Goal: Entertainment & Leisure: Browse casually

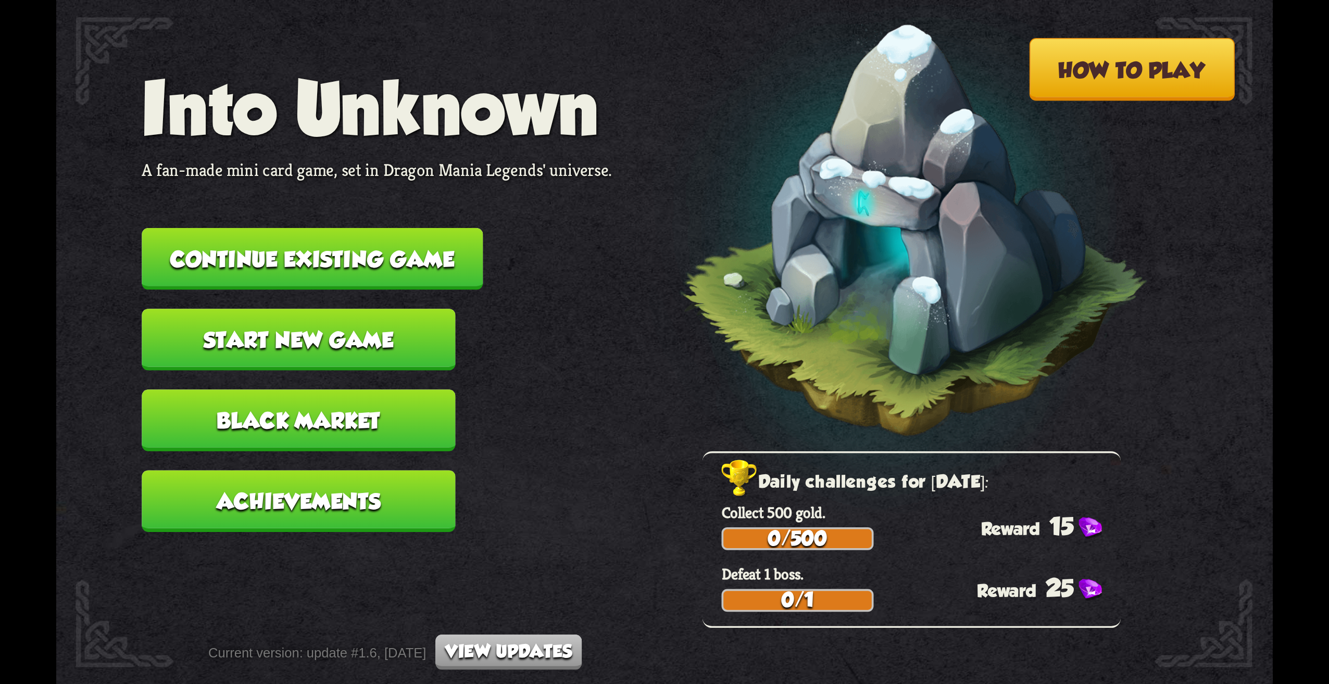
click at [392, 332] on button "Start new game" at bounding box center [299, 340] width 314 height 62
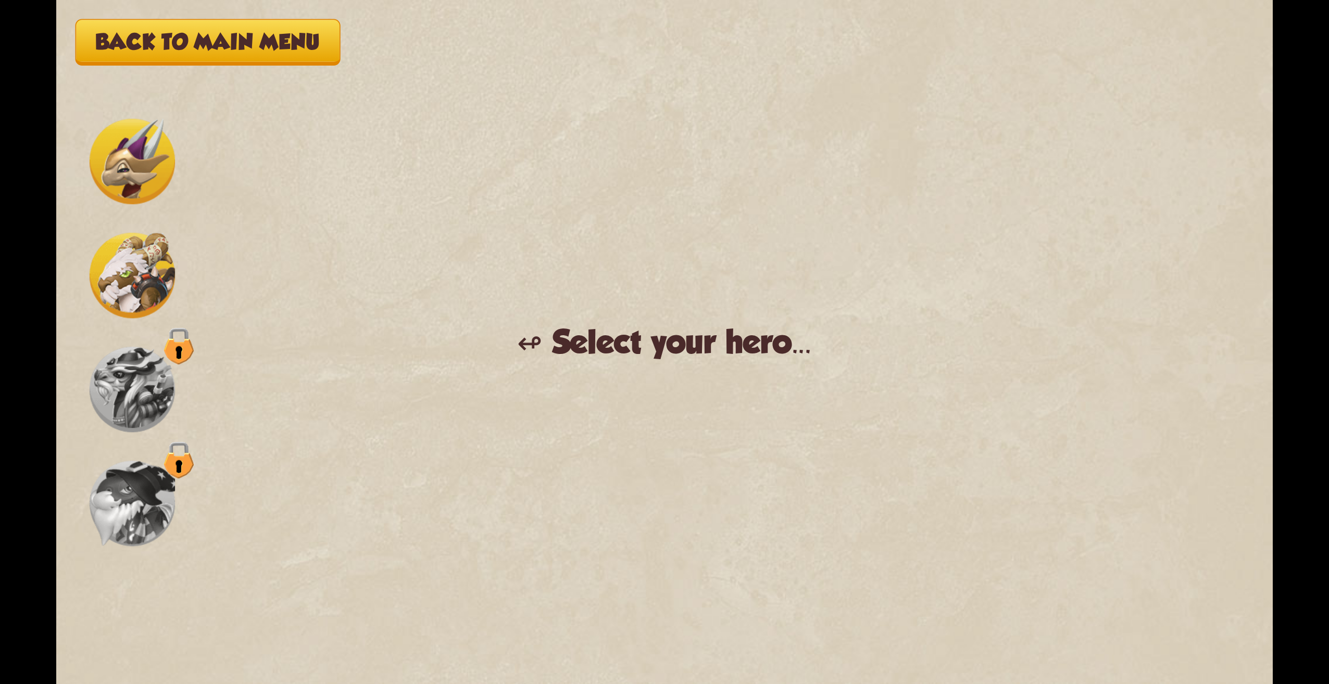
click at [138, 155] on img at bounding box center [132, 161] width 85 height 85
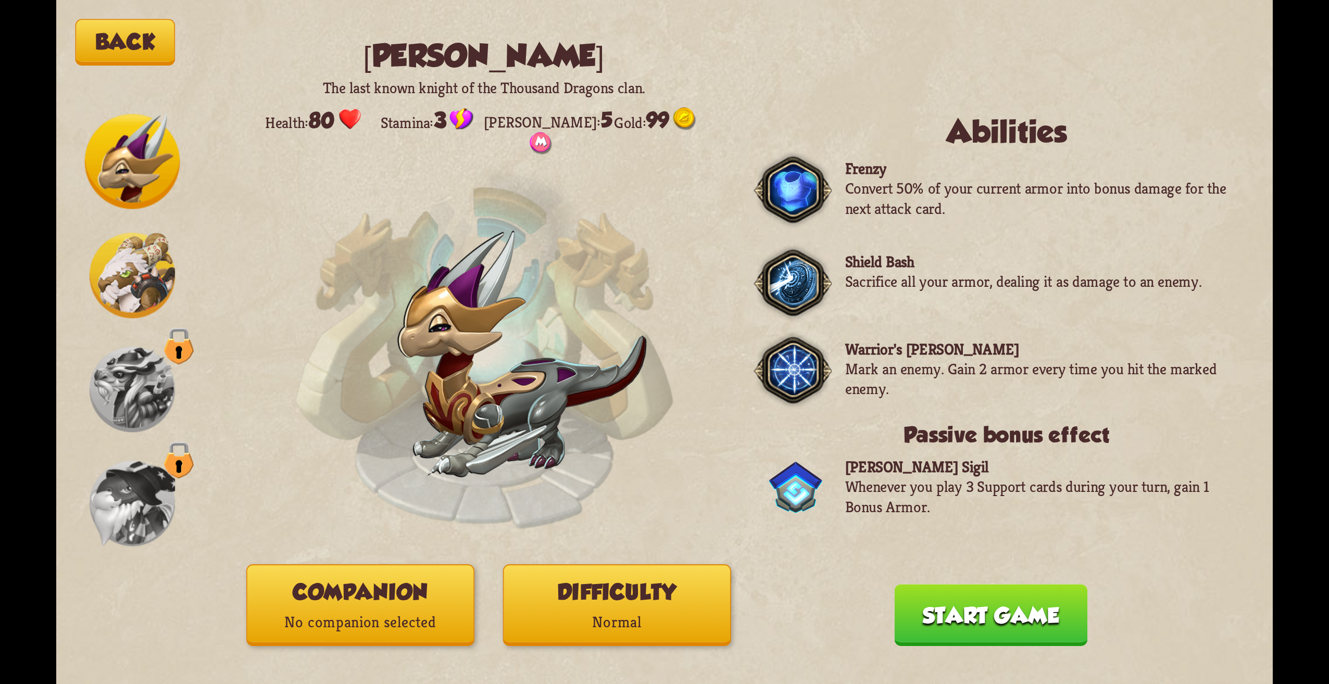
click at [133, 277] on img at bounding box center [132, 275] width 85 height 85
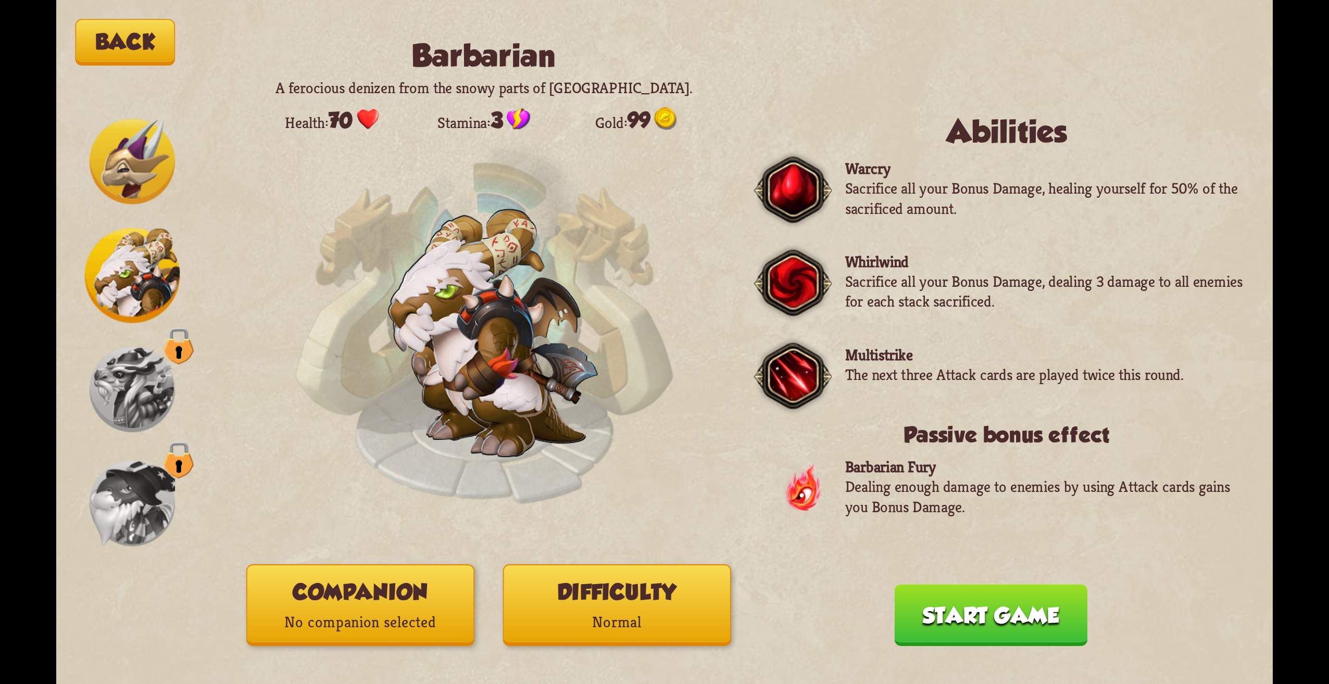
click at [493, 560] on div "Back Barbarian A ferocious denizen from the snowy parts of [GEOGRAPHIC_DATA]. H…" at bounding box center [664, 342] width 1217 height 684
click at [623, 598] on button "Difficulty Normal" at bounding box center [617, 606] width 228 height 82
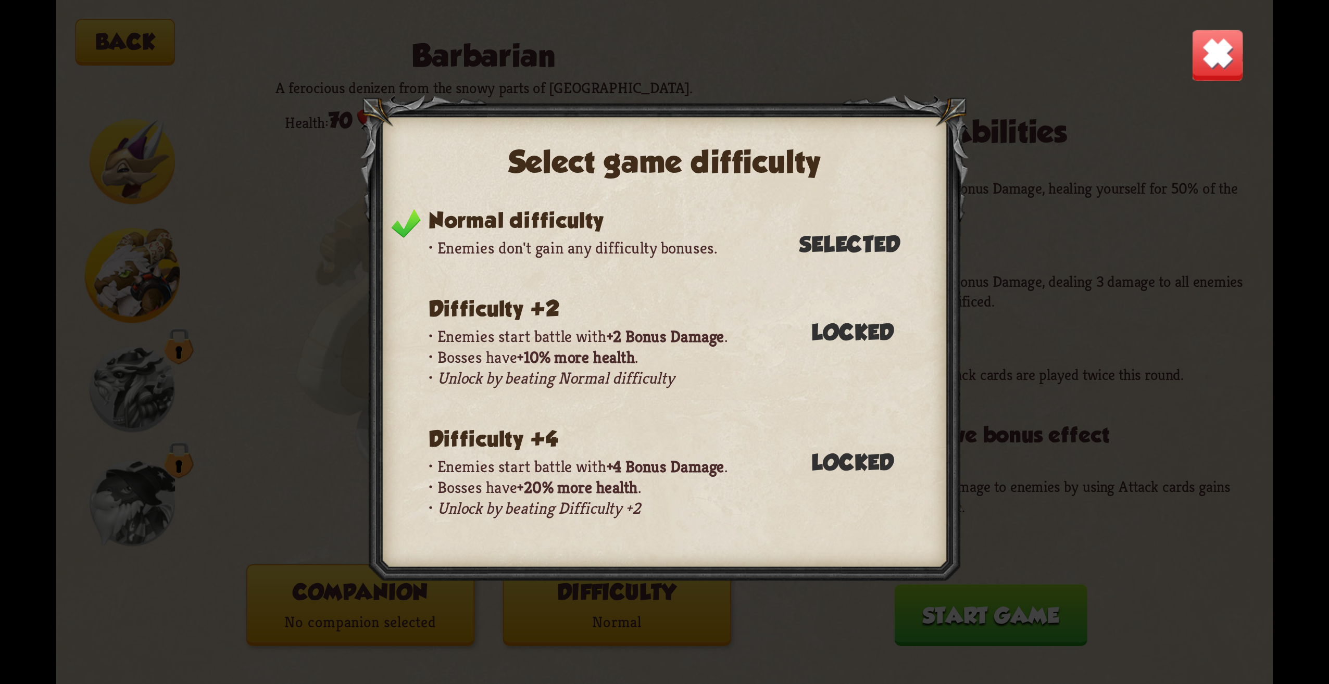
click at [668, 371] on p "Unlock by beating Normal difficulty" at bounding box center [679, 378] width 500 height 21
drag, startPoint x: 664, startPoint y: 301, endPoint x: 618, endPoint y: 361, distance: 75.1
click at [662, 304] on header "Difficulty +2" at bounding box center [679, 311] width 500 height 30
click at [326, 439] on div "Select game difficulty Normal difficulty Enemies don't gain any difficulty bonu…" at bounding box center [664, 342] width 1217 height 684
click at [1211, 48] on img at bounding box center [1217, 55] width 53 height 53
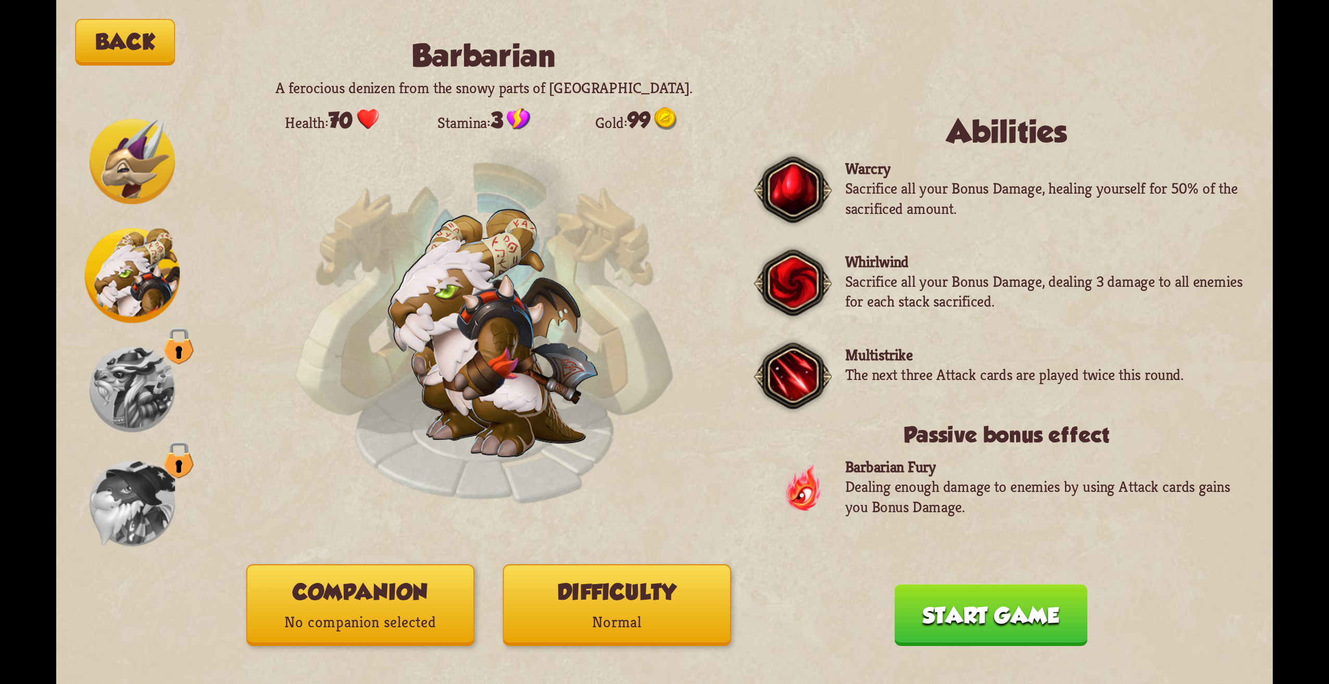
click at [410, 585] on button "Companion No companion selected" at bounding box center [360, 606] width 228 height 82
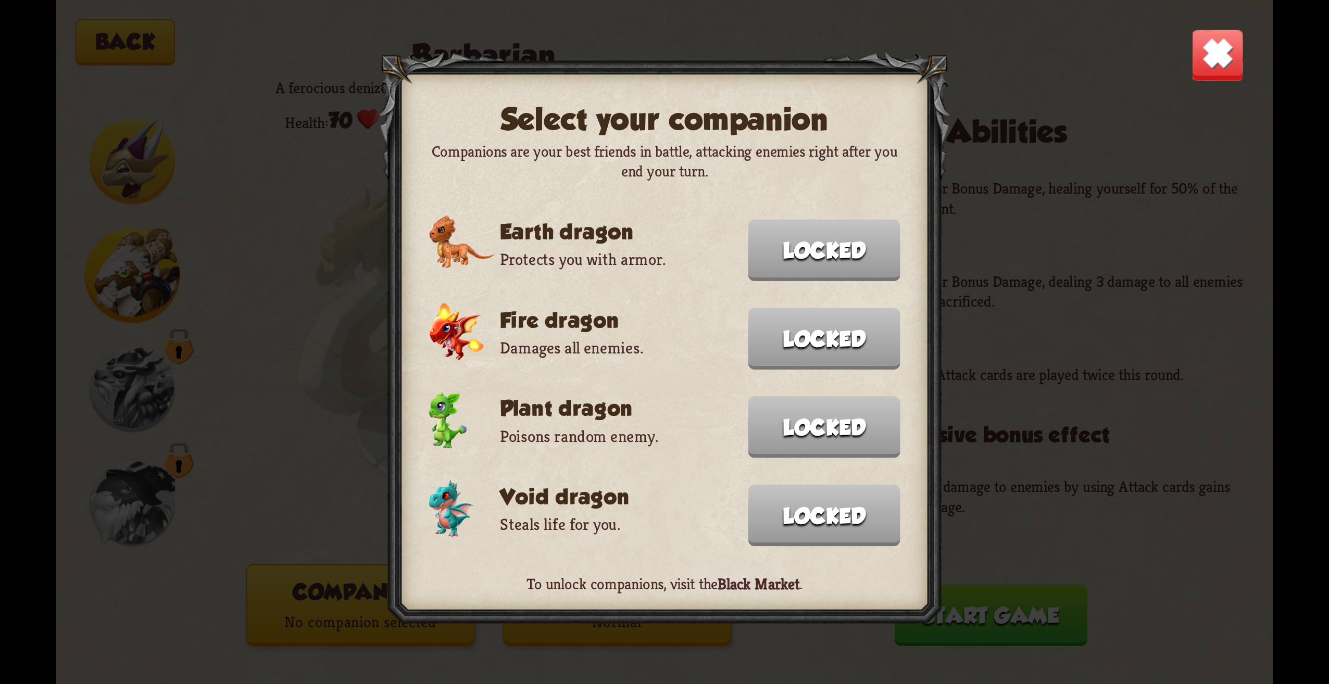
click at [1207, 65] on img at bounding box center [1217, 55] width 53 height 53
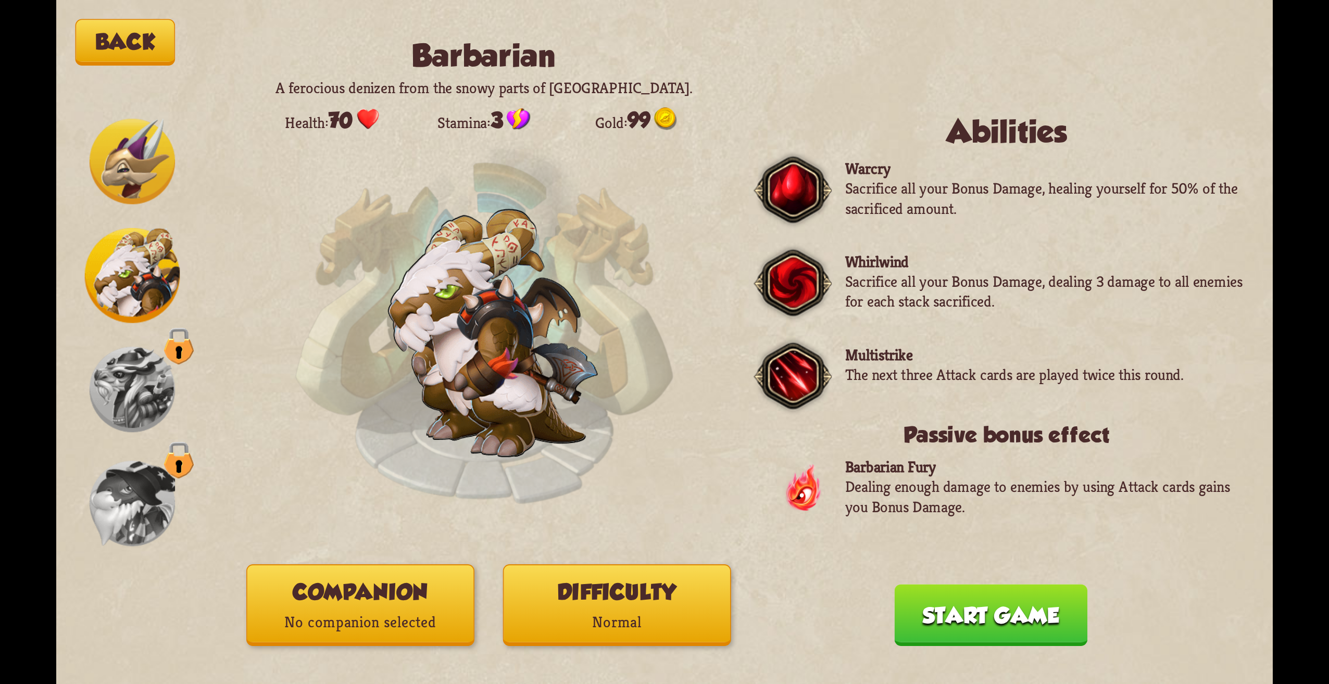
click at [957, 637] on button "Start game" at bounding box center [991, 615] width 193 height 62
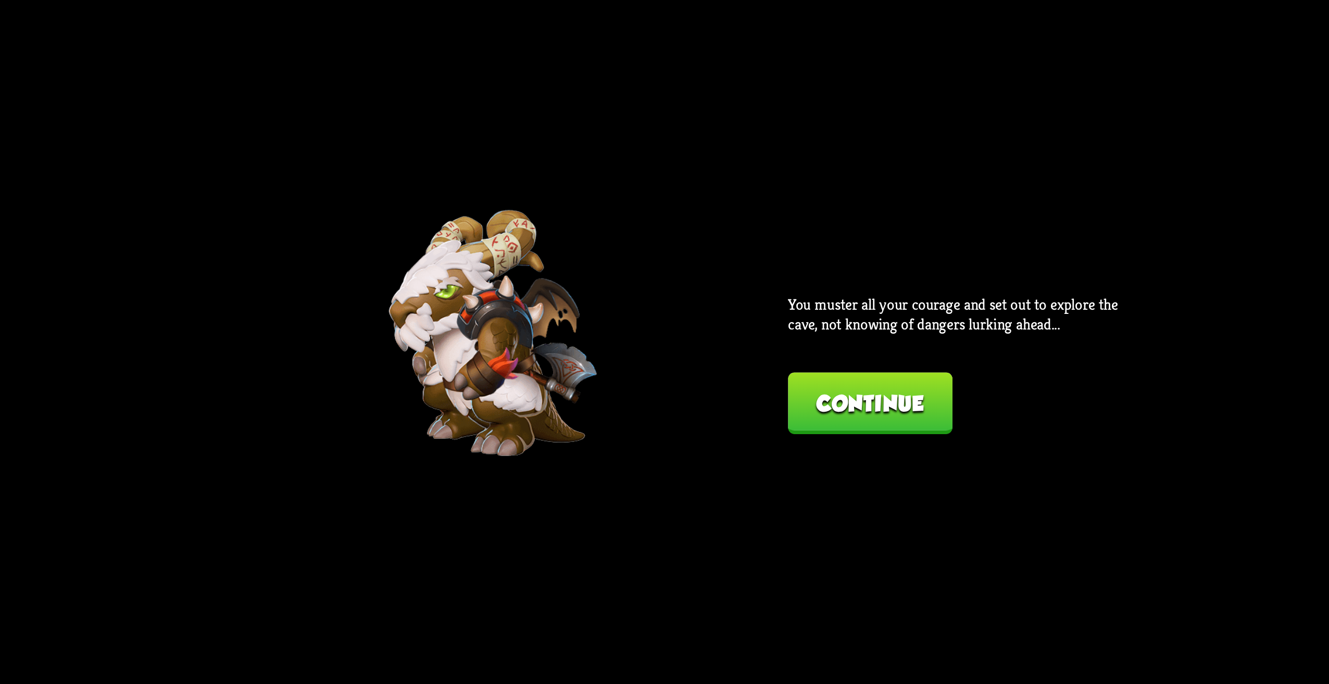
click at [839, 371] on div "You muster all your courage and set out to explore the cave, not knowing of dan…" at bounding box center [959, 365] width 342 height 140
click at [835, 410] on button "Continue" at bounding box center [870, 403] width 165 height 62
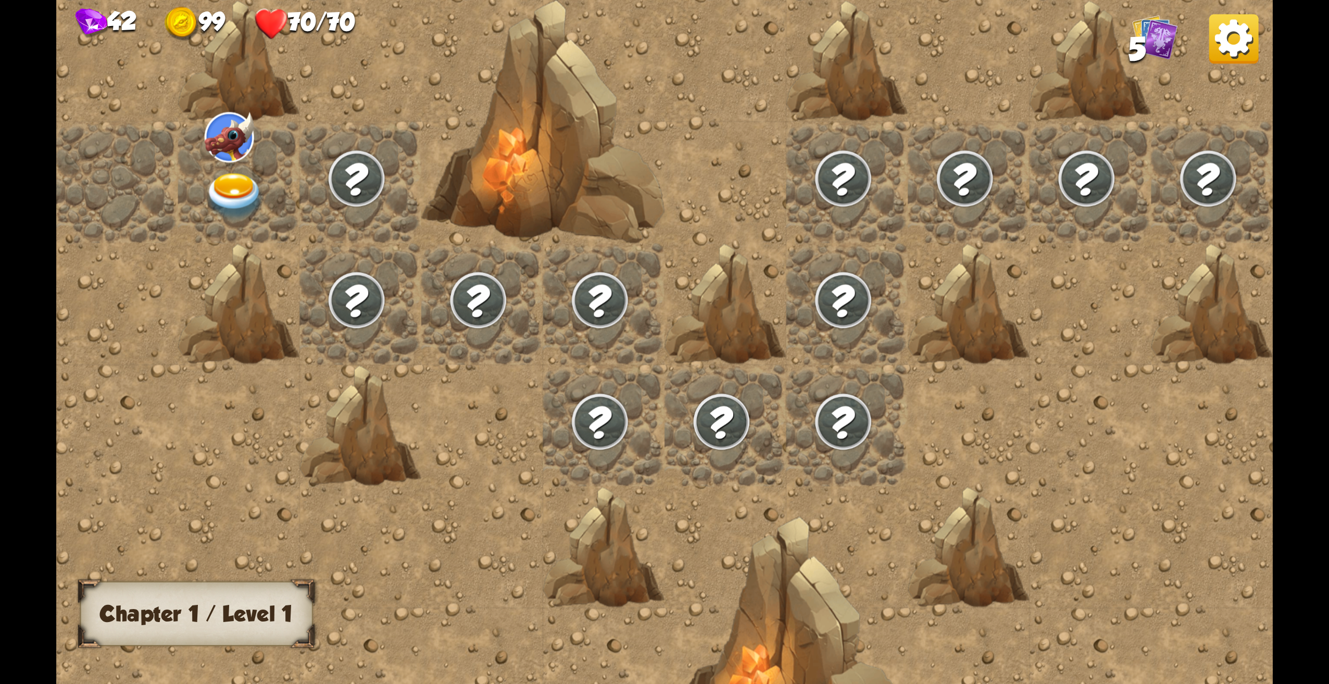
click at [1224, 48] on img at bounding box center [1233, 38] width 49 height 49
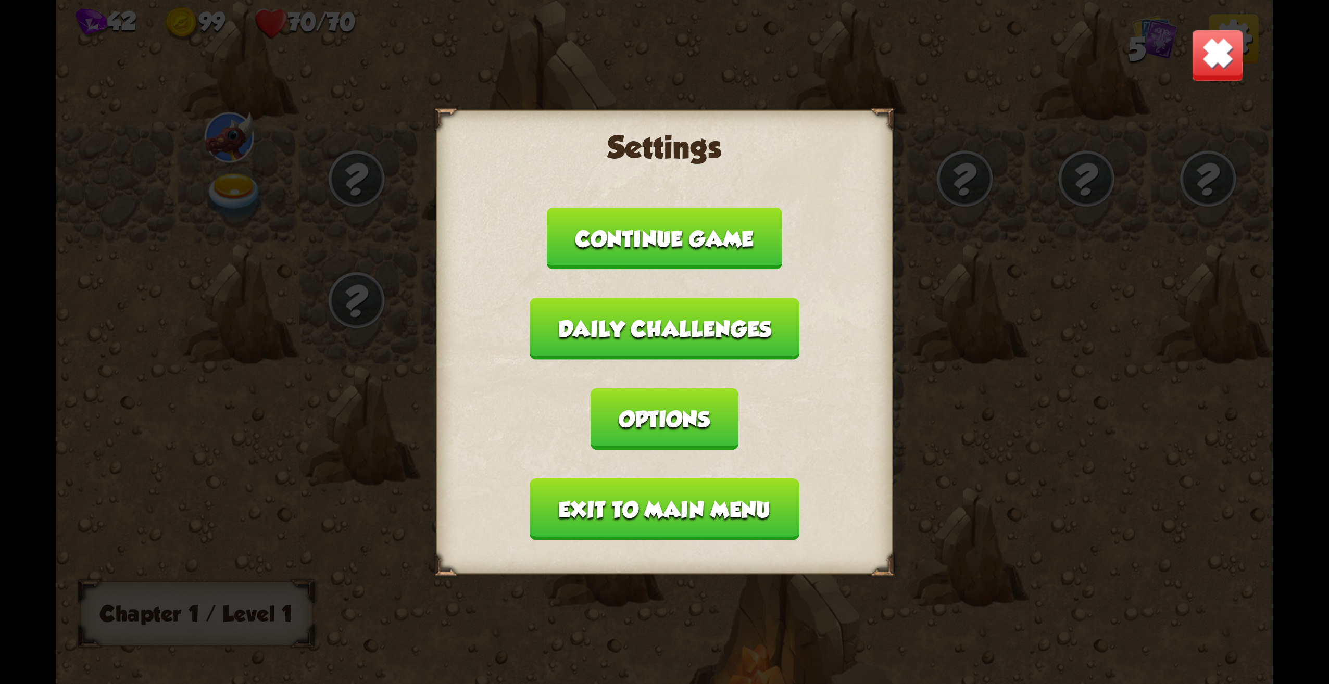
click at [1232, 59] on img at bounding box center [1217, 55] width 53 height 53
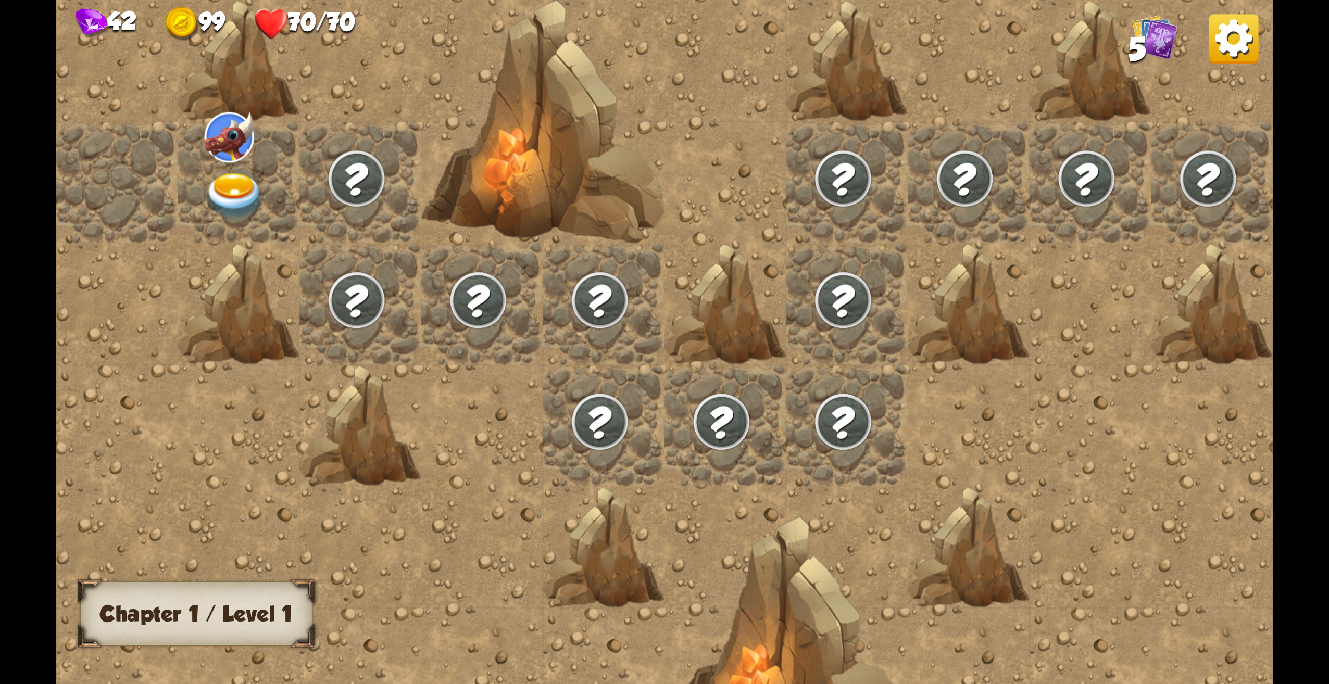
drag, startPoint x: 1113, startPoint y: 33, endPoint x: 1137, endPoint y: 28, distance: 24.9
click at [1129, 28] on div "42 99 70/70 5" at bounding box center [664, 20] width 1217 height 41
click at [1155, 30] on img at bounding box center [1155, 37] width 46 height 46
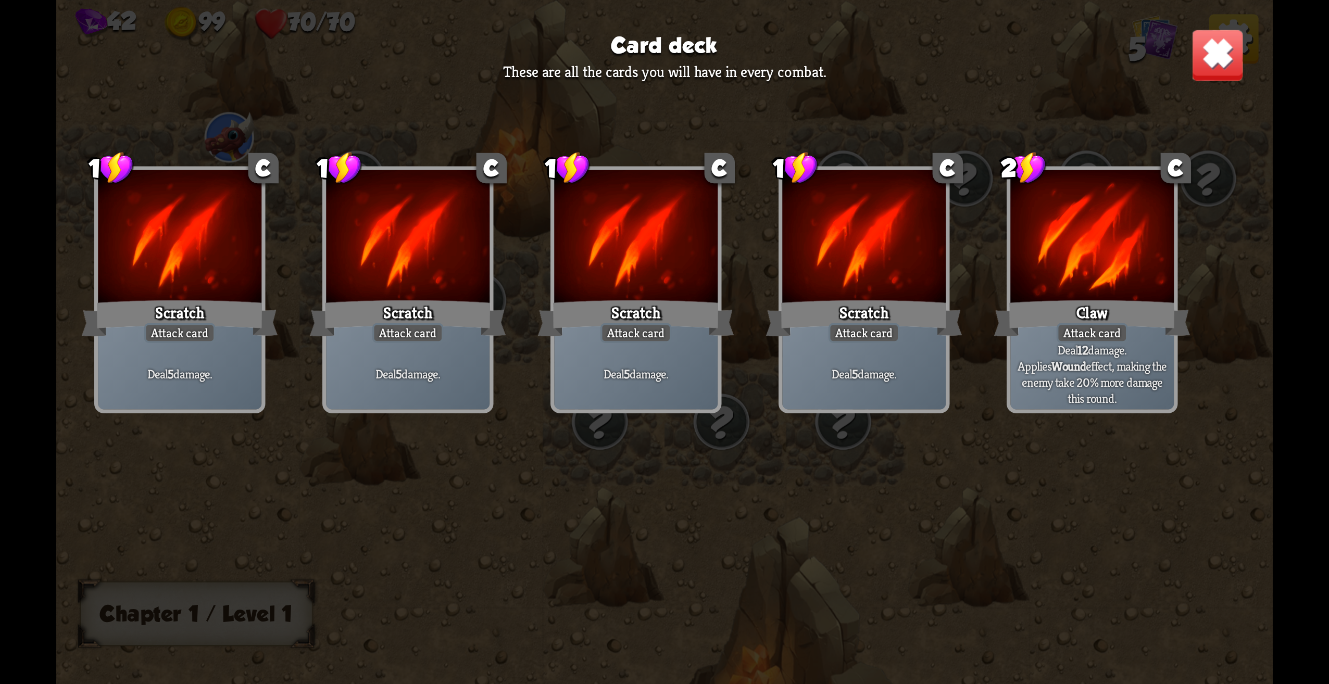
click at [1215, 53] on img at bounding box center [1217, 55] width 53 height 53
click at [1216, 53] on img at bounding box center [1233, 38] width 49 height 49
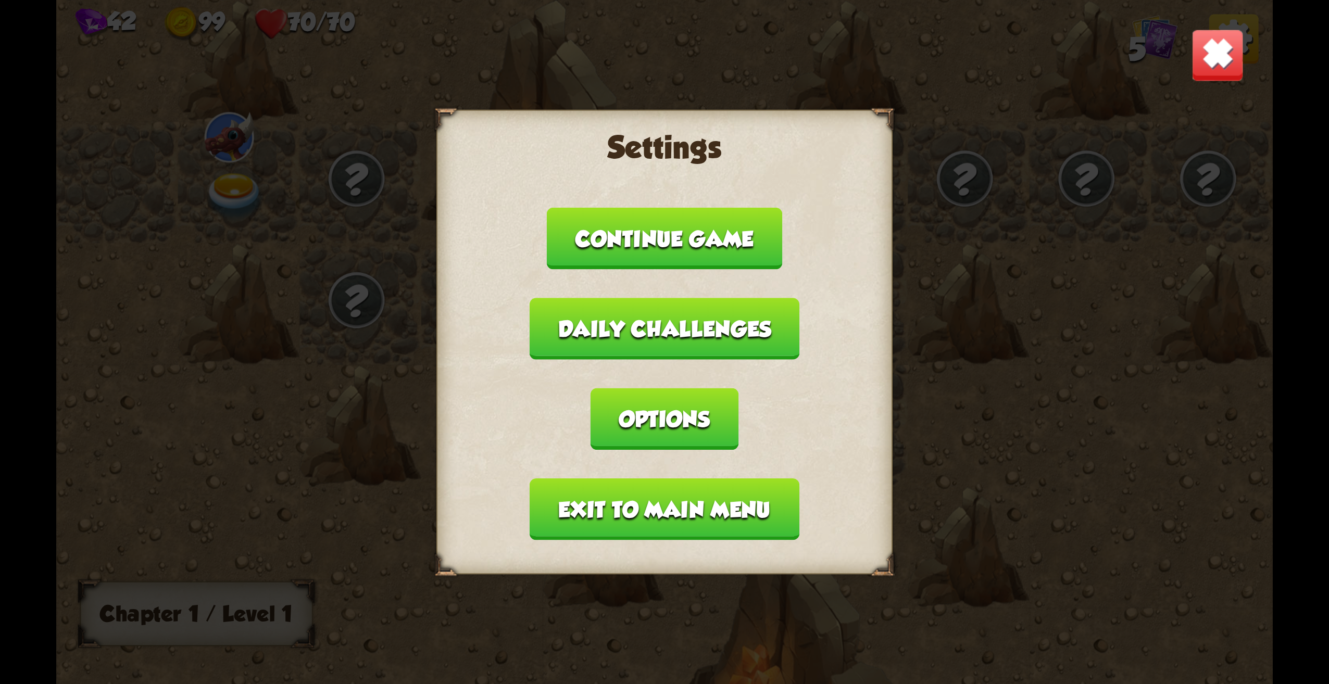
click at [1204, 57] on img at bounding box center [1217, 55] width 53 height 53
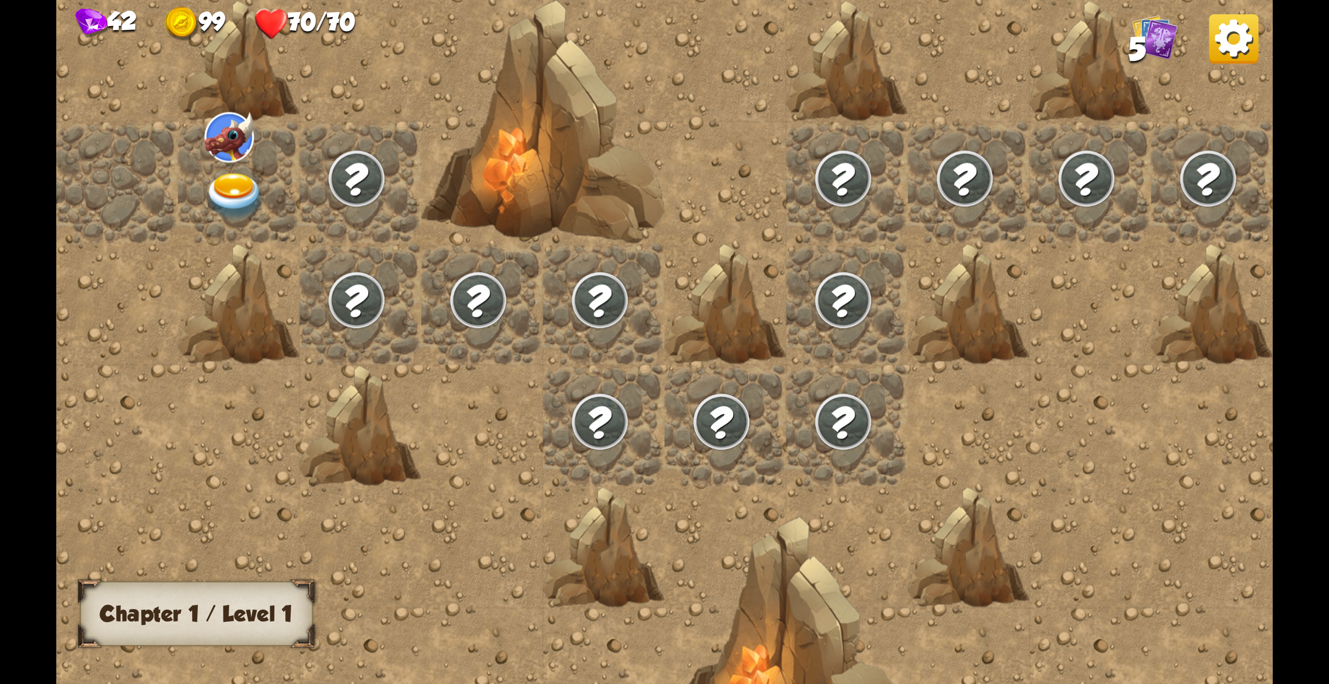
click at [237, 168] on div at bounding box center [239, 183] width 122 height 122
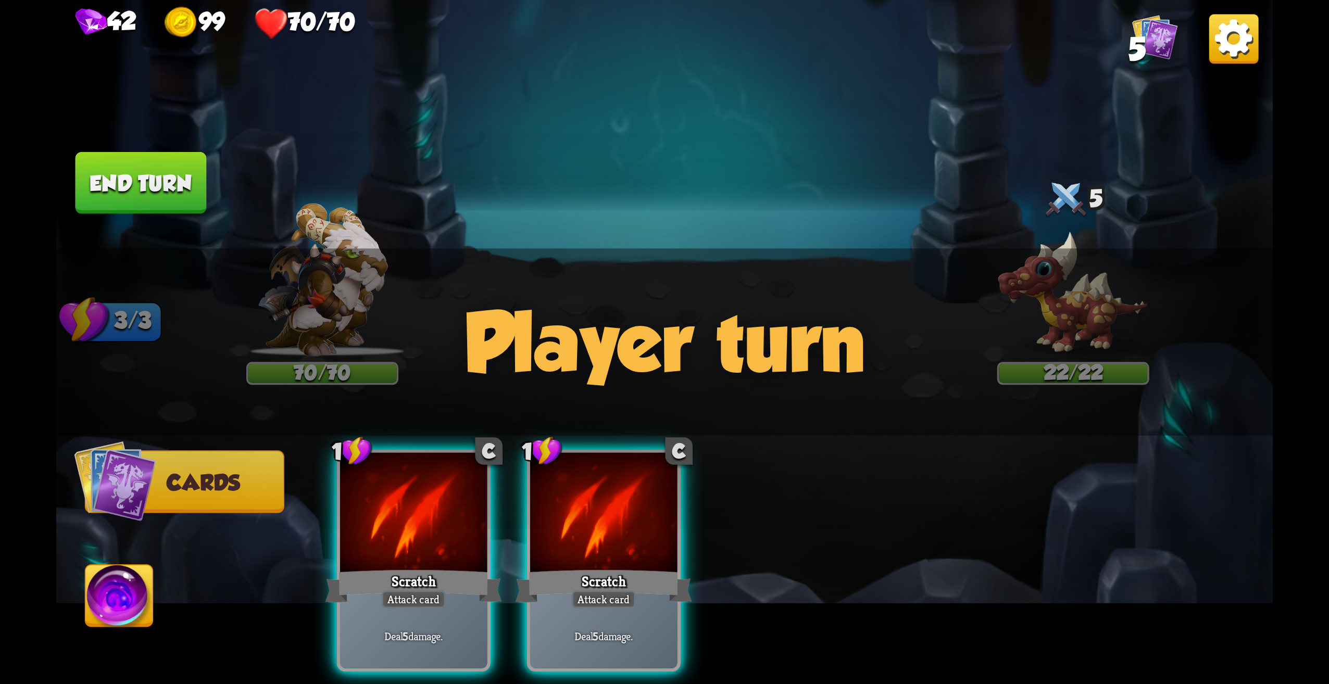
click at [131, 599] on img at bounding box center [120, 600] width 68 height 68
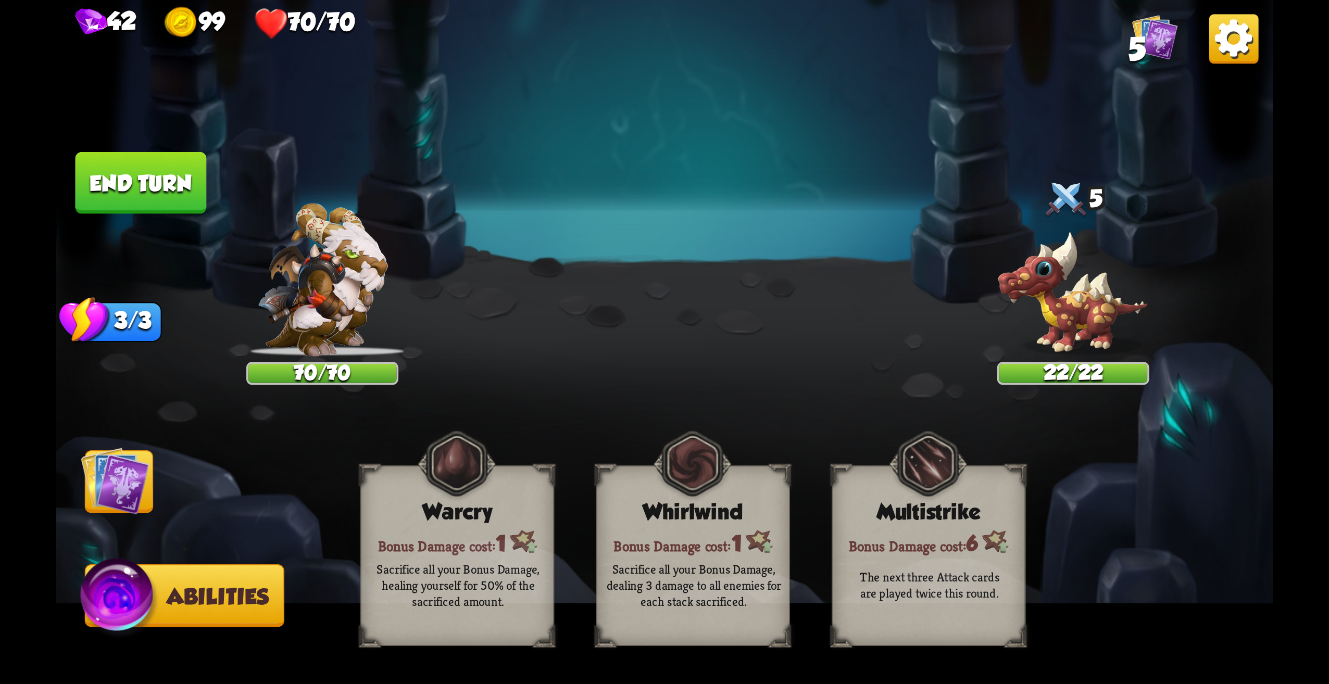
click at [146, 502] on img at bounding box center [115, 481] width 68 height 68
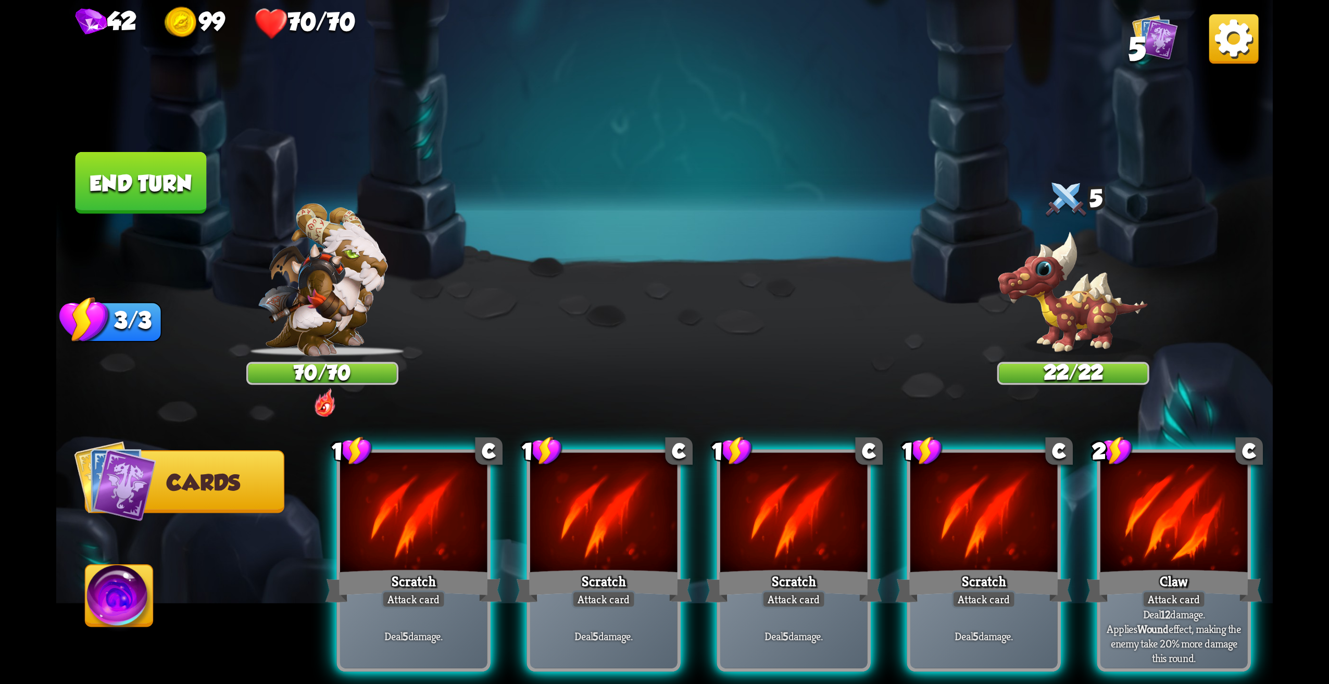
click at [321, 304] on img at bounding box center [322, 280] width 130 height 153
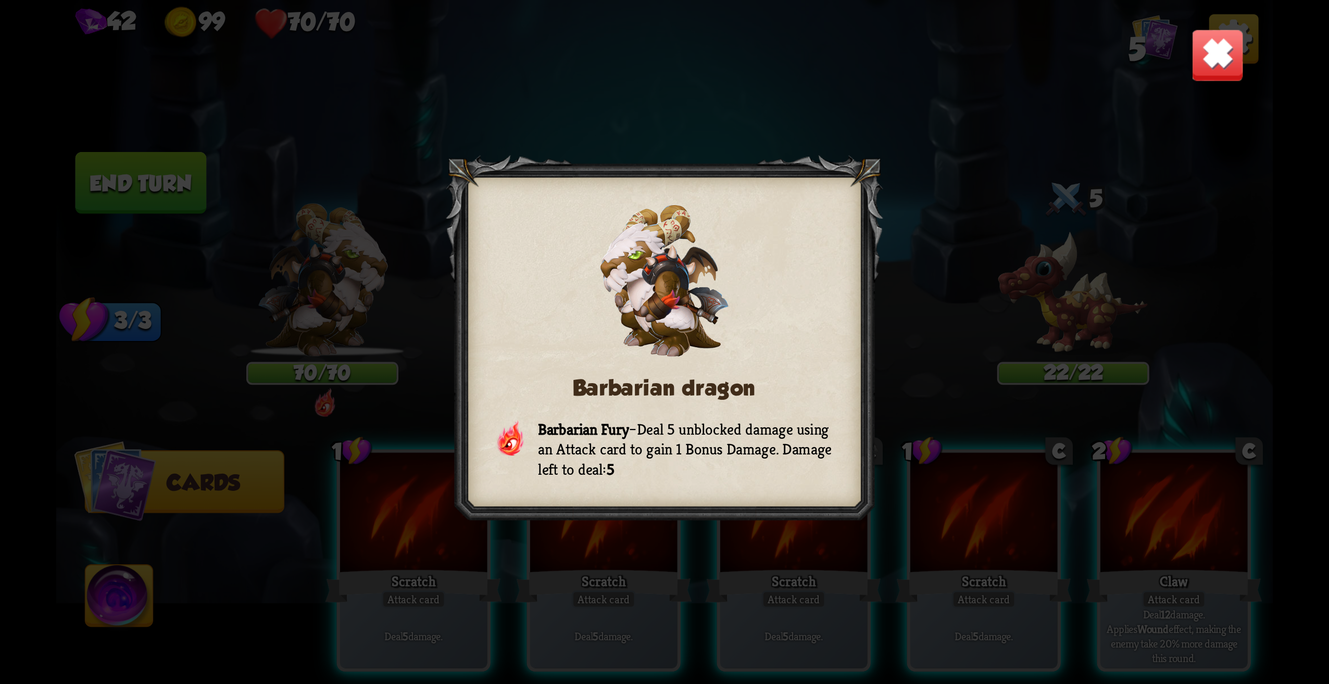
click at [1206, 65] on img at bounding box center [1217, 55] width 53 height 53
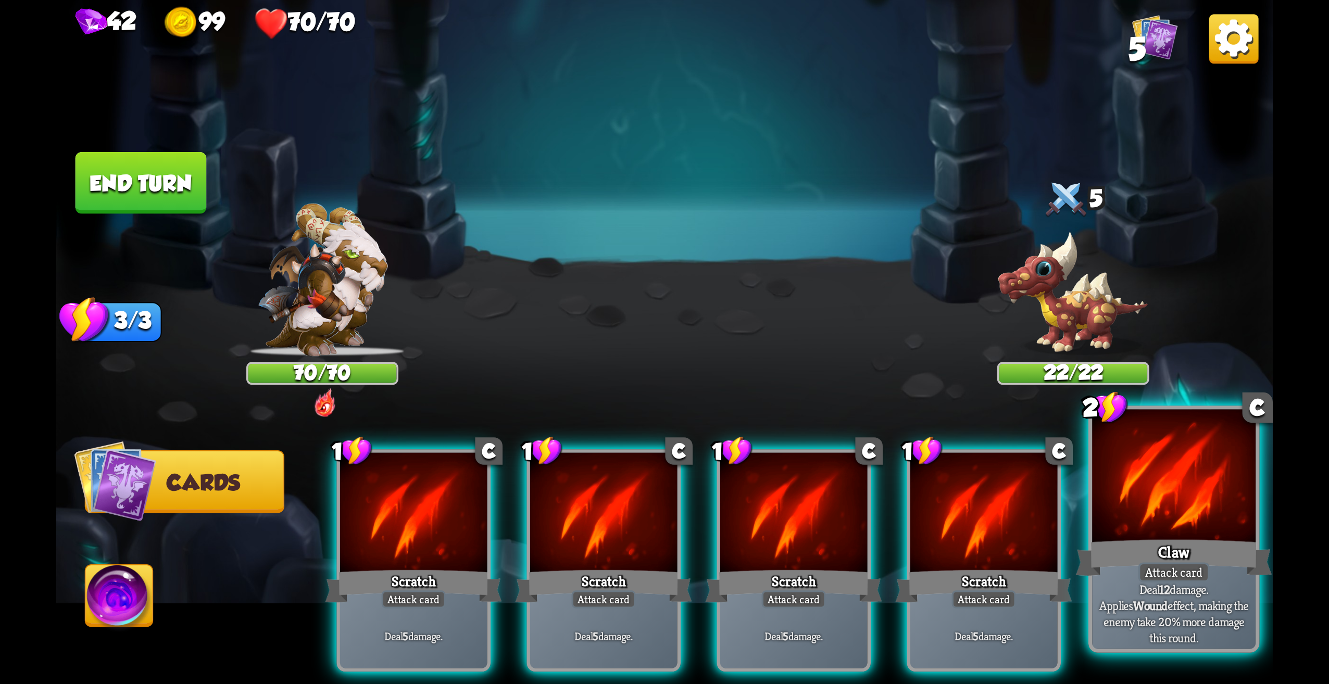
click at [1188, 476] on div at bounding box center [1174, 479] width 164 height 138
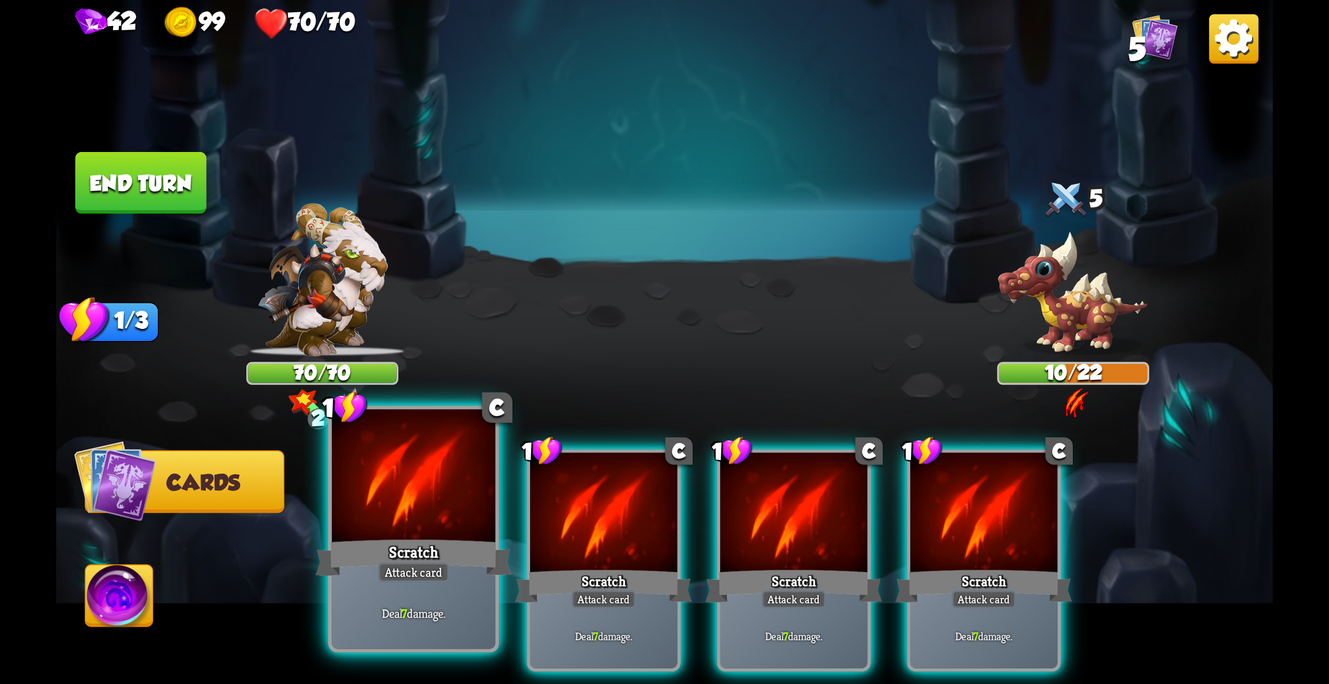
click at [479, 591] on div "Deal 7 damage." at bounding box center [414, 613] width 164 height 71
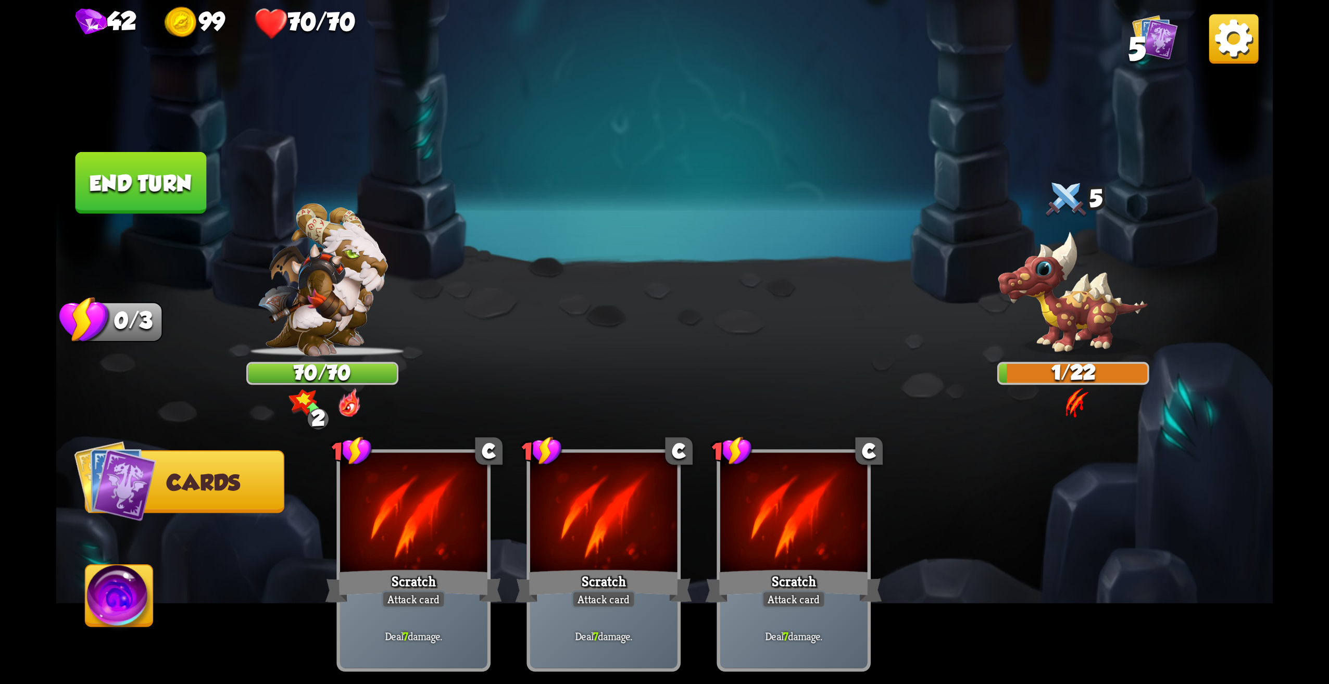
click at [175, 196] on button "End turn" at bounding box center [141, 183] width 131 height 62
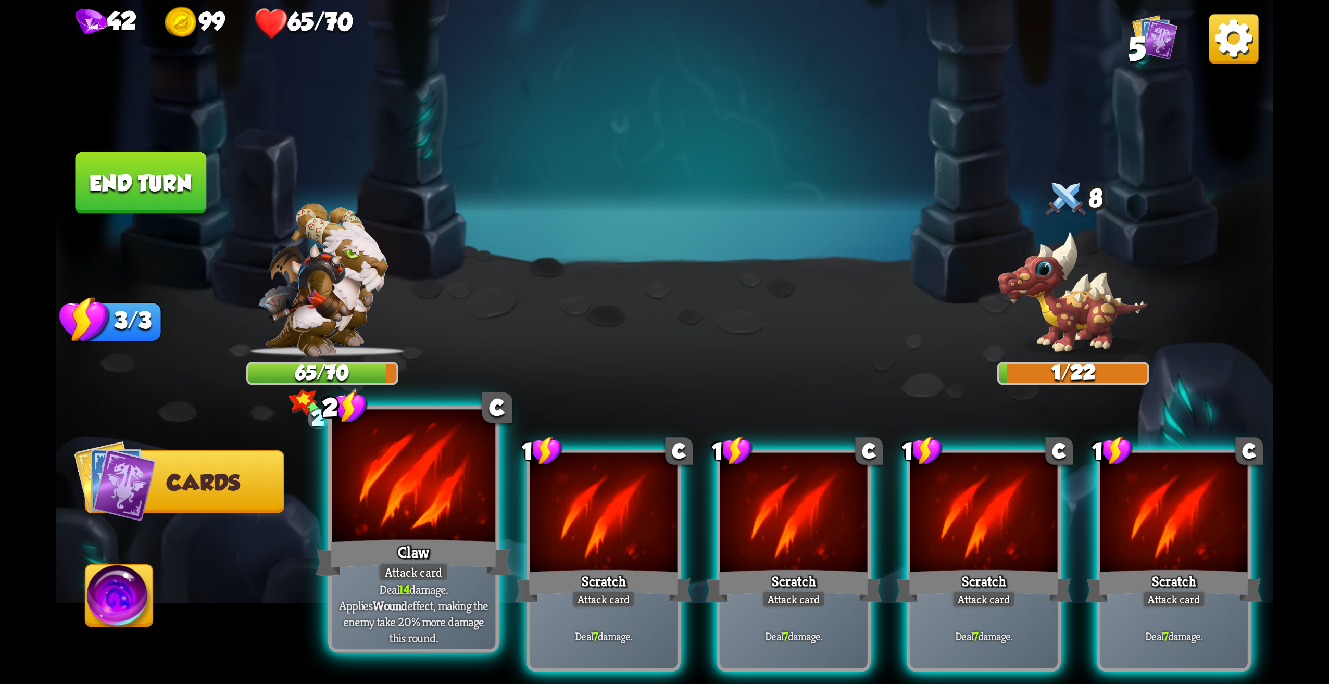
click at [426, 499] on div at bounding box center [414, 479] width 164 height 138
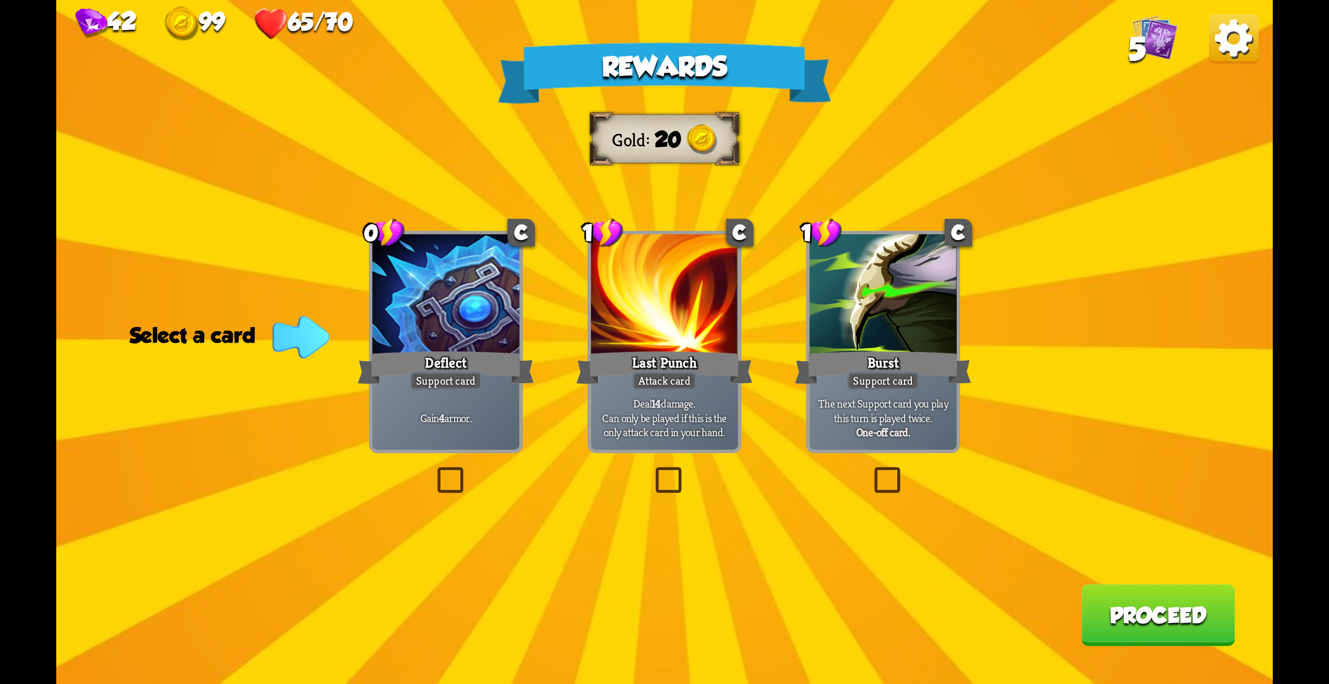
click at [433, 470] on label at bounding box center [433, 470] width 0 height 0
click at [0, 0] on input "checkbox" at bounding box center [0, 0] width 0 height 0
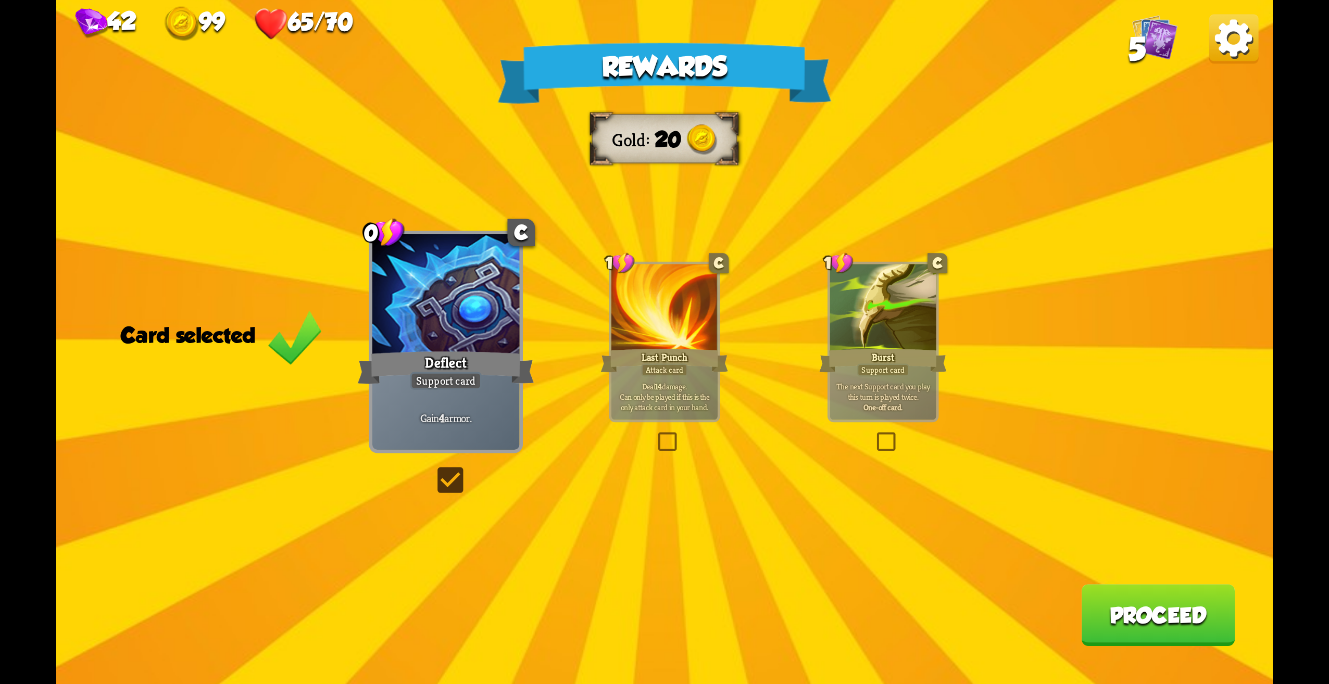
click at [1154, 610] on button "Proceed" at bounding box center [1158, 615] width 154 height 62
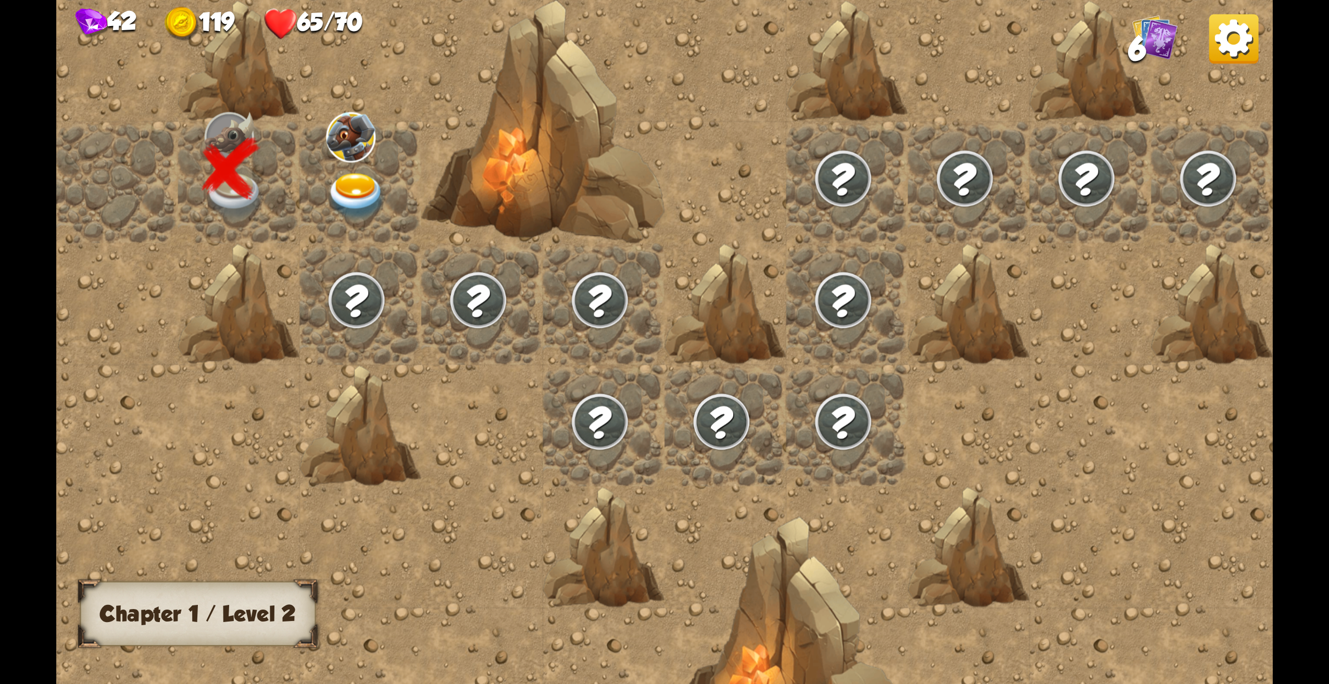
drag, startPoint x: 302, startPoint y: 194, endPoint x: 322, endPoint y: 193, distance: 19.9
click at [322, 193] on div at bounding box center [360, 183] width 122 height 122
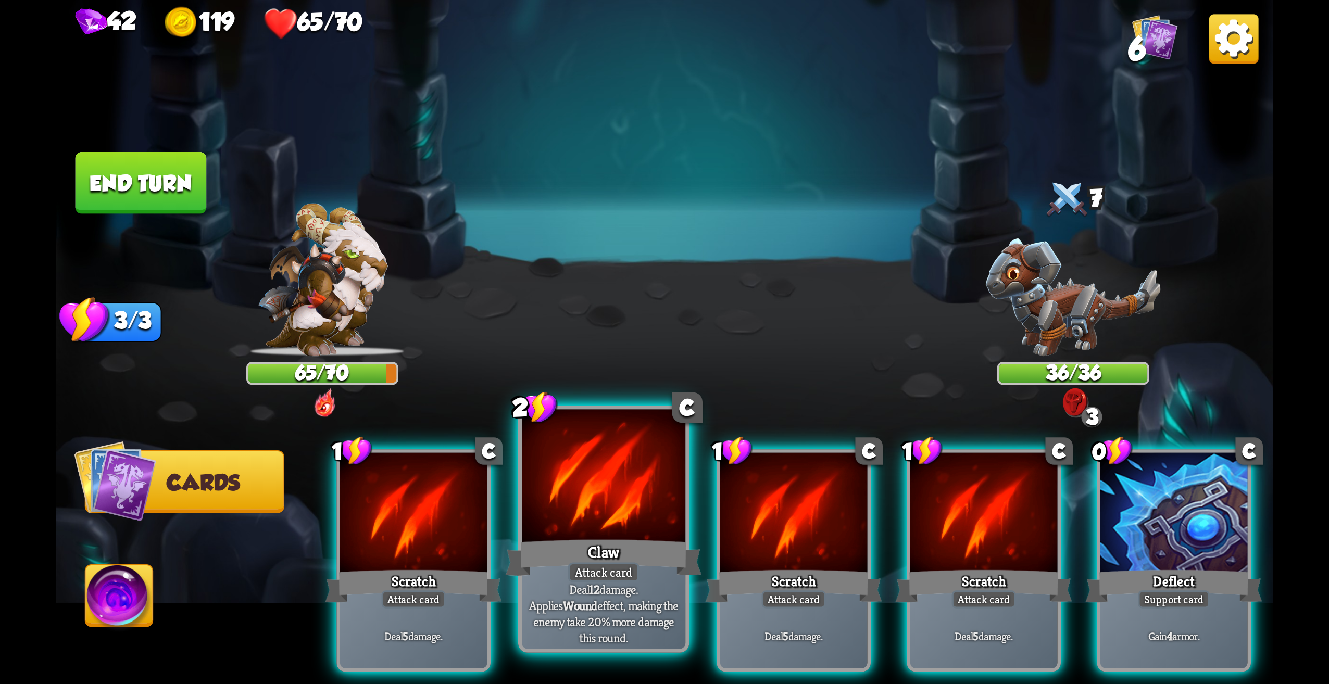
click at [629, 467] on div at bounding box center [604, 479] width 164 height 138
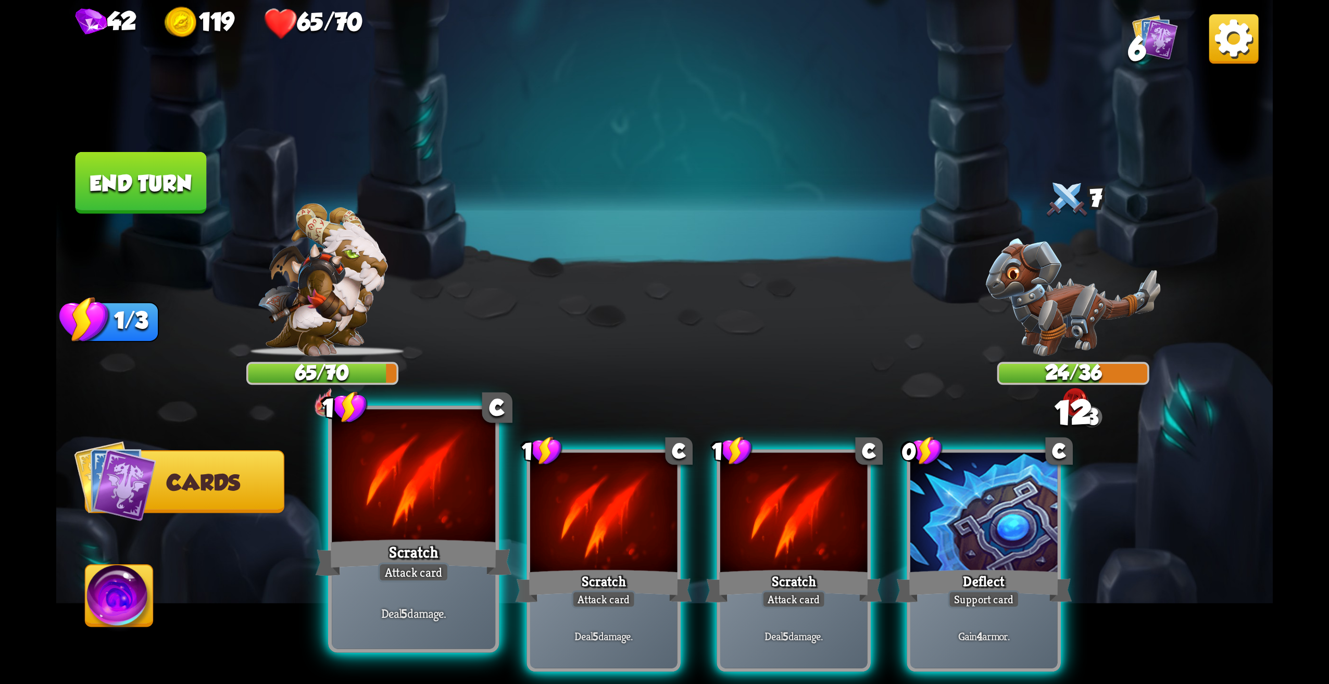
click at [456, 492] on div at bounding box center [414, 479] width 164 height 138
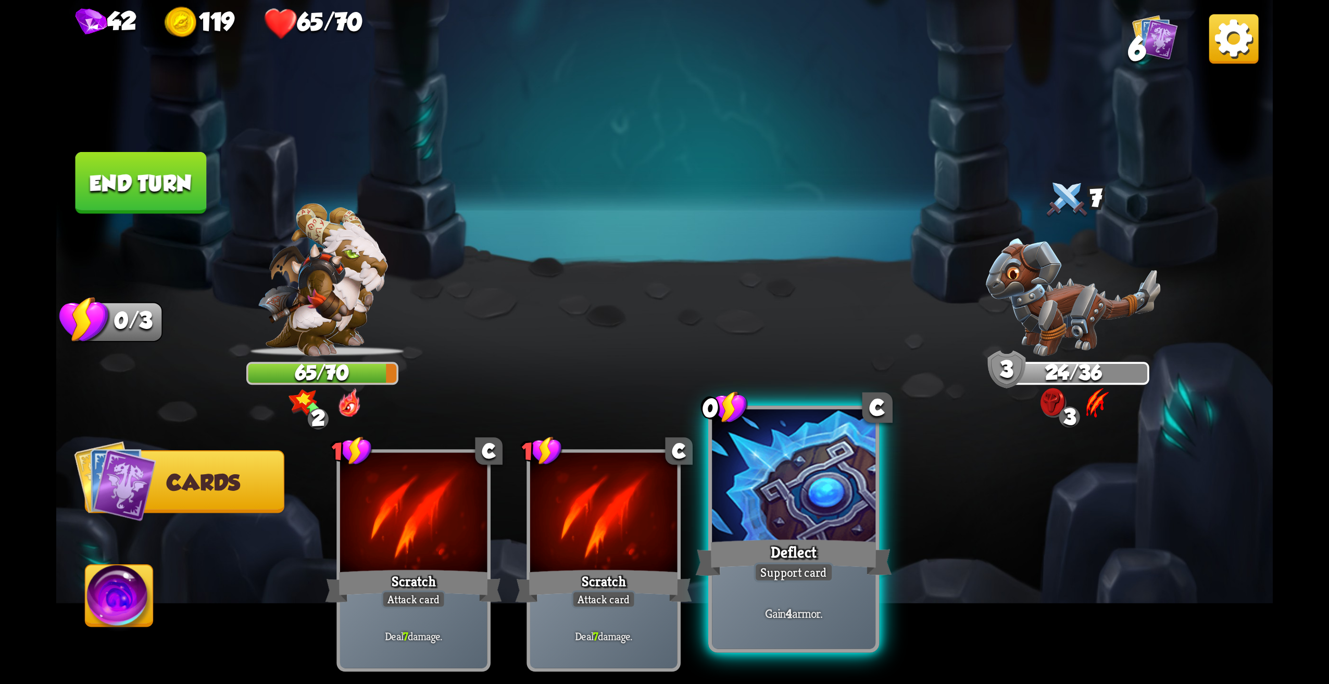
click at [846, 557] on div "Deflect" at bounding box center [794, 558] width 196 height 44
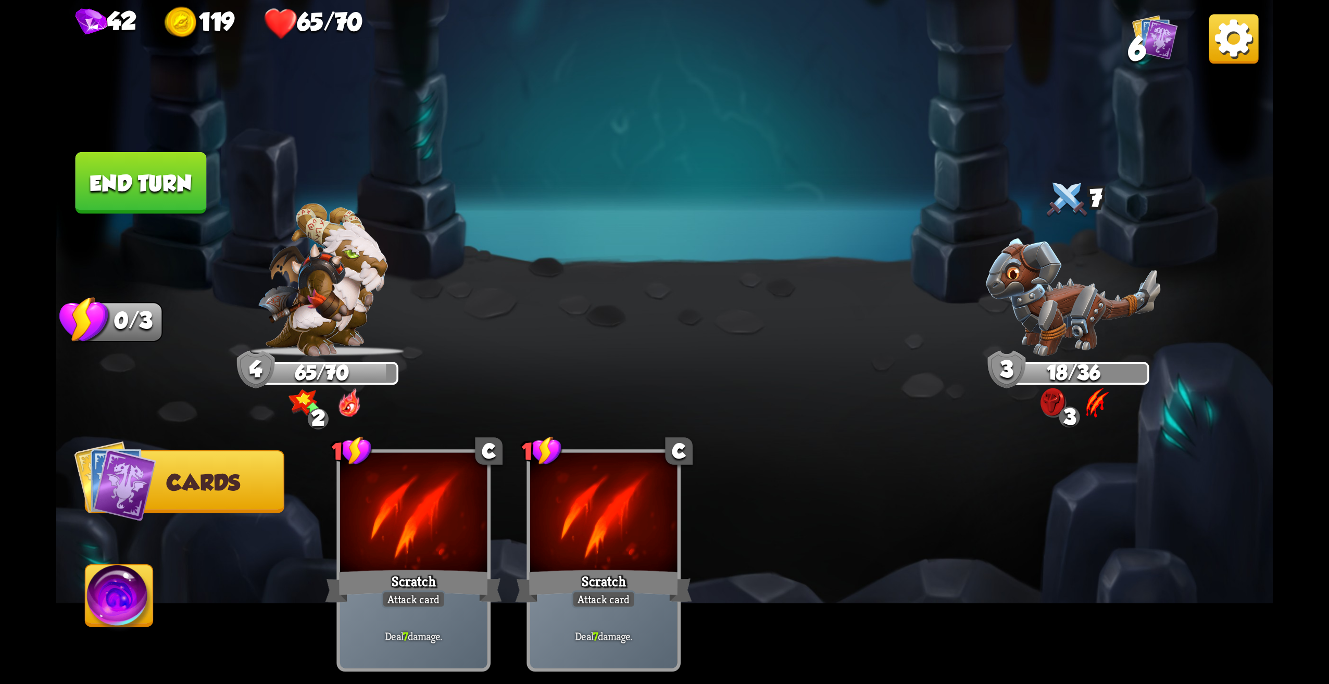
click at [192, 167] on button "End turn" at bounding box center [141, 183] width 131 height 62
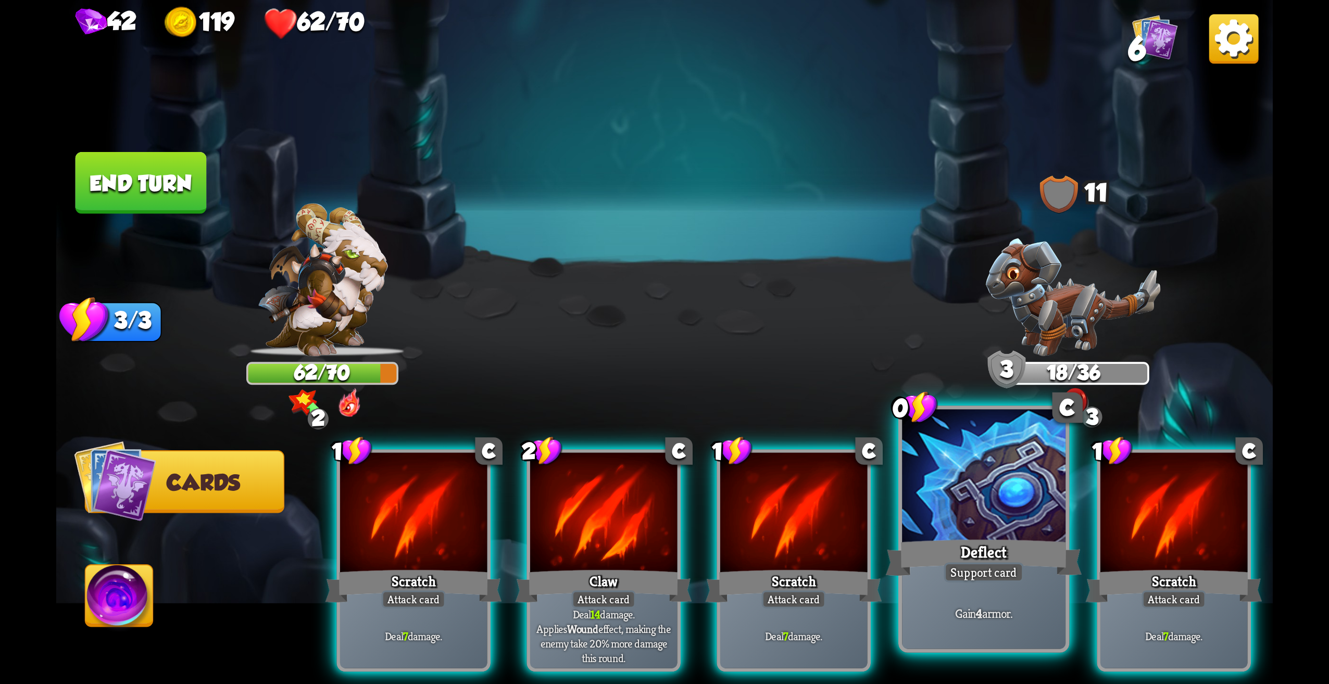
drag, startPoint x: 983, startPoint y: 450, endPoint x: 977, endPoint y: 455, distance: 8.1
click at [977, 455] on div at bounding box center [984, 479] width 164 height 138
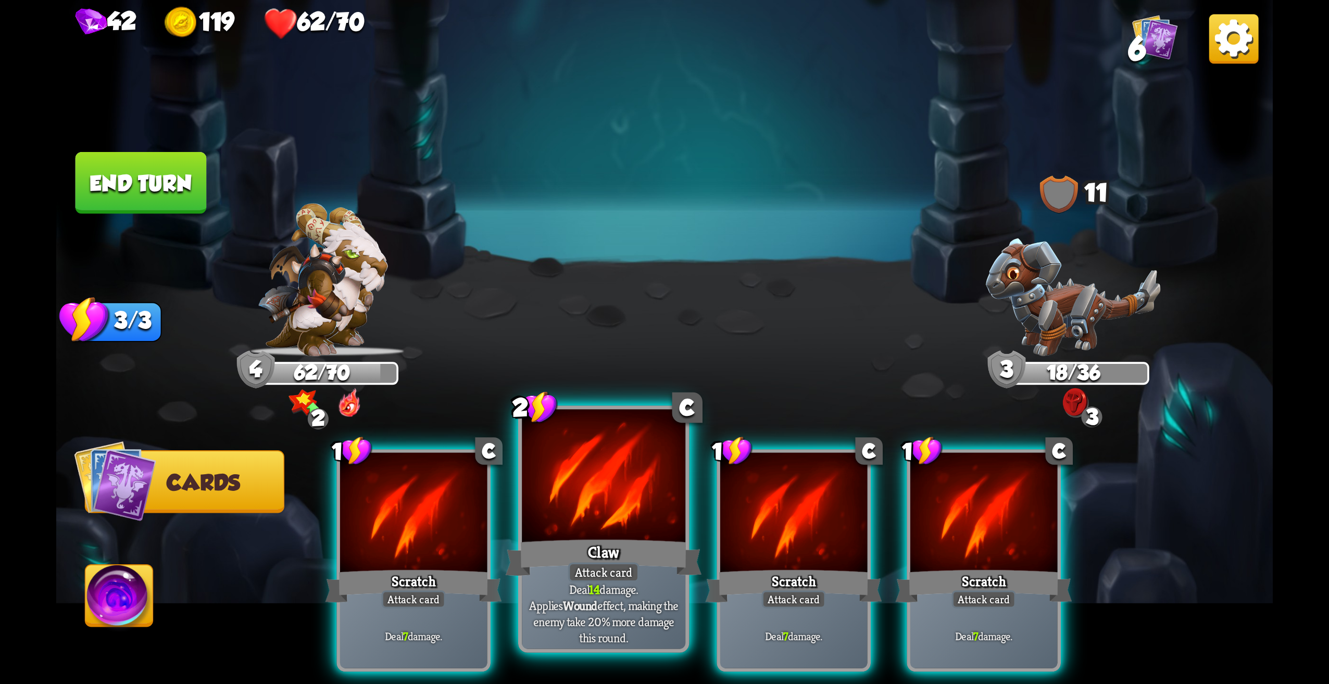
click at [605, 555] on div "Claw" at bounding box center [604, 558] width 196 height 44
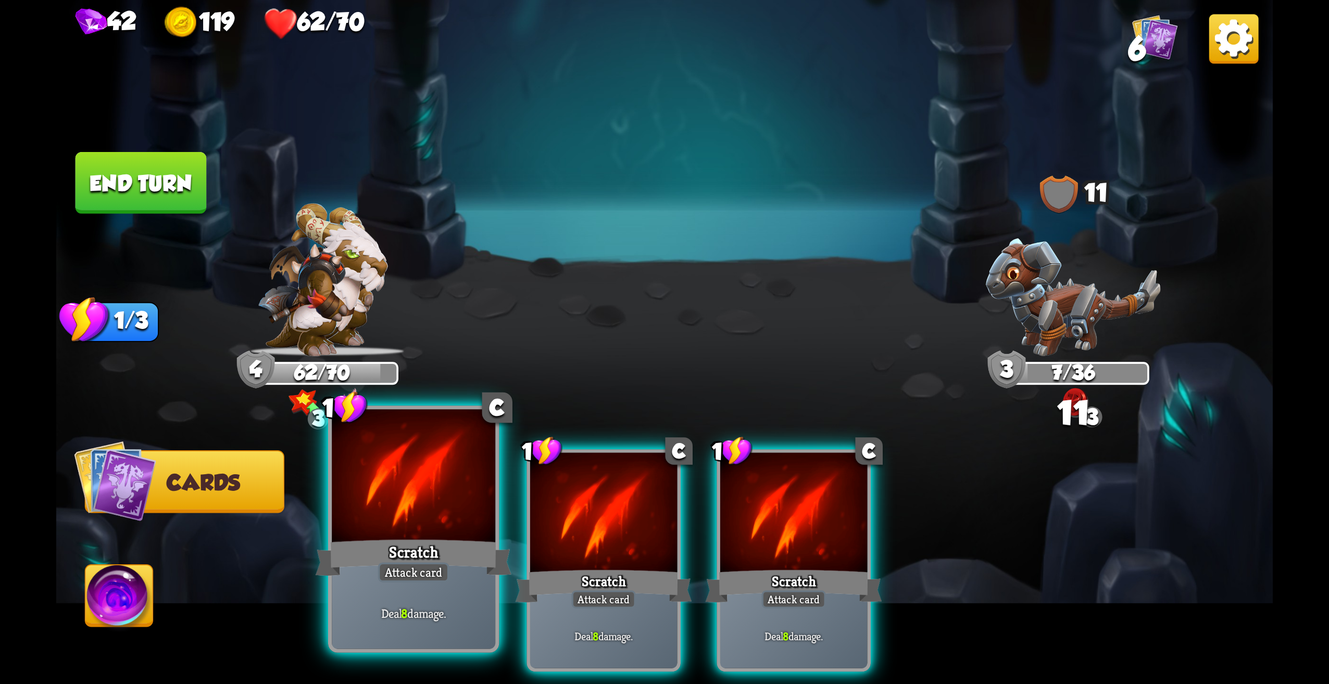
click at [461, 489] on div at bounding box center [414, 479] width 164 height 138
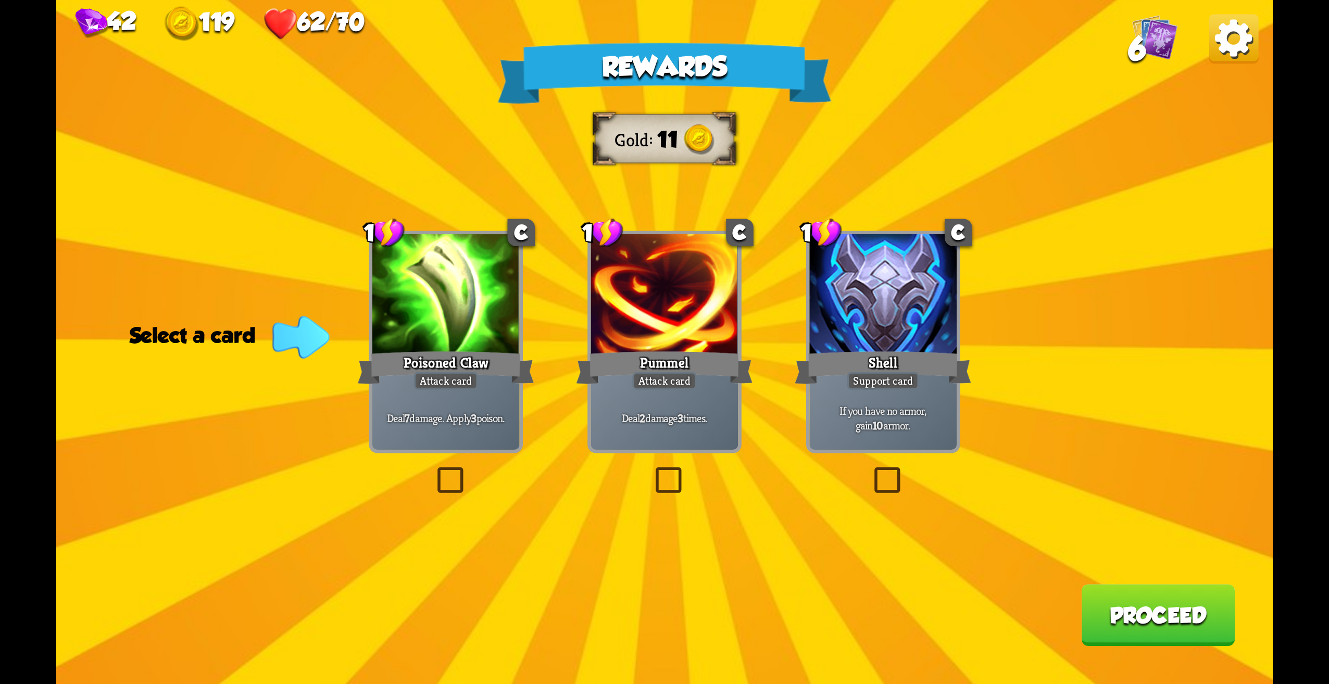
click at [870, 470] on label at bounding box center [870, 470] width 0 height 0
click at [0, 0] on input "checkbox" at bounding box center [0, 0] width 0 height 0
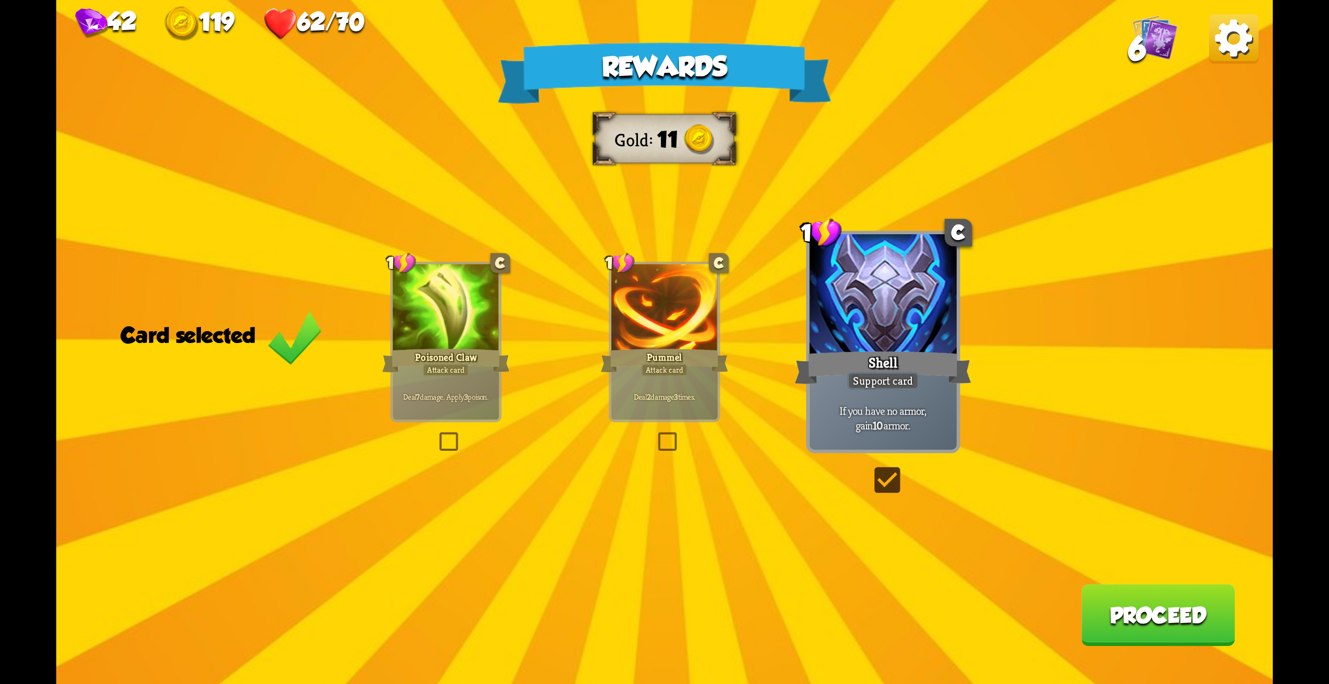
click at [1119, 596] on div "Rewards Gold 11 Card selected 1 C Poisoned Claw Attack card Deal 7 damage. Appl…" at bounding box center [664, 342] width 1217 height 684
click at [1119, 596] on button "Proceed" at bounding box center [1158, 615] width 154 height 62
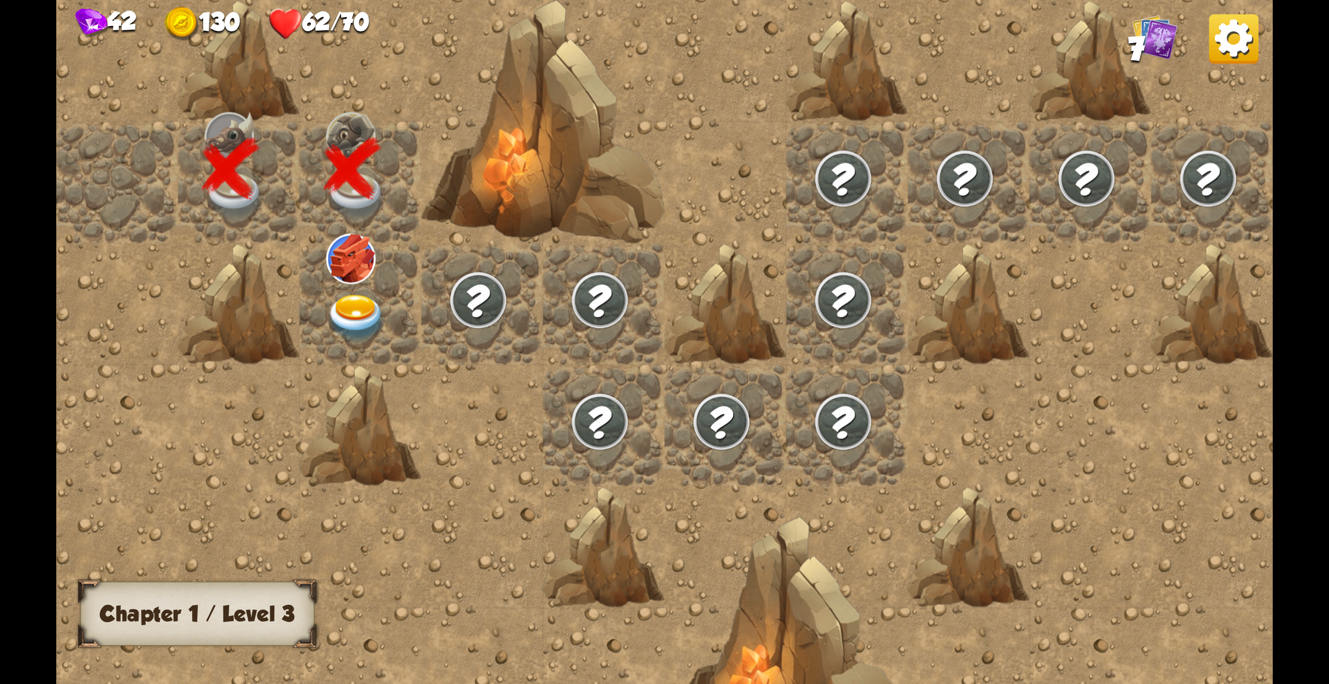
drag, startPoint x: 397, startPoint y: 285, endPoint x: 387, endPoint y: 284, distance: 10.0
click at [387, 284] on div at bounding box center [360, 304] width 122 height 122
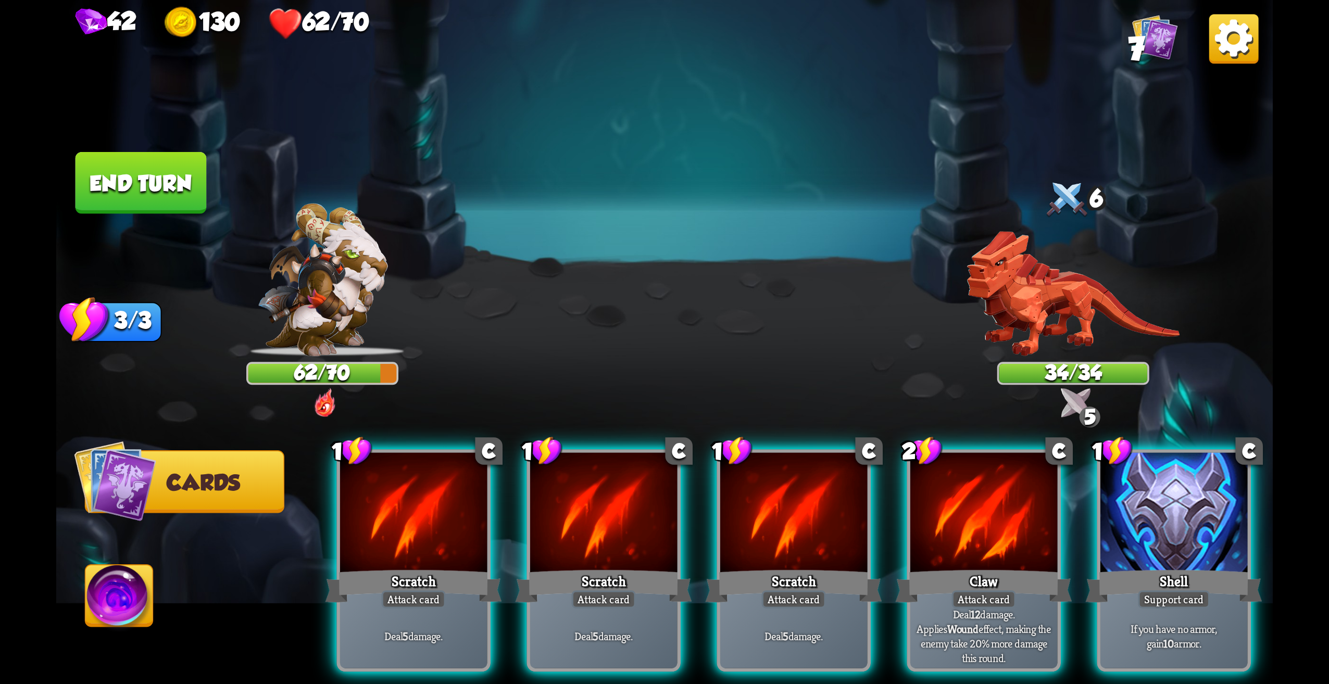
click at [1141, 511] on div at bounding box center [1173, 515] width 147 height 124
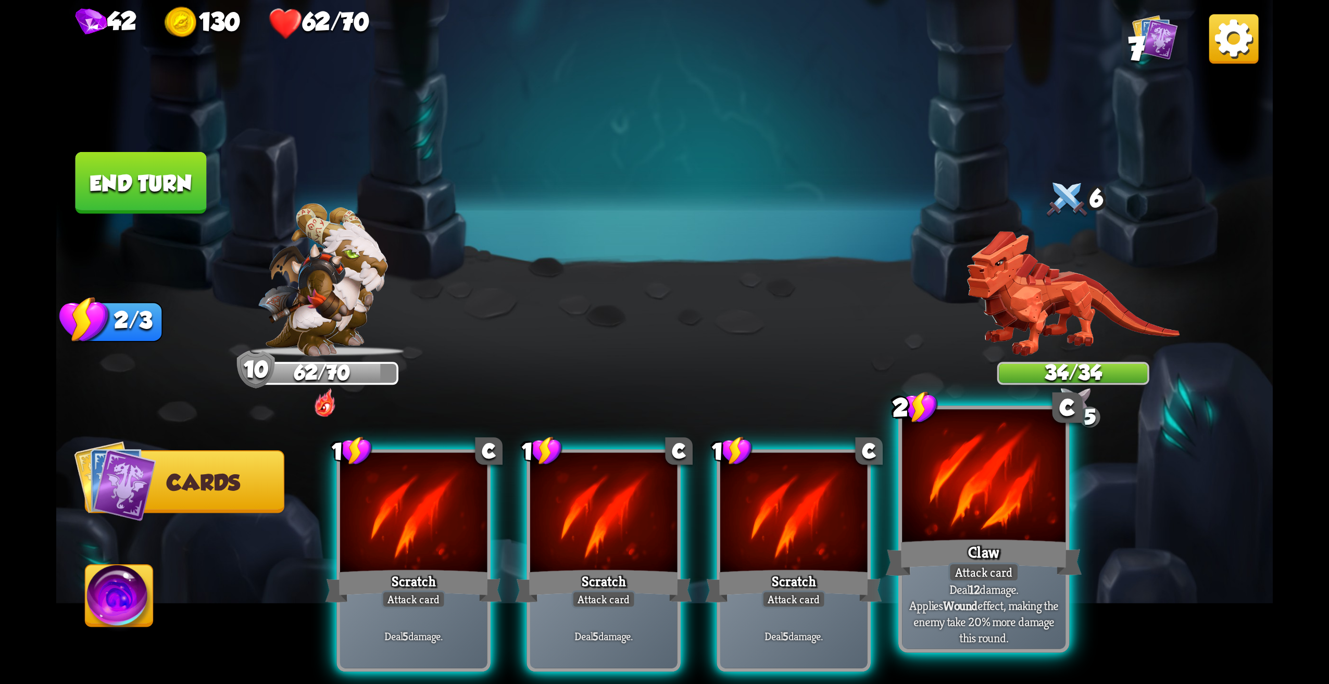
click at [989, 511] on div at bounding box center [984, 479] width 164 height 138
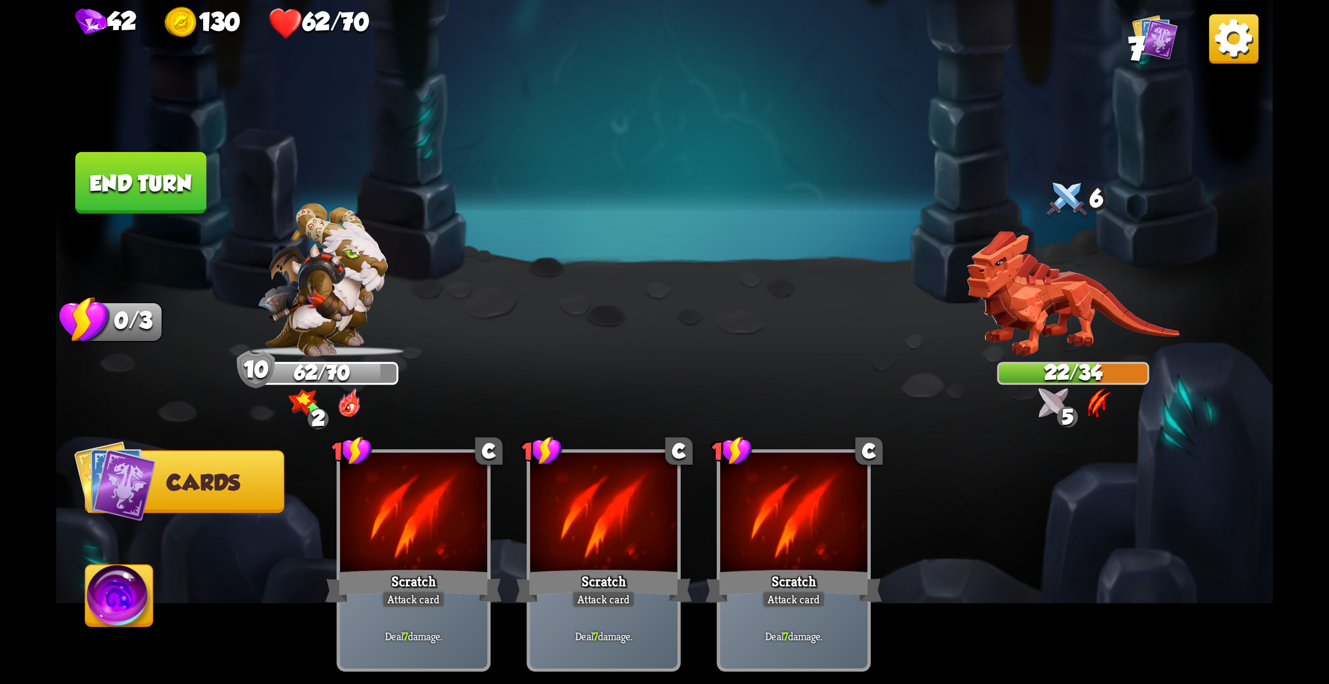
click at [156, 169] on button "End turn" at bounding box center [141, 183] width 131 height 62
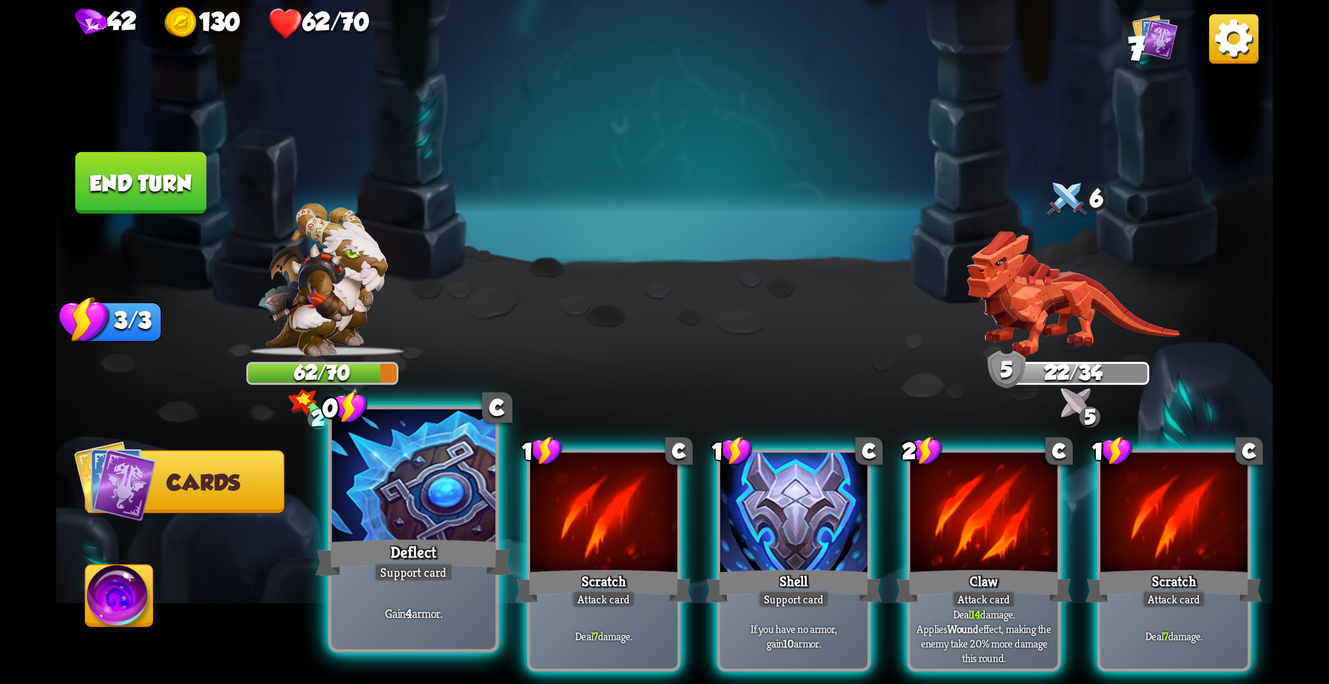
click at [451, 495] on div at bounding box center [414, 479] width 164 height 138
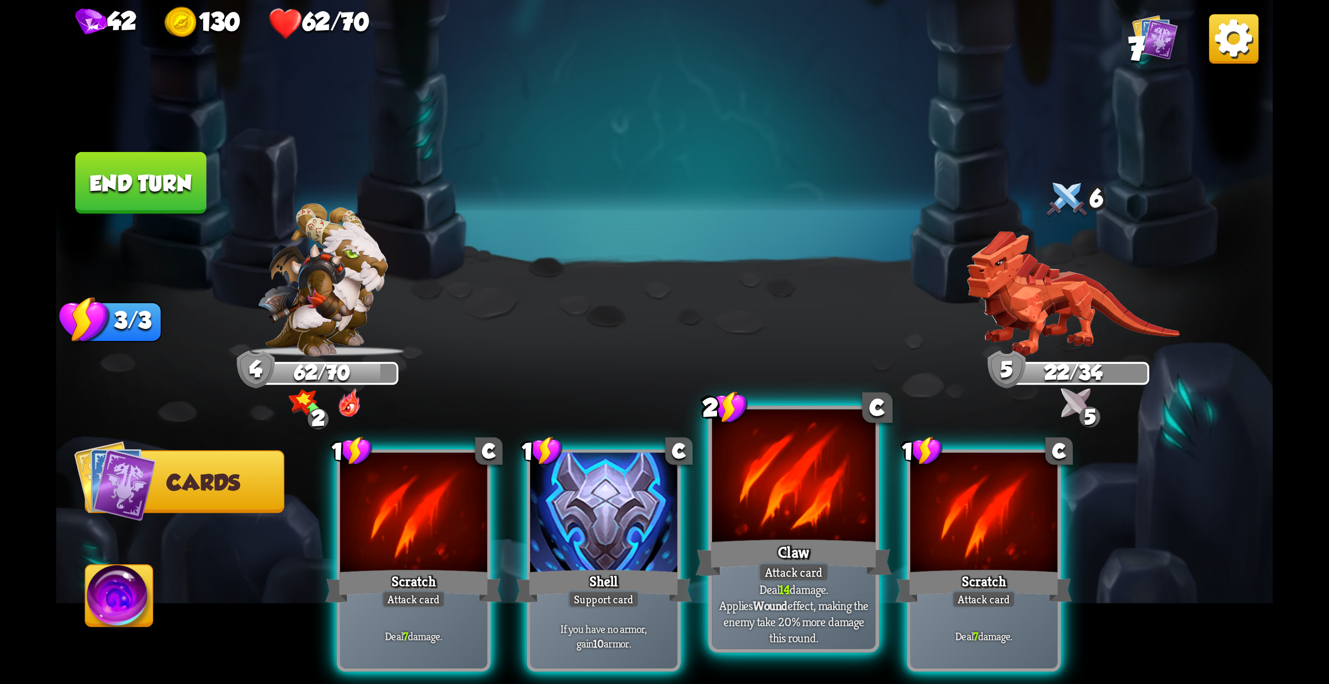
click at [775, 506] on div at bounding box center [794, 479] width 164 height 138
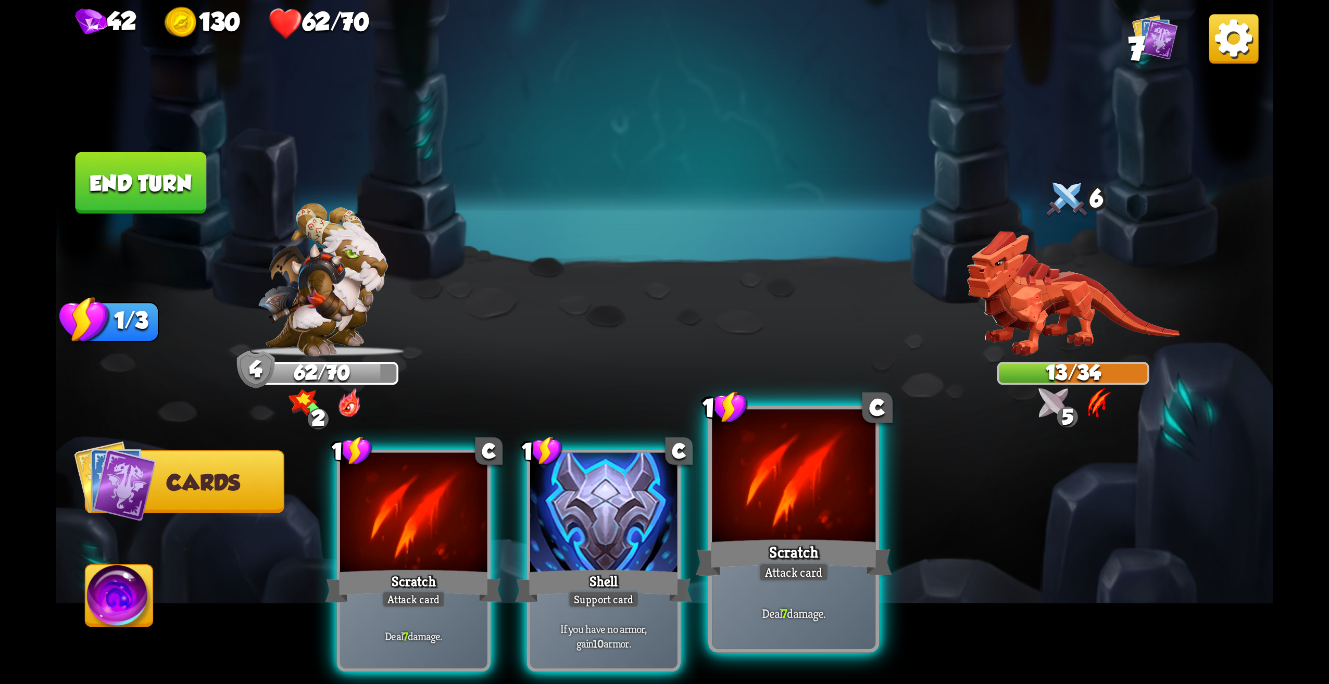
click at [746, 553] on div "Scratch" at bounding box center [794, 558] width 196 height 44
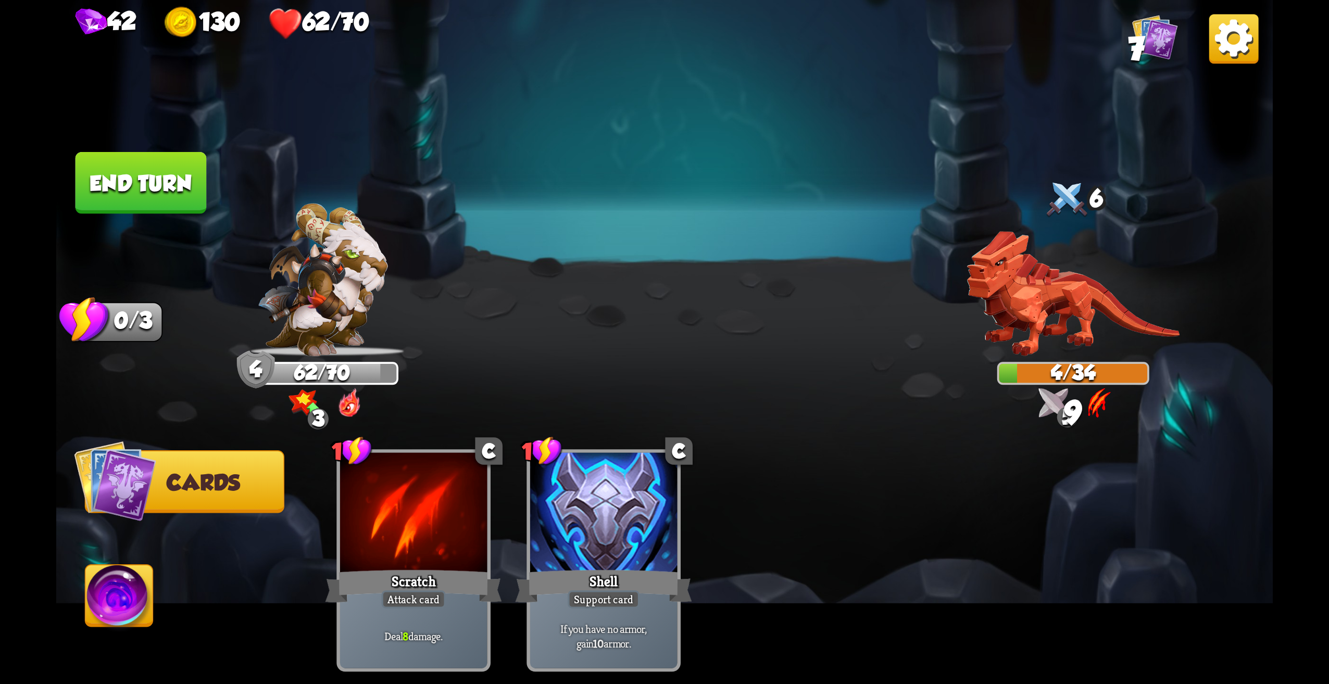
click at [158, 209] on button "End turn" at bounding box center [141, 183] width 131 height 62
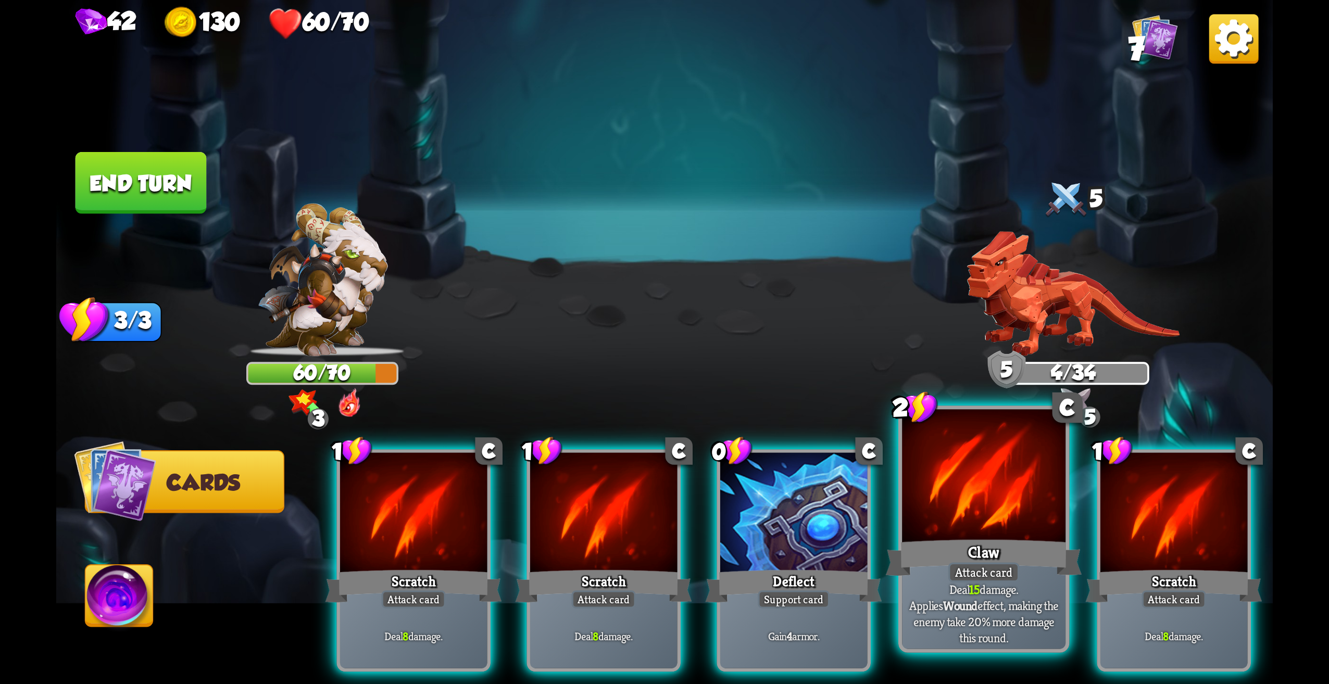
click at [1018, 518] on div at bounding box center [984, 479] width 164 height 138
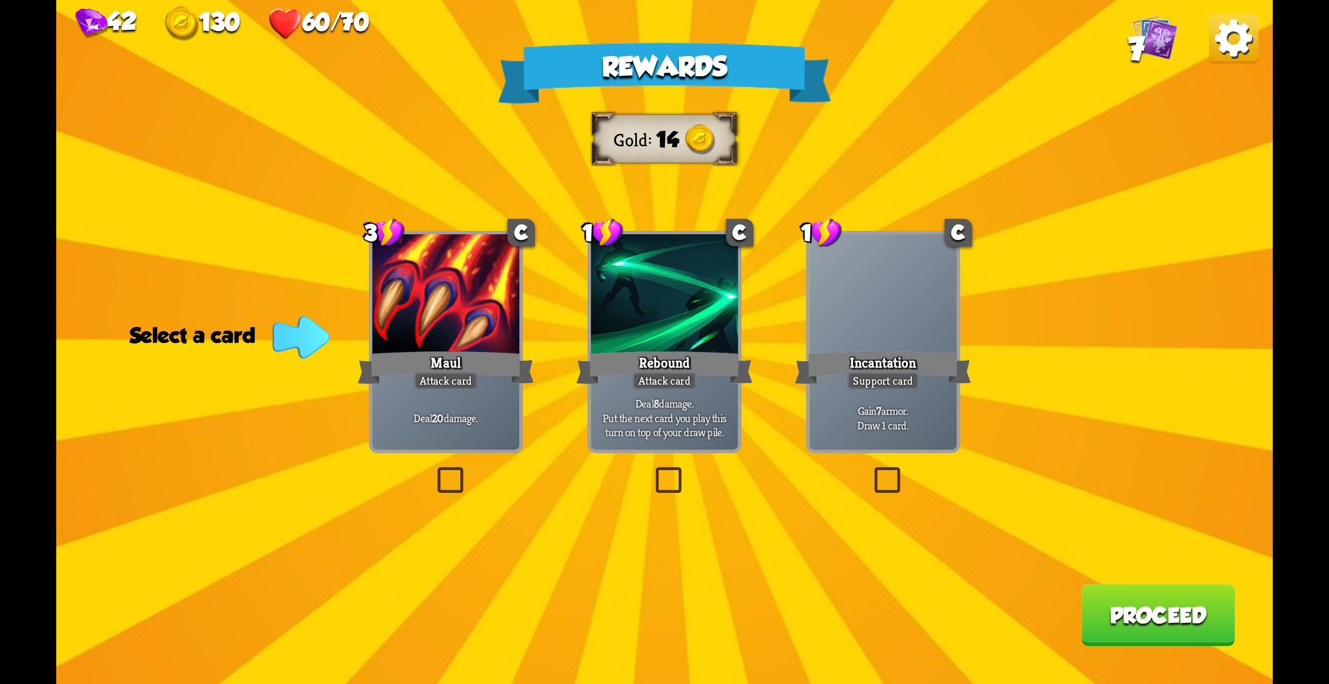
drag, startPoint x: 899, startPoint y: 461, endPoint x: 887, endPoint y: 470, distance: 15.3
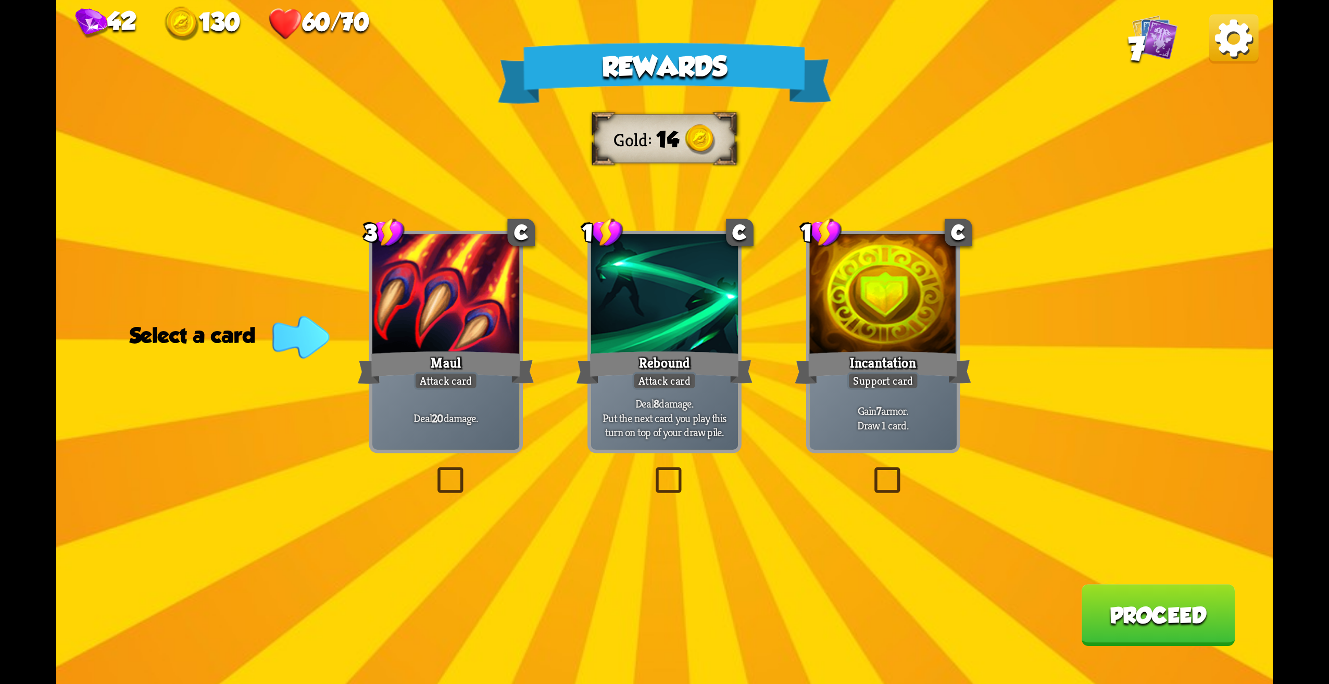
click at [892, 466] on div "Rewards Gold 14 Select a card 3 C Maul Attack card Deal 20 damage. 1 C Rebound …" at bounding box center [664, 342] width 1217 height 684
click at [870, 470] on label at bounding box center [870, 470] width 0 height 0
click at [0, 0] on input "checkbox" at bounding box center [0, 0] width 0 height 0
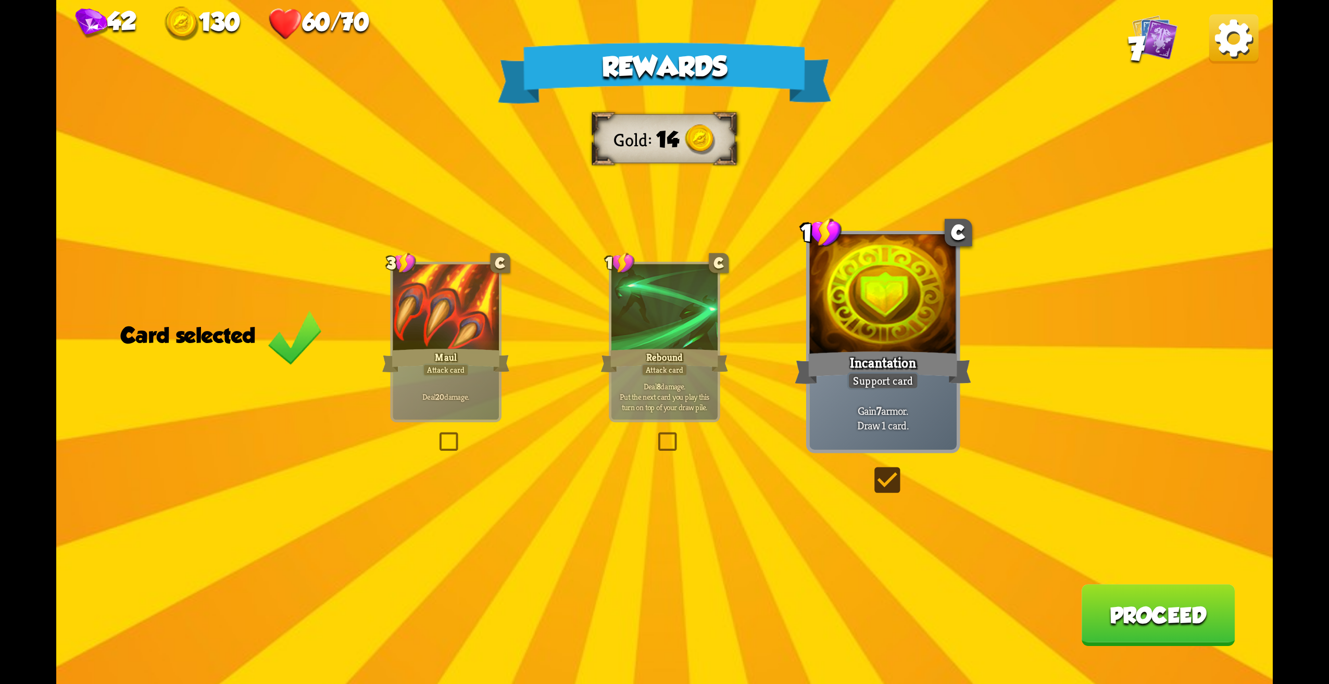
click at [1123, 601] on button "Proceed" at bounding box center [1158, 615] width 154 height 62
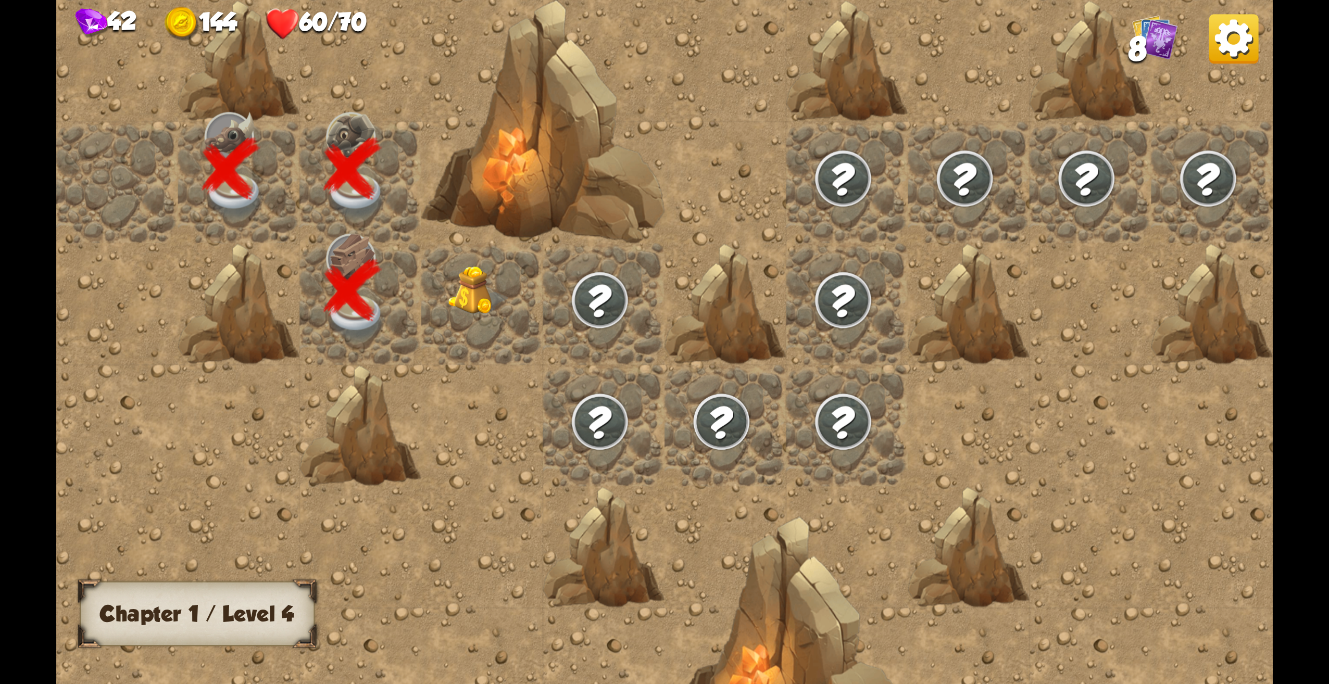
click at [490, 266] on img at bounding box center [478, 290] width 61 height 49
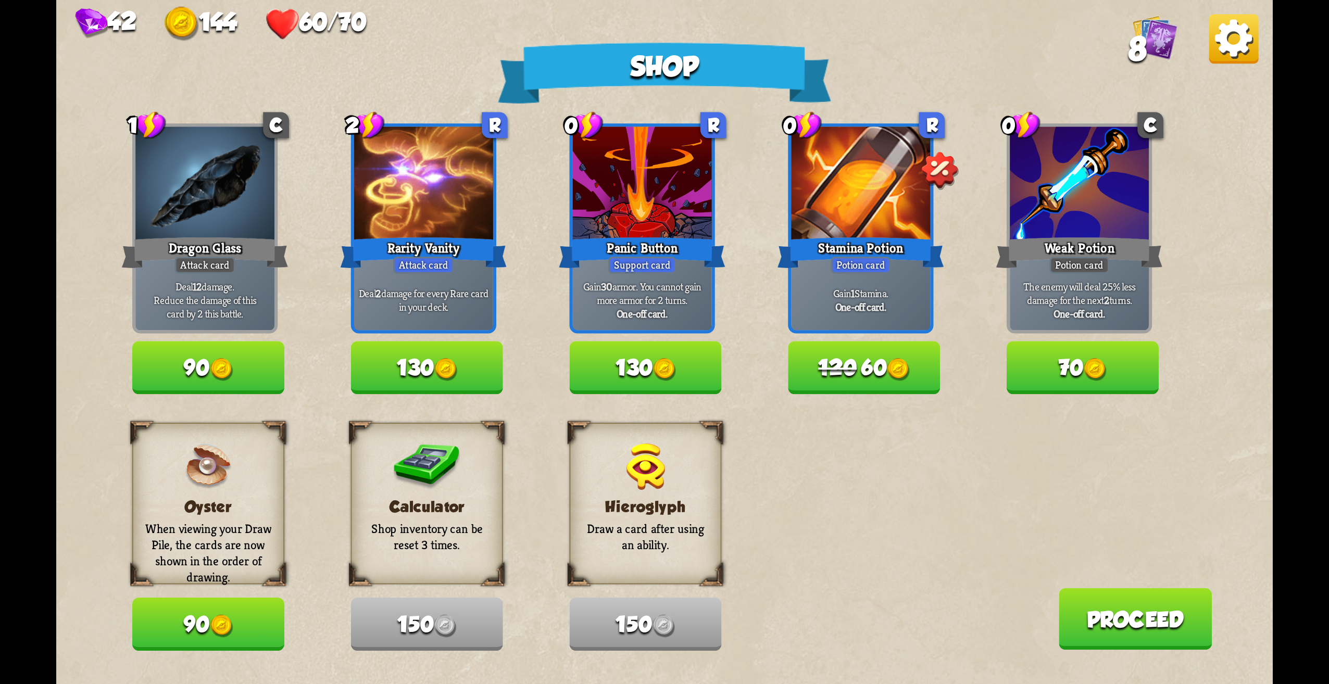
click at [862, 359] on button "120 60" at bounding box center [864, 368] width 152 height 53
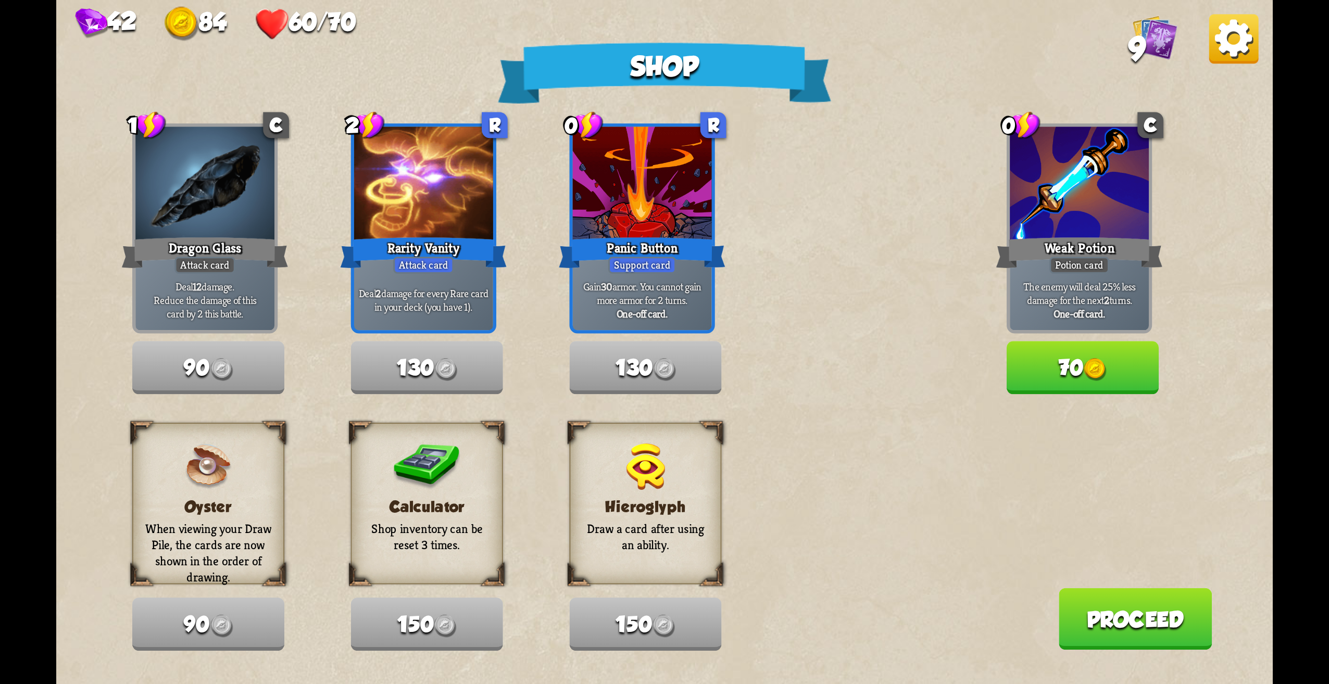
click at [1055, 371] on button "70" at bounding box center [1083, 368] width 152 height 53
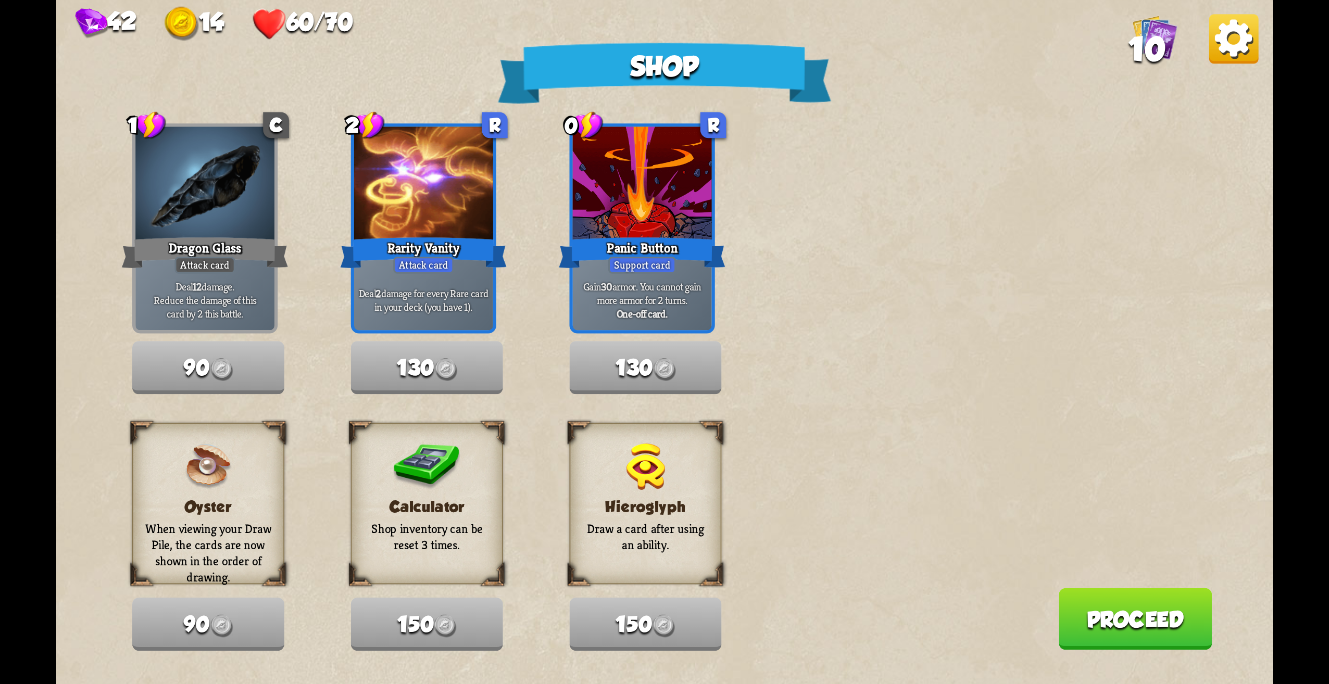
click at [1165, 625] on button "Proceed" at bounding box center [1135, 620] width 154 height 62
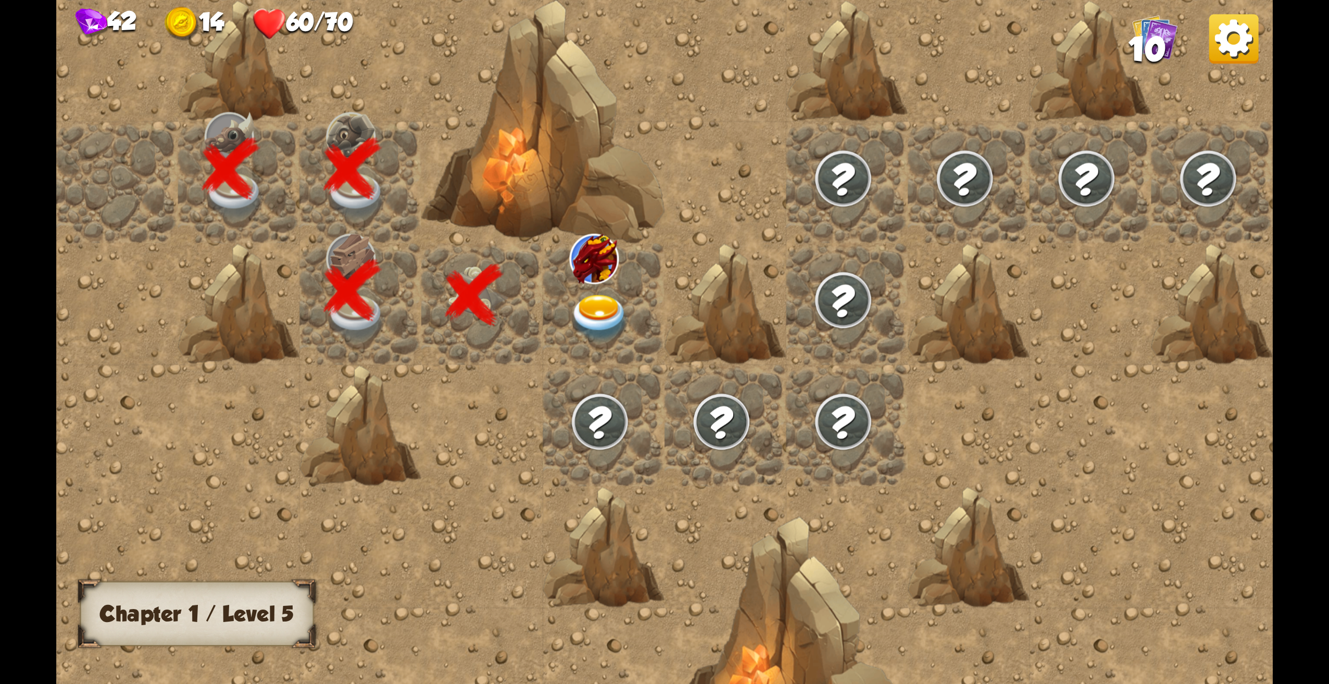
click at [575, 306] on img at bounding box center [600, 318] width 61 height 47
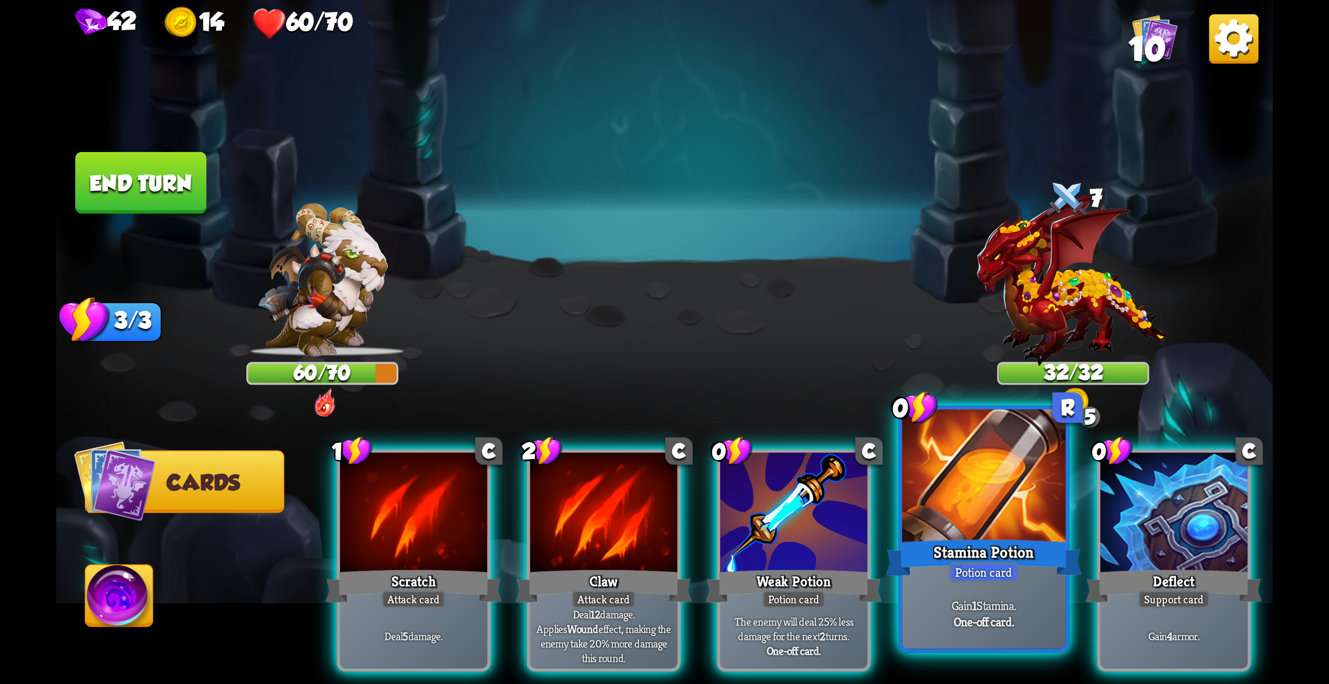
click at [1025, 564] on div "Stamina Potion" at bounding box center [984, 558] width 196 height 44
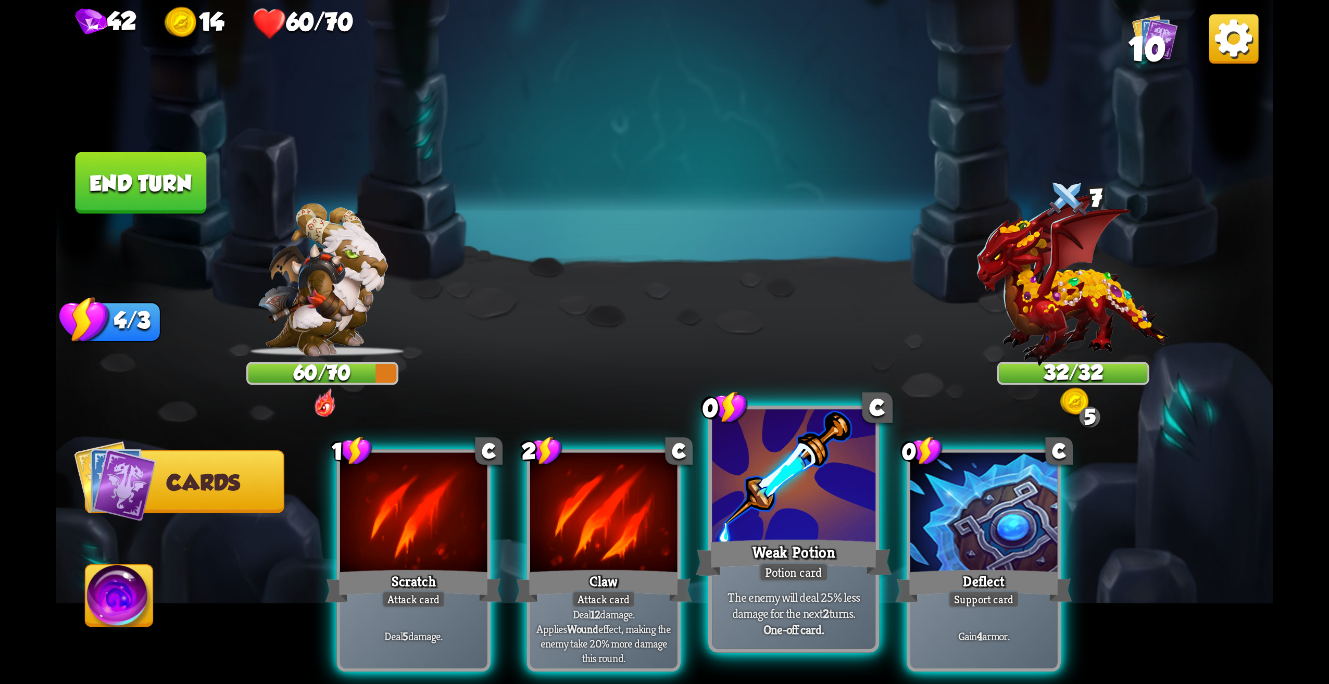
click at [812, 544] on div "Weak Potion" at bounding box center [794, 558] width 196 height 44
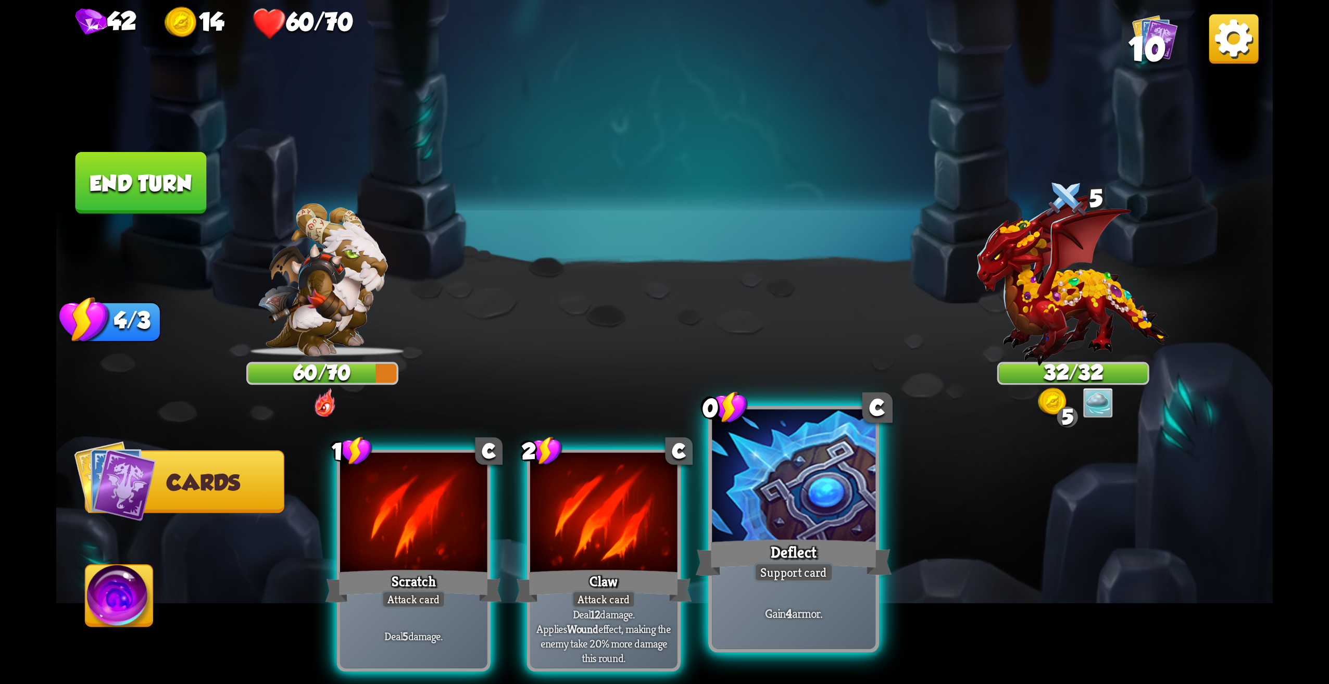
click at [780, 516] on div at bounding box center [794, 479] width 164 height 138
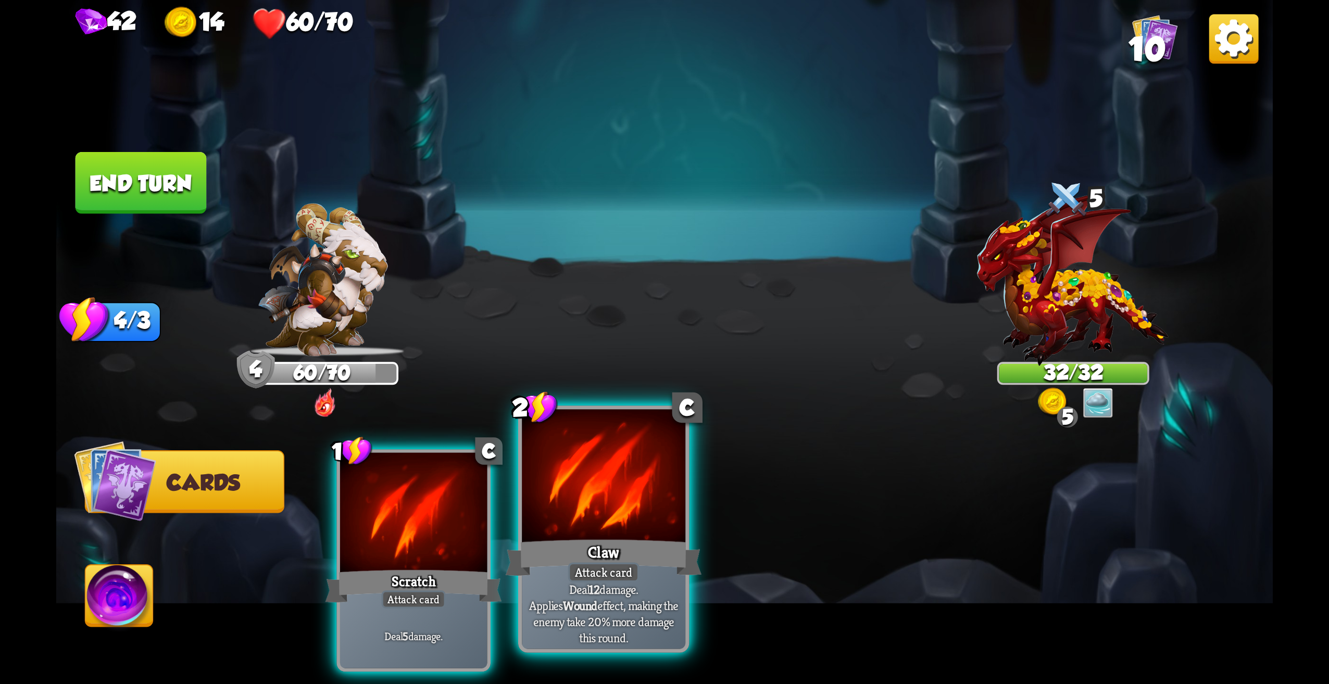
click at [629, 487] on div at bounding box center [604, 479] width 164 height 138
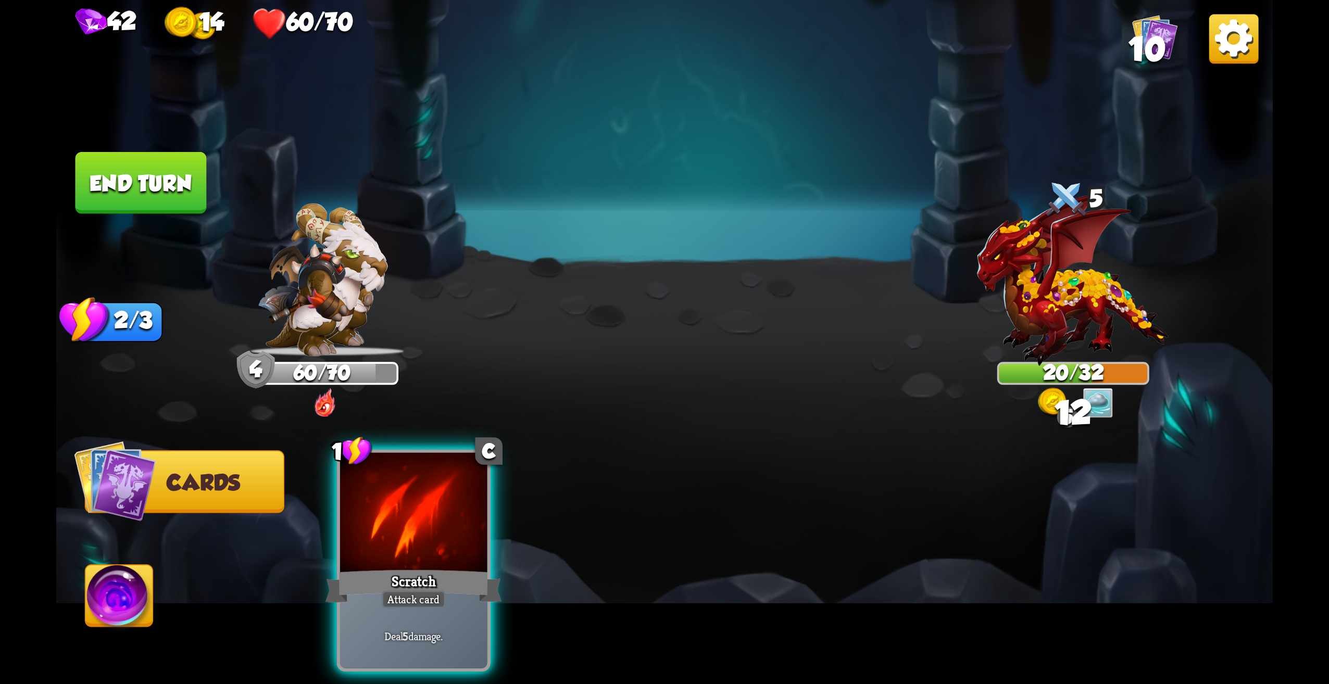
drag, startPoint x: 413, startPoint y: 482, endPoint x: 383, endPoint y: 458, distance: 38.9
click at [412, 482] on div at bounding box center [413, 515] width 147 height 124
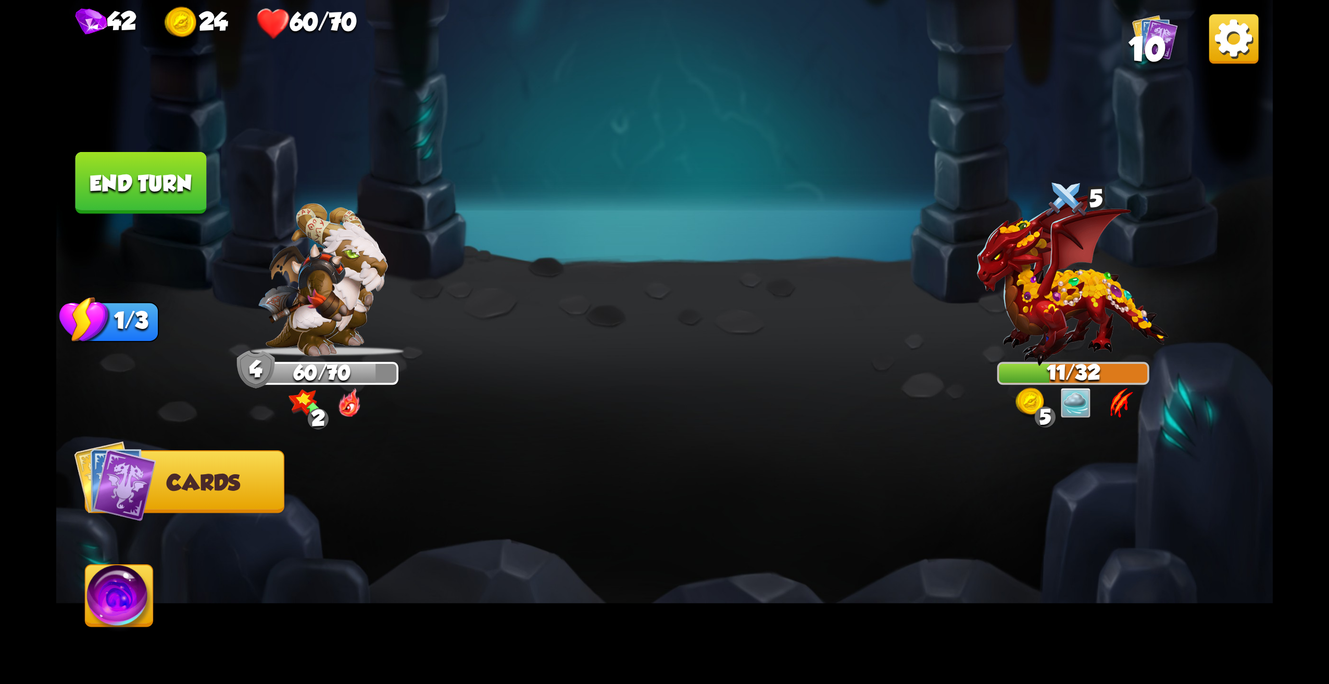
click at [172, 165] on button "End turn" at bounding box center [141, 183] width 131 height 62
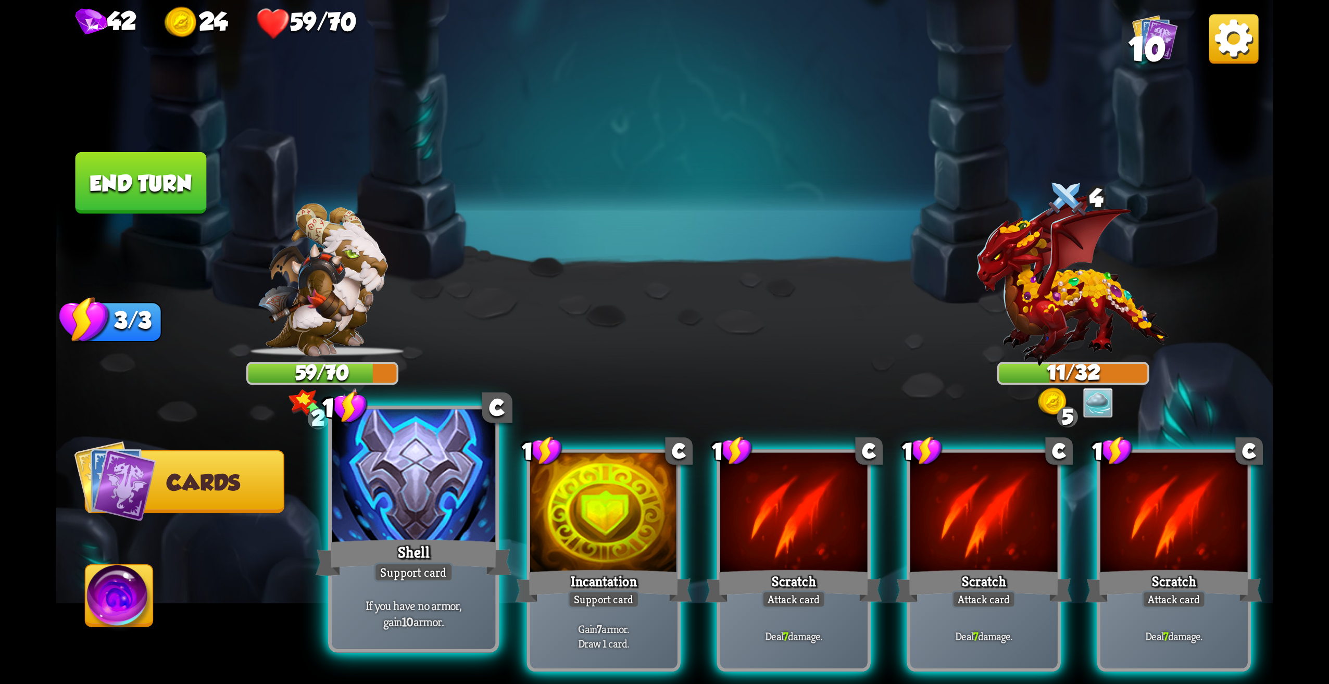
drag, startPoint x: 472, startPoint y: 525, endPoint x: 407, endPoint y: 553, distance: 70.2
click at [407, 553] on div "1 C Shell Support card If you have no armor, gain 10 armor." at bounding box center [413, 529] width 171 height 247
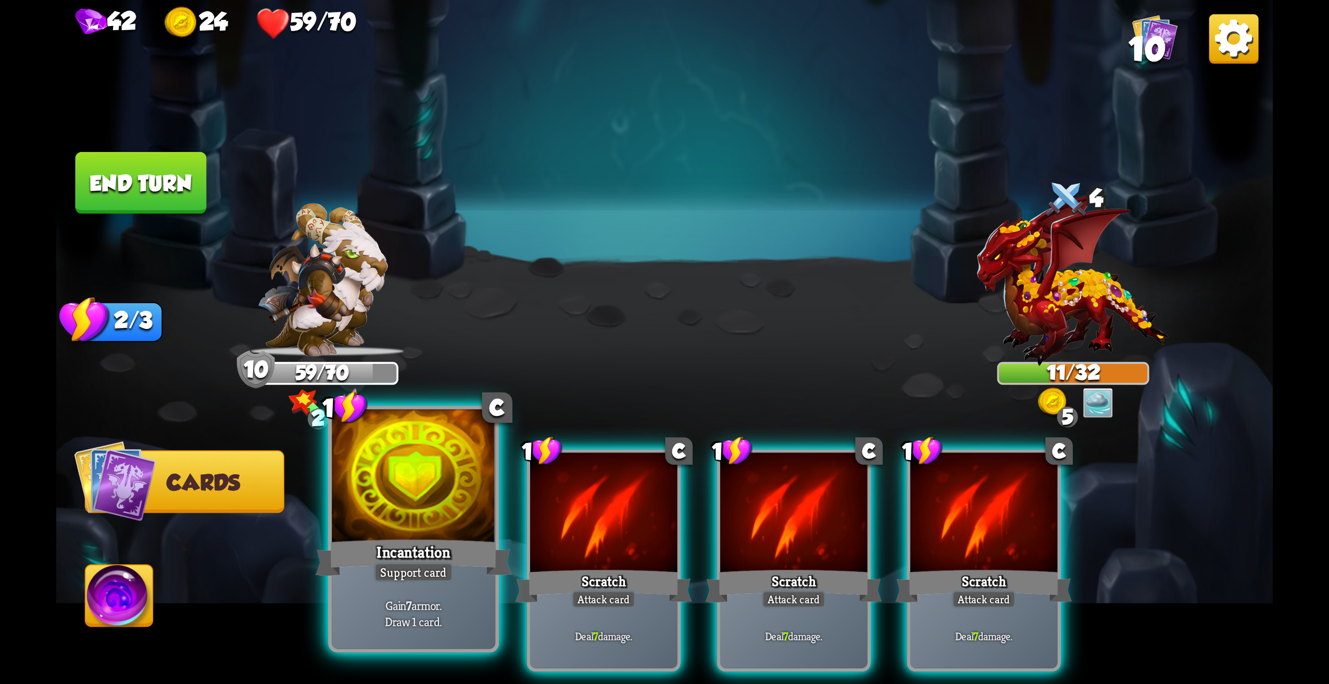
drag, startPoint x: 419, startPoint y: 495, endPoint x: 400, endPoint y: 502, distance: 20.6
click at [400, 502] on div at bounding box center [414, 479] width 164 height 138
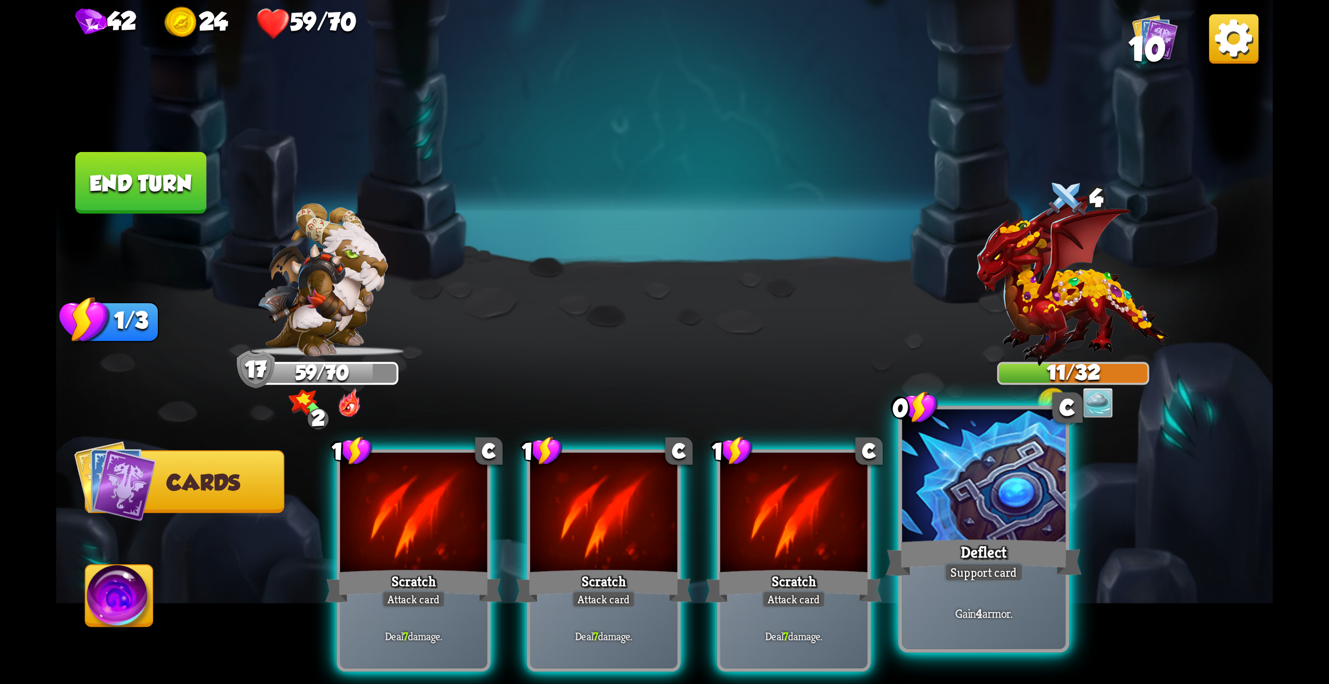
click at [1010, 548] on div "Deflect" at bounding box center [984, 558] width 196 height 44
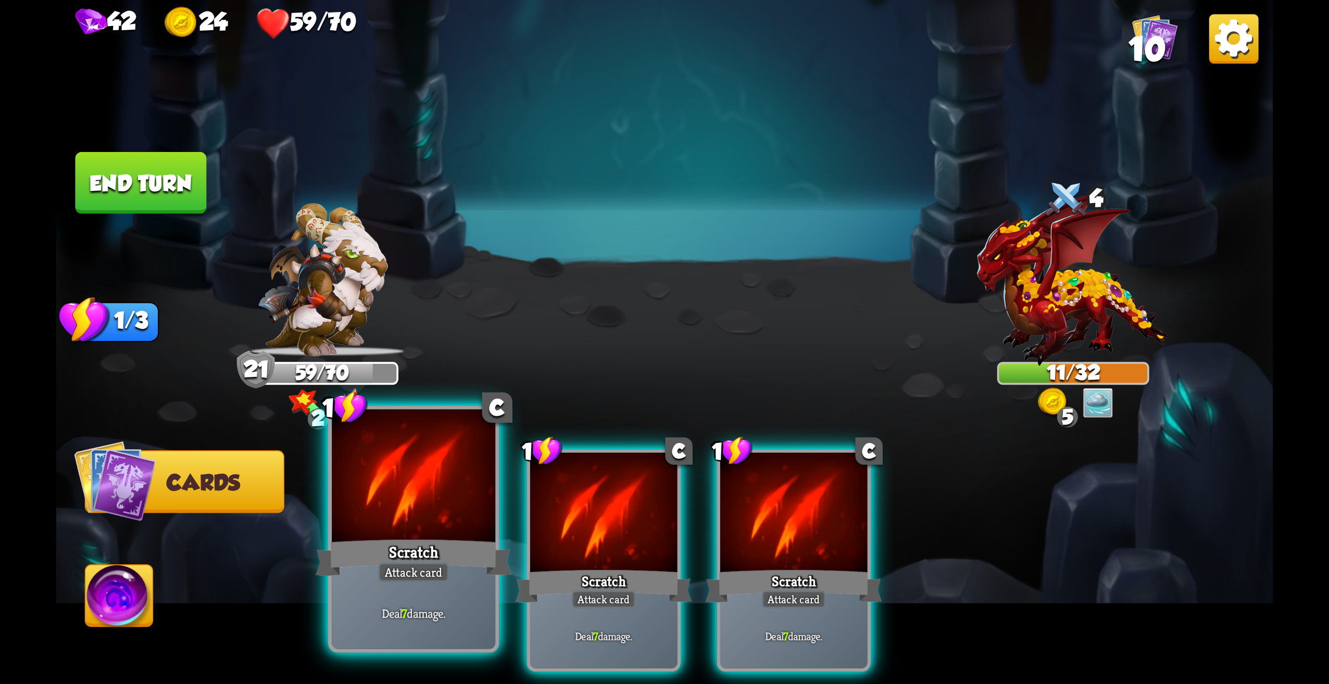
click at [439, 549] on div "Scratch" at bounding box center [414, 558] width 196 height 44
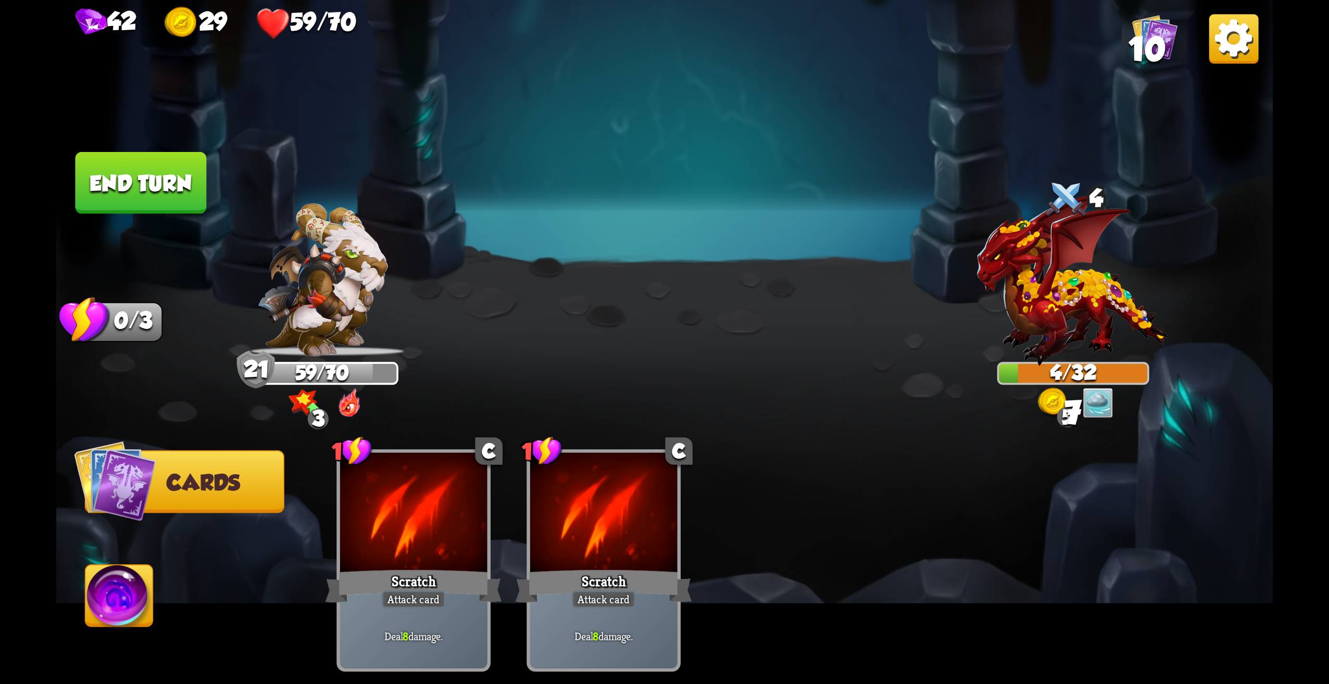
click at [106, 191] on button "End turn" at bounding box center [141, 183] width 131 height 62
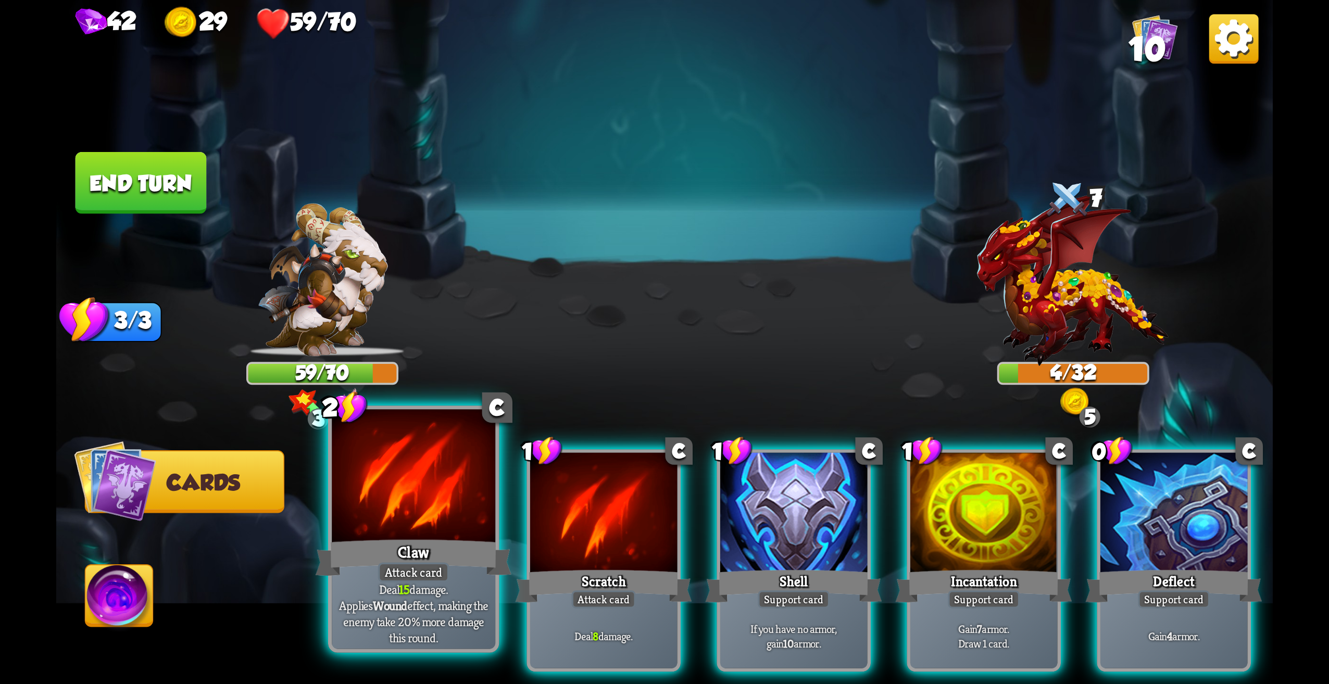
click at [414, 465] on div at bounding box center [414, 479] width 164 height 138
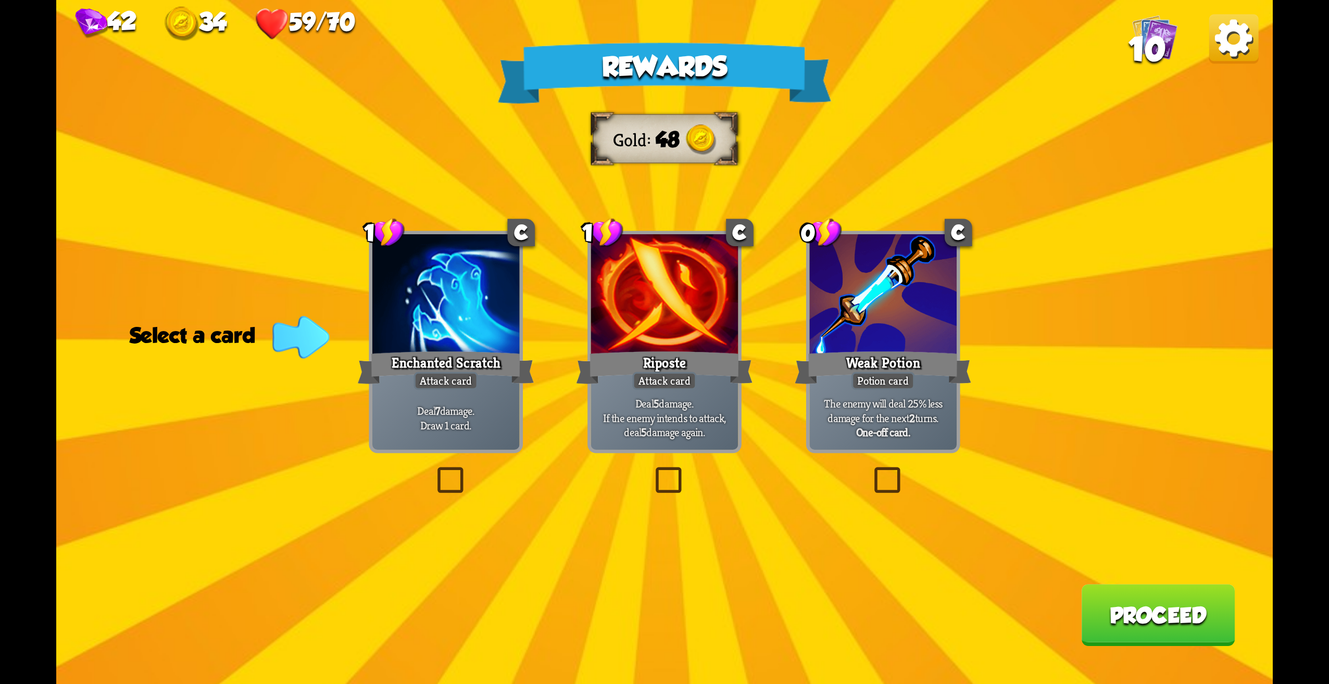
click at [433, 470] on label at bounding box center [433, 470] width 0 height 0
click at [0, 0] on input "checkbox" at bounding box center [0, 0] width 0 height 0
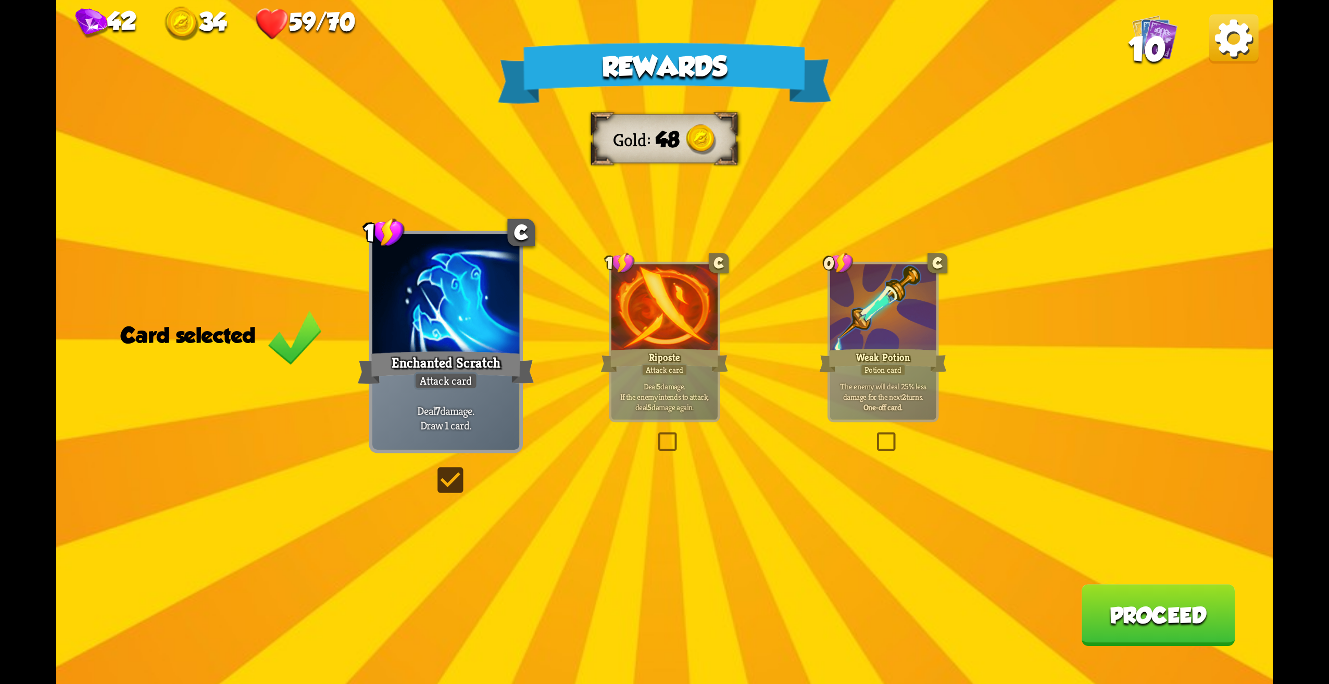
click at [1152, 621] on button "Proceed" at bounding box center [1158, 615] width 154 height 62
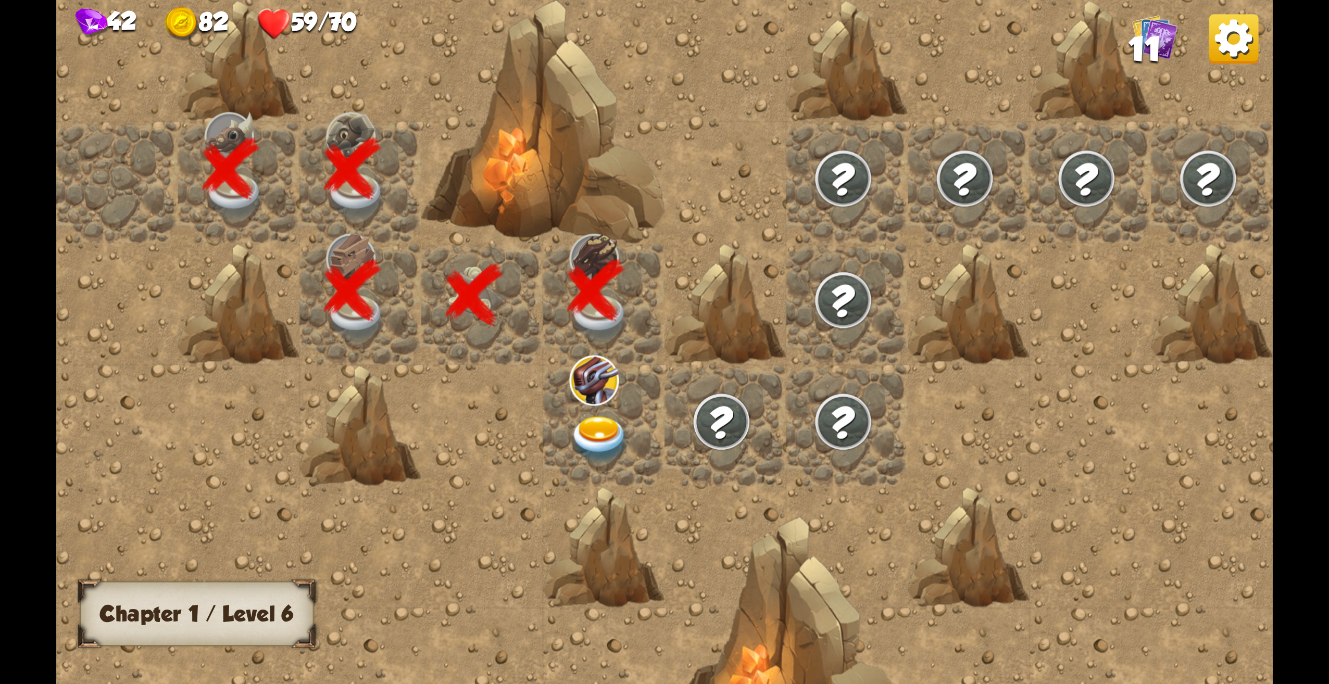
click at [591, 409] on div at bounding box center [604, 426] width 122 height 122
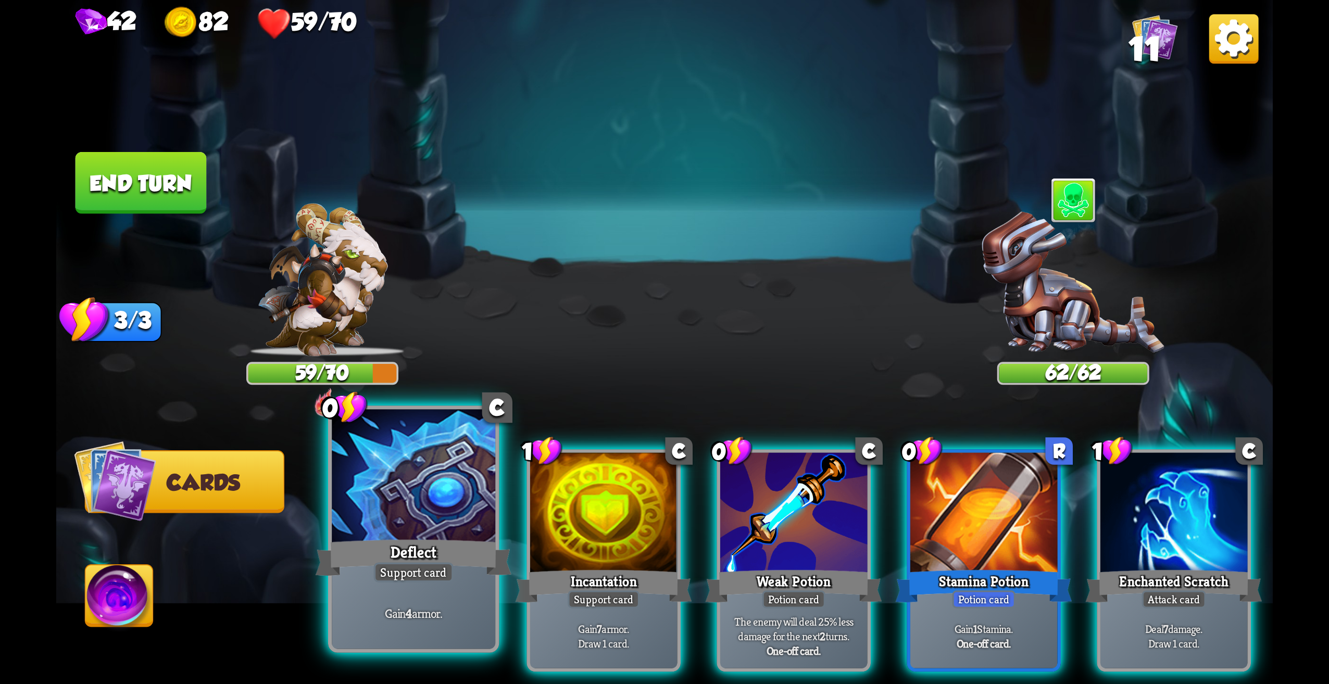
click at [434, 504] on div at bounding box center [414, 479] width 164 height 138
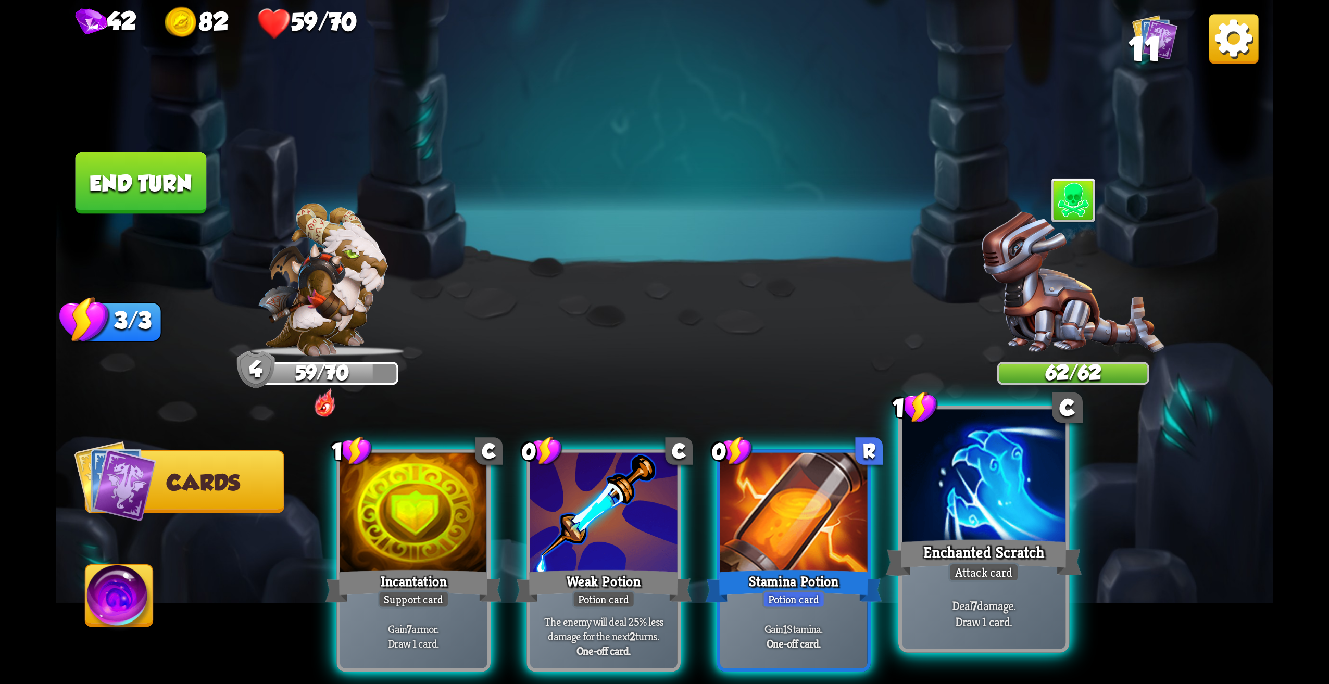
click at [997, 556] on div "Enchanted Scratch" at bounding box center [984, 558] width 196 height 44
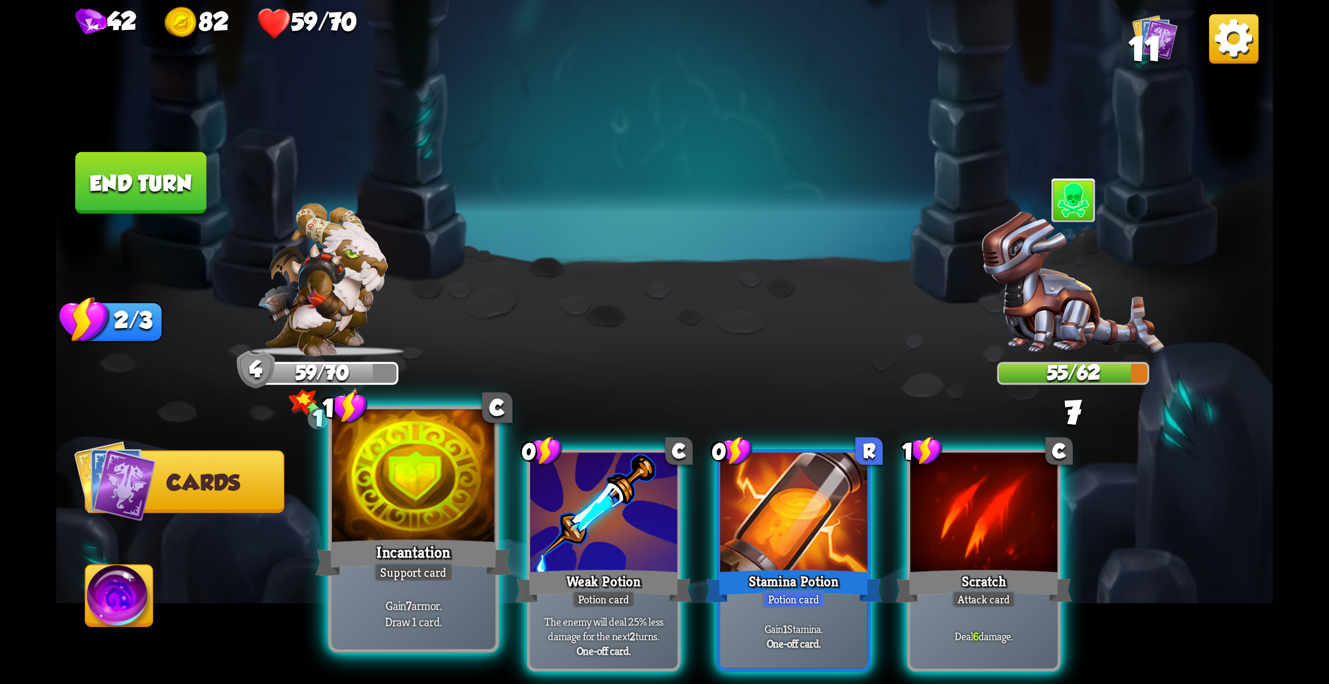
click at [432, 542] on div "Incantation" at bounding box center [414, 558] width 196 height 44
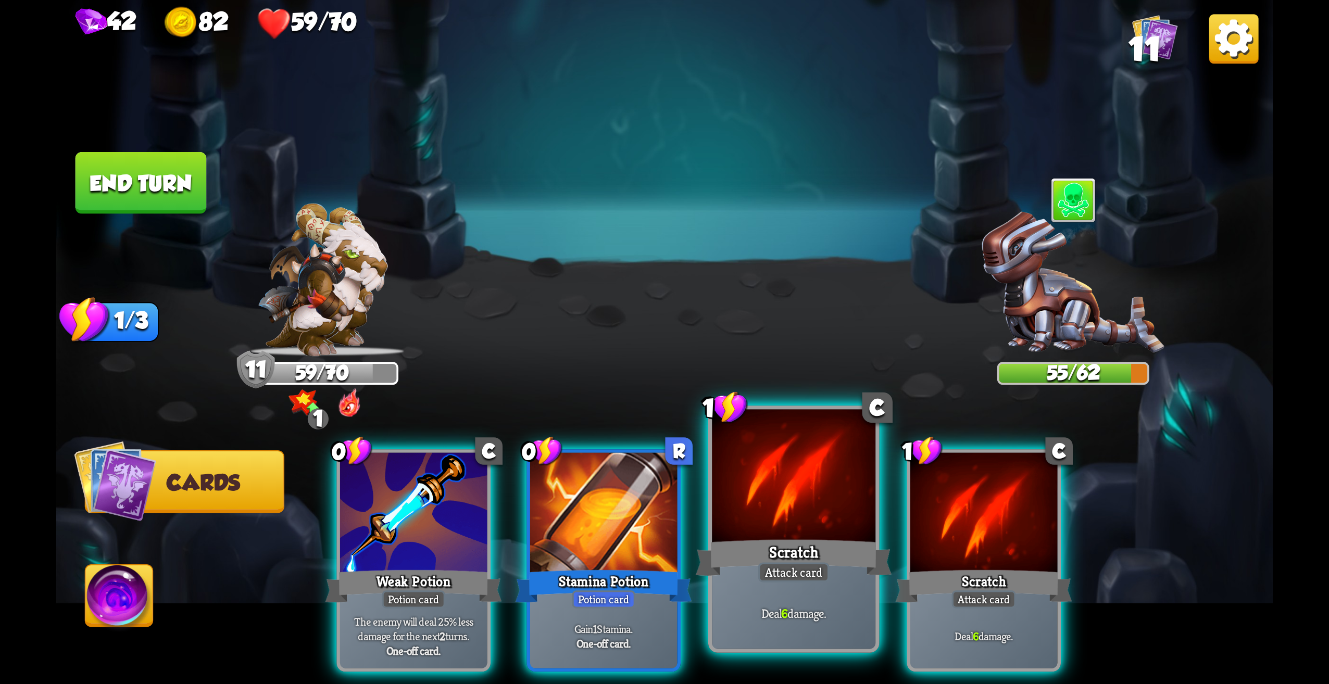
click at [824, 535] on div at bounding box center [794, 479] width 164 height 138
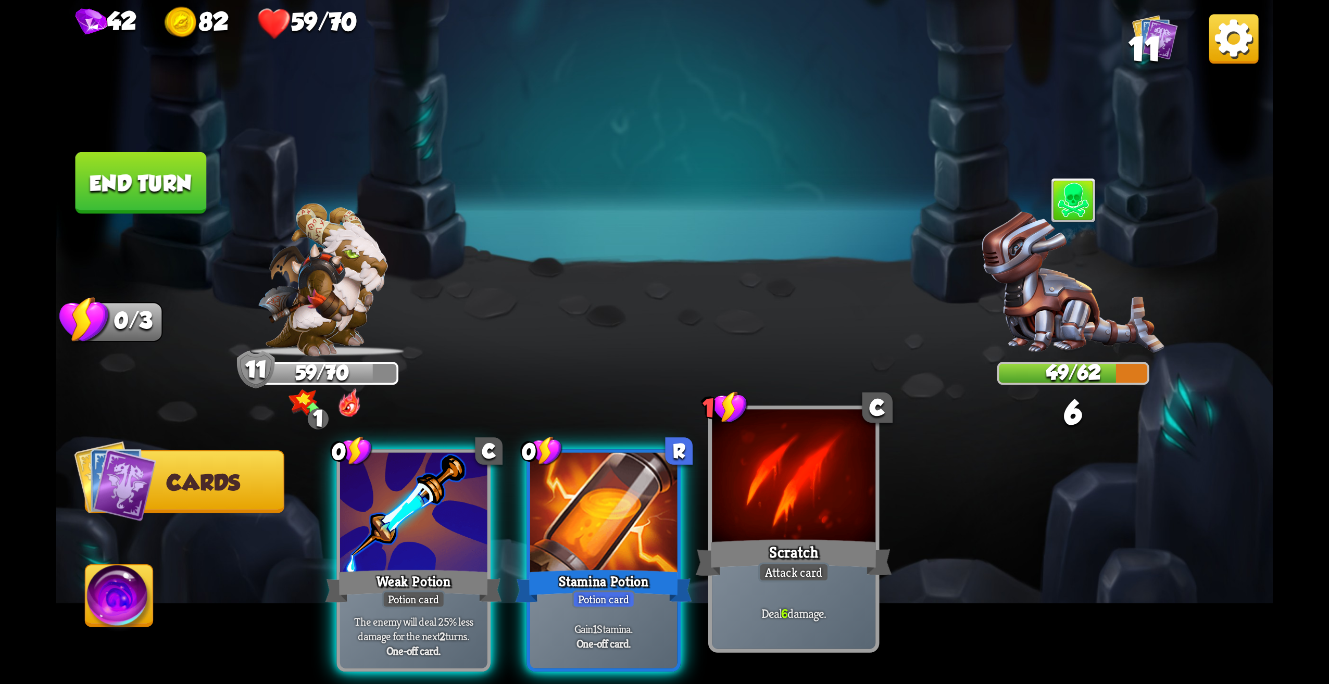
click at [841, 591] on div "Deal 6 damage." at bounding box center [794, 613] width 164 height 71
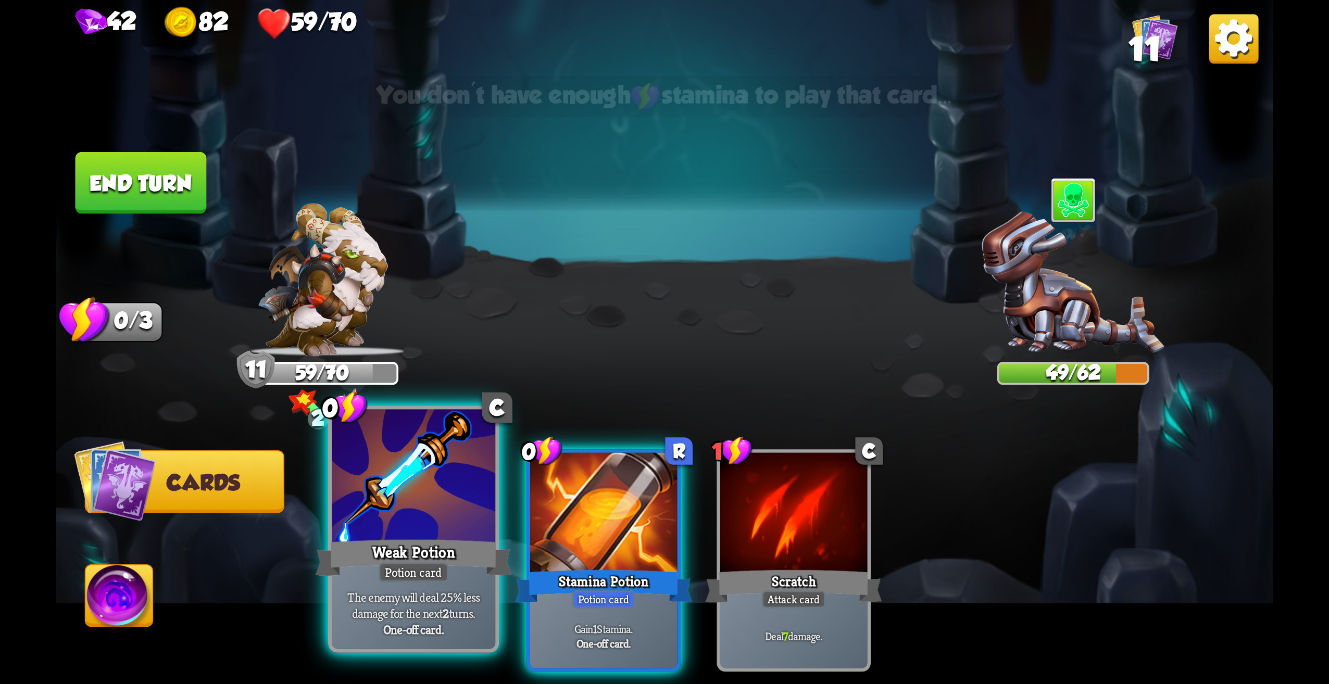
click at [448, 557] on div "Weak Potion" at bounding box center [414, 558] width 196 height 44
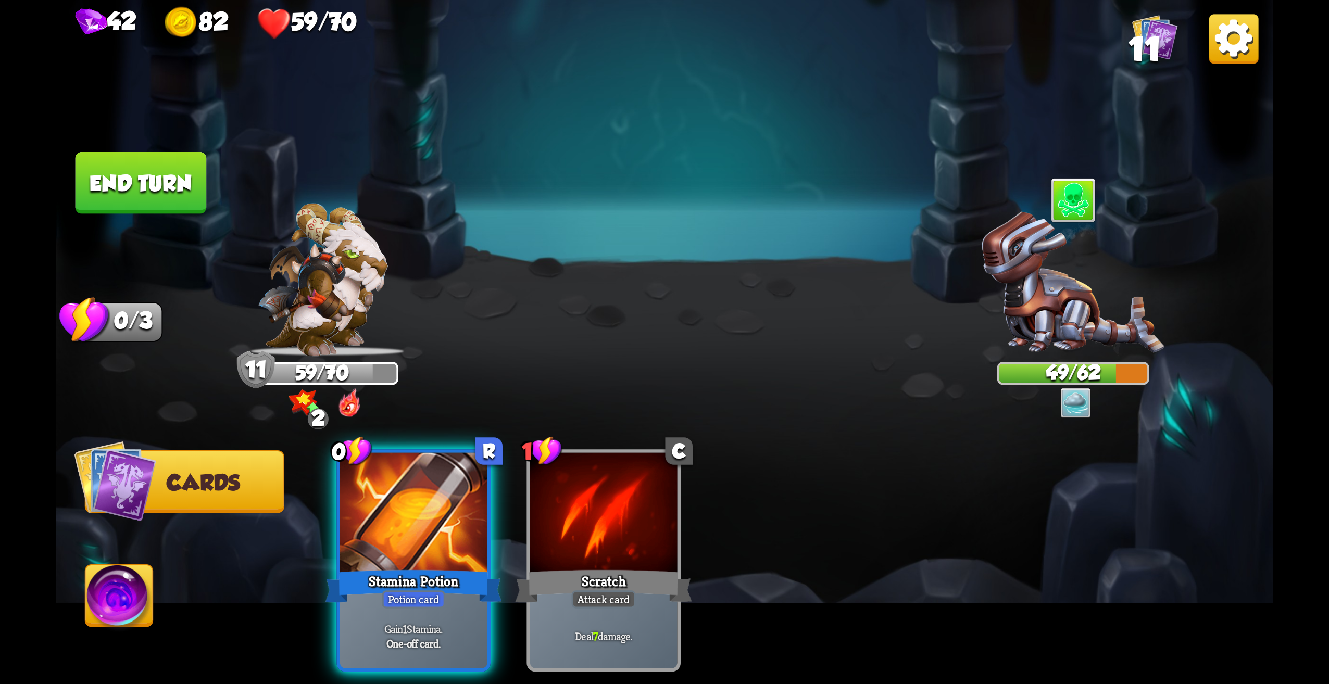
click at [1033, 284] on img at bounding box center [1073, 284] width 182 height 145
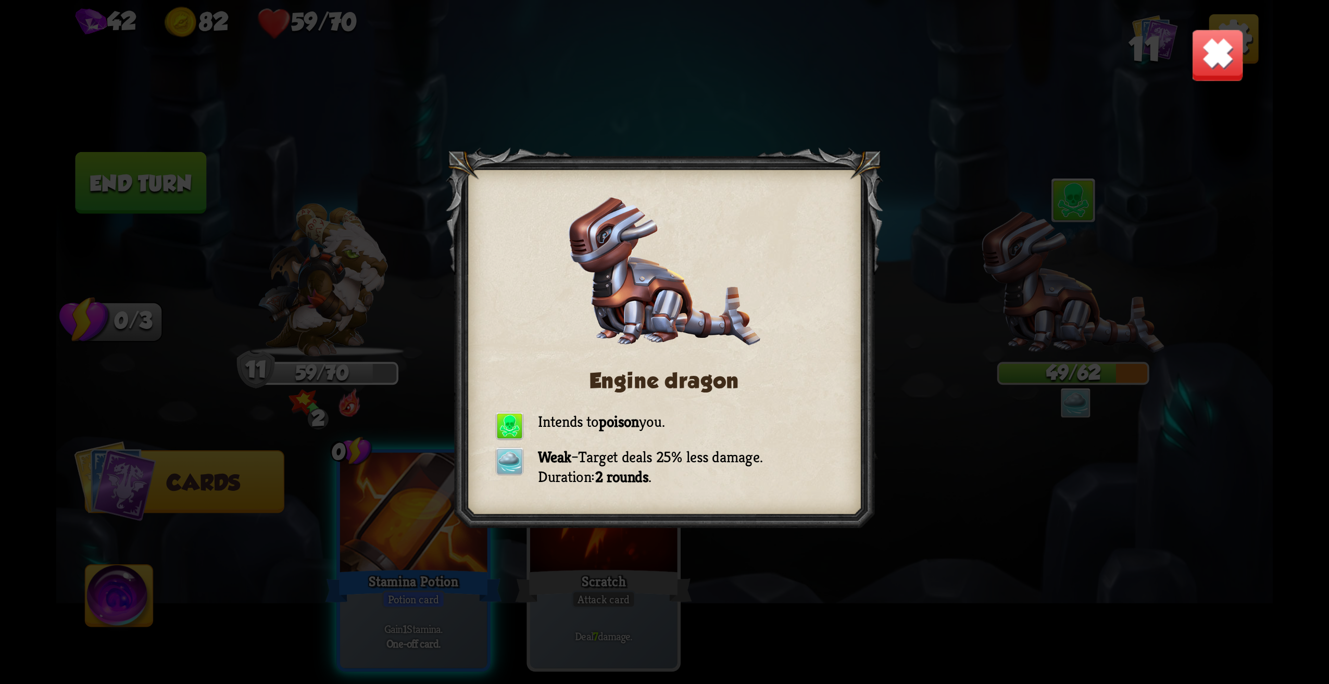
click at [1230, 25] on div "Engine dragon Intends to poison you. Weak – Target deals 25% less damage. Durat…" at bounding box center [664, 342] width 1217 height 684
click at [1203, 66] on img at bounding box center [1217, 55] width 53 height 53
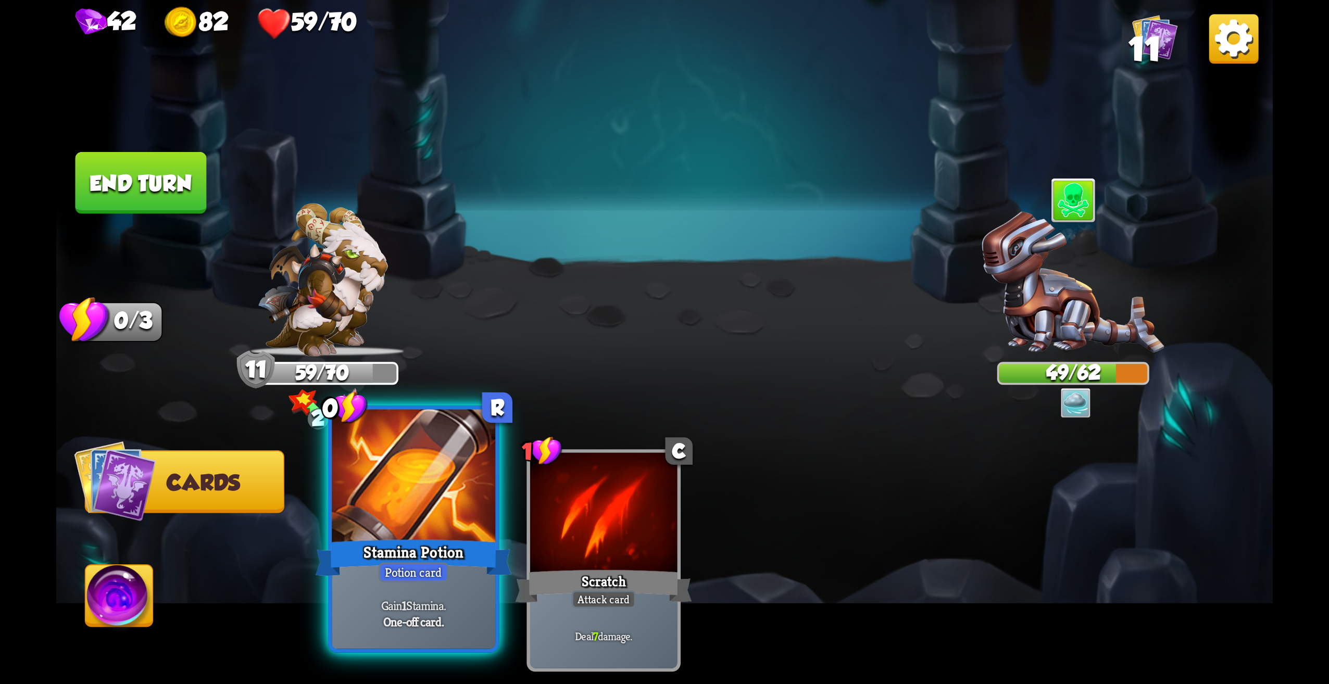
click at [453, 585] on div "Gain 1 Stamina. One-off card." at bounding box center [414, 613] width 164 height 71
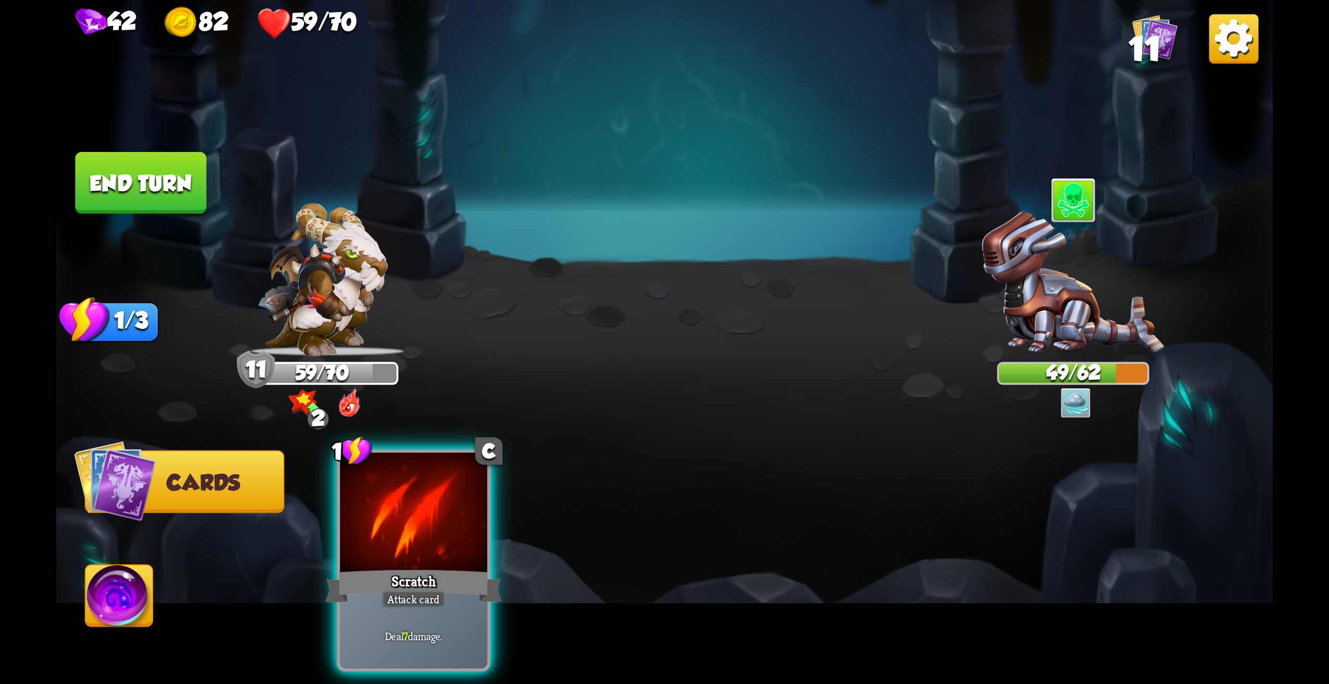
drag, startPoint x: 440, startPoint y: 577, endPoint x: 361, endPoint y: 440, distance: 157.9
click at [440, 591] on div "Attack card" at bounding box center [414, 600] width 64 height 18
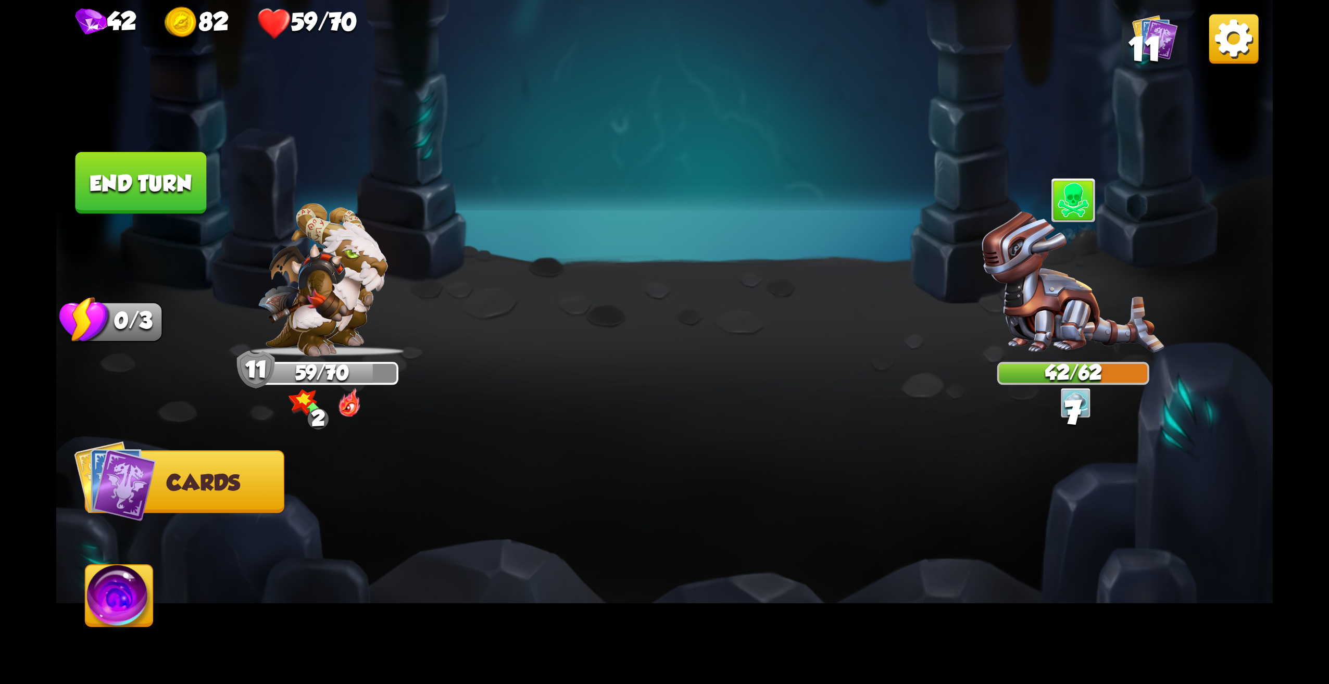
click at [143, 176] on button "End turn" at bounding box center [141, 183] width 131 height 62
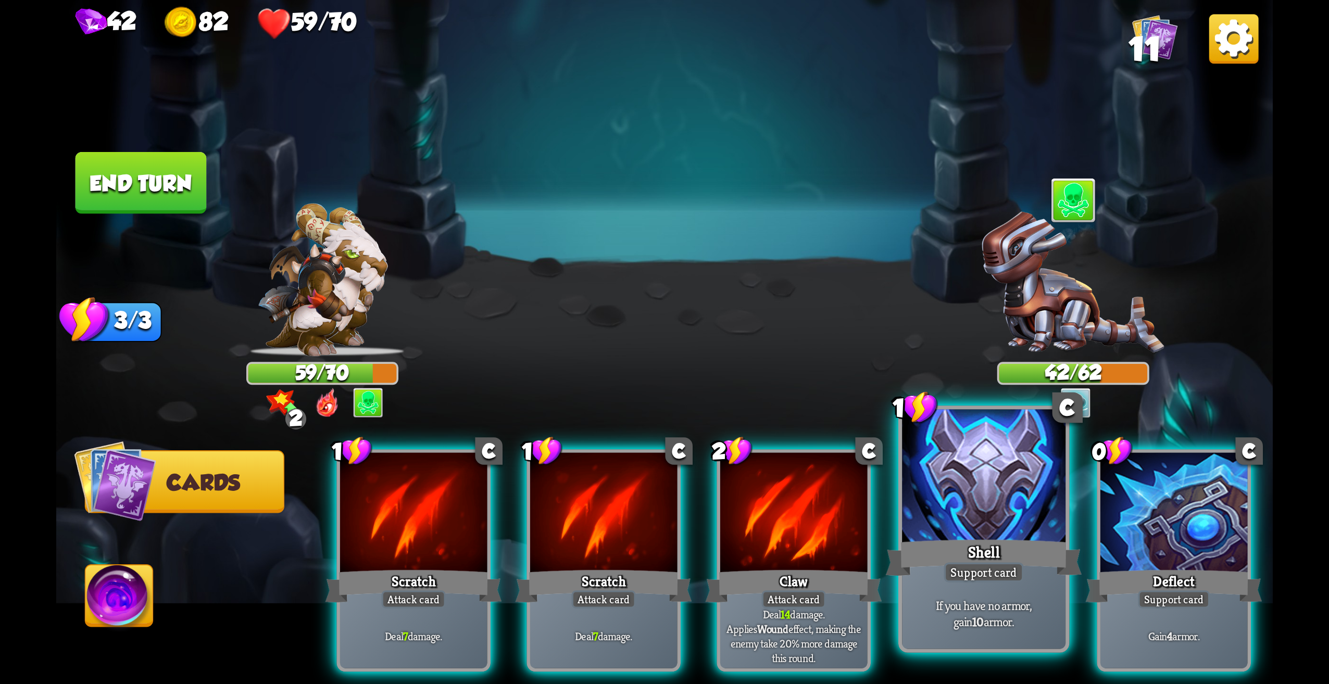
click at [980, 577] on div "Support card" at bounding box center [984, 572] width 80 height 20
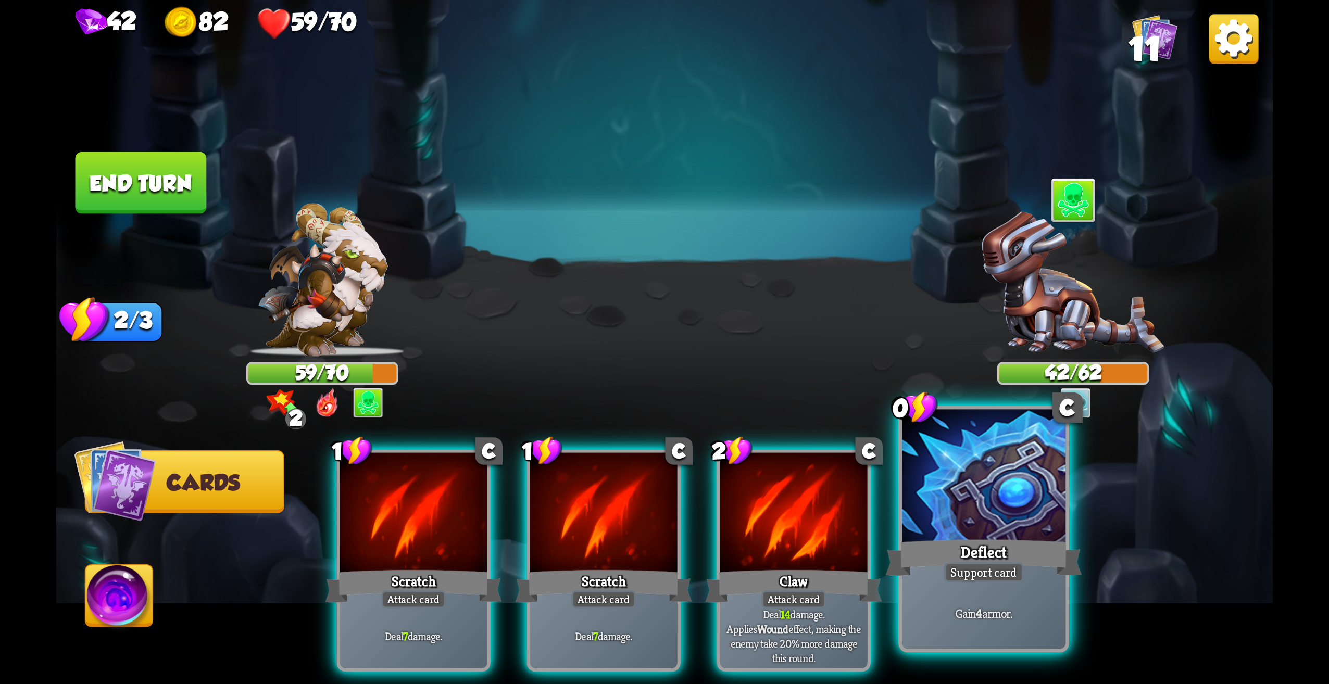
click at [970, 496] on div at bounding box center [984, 479] width 164 height 138
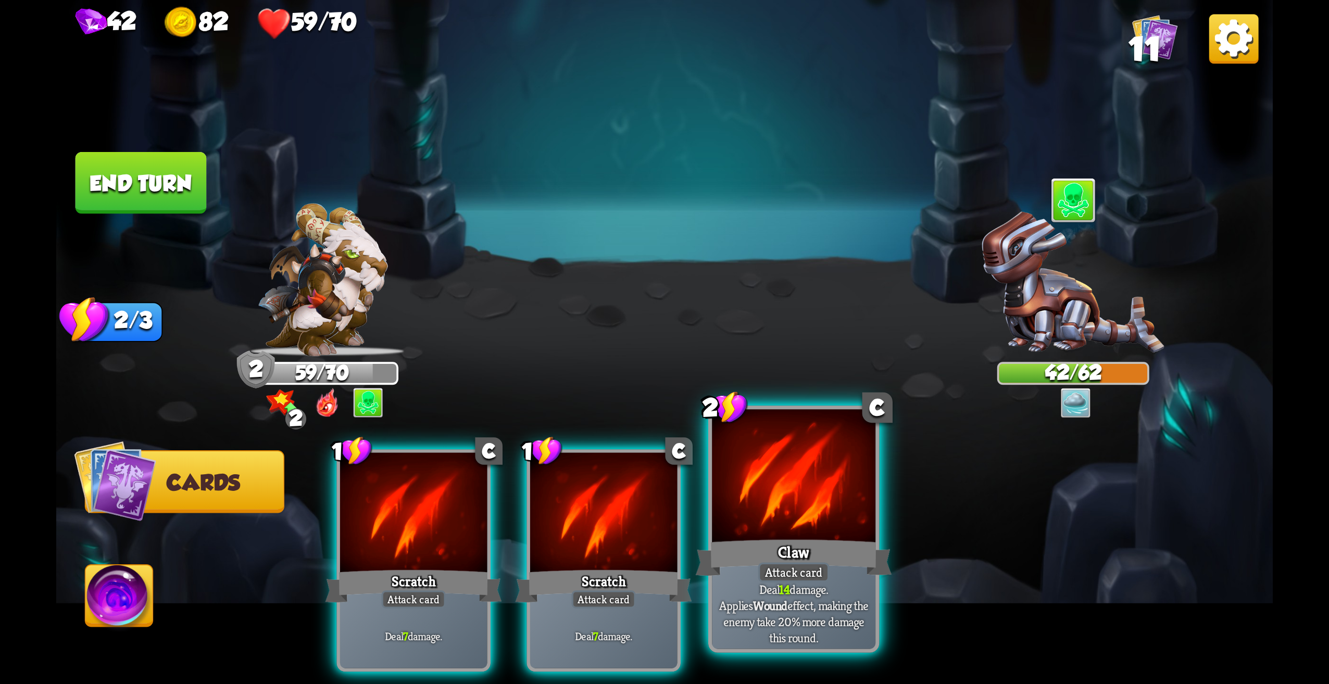
click at [836, 543] on div "Claw" at bounding box center [794, 558] width 196 height 44
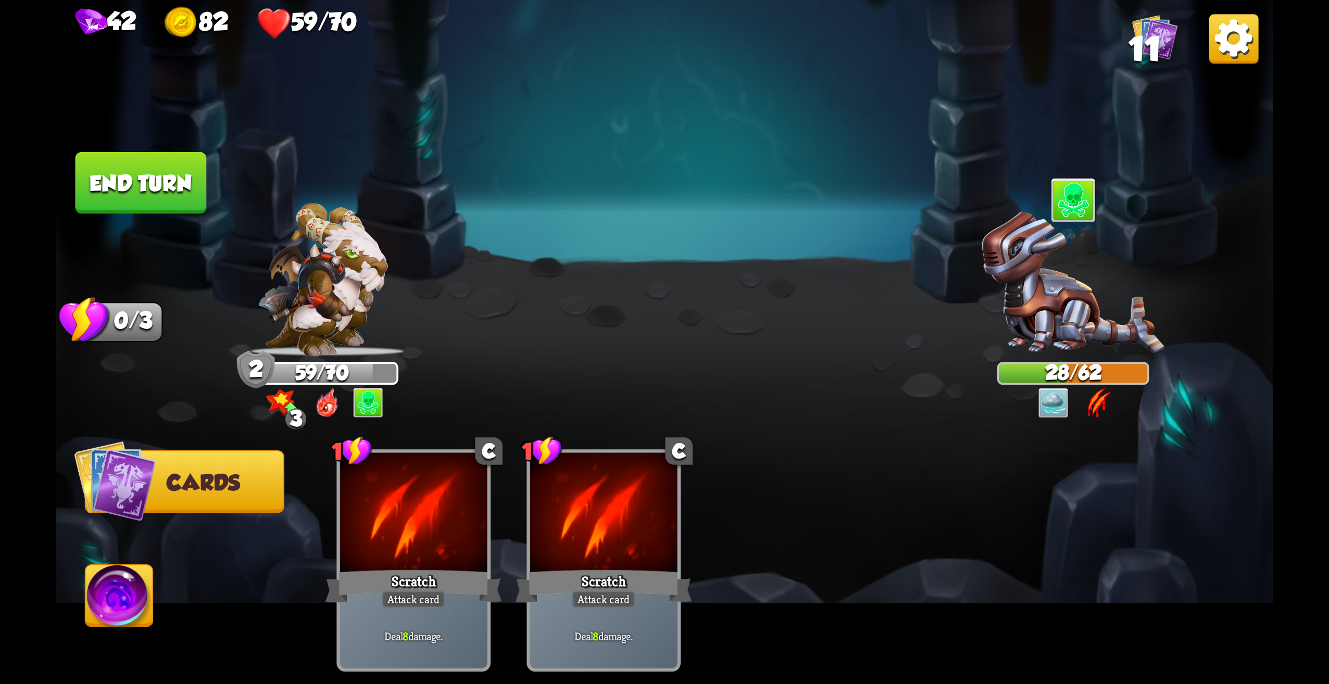
click at [160, 188] on button "End turn" at bounding box center [141, 183] width 131 height 62
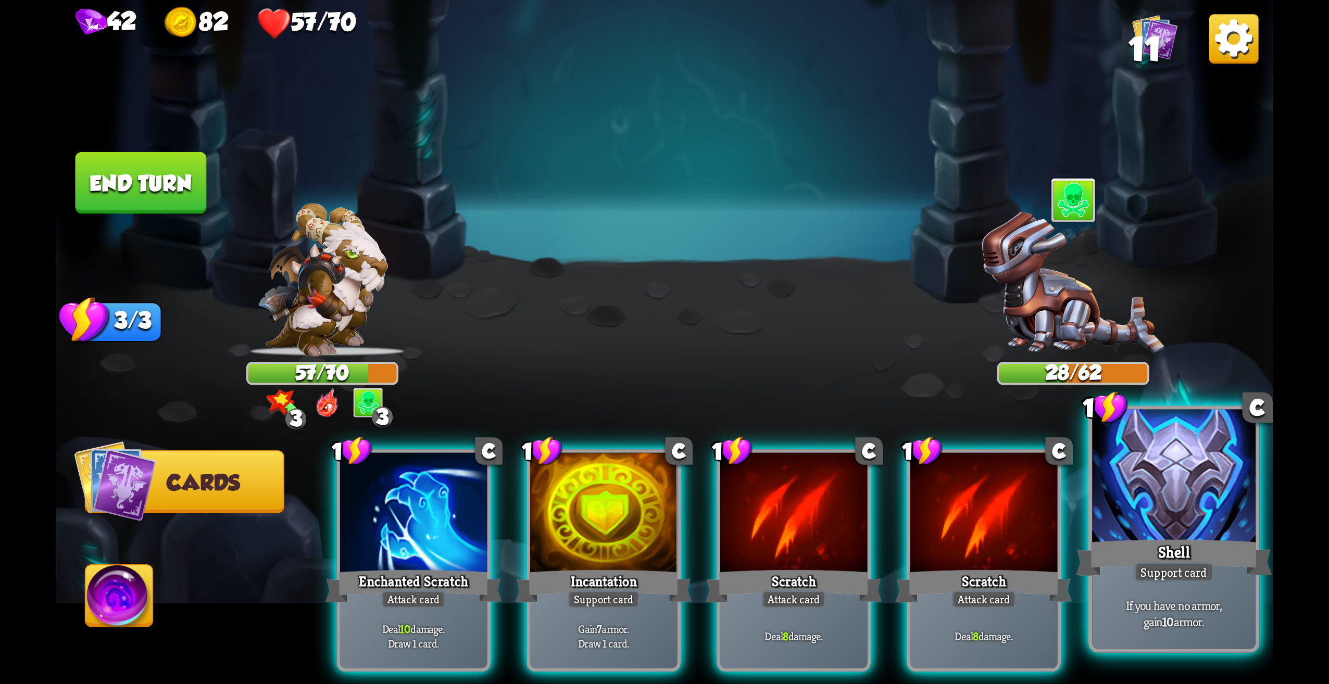
click at [1244, 616] on p "If you have no armor, gain 10 armor." at bounding box center [1173, 613] width 155 height 32
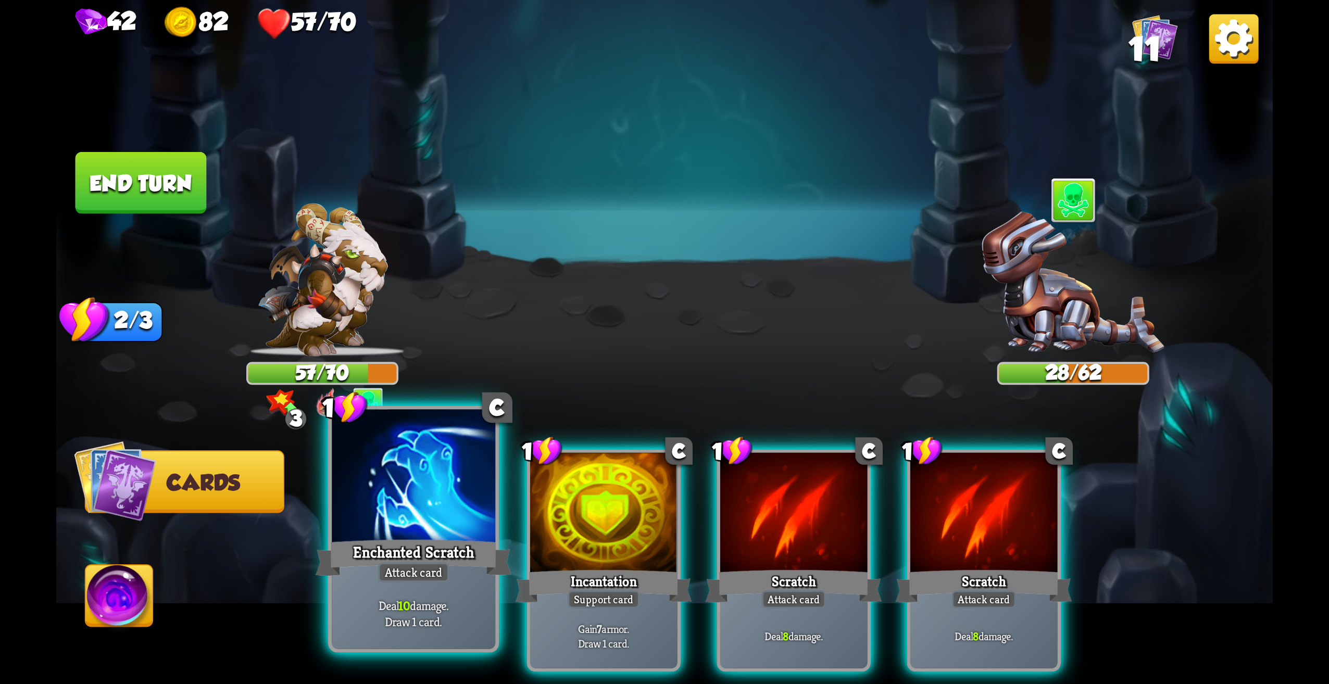
click at [412, 520] on div at bounding box center [414, 479] width 164 height 138
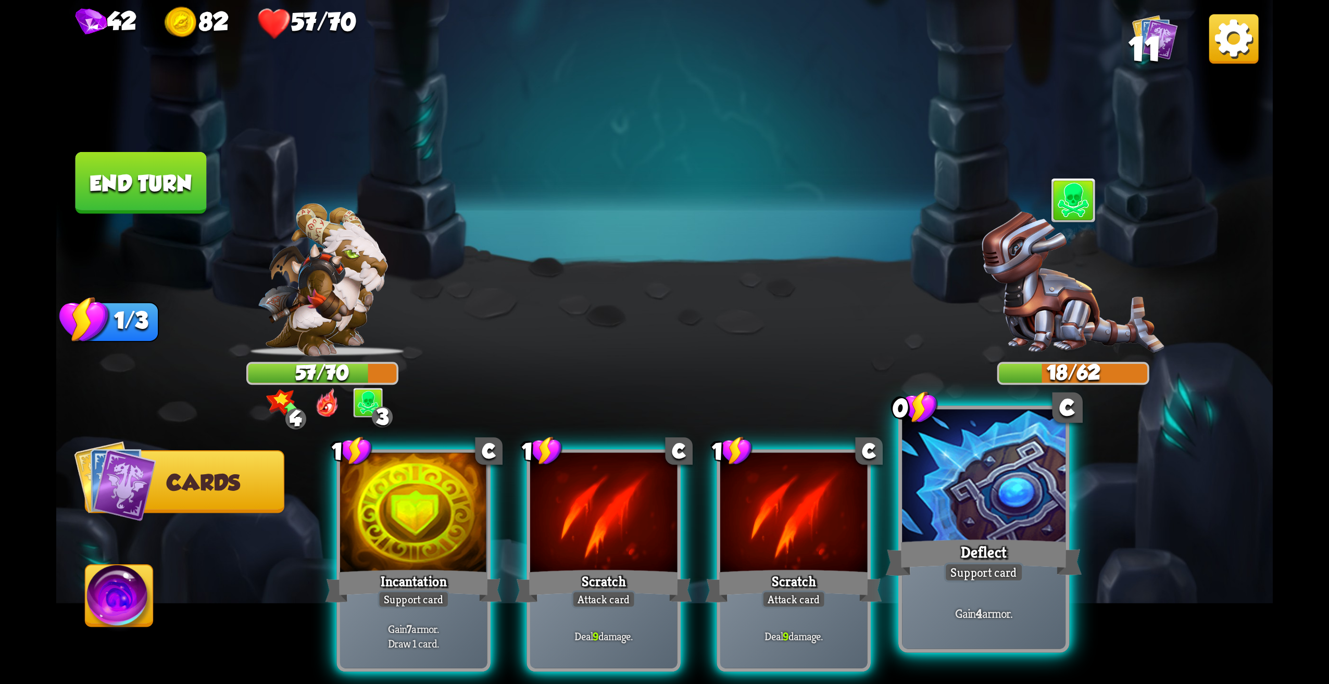
click at [932, 533] on div at bounding box center [984, 479] width 164 height 138
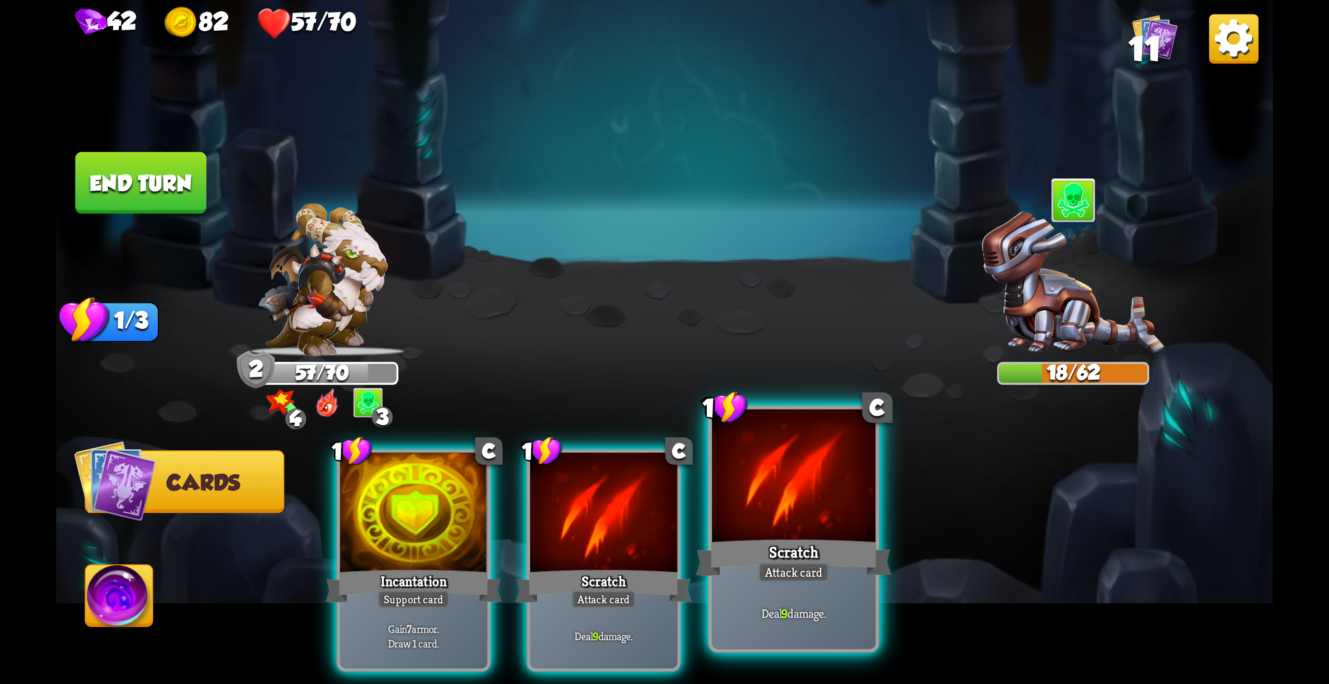
click at [755, 538] on div "Scratch" at bounding box center [794, 558] width 196 height 44
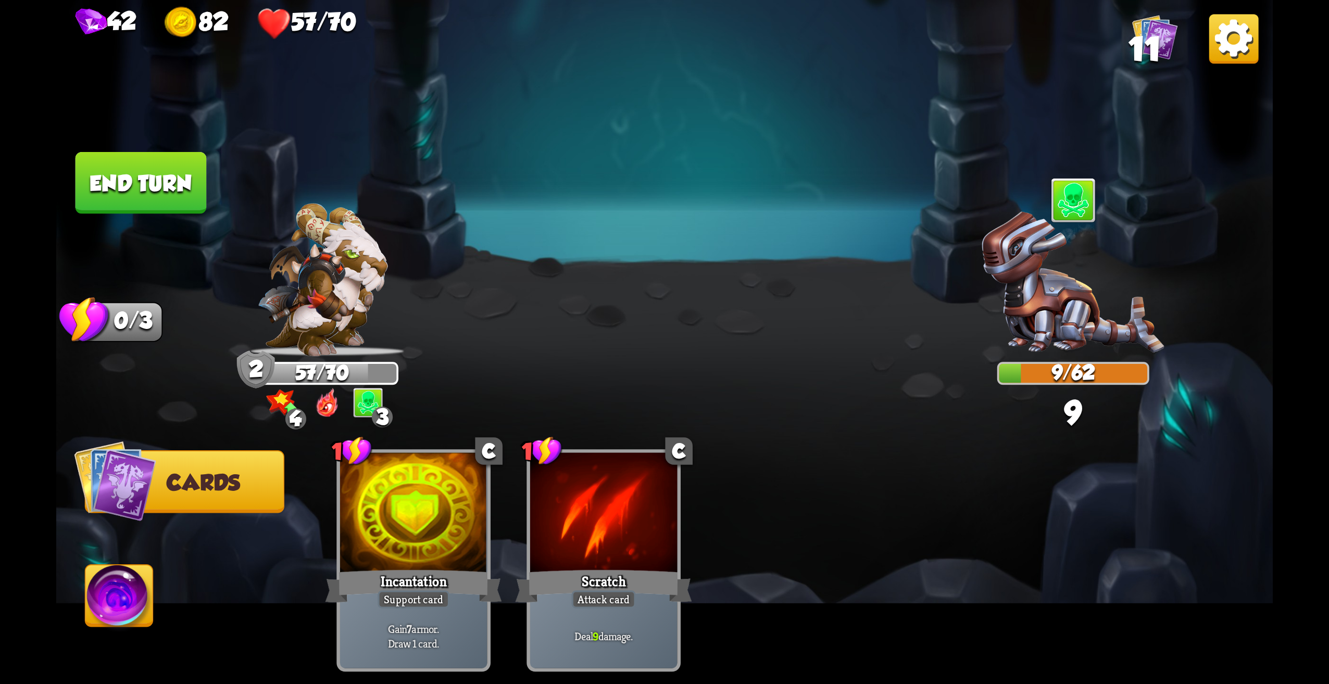
click at [197, 160] on button "End turn" at bounding box center [141, 183] width 131 height 62
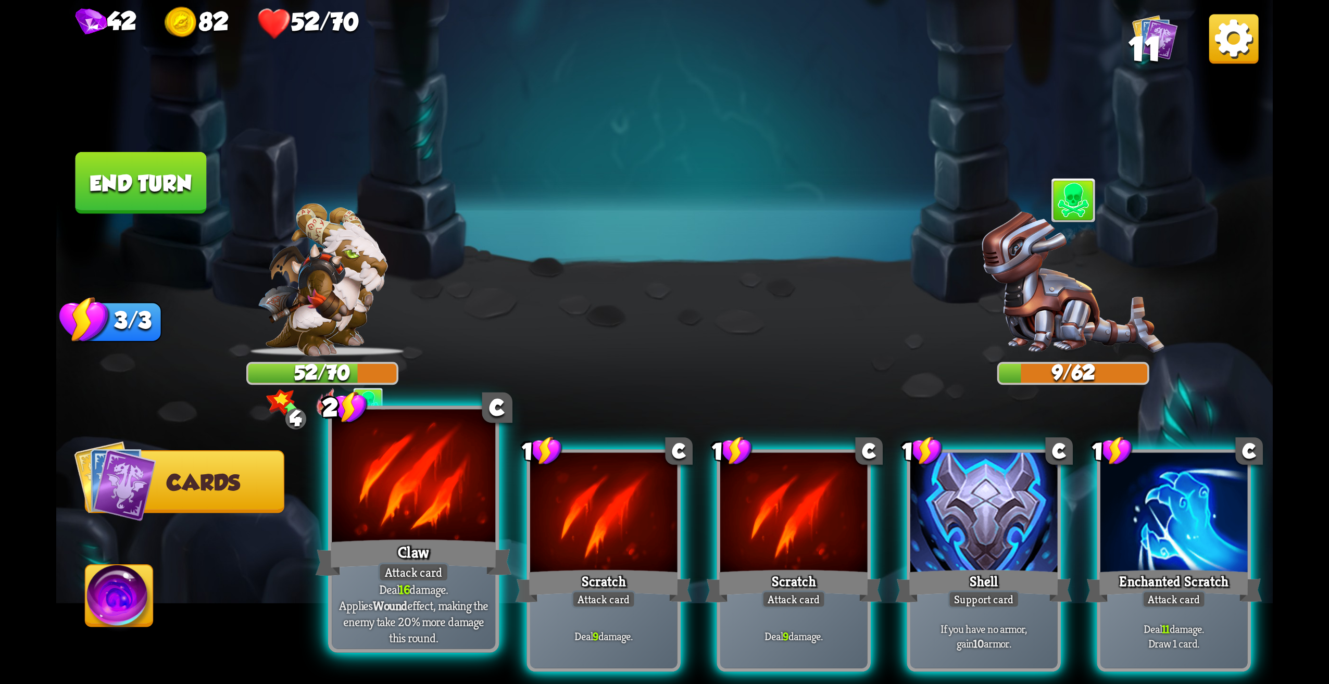
click at [443, 518] on div at bounding box center [414, 479] width 164 height 138
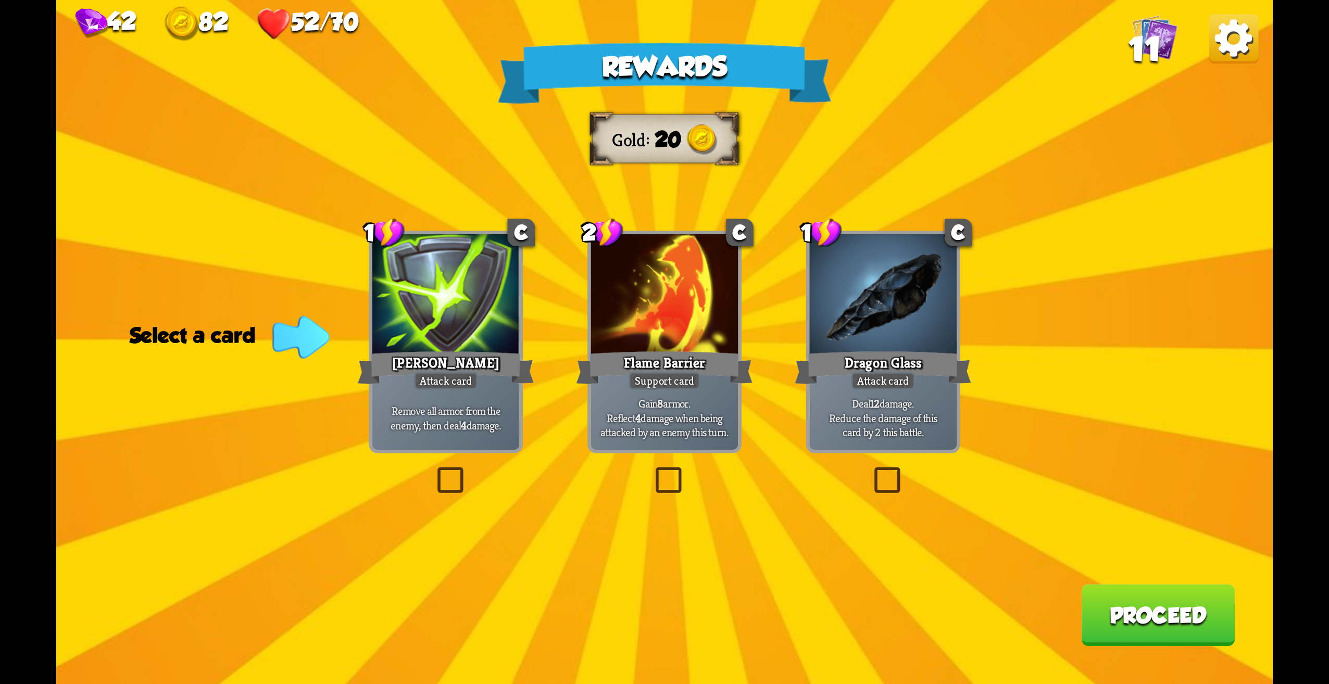
click at [433, 470] on label at bounding box center [433, 470] width 0 height 0
click at [0, 0] on input "checkbox" at bounding box center [0, 0] width 0 height 0
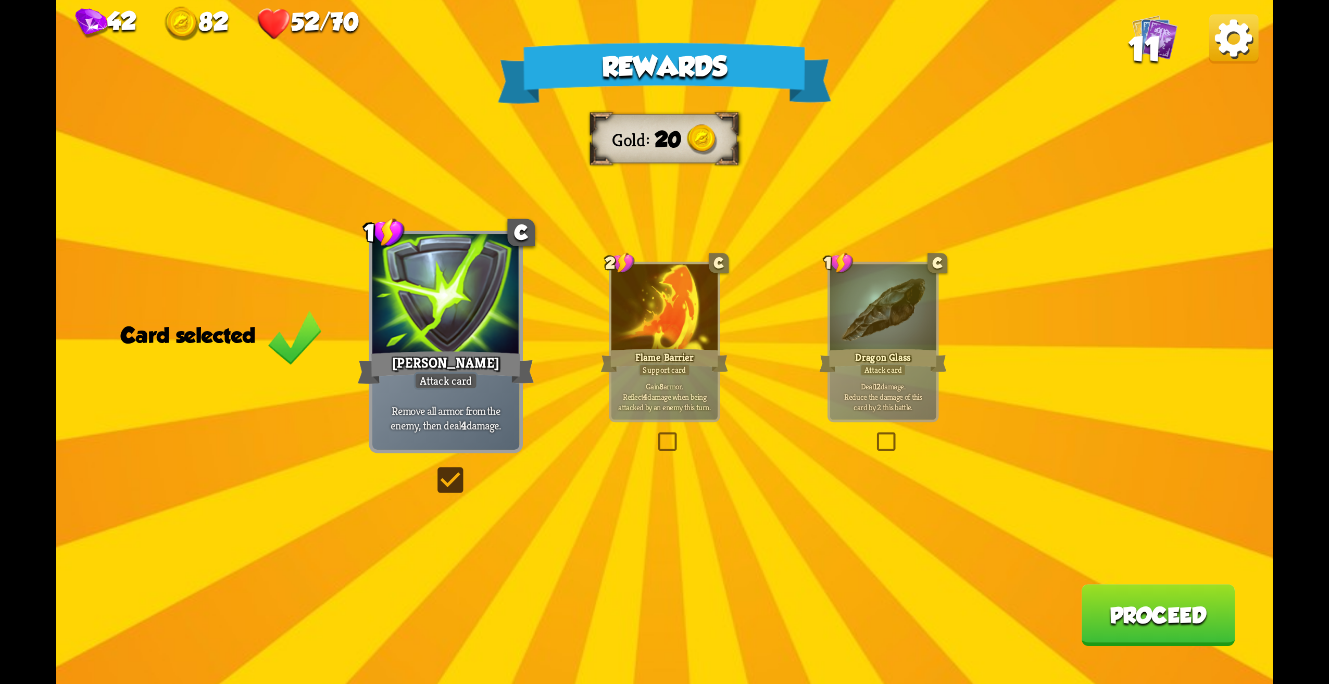
click at [1152, 629] on button "Proceed" at bounding box center [1158, 615] width 154 height 62
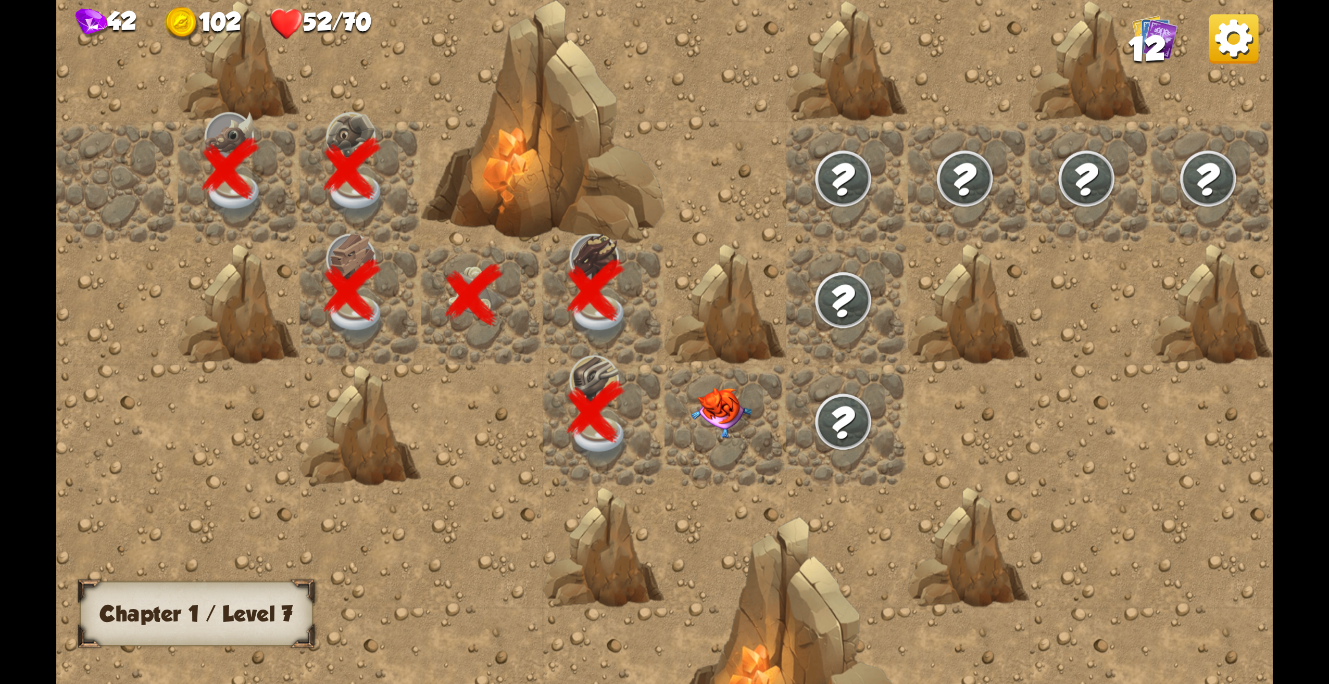
click at [794, 420] on div at bounding box center [847, 426] width 122 height 122
click at [754, 436] on div at bounding box center [726, 426] width 122 height 122
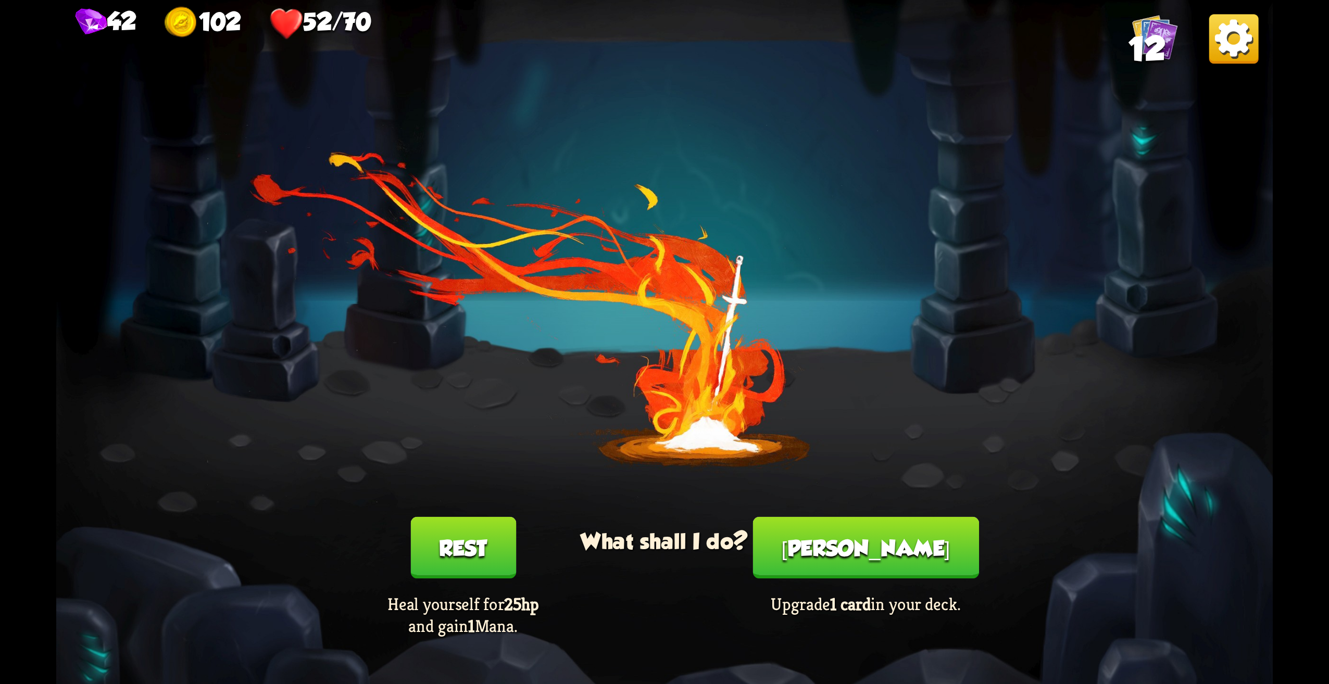
click at [446, 569] on button "Rest" at bounding box center [463, 548] width 106 height 62
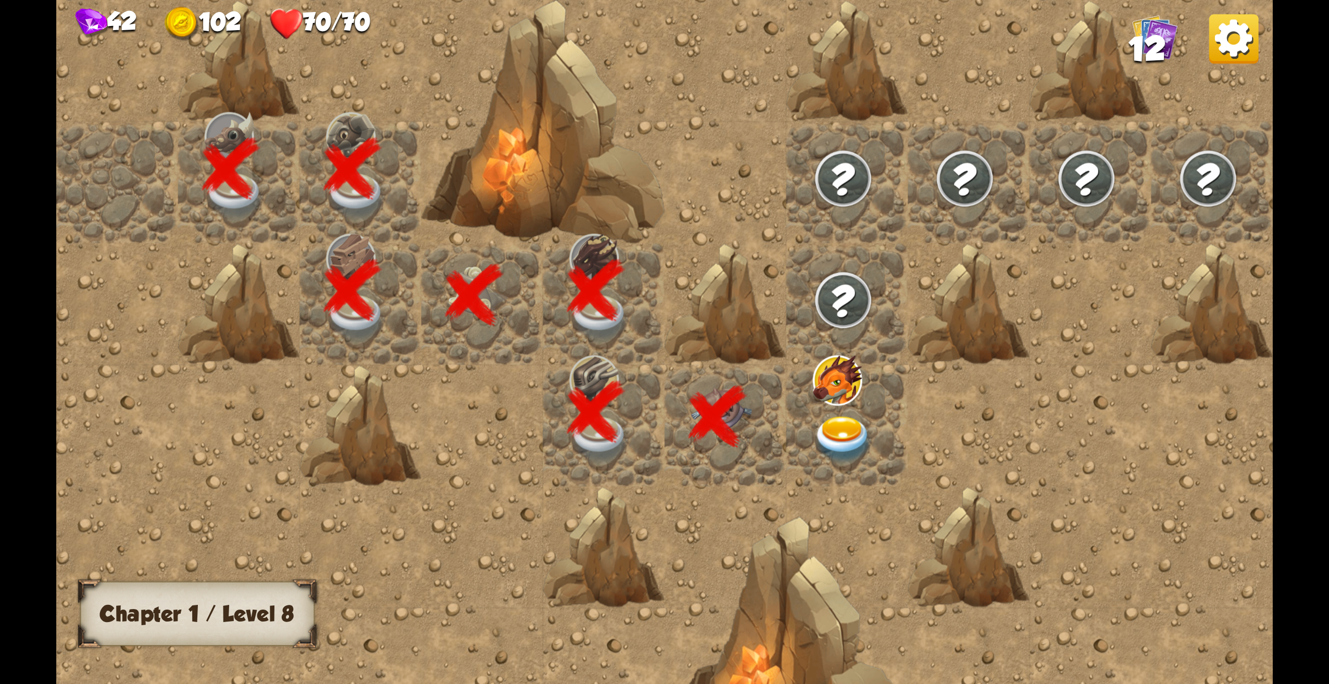
click at [838, 433] on img at bounding box center [843, 439] width 61 height 47
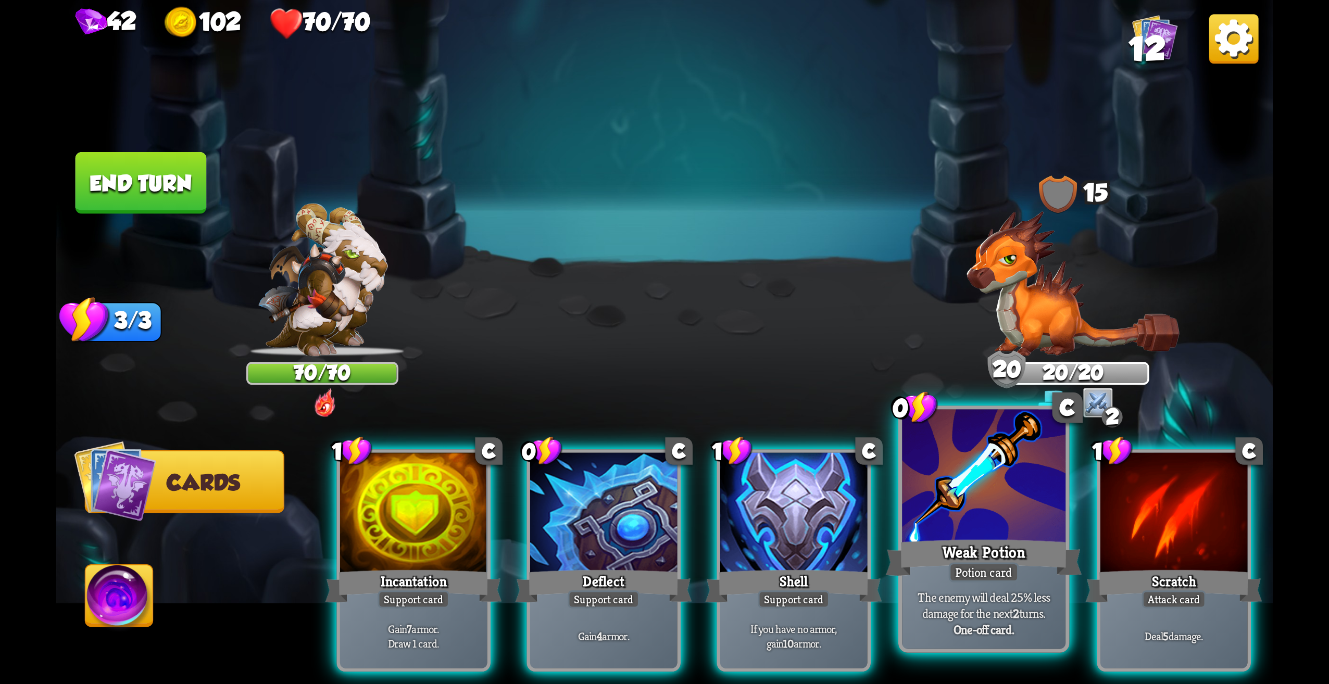
click at [1012, 492] on div at bounding box center [984, 479] width 164 height 138
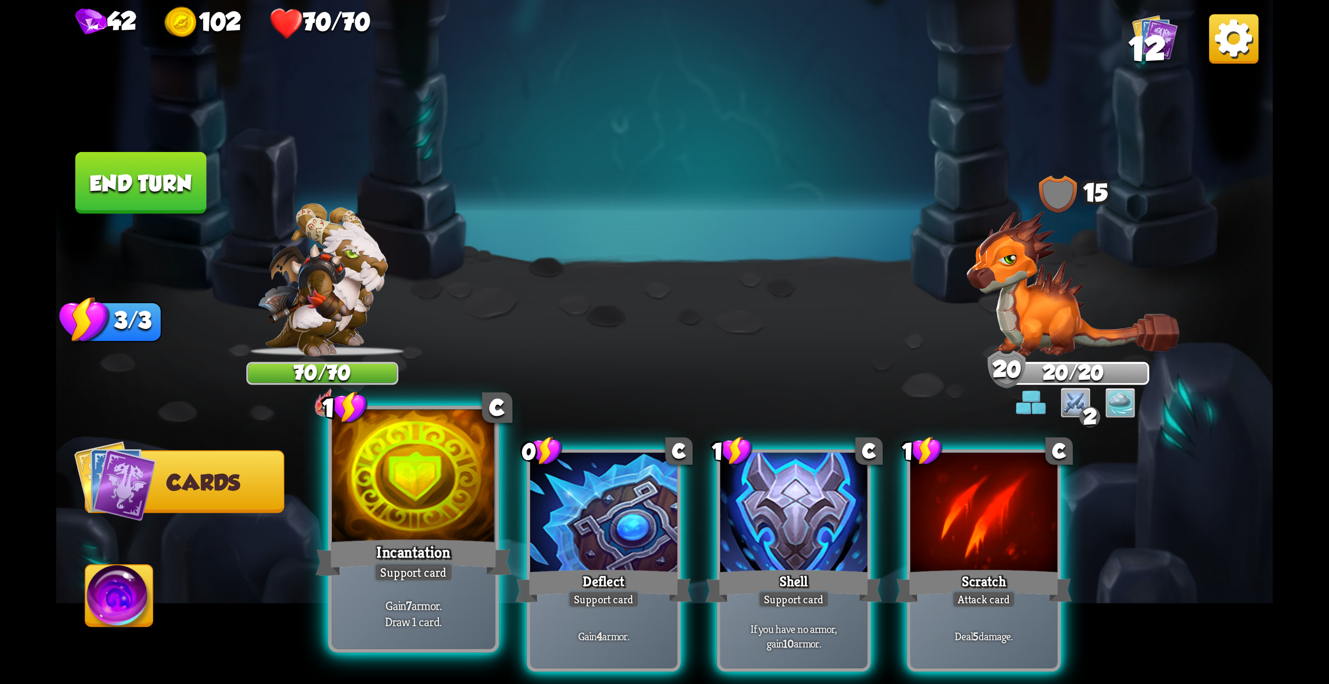
click at [358, 514] on div at bounding box center [414, 479] width 164 height 138
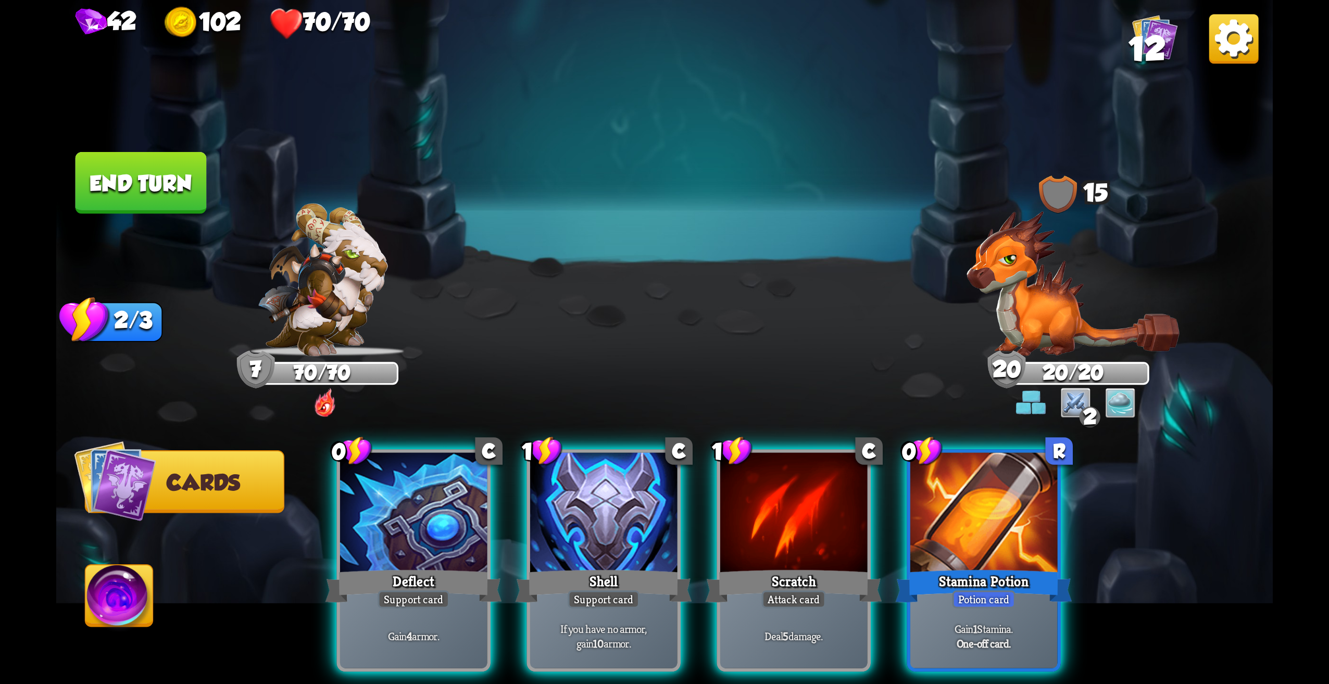
click at [1011, 528] on div at bounding box center [983, 515] width 147 height 124
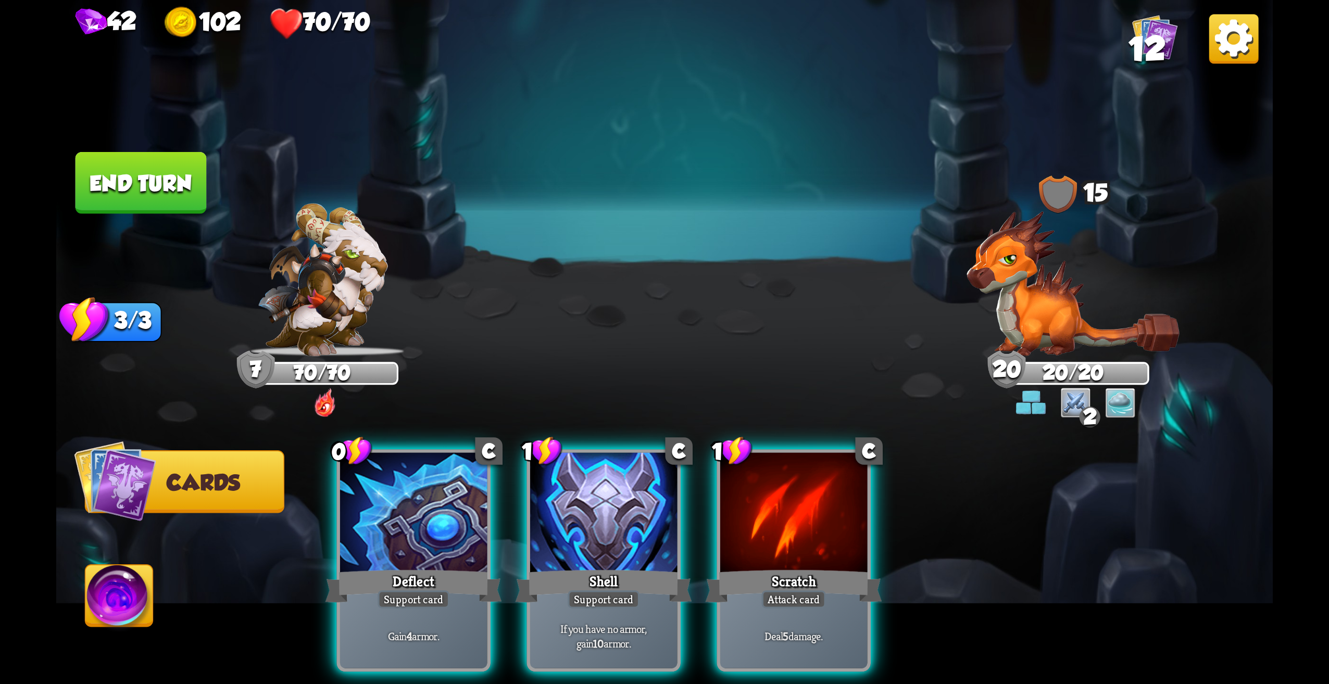
click at [778, 477] on div at bounding box center [793, 515] width 147 height 124
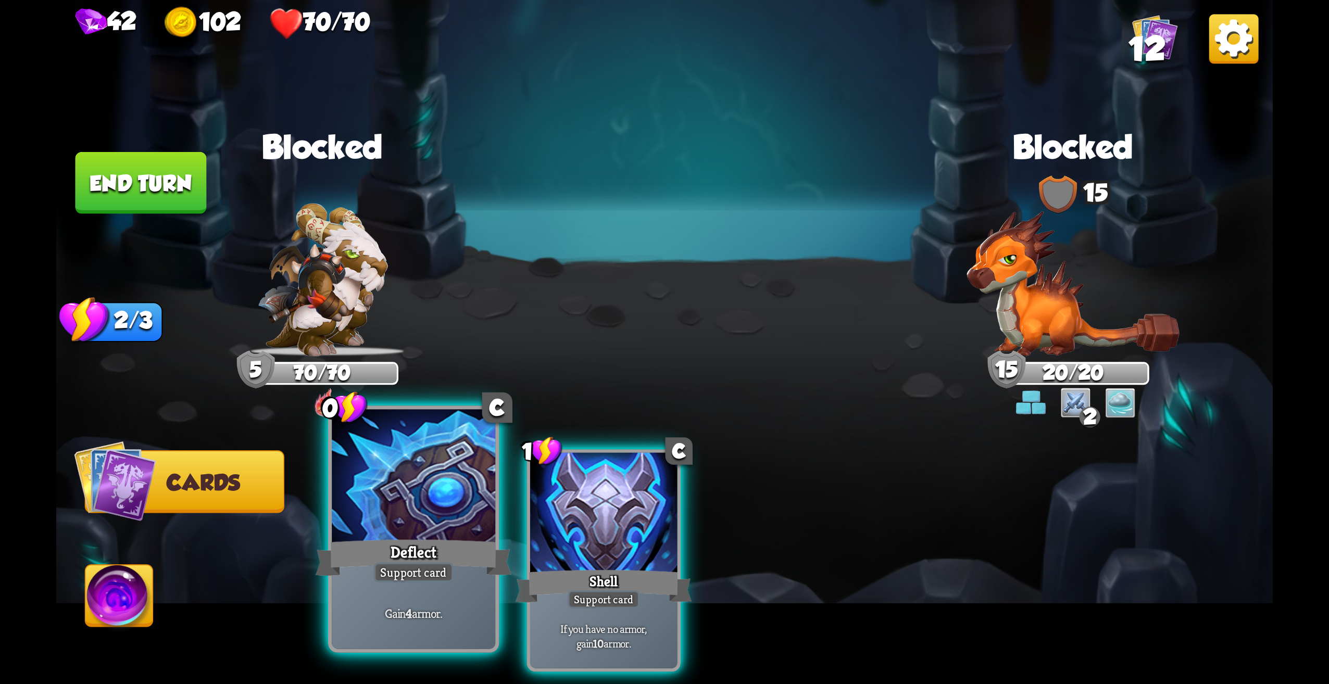
click at [460, 502] on div at bounding box center [414, 479] width 164 height 138
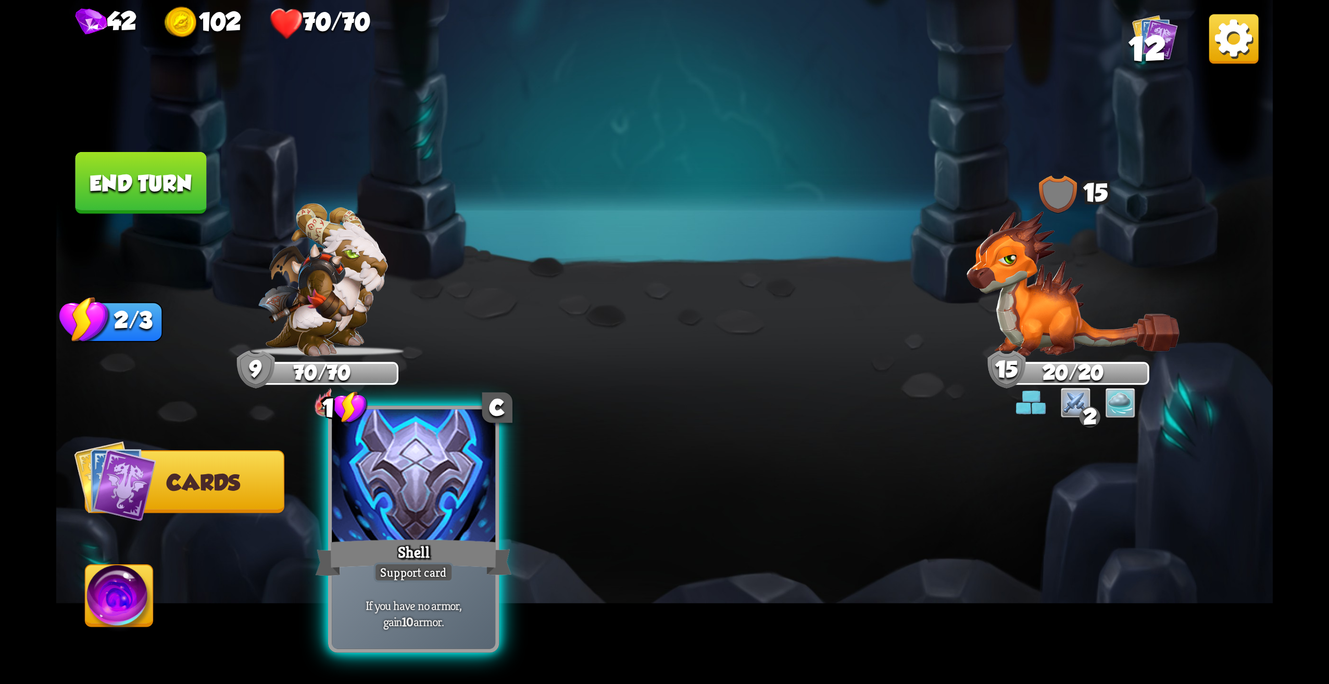
click at [393, 454] on div at bounding box center [414, 479] width 164 height 138
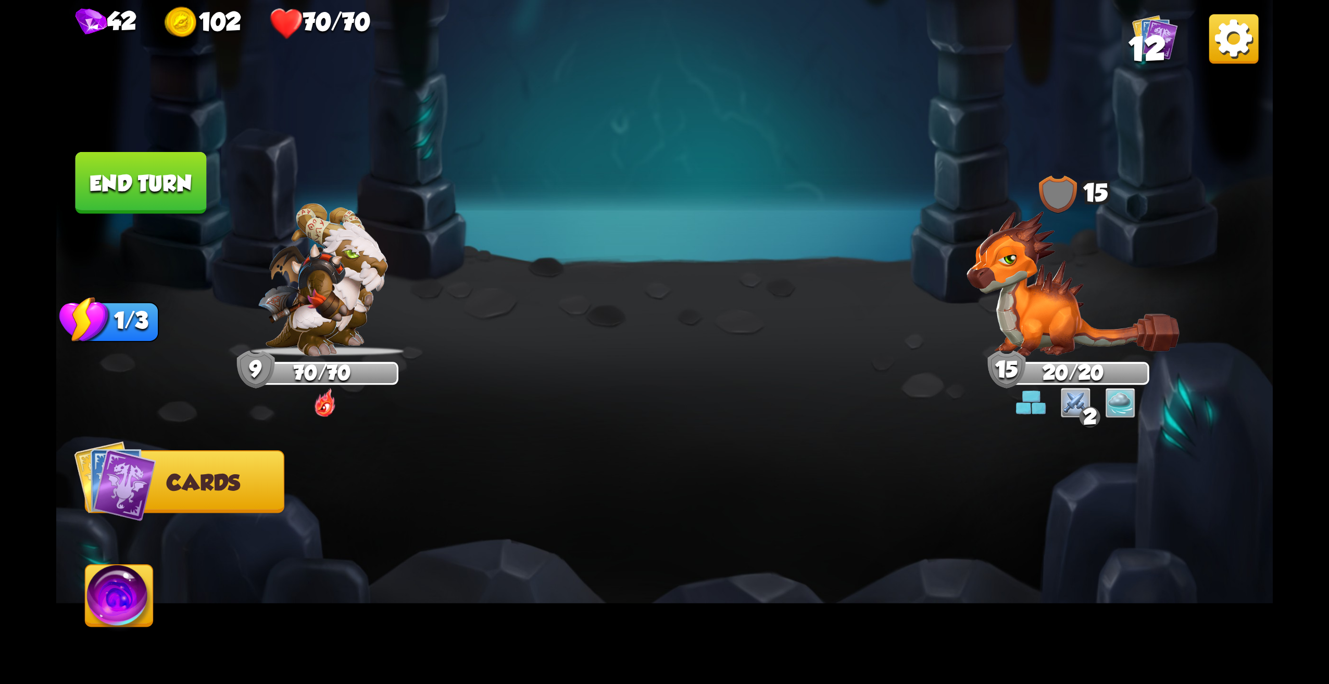
click at [148, 183] on button "End turn" at bounding box center [141, 183] width 131 height 62
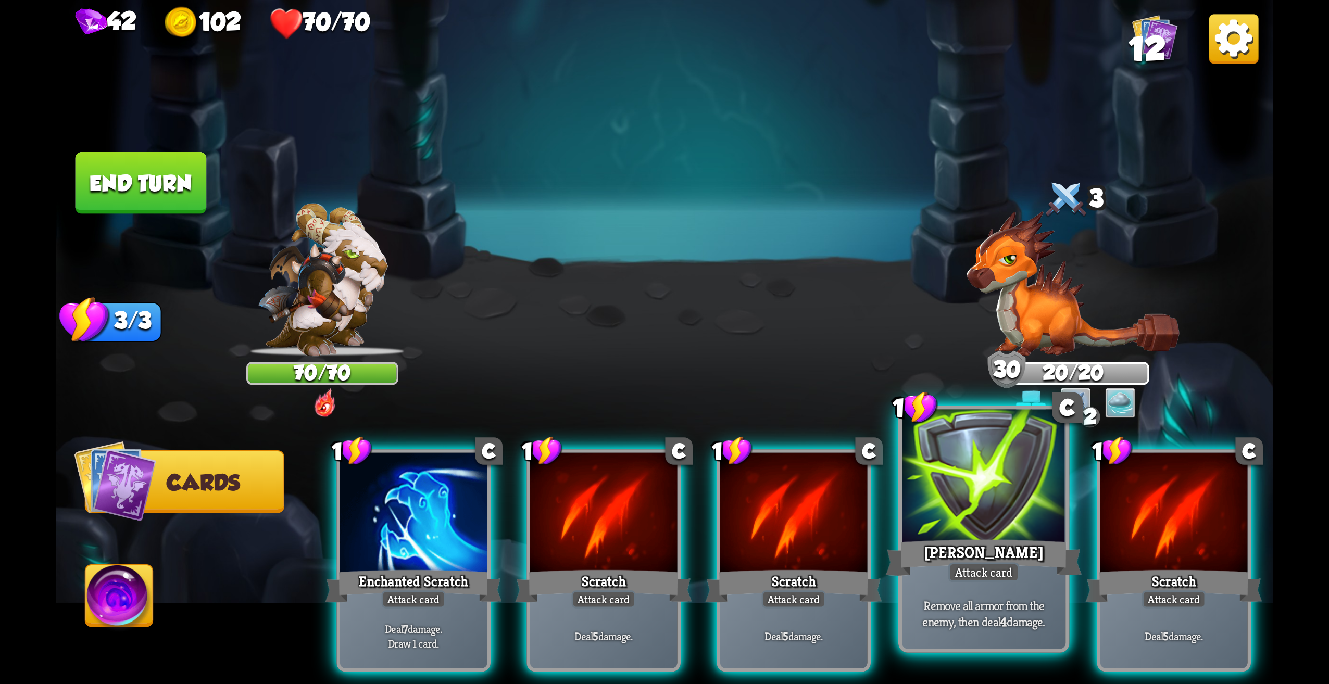
click at [1005, 501] on div at bounding box center [984, 479] width 164 height 138
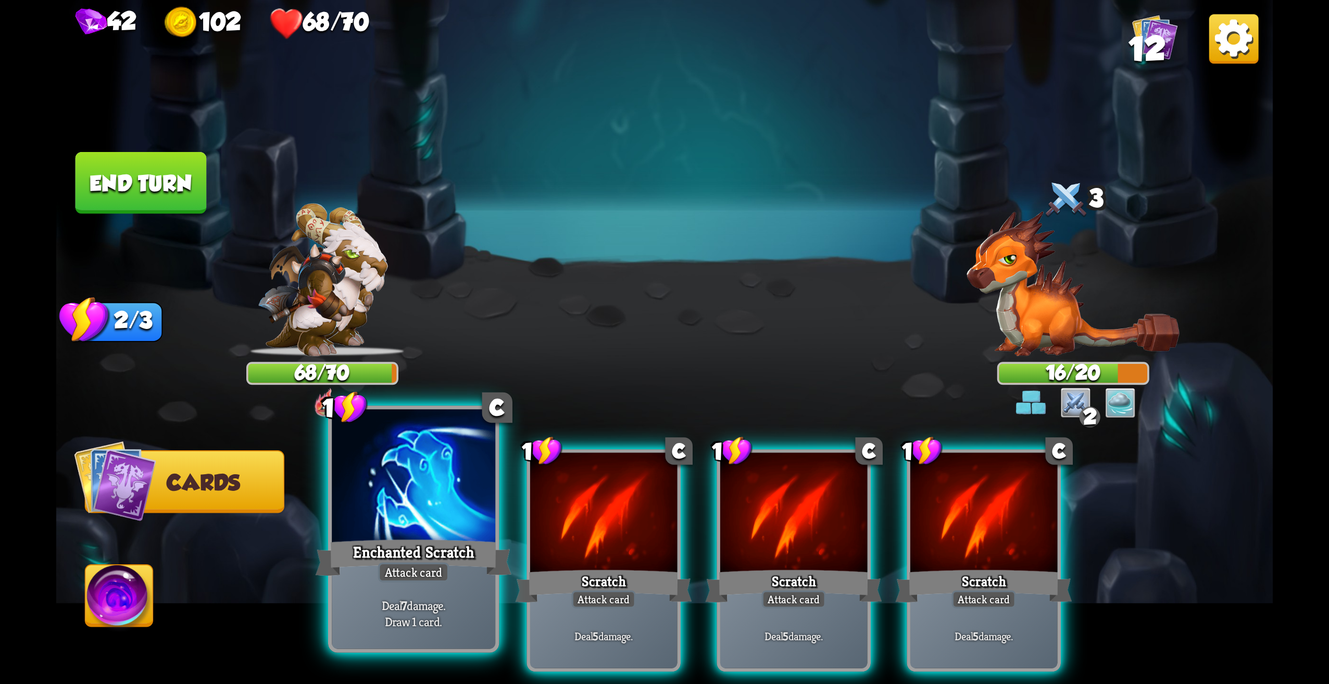
click at [459, 565] on div "Enchanted Scratch" at bounding box center [414, 558] width 196 height 44
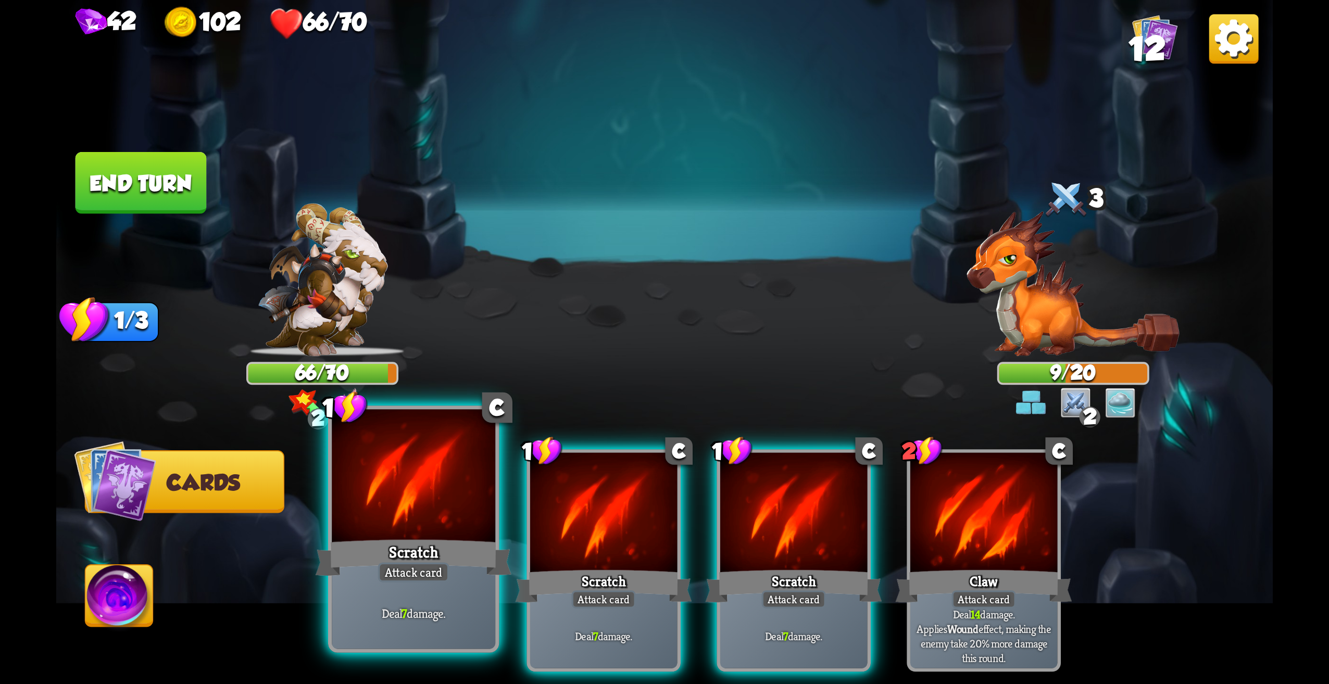
click at [431, 544] on div "Scratch" at bounding box center [414, 558] width 196 height 44
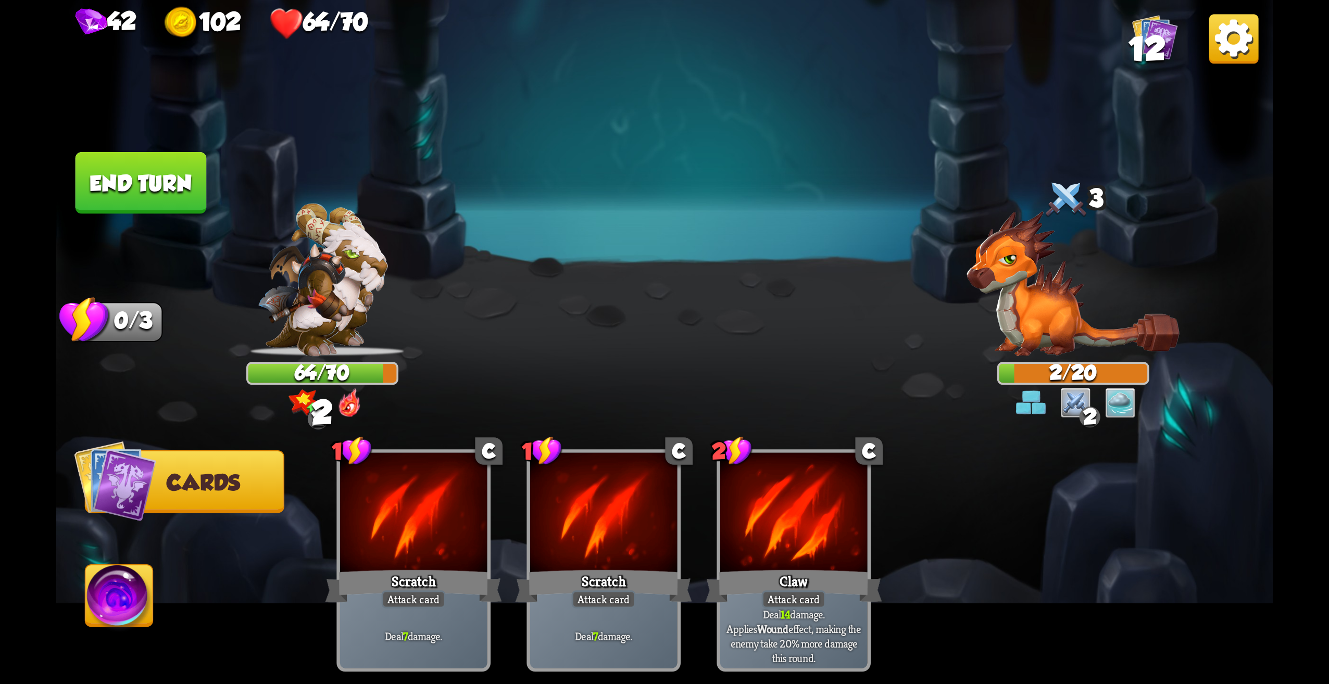
drag, startPoint x: 161, startPoint y: 168, endPoint x: 168, endPoint y: 199, distance: 32.0
click at [168, 197] on button "End turn" at bounding box center [141, 183] width 131 height 62
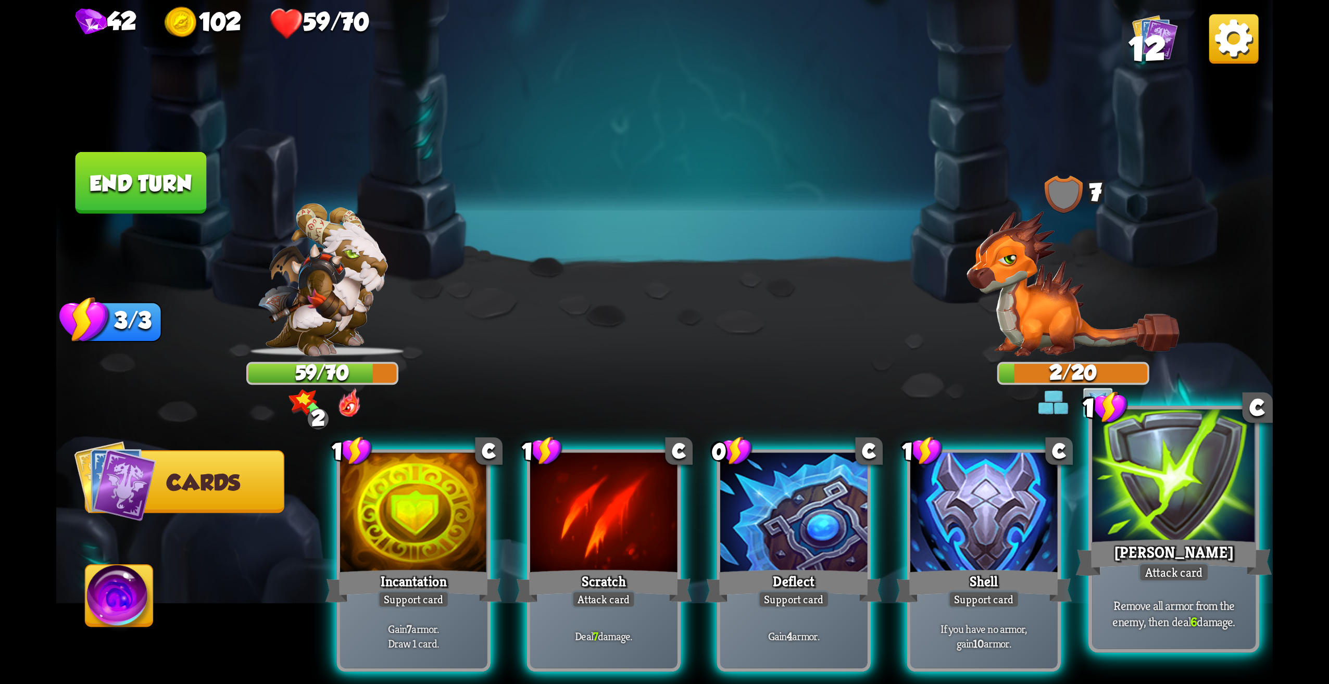
click at [1170, 515] on div at bounding box center [1174, 479] width 164 height 138
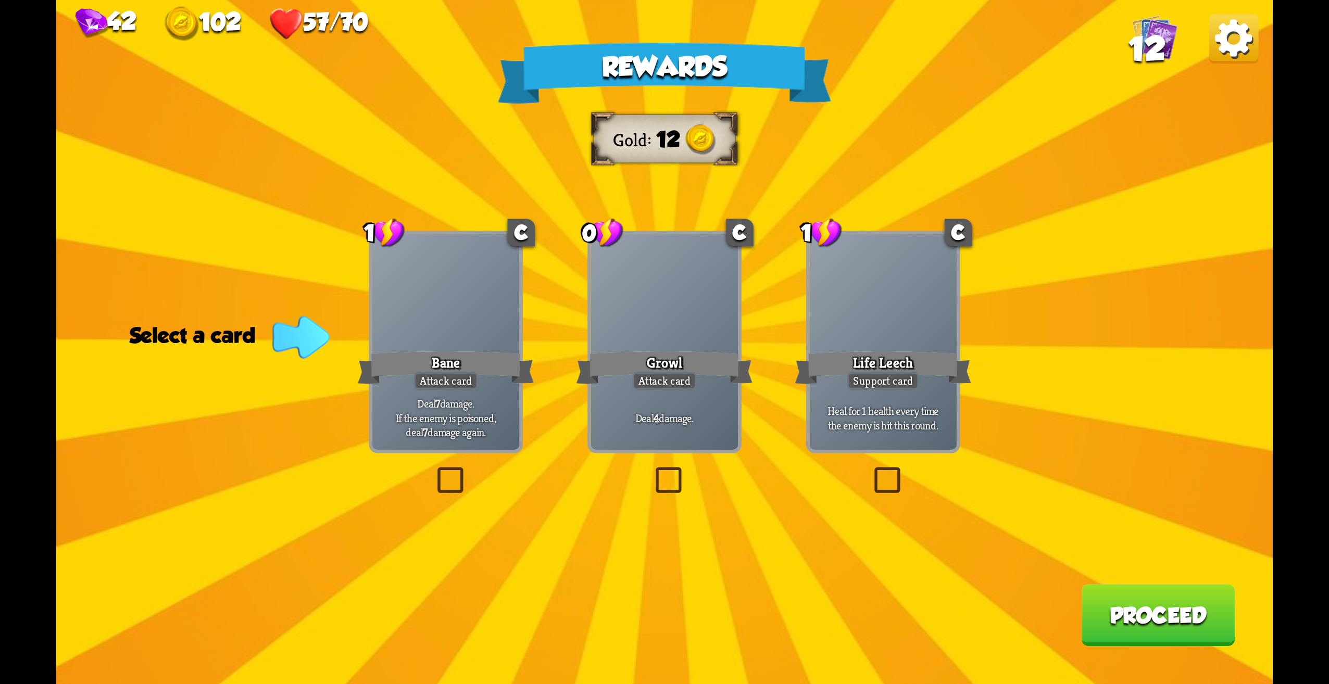
click at [870, 470] on label at bounding box center [870, 470] width 0 height 0
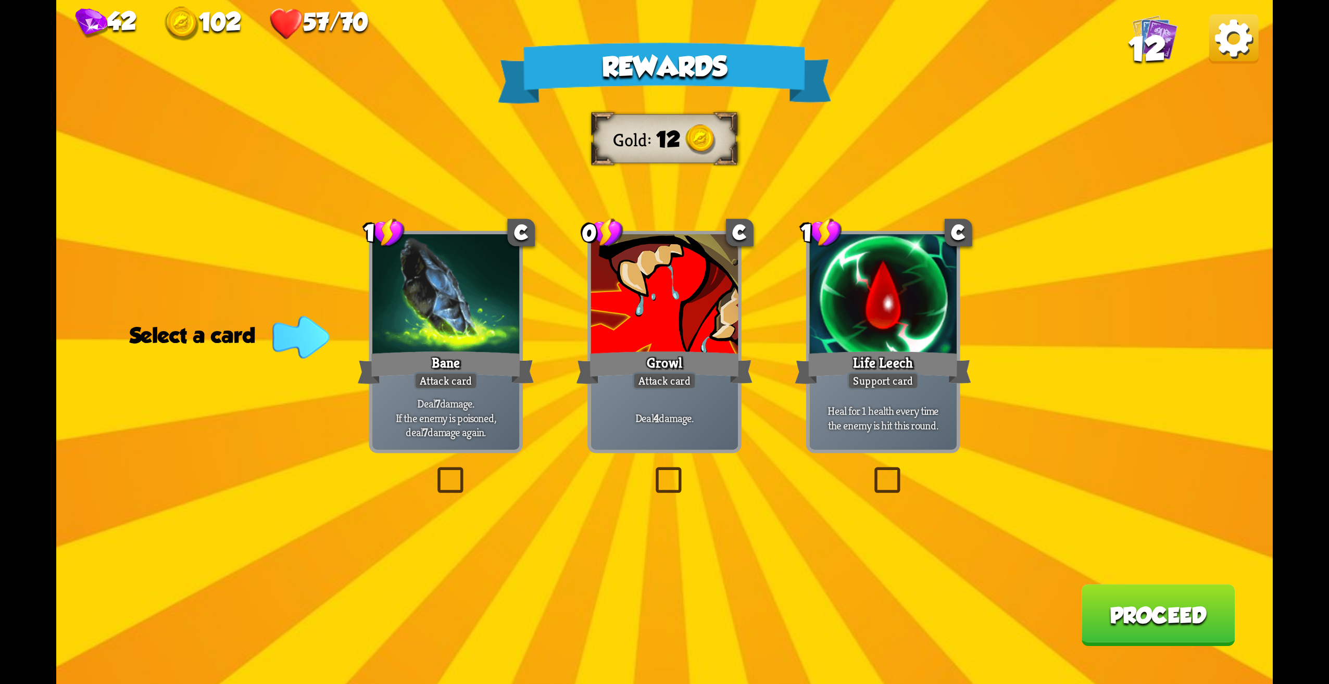
click at [0, 0] on input "checkbox" at bounding box center [0, 0] width 0 height 0
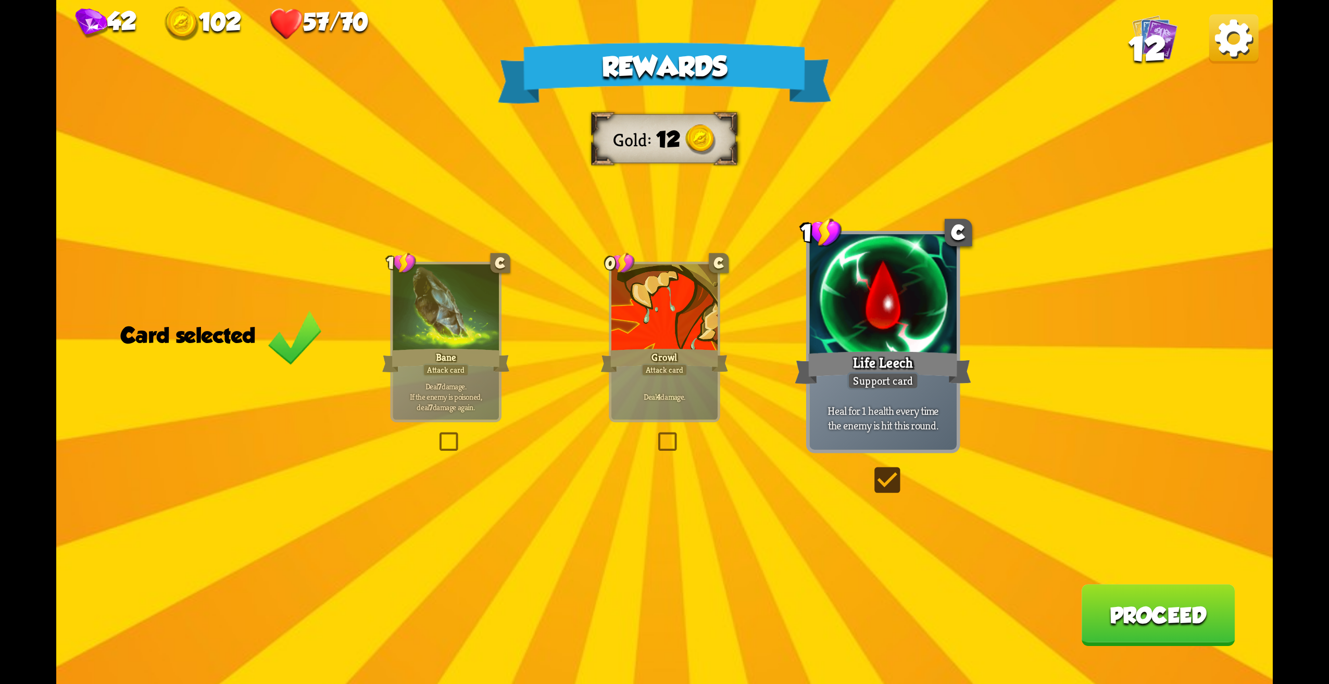
click at [871, 442] on div "Heal for 1 health every time the enemy is hit this round." at bounding box center [882, 418] width 147 height 64
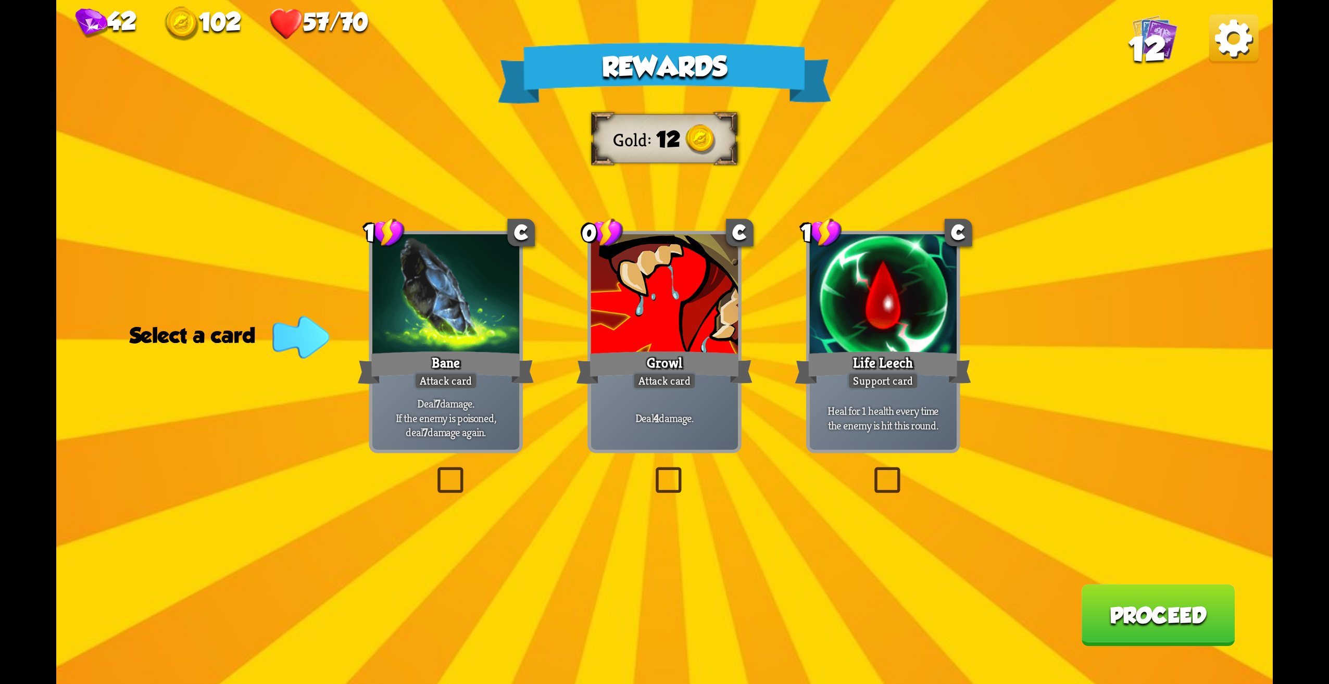
click at [658, 424] on b "4" at bounding box center [657, 417] width 6 height 15
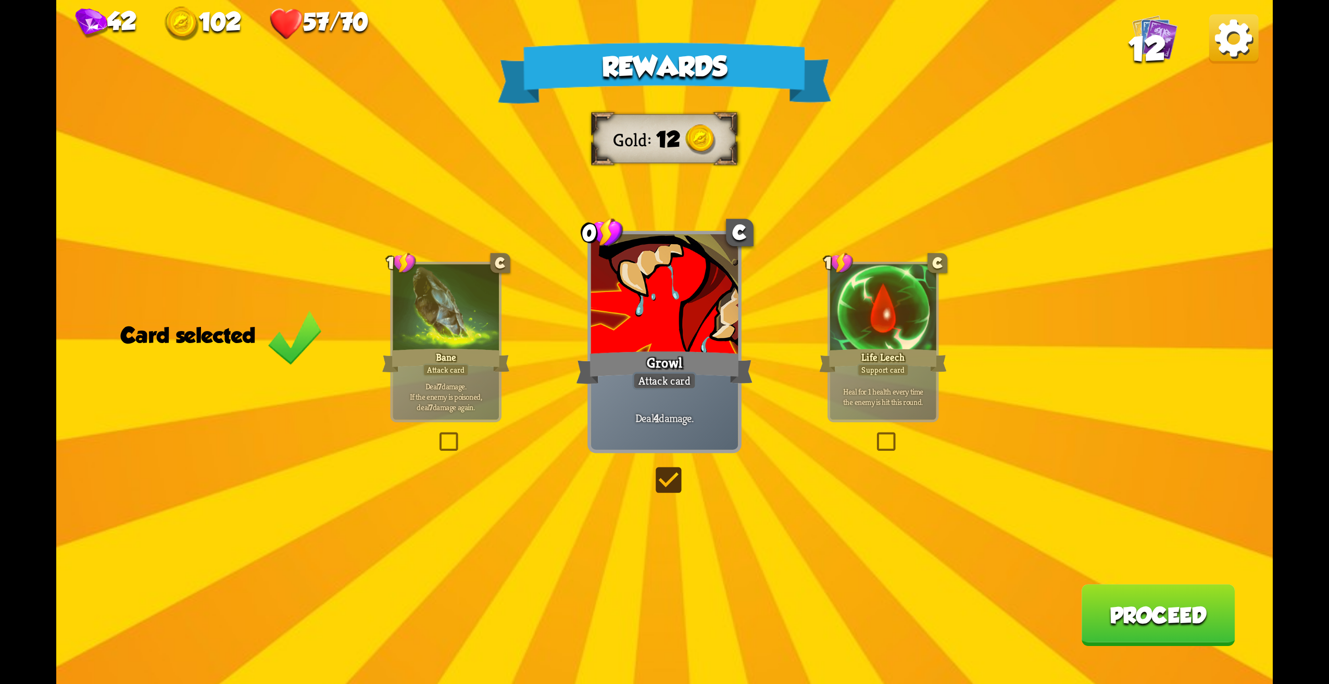
click at [668, 425] on p "Deal 4 damage." at bounding box center [665, 417] width 140 height 15
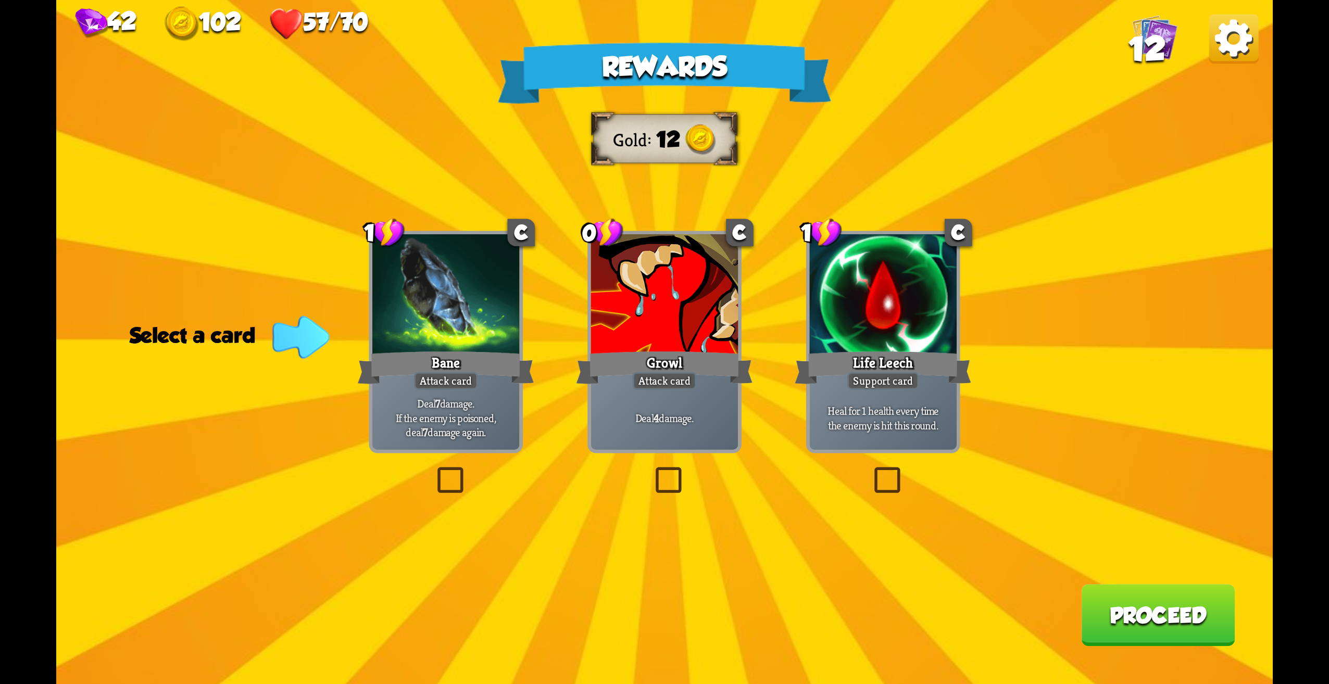
click at [493, 423] on p "Deal 7 damage. If the enemy is poisoned, deal 7 damage again." at bounding box center [446, 418] width 140 height 44
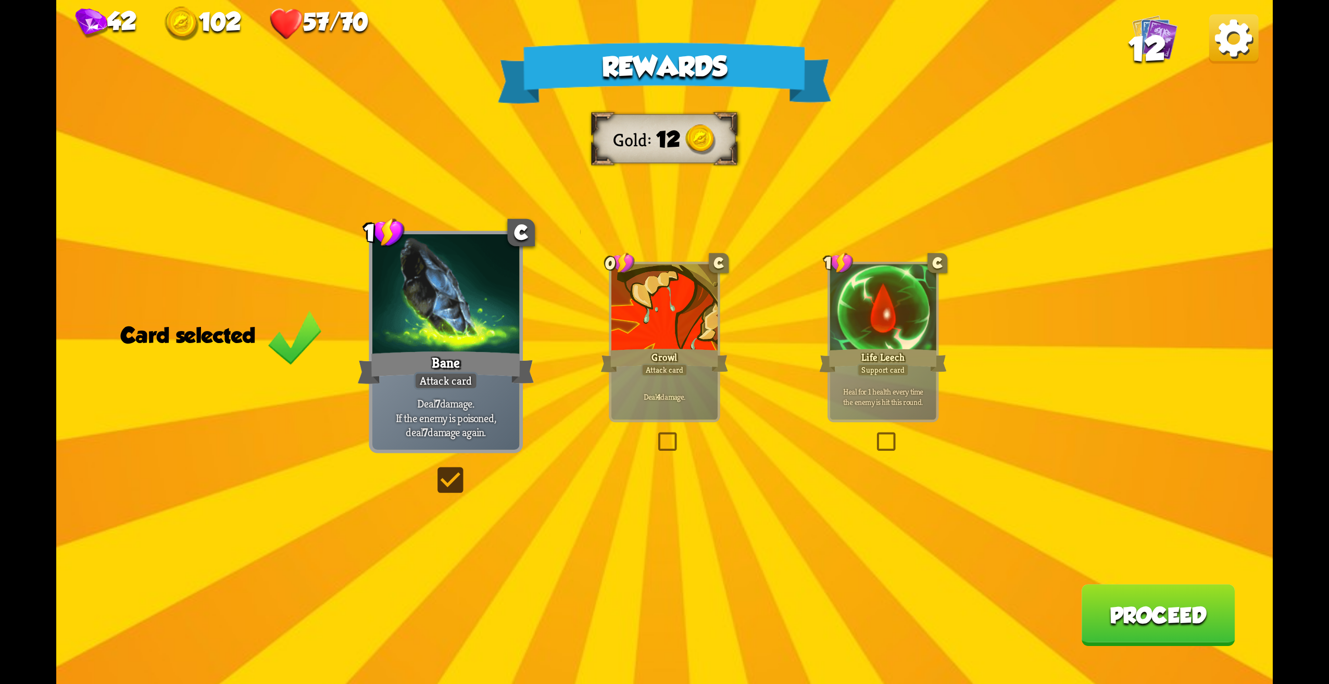
click at [493, 423] on p "Deal 7 damage. If the enemy is poisoned, deal 7 damage again." at bounding box center [446, 418] width 140 height 44
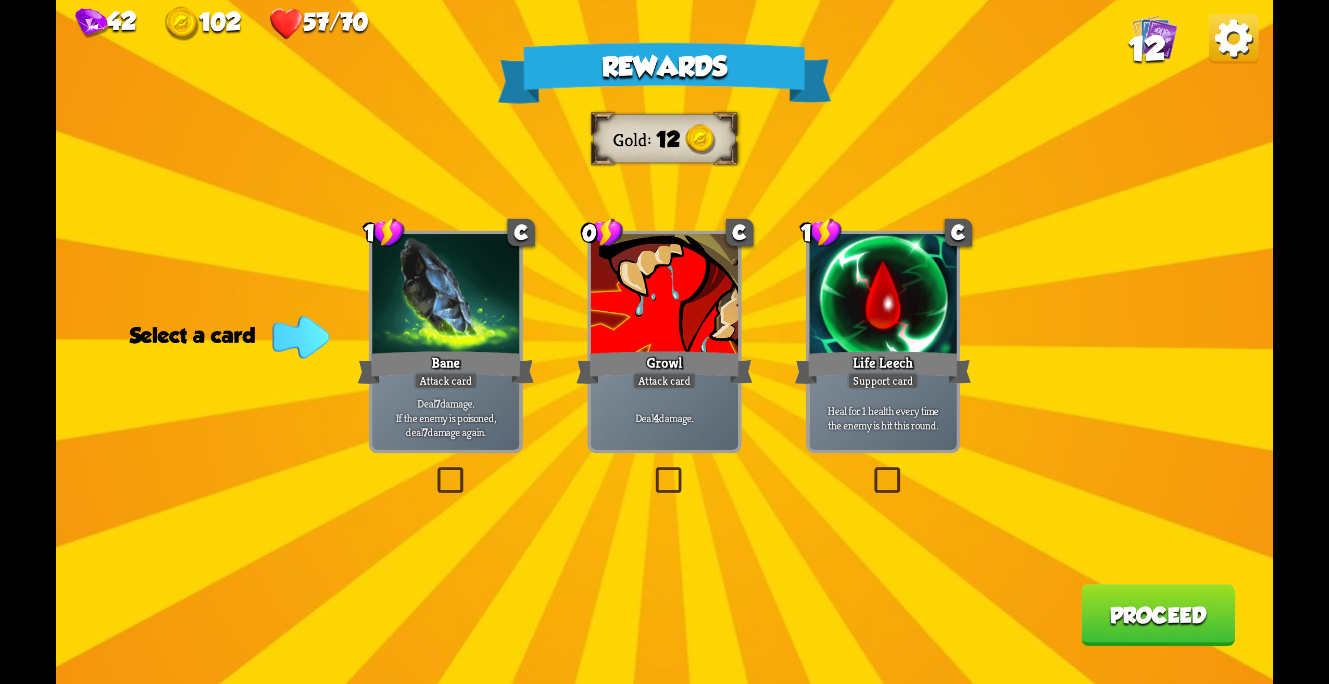
click at [664, 426] on div "Deal 4 damage." at bounding box center [664, 418] width 147 height 64
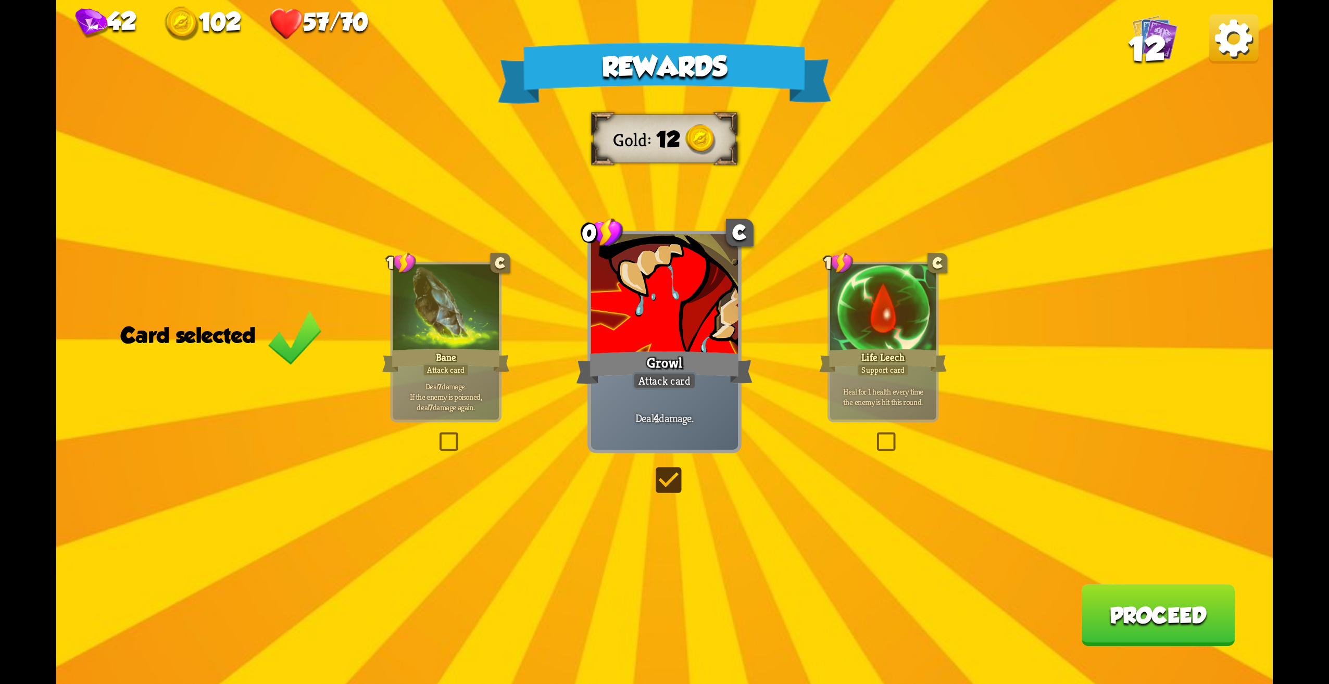
click at [1179, 664] on div "Rewards Gold 12 Card selected 1 C Bane Attack card Deal 7 damage. If the enemy …" at bounding box center [664, 342] width 1217 height 684
click at [1162, 651] on div "Rewards Gold 12 Card selected 1 C Bane Attack card Deal 7 damage. If the enemy …" at bounding box center [664, 342] width 1217 height 684
drag, startPoint x: 1160, startPoint y: 636, endPoint x: 1152, endPoint y: 635, distance: 8.4
click at [1152, 635] on button "Proceed" at bounding box center [1158, 615] width 154 height 62
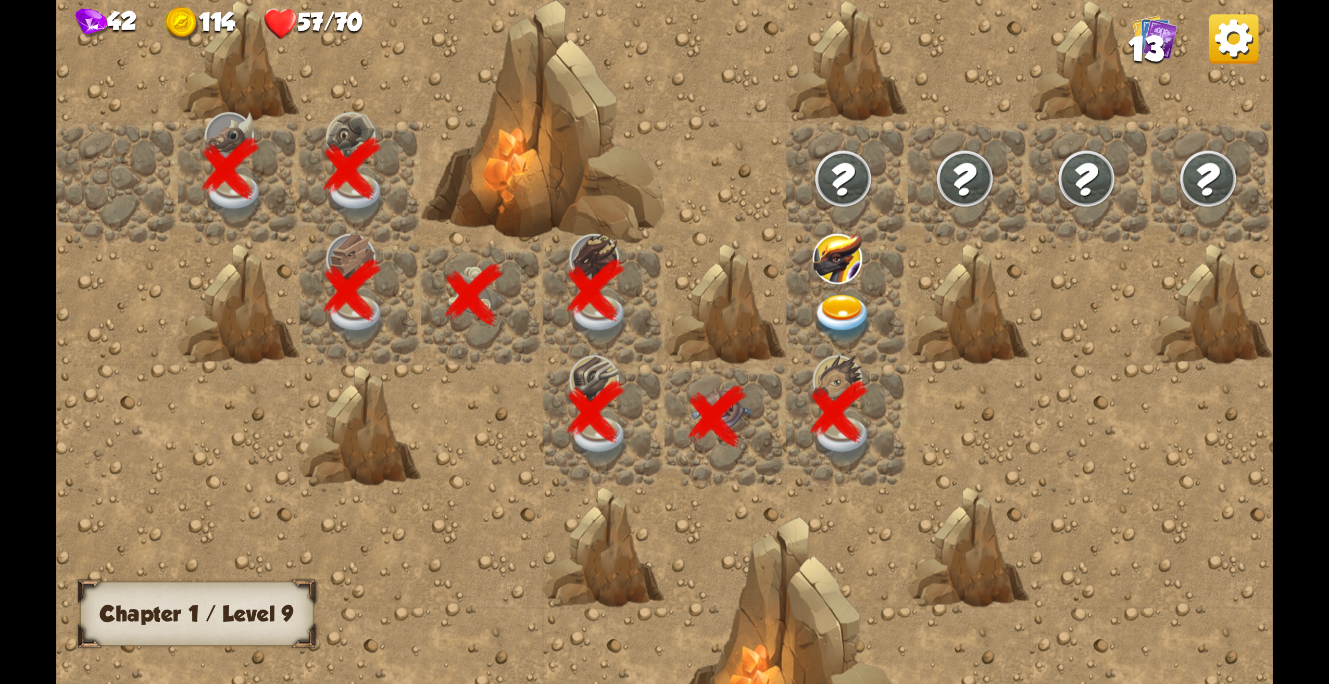
click at [844, 304] on img at bounding box center [843, 318] width 61 height 47
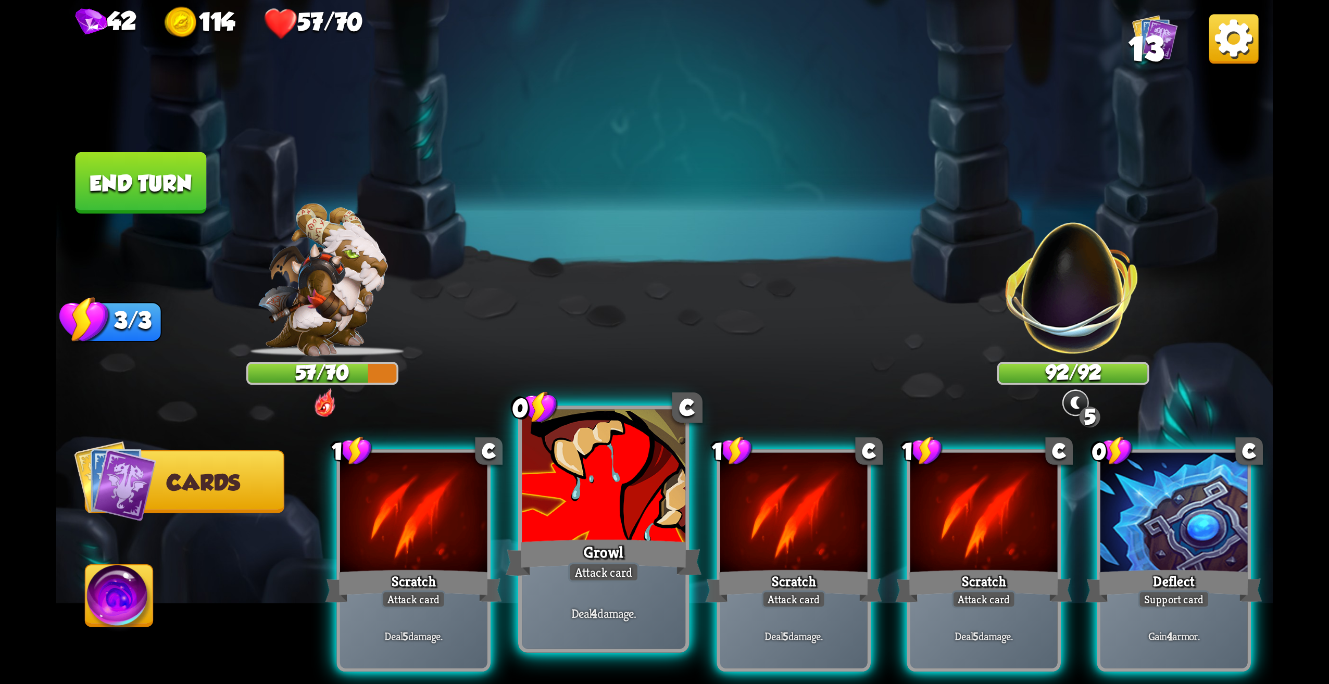
click at [624, 506] on div at bounding box center [604, 479] width 164 height 138
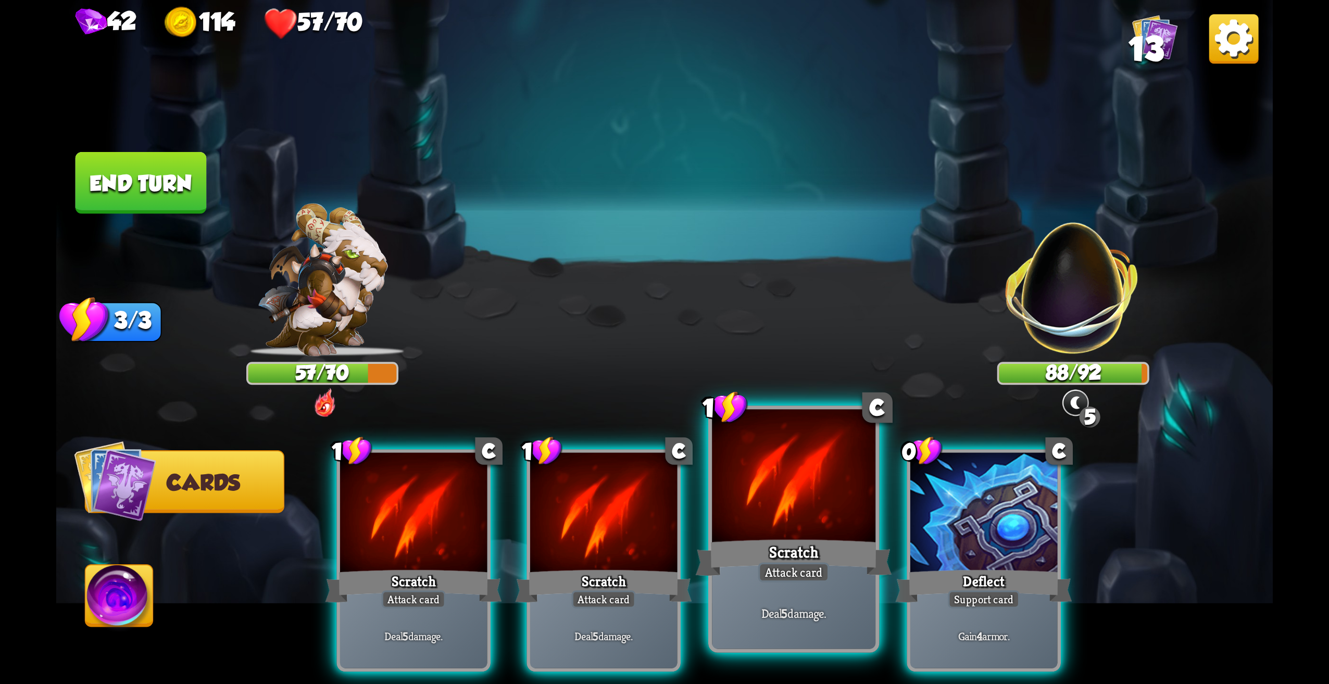
click at [811, 540] on div "Scratch" at bounding box center [794, 558] width 196 height 44
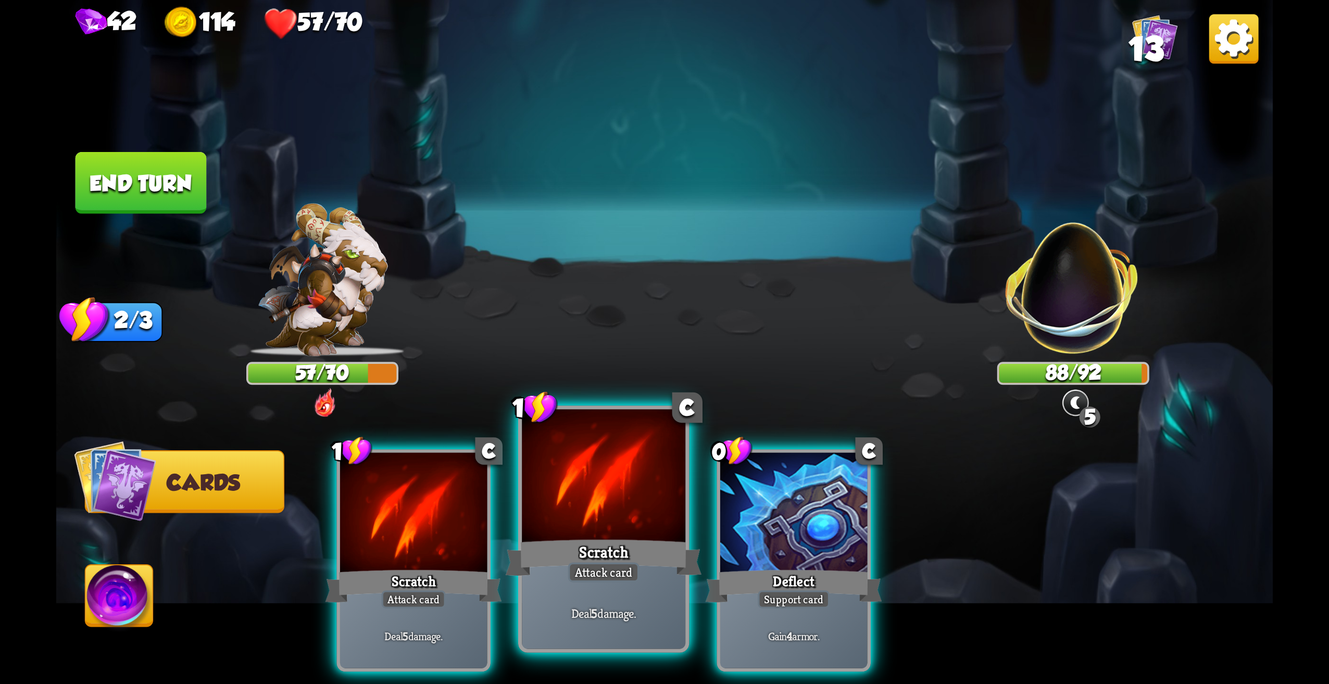
click at [587, 533] on div at bounding box center [604, 479] width 164 height 138
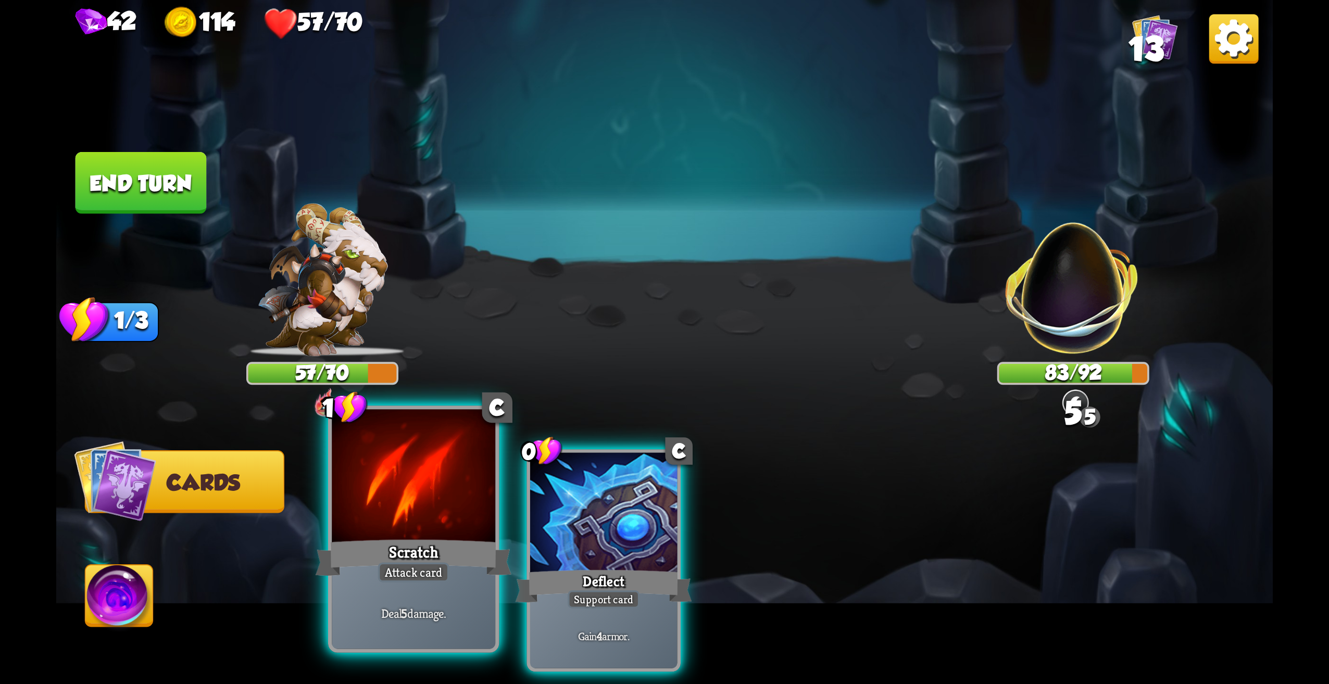
click at [430, 526] on div at bounding box center [414, 479] width 164 height 138
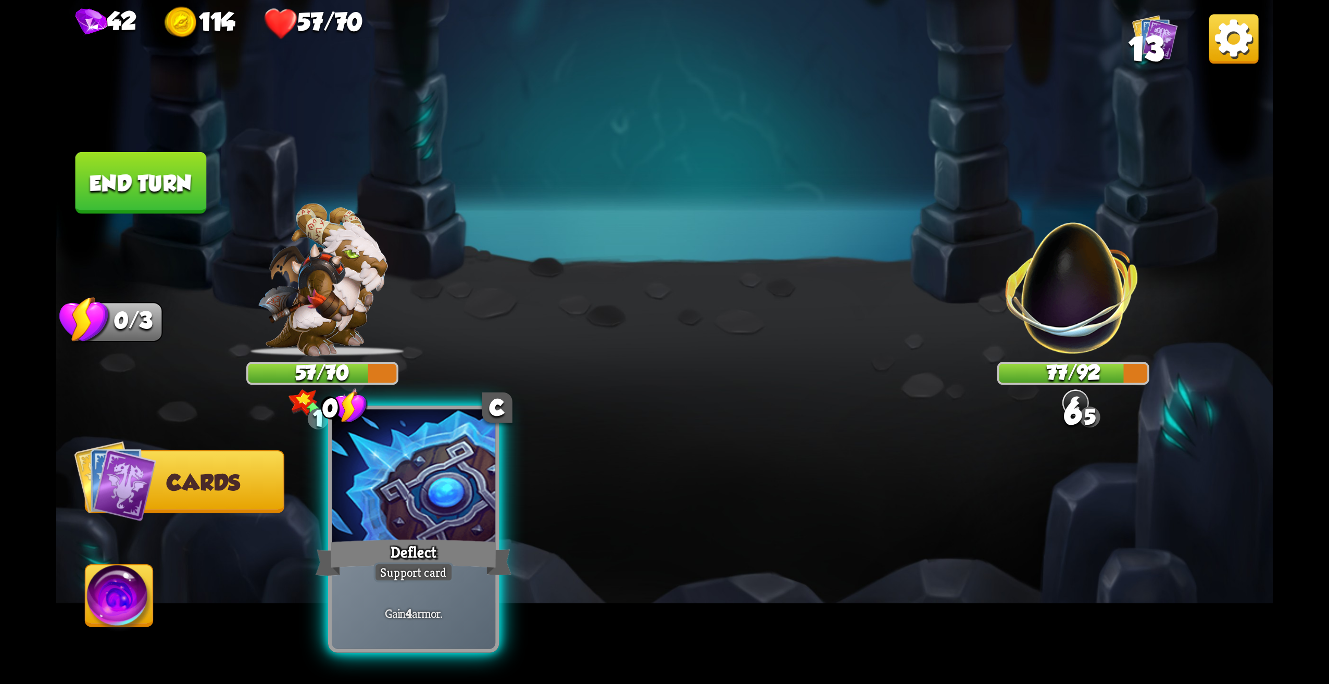
click at [470, 487] on div at bounding box center [414, 479] width 164 height 138
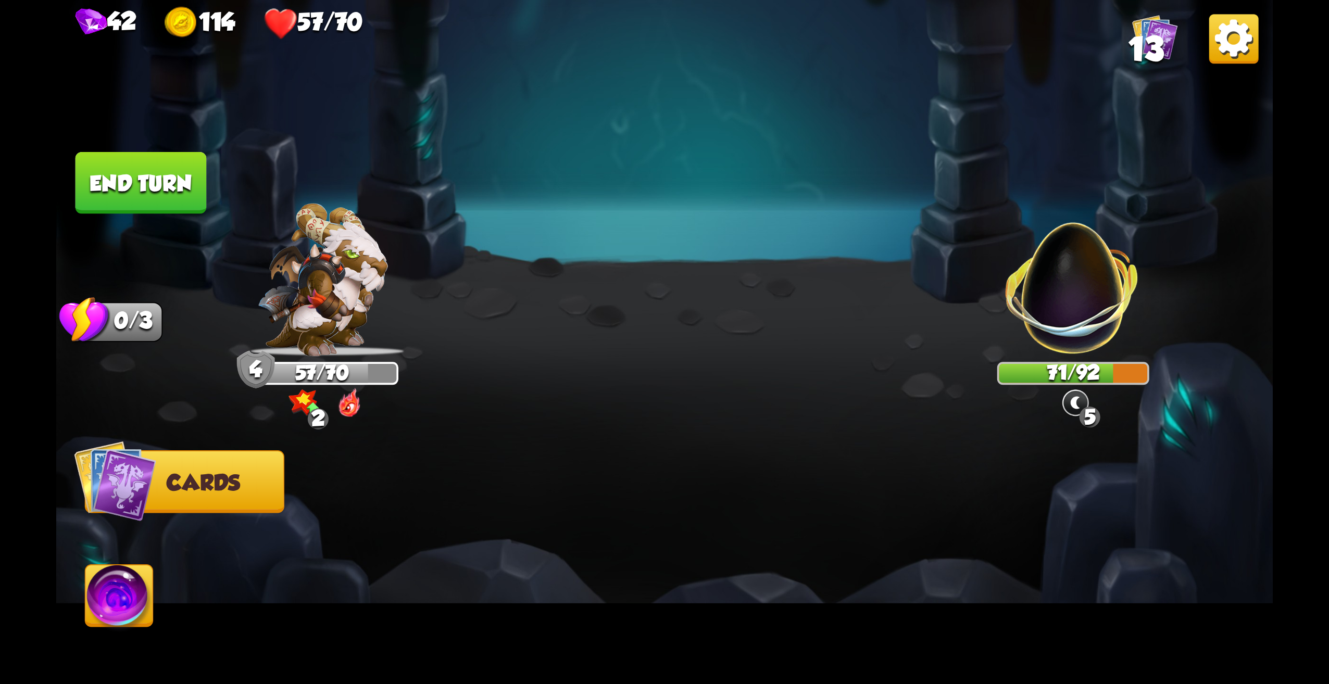
click at [176, 176] on button "End turn" at bounding box center [141, 183] width 131 height 62
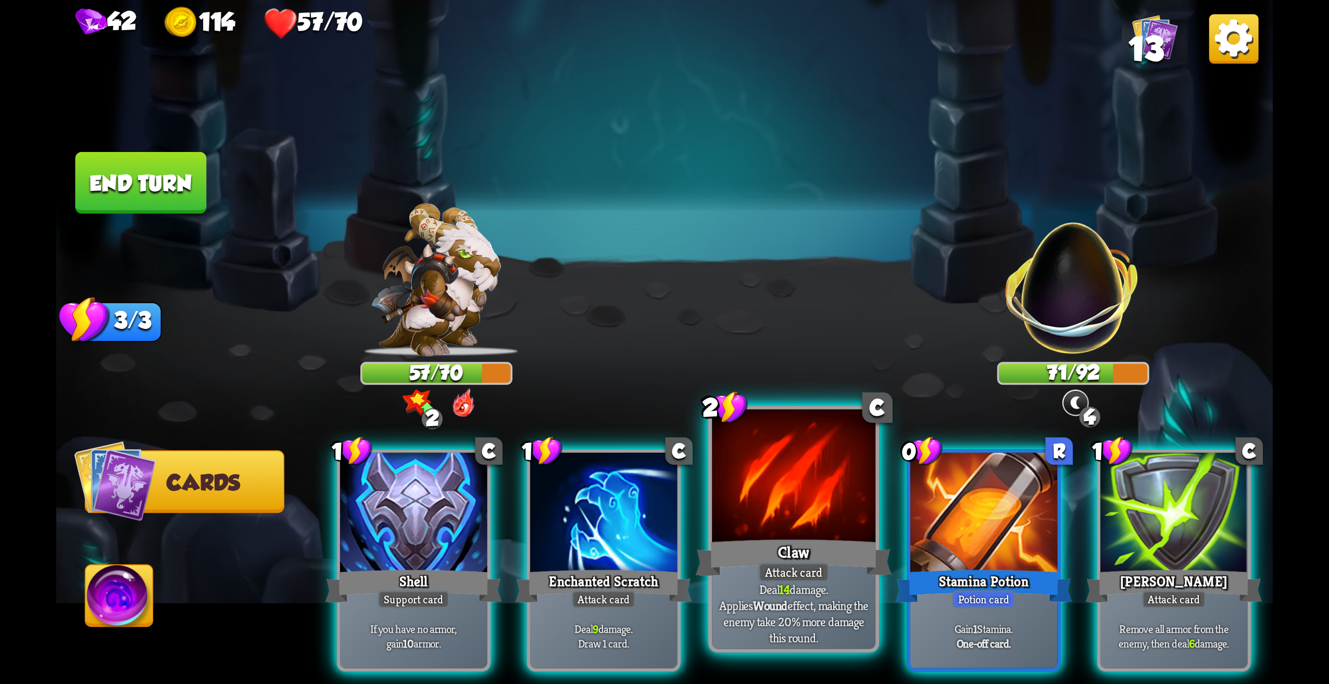
click at [834, 492] on div at bounding box center [794, 479] width 164 height 138
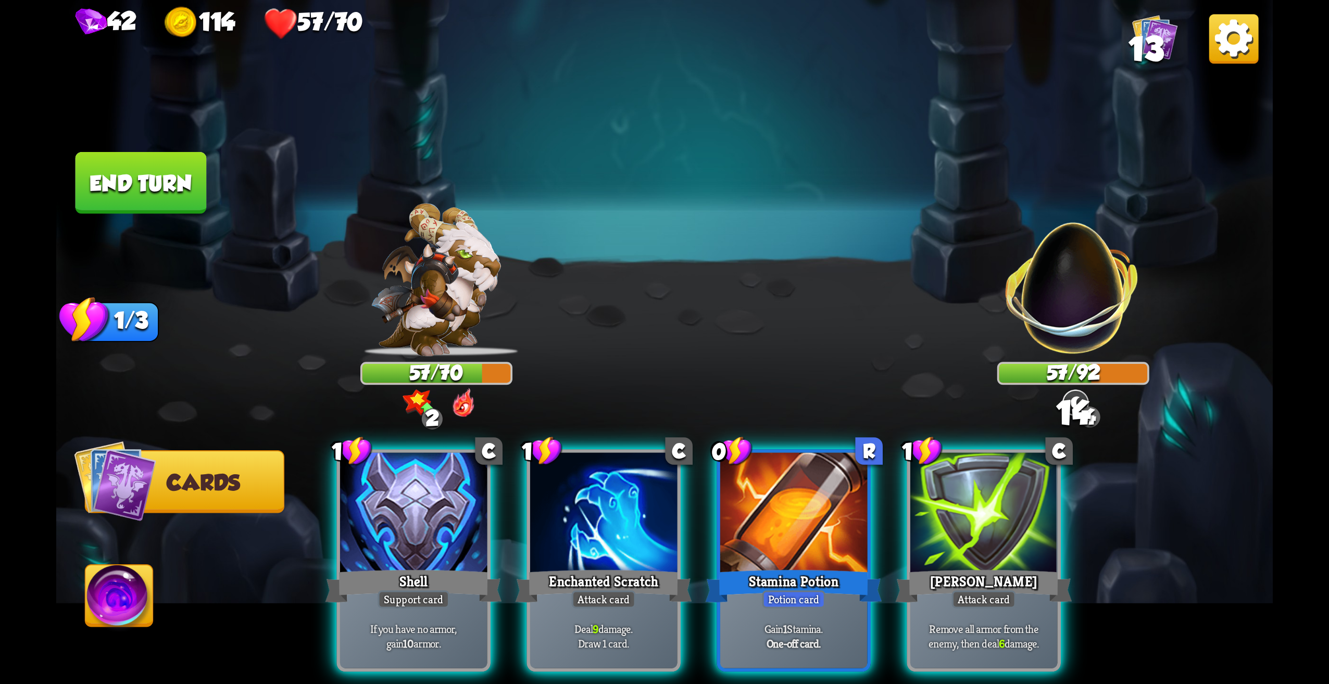
click at [1016, 591] on div "Attack card" at bounding box center [984, 600] width 64 height 18
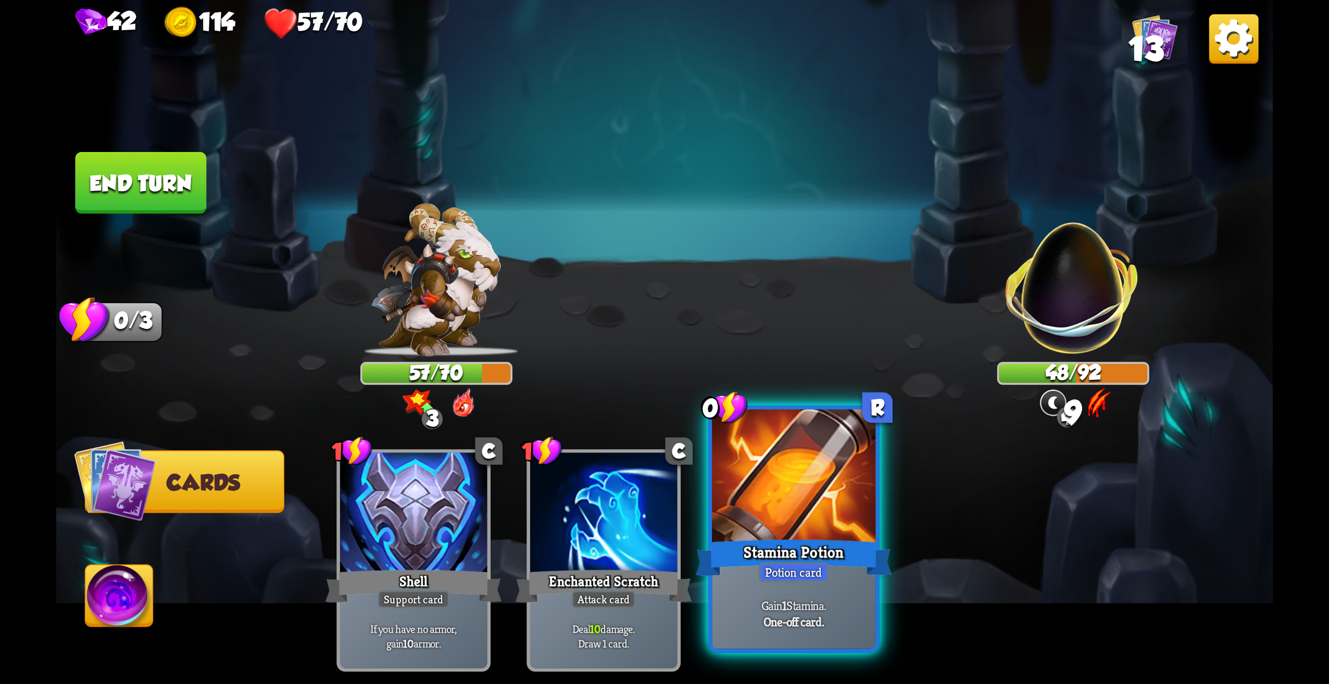
click at [791, 547] on div "Stamina Potion" at bounding box center [794, 558] width 196 height 44
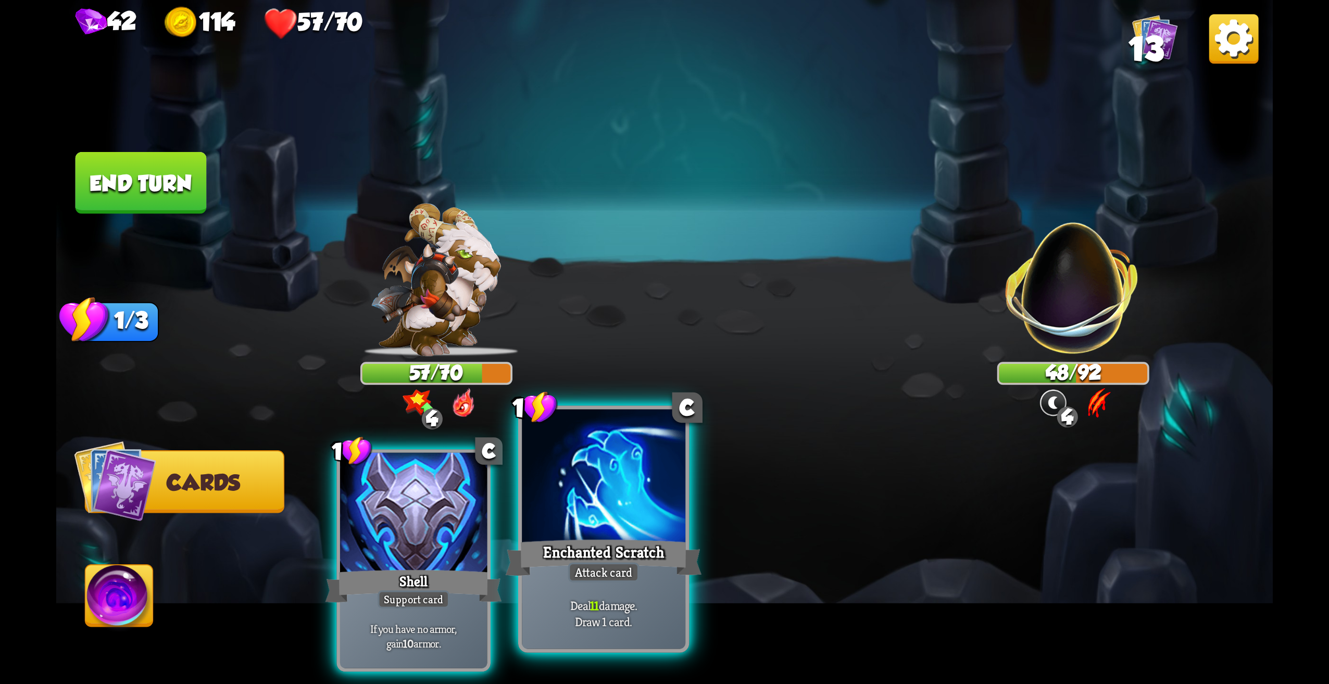
click at [568, 505] on div at bounding box center [604, 479] width 164 height 138
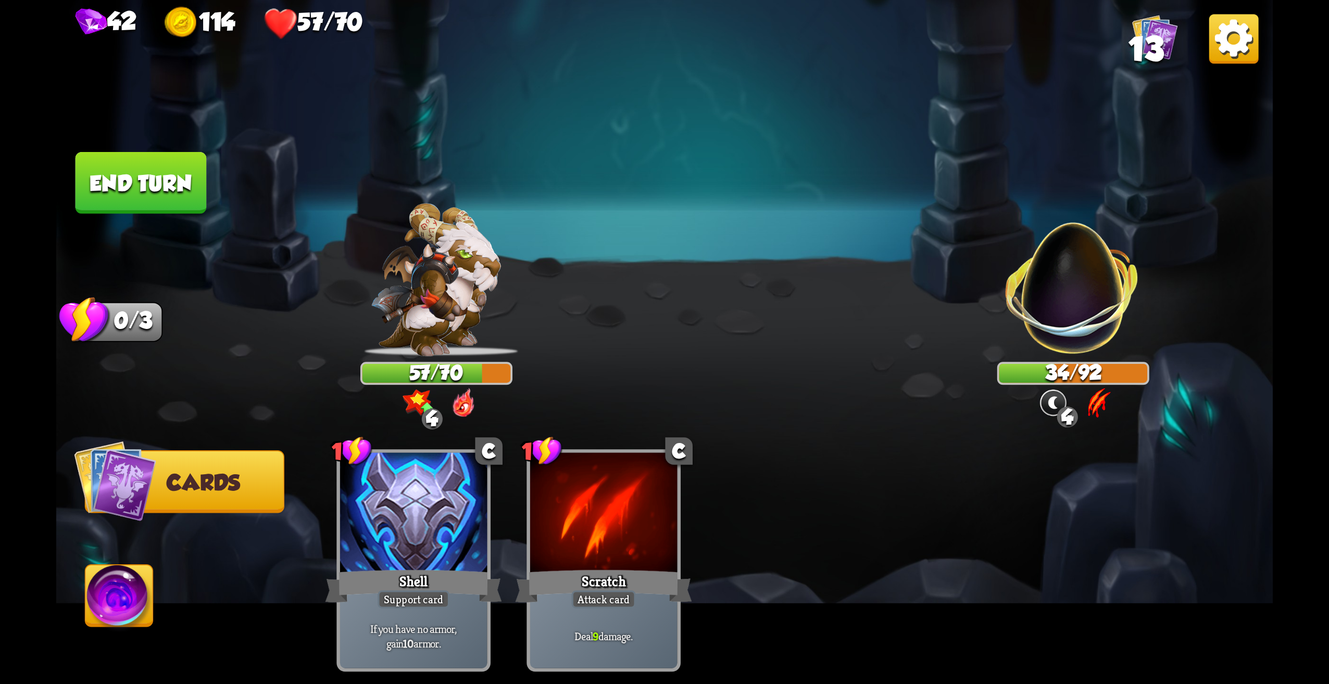
click at [158, 218] on img at bounding box center [664, 342] width 1217 height 684
click at [158, 217] on img at bounding box center [664, 342] width 1217 height 684
click at [154, 137] on img at bounding box center [664, 342] width 1217 height 684
click at [156, 174] on button "End turn" at bounding box center [141, 183] width 131 height 62
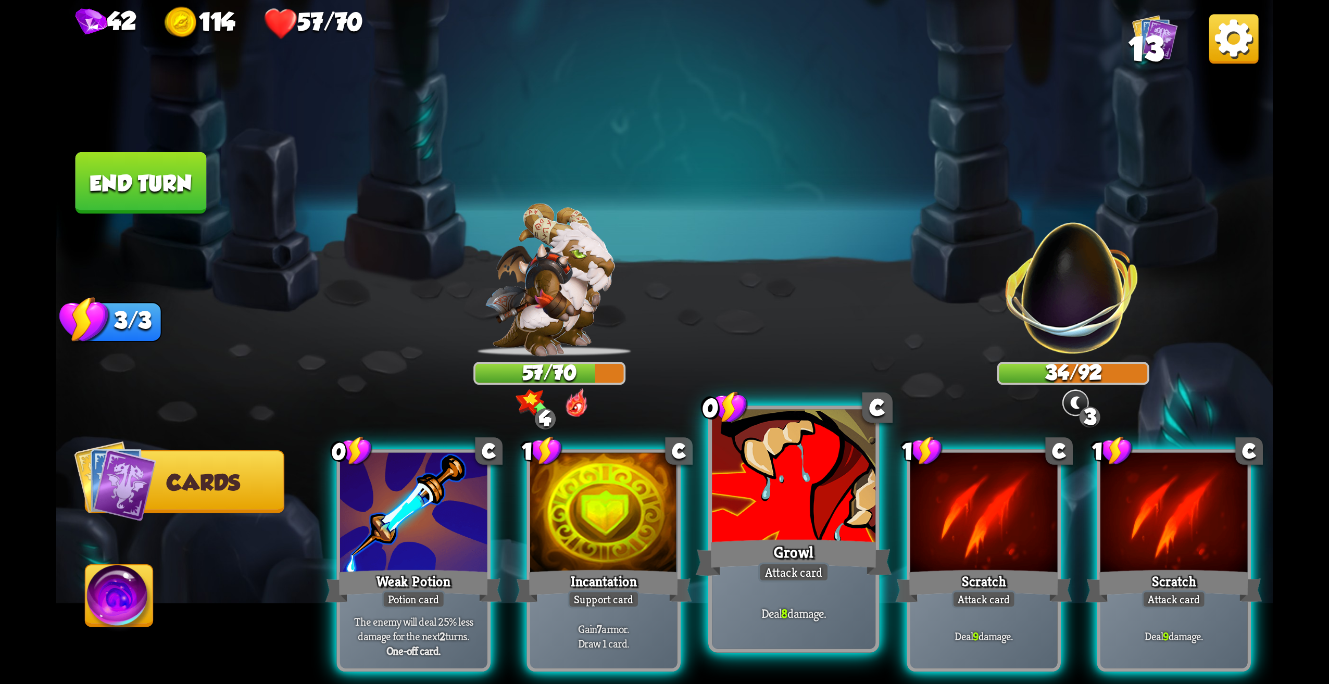
click at [756, 557] on div "Growl" at bounding box center [794, 558] width 196 height 44
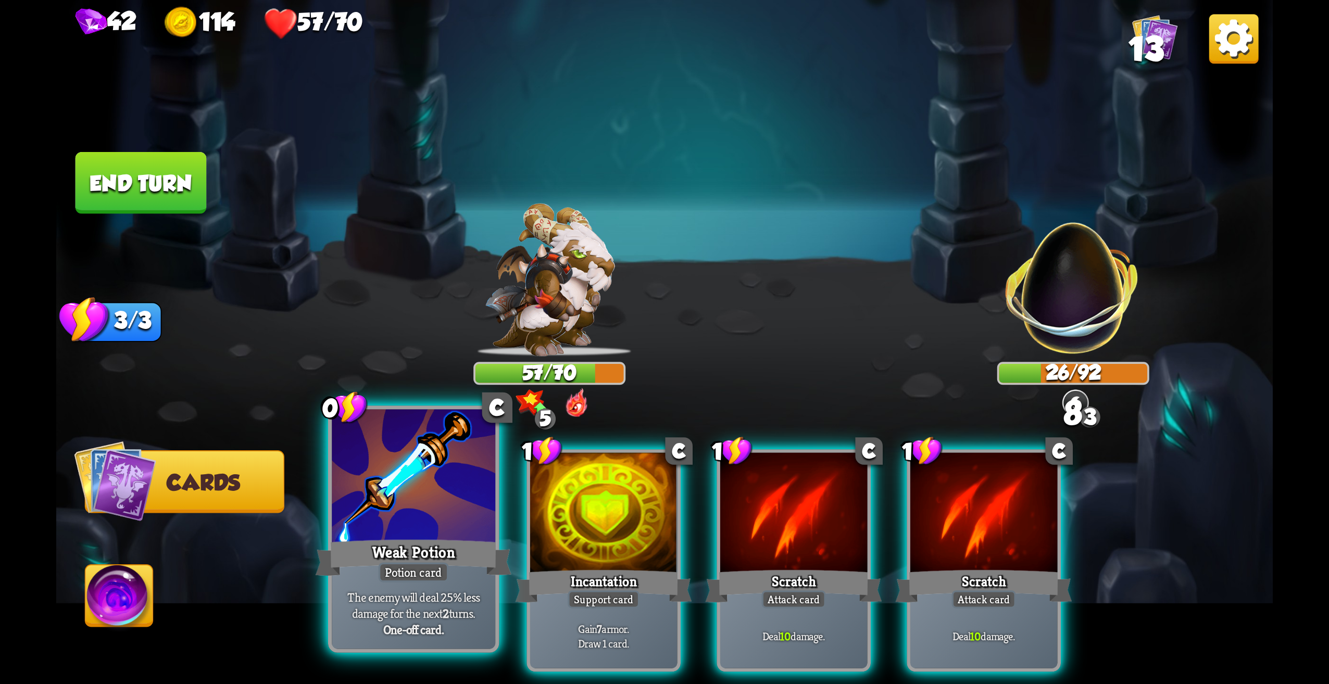
click at [427, 554] on div "Weak Potion" at bounding box center [414, 558] width 196 height 44
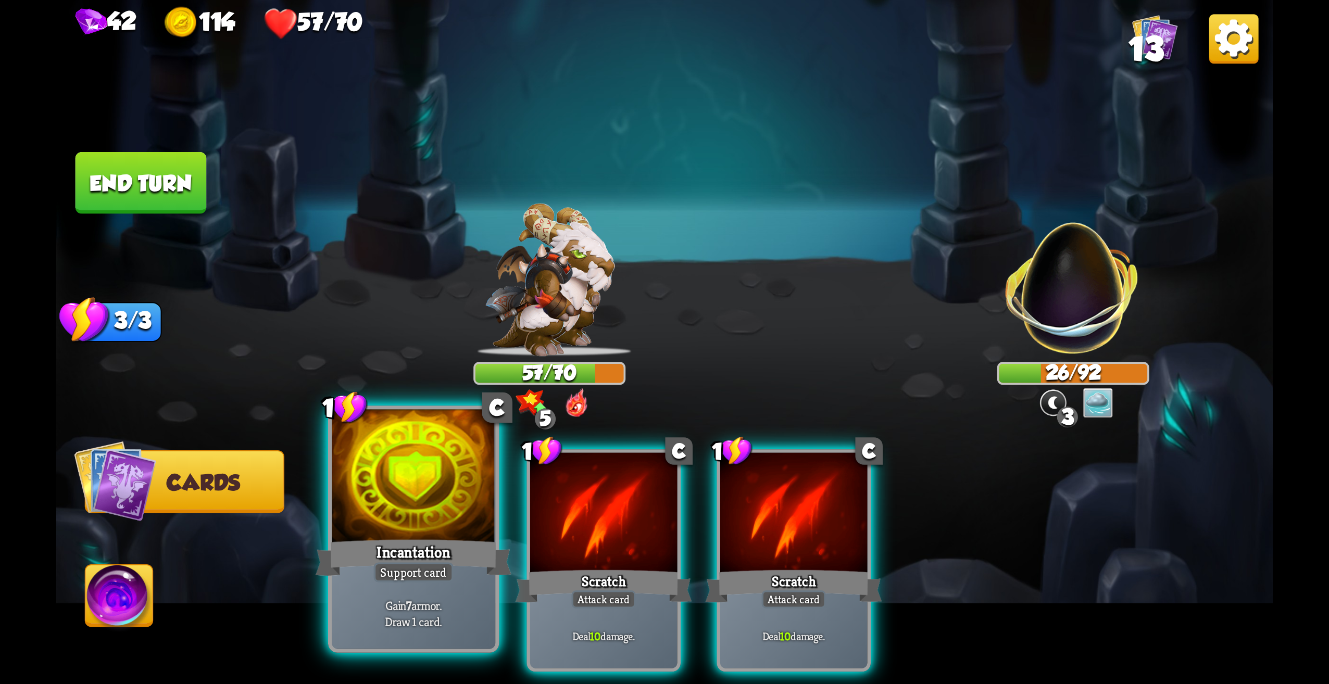
click at [429, 566] on div "Support card" at bounding box center [414, 572] width 80 height 20
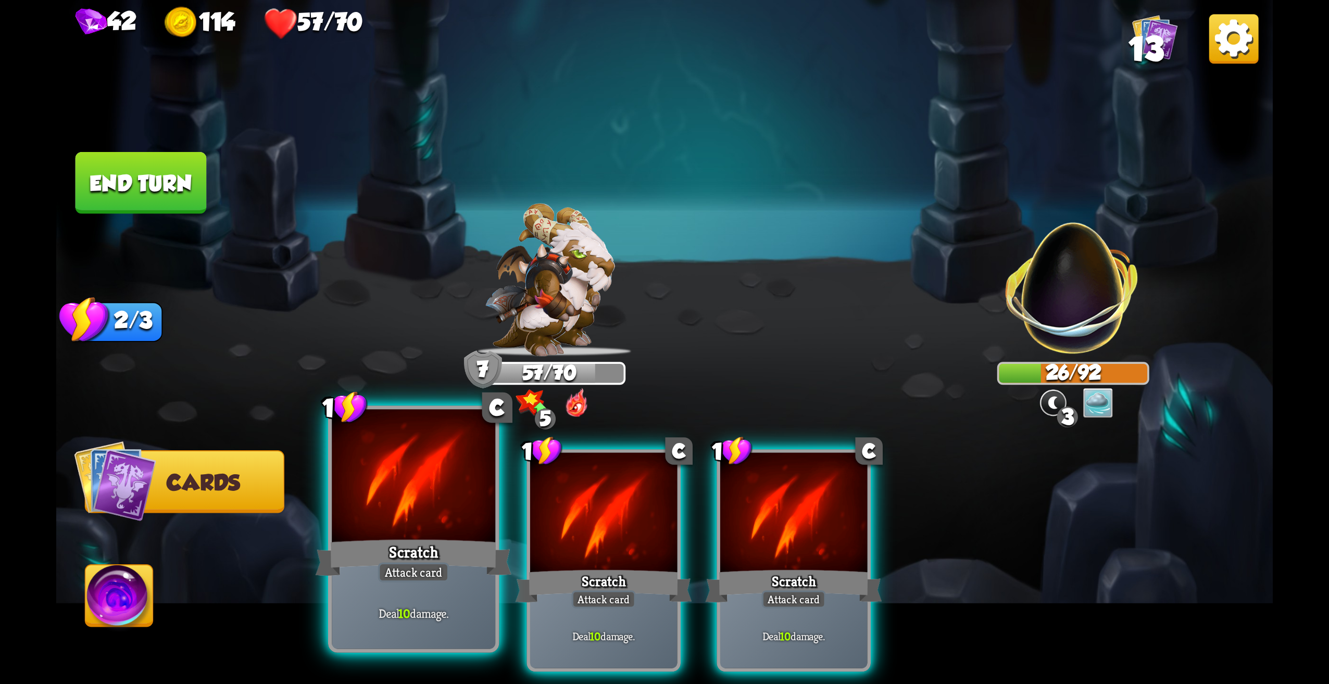
drag, startPoint x: 466, startPoint y: 564, endPoint x: 449, endPoint y: 551, distance: 21.1
click at [454, 552] on div "Scratch" at bounding box center [414, 558] width 196 height 44
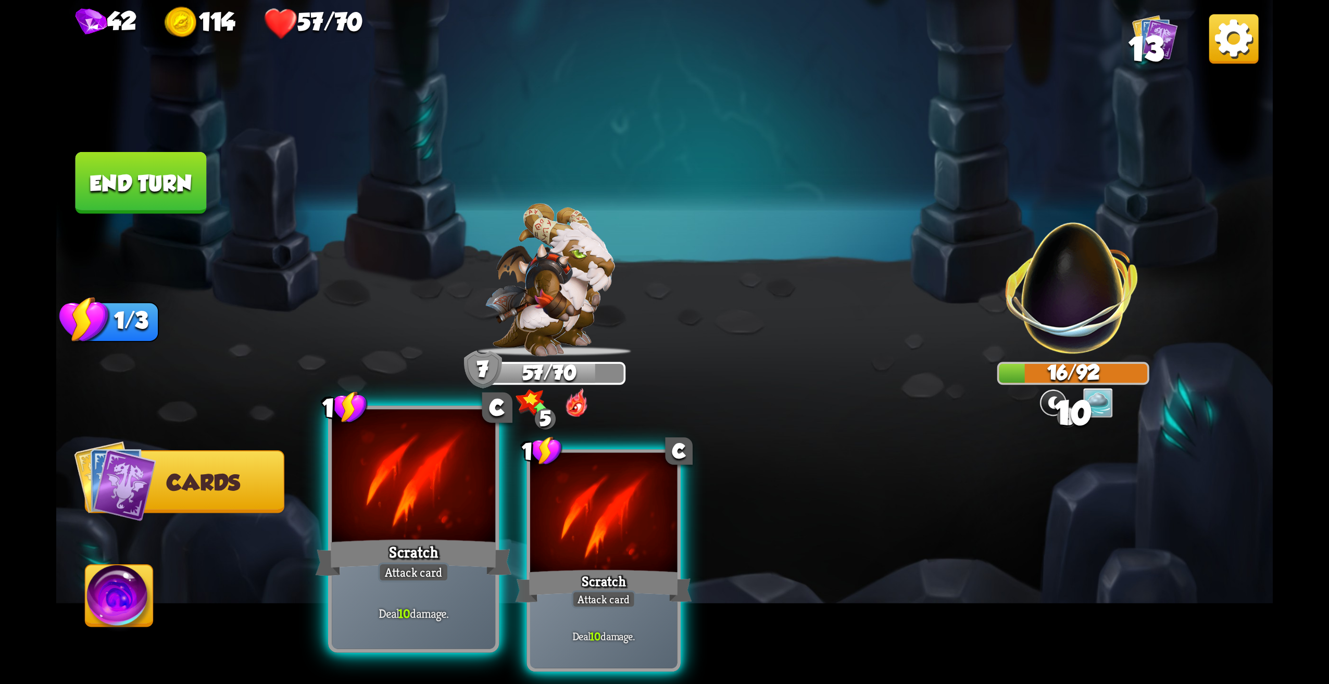
click at [447, 547] on div "Scratch" at bounding box center [414, 558] width 196 height 44
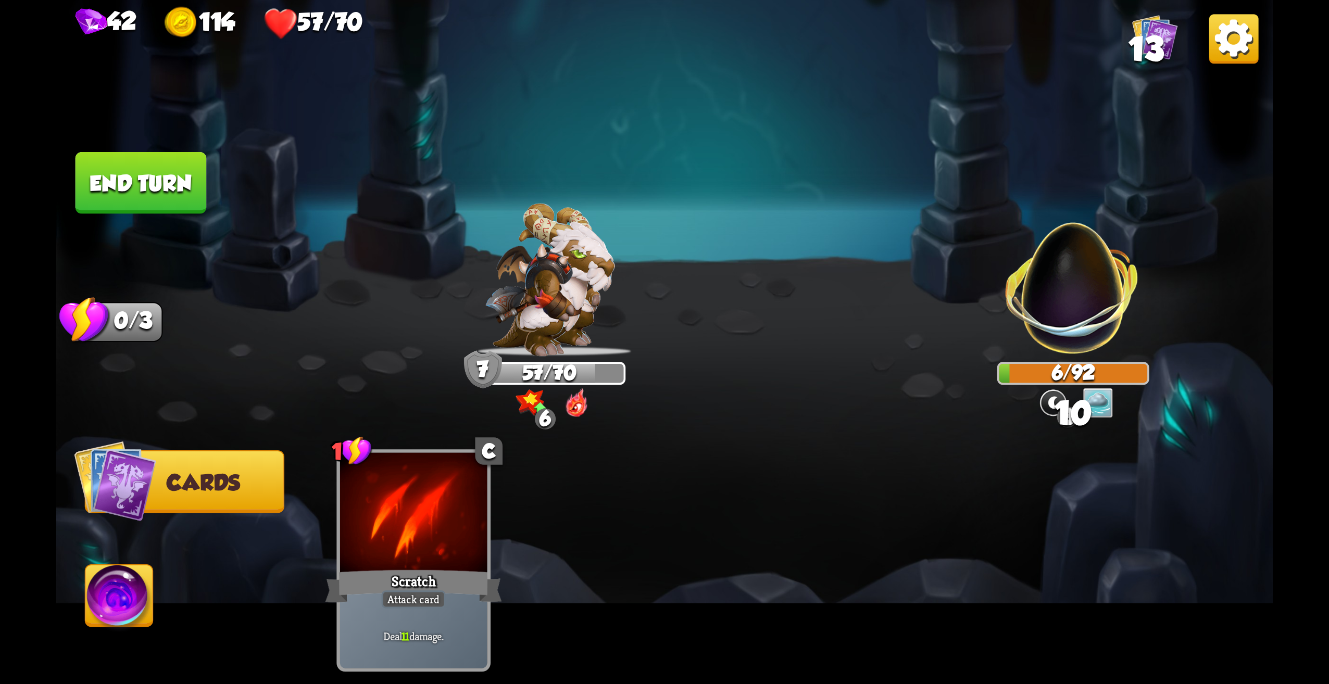
click at [141, 205] on button "End turn" at bounding box center [141, 183] width 131 height 62
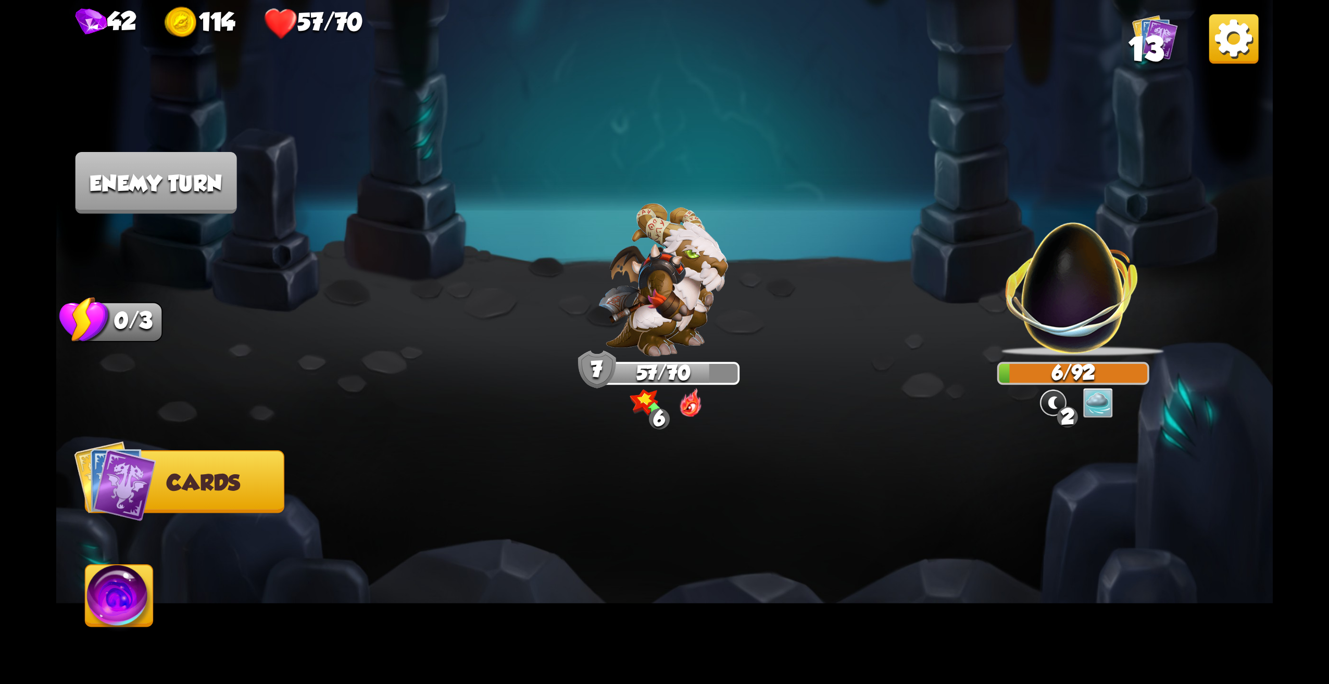
click at [1074, 319] on img at bounding box center [1073, 277] width 160 height 160
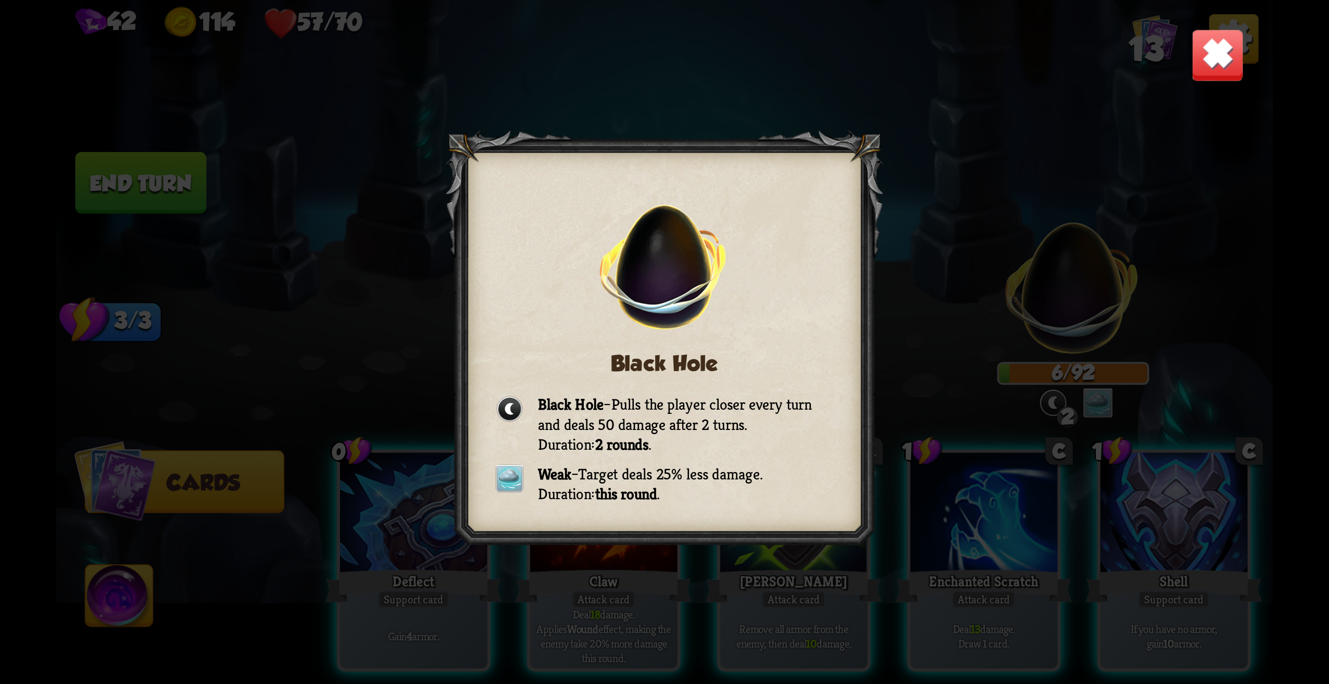
click at [1218, 75] on img at bounding box center [1217, 55] width 53 height 53
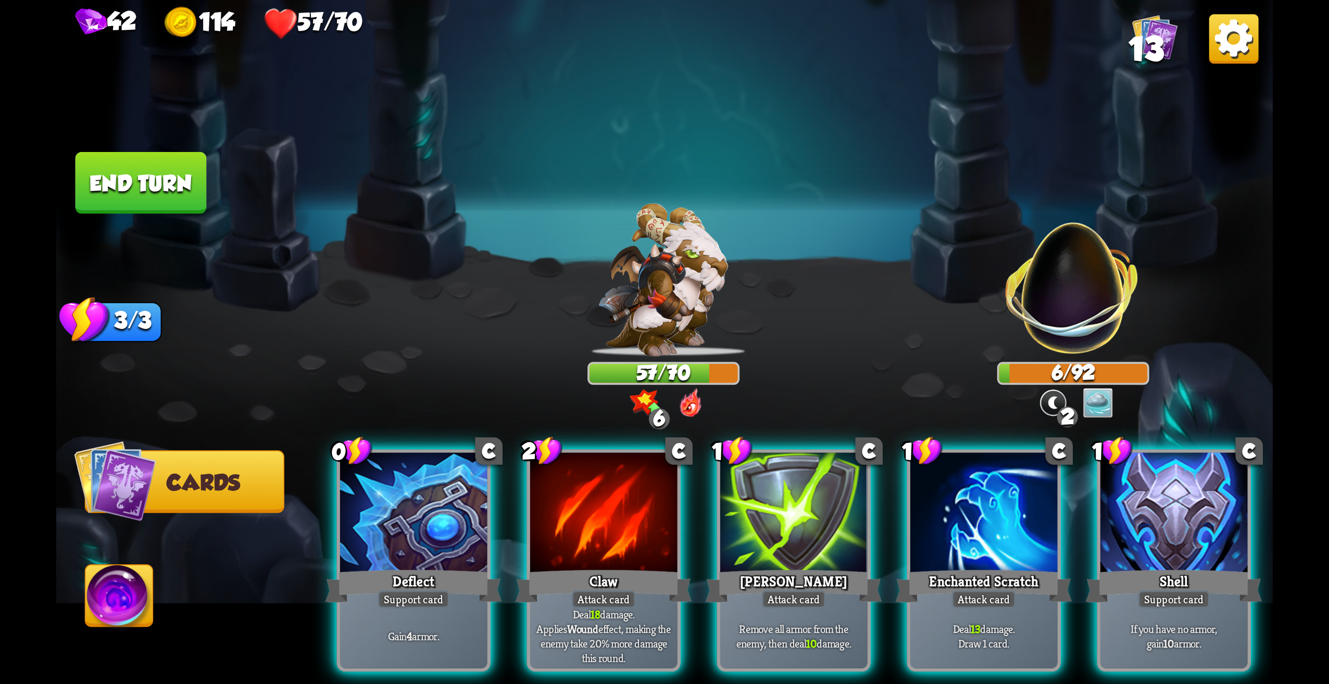
click at [695, 532] on div "0 C Deflect Support card Gain 4 armor. 2 C Claw Attack card Deal 18 damage. App…" at bounding box center [785, 532] width 973 height 304
click at [685, 533] on div "0 C Deflect Support card Gain 4 armor. 2 C Claw Attack card Deal 18 damage. App…" at bounding box center [785, 532] width 973 height 304
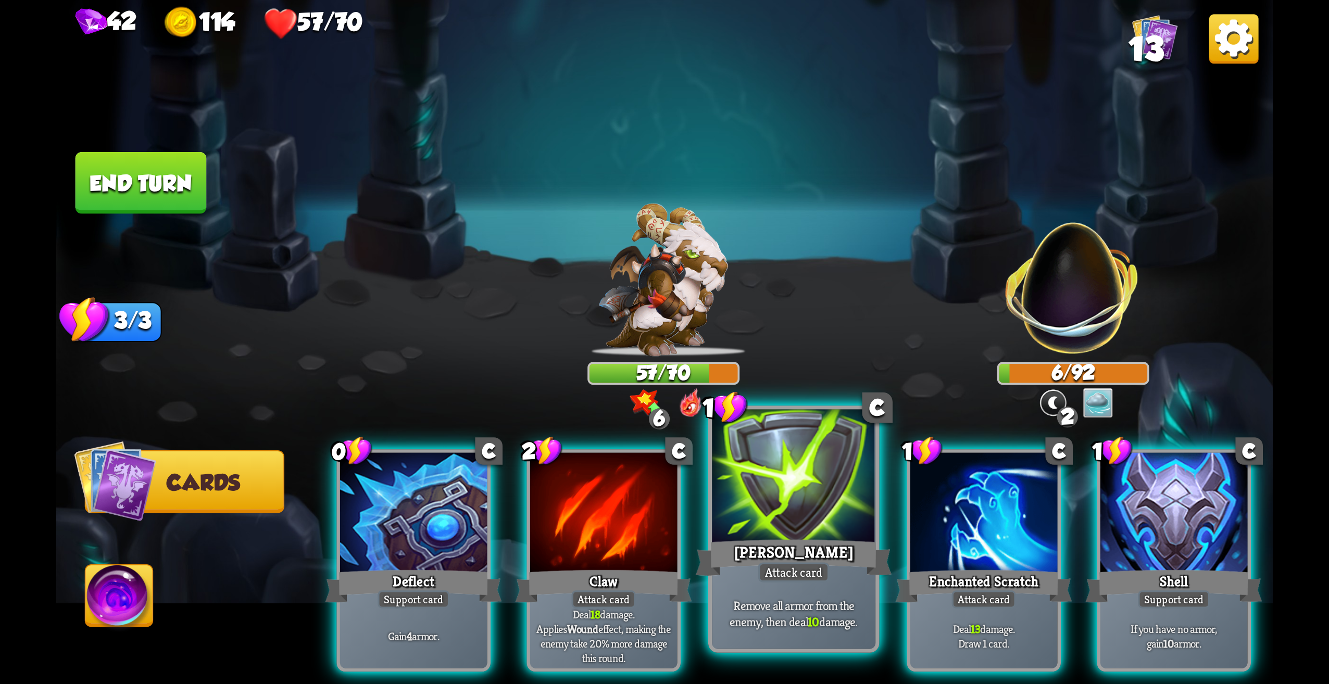
click at [794, 469] on div at bounding box center [794, 479] width 164 height 138
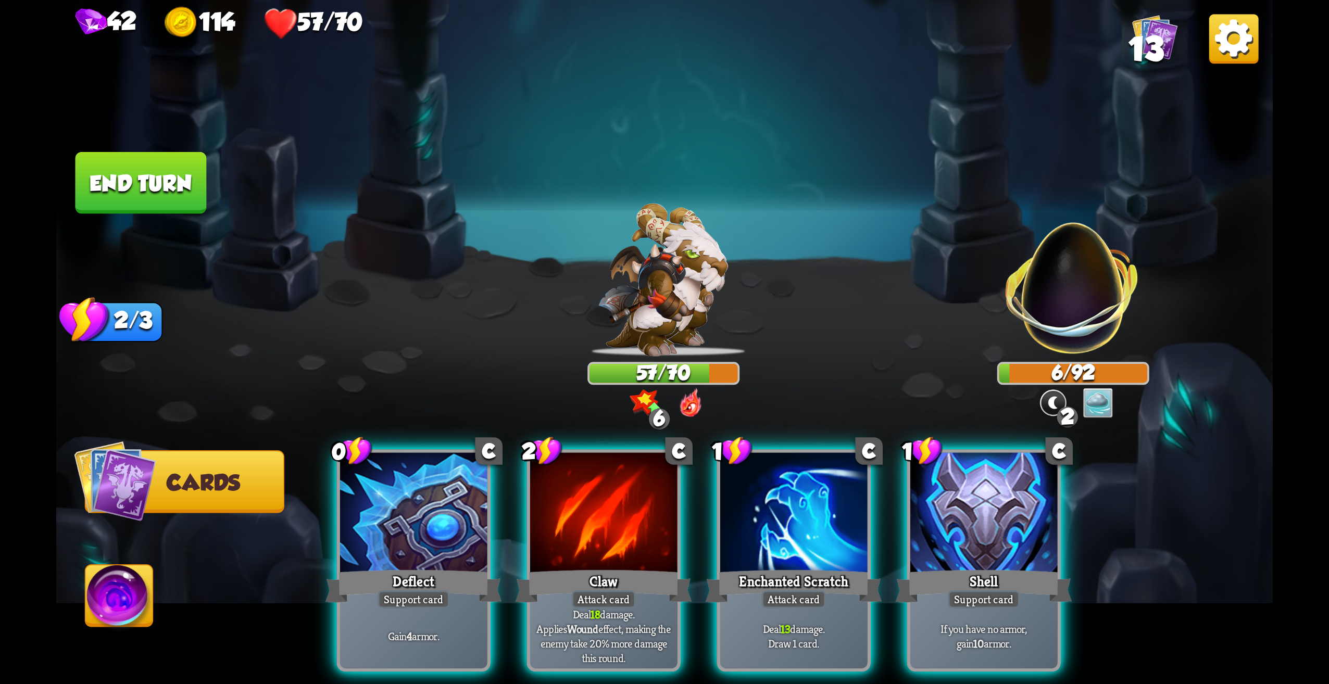
click at [735, 494] on div at bounding box center [793, 515] width 147 height 124
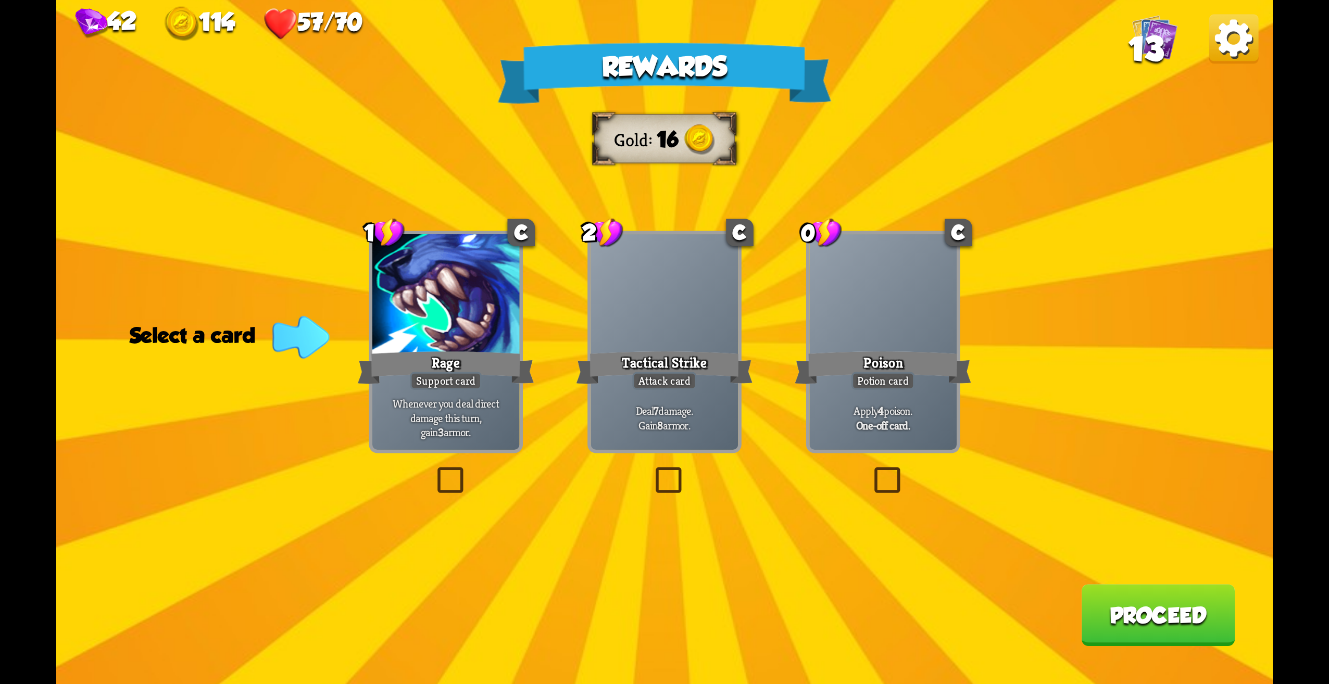
click at [649, 471] on div "Rewards Gold 16 Select a card 1 C Rage Support card Whenever you deal direct da…" at bounding box center [664, 342] width 1217 height 684
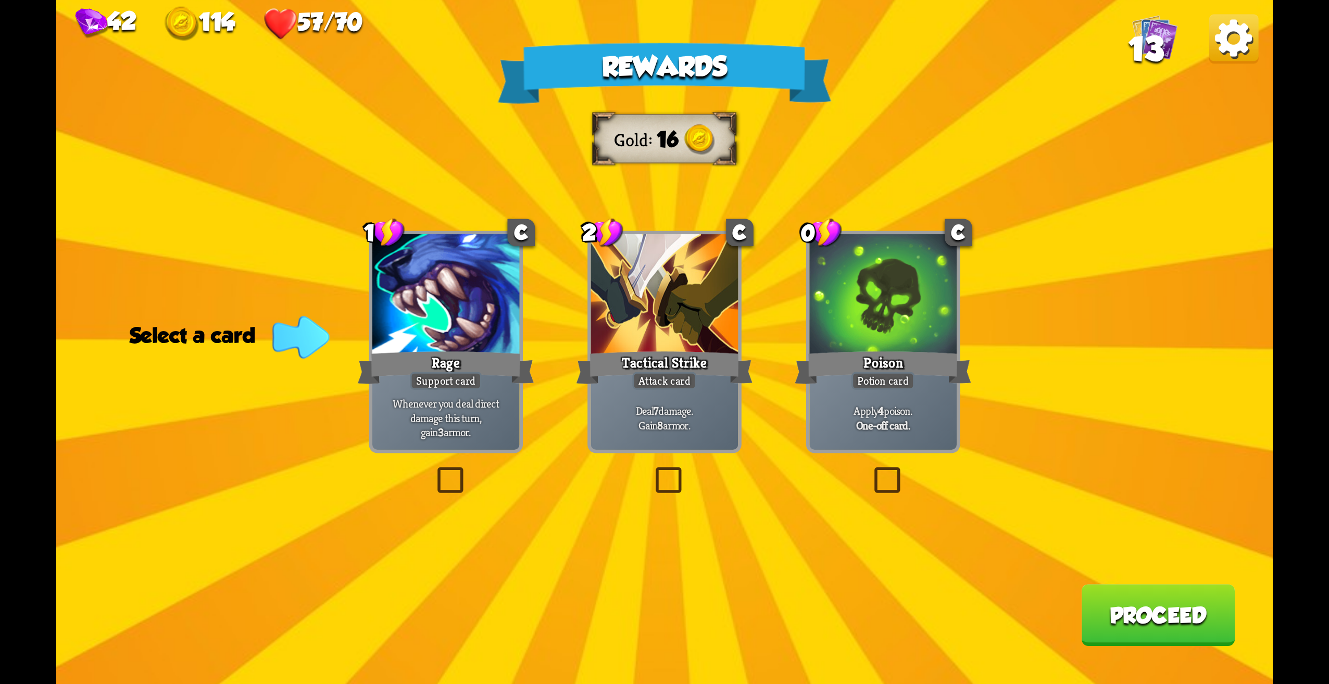
drag, startPoint x: 667, startPoint y: 449, endPoint x: 665, endPoint y: 454, distance: 5.8
click at [666, 452] on div "2 C Tactical Strike Attack card Deal 7 damage. Gain 8 armor." at bounding box center [664, 342] width 154 height 222
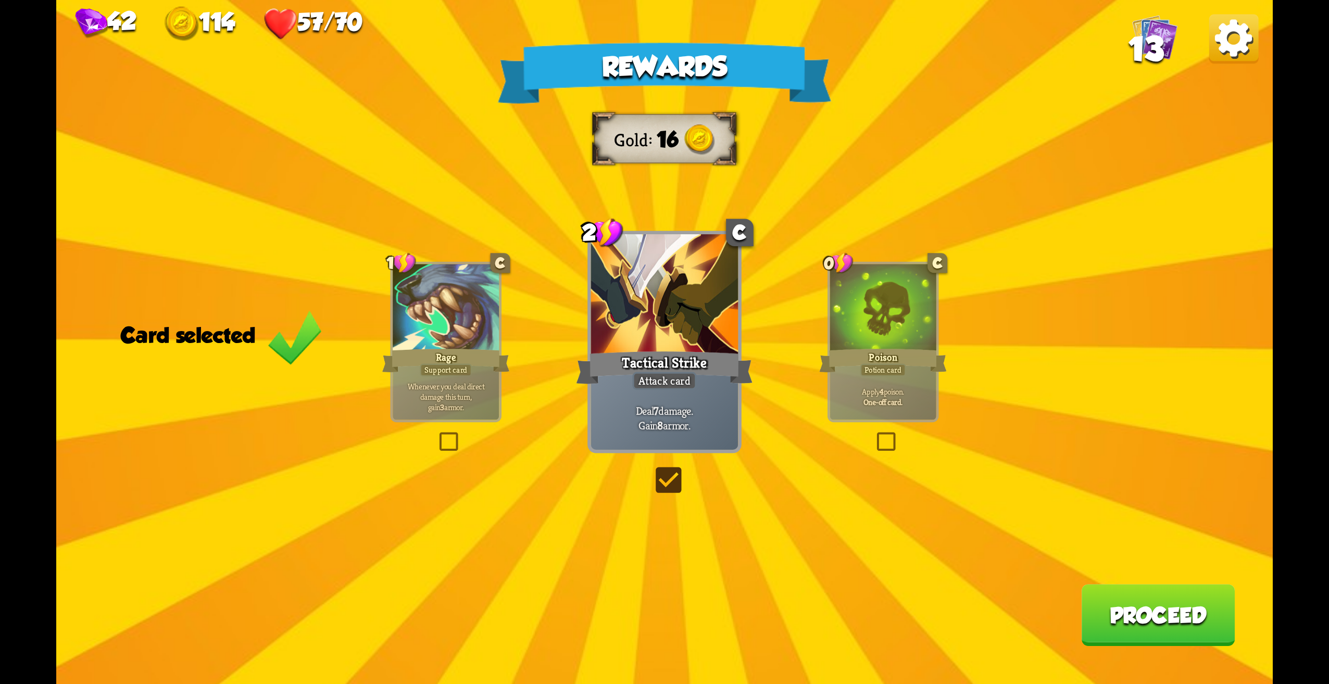
click at [1161, 646] on button "Proceed" at bounding box center [1158, 615] width 154 height 62
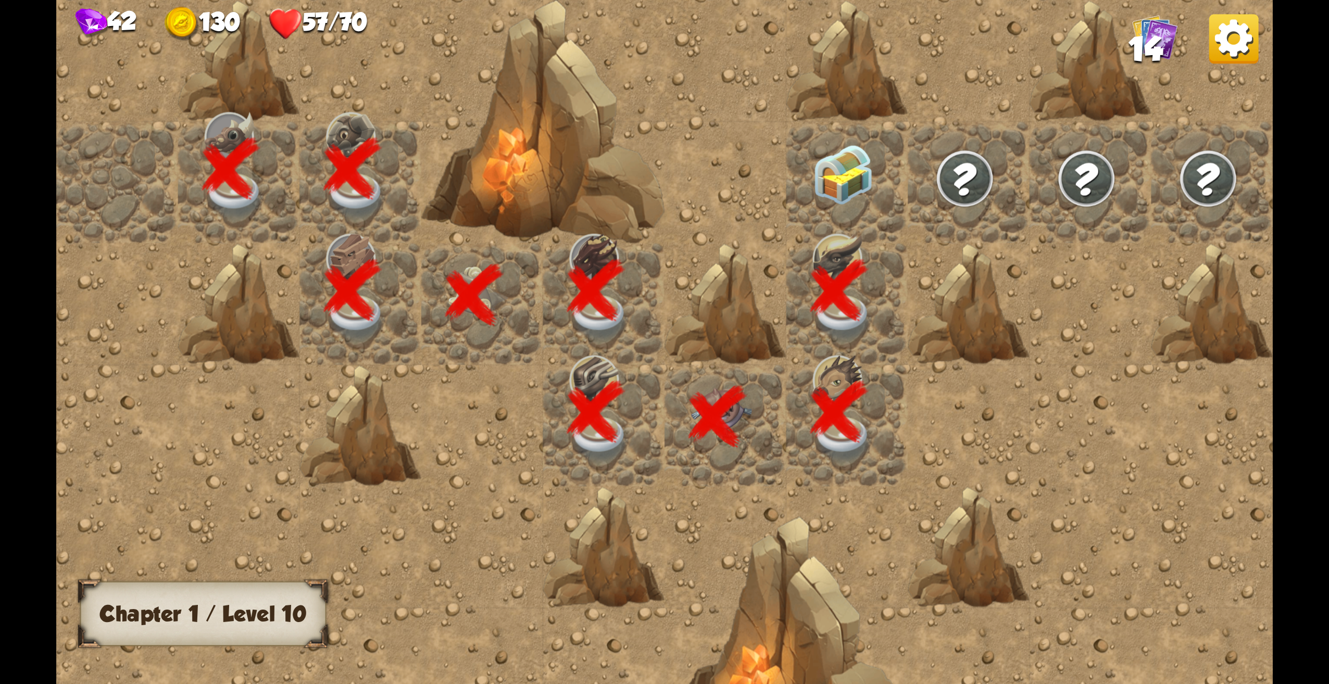
click at [811, 141] on div at bounding box center [847, 183] width 122 height 122
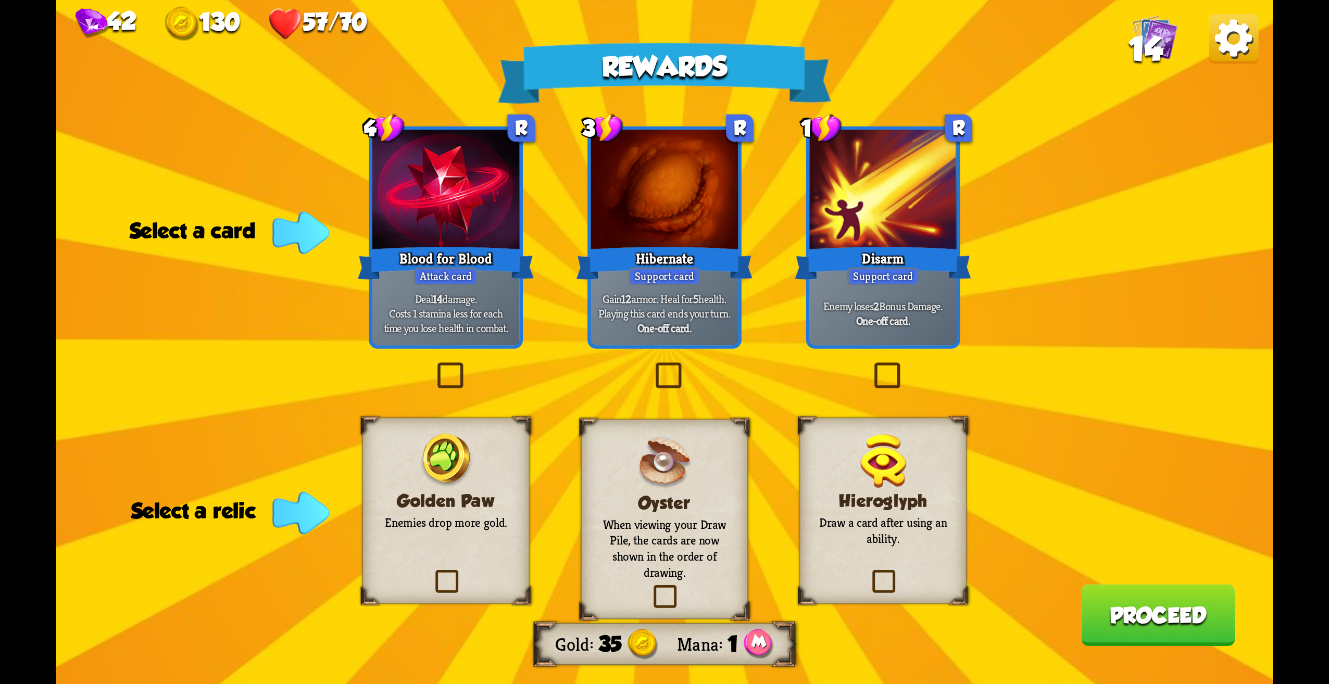
click at [699, 291] on div "Gain 12 armor. Heal for 5 health. Playing this card ends your turn. One-off car…" at bounding box center [664, 313] width 147 height 64
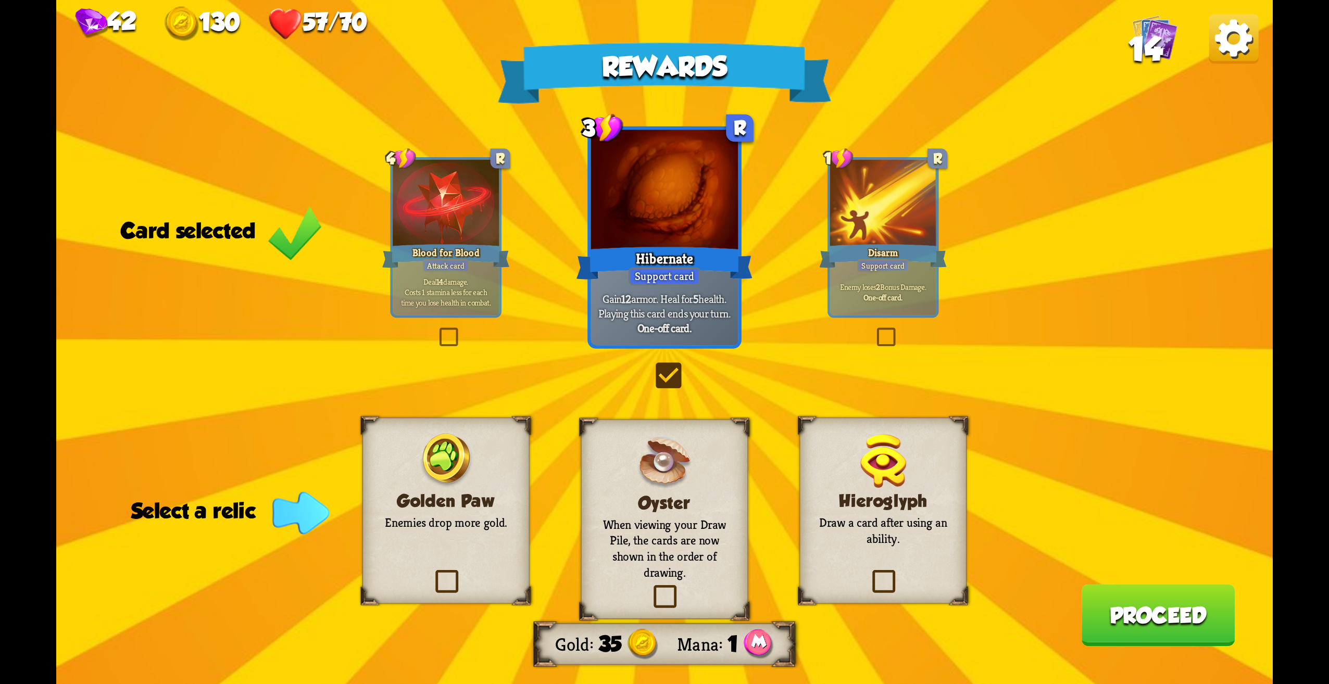
drag, startPoint x: 376, startPoint y: 463, endPoint x: 361, endPoint y: 463, distance: 14.6
click at [362, 466] on div "Golden Paw Enemies drop more gold." at bounding box center [445, 511] width 167 height 186
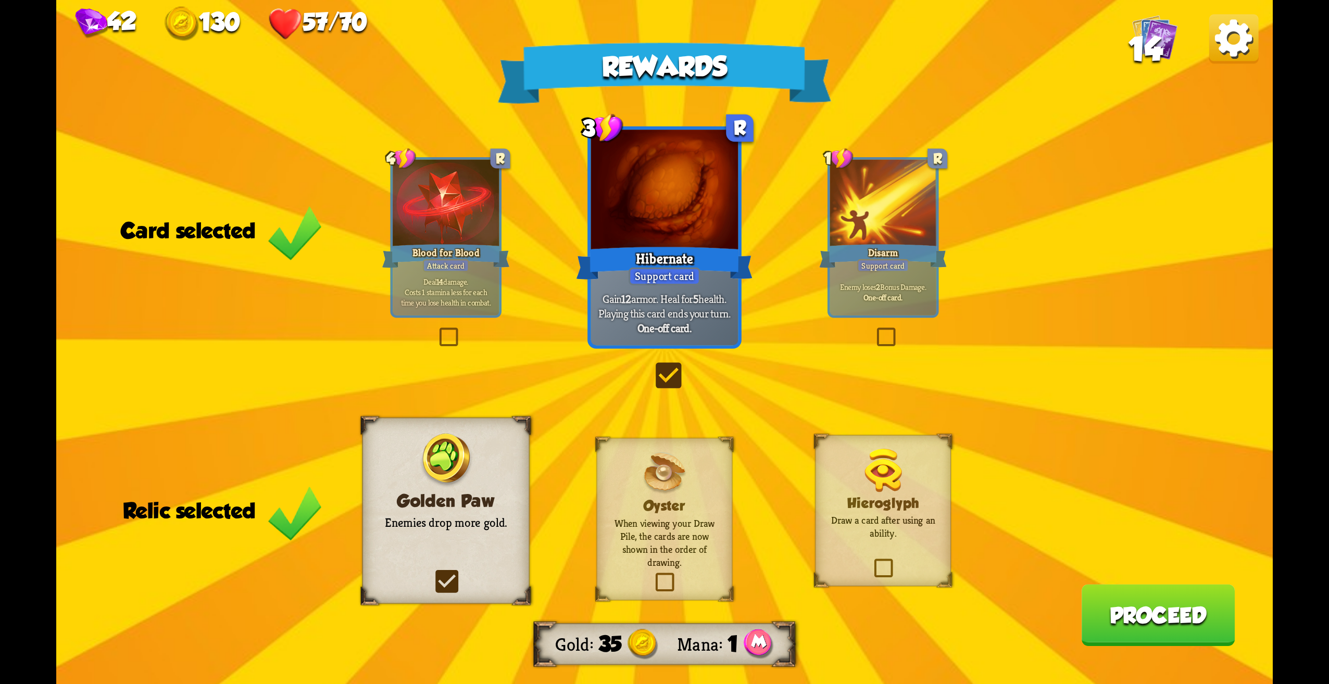
click at [1235, 592] on div "Rewards Gold 35 Mana 1 Card selected 4 R Blood for Blood Attack card Deal 14 da…" at bounding box center [664, 342] width 1217 height 684
click at [1218, 616] on button "Proceed" at bounding box center [1158, 615] width 154 height 62
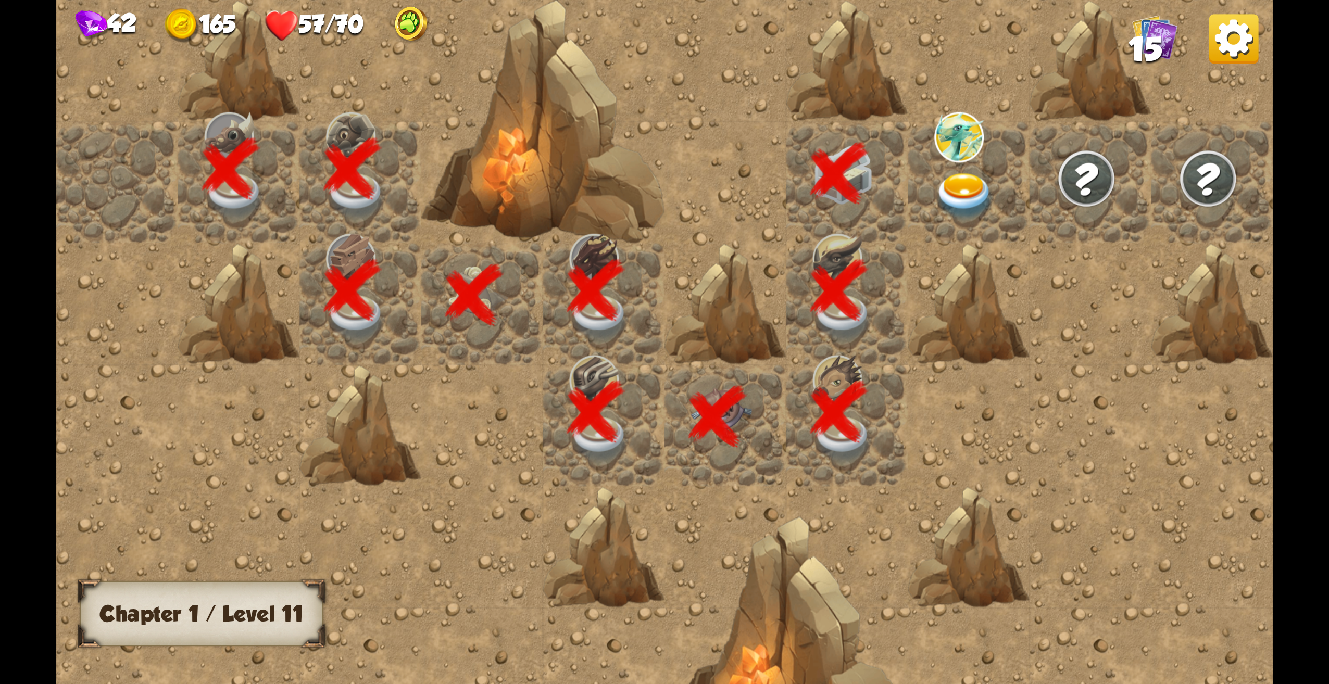
scroll to position [0, 200]
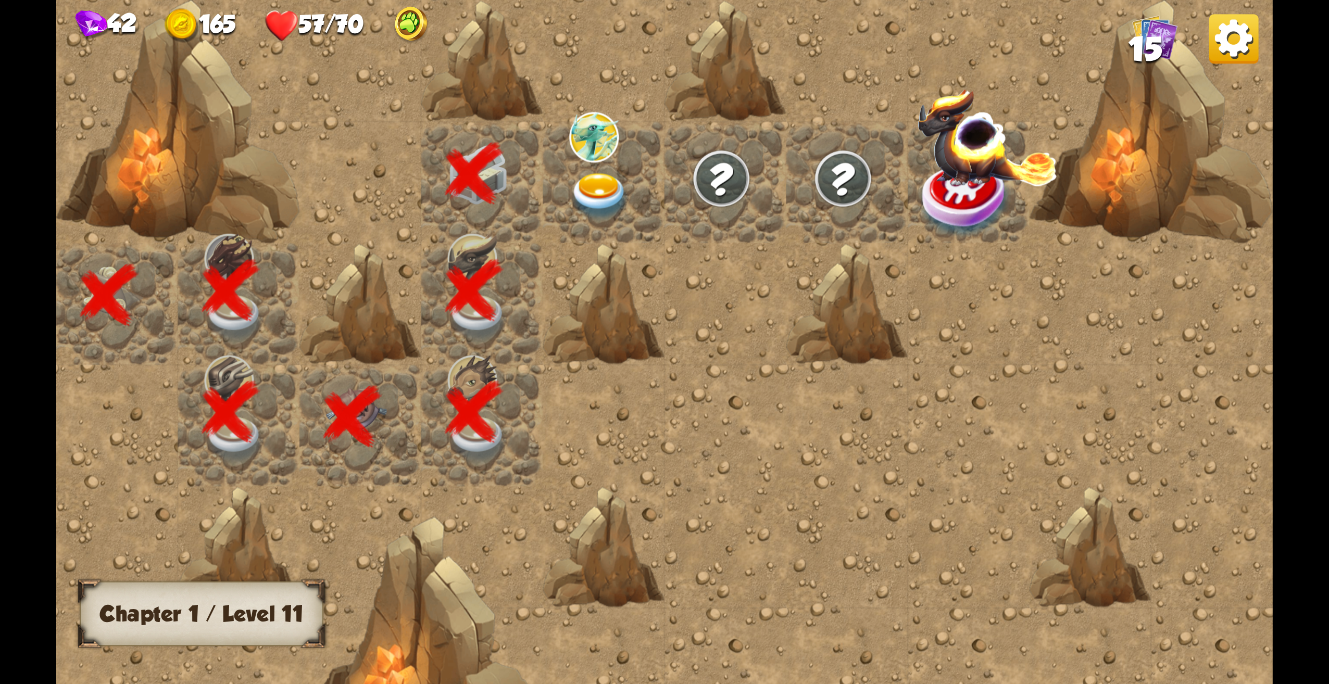
click at [602, 195] on img at bounding box center [600, 196] width 61 height 47
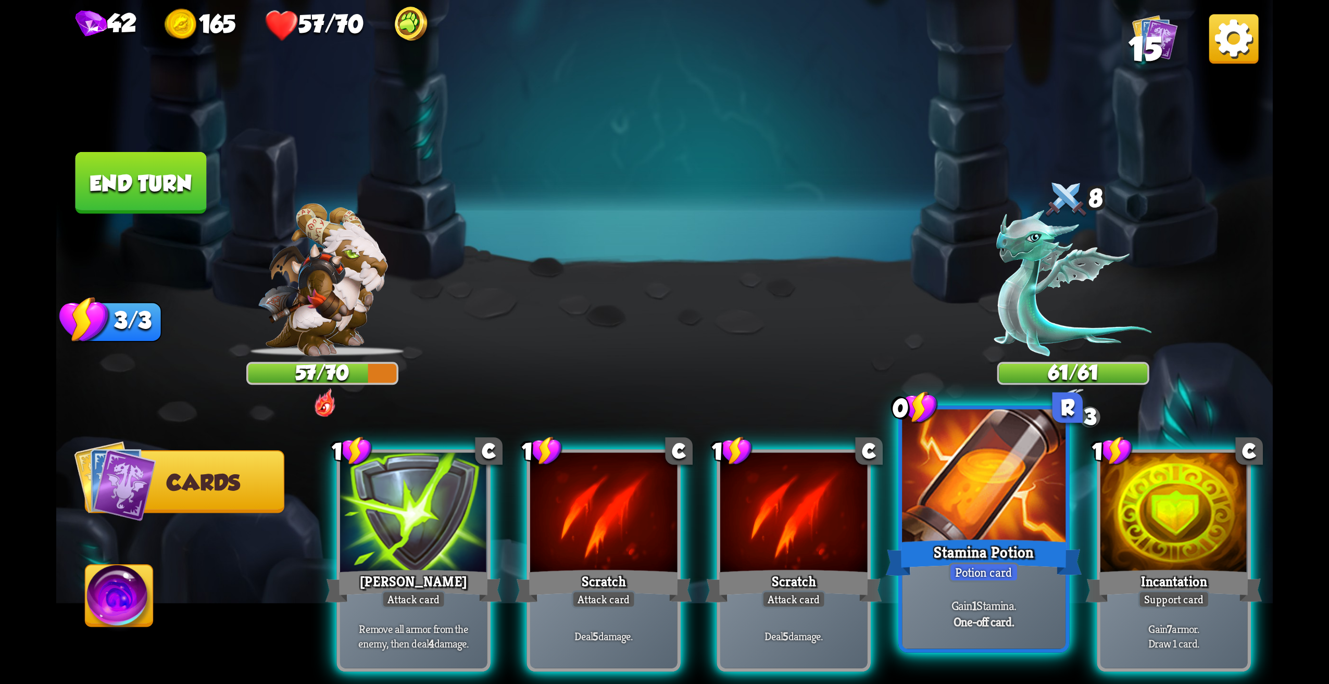
click at [1027, 462] on div at bounding box center [984, 479] width 164 height 138
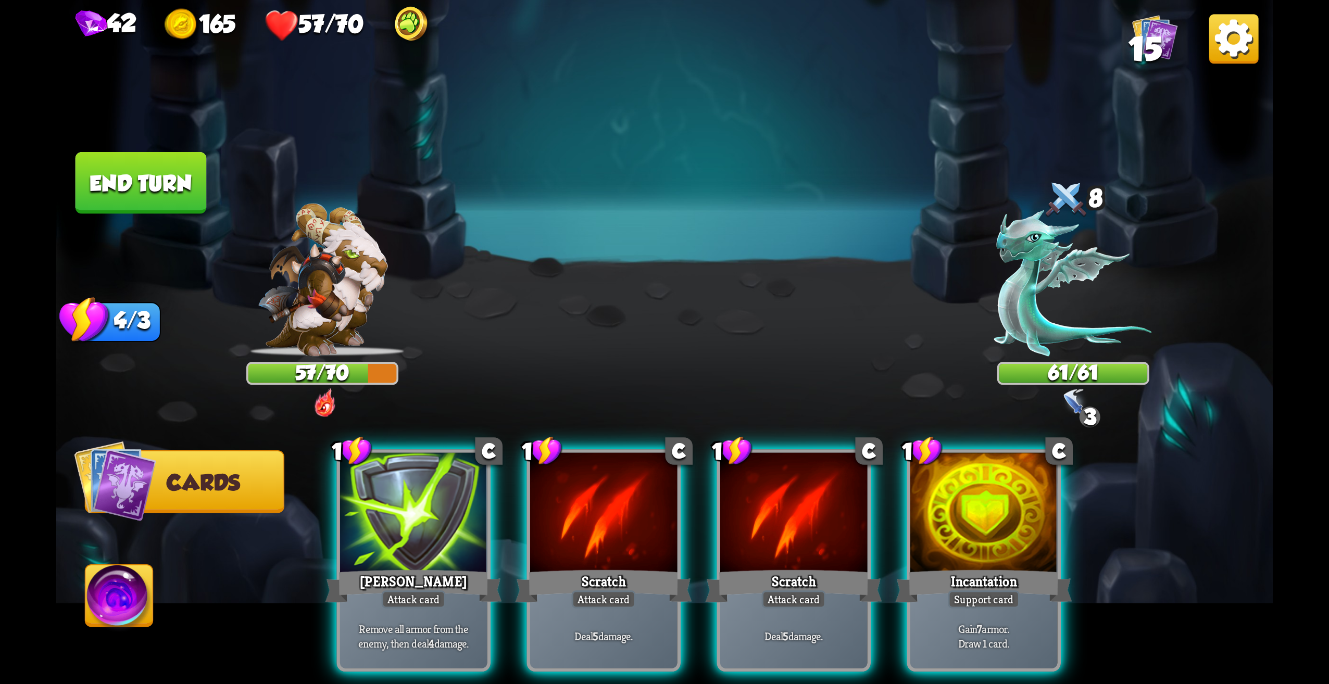
click at [1045, 526] on div at bounding box center [983, 515] width 147 height 124
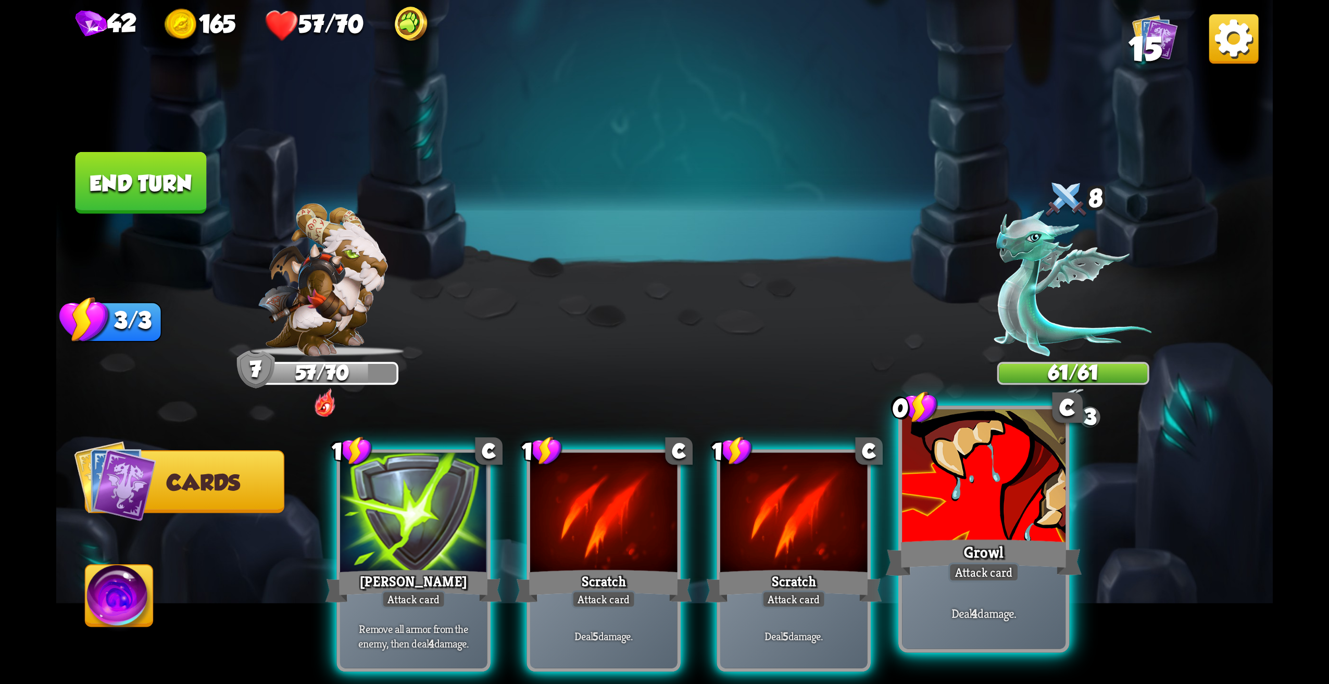
click at [958, 561] on div "Growl" at bounding box center [984, 558] width 196 height 44
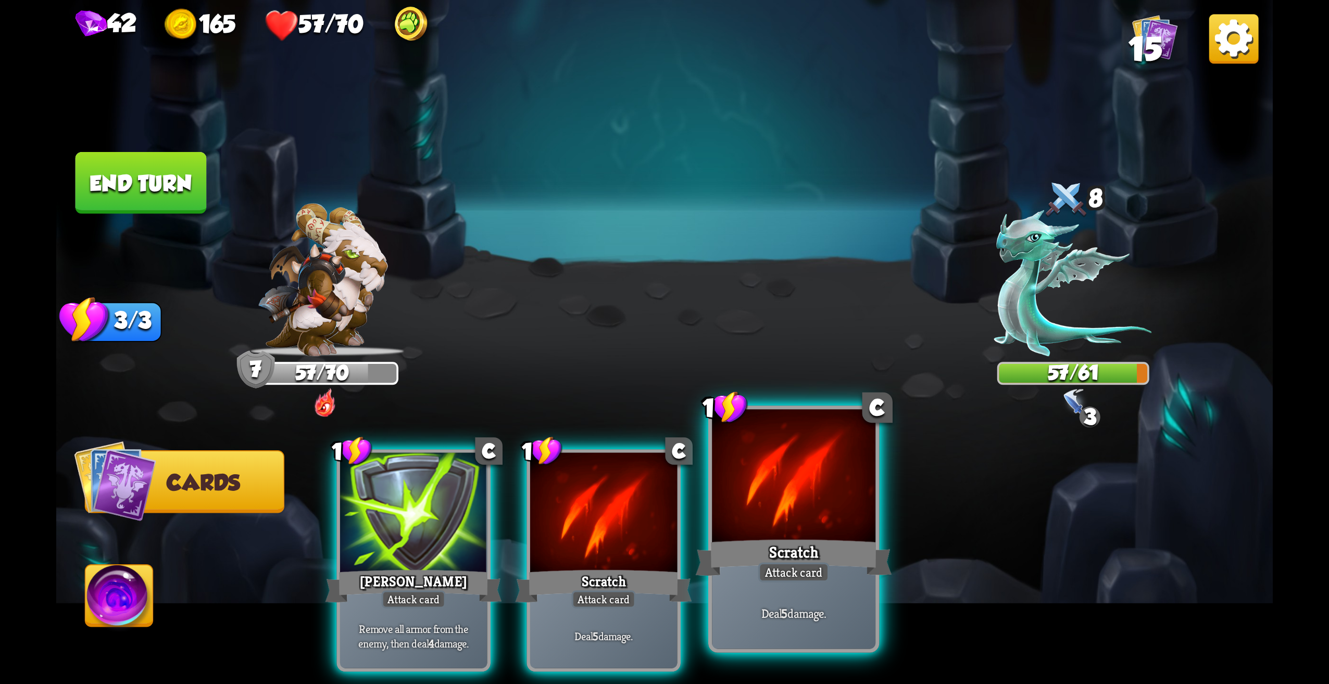
click at [761, 493] on div at bounding box center [794, 479] width 164 height 138
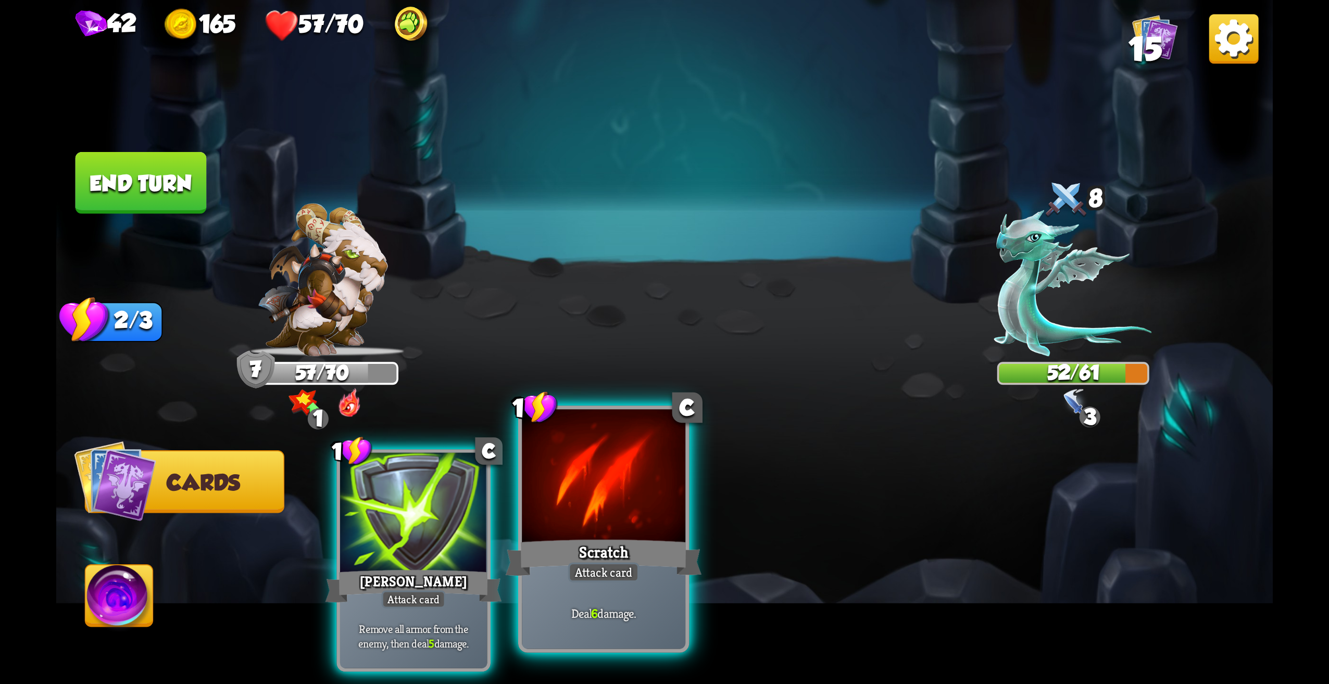
click at [610, 527] on div at bounding box center [604, 479] width 164 height 138
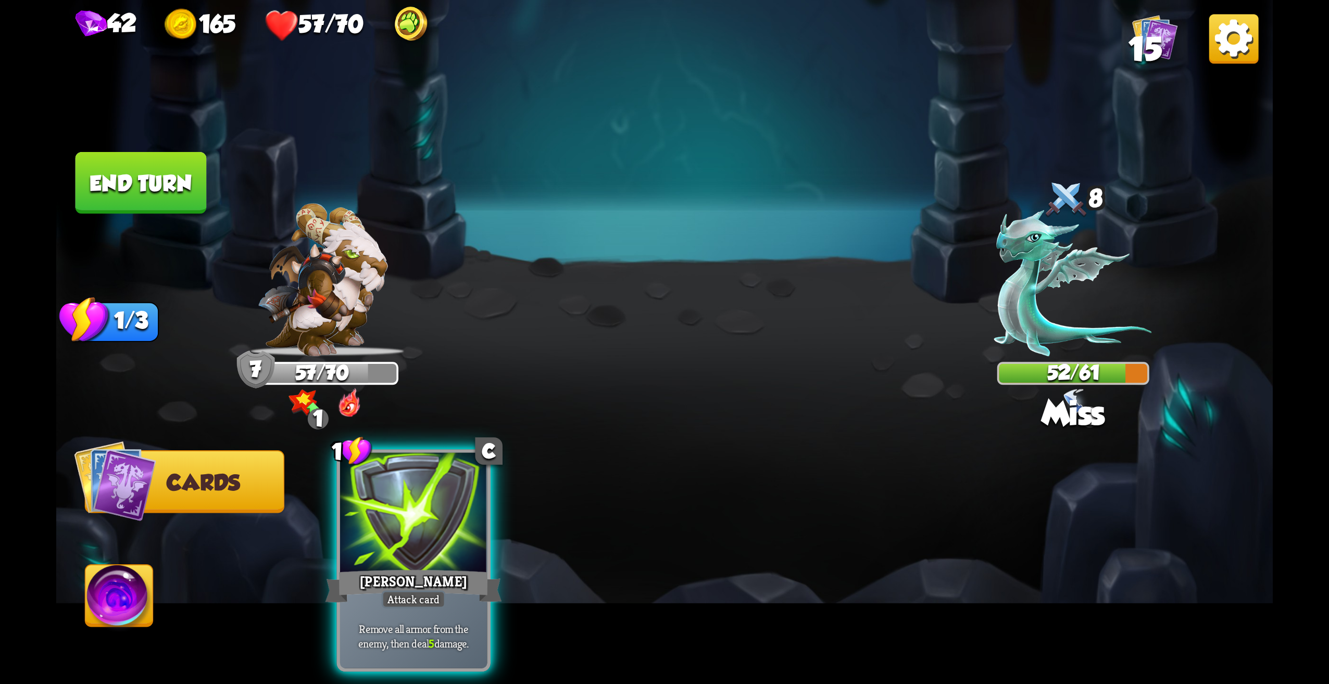
click at [1016, 294] on img at bounding box center [1073, 283] width 158 height 146
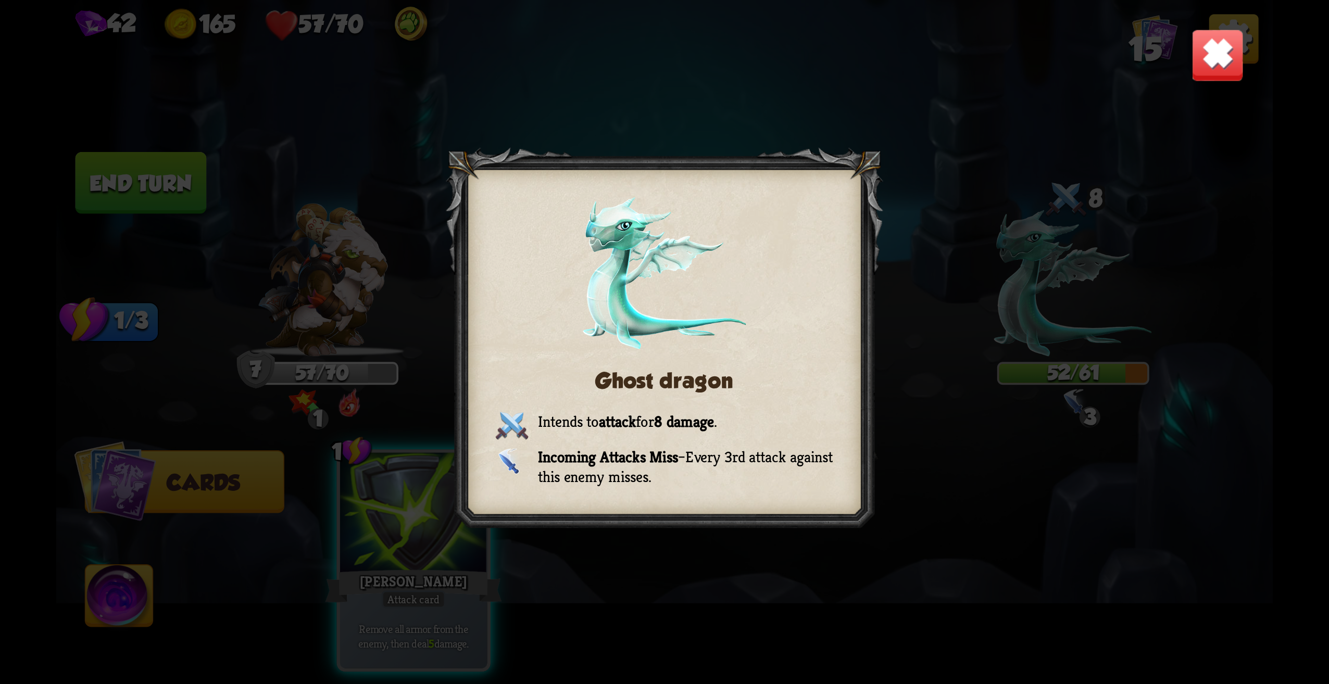
click at [1187, 58] on div "Ghost dragon Intends to attack for 8 damage . Incoming Attacks Miss – Every 3rd…" at bounding box center [664, 342] width 1217 height 684
click at [1181, 86] on div "Ghost dragon Intends to attack for 8 damage . Incoming Attacks Miss – Every 3rd…" at bounding box center [664, 342] width 1217 height 684
click at [1198, 71] on img at bounding box center [1217, 55] width 53 height 53
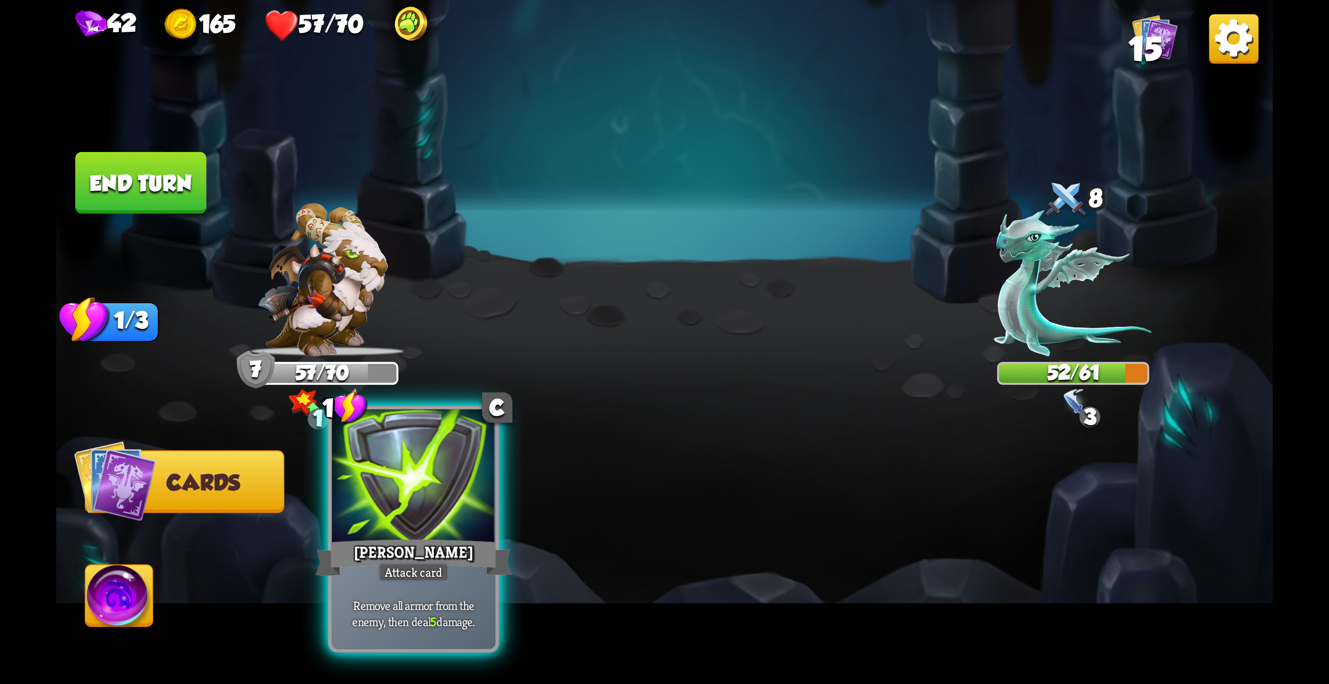
click at [467, 484] on div at bounding box center [414, 479] width 164 height 138
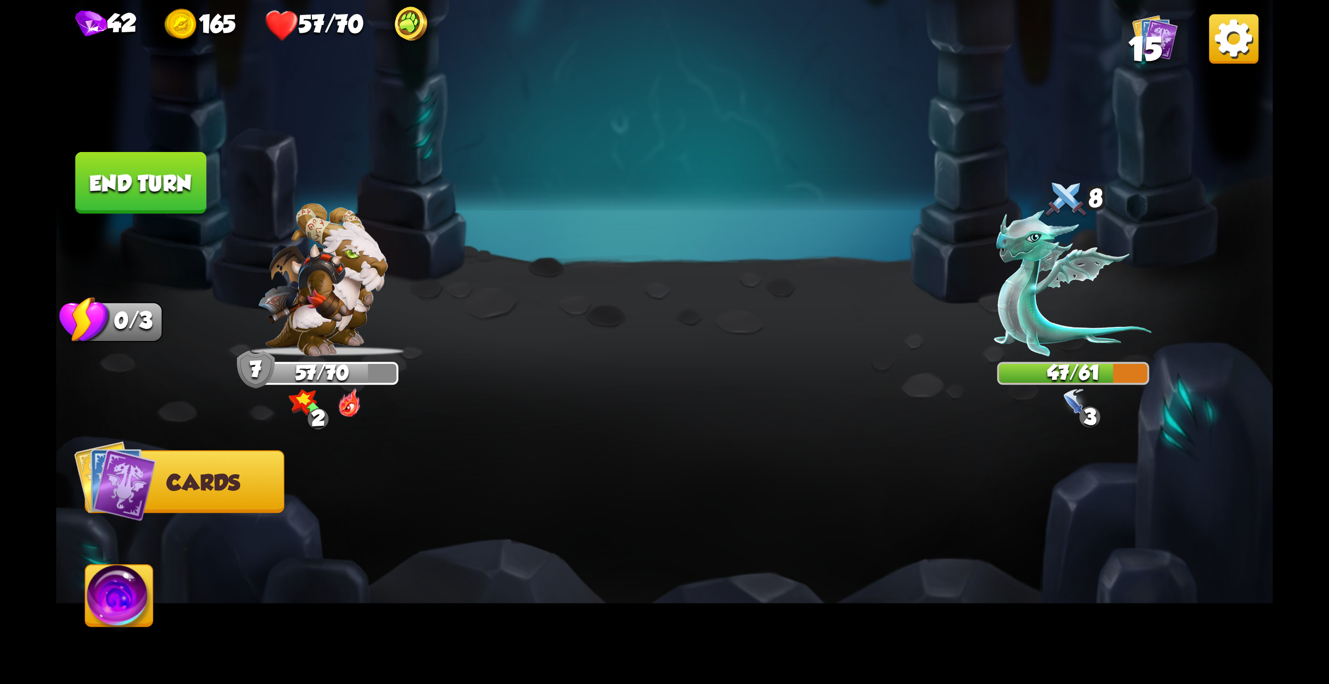
click at [165, 221] on img at bounding box center [664, 342] width 1217 height 684
click at [159, 198] on button "End turn" at bounding box center [141, 183] width 131 height 62
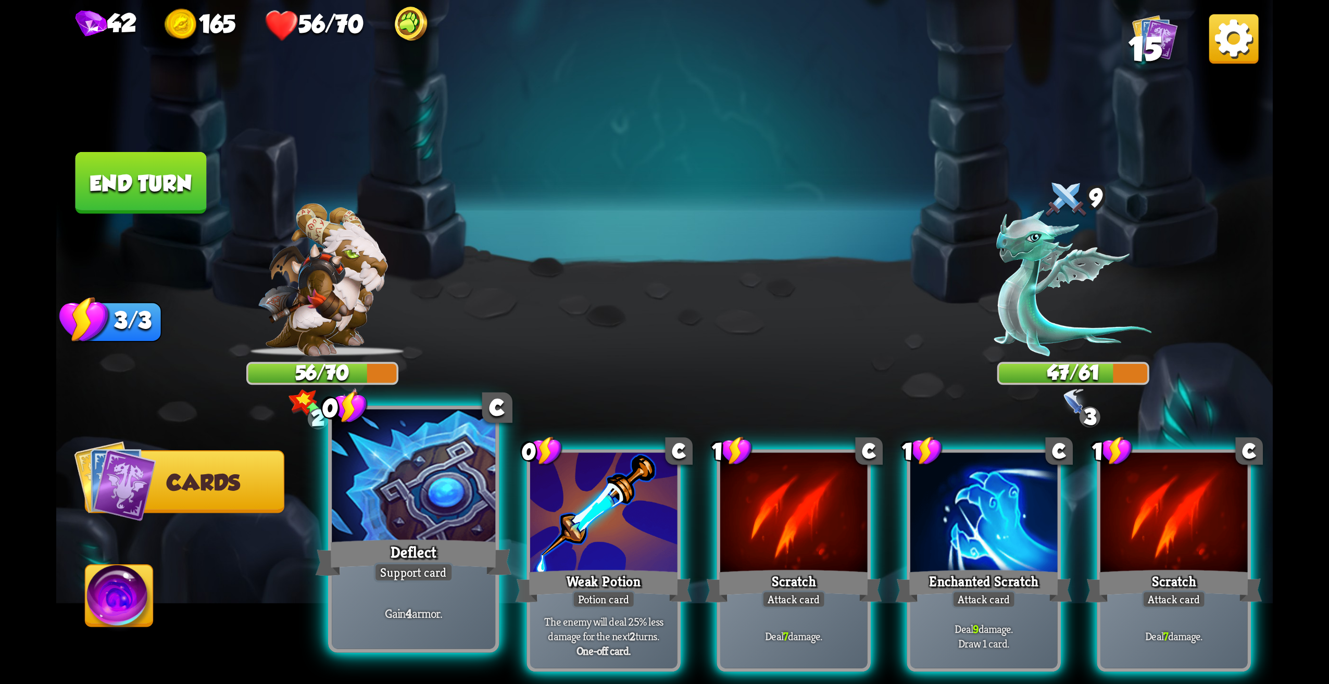
click at [421, 515] on div at bounding box center [414, 479] width 164 height 138
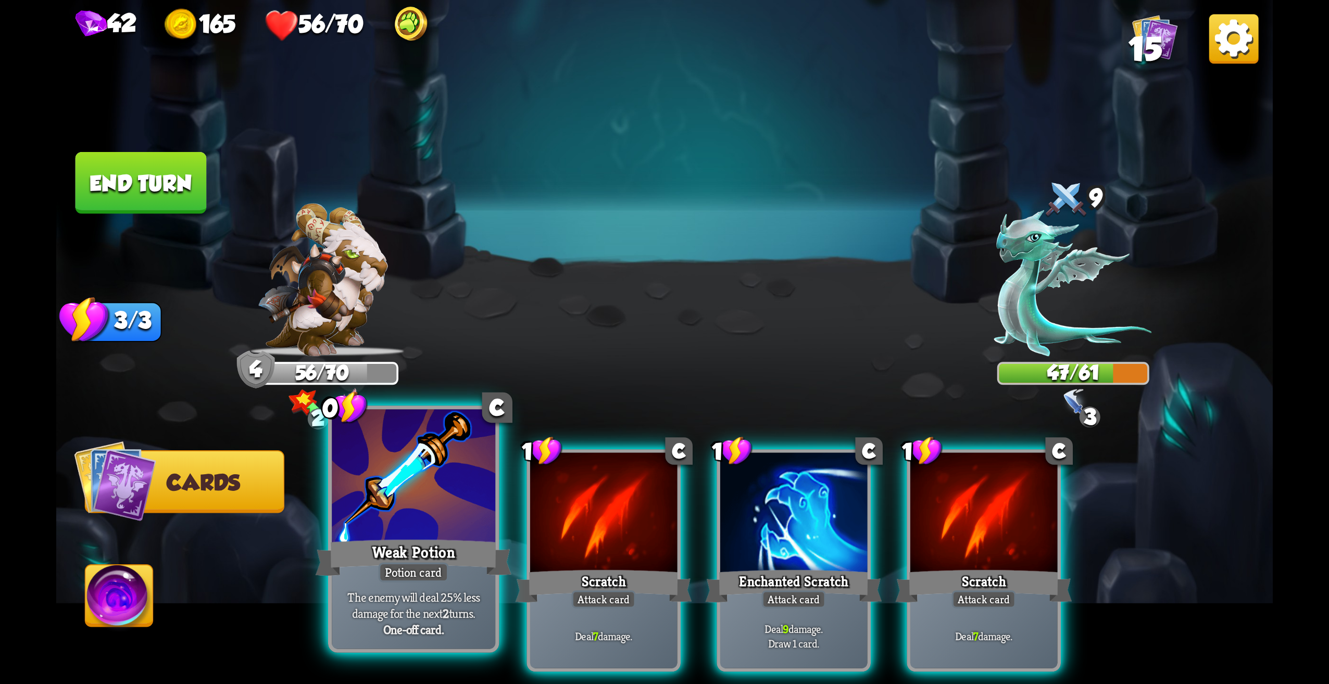
click at [443, 523] on div at bounding box center [414, 479] width 164 height 138
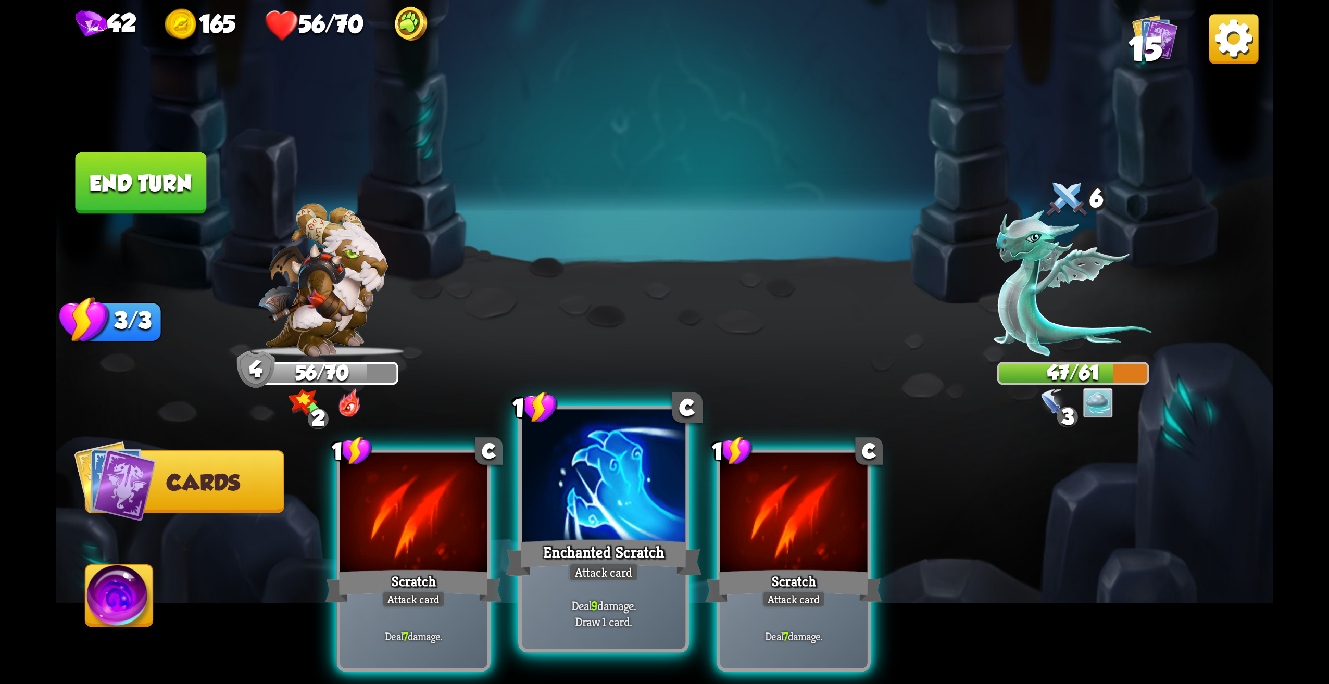
click at [645, 532] on div at bounding box center [604, 479] width 164 height 138
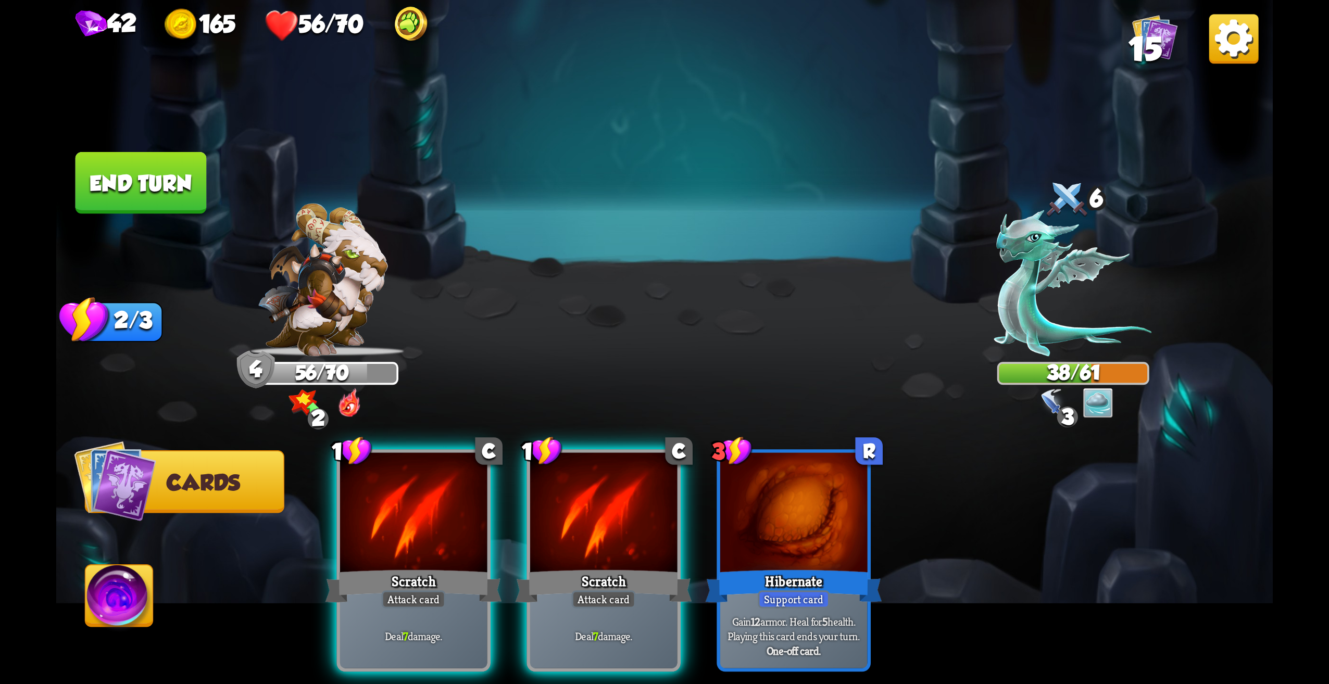
click at [127, 614] on img at bounding box center [120, 600] width 68 height 68
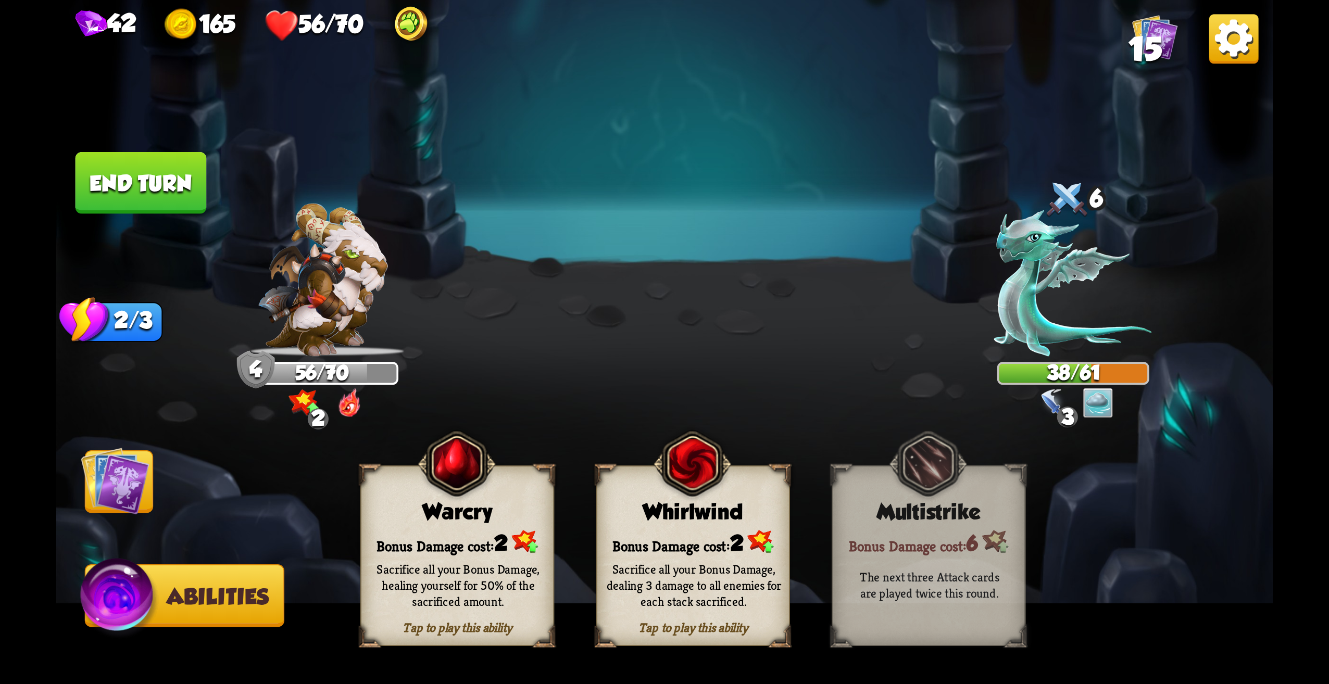
click at [408, 612] on div "Sacrifice all your Bonus Damage, healing yourself for 50% of the sacrificed amo…" at bounding box center [458, 585] width 194 height 76
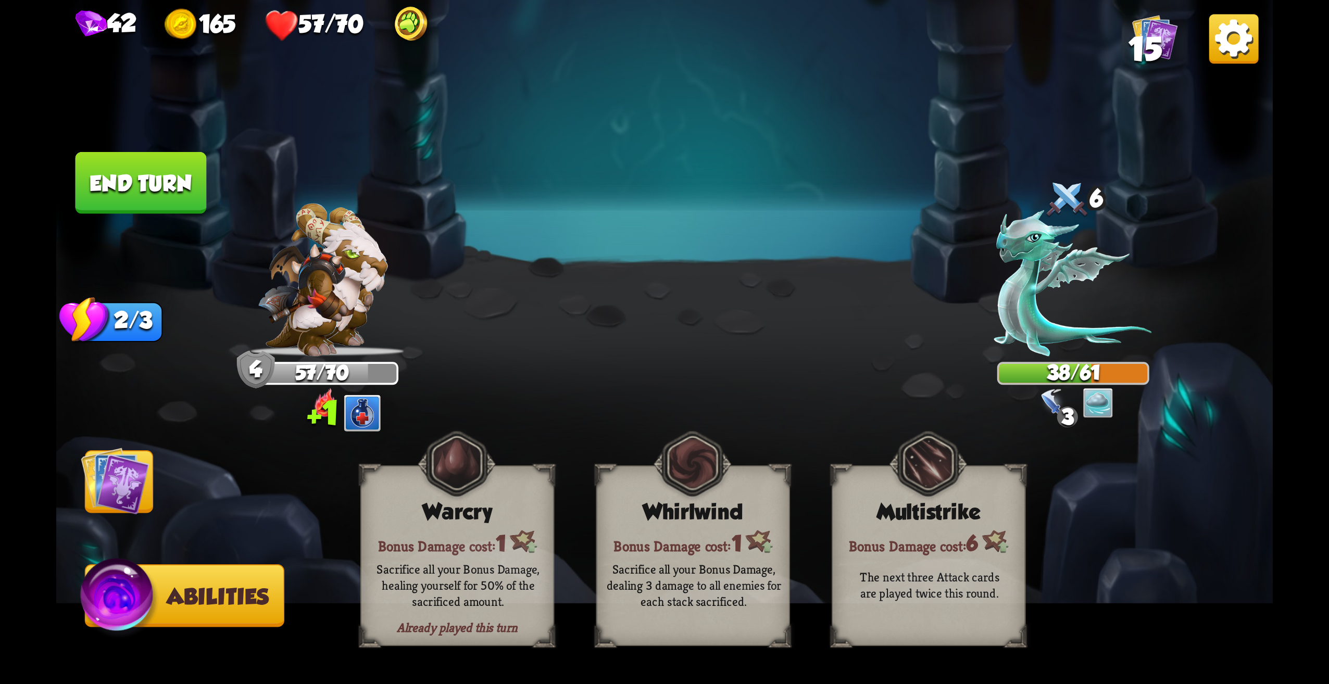
click at [127, 487] on img at bounding box center [115, 481] width 68 height 68
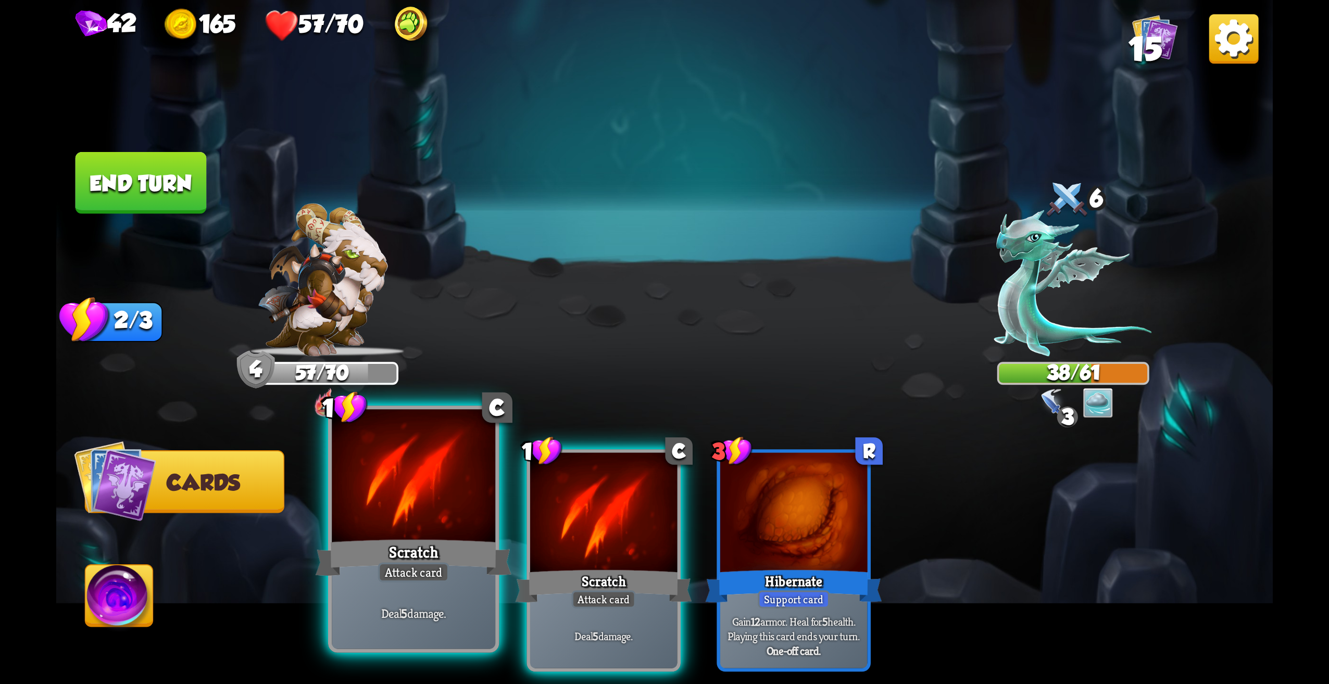
click at [416, 523] on div at bounding box center [414, 479] width 164 height 138
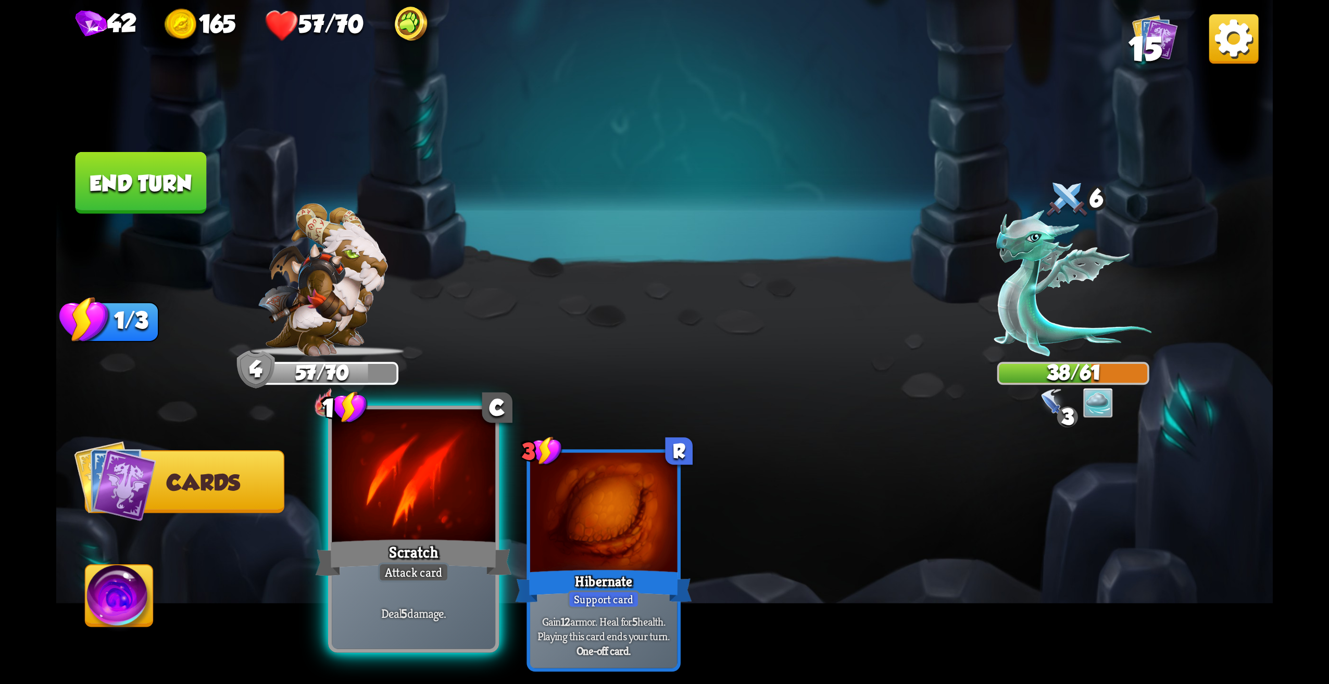
click at [416, 523] on div at bounding box center [414, 479] width 164 height 138
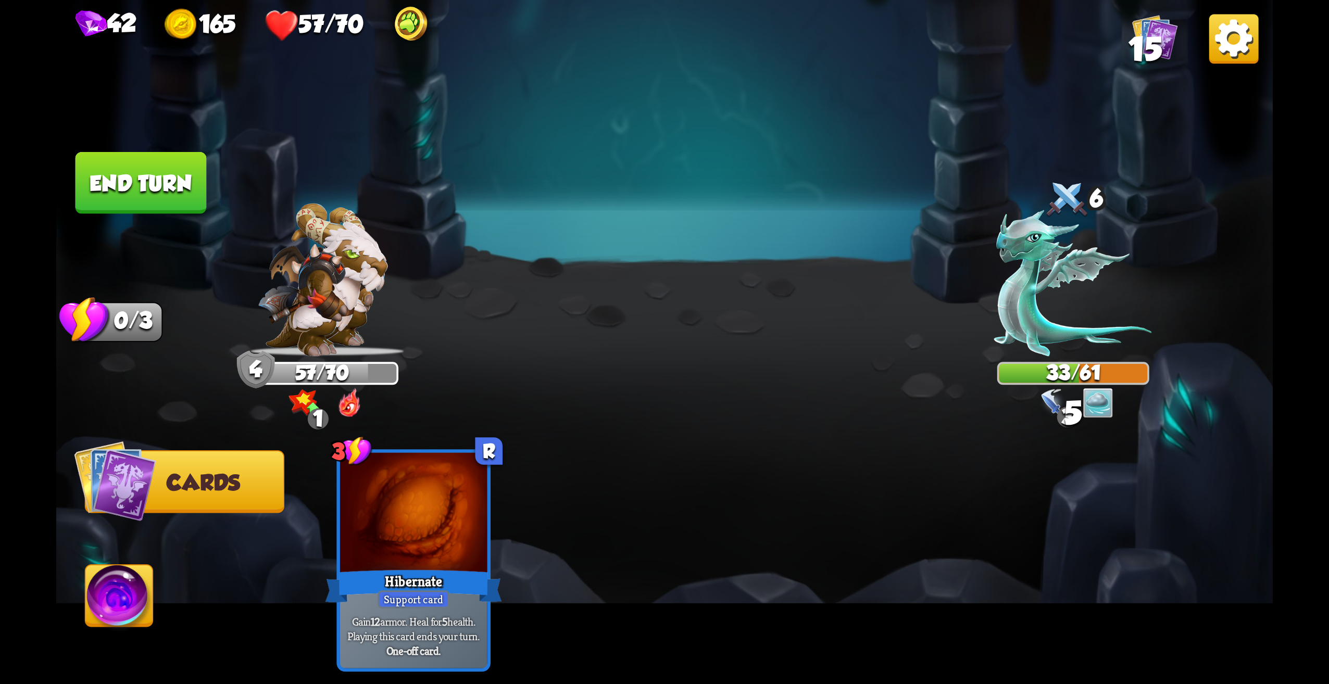
drag, startPoint x: 184, startPoint y: 202, endPoint x: 164, endPoint y: 157, distance: 49.7
click at [177, 187] on button "End turn" at bounding box center [141, 183] width 131 height 62
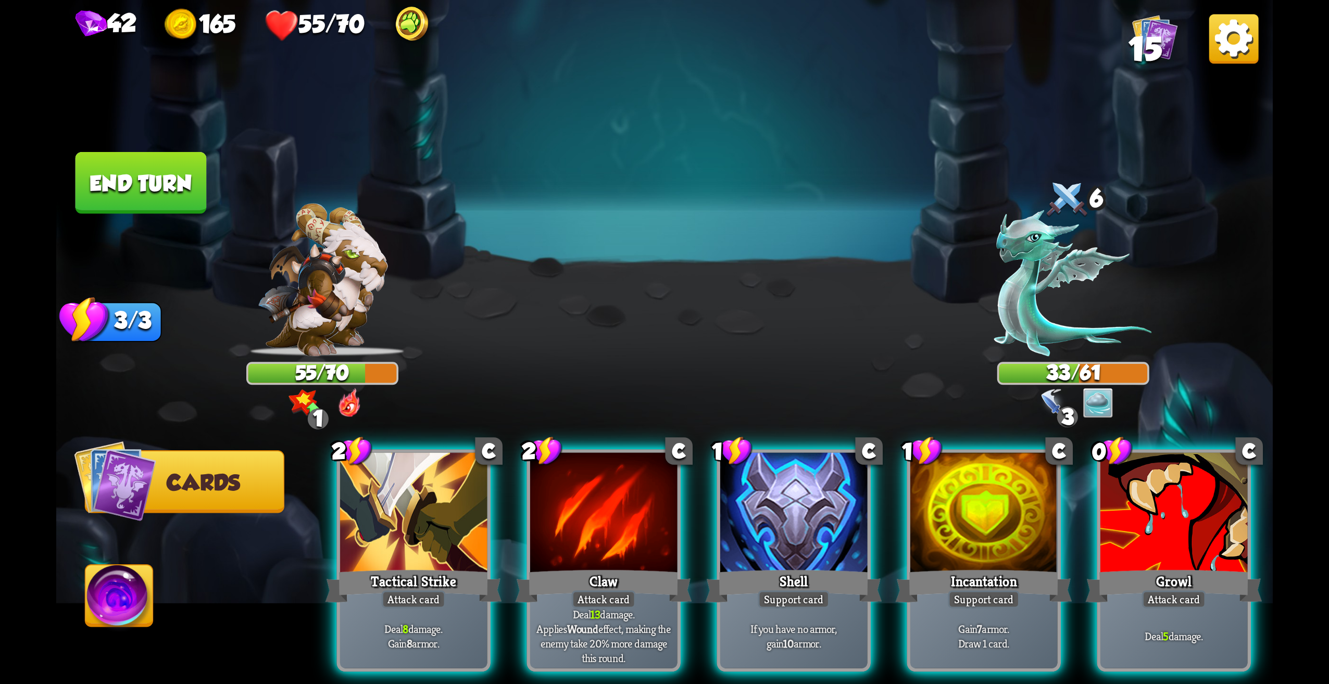
click at [1151, 508] on div at bounding box center [1173, 515] width 147 height 124
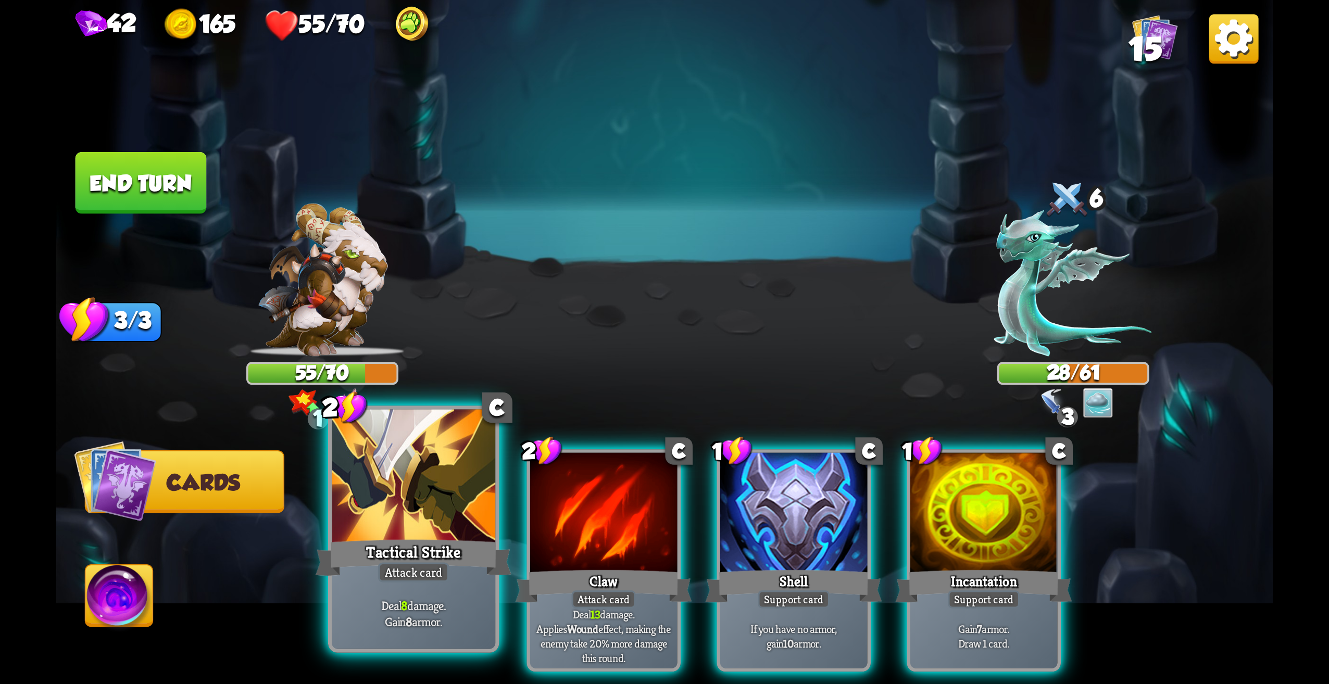
click at [369, 514] on div at bounding box center [414, 479] width 164 height 138
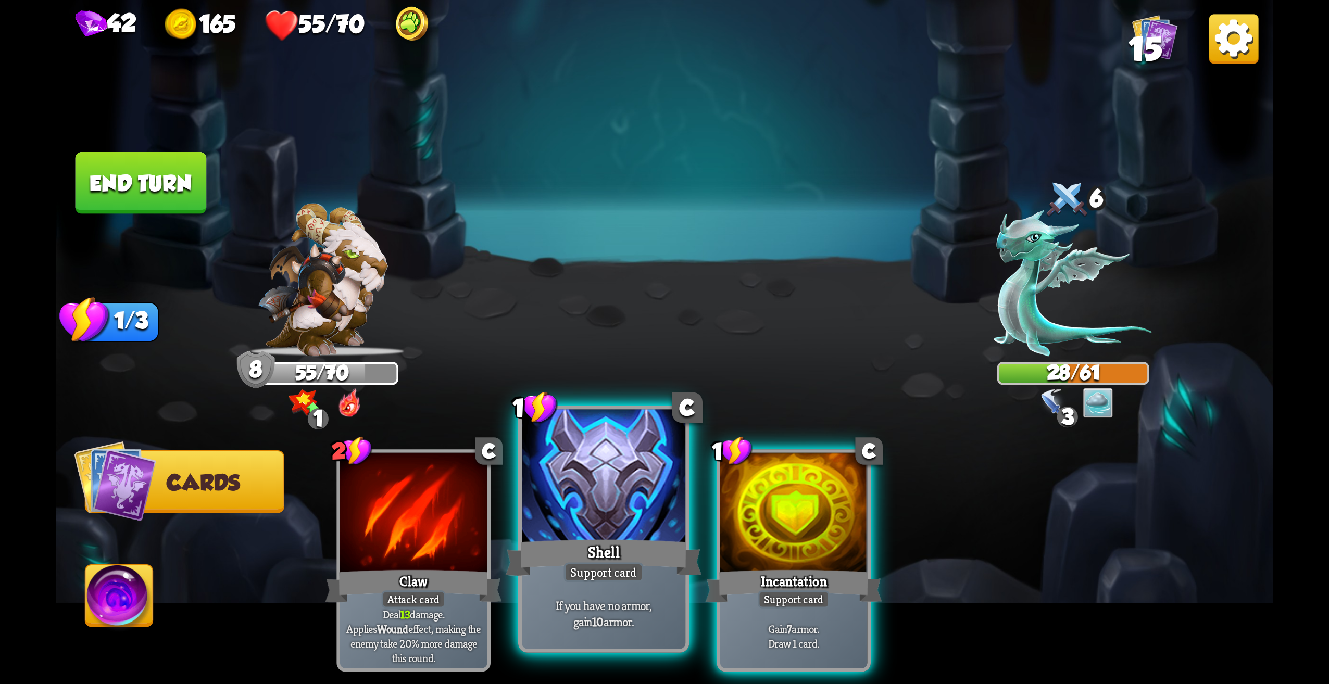
click at [634, 539] on div "Shell" at bounding box center [604, 558] width 196 height 44
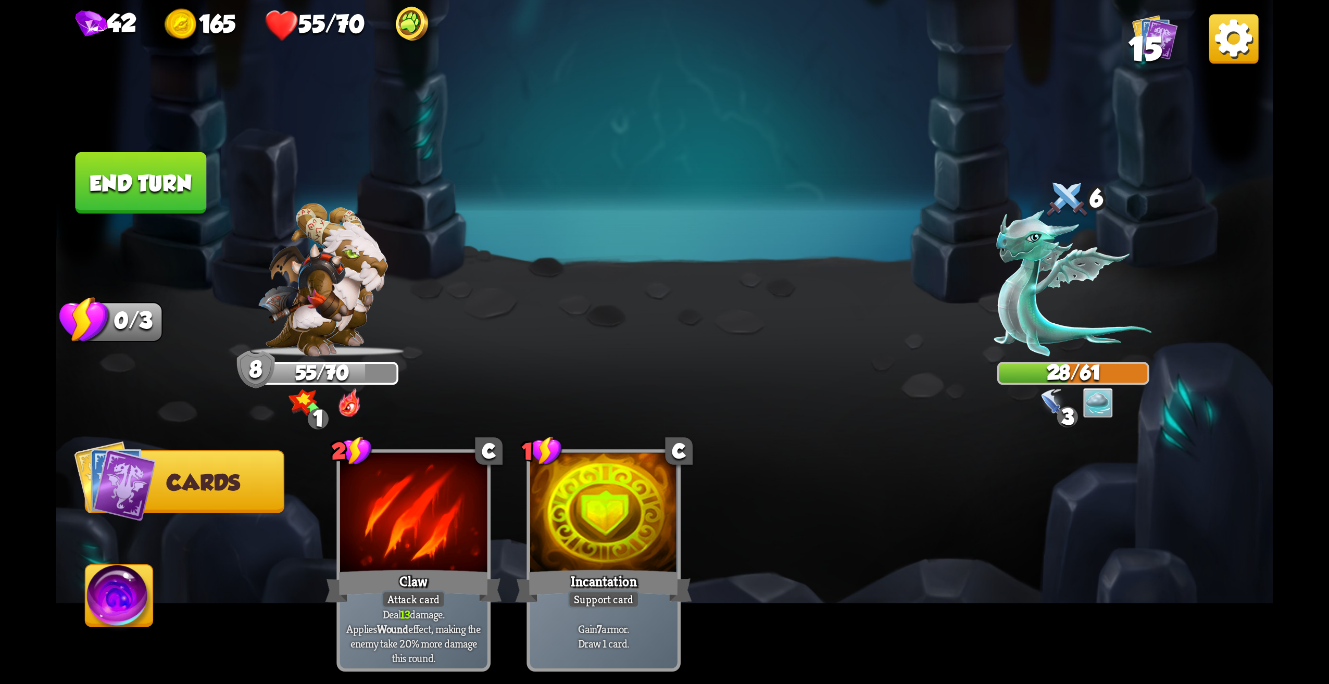
click at [154, 199] on button "End turn" at bounding box center [141, 183] width 131 height 62
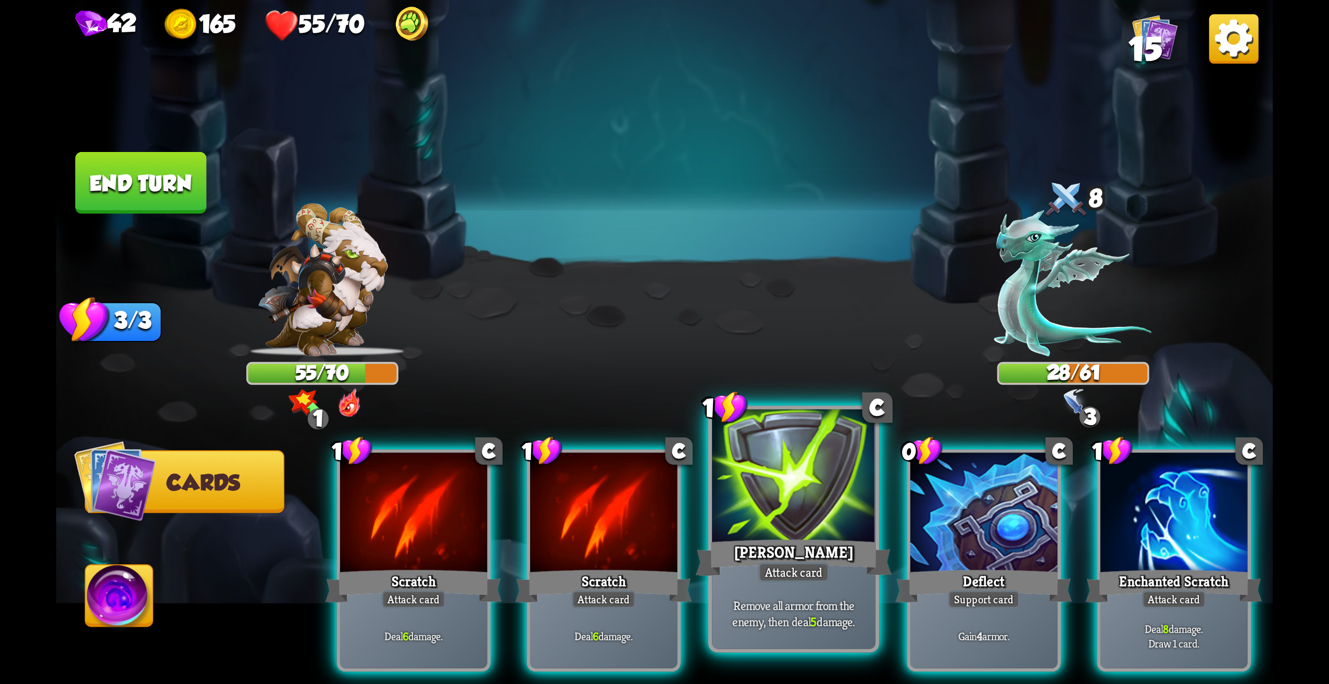
click at [798, 522] on div at bounding box center [794, 479] width 164 height 138
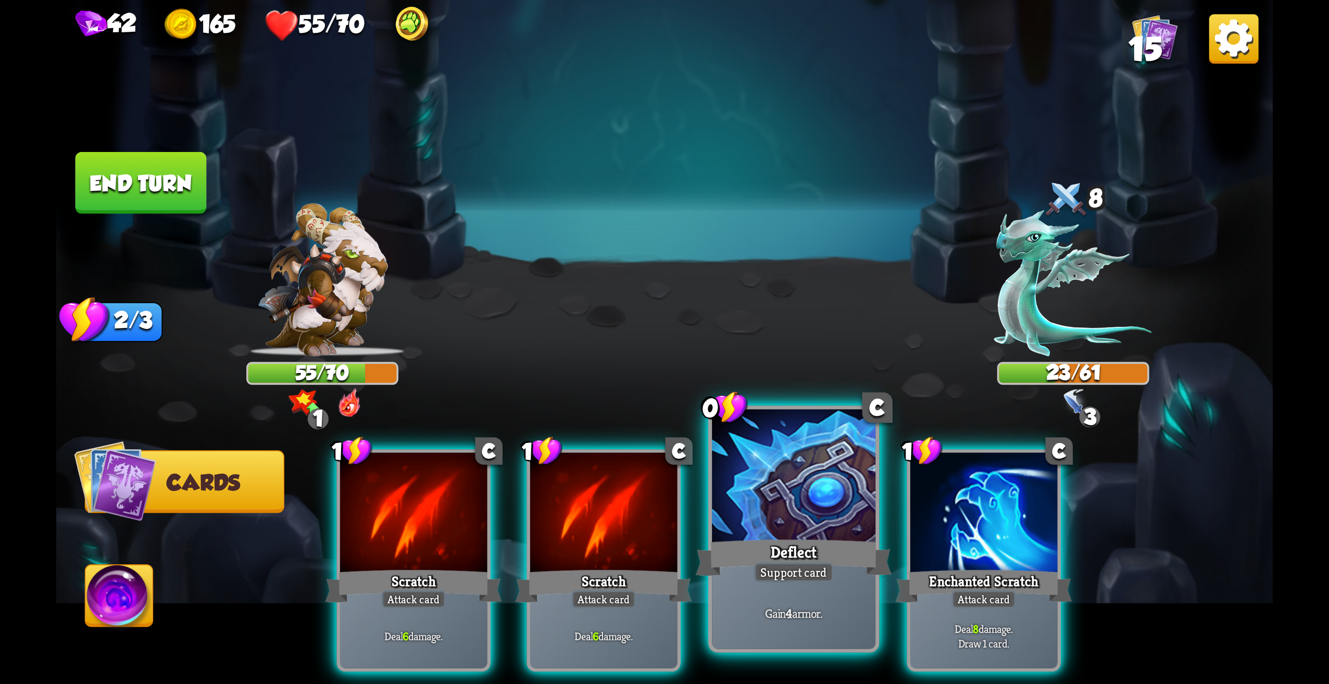
drag, startPoint x: 797, startPoint y: 520, endPoint x: 779, endPoint y: 511, distance: 21.0
click at [779, 511] on div at bounding box center [794, 479] width 164 height 138
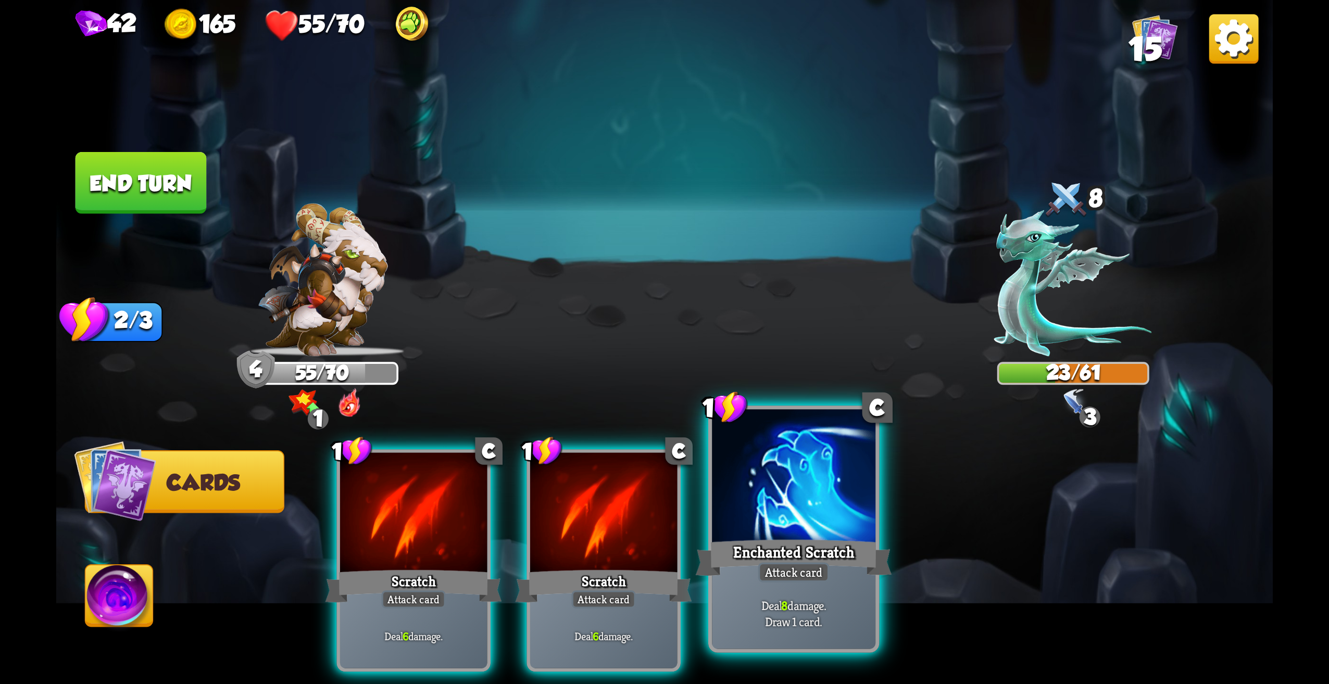
click at [732, 518] on div at bounding box center [794, 479] width 164 height 138
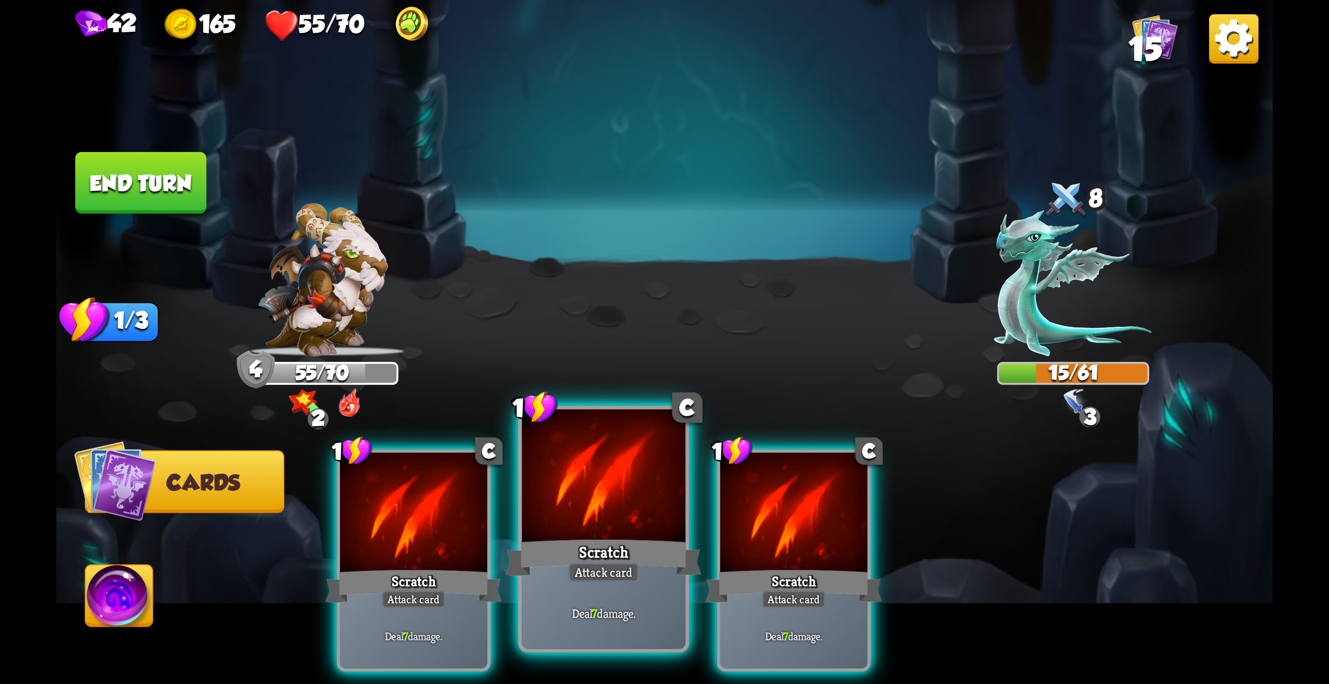
click at [614, 547] on div "Scratch" at bounding box center [604, 558] width 196 height 44
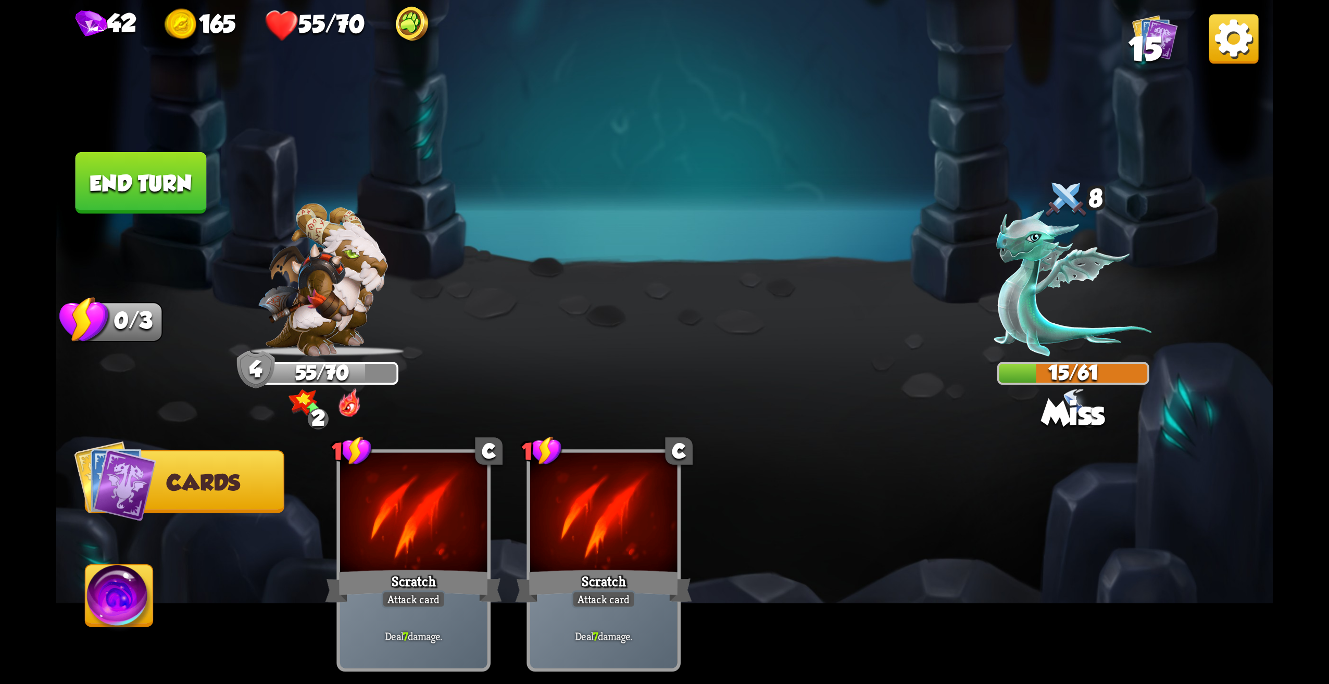
click at [140, 222] on img at bounding box center [664, 342] width 1217 height 684
click at [132, 195] on button "End turn" at bounding box center [141, 183] width 131 height 62
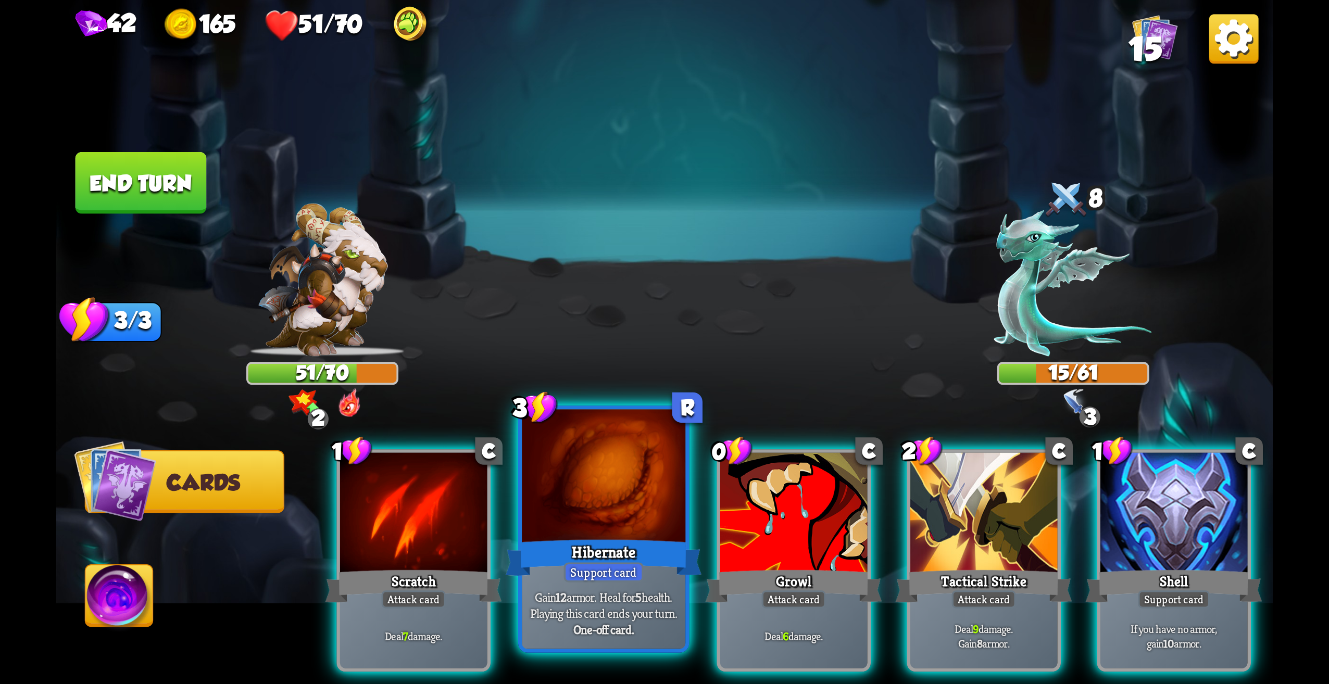
click at [648, 505] on div at bounding box center [604, 479] width 164 height 138
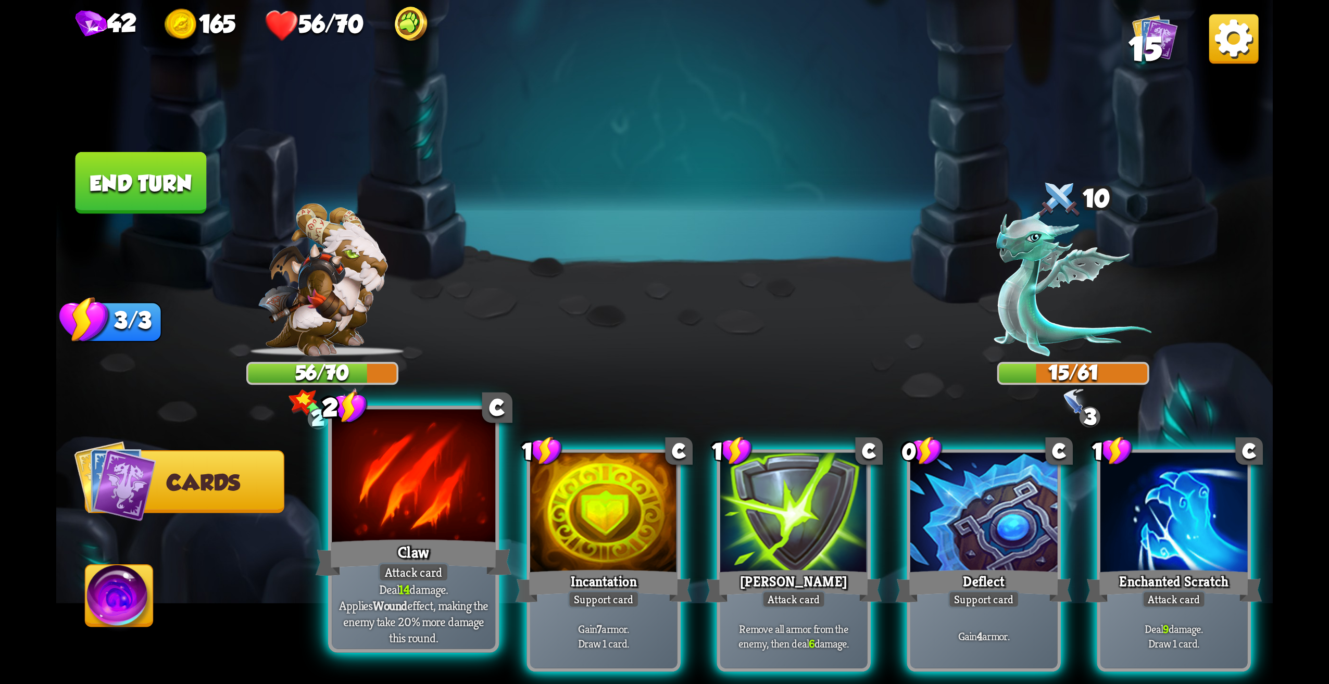
click at [438, 524] on div at bounding box center [414, 479] width 164 height 138
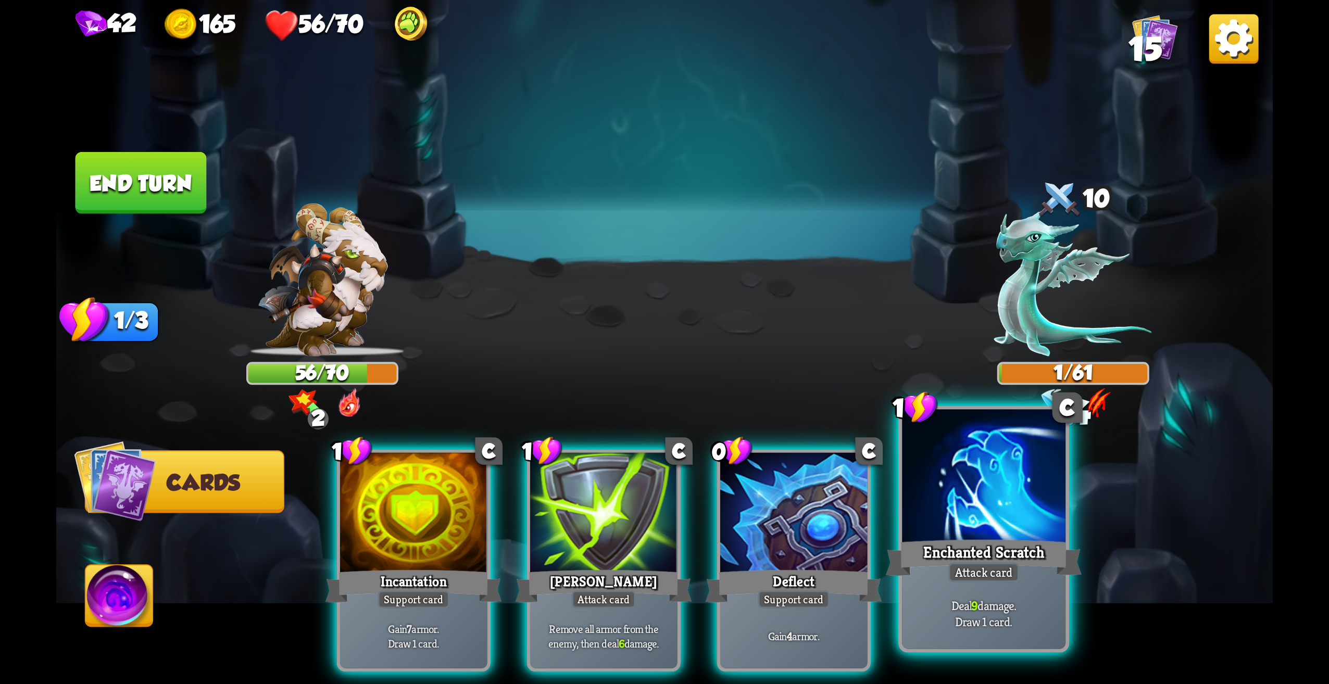
click at [941, 529] on div at bounding box center [984, 479] width 164 height 138
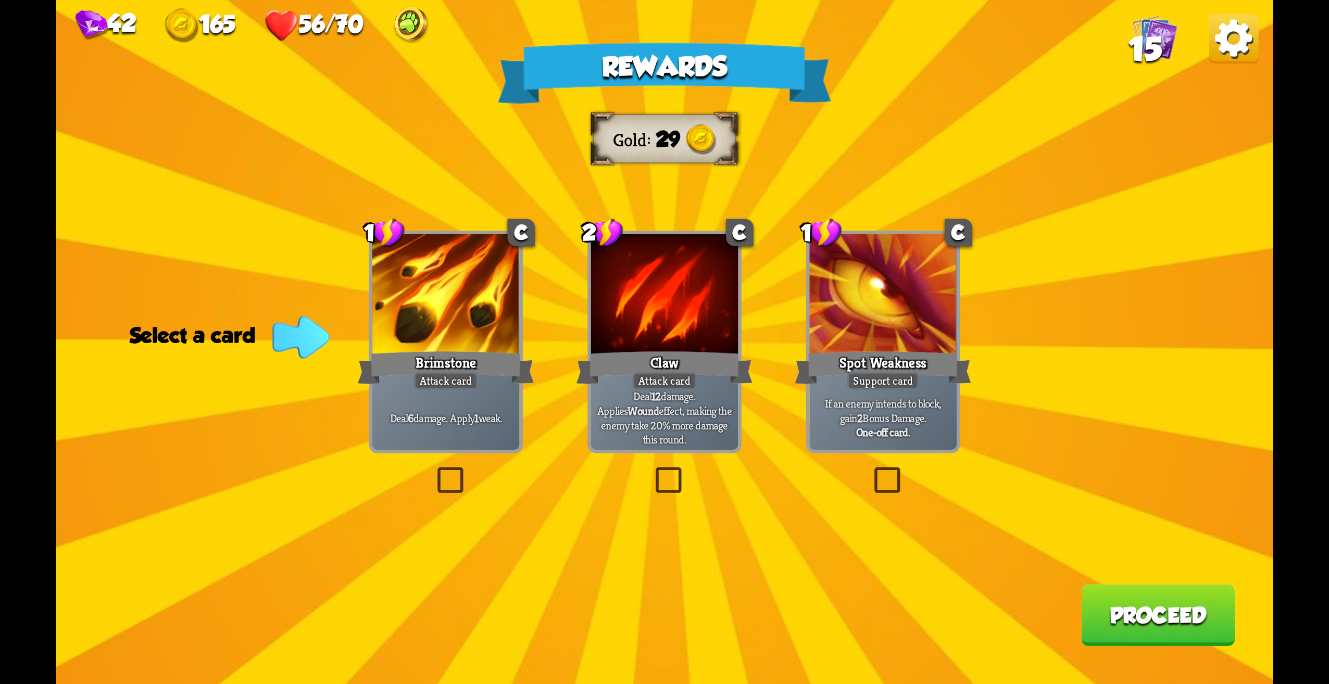
drag, startPoint x: 876, startPoint y: 495, endPoint x: 891, endPoint y: 495, distance: 15.6
click at [870, 470] on label at bounding box center [870, 470] width 0 height 0
click at [0, 0] on input "checkbox" at bounding box center [0, 0] width 0 height 0
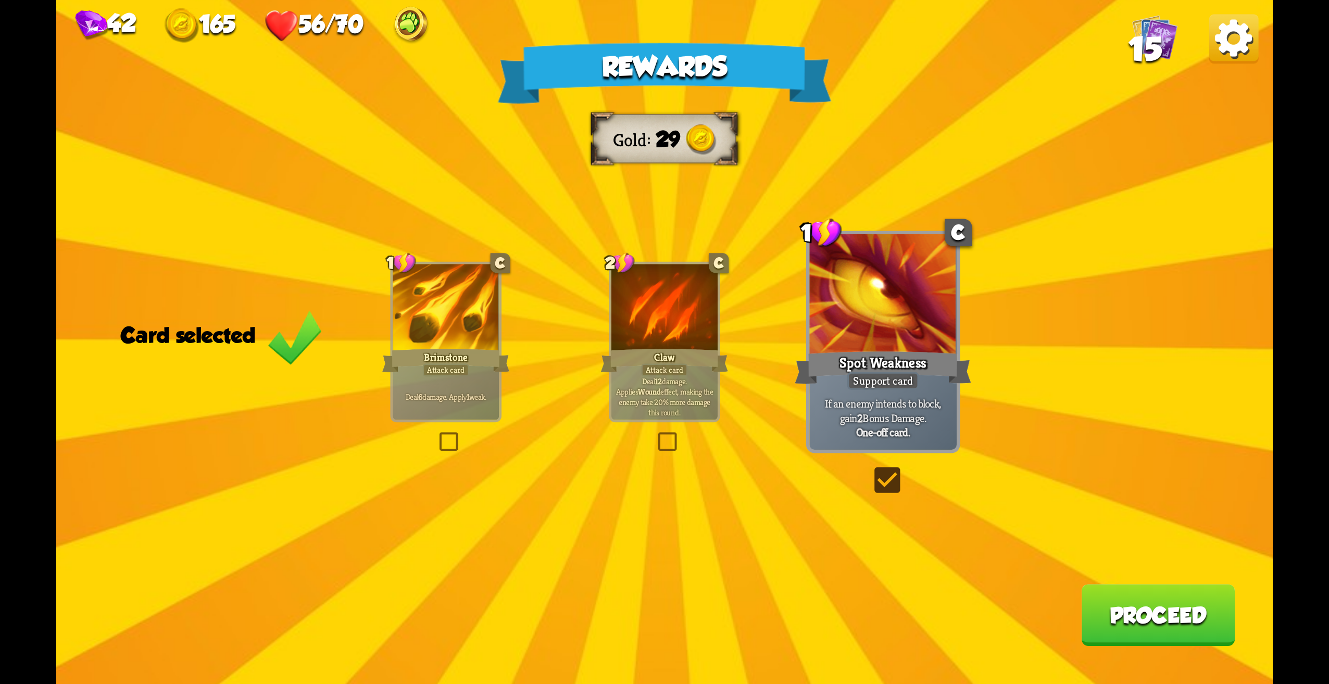
click at [1191, 652] on div "Rewards Gold 29 Card selected 1 C Brimstone Attack card Deal 6 damage. Apply 1 …" at bounding box center [664, 342] width 1217 height 684
click at [1182, 639] on button "Proceed" at bounding box center [1158, 615] width 154 height 62
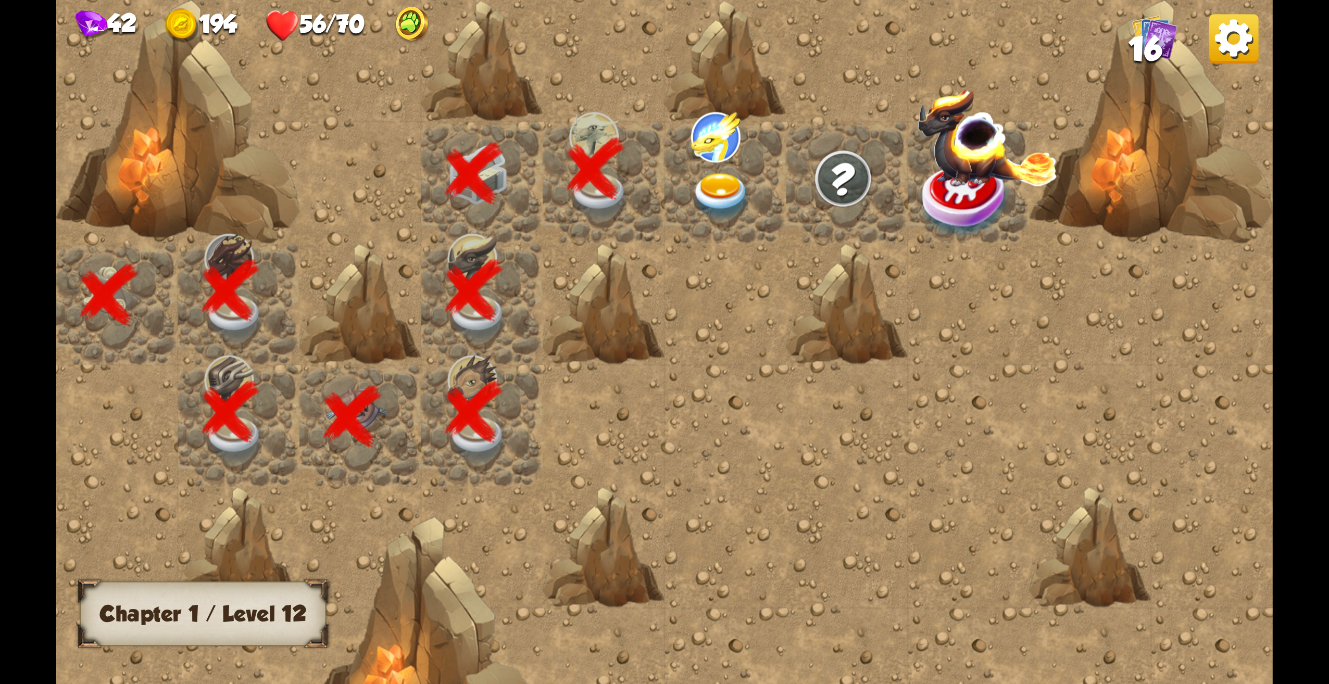
click at [768, 139] on div at bounding box center [726, 183] width 122 height 122
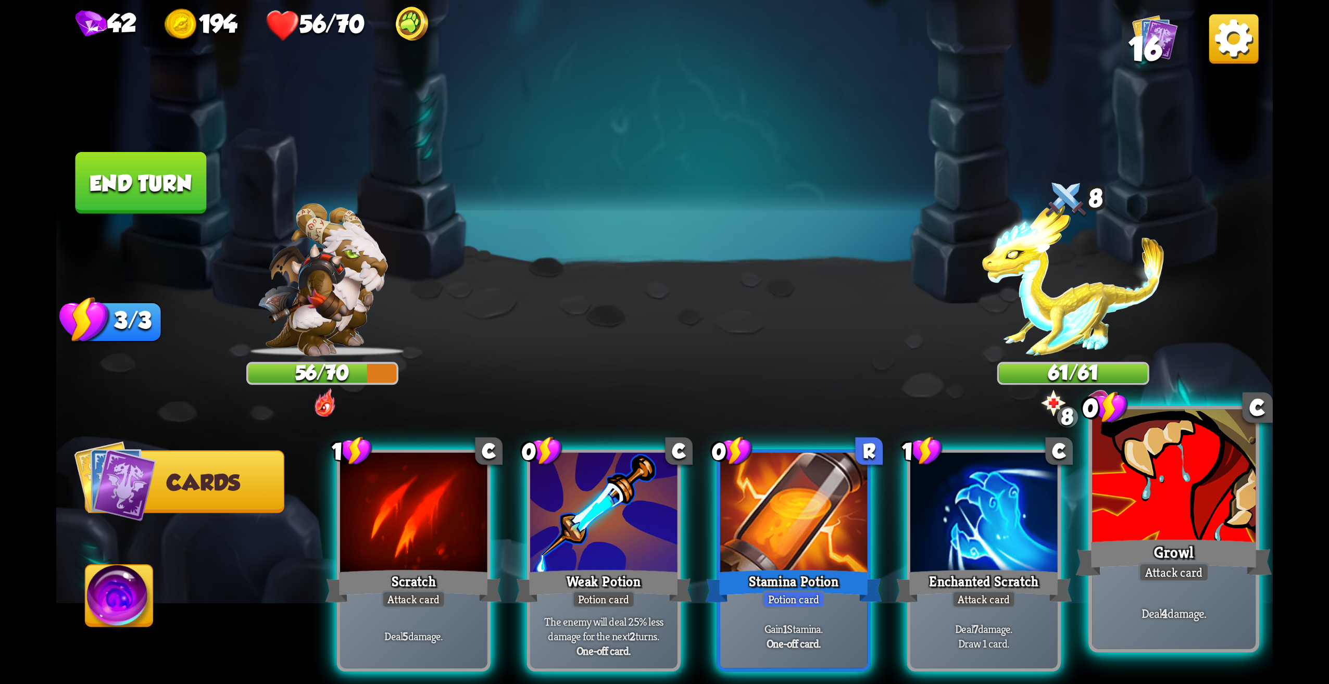
click at [1107, 494] on div at bounding box center [1174, 479] width 164 height 138
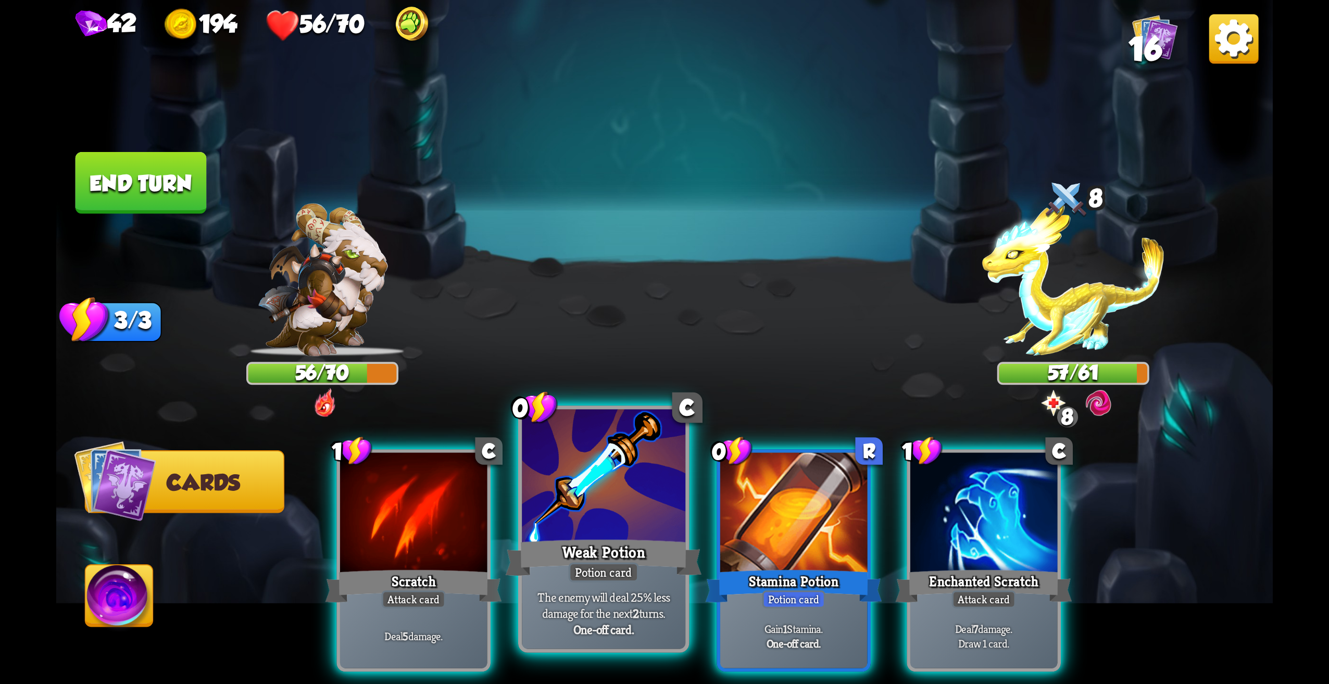
click at [634, 530] on div at bounding box center [604, 479] width 164 height 138
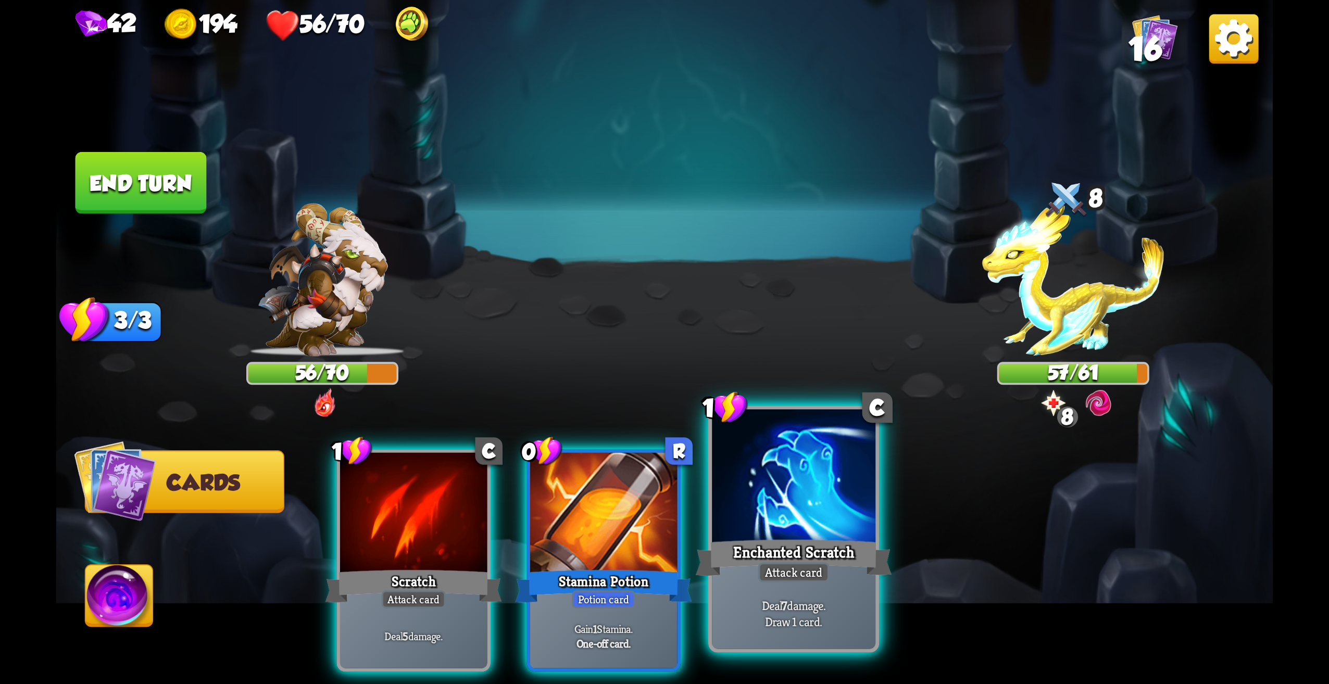
click at [766, 540] on div "Enchanted Scratch" at bounding box center [794, 558] width 196 height 44
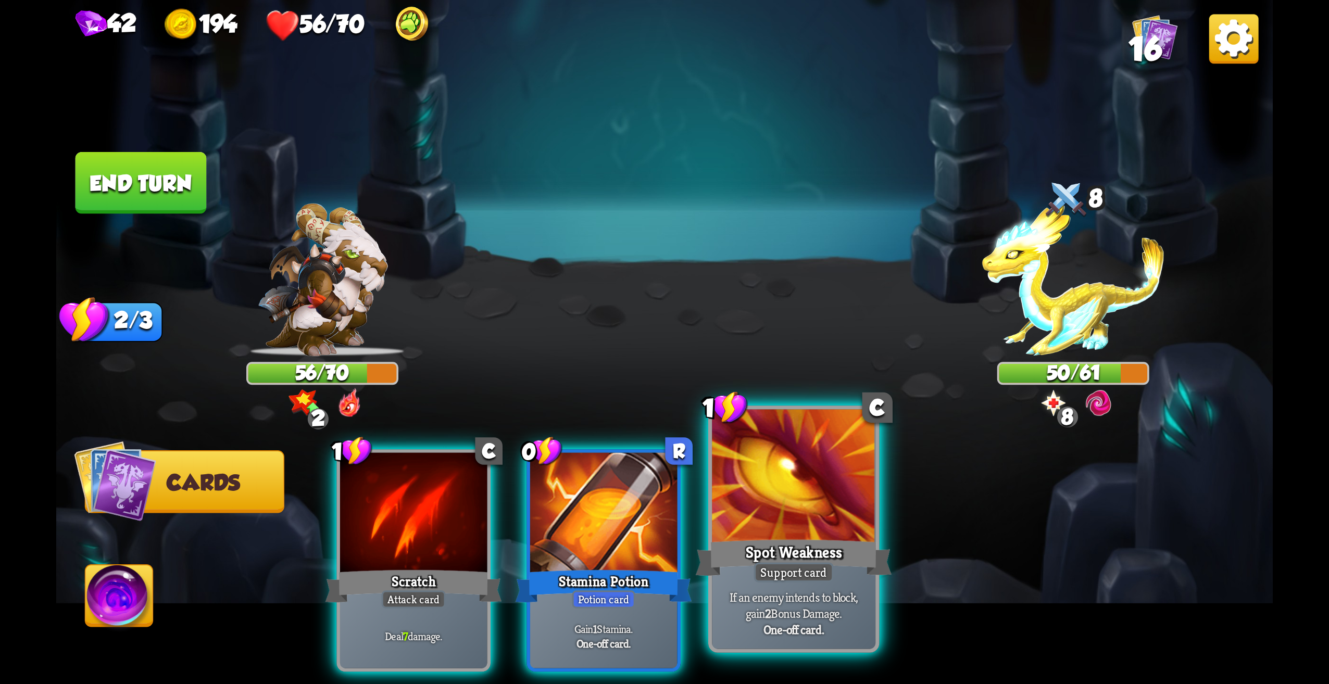
click at [787, 575] on div "Support card" at bounding box center [794, 572] width 80 height 20
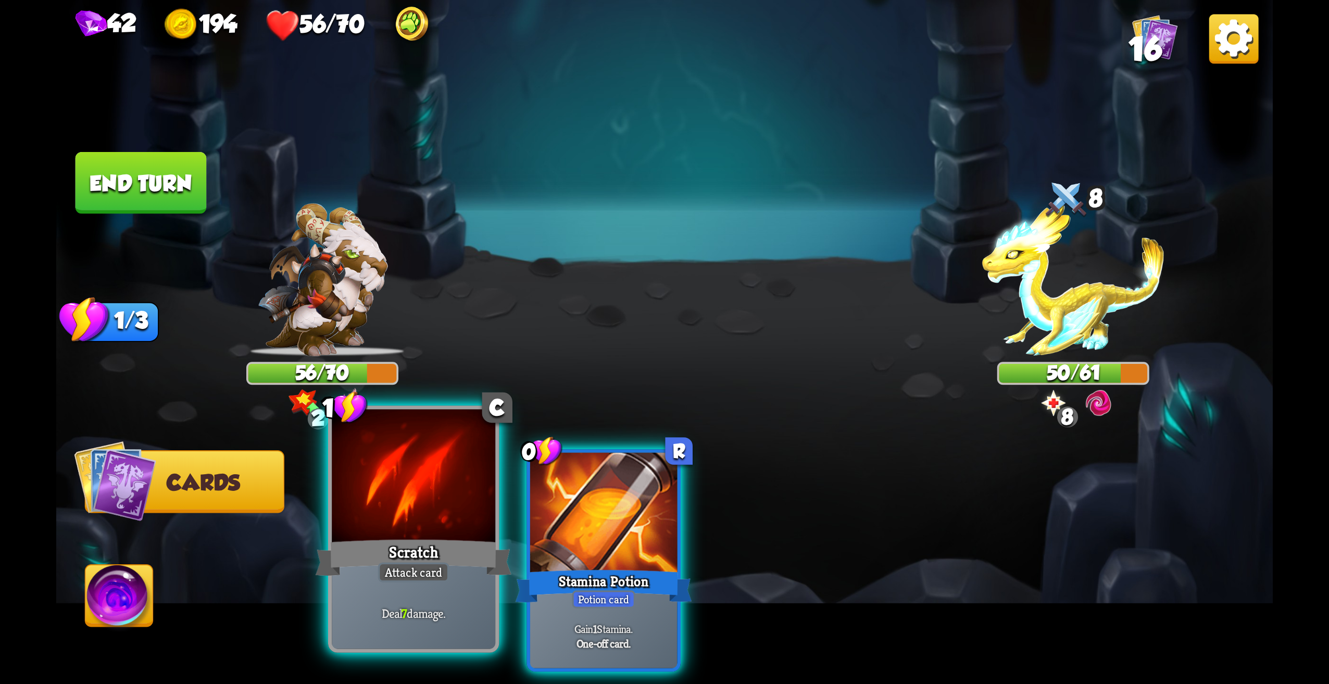
click at [382, 515] on div at bounding box center [414, 479] width 164 height 138
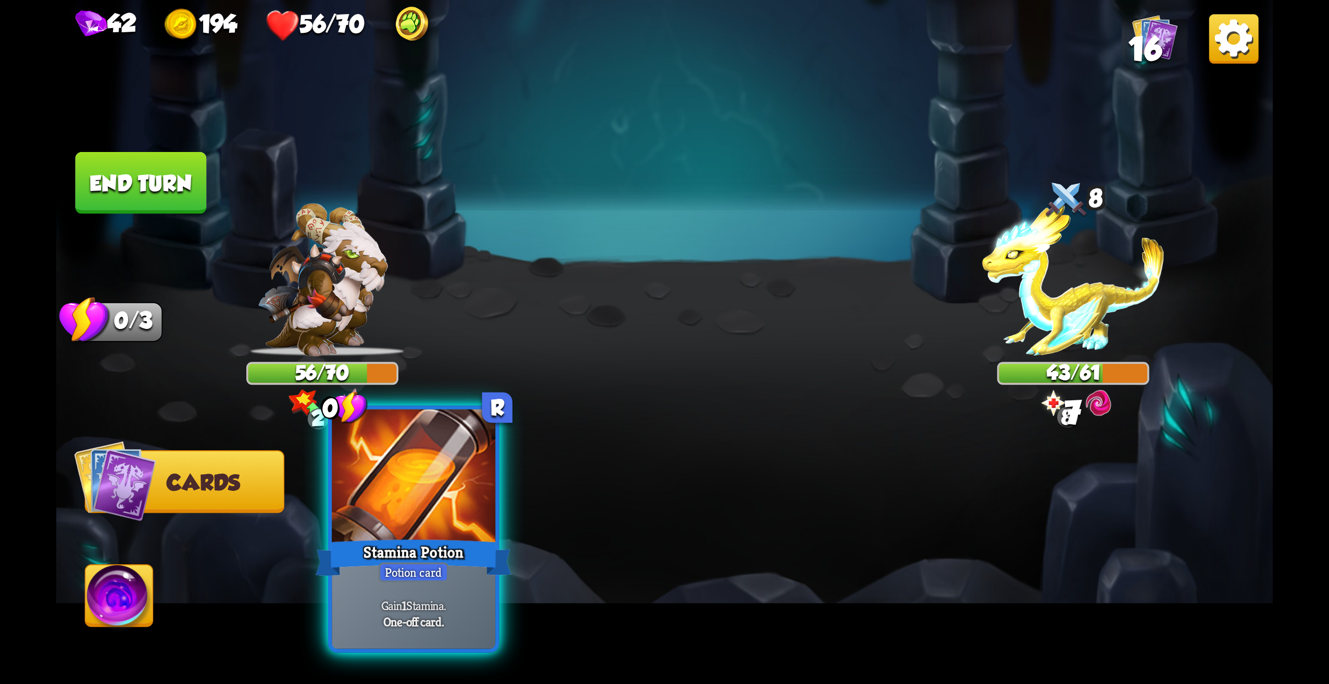
click at [394, 508] on div at bounding box center [414, 479] width 164 height 138
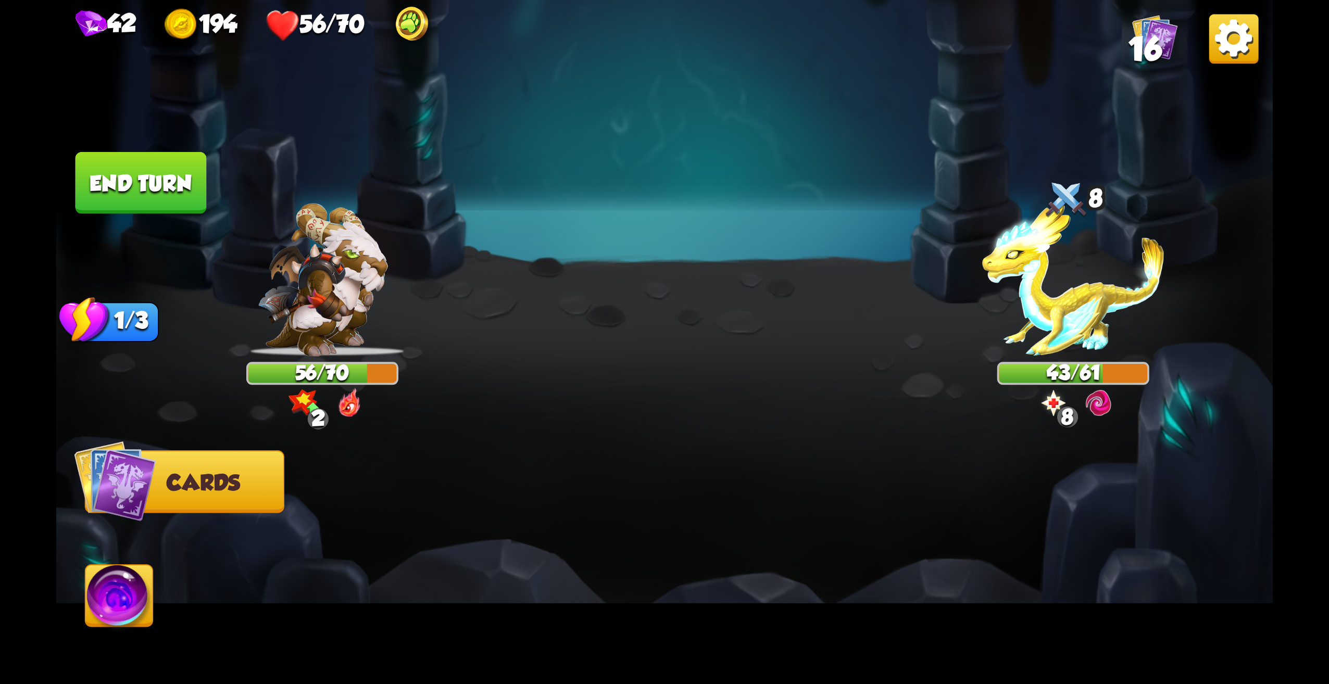
click at [142, 559] on img at bounding box center [664, 342] width 1217 height 684
click at [133, 596] on img at bounding box center [120, 600] width 68 height 68
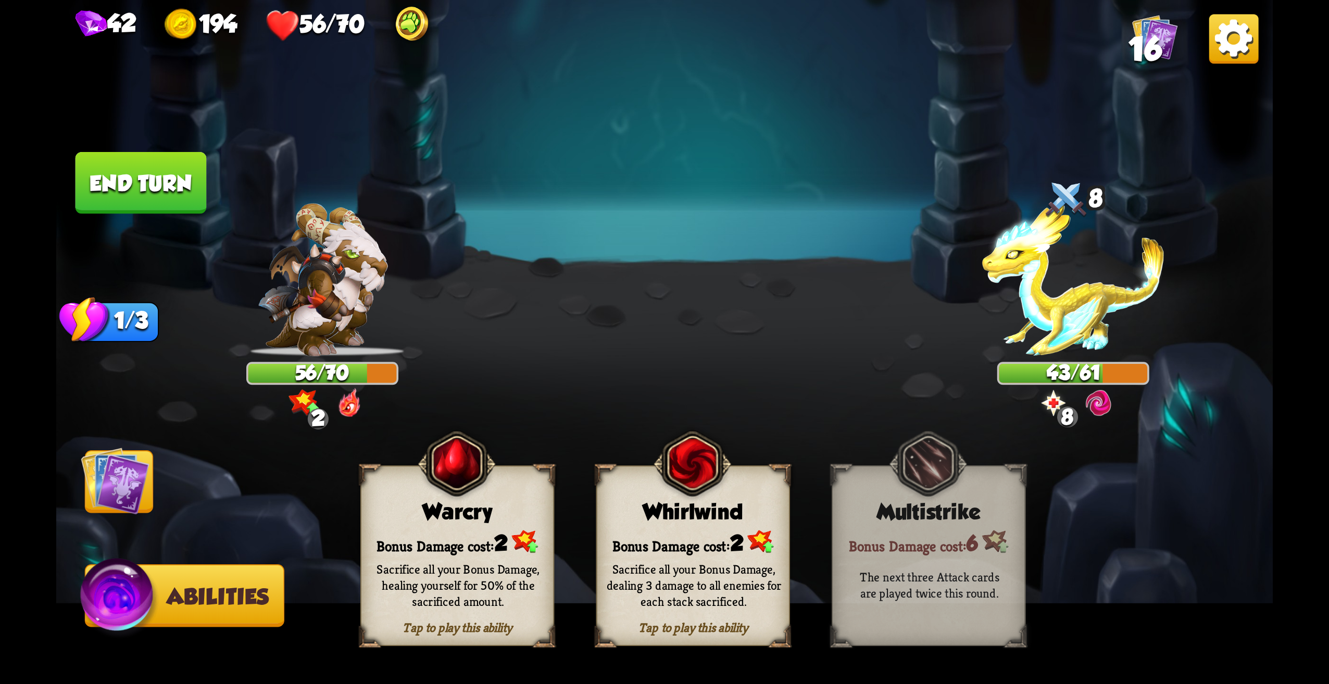
click at [696, 605] on div "Sacrifice all your Bonus Damage, dealing 3 damage to all enemies for each stack…" at bounding box center [694, 585] width 175 height 48
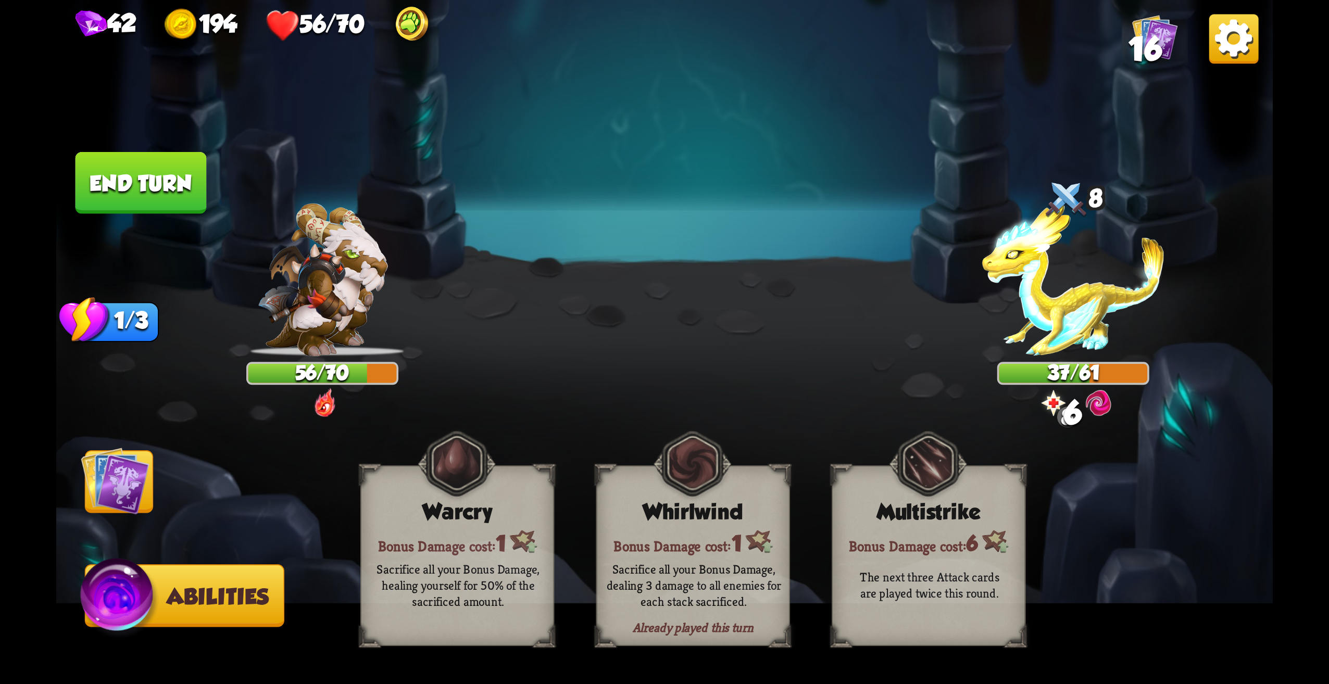
click at [122, 465] on img at bounding box center [115, 481] width 68 height 68
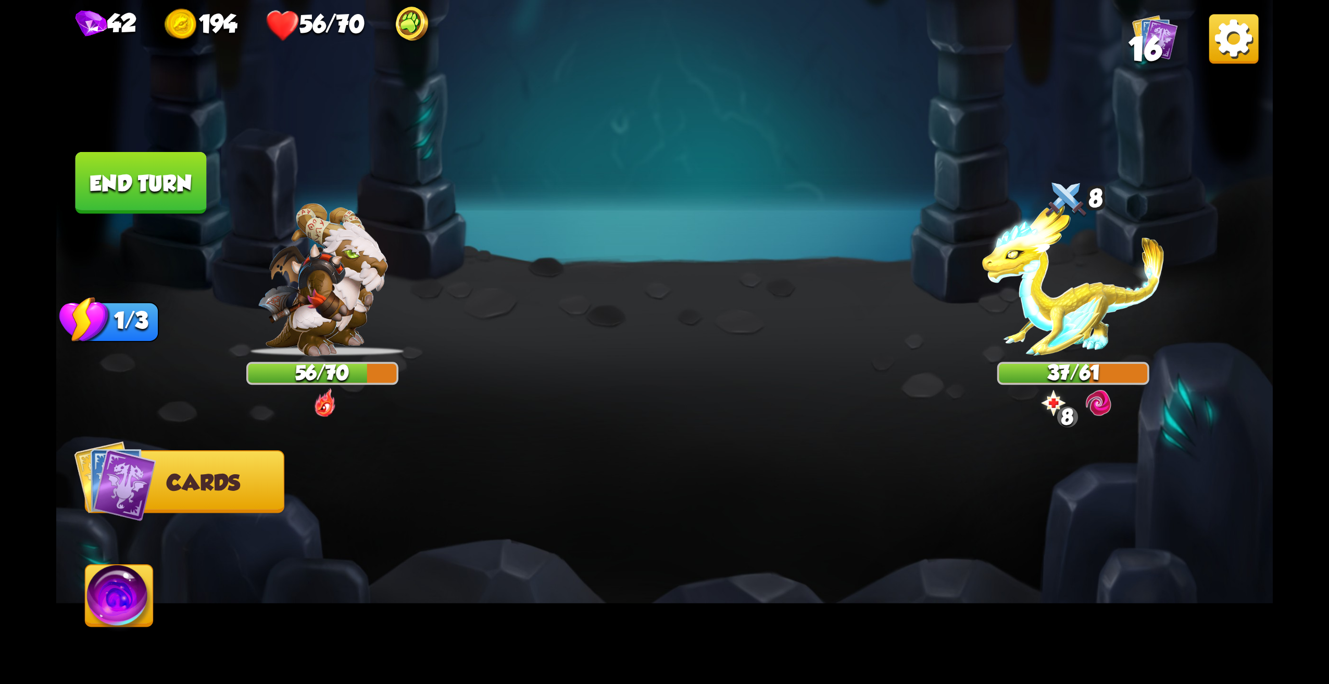
click at [141, 214] on img at bounding box center [664, 342] width 1217 height 684
click at [153, 222] on img at bounding box center [664, 342] width 1217 height 684
click at [172, 206] on button "End turn" at bounding box center [141, 183] width 134 height 63
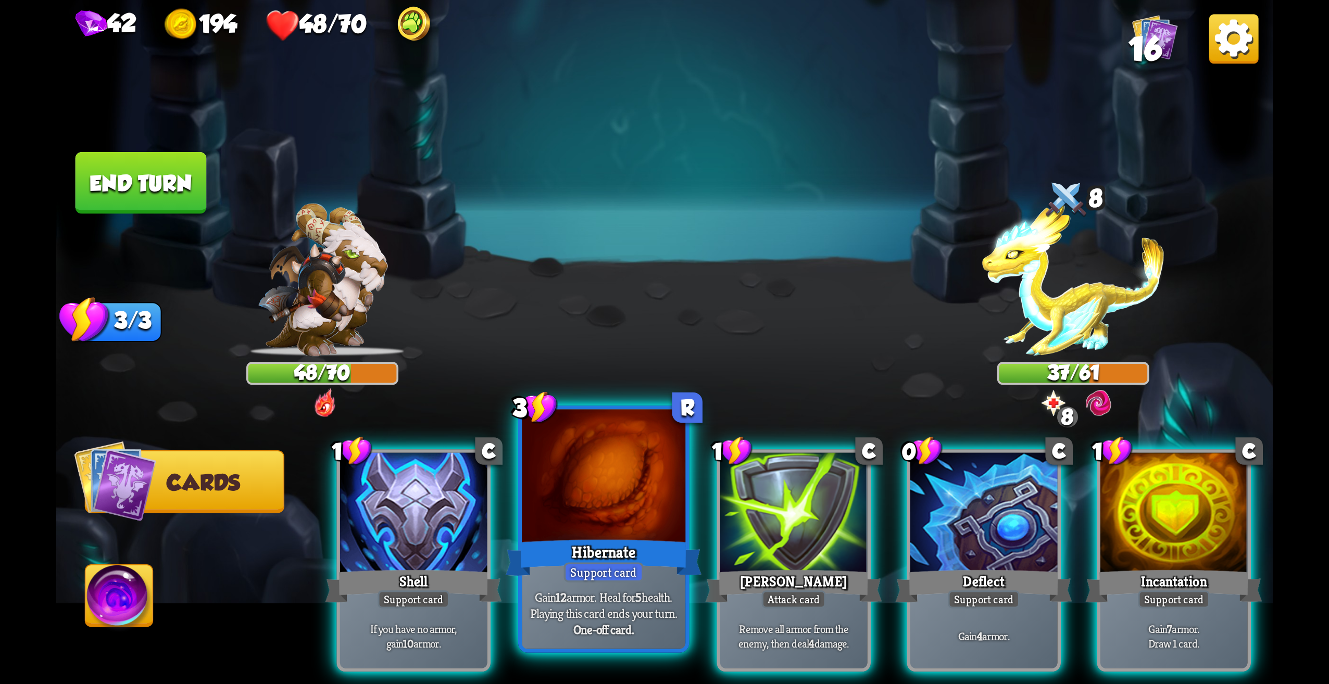
click at [649, 500] on div at bounding box center [604, 479] width 164 height 138
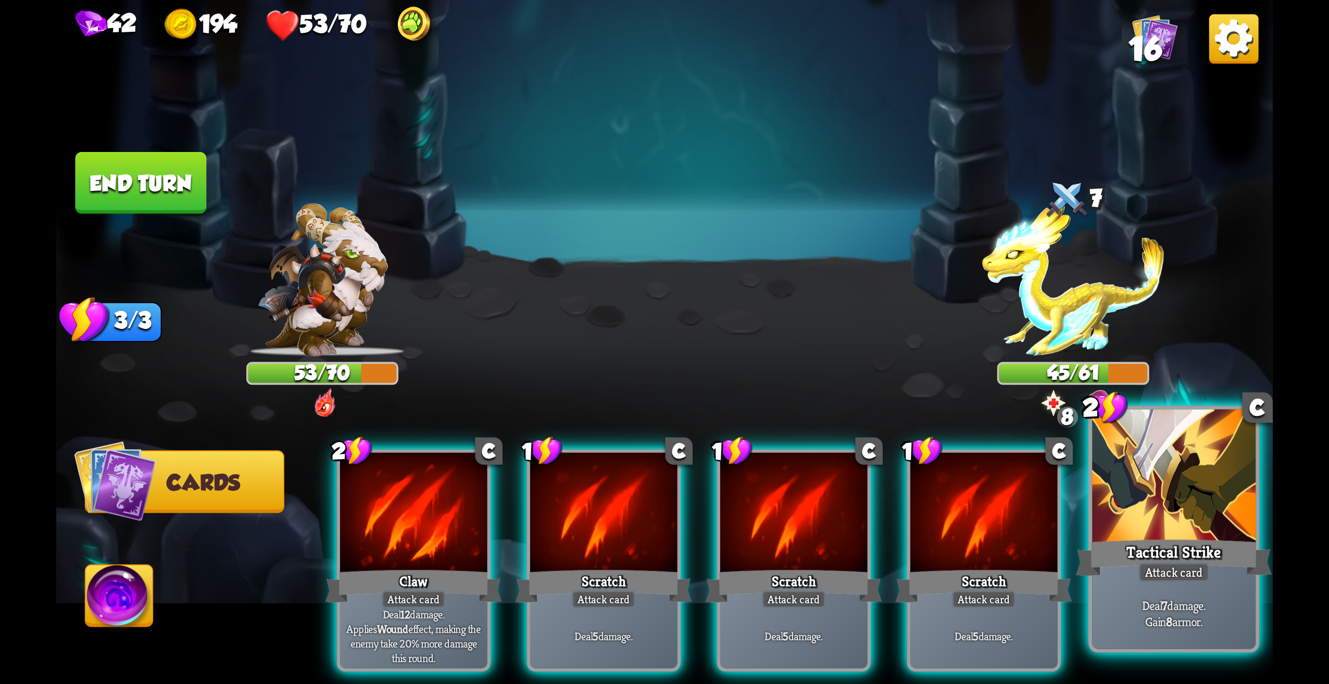
click at [1168, 503] on div at bounding box center [1174, 479] width 164 height 138
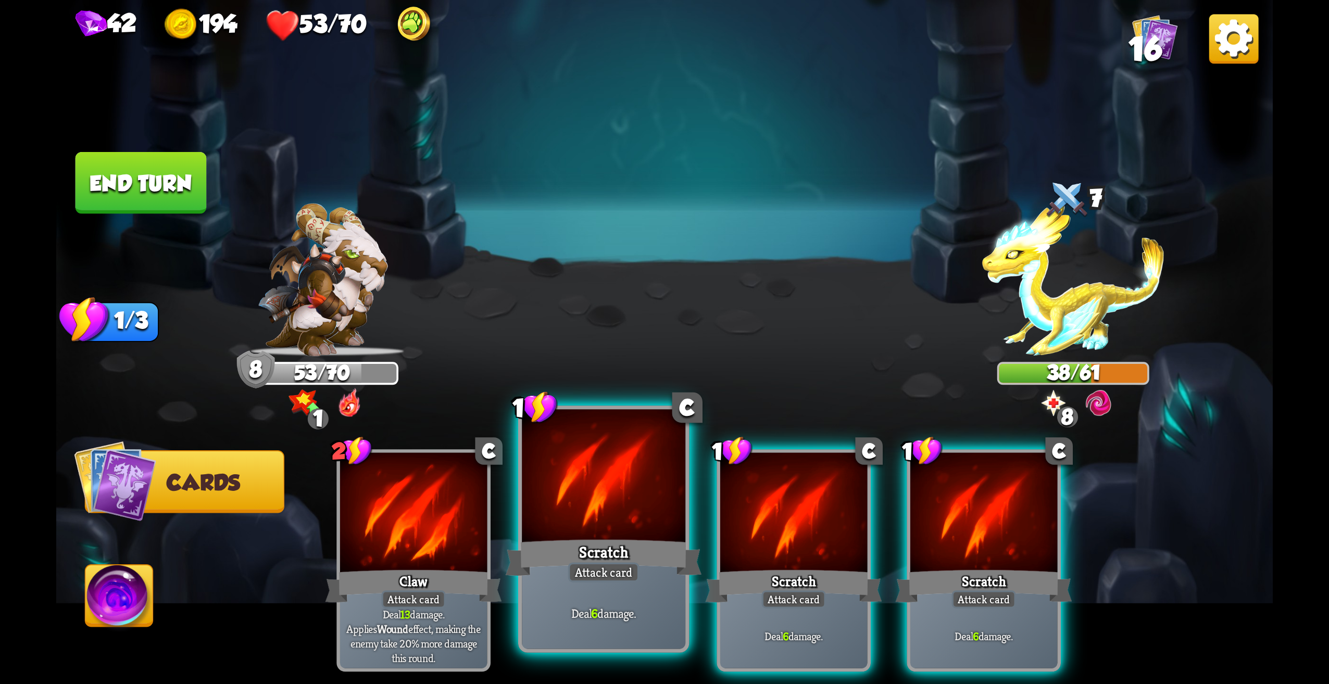
click at [633, 538] on div "Scratch" at bounding box center [604, 558] width 196 height 44
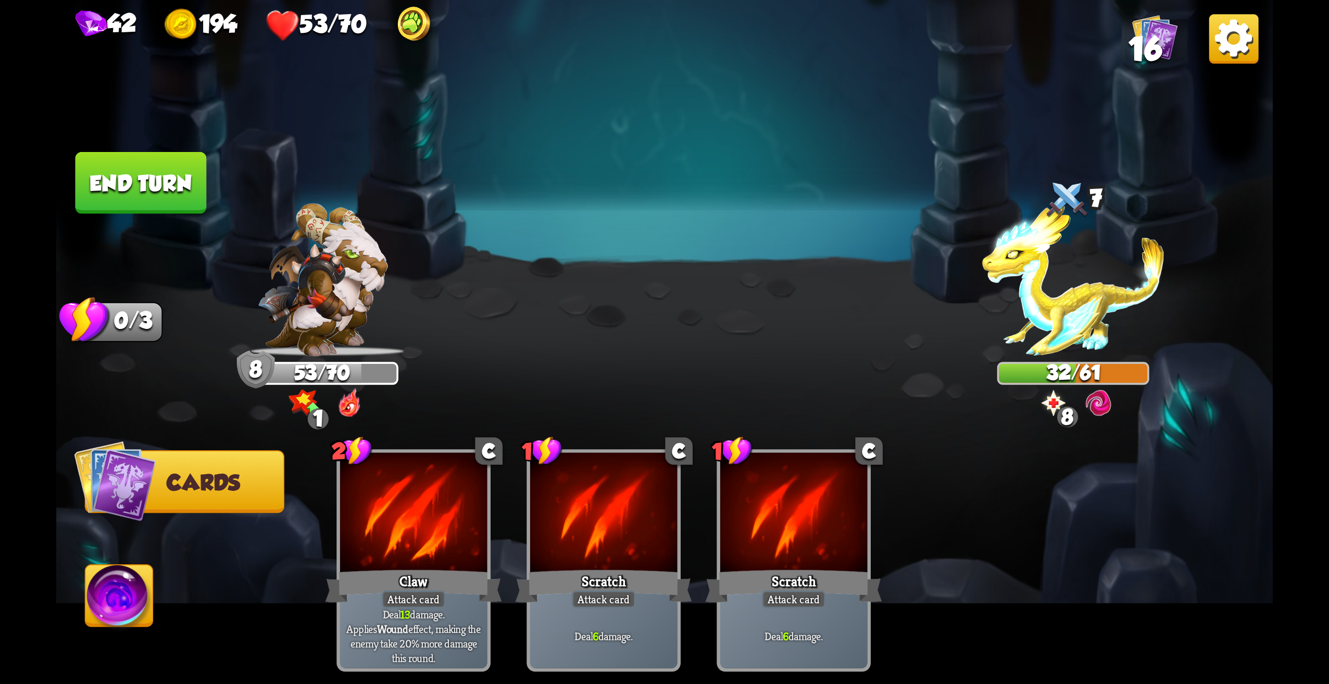
click at [138, 205] on button "End turn" at bounding box center [141, 183] width 131 height 62
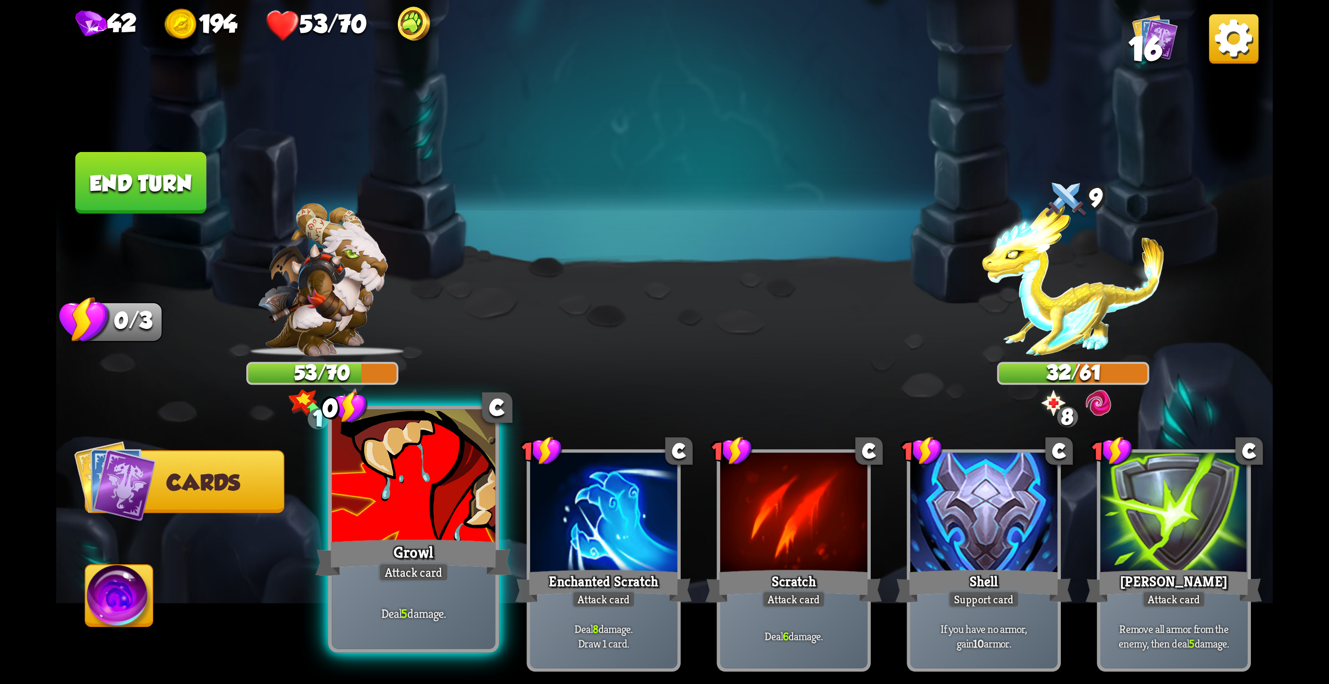
click at [448, 554] on div "Growl" at bounding box center [414, 558] width 196 height 44
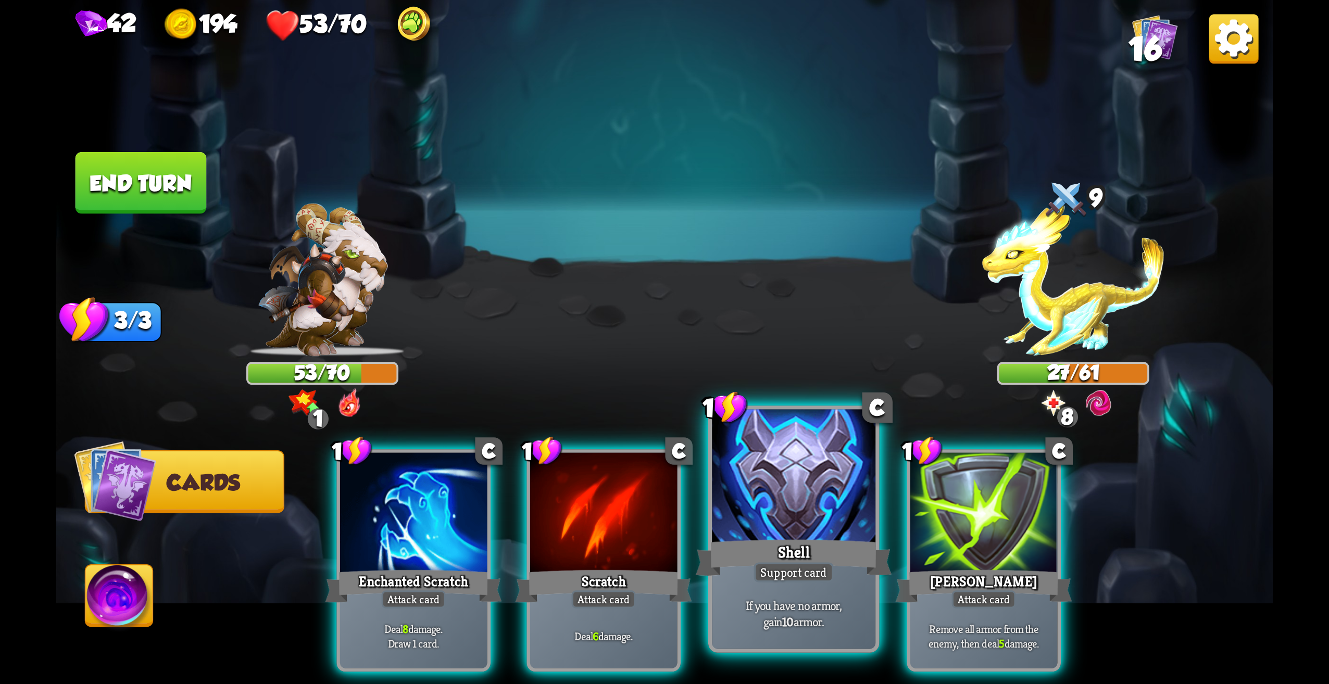
click at [799, 505] on div at bounding box center [794, 479] width 164 height 138
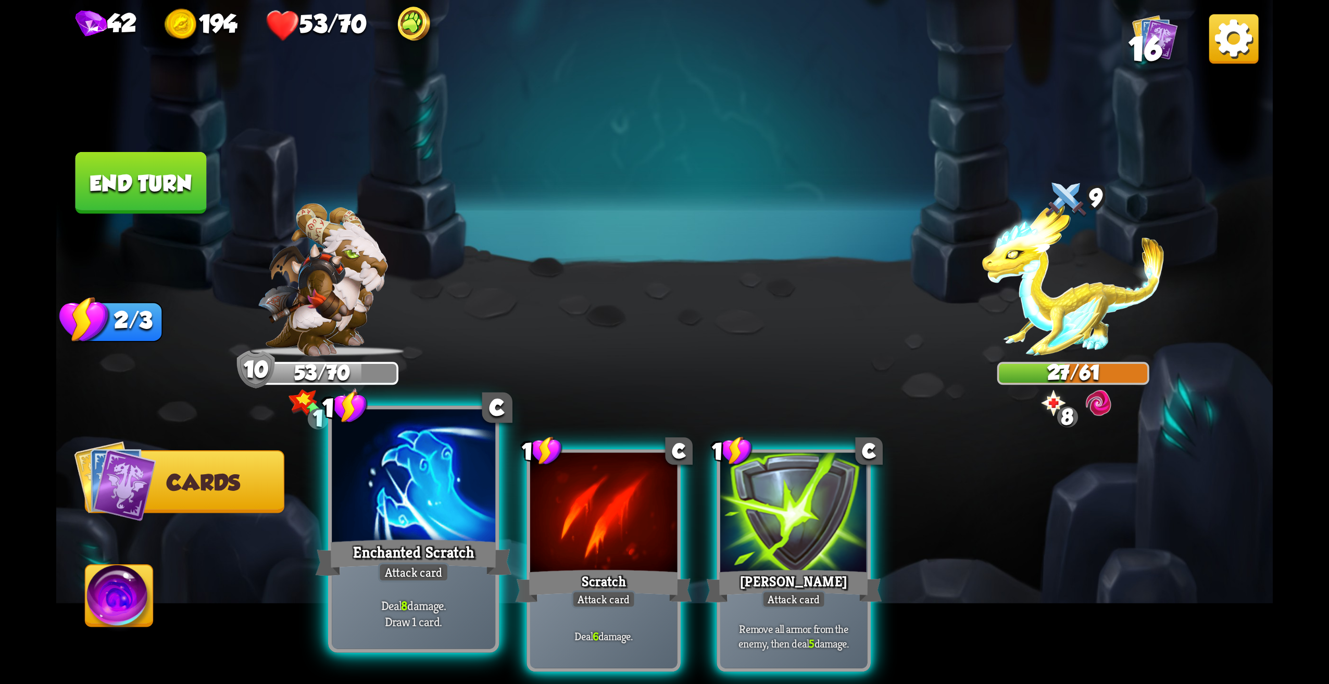
click at [483, 519] on div at bounding box center [414, 479] width 164 height 138
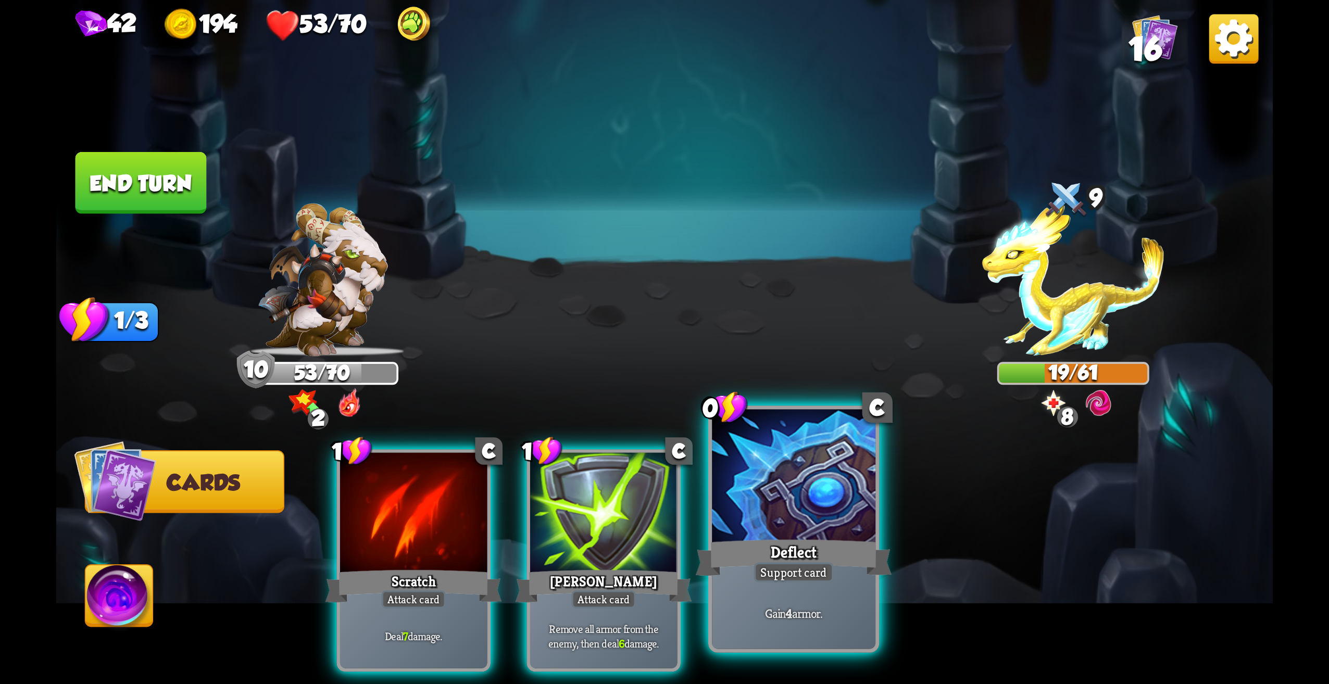
click at [793, 522] on div at bounding box center [794, 479] width 164 height 138
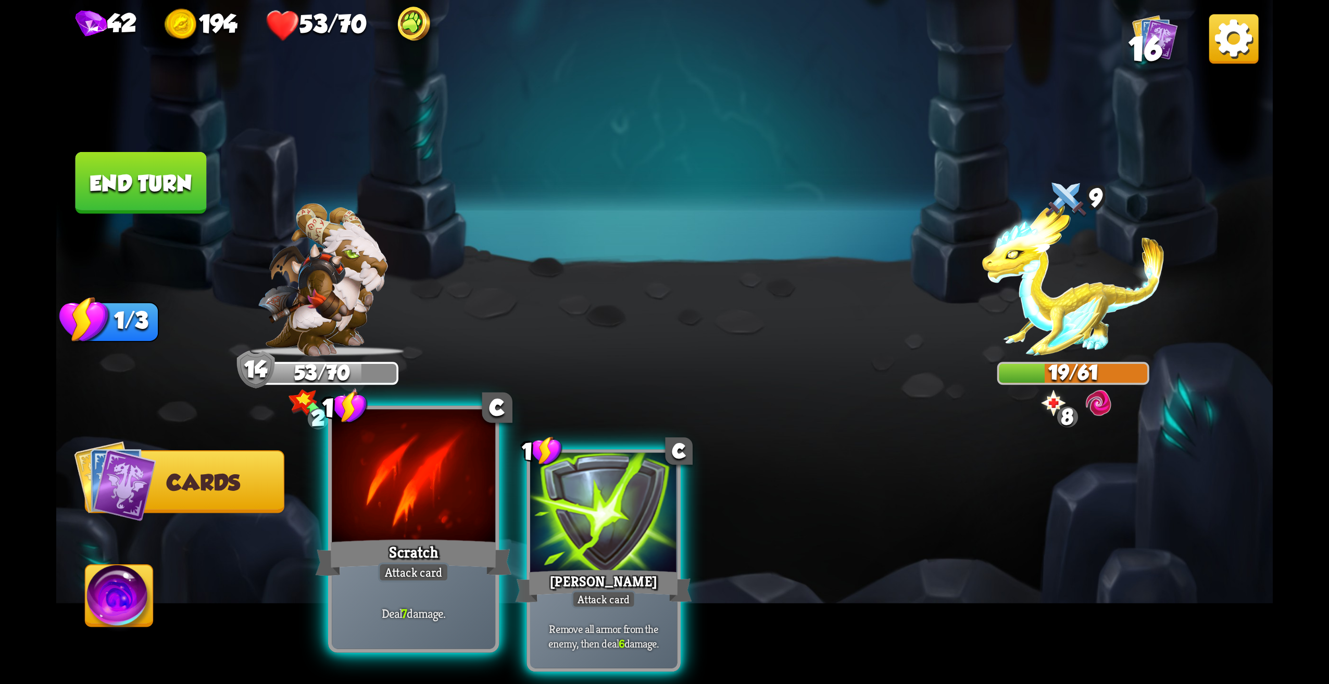
click at [464, 505] on div at bounding box center [414, 479] width 164 height 138
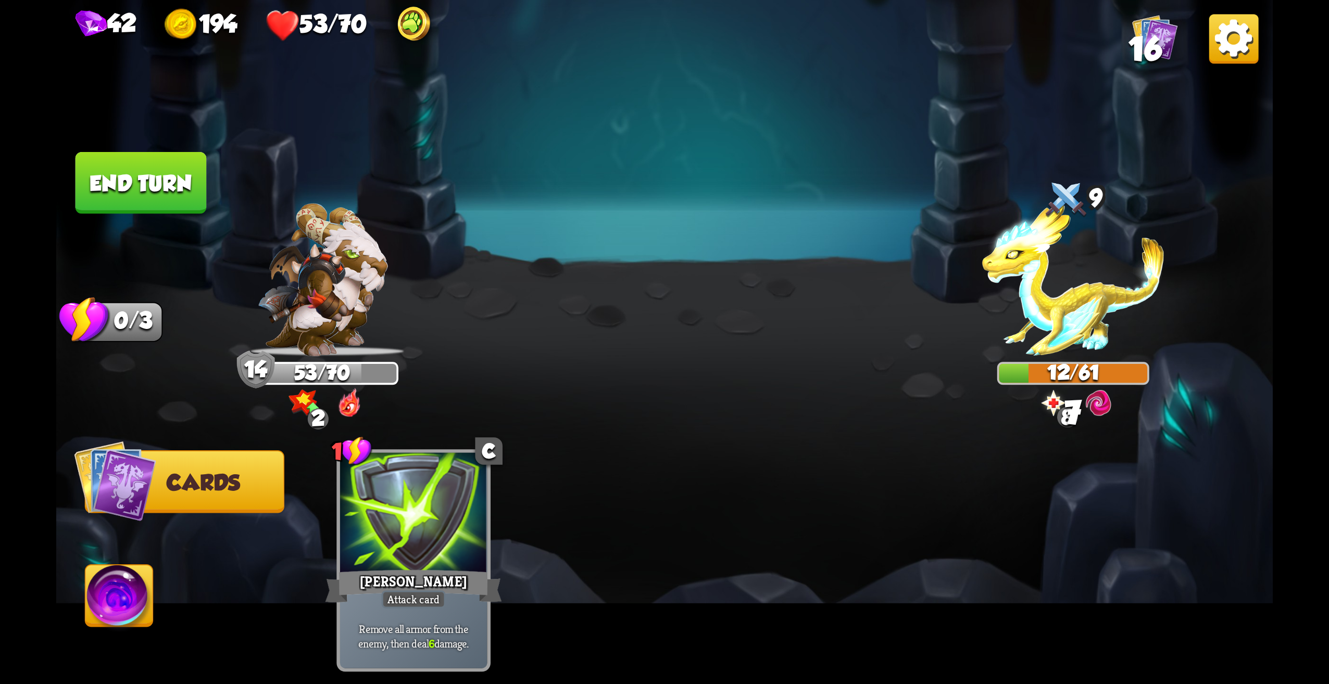
click at [188, 181] on button "End turn" at bounding box center [141, 183] width 131 height 62
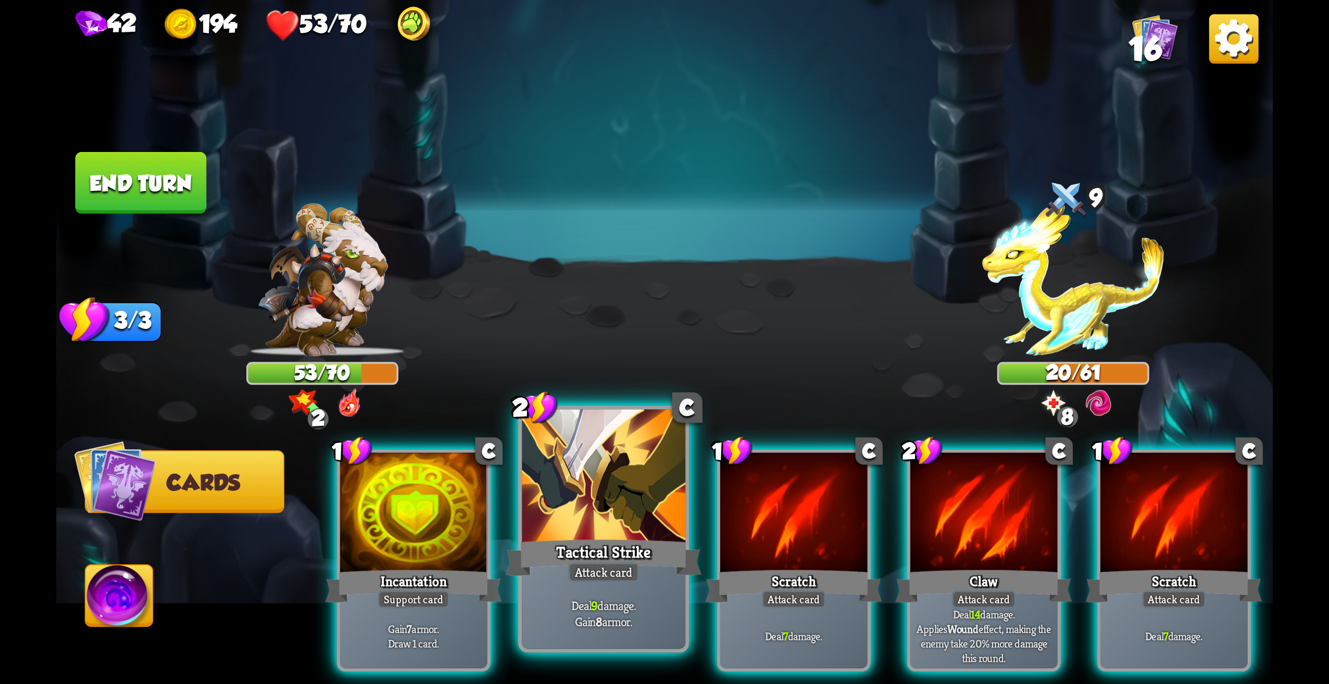
click at [662, 549] on div "Tactical Strike" at bounding box center [604, 558] width 196 height 44
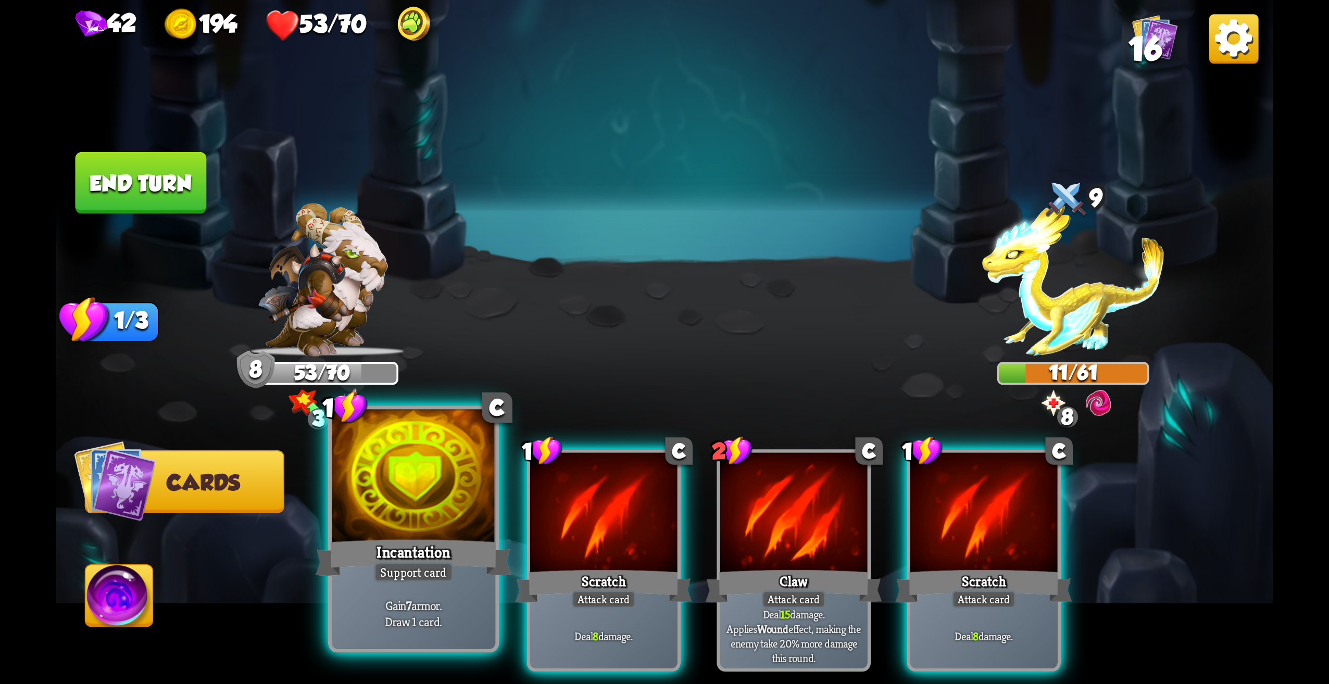
click at [397, 579] on div "Support card" at bounding box center [414, 572] width 80 height 20
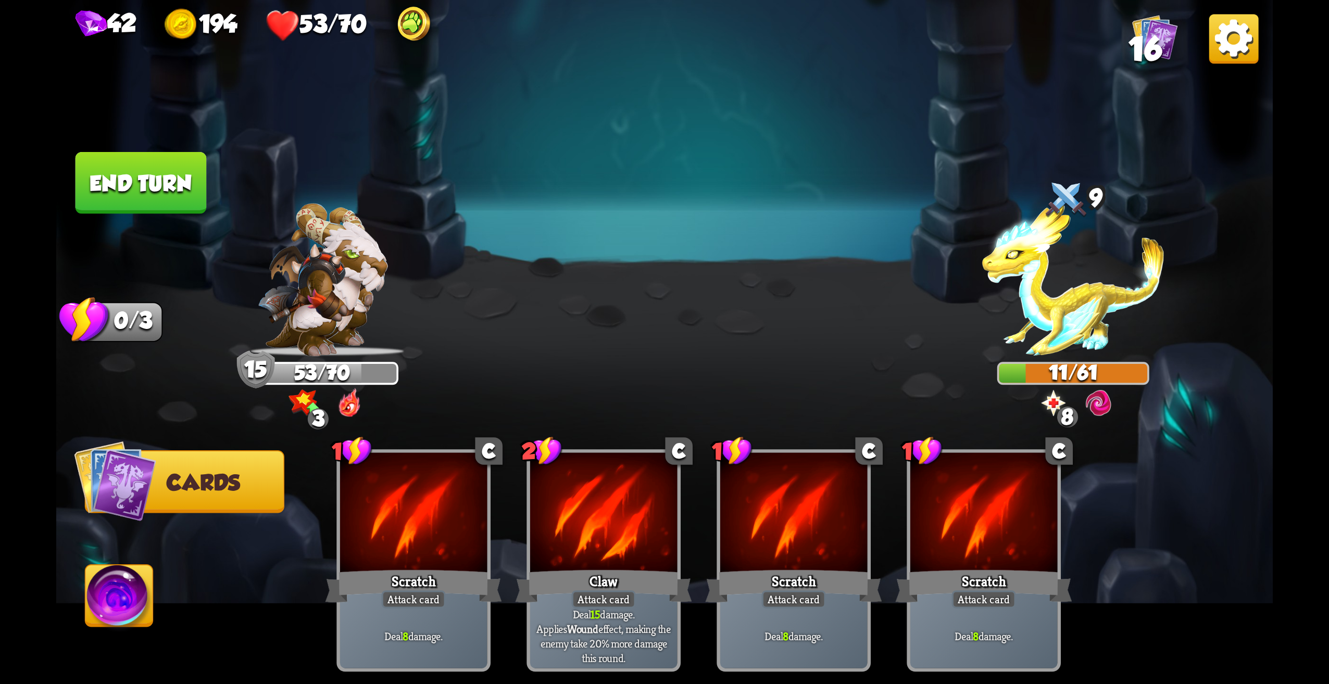
click at [165, 171] on button "End turn" at bounding box center [141, 183] width 131 height 62
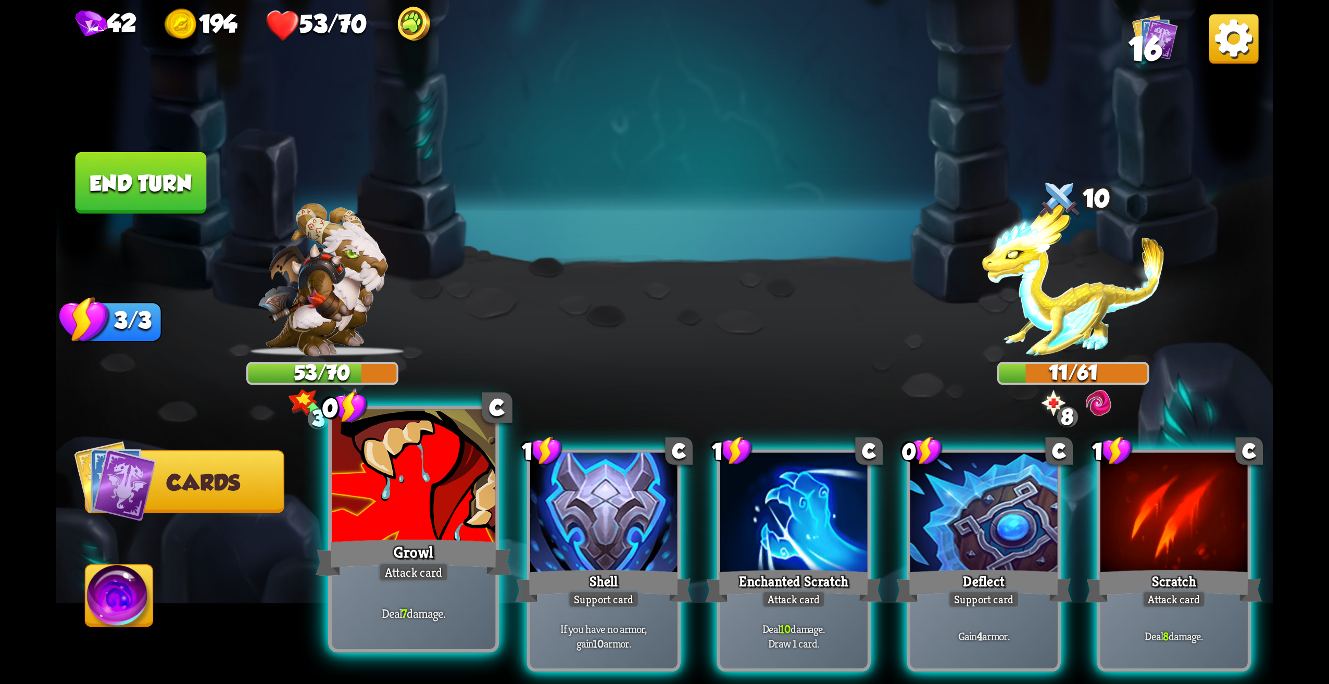
click at [393, 545] on div "Growl" at bounding box center [414, 558] width 196 height 44
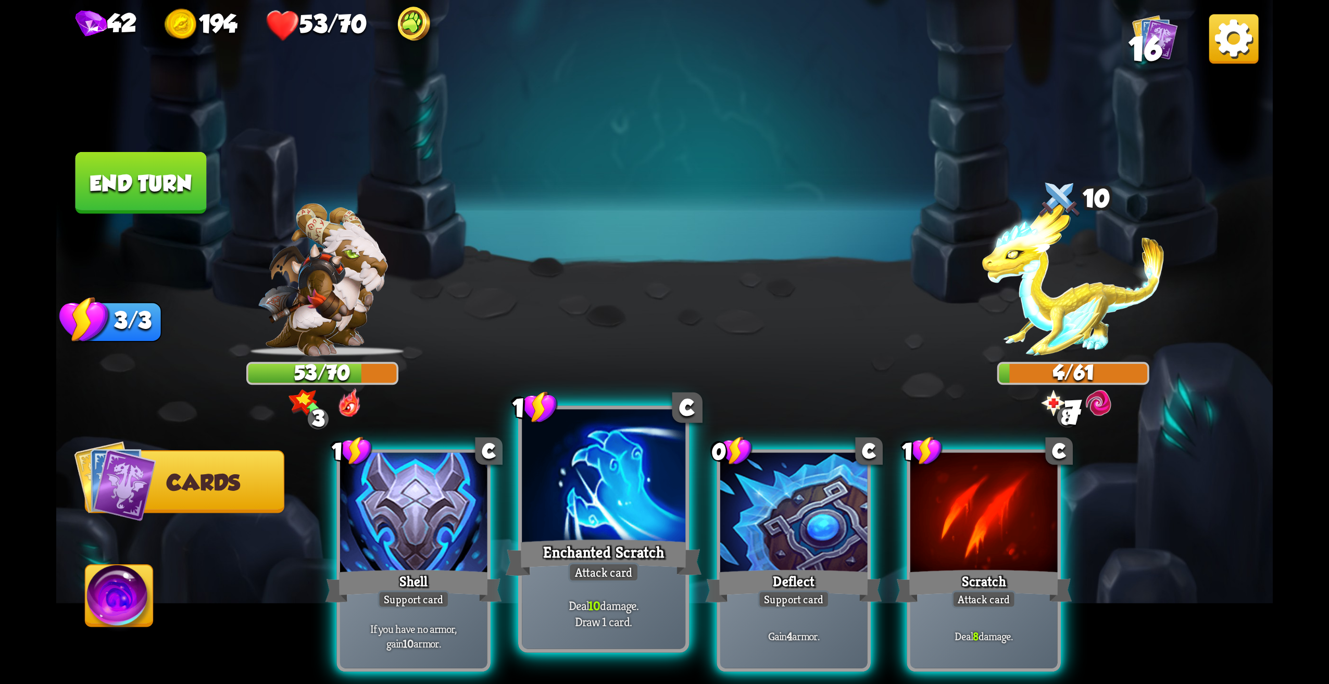
click at [636, 582] on div "Deal 10 damage. Draw 1 card." at bounding box center [604, 613] width 164 height 71
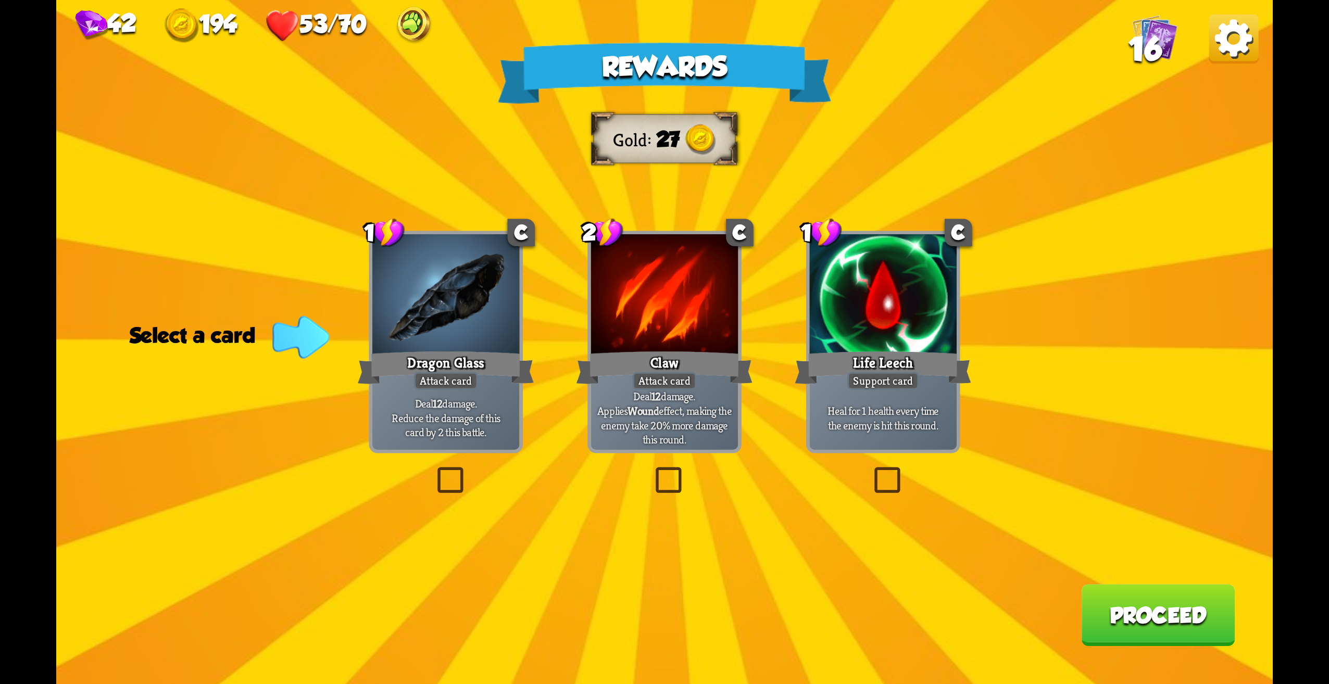
click at [899, 452] on div "1 C Life Leech Support card Heal for 1 health every time the enemy is hit this …" at bounding box center [883, 342] width 154 height 222
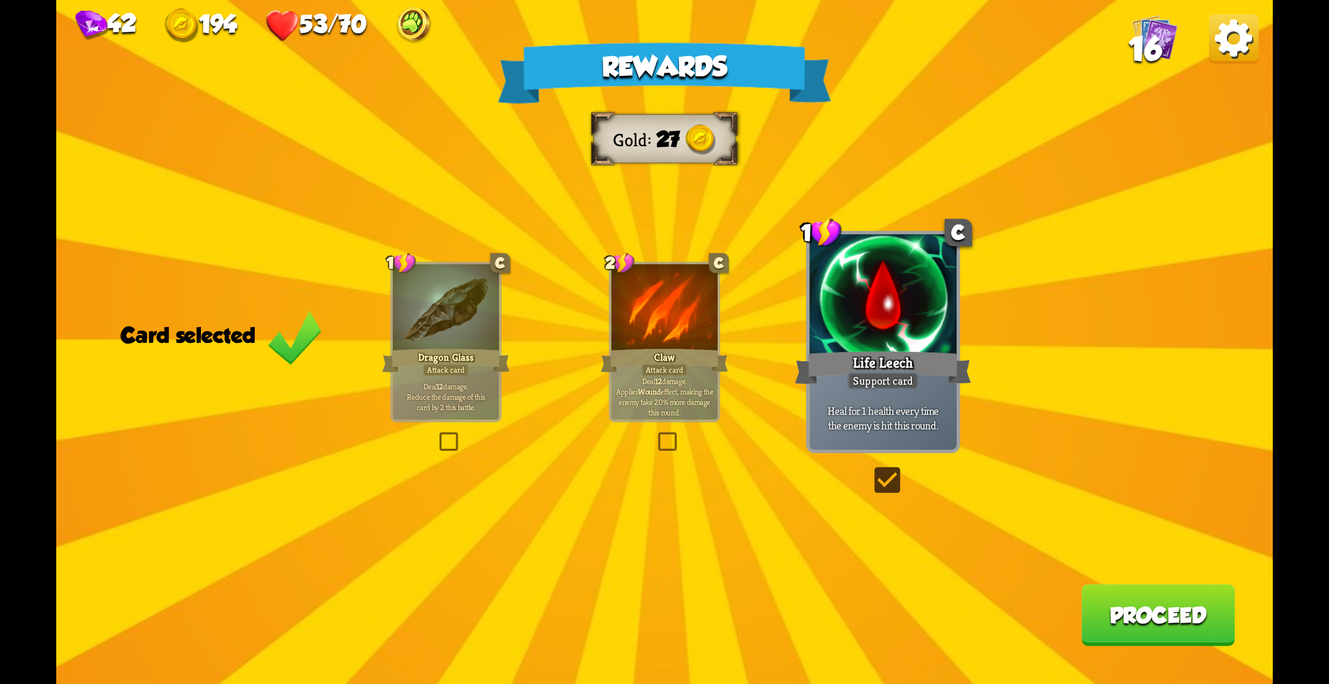
click at [1189, 636] on button "Proceed" at bounding box center [1158, 615] width 154 height 62
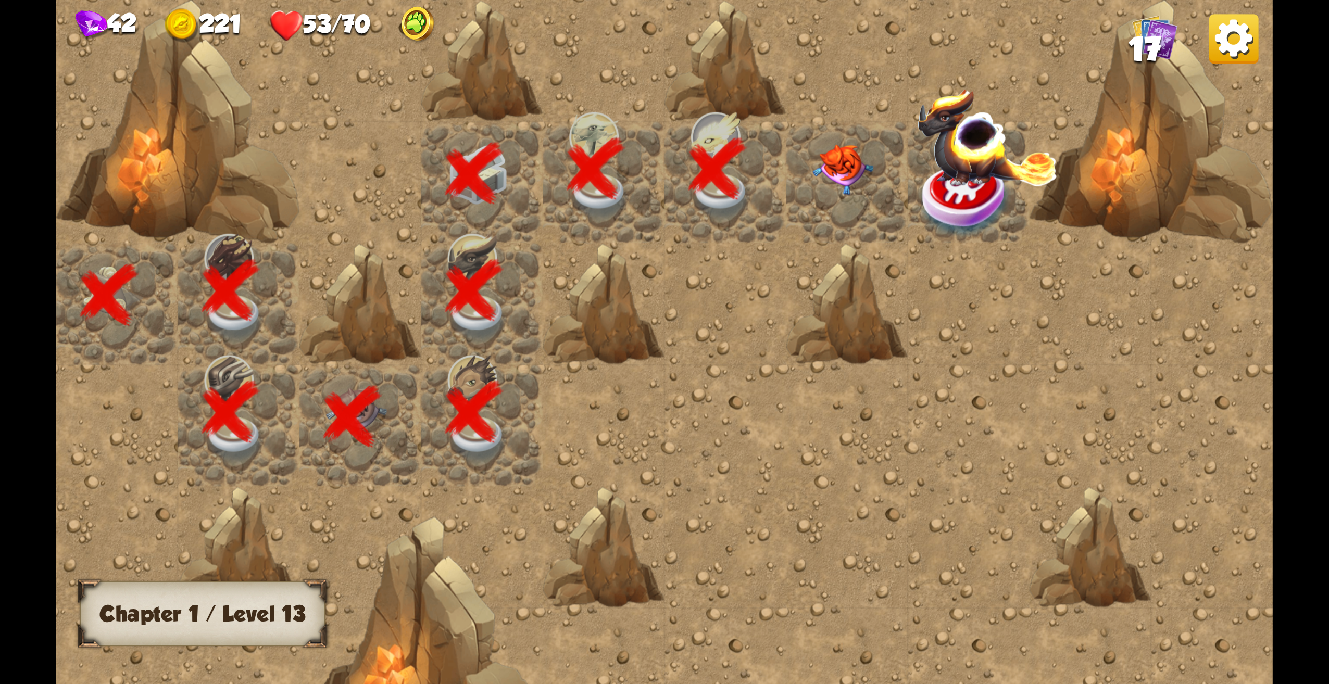
click at [846, 173] on img at bounding box center [843, 169] width 61 height 51
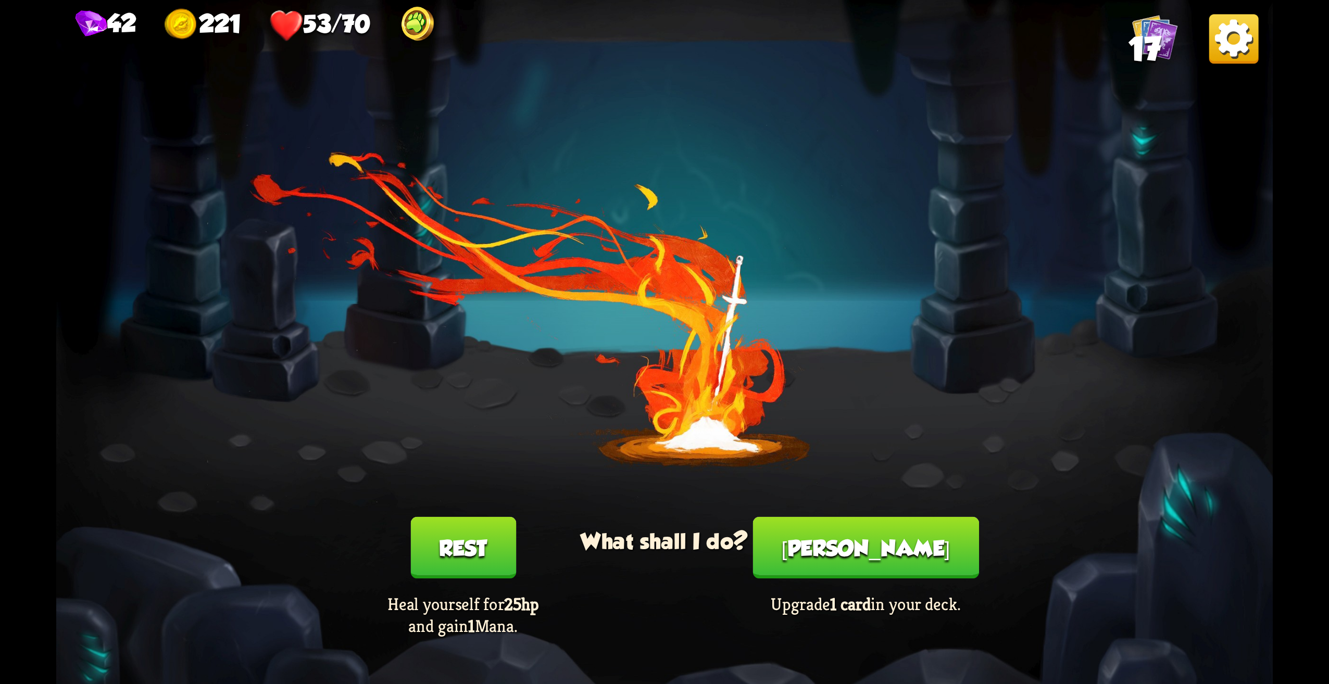
click at [473, 537] on button "Rest" at bounding box center [463, 548] width 106 height 62
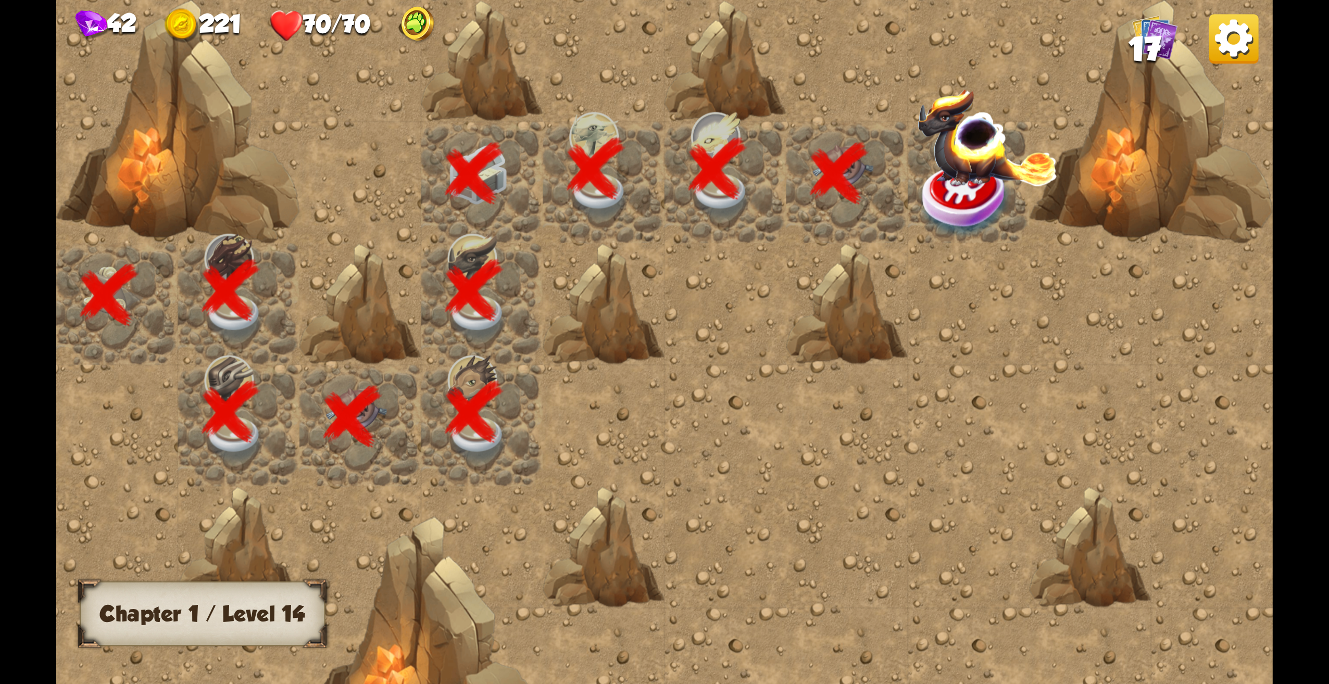
click at [934, 192] on img at bounding box center [966, 199] width 91 height 79
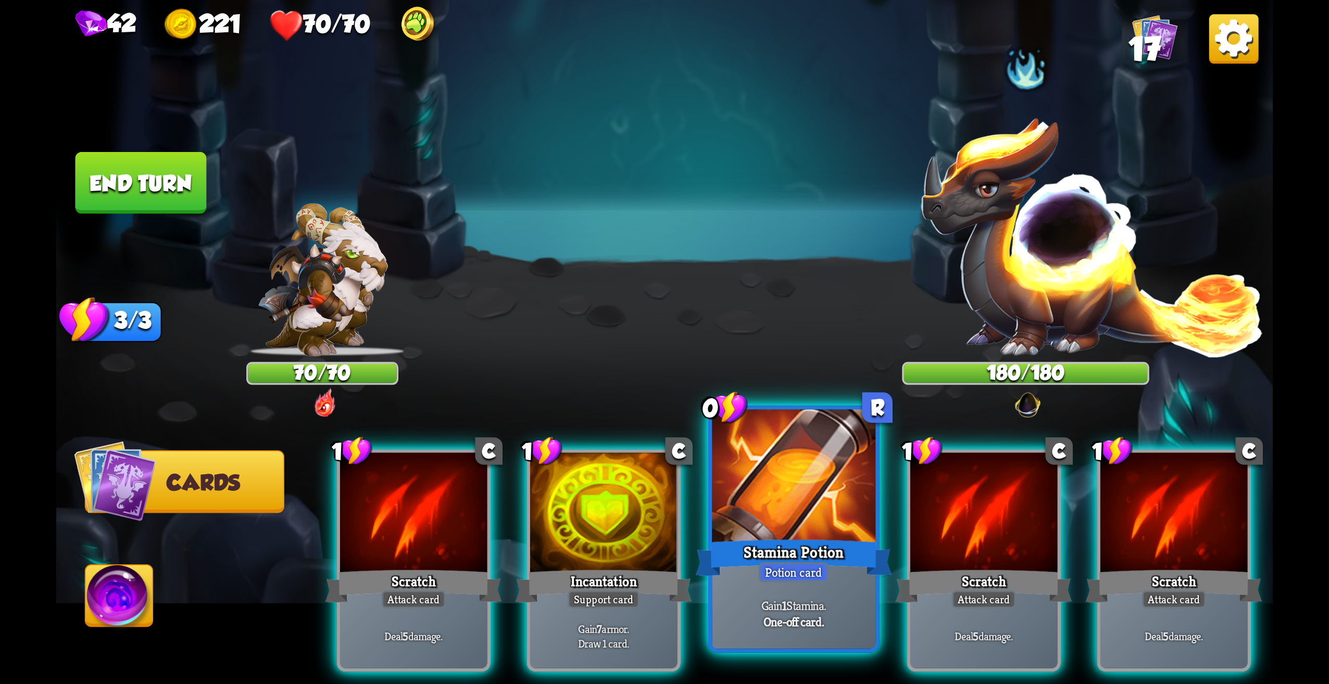
click at [779, 473] on div at bounding box center [794, 479] width 164 height 138
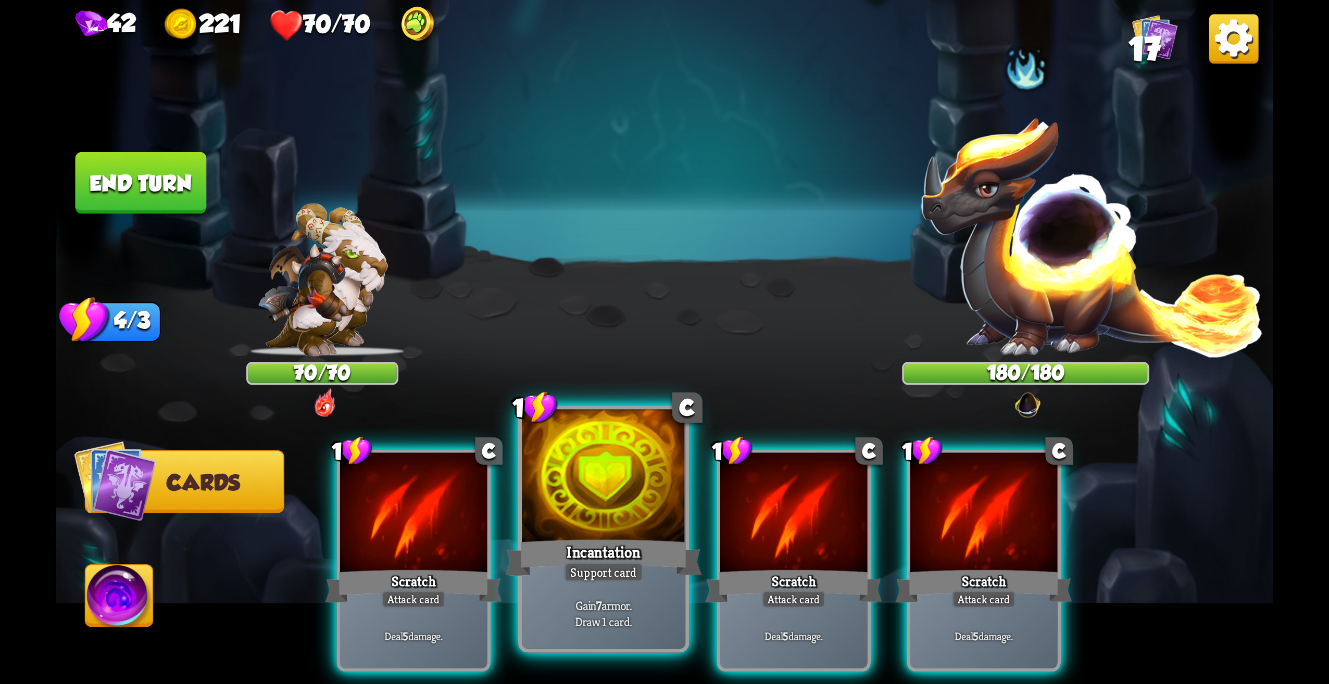
click at [641, 504] on div at bounding box center [604, 479] width 164 height 138
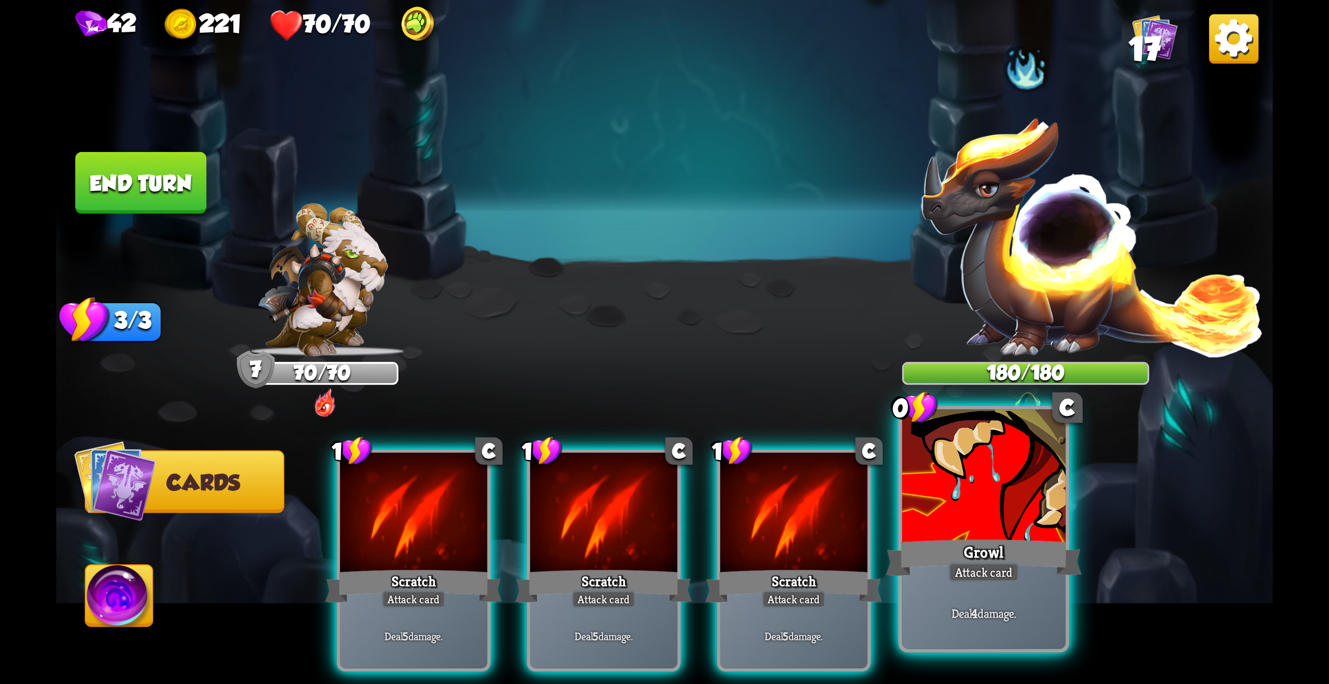
click at [1007, 574] on div "Attack card" at bounding box center [983, 572] width 71 height 20
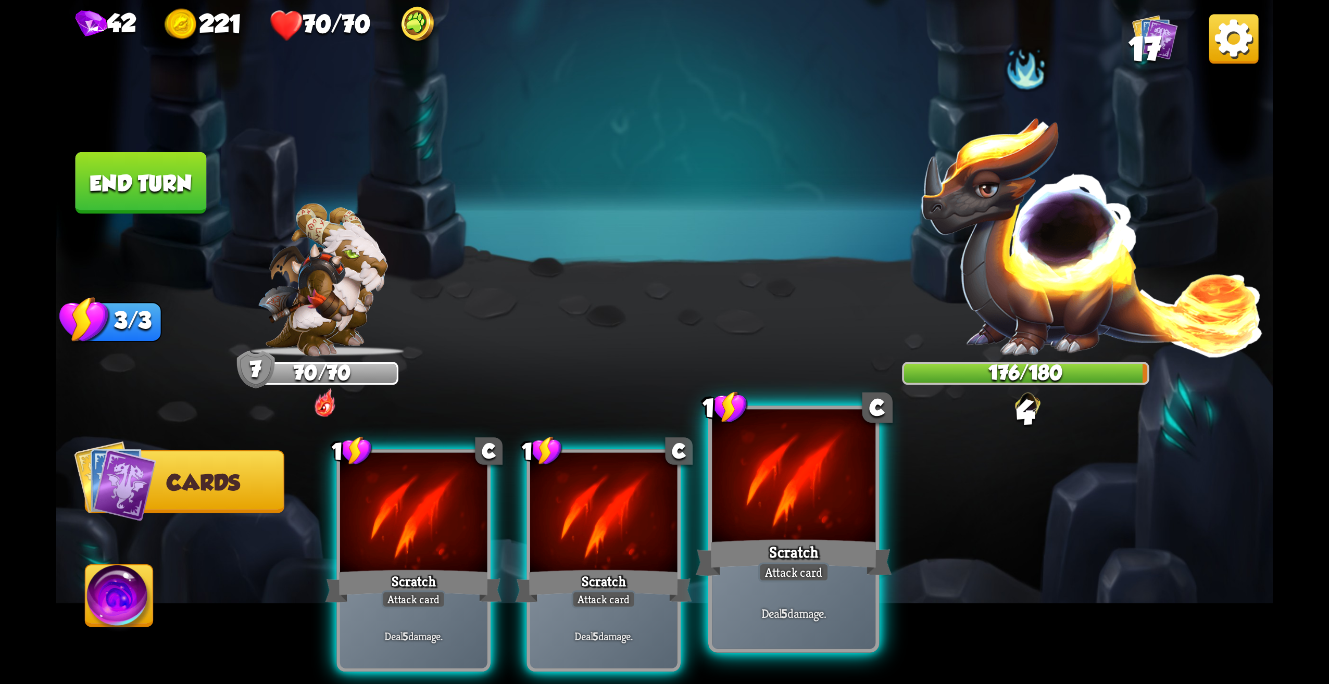
click at [768, 566] on div "Attack card" at bounding box center [793, 572] width 71 height 20
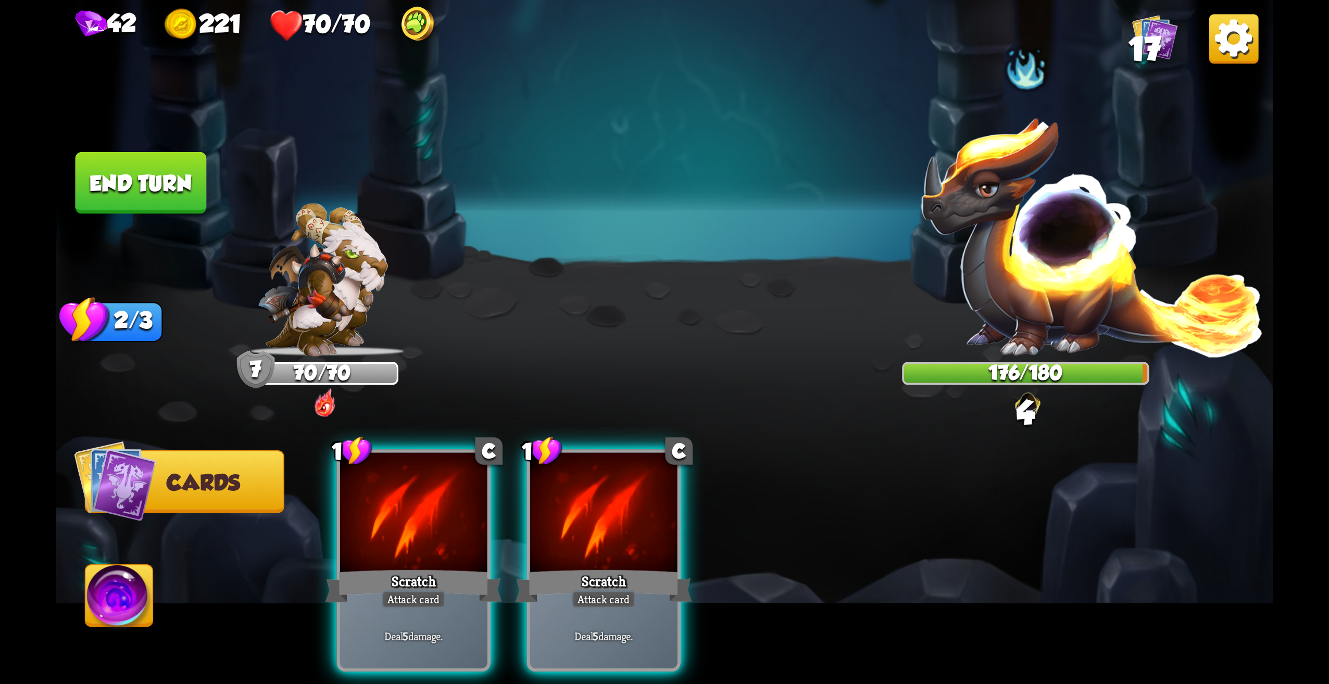
drag, startPoint x: 655, startPoint y: 551, endPoint x: 641, endPoint y: 550, distance: 13.6
click at [653, 567] on div "Scratch" at bounding box center [604, 587] width 177 height 40
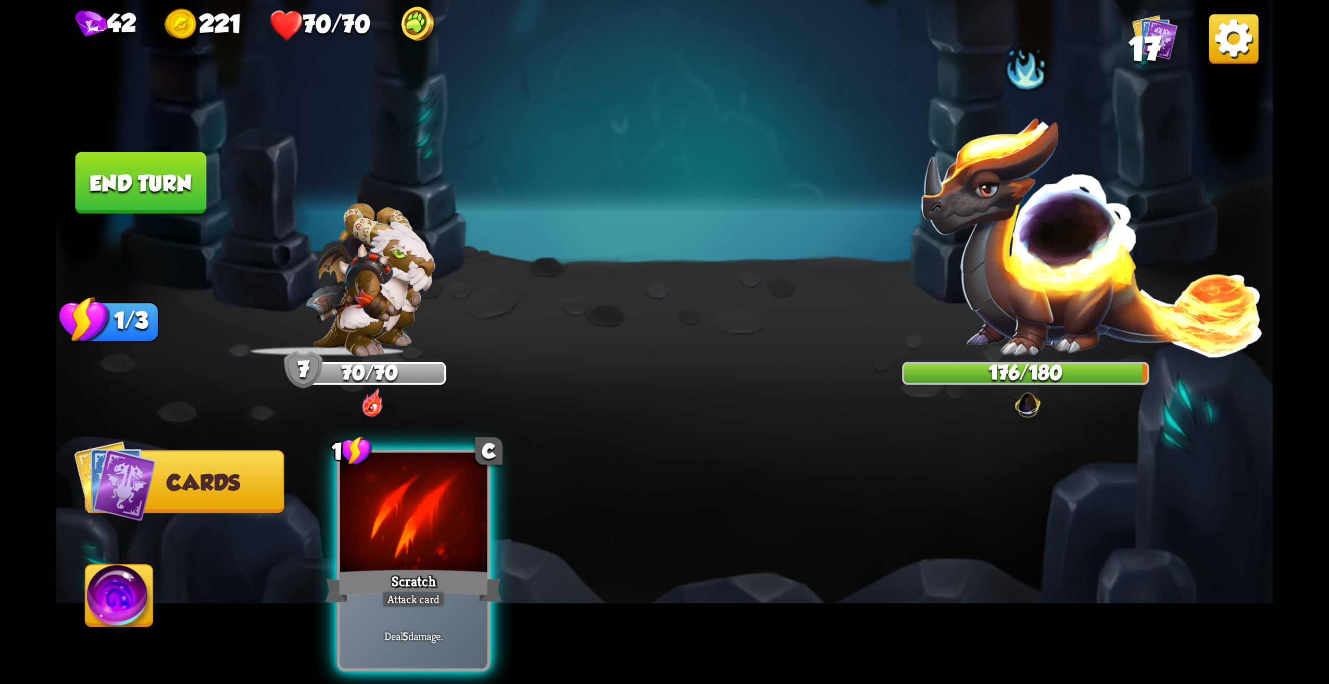
click at [522, 550] on div "1 C Scratch Attack card Deal 5 damage." at bounding box center [785, 532] width 973 height 304
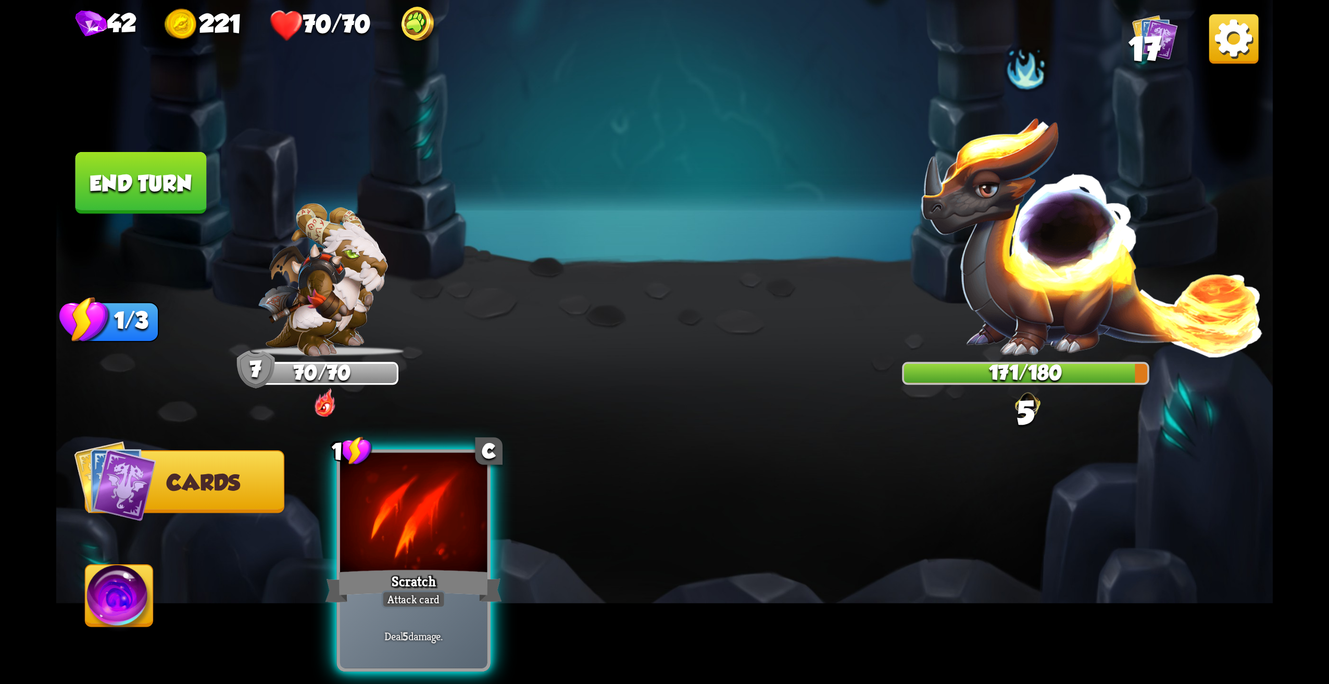
click at [477, 567] on div "Scratch" at bounding box center [414, 587] width 177 height 40
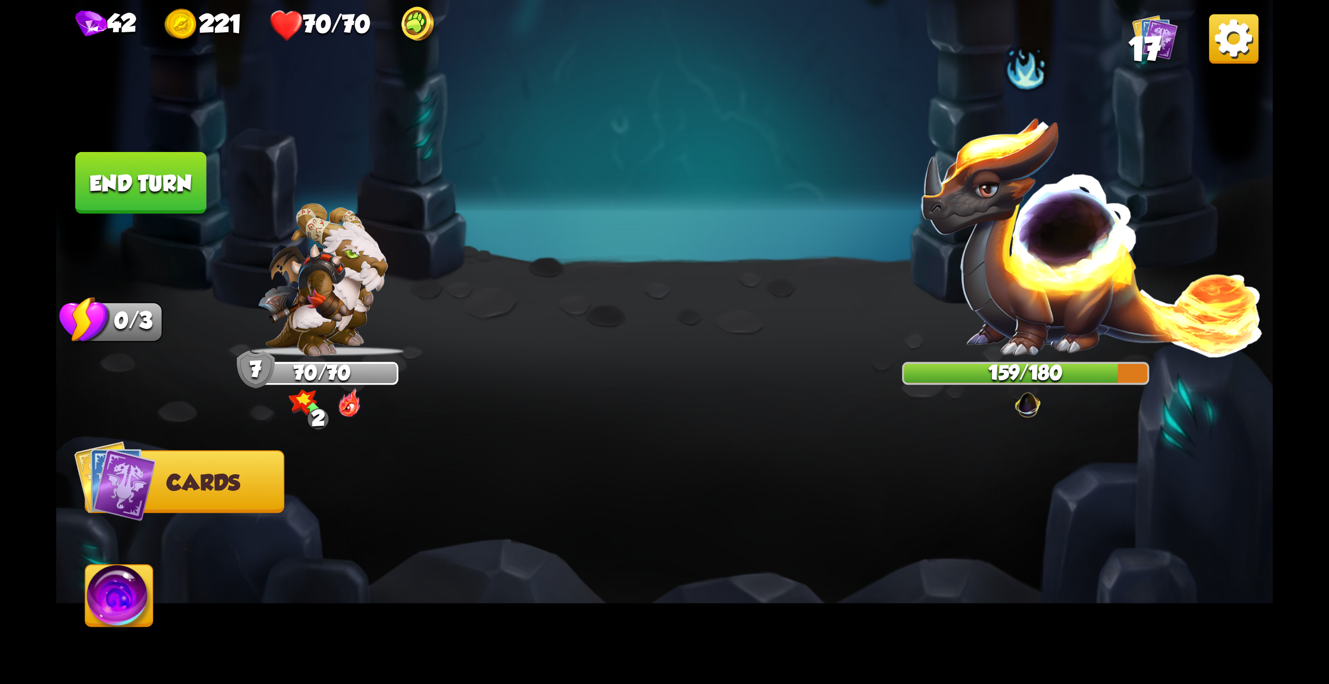
click at [184, 204] on button "End turn" at bounding box center [141, 183] width 131 height 62
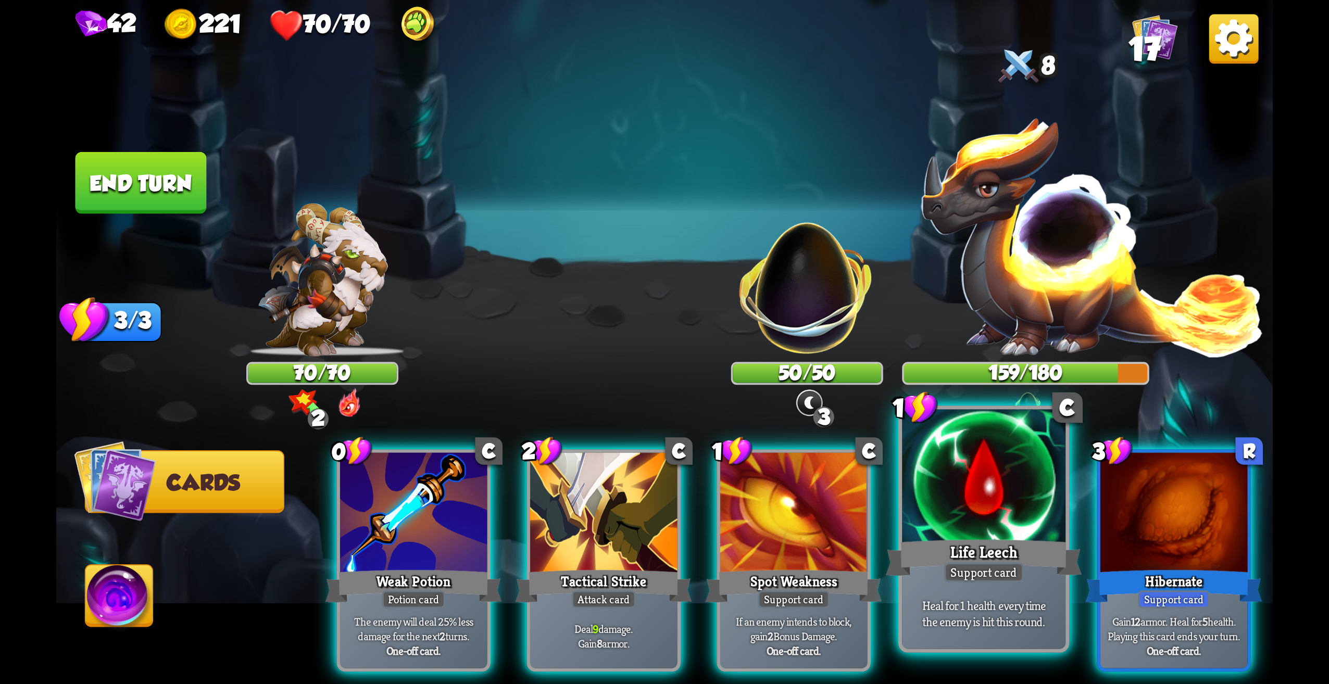
click at [1050, 534] on div "1 C Life Leech Support card Heal for 1 health every time the enemy is hit this …" at bounding box center [983, 529] width 171 height 247
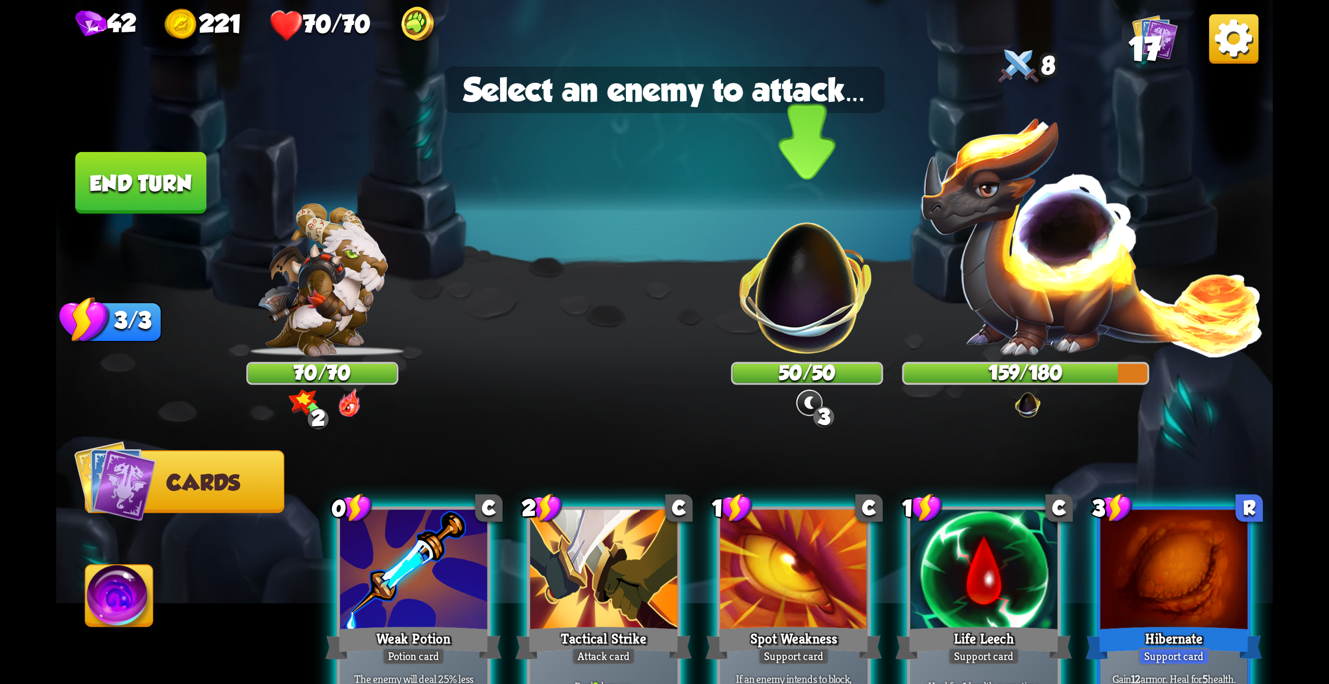
click at [829, 326] on img at bounding box center [807, 277] width 160 height 160
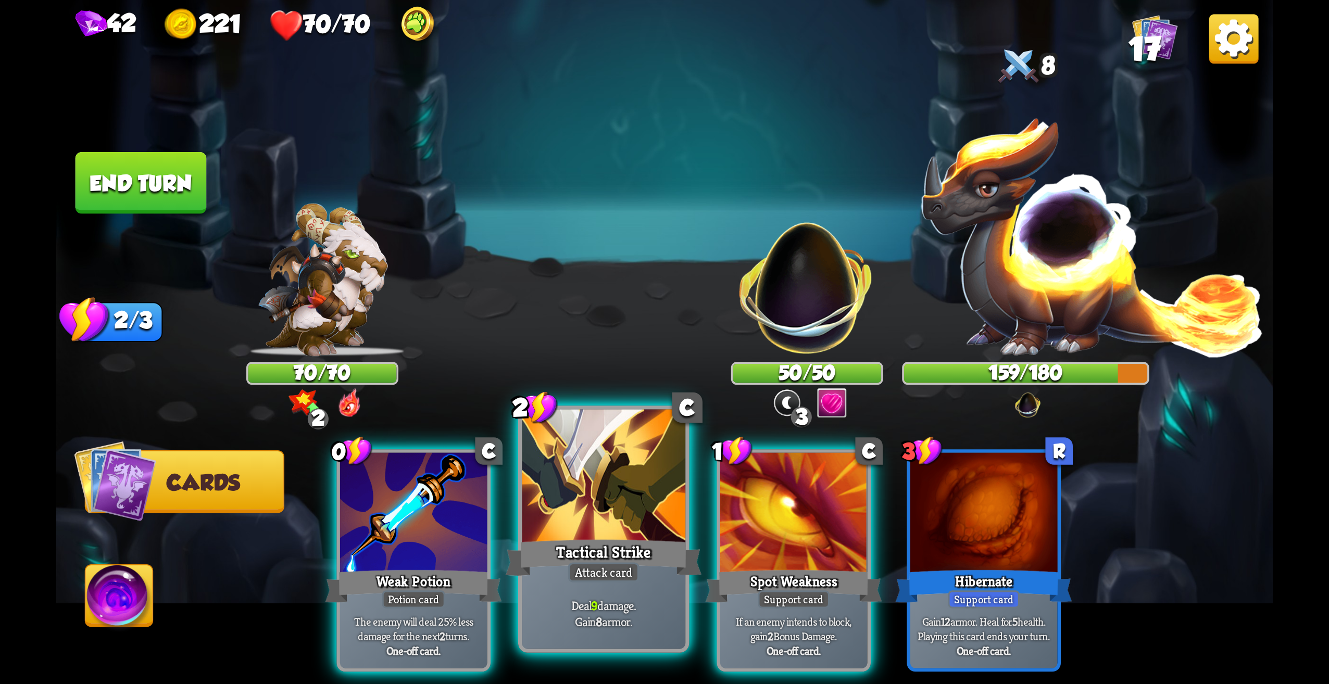
click at [617, 531] on div at bounding box center [604, 479] width 164 height 138
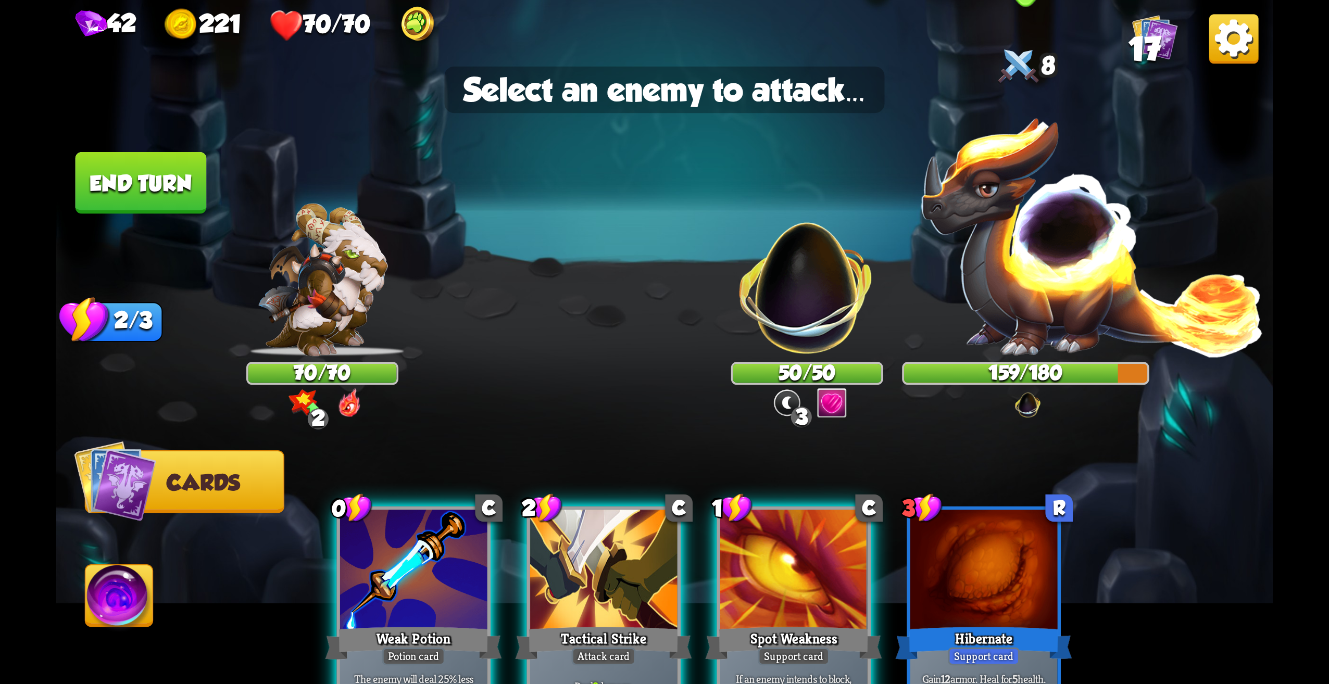
click at [1050, 230] on img at bounding box center [1092, 236] width 346 height 242
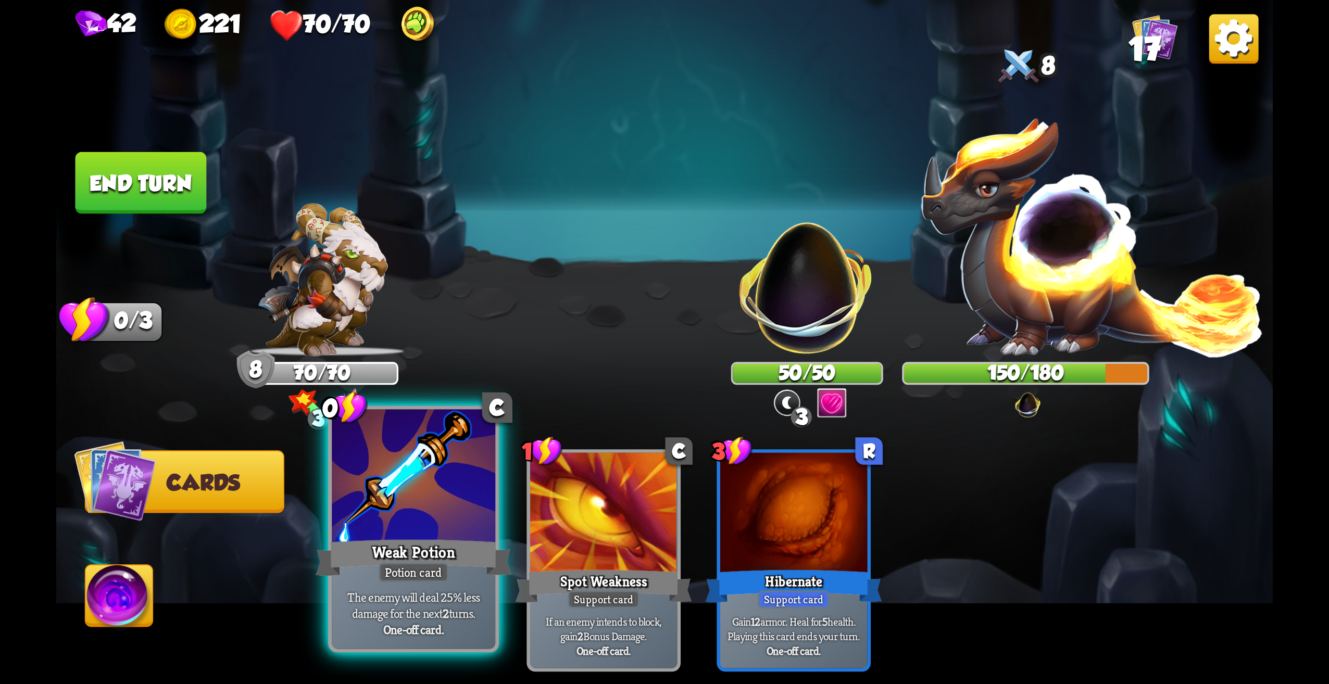
drag, startPoint x: 396, startPoint y: 610, endPoint x: 395, endPoint y: 583, distance: 27.1
click at [396, 583] on div "The enemy will deal 25% less damage for the next 2 turns. One-off card." at bounding box center [414, 613] width 164 height 71
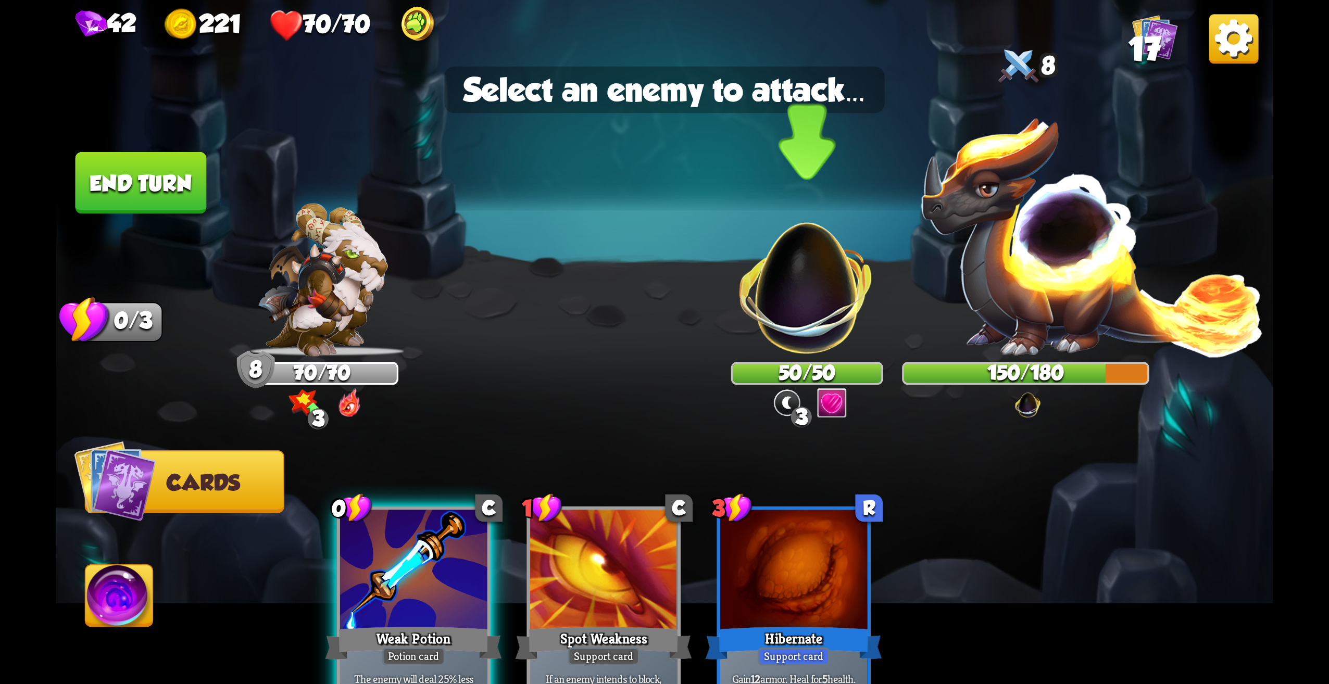
click at [822, 309] on img at bounding box center [807, 277] width 160 height 160
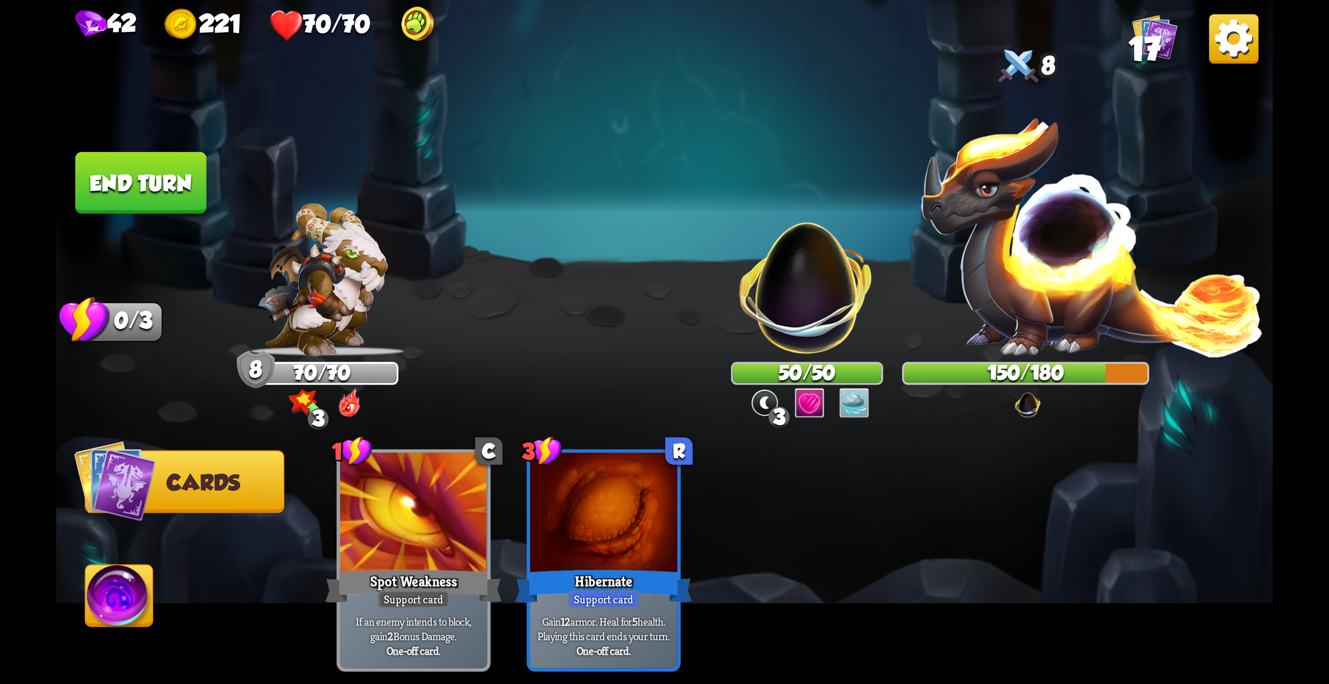
click at [137, 196] on button "End turn" at bounding box center [141, 183] width 131 height 62
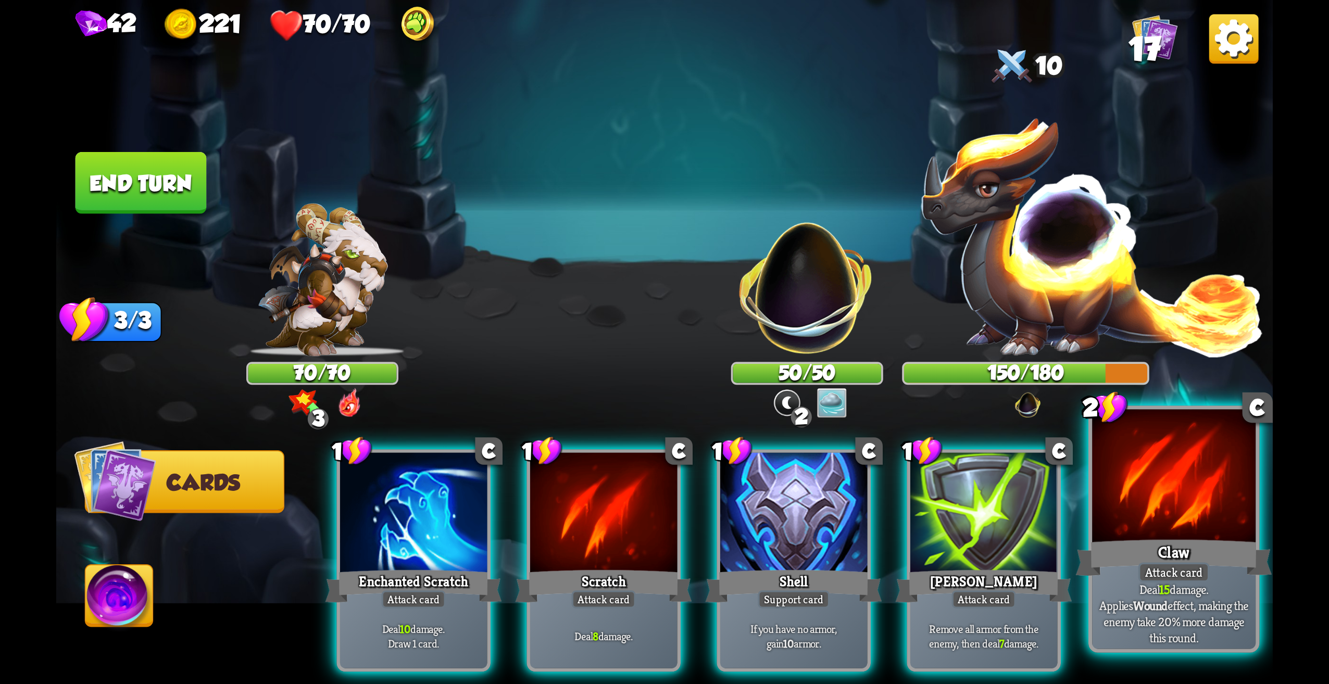
click at [1166, 508] on div at bounding box center [1174, 479] width 164 height 138
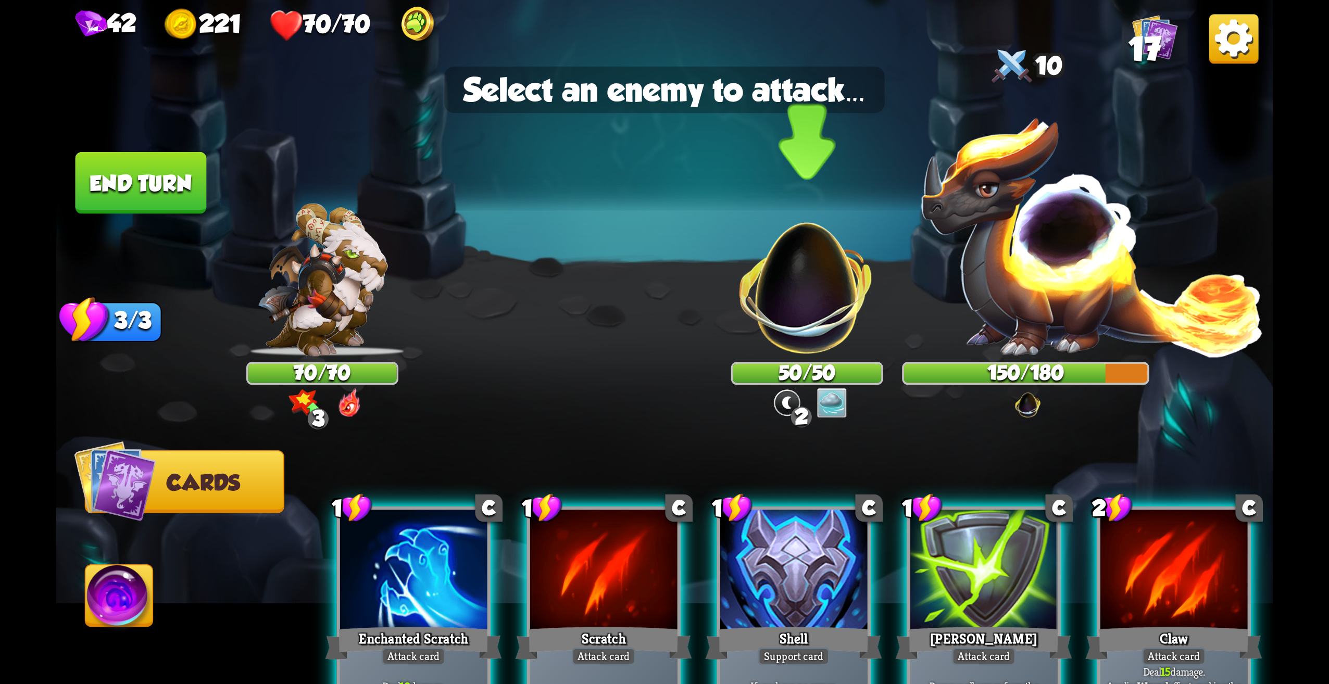
click at [798, 292] on img at bounding box center [807, 277] width 160 height 160
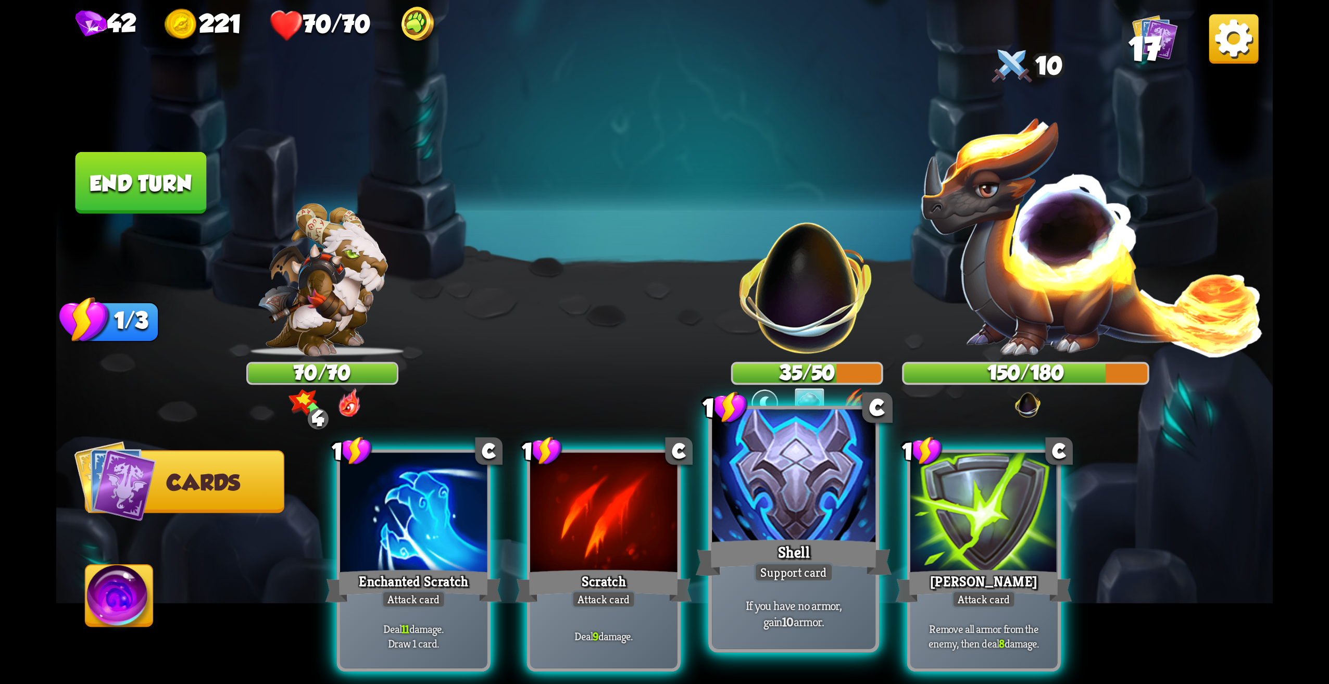
click at [831, 529] on div at bounding box center [794, 479] width 164 height 138
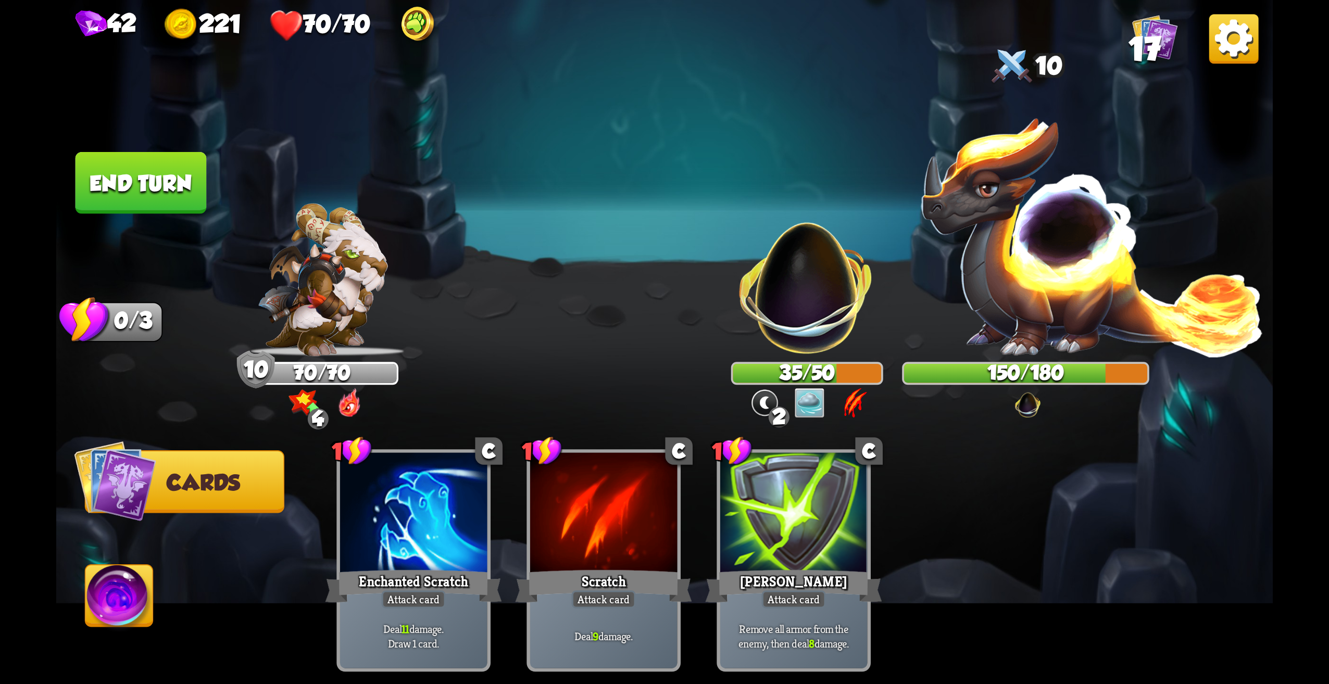
click at [132, 193] on button "End turn" at bounding box center [141, 183] width 131 height 62
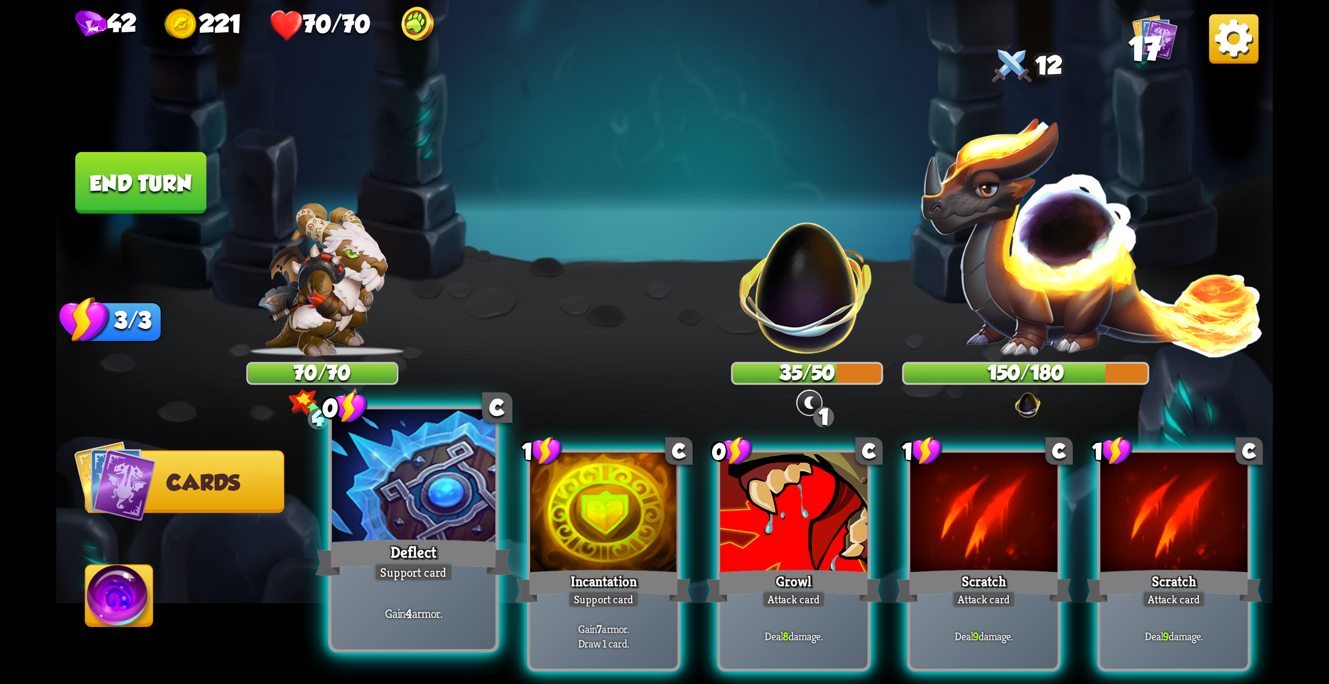
click at [445, 502] on div at bounding box center [414, 479] width 164 height 138
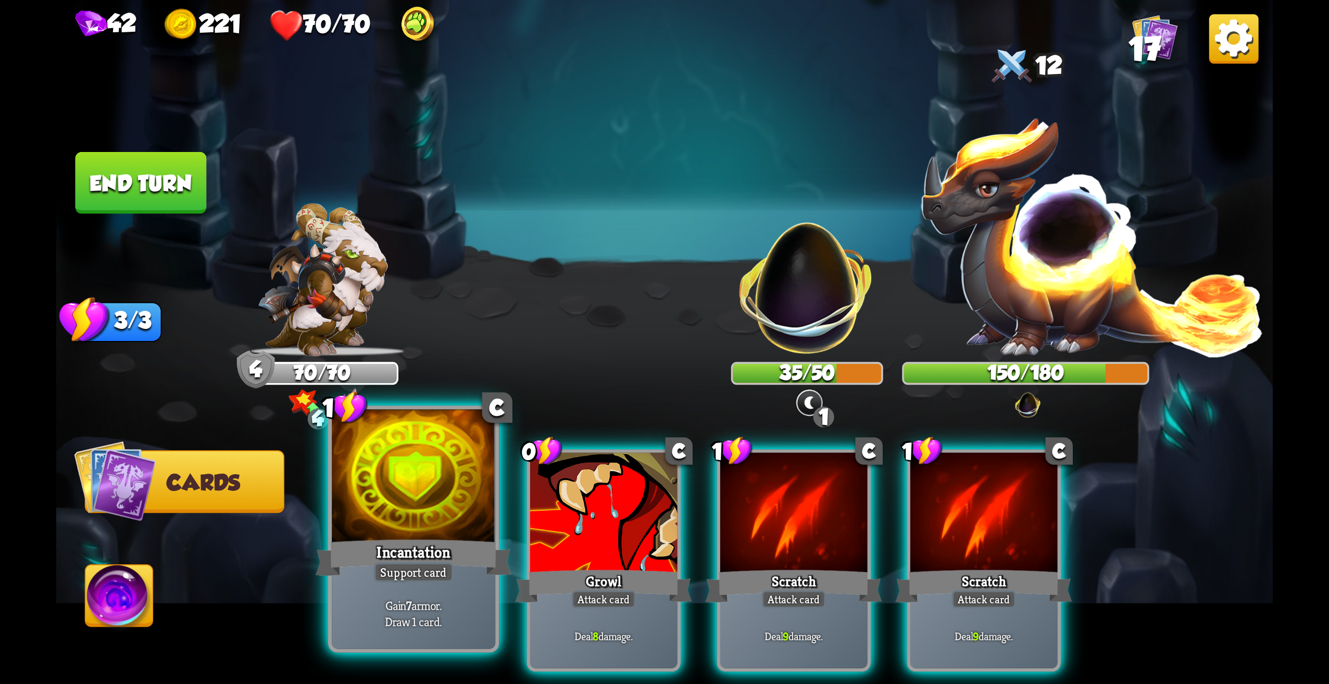
click at [424, 540] on div "Incantation" at bounding box center [414, 558] width 196 height 44
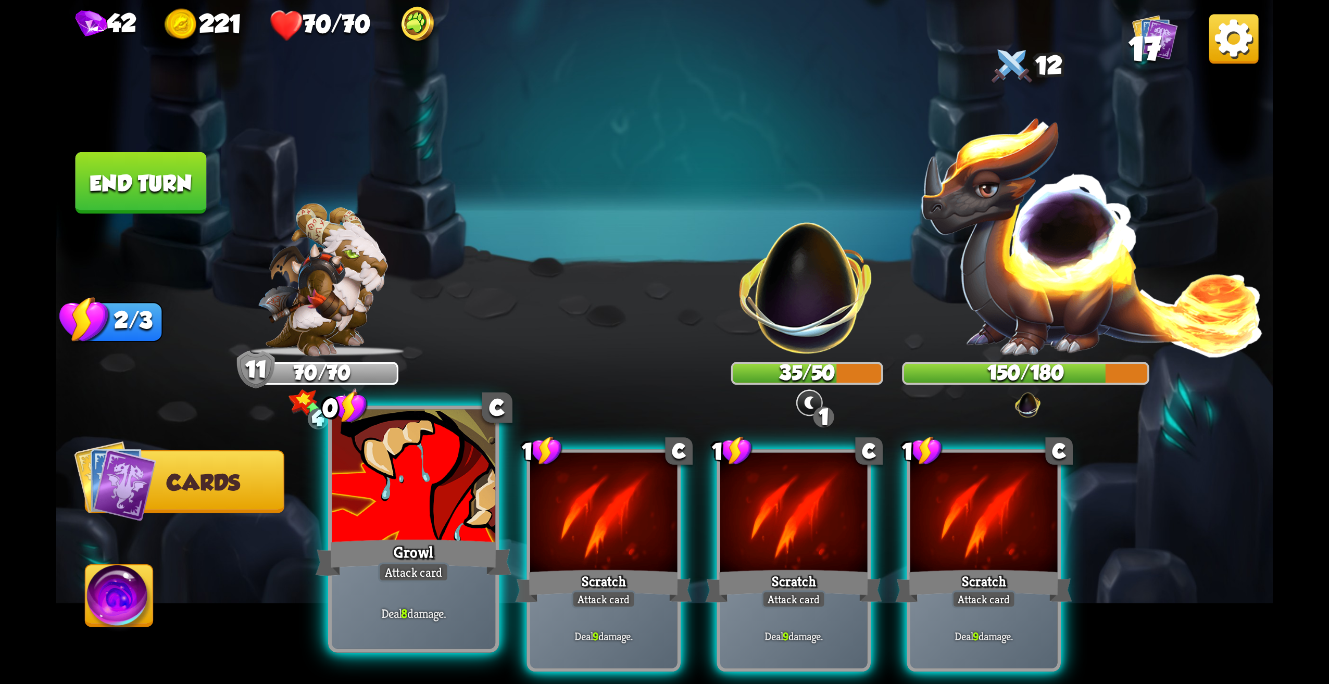
click at [436, 554] on div "Growl" at bounding box center [414, 558] width 196 height 44
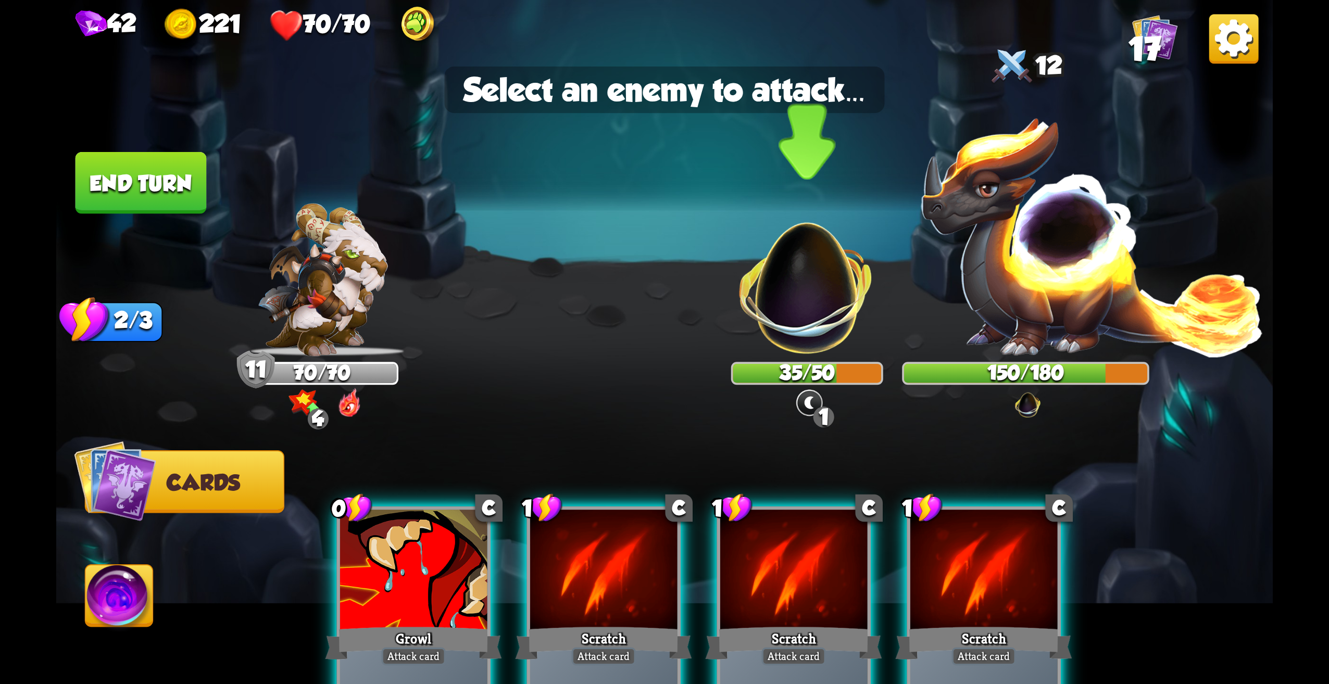
click at [761, 309] on img at bounding box center [807, 277] width 160 height 160
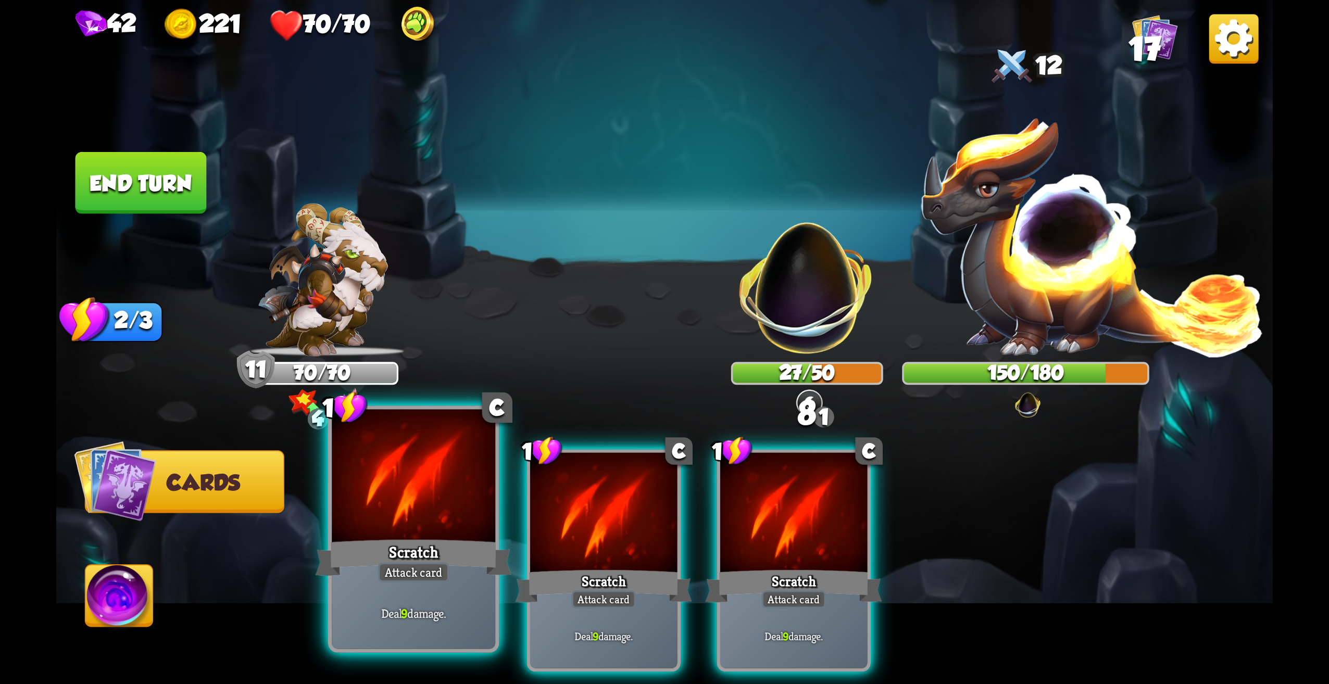
click at [439, 494] on div at bounding box center [414, 479] width 164 height 138
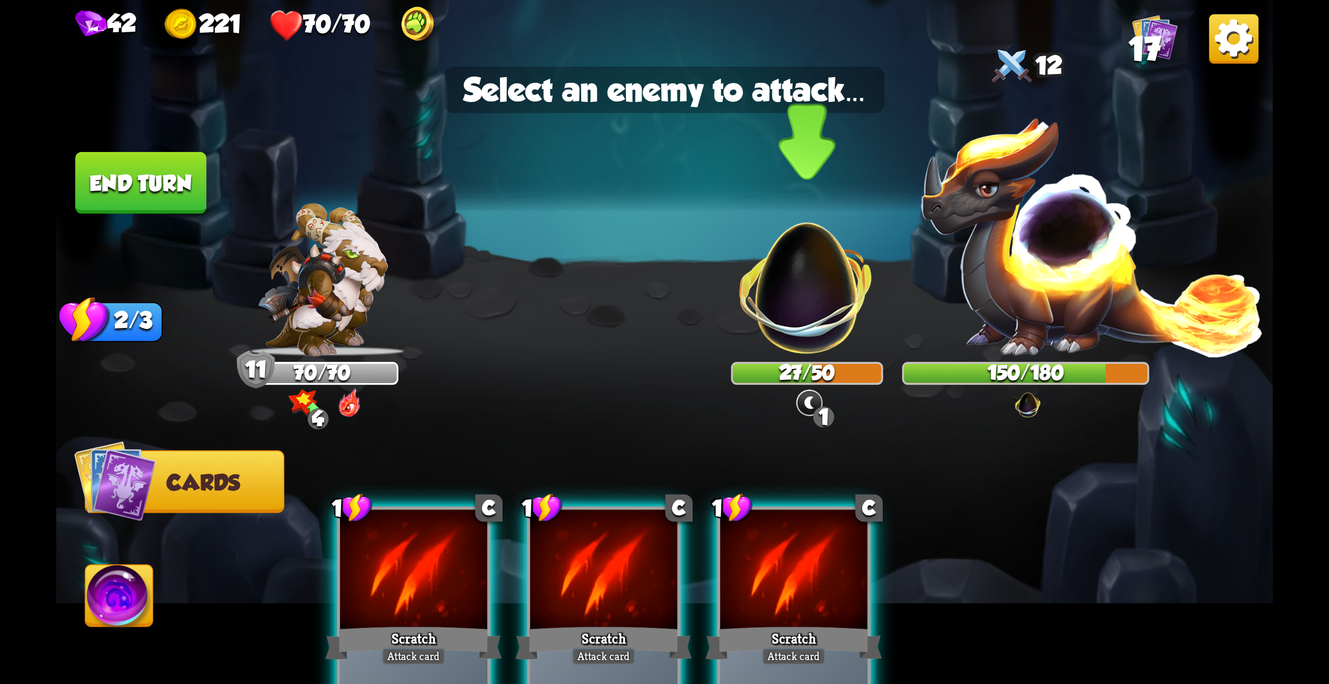
click at [787, 297] on img at bounding box center [807, 277] width 160 height 160
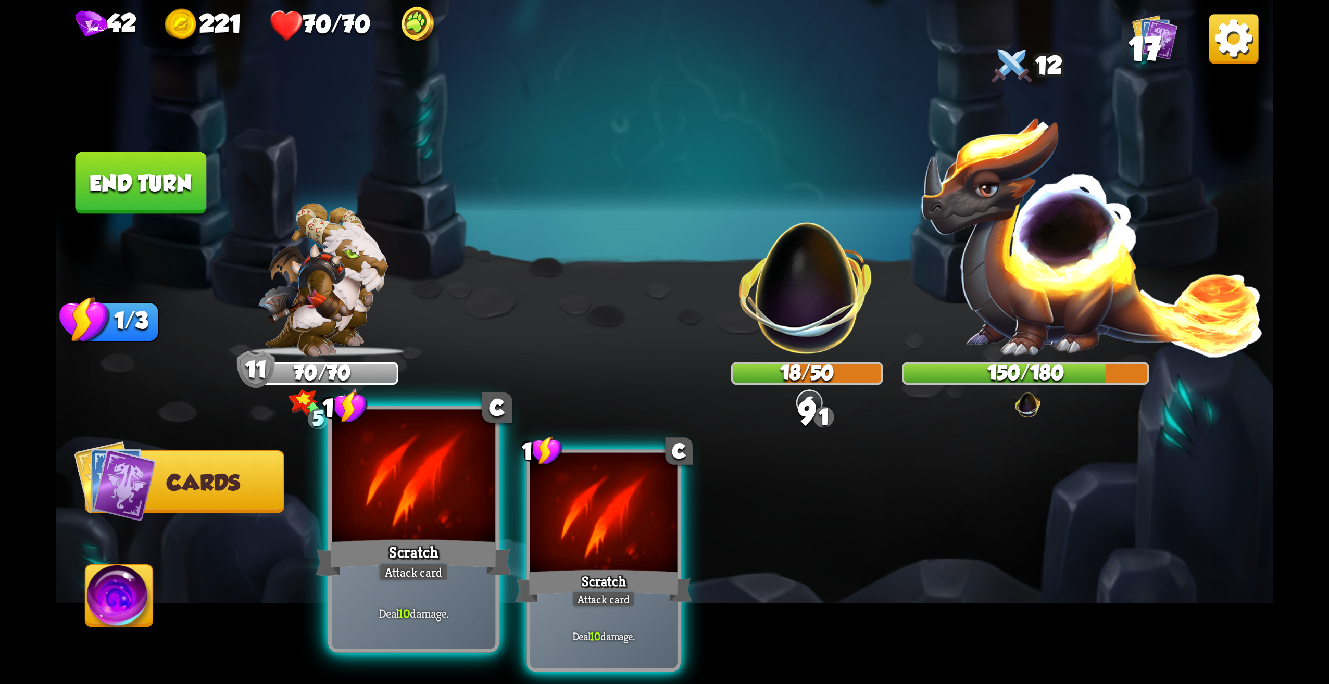
click at [464, 528] on div at bounding box center [414, 479] width 164 height 138
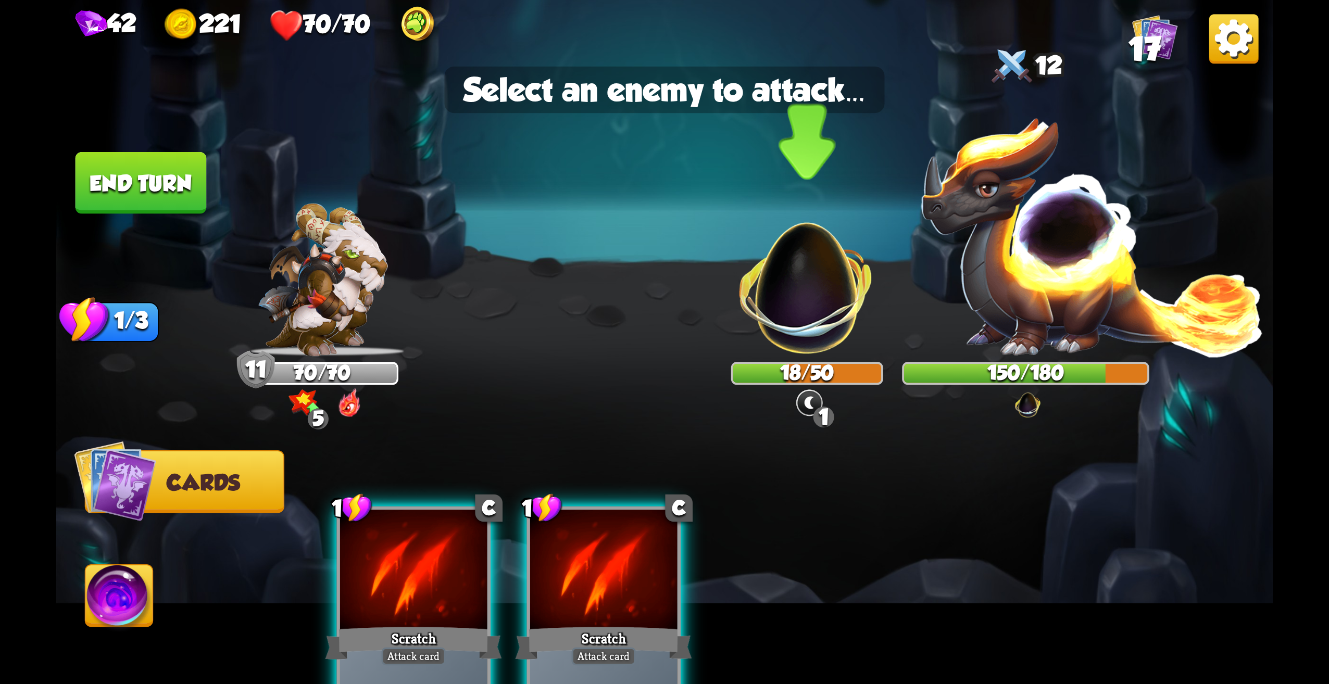
click at [825, 287] on img at bounding box center [807, 277] width 160 height 160
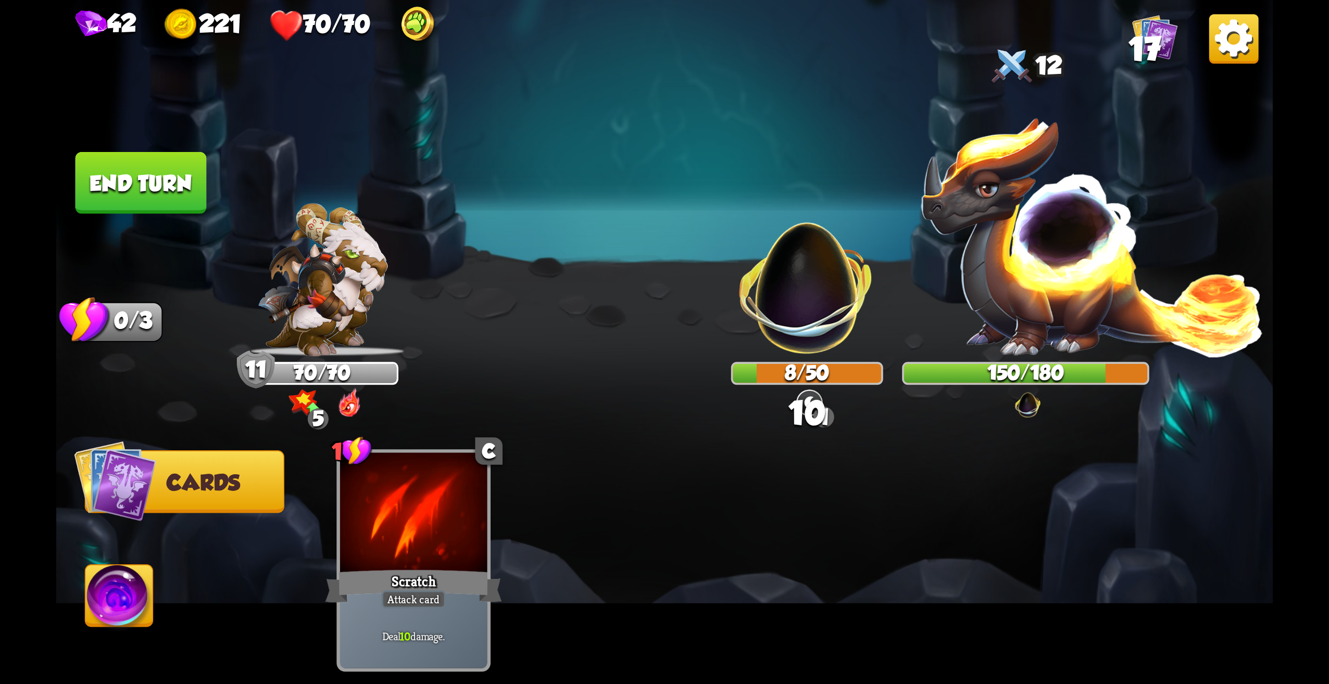
click at [169, 172] on button "End turn" at bounding box center [141, 183] width 131 height 62
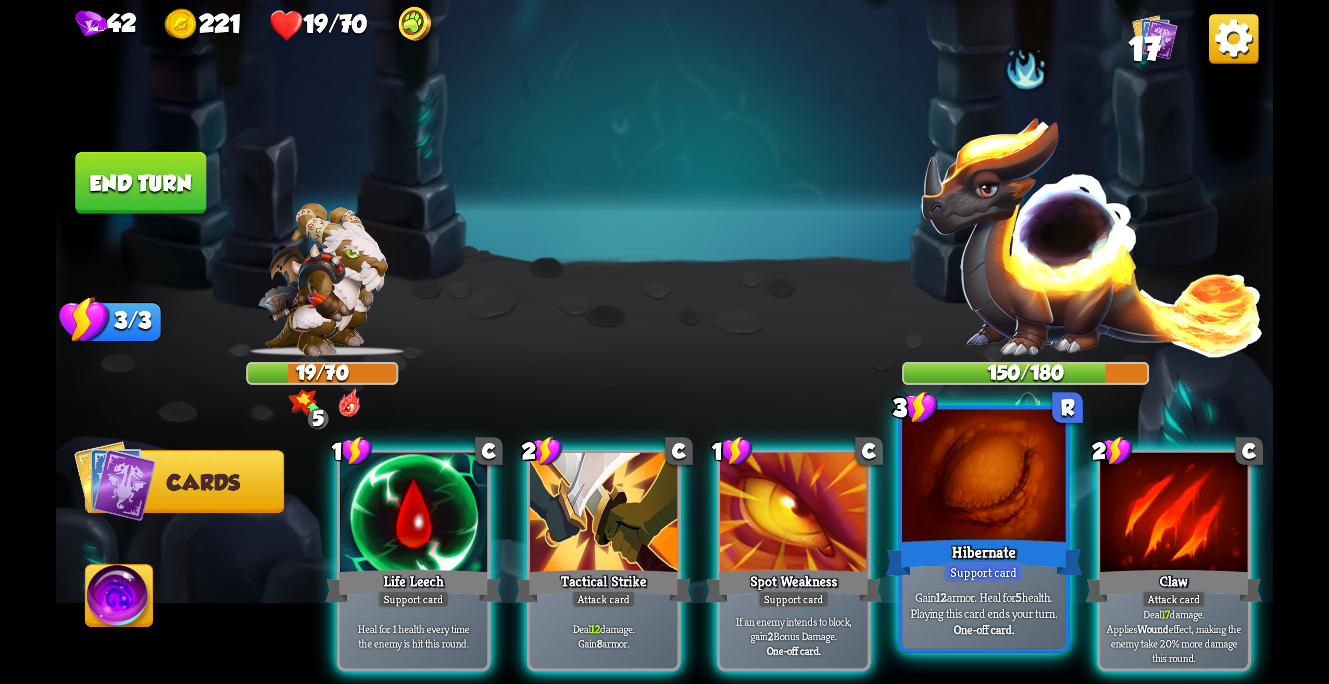
drag, startPoint x: 997, startPoint y: 539, endPoint x: 1008, endPoint y: 536, distance: 10.7
click at [1008, 536] on div "Hibernate" at bounding box center [984, 558] width 196 height 44
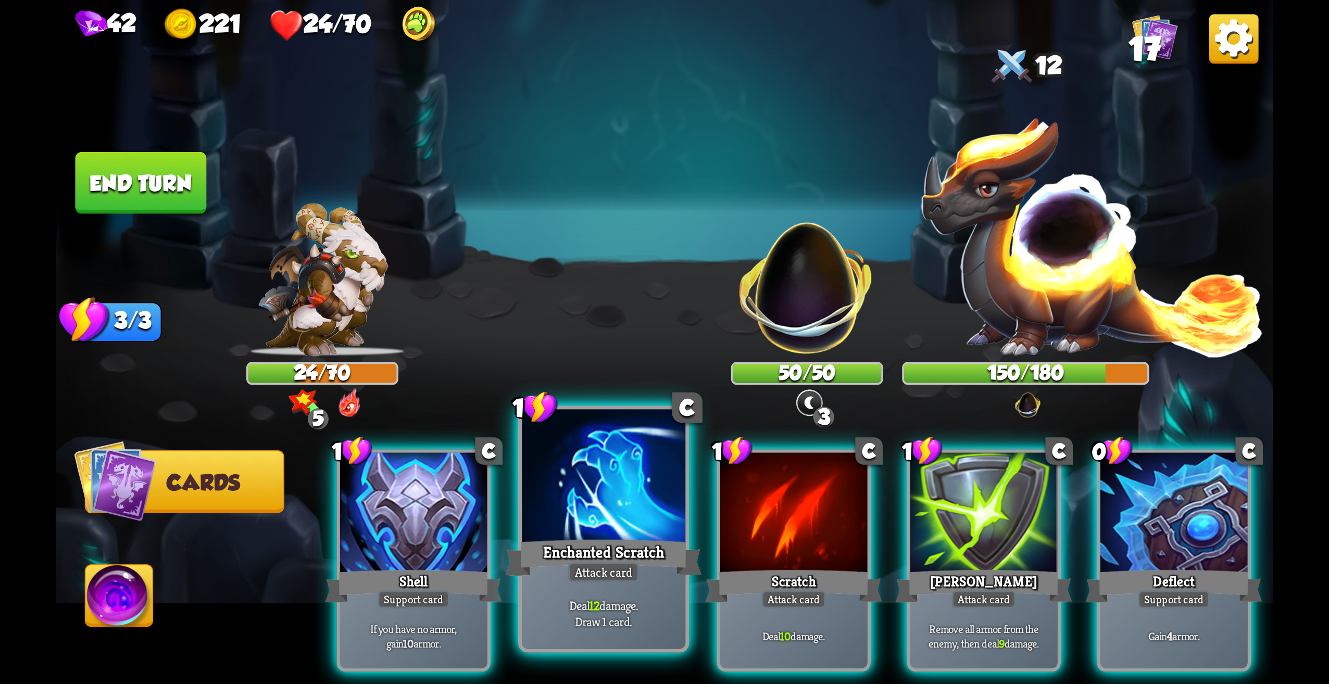
click at [620, 479] on div at bounding box center [604, 479] width 164 height 138
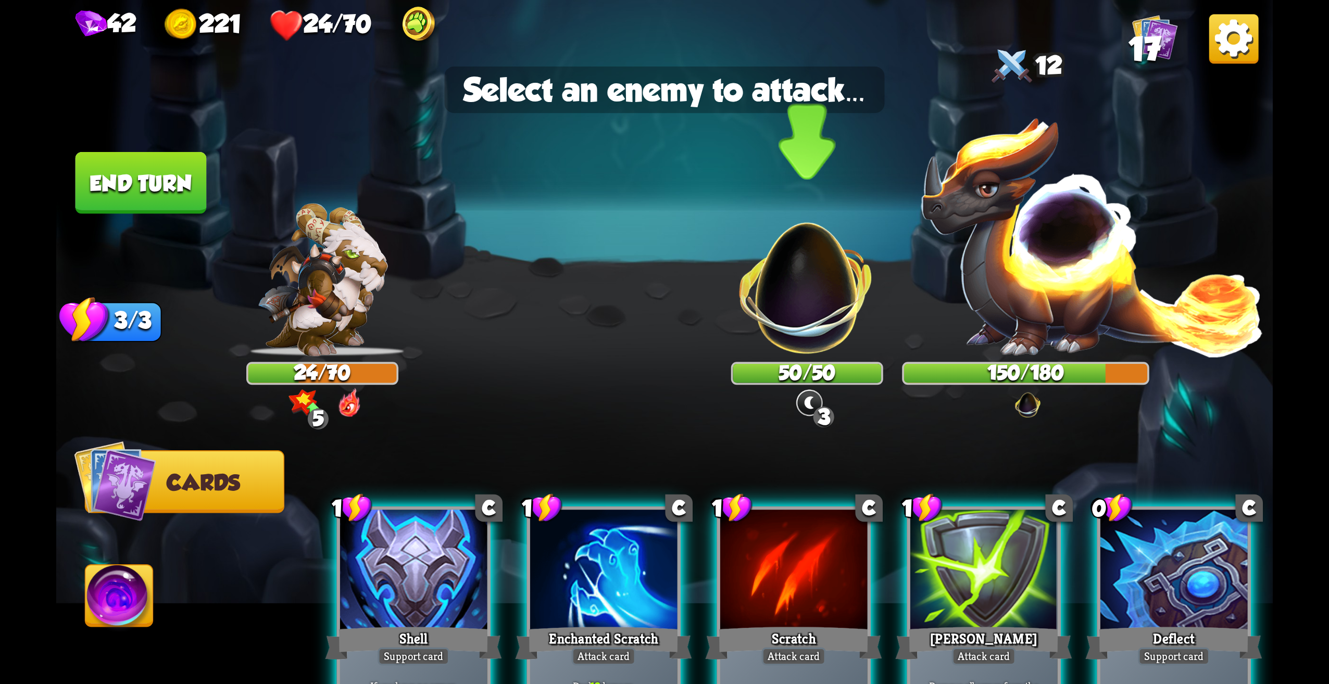
click at [851, 283] on img at bounding box center [807, 277] width 160 height 160
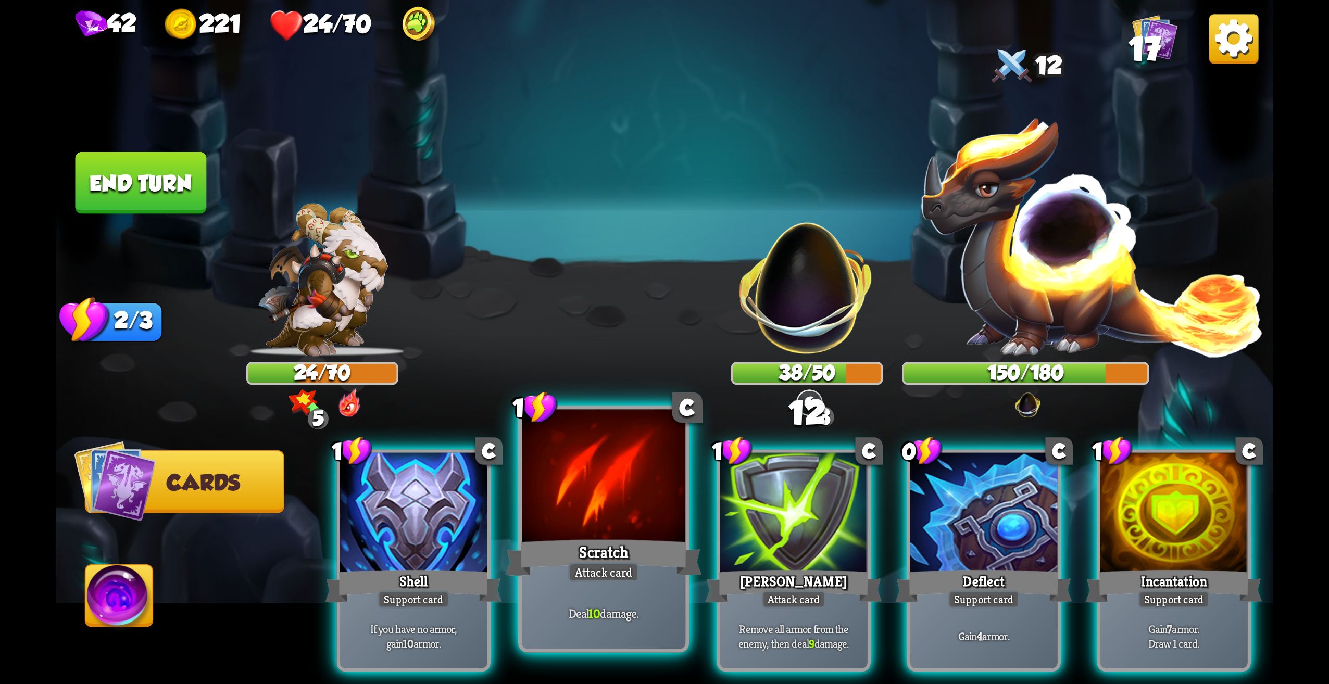
click at [635, 510] on div at bounding box center [604, 479] width 164 height 138
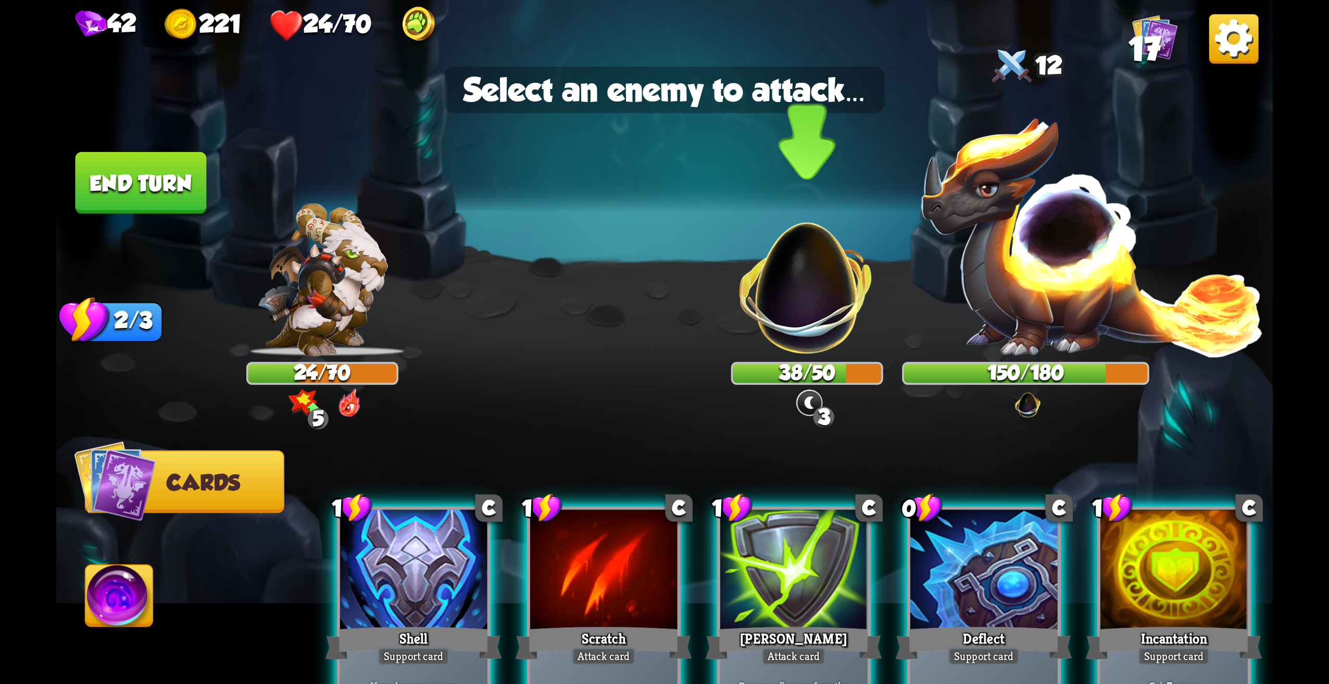
click at [784, 308] on img at bounding box center [807, 277] width 160 height 160
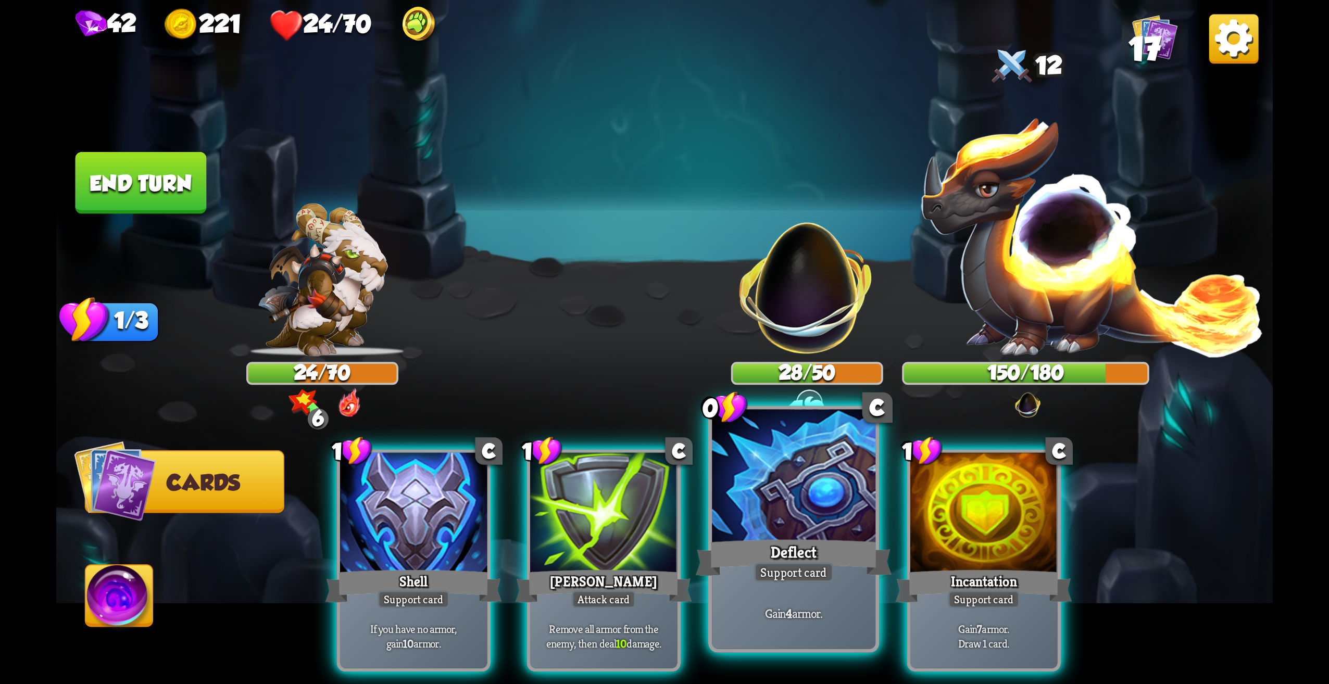
click at [803, 528] on div at bounding box center [794, 479] width 164 height 138
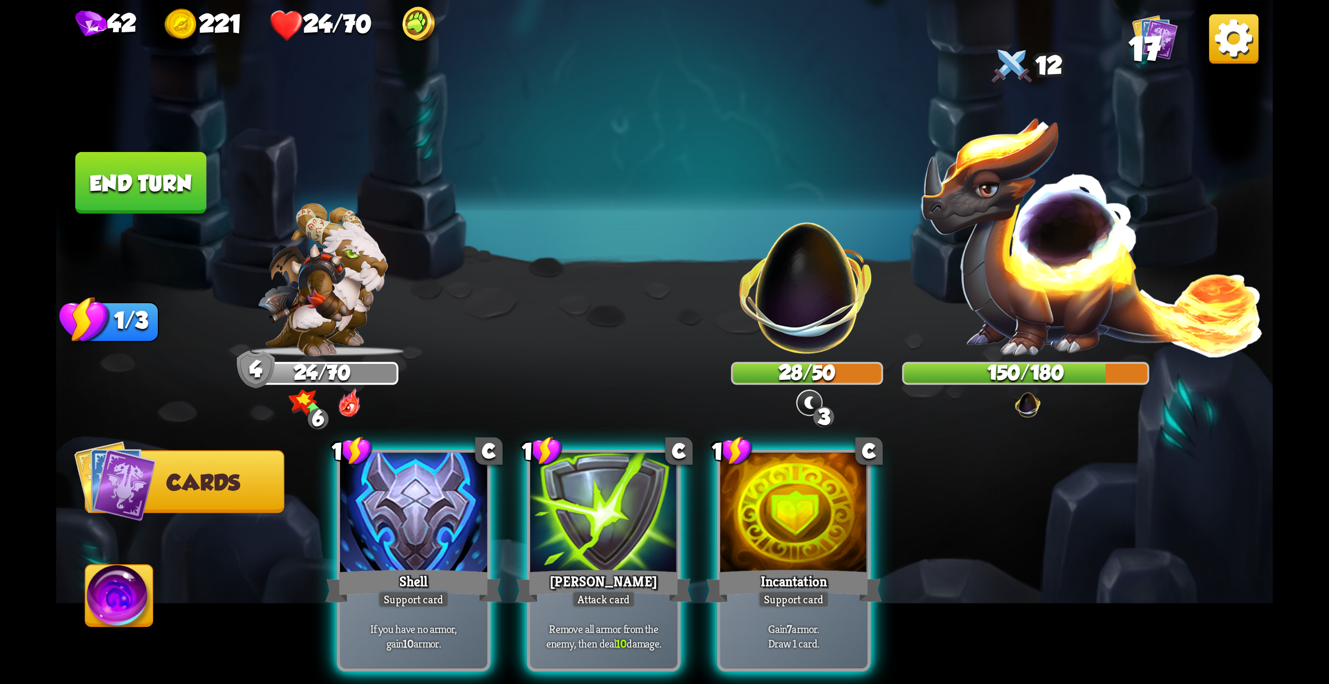
click at [798, 472] on div at bounding box center [793, 515] width 147 height 124
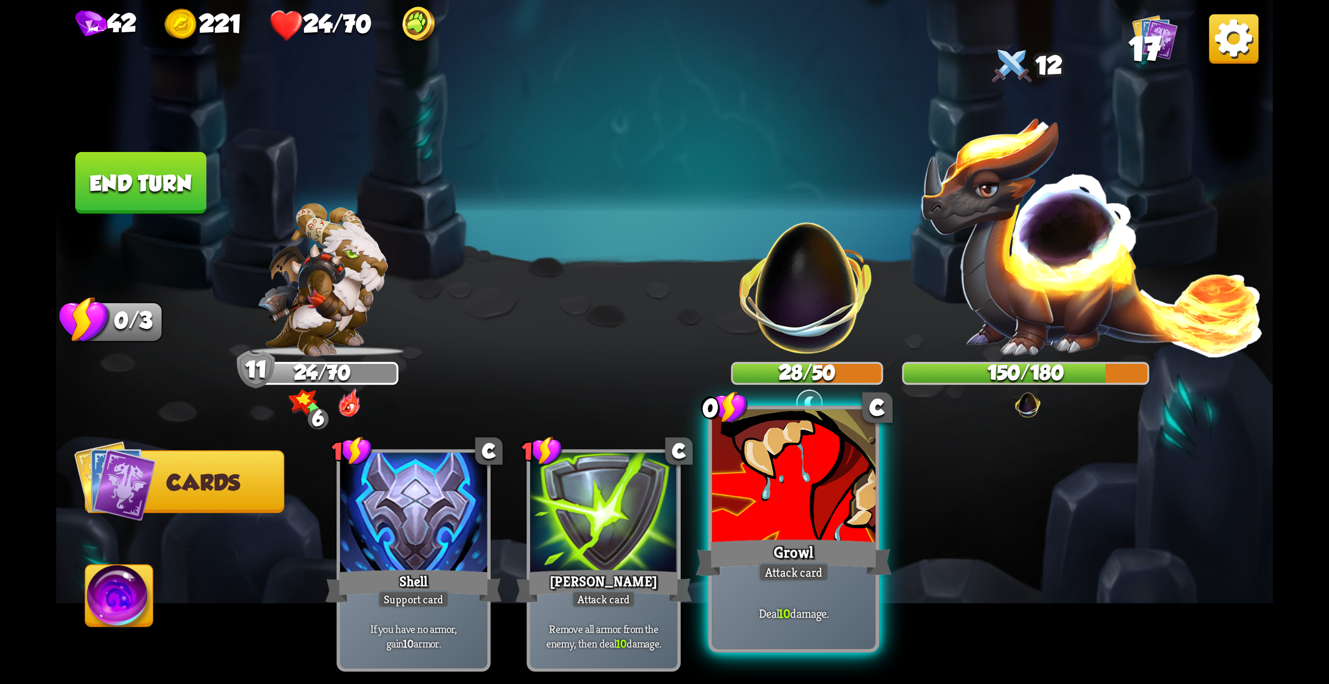
click at [792, 454] on div at bounding box center [794, 479] width 164 height 138
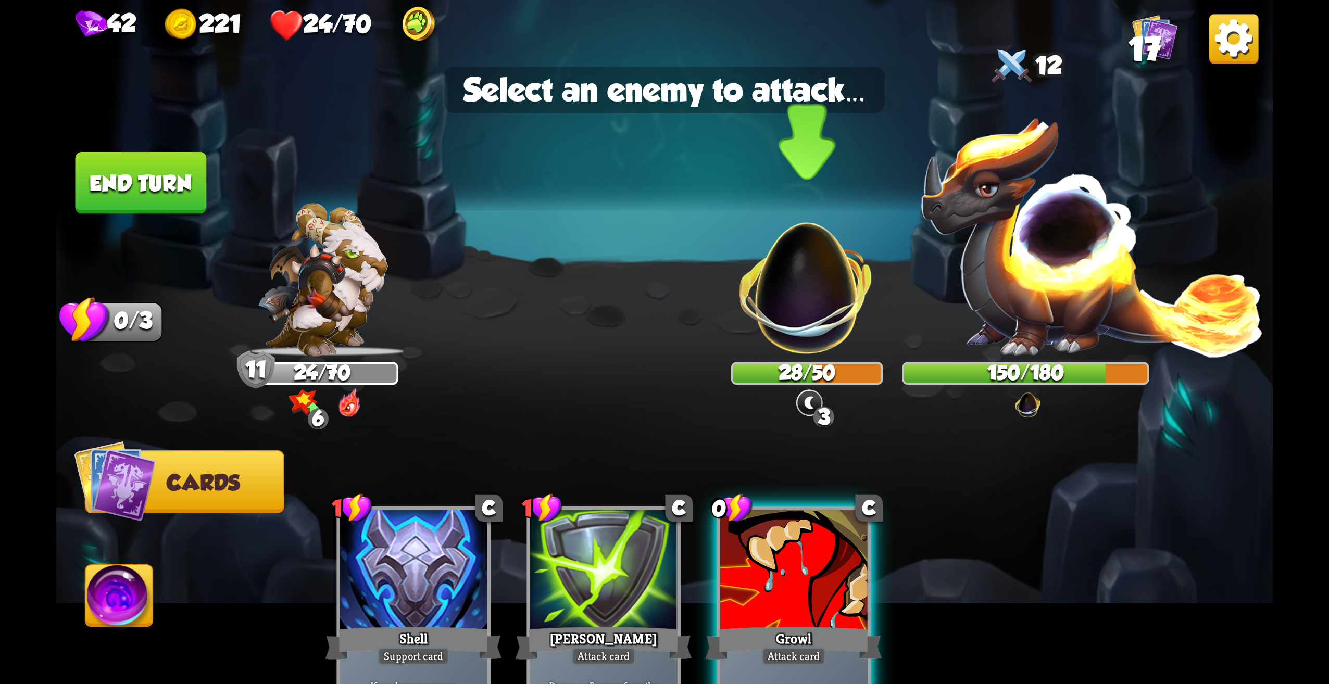
click at [818, 277] on img at bounding box center [807, 277] width 160 height 160
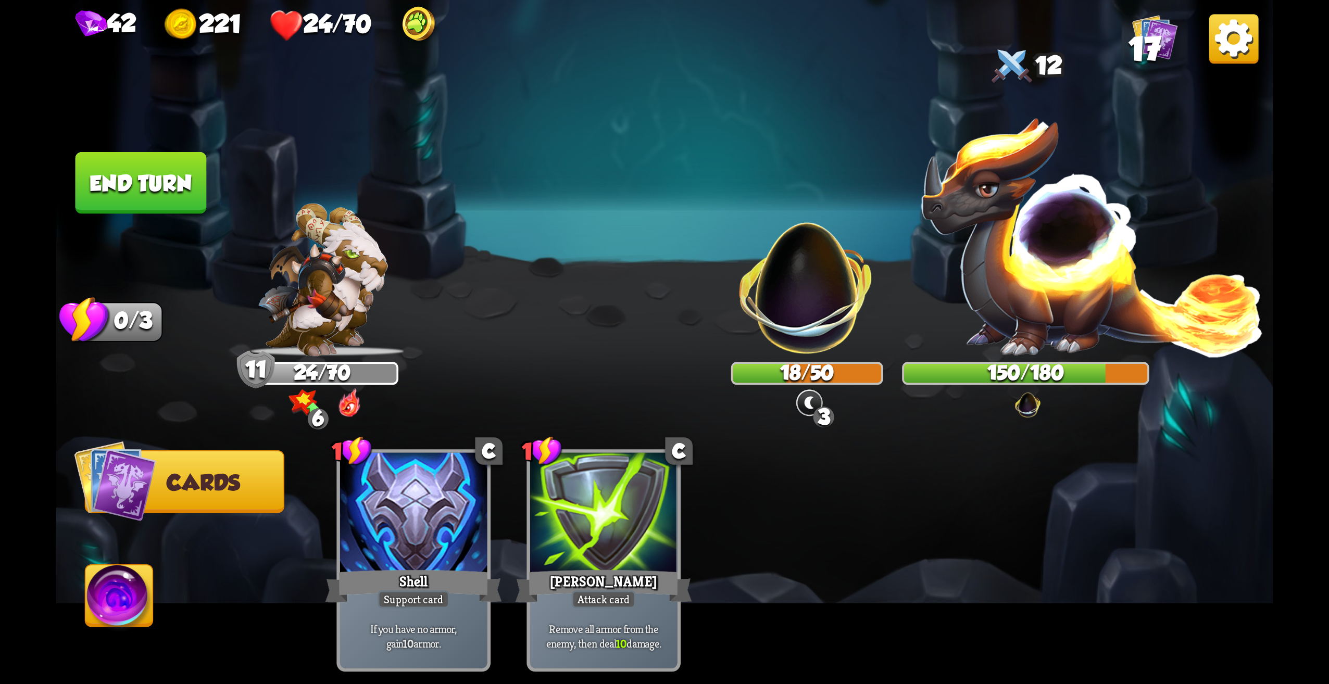
click at [129, 186] on button "End turn" at bounding box center [141, 183] width 131 height 62
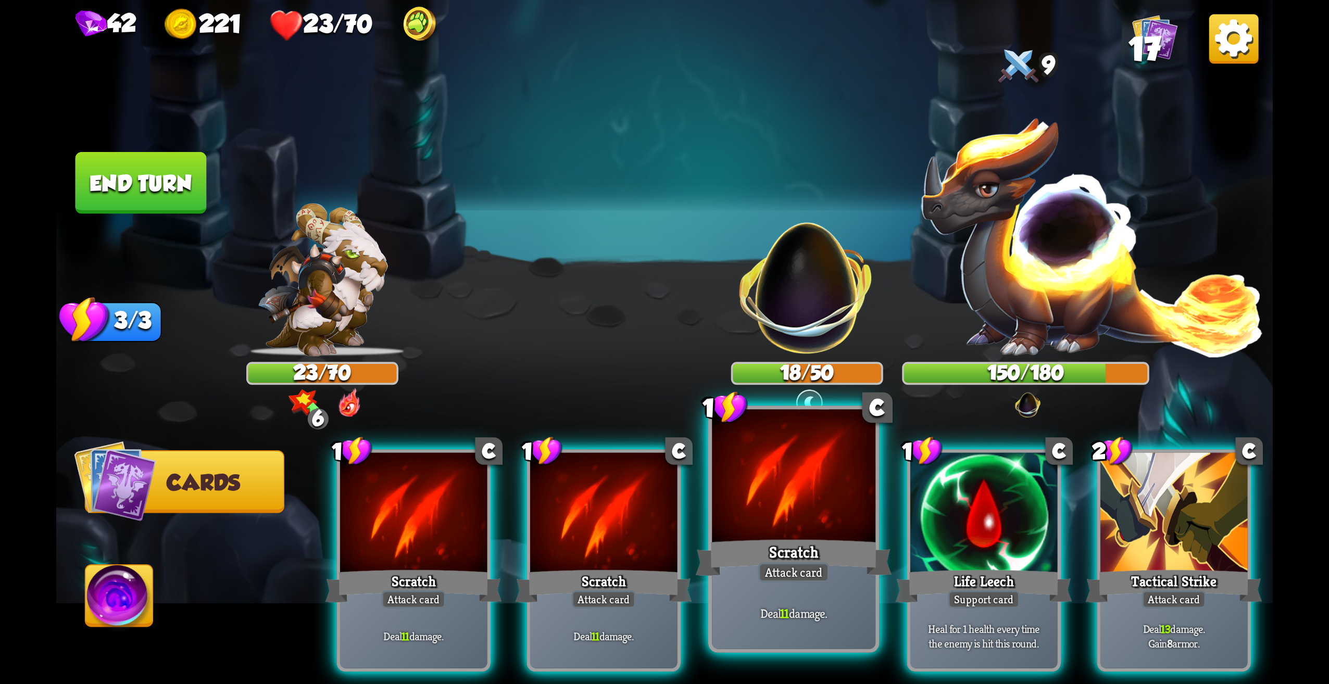
click at [806, 504] on div at bounding box center [794, 479] width 164 height 138
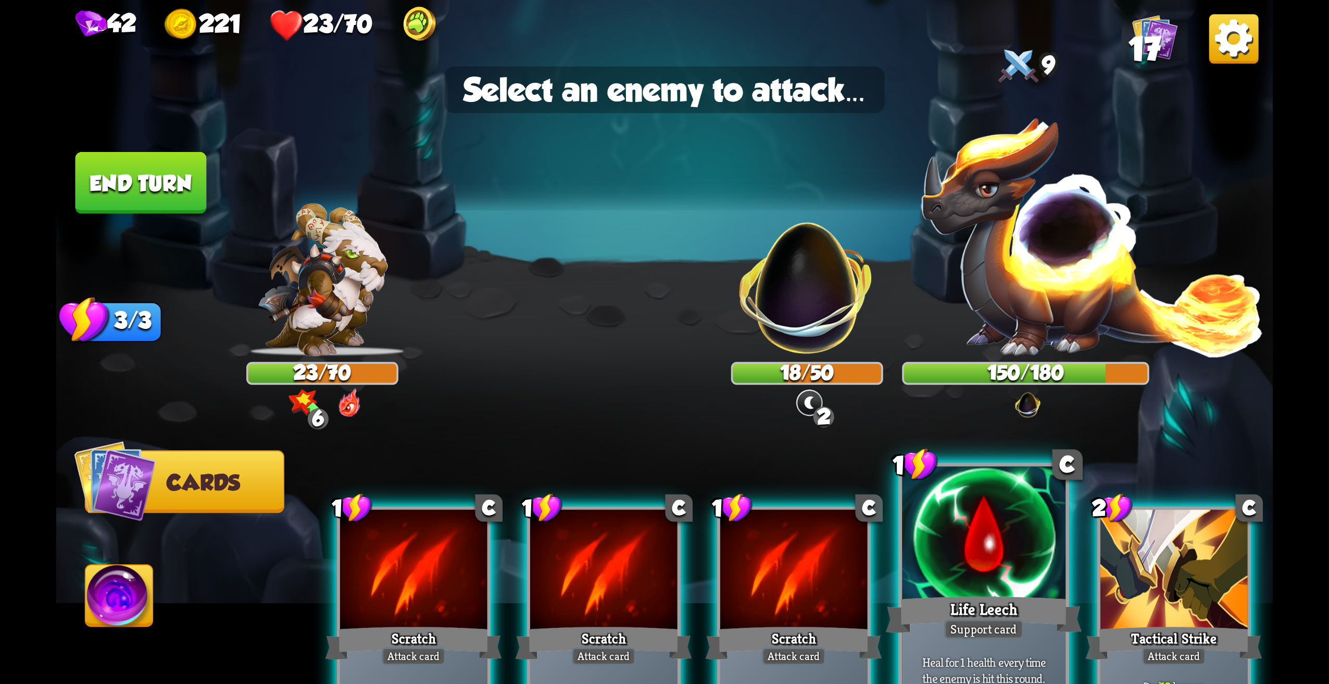
click at [960, 541] on div at bounding box center [984, 536] width 164 height 138
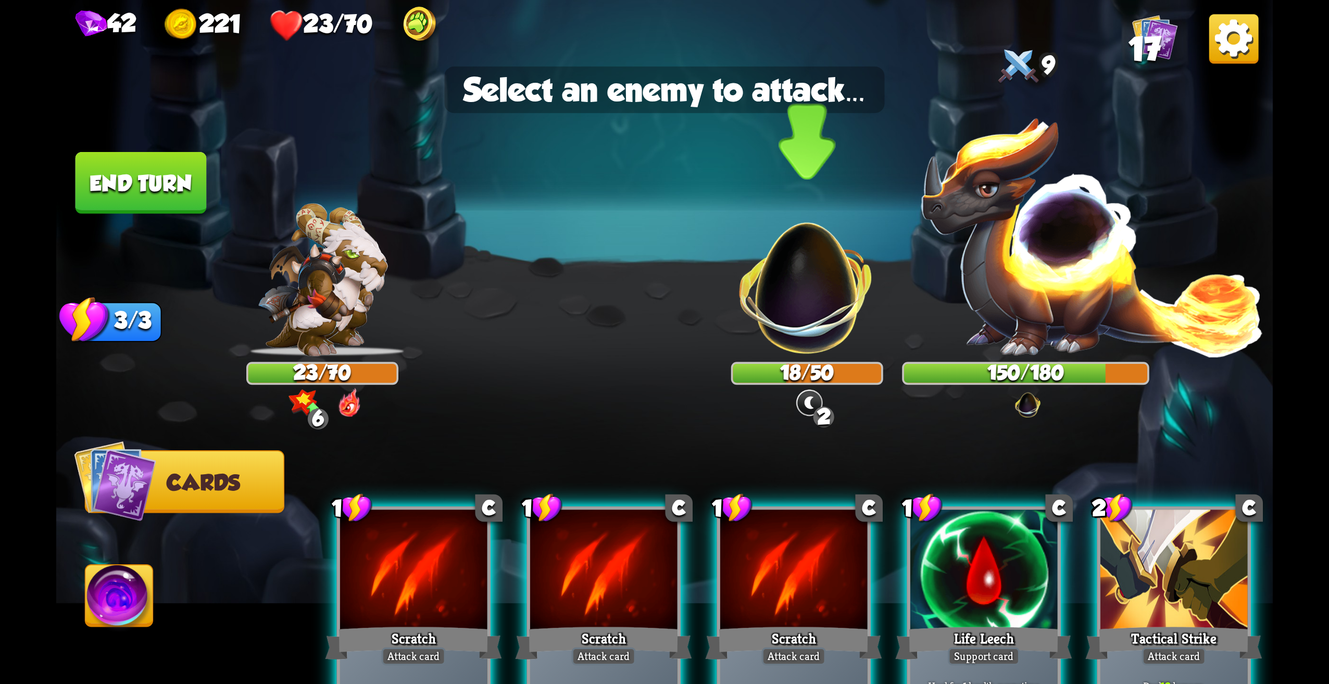
click at [825, 321] on img at bounding box center [807, 277] width 160 height 160
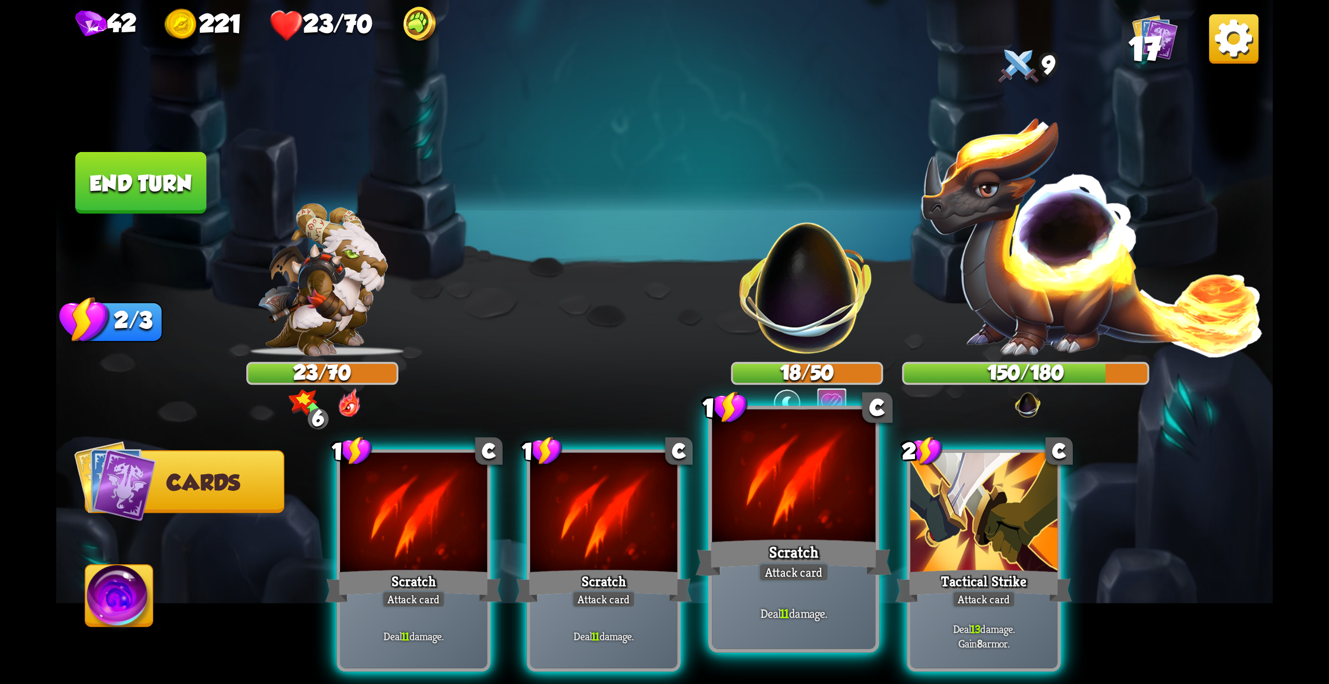
click at [810, 506] on div at bounding box center [794, 479] width 164 height 138
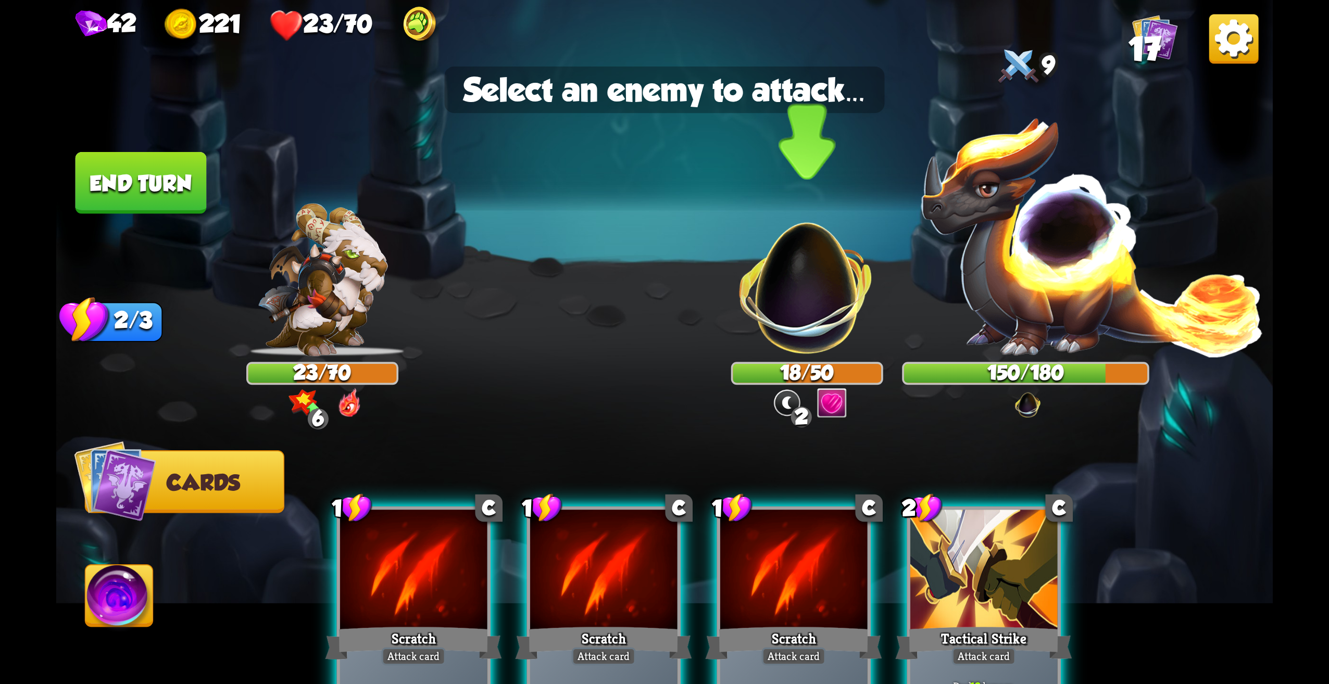
click at [776, 301] on img at bounding box center [807, 277] width 160 height 160
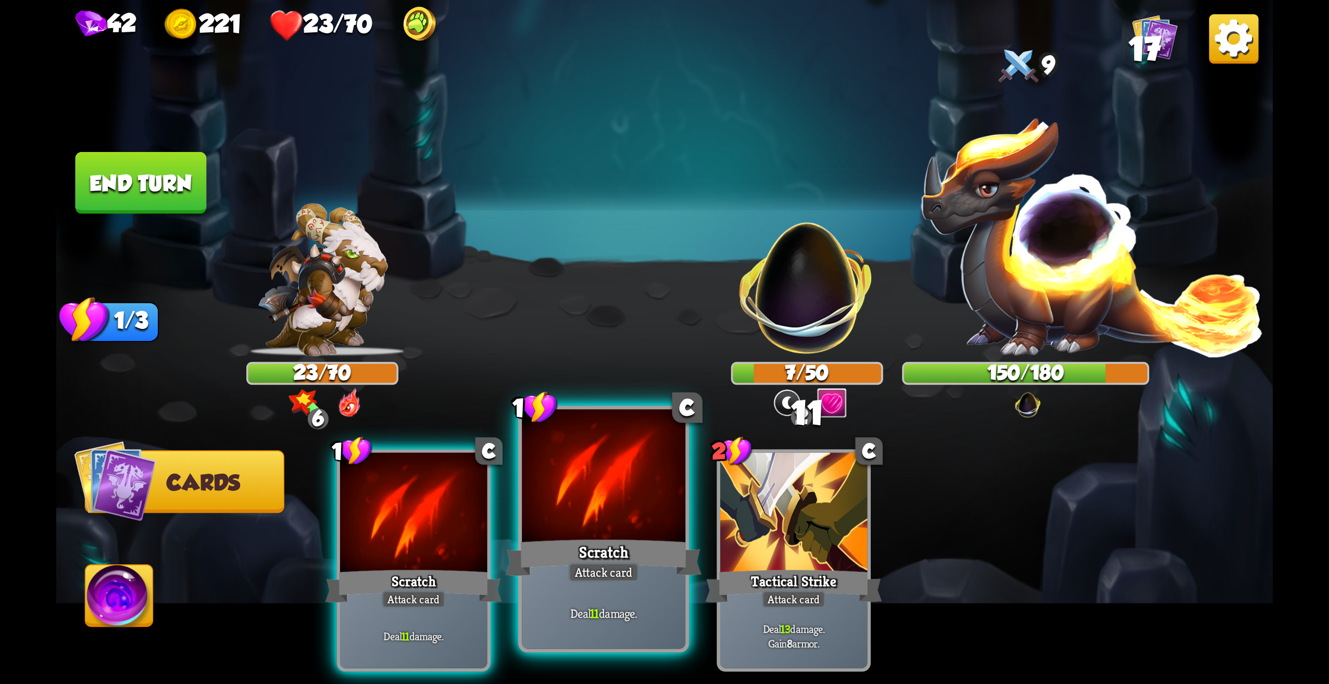
click at [679, 506] on div at bounding box center [604, 479] width 164 height 138
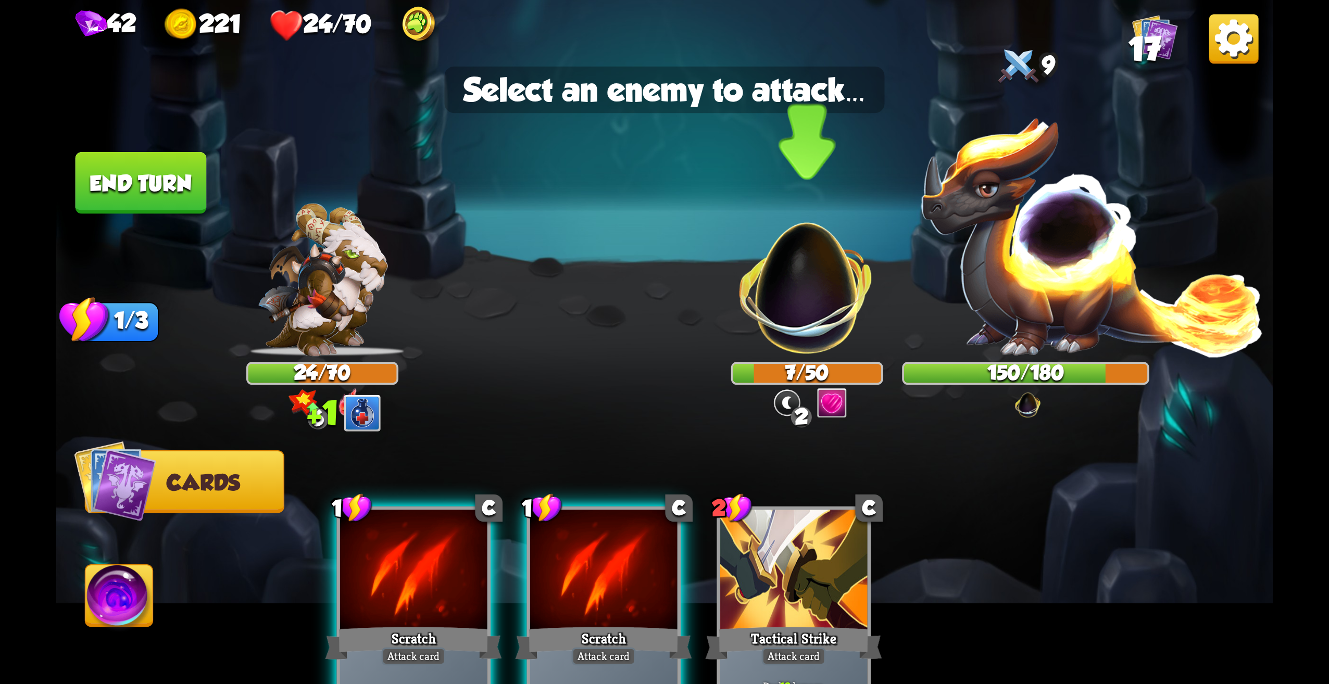
click at [813, 276] on img at bounding box center [807, 277] width 160 height 160
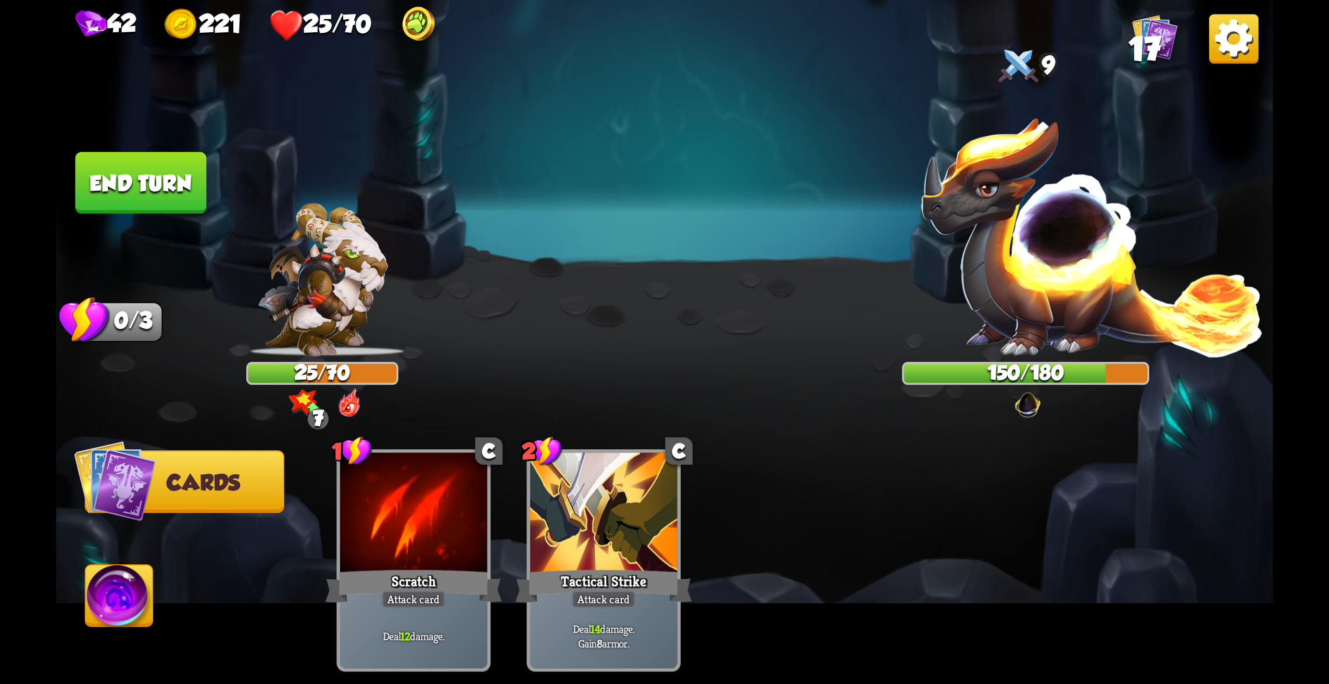
click at [160, 184] on button "End turn" at bounding box center [141, 183] width 131 height 62
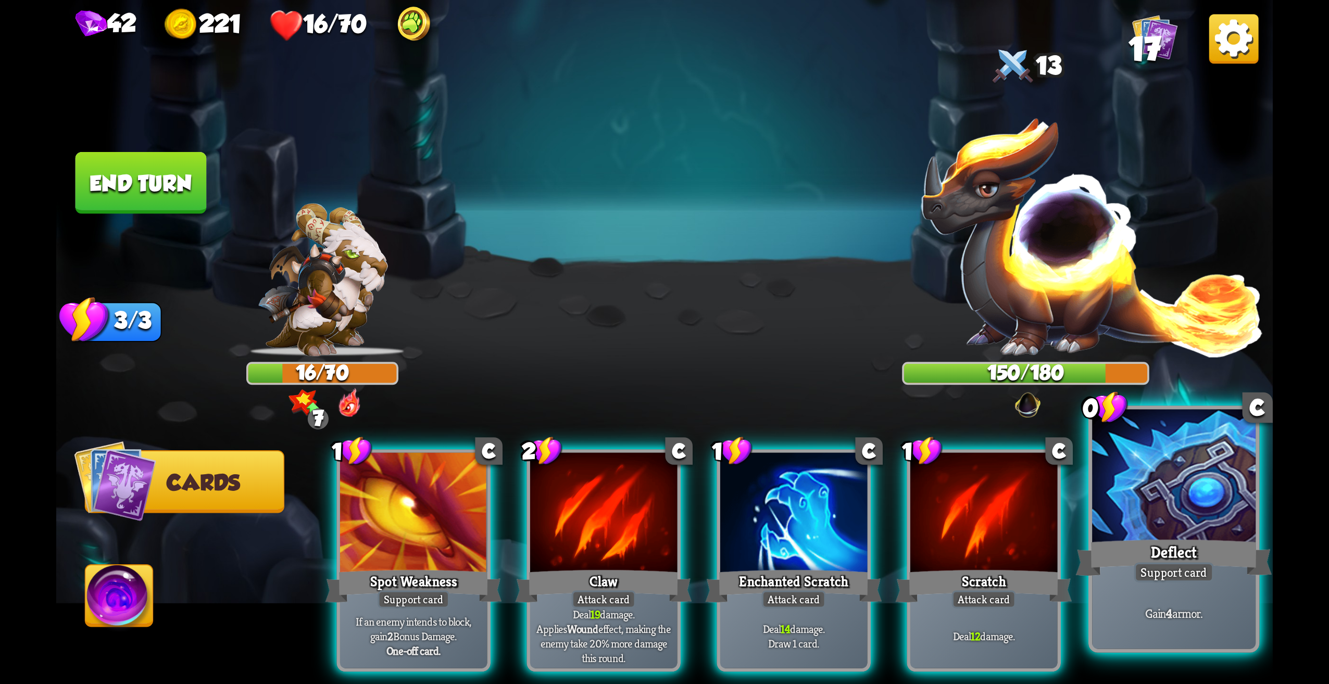
click at [1210, 535] on div at bounding box center [1174, 479] width 164 height 138
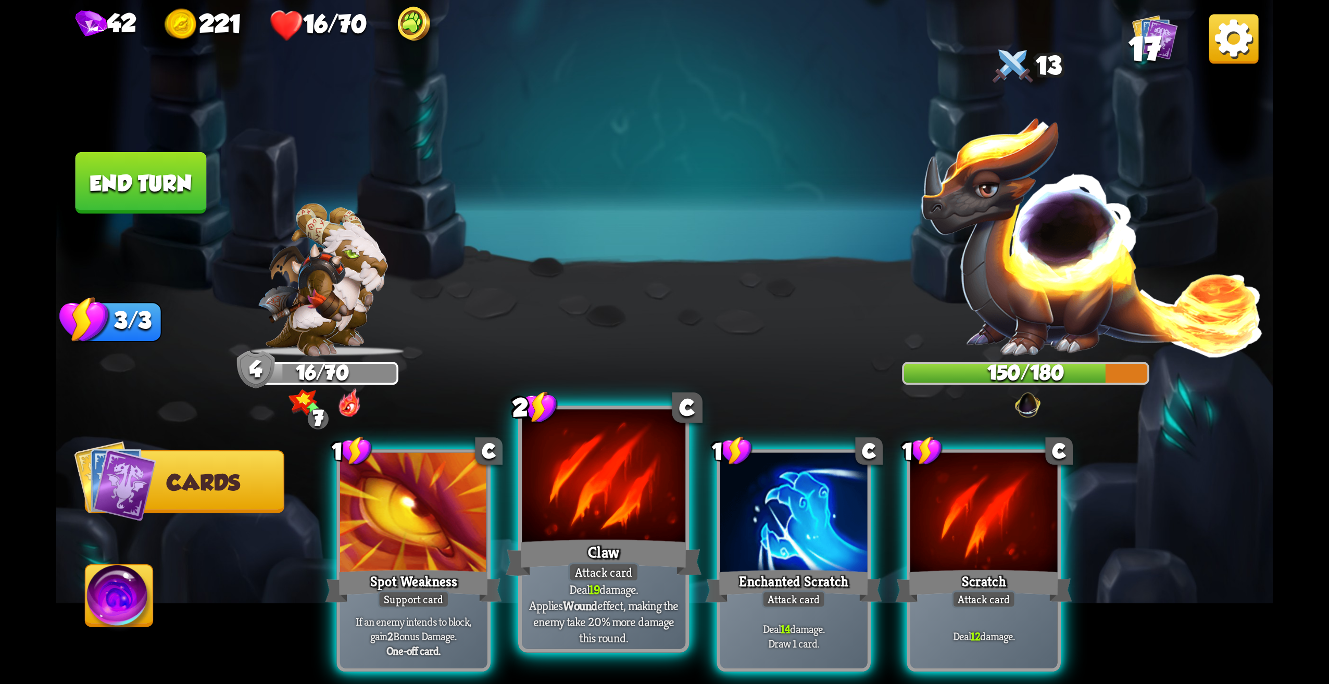
click at [598, 505] on div at bounding box center [604, 479] width 164 height 138
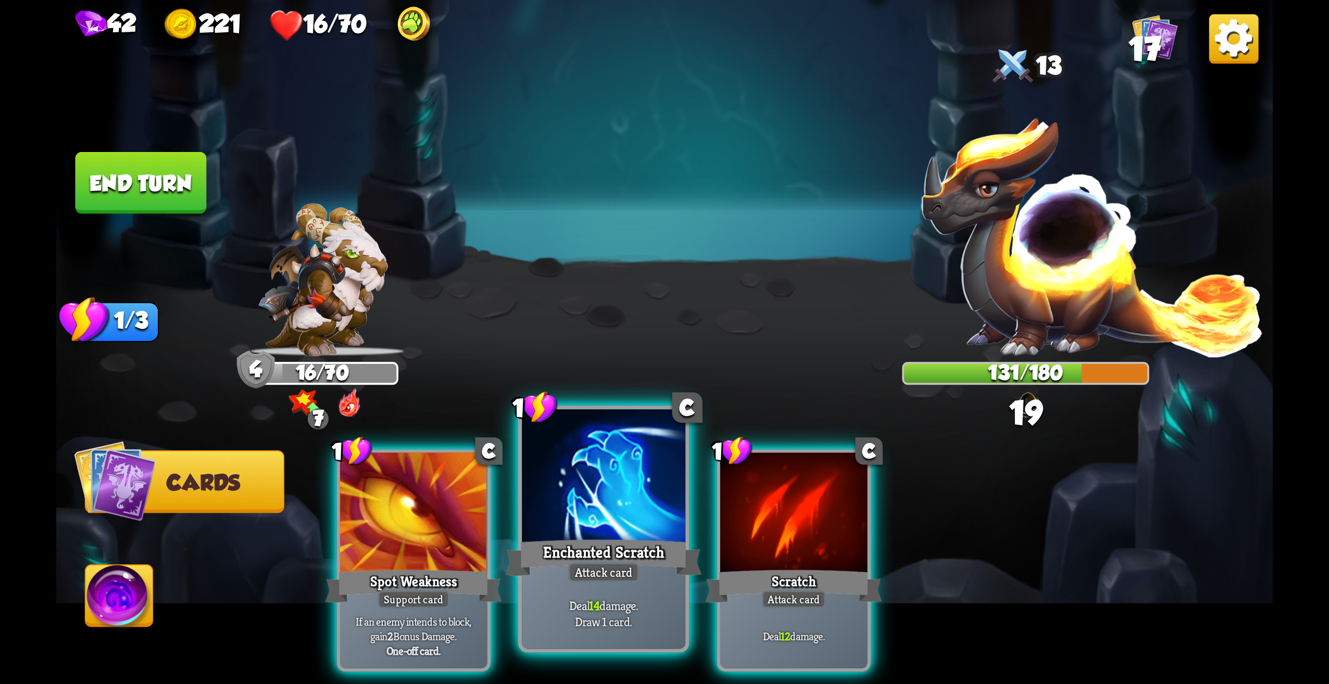
click at [623, 481] on div at bounding box center [604, 479] width 164 height 138
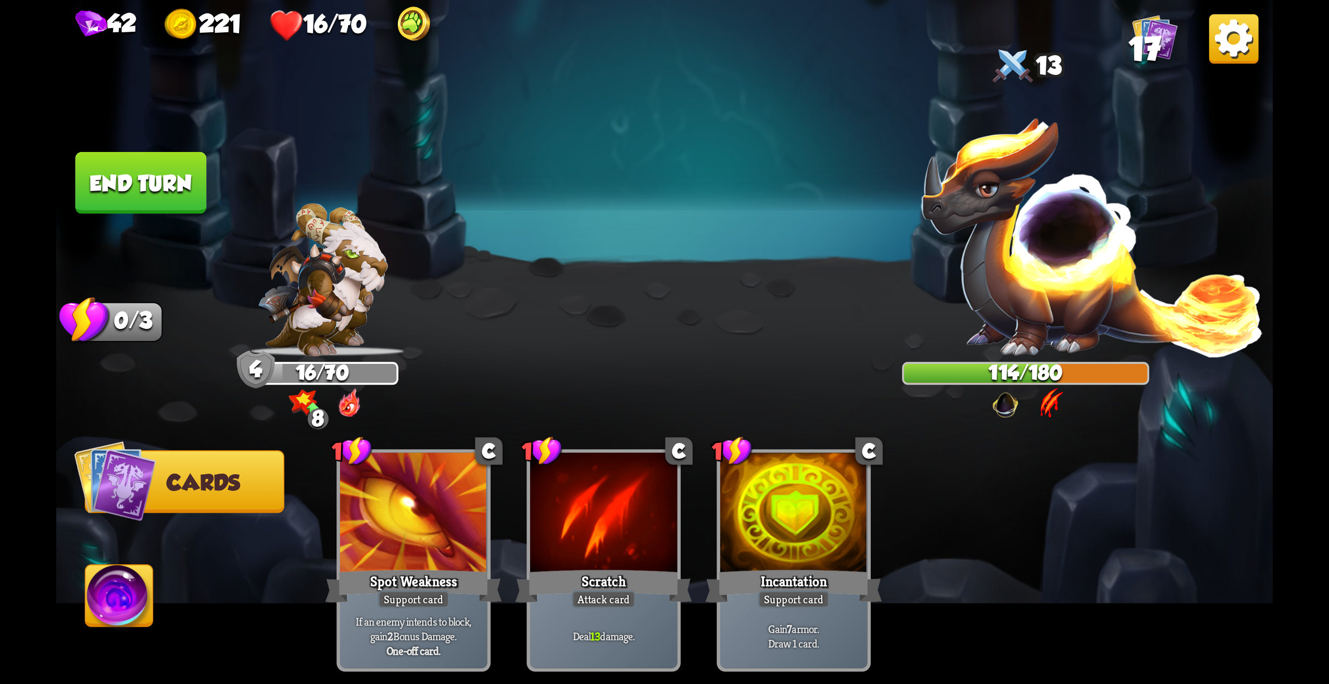
click at [165, 199] on button "End turn" at bounding box center [140, 184] width 134 height 64
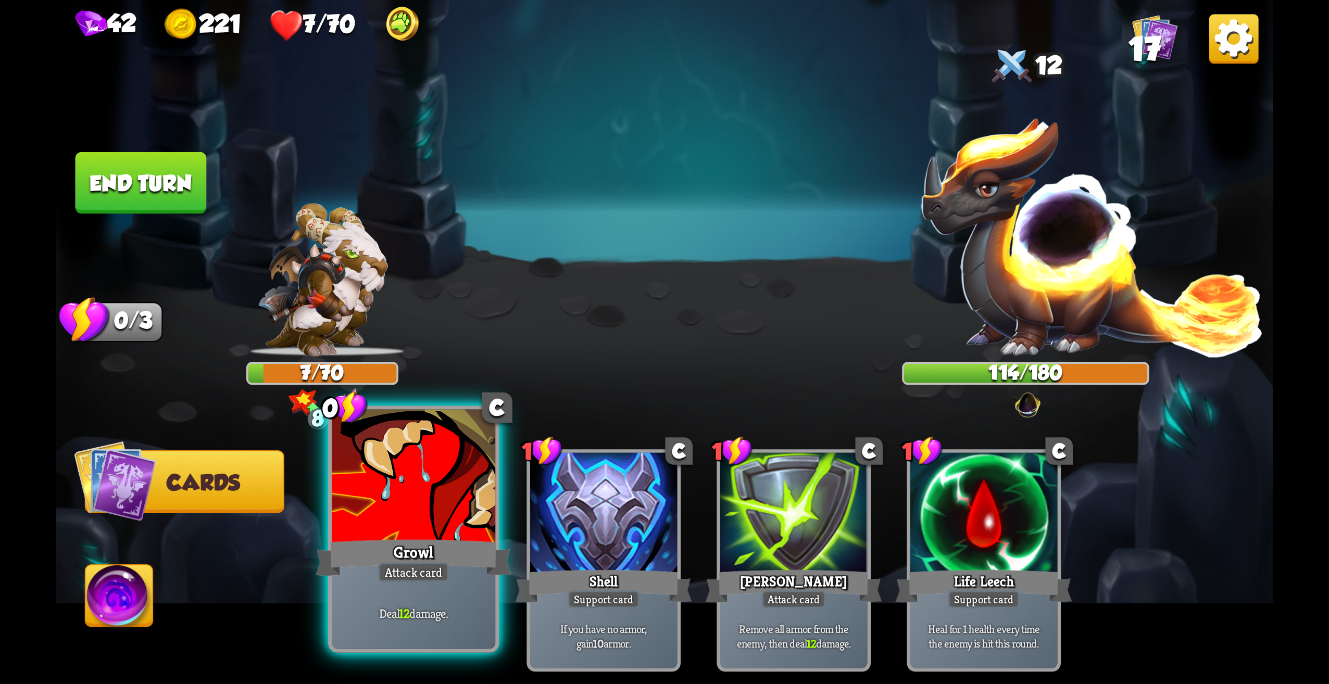
click at [489, 574] on div "Growl" at bounding box center [414, 558] width 196 height 44
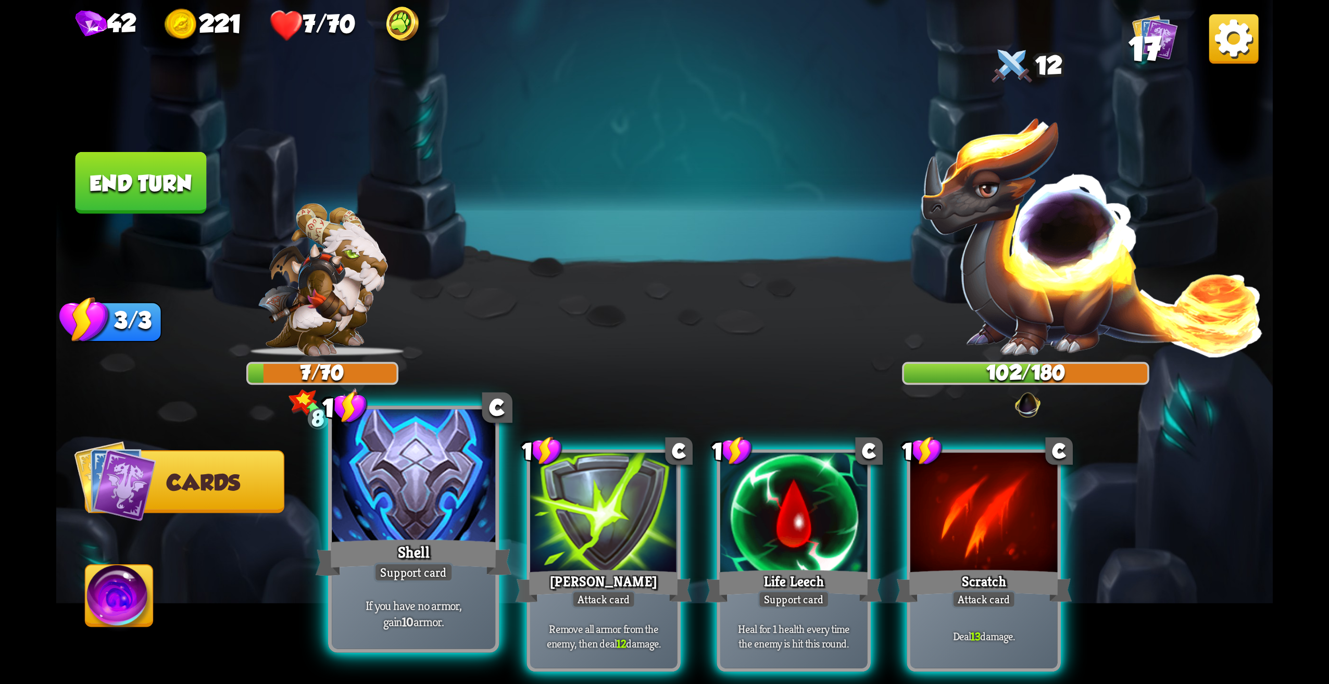
click at [462, 473] on div at bounding box center [414, 479] width 164 height 138
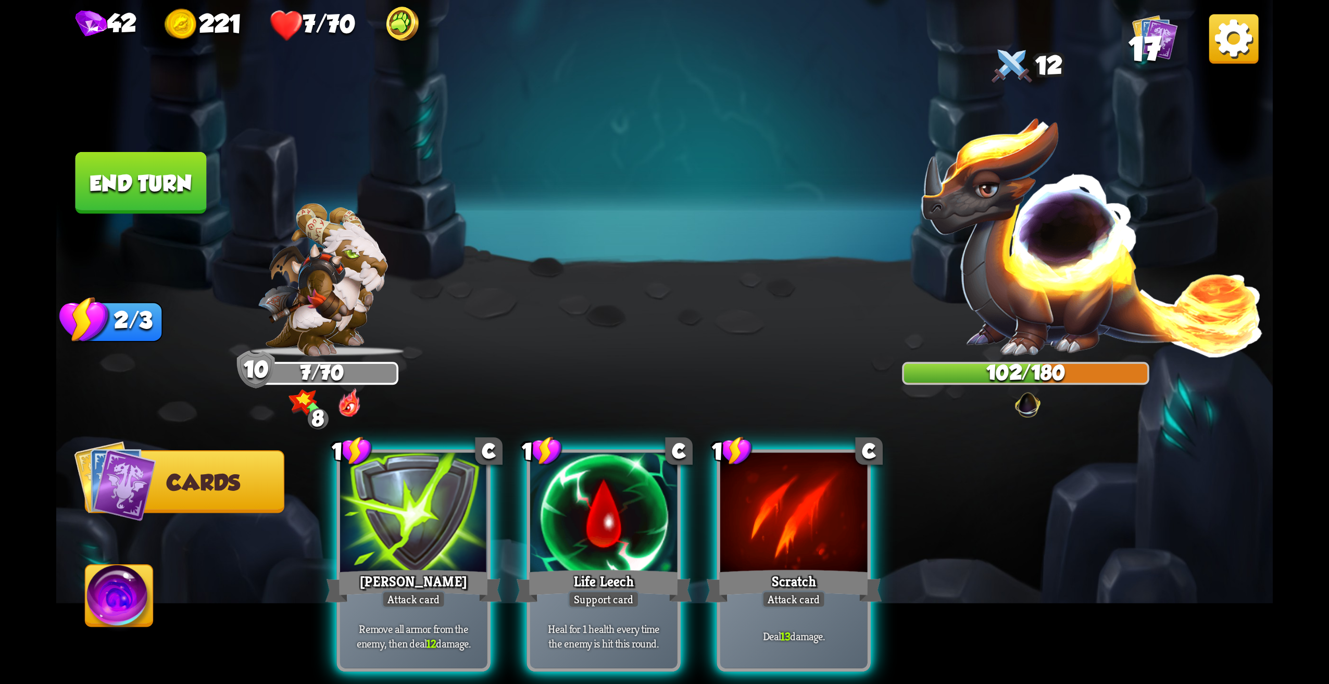
click at [688, 476] on div "1 C [PERSON_NAME] Attack card Remove all armor from the enemy, then deal 12 dam…" at bounding box center [785, 532] width 973 height 304
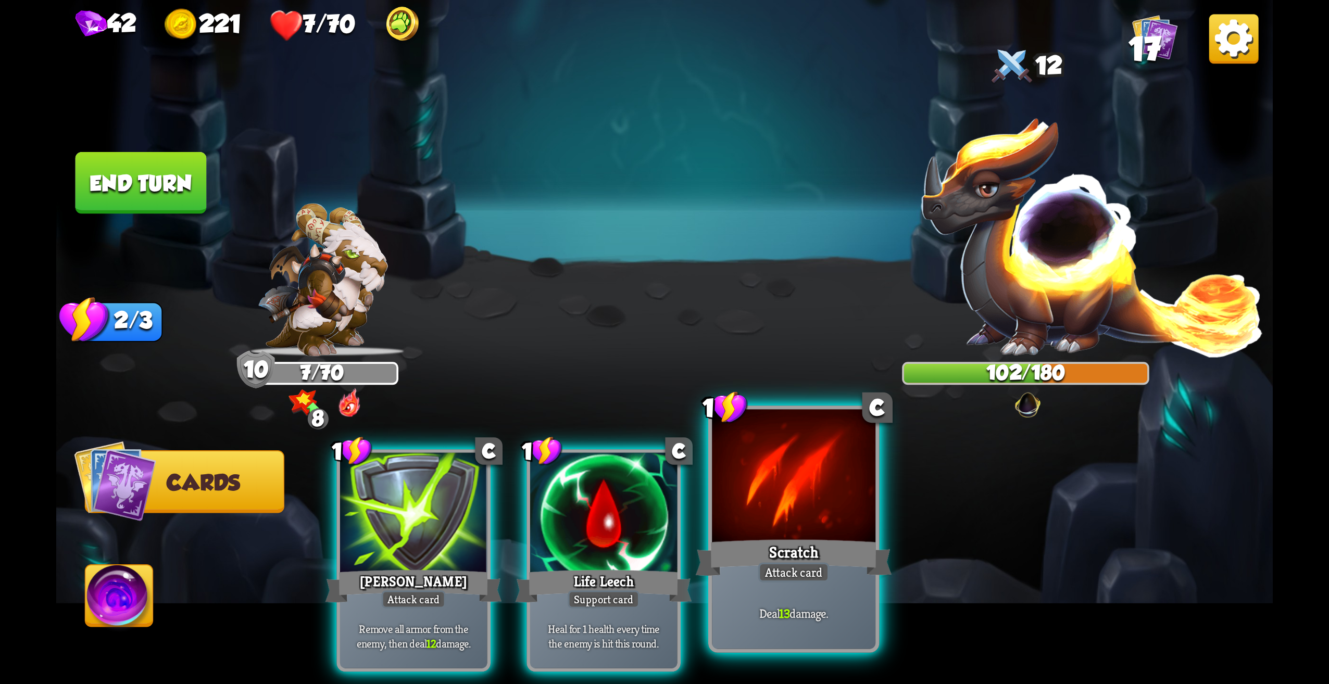
click at [774, 464] on div at bounding box center [794, 479] width 164 height 138
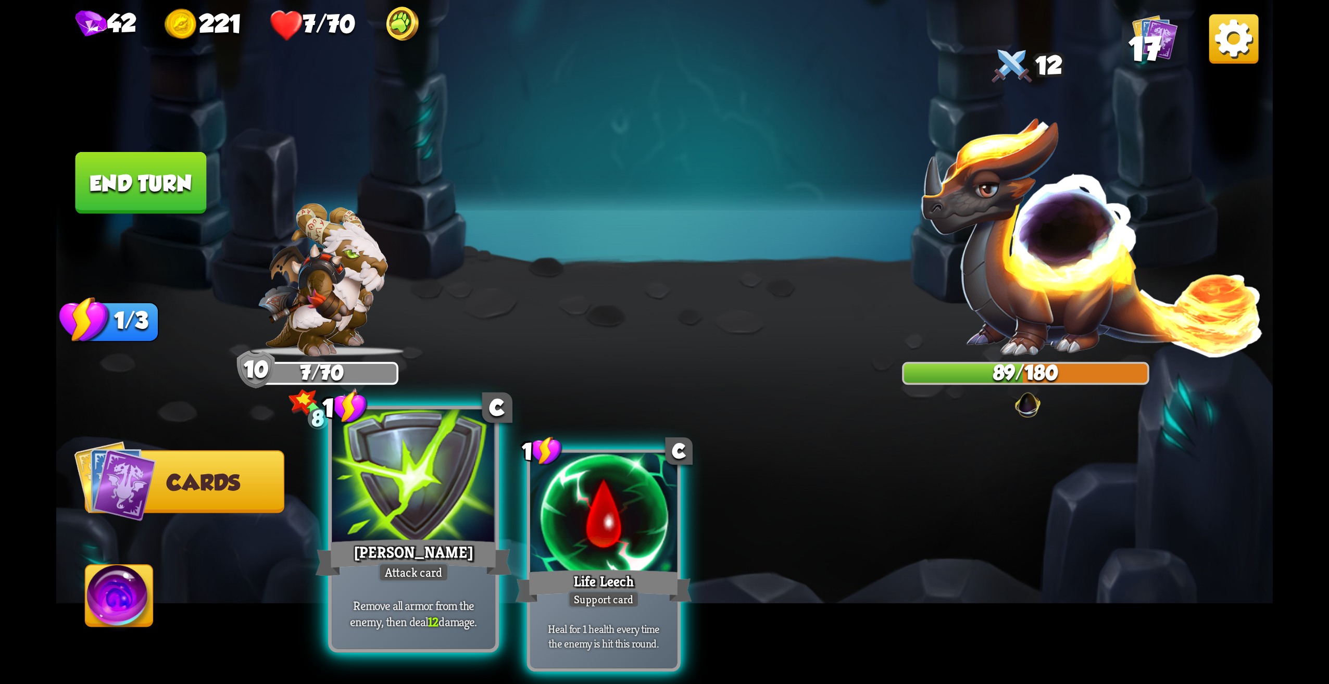
click at [477, 523] on div at bounding box center [414, 479] width 164 height 138
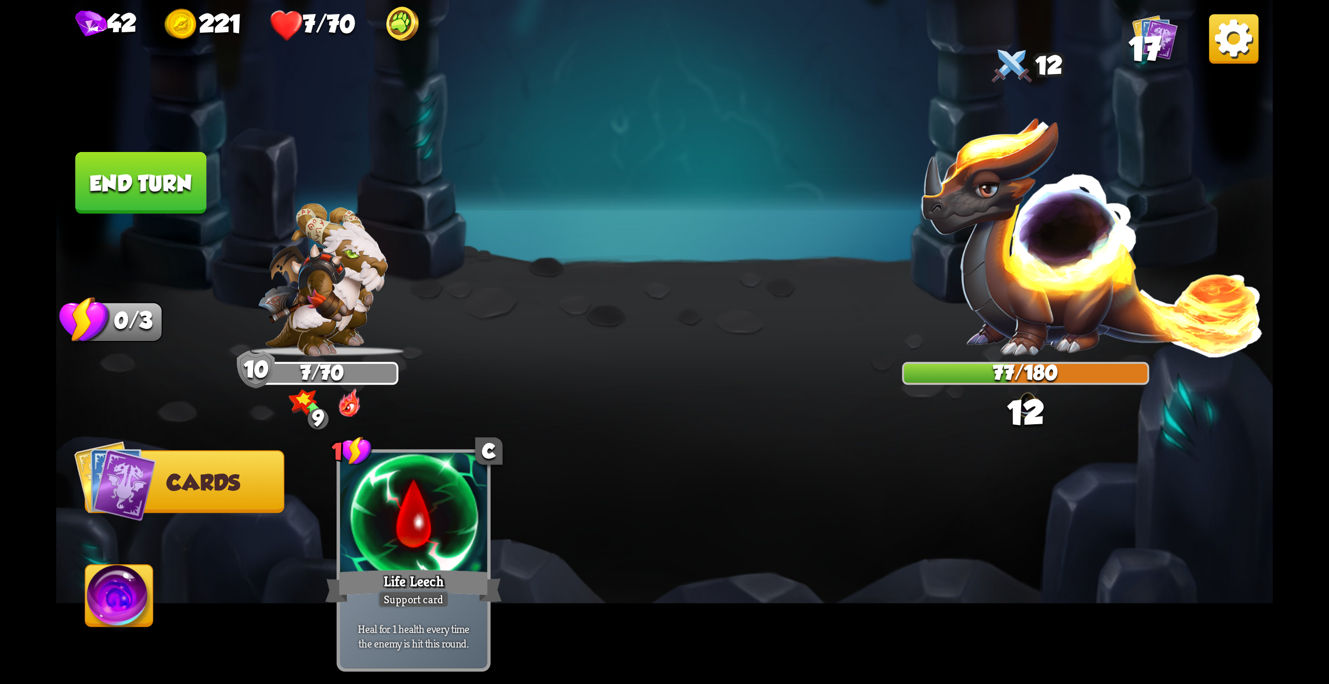
click at [118, 145] on img at bounding box center [664, 342] width 1217 height 684
click at [214, 193] on div "Select an enemy to attack... You don't have enough stamina to play that card...…" at bounding box center [664, 342] width 1217 height 684
drag, startPoint x: 169, startPoint y: 183, endPoint x: 180, endPoint y: 191, distance: 13.9
click at [180, 191] on button "End turn" at bounding box center [141, 183] width 131 height 62
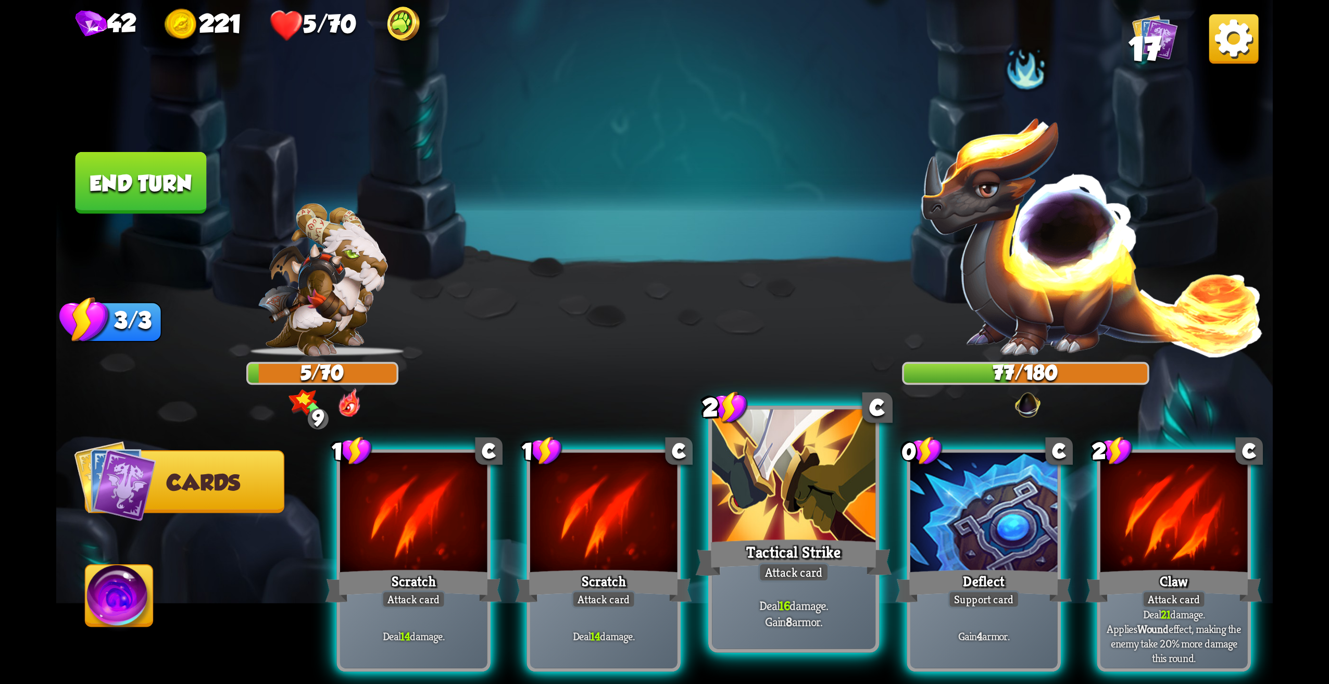
click at [798, 518] on div at bounding box center [794, 479] width 164 height 138
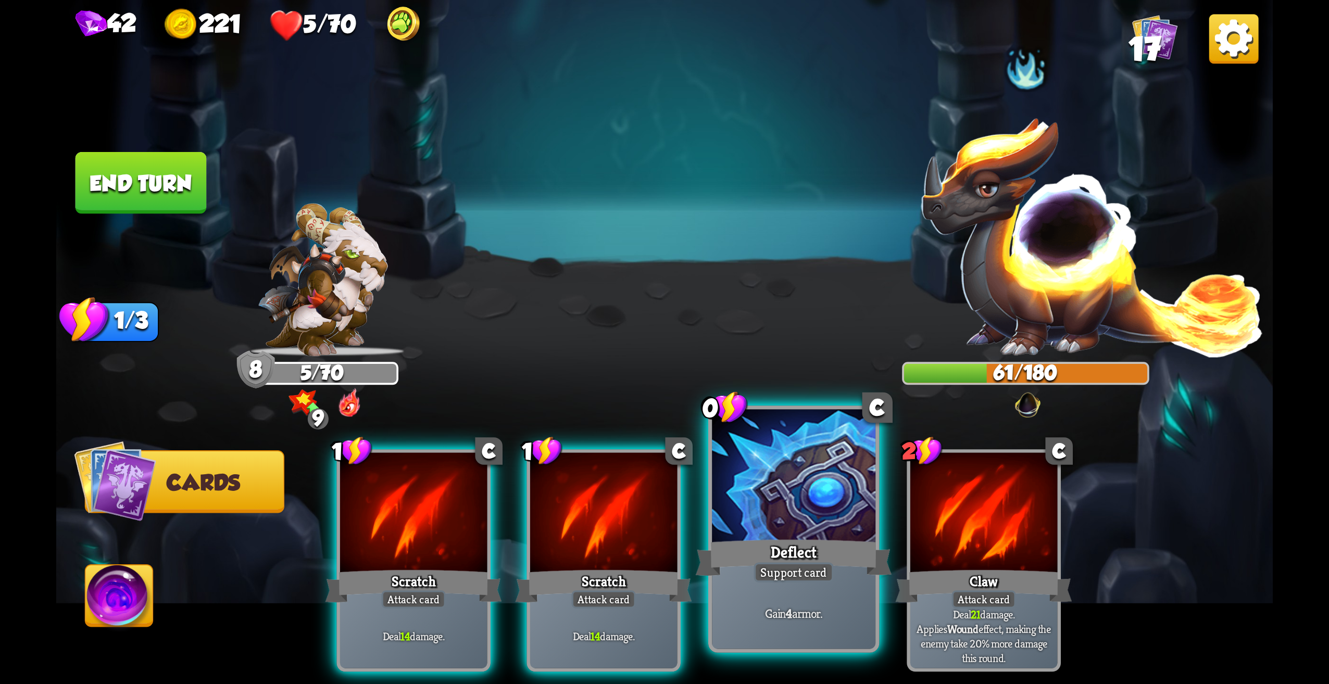
click at [773, 517] on div at bounding box center [794, 479] width 164 height 138
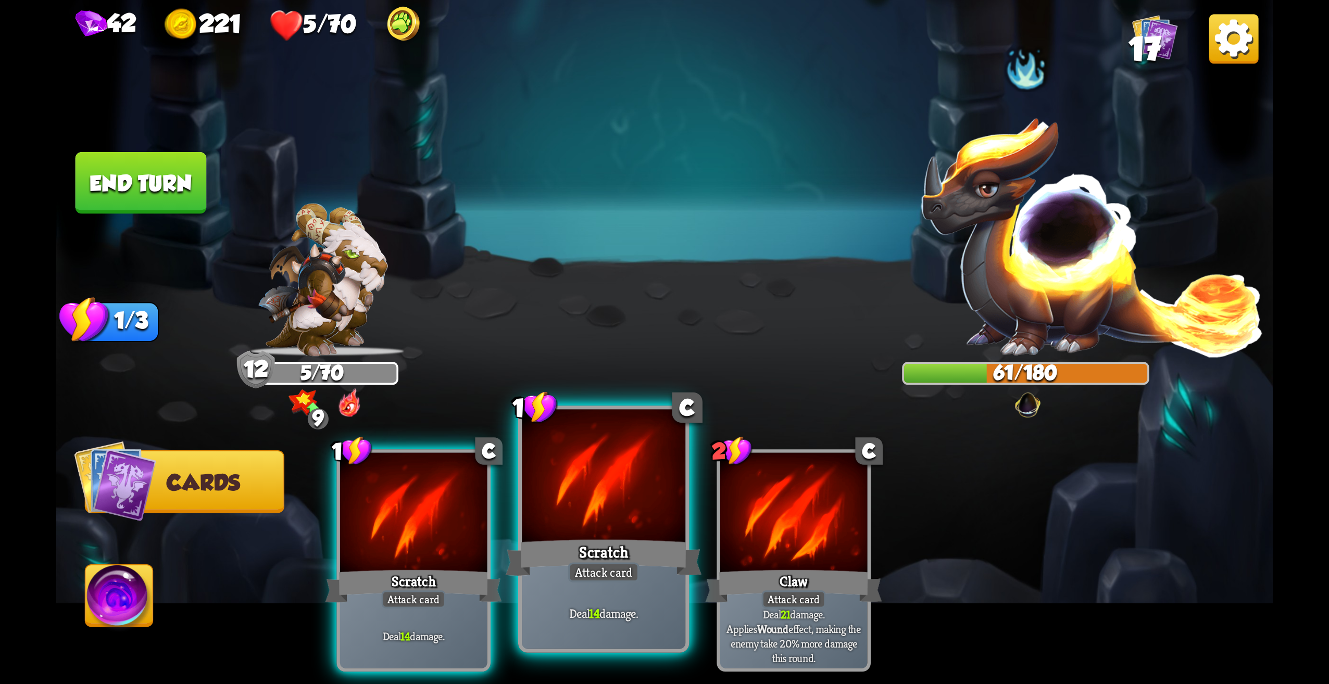
click at [620, 534] on div at bounding box center [604, 479] width 164 height 138
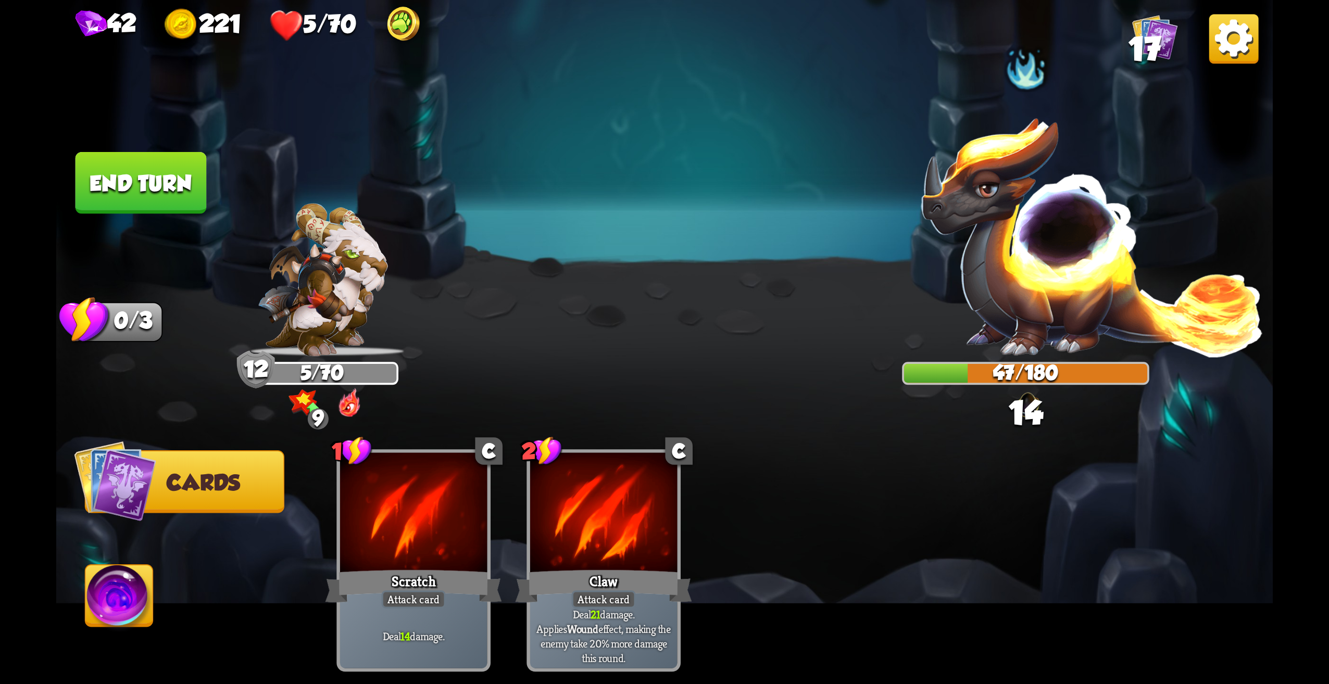
click at [148, 172] on button "End turn" at bounding box center [141, 183] width 131 height 62
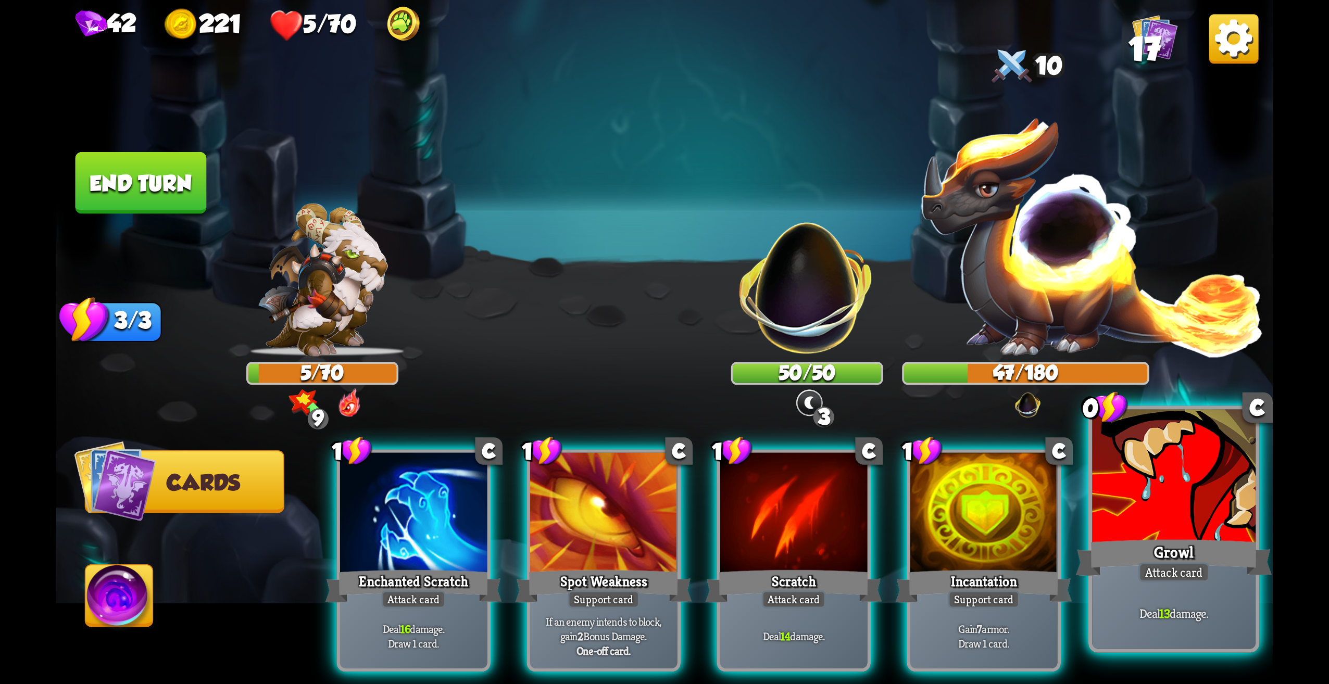
click at [1214, 491] on div at bounding box center [1174, 479] width 164 height 138
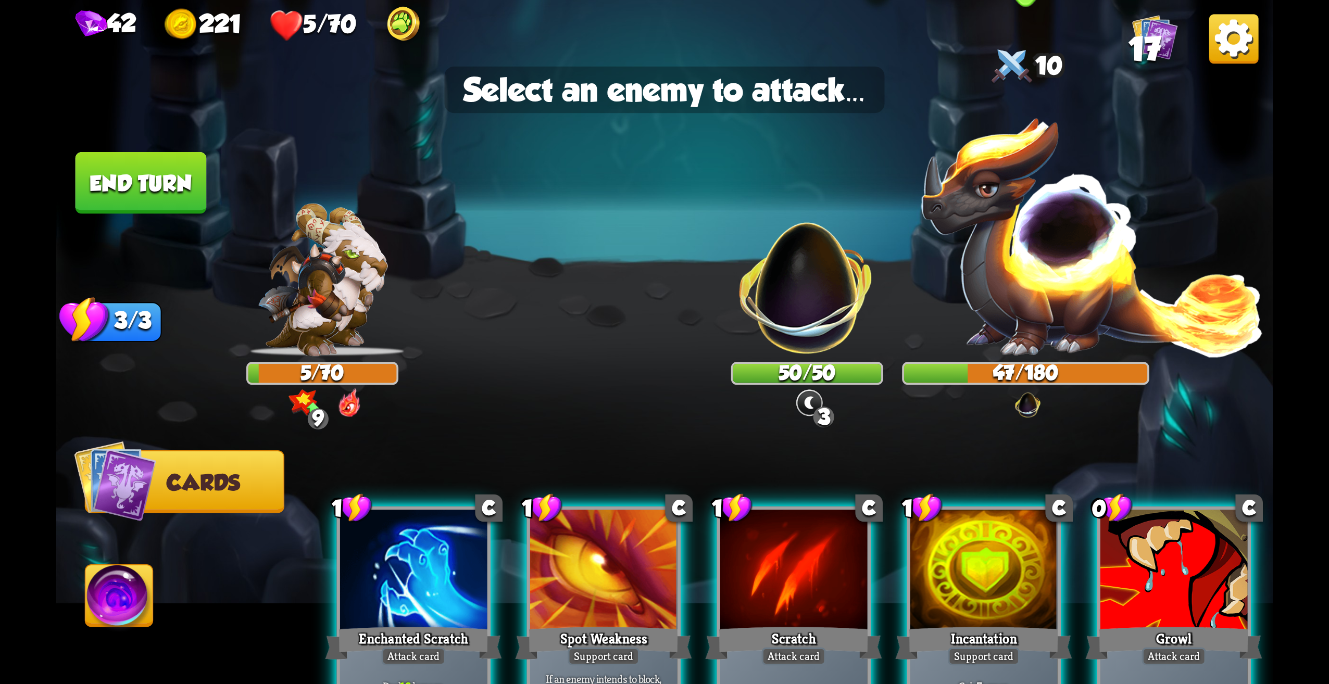
click at [1073, 254] on img at bounding box center [1092, 236] width 346 height 242
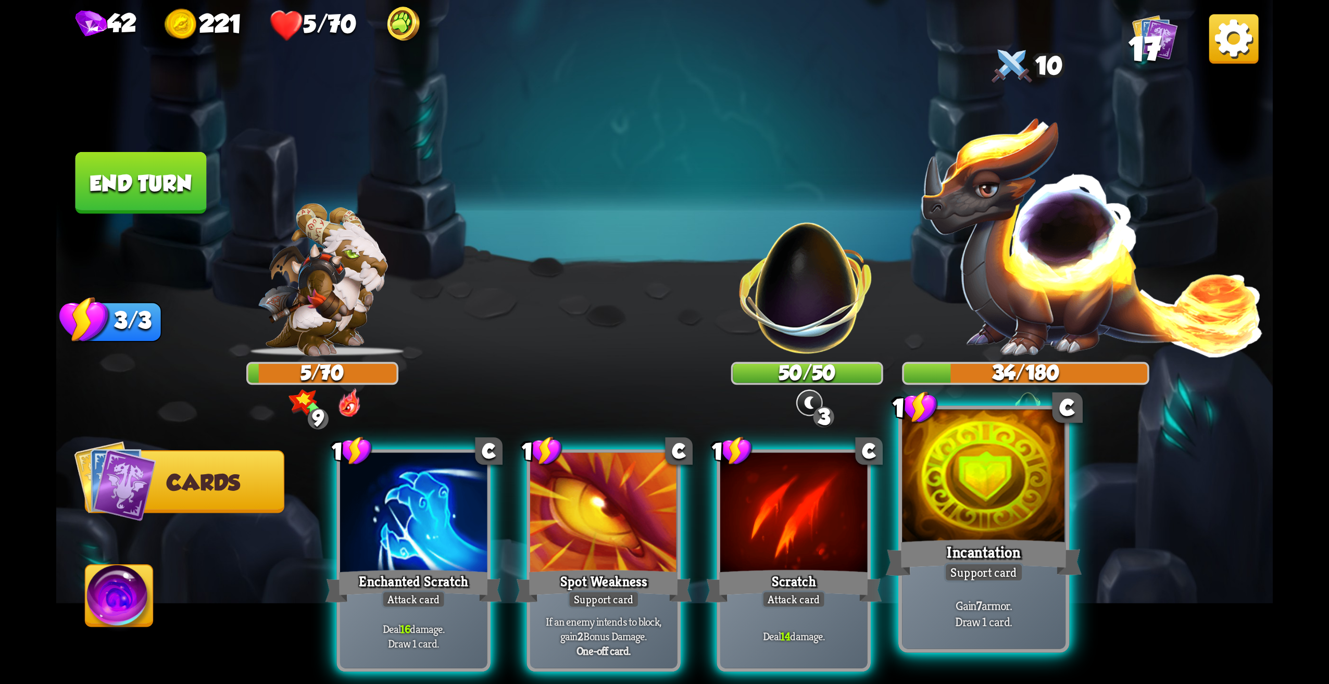
click at [959, 510] on div at bounding box center [984, 479] width 164 height 138
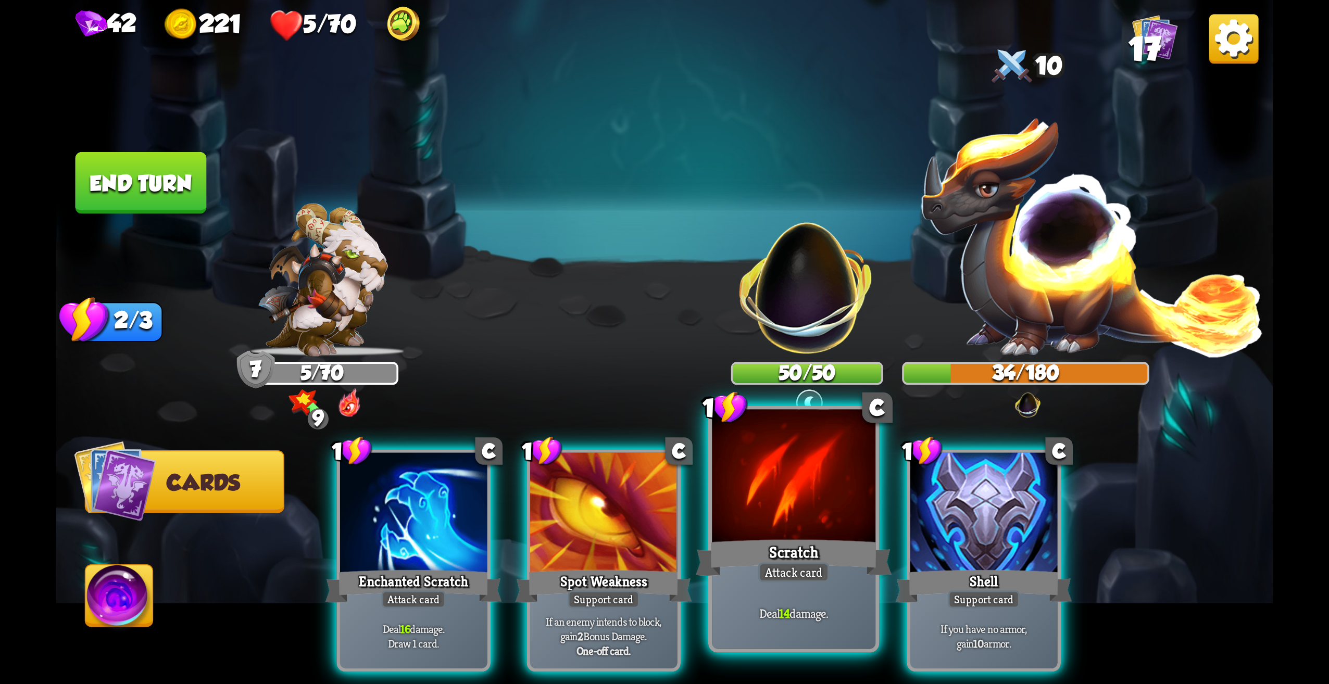
click at [814, 510] on div at bounding box center [794, 479] width 164 height 138
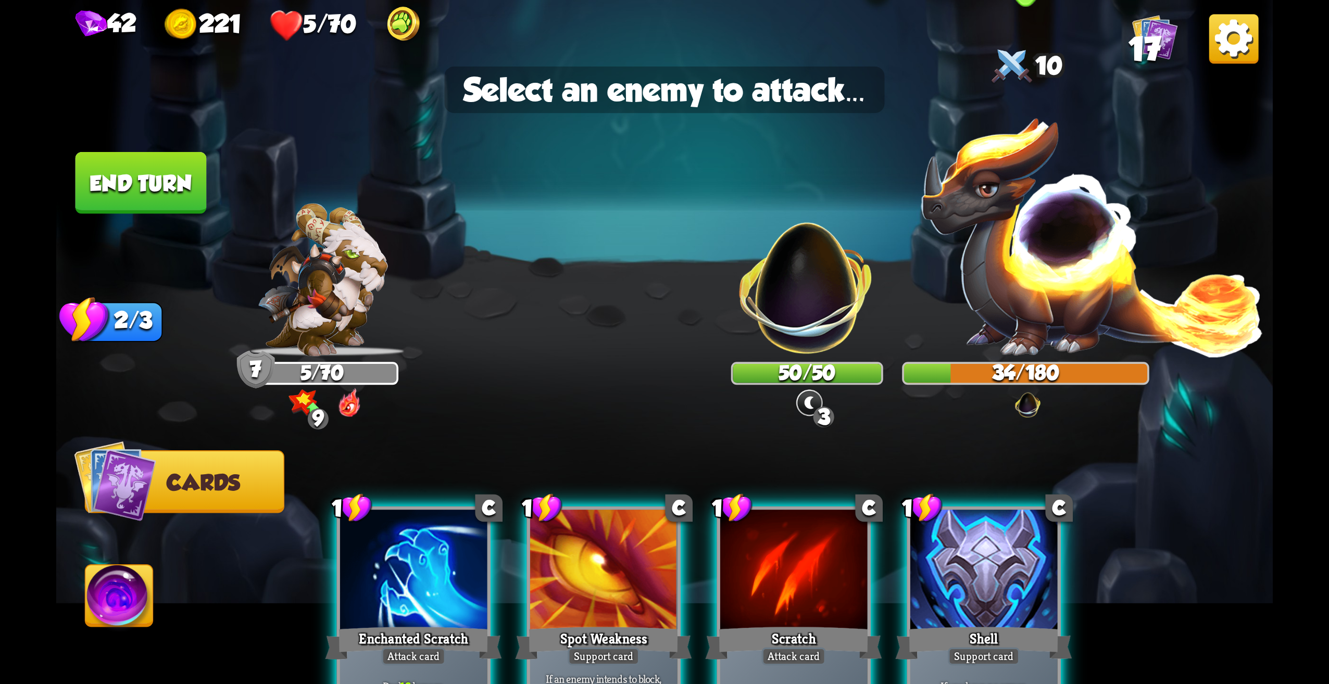
click at [1071, 284] on img at bounding box center [1092, 236] width 346 height 242
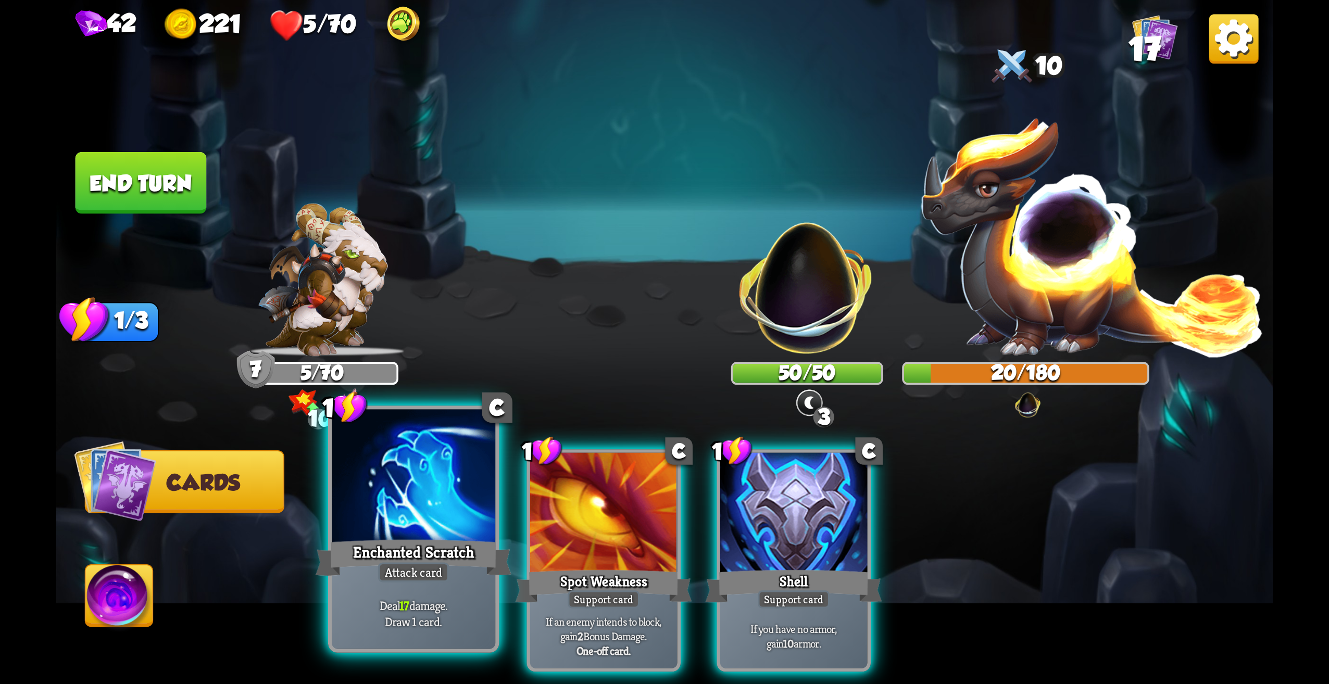
click at [424, 509] on div at bounding box center [414, 479] width 164 height 138
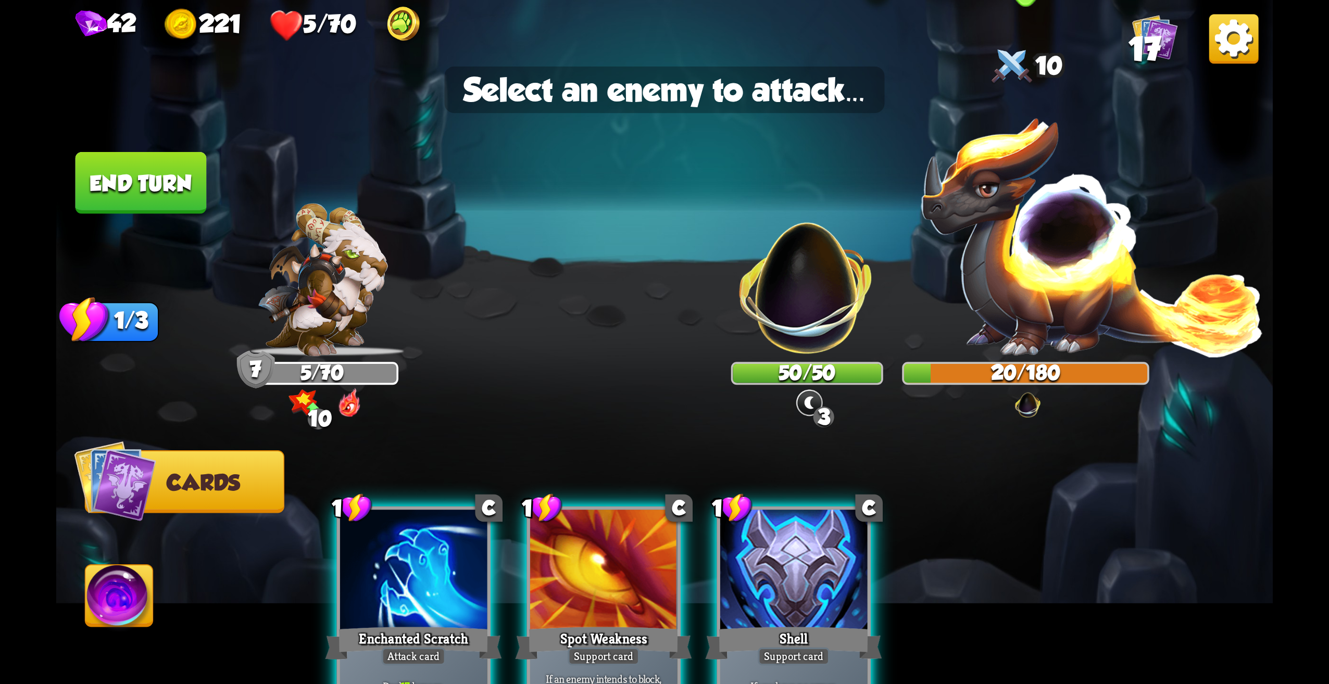
click at [1034, 266] on img at bounding box center [1092, 236] width 346 height 242
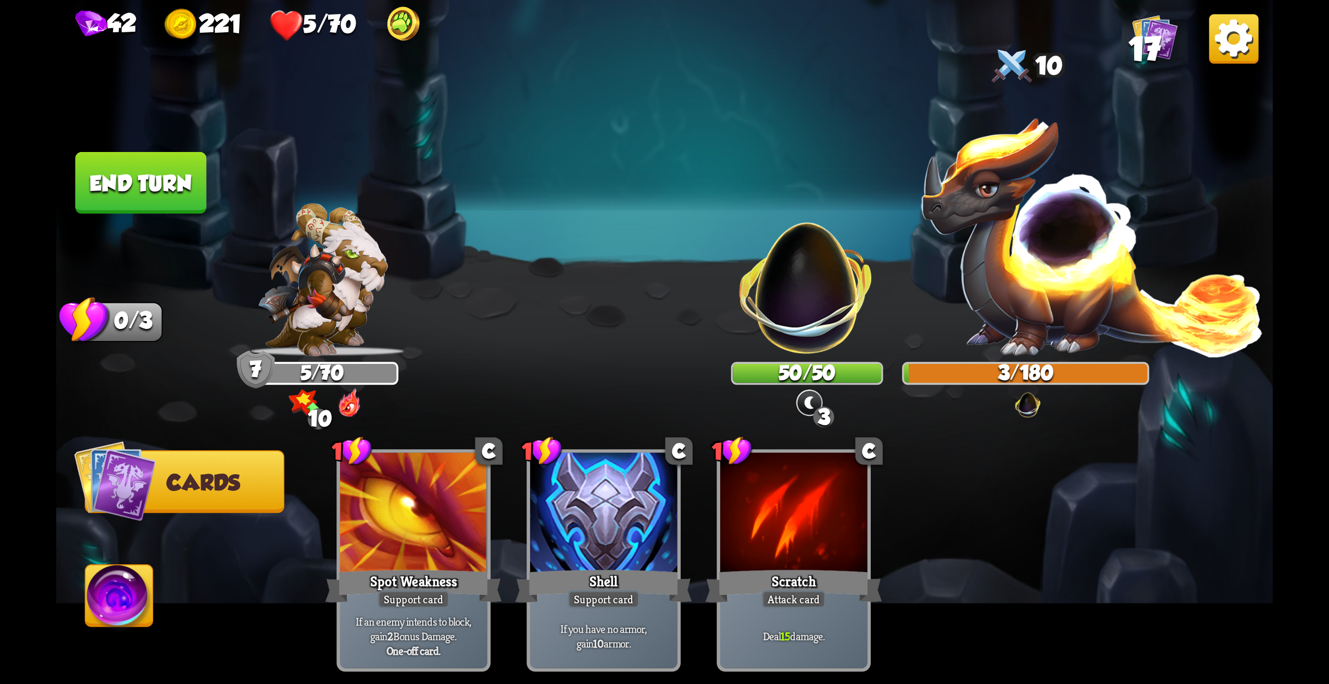
drag, startPoint x: 127, startPoint y: 174, endPoint x: 161, endPoint y: 187, distance: 36.9
click at [128, 174] on button "End turn" at bounding box center [141, 183] width 131 height 62
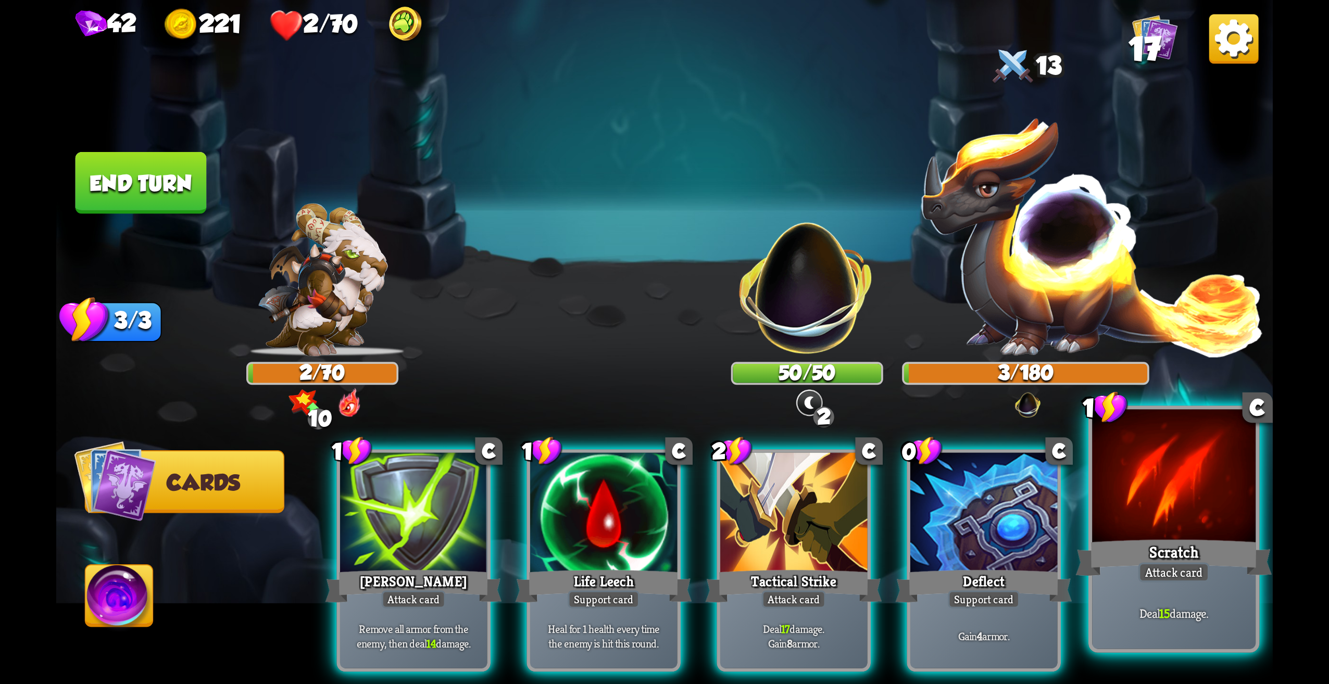
click at [1156, 520] on div at bounding box center [1174, 479] width 164 height 138
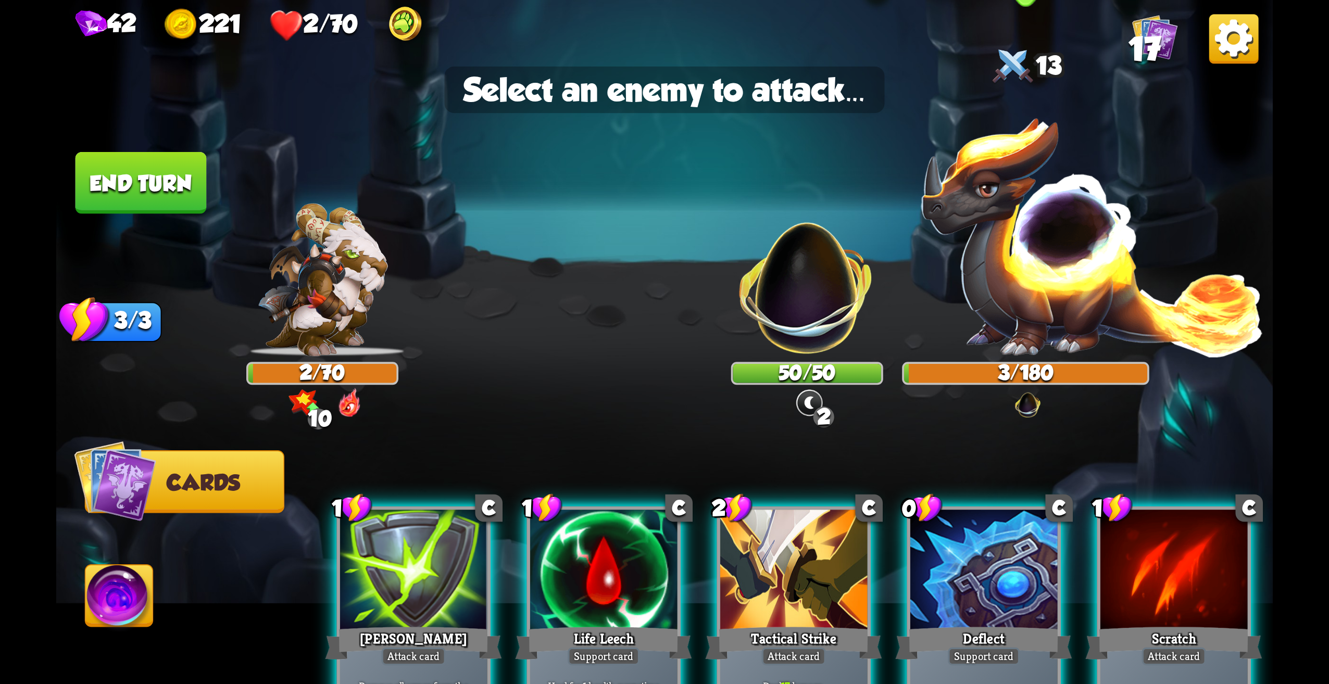
click at [1089, 308] on img at bounding box center [1092, 236] width 346 height 242
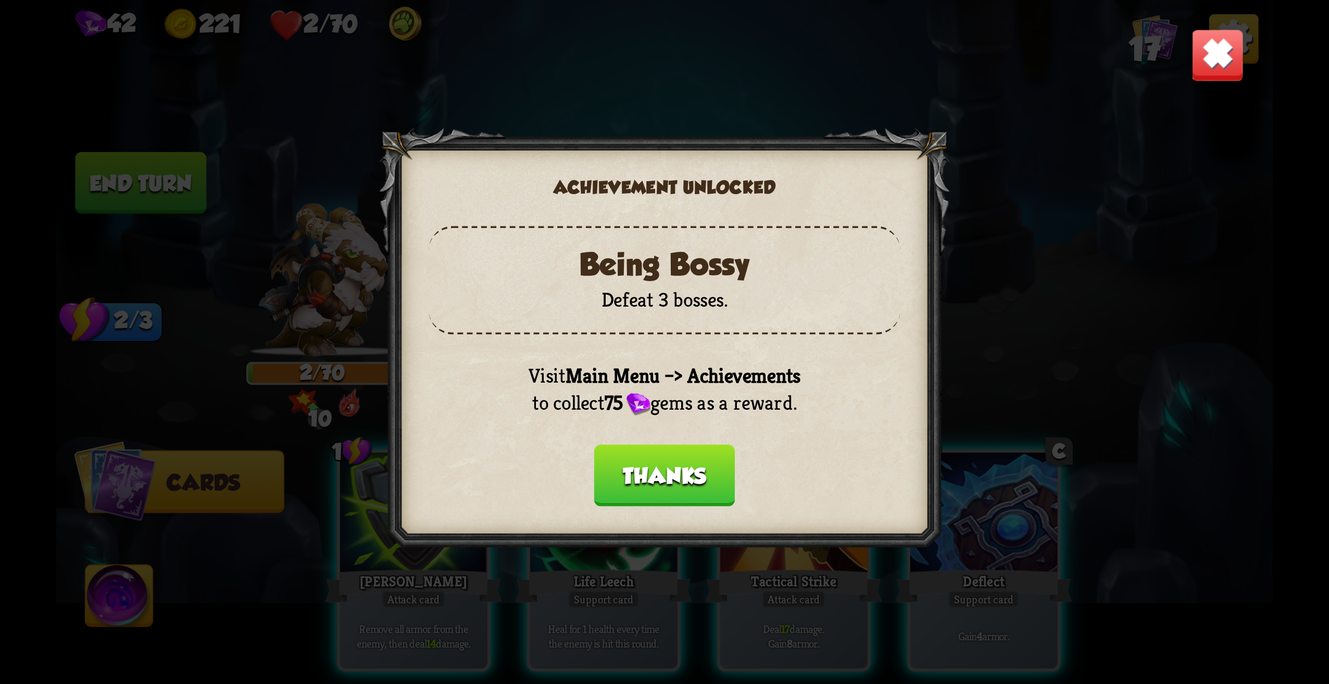
click at [674, 487] on button "Thanks" at bounding box center [664, 476] width 141 height 62
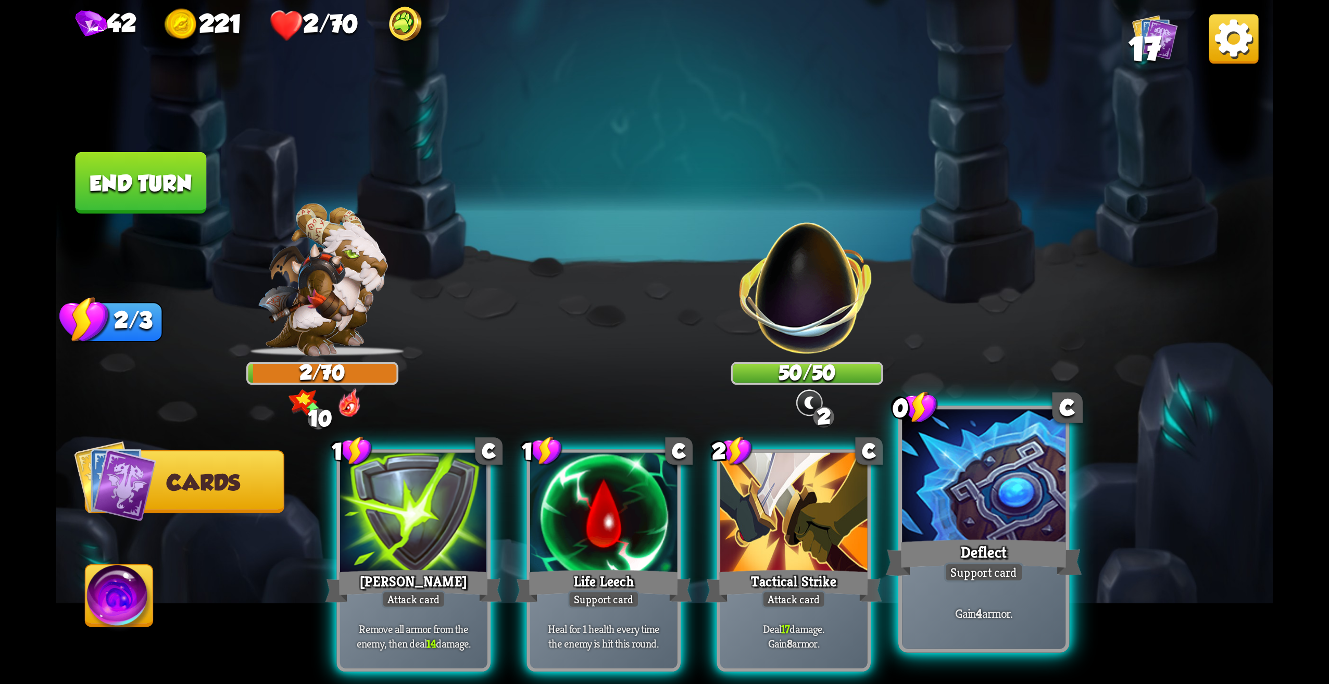
click at [957, 465] on div at bounding box center [984, 479] width 164 height 138
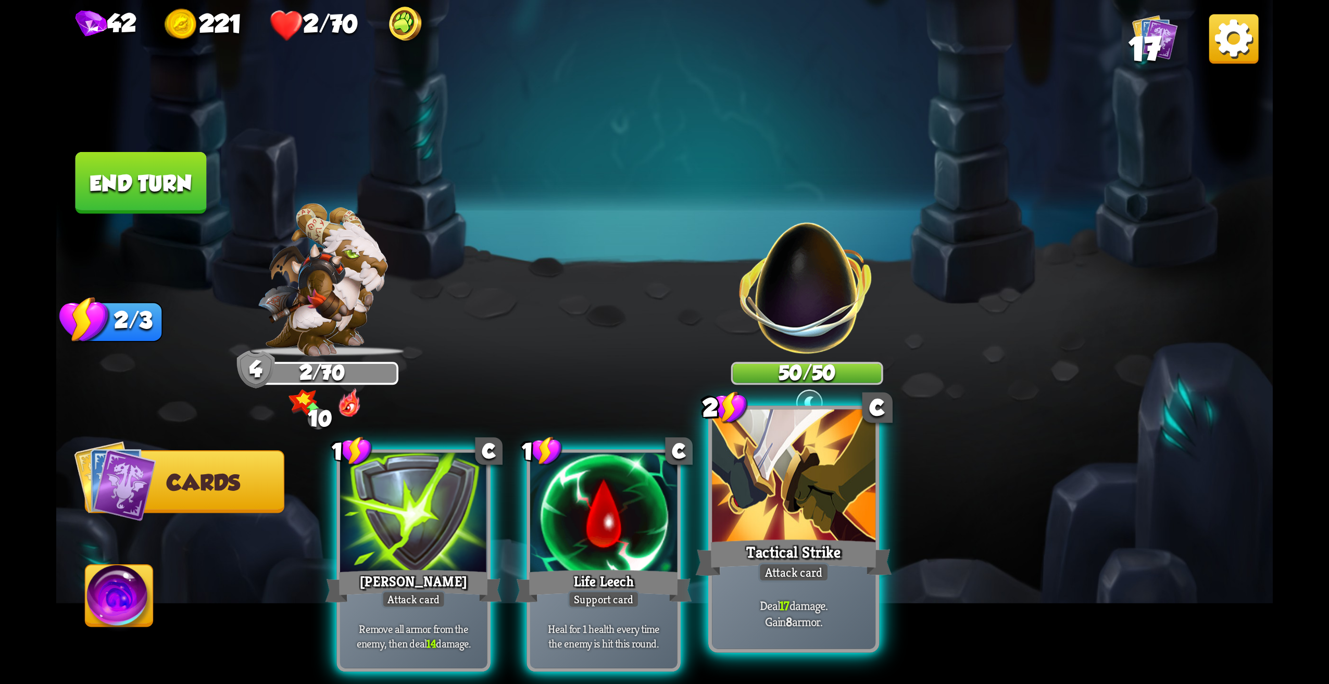
click at [755, 460] on div at bounding box center [794, 479] width 164 height 138
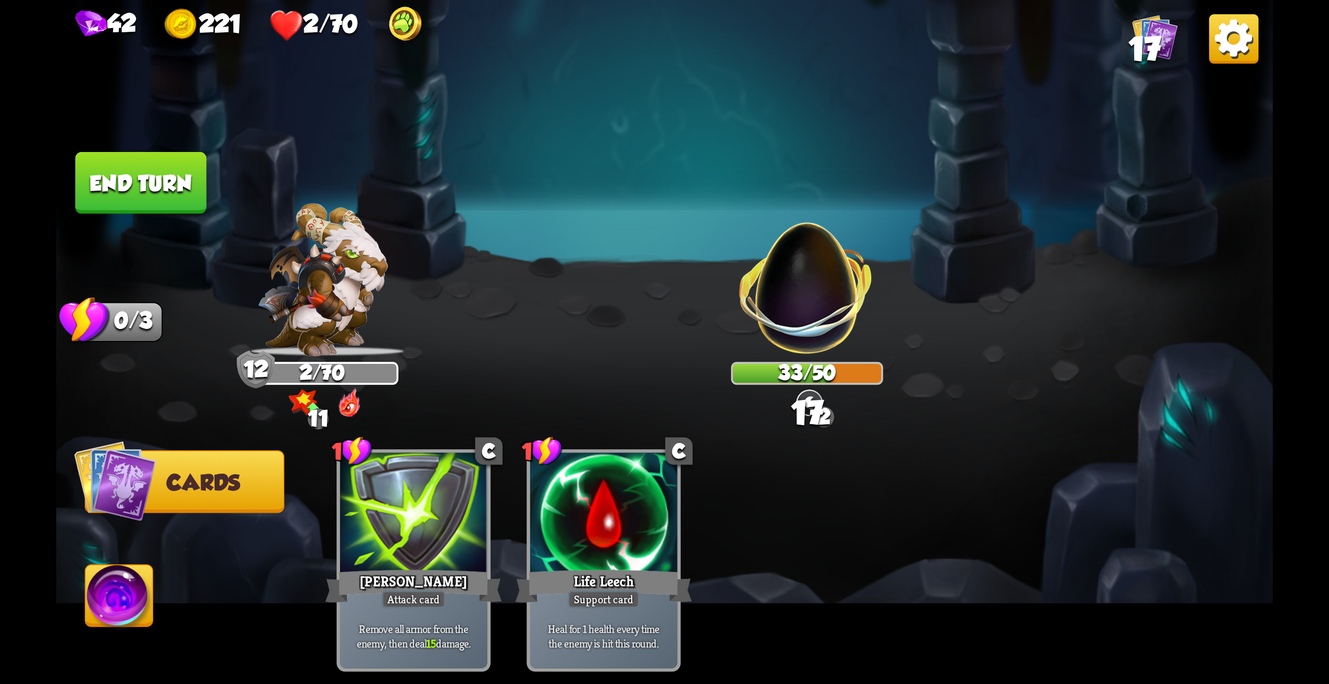
click at [126, 194] on button "End turn" at bounding box center [141, 183] width 131 height 62
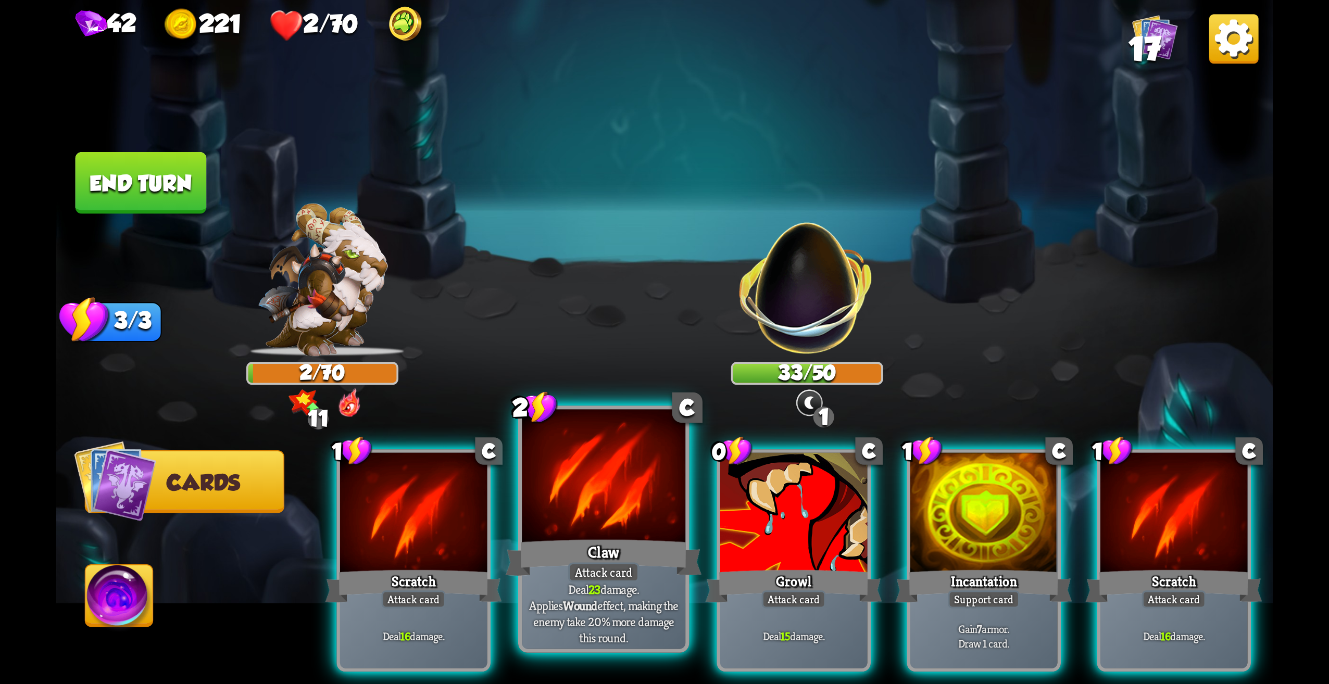
click at [656, 491] on div at bounding box center [604, 479] width 164 height 138
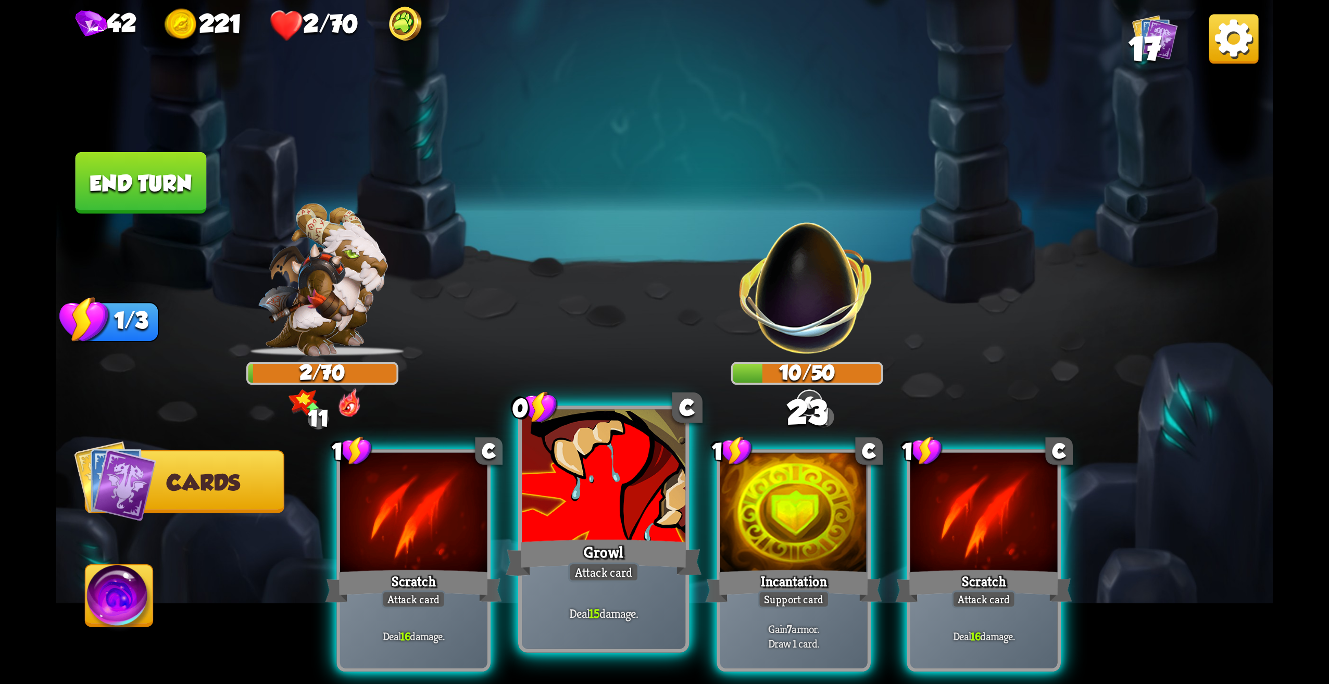
click at [628, 488] on div at bounding box center [604, 479] width 164 height 138
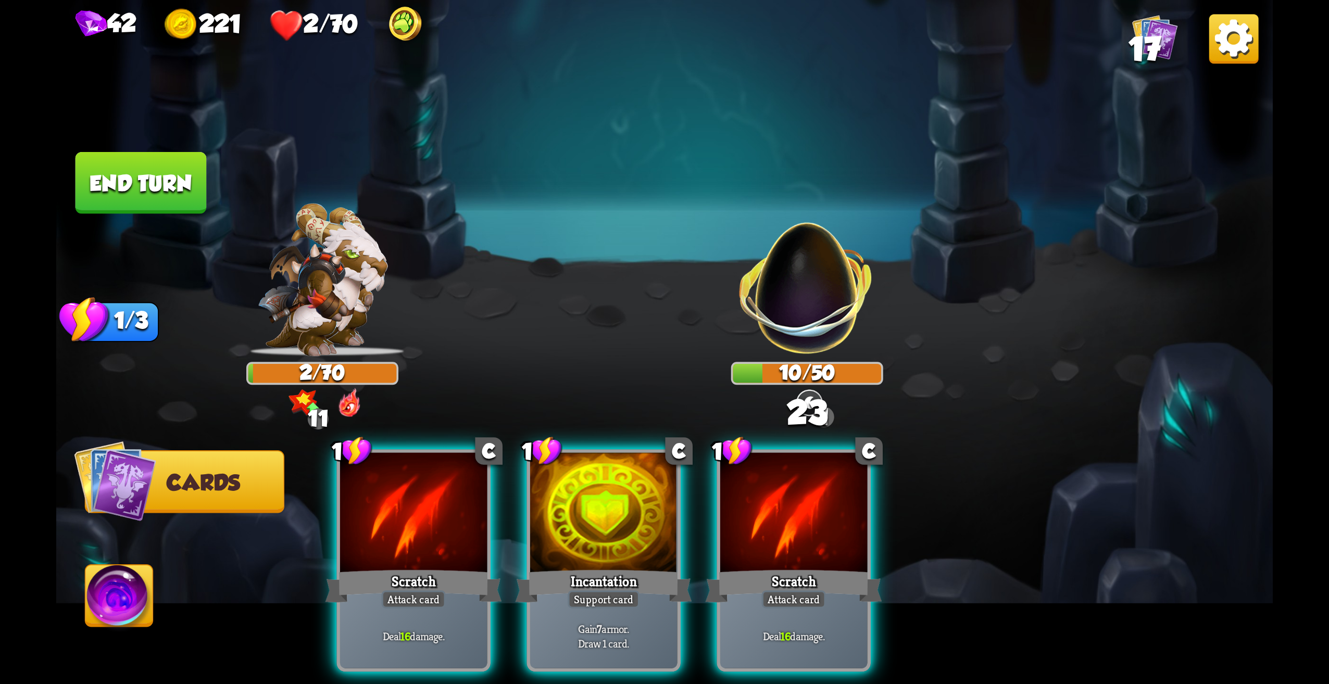
click at [628, 488] on div at bounding box center [603, 515] width 147 height 124
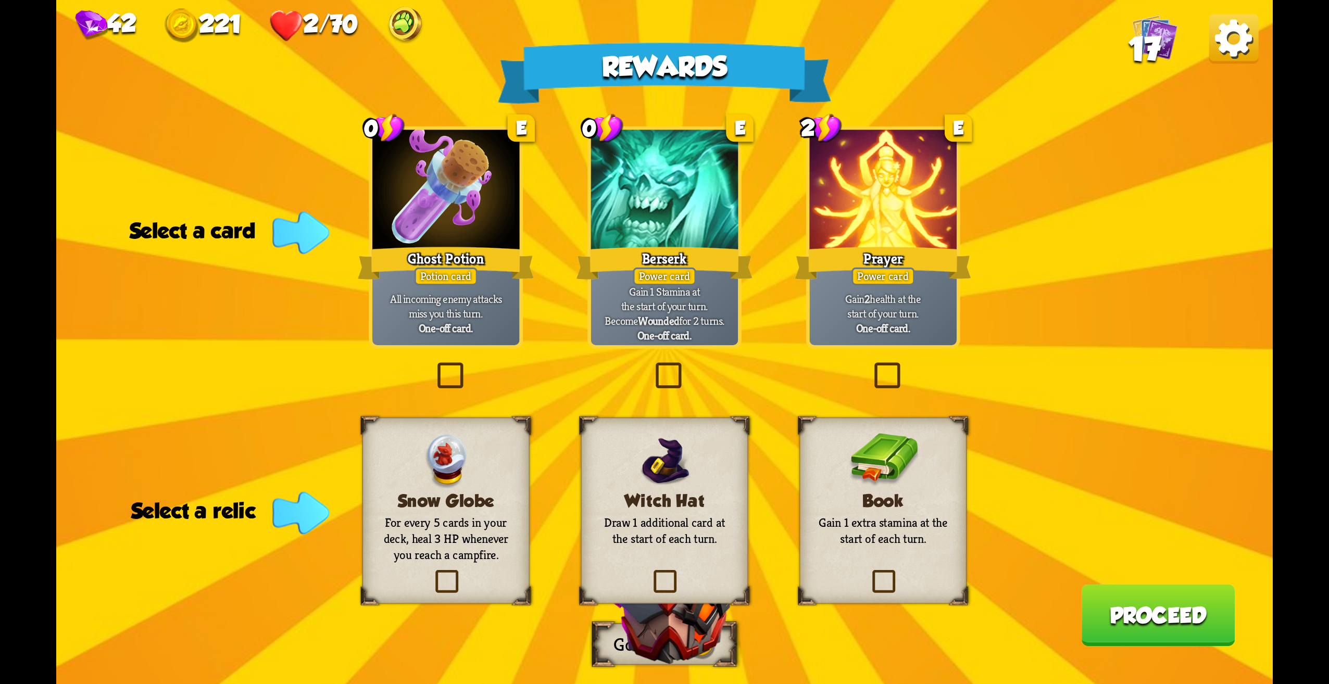
click at [433, 366] on label at bounding box center [433, 366] width 0 height 0
click at [0, 0] on input "checkbox" at bounding box center [0, 0] width 0 height 0
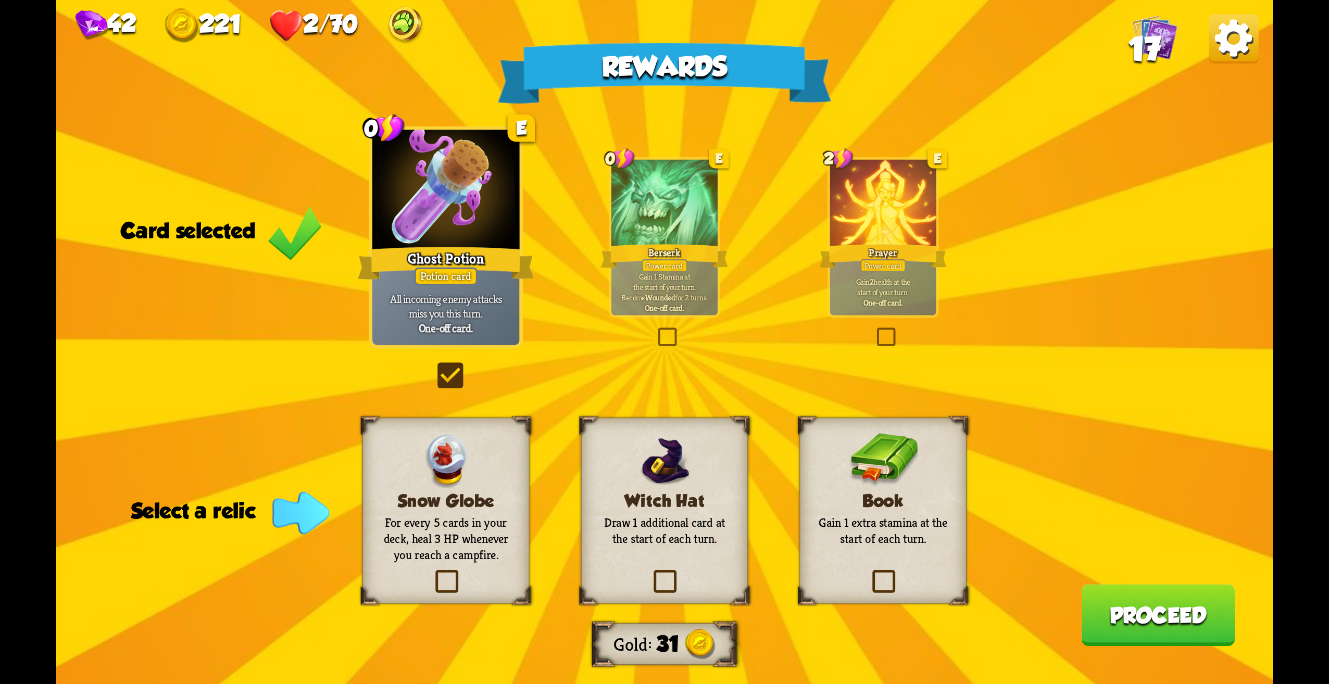
click at [722, 208] on div "Rewards Gold 31 Card selected 0 E Ghost Potion Potion card All incoming enemy a…" at bounding box center [664, 342] width 1217 height 684
click at [710, 218] on div at bounding box center [664, 205] width 106 height 90
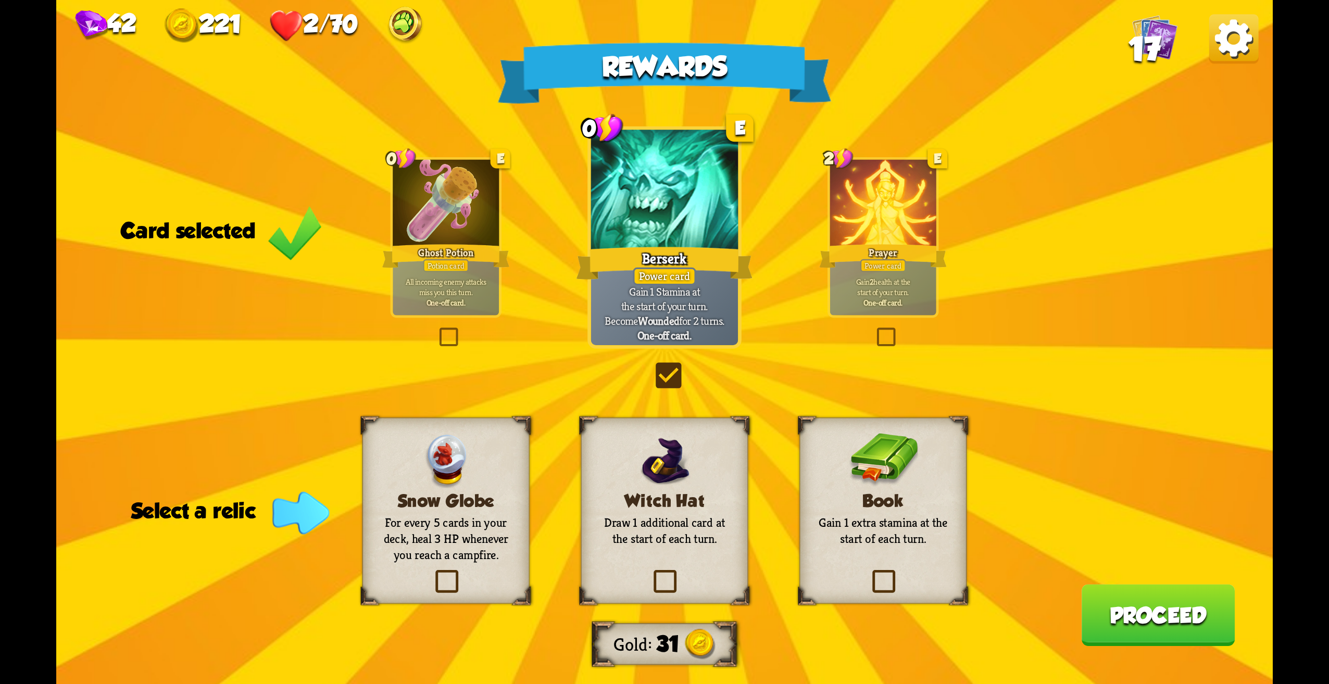
click at [907, 267] on div "Prayer" at bounding box center [883, 256] width 128 height 29
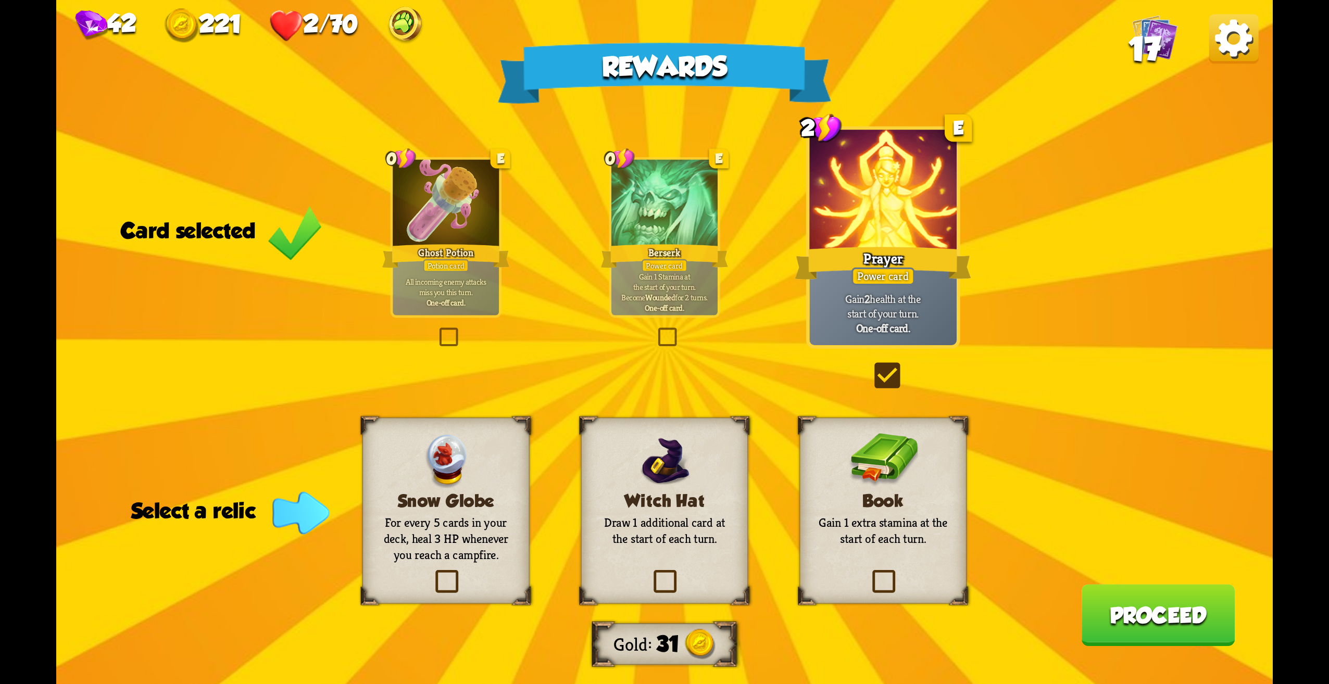
click at [482, 311] on div "All incoming enemy attacks miss you this turn. One-off card." at bounding box center [446, 292] width 106 height 46
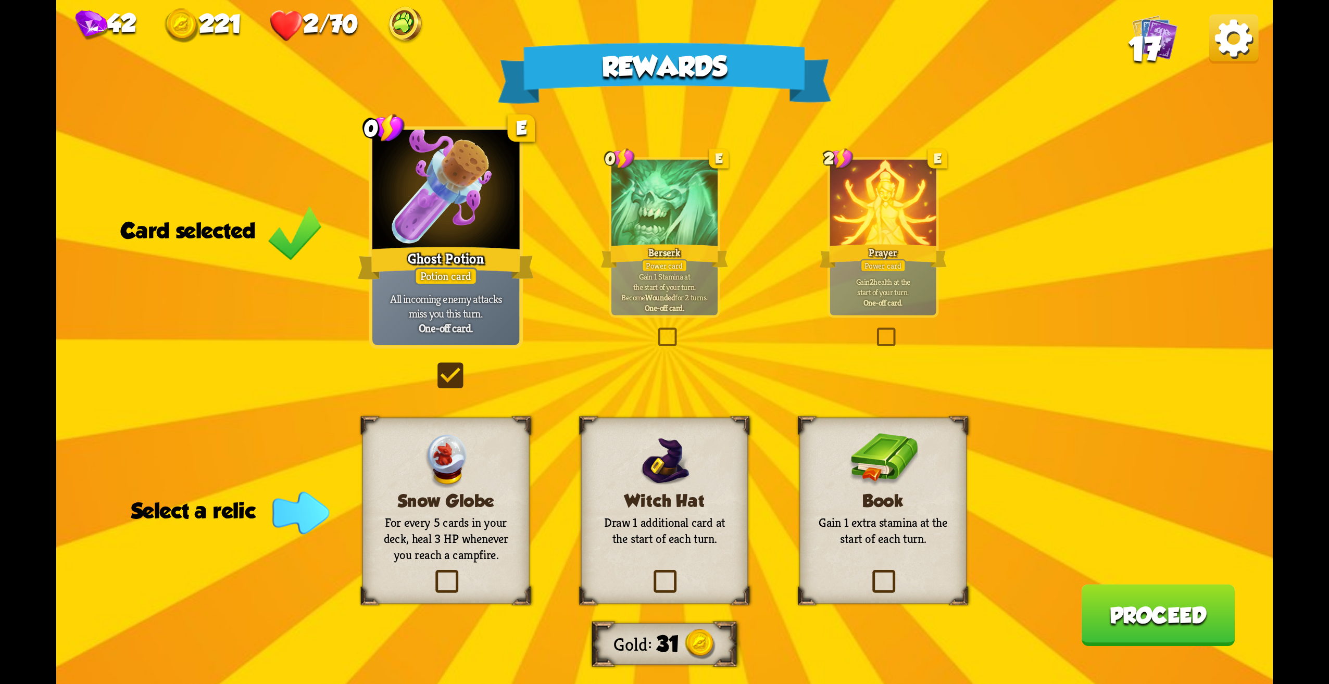
click at [910, 566] on div "Book Gain 1 extra stamina at the start of each turn." at bounding box center [882, 511] width 167 height 186
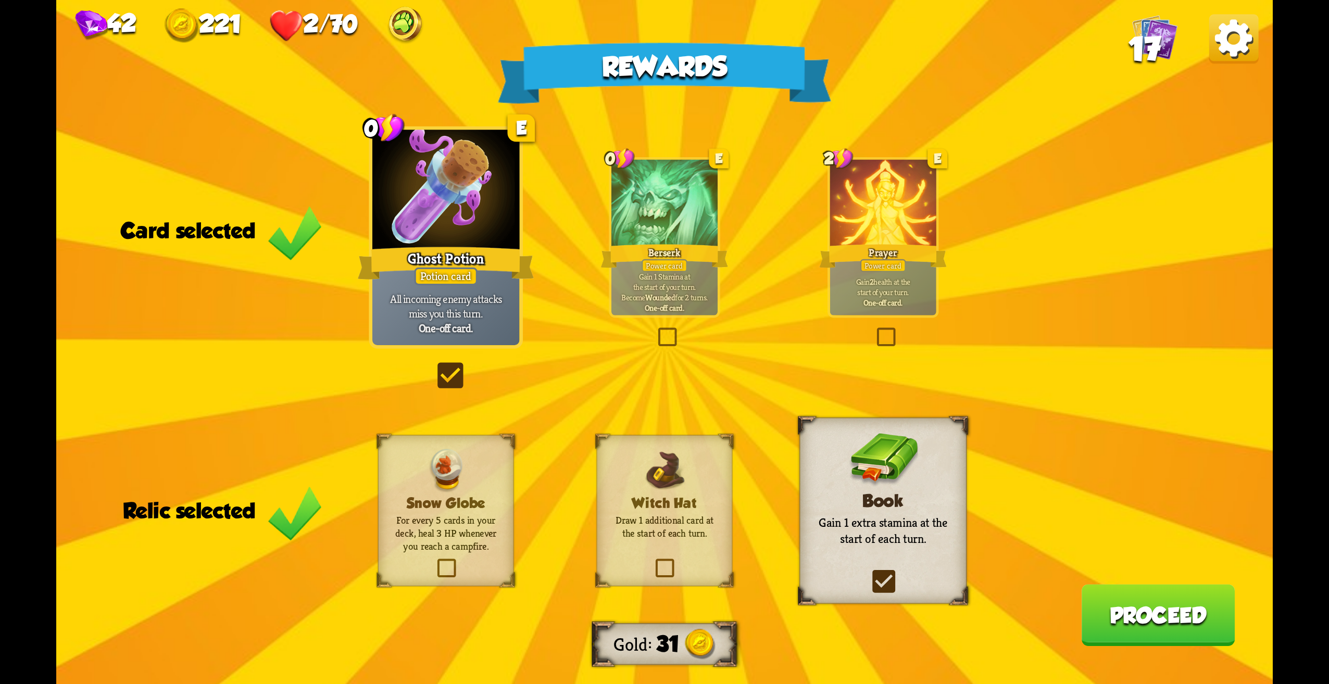
click at [1156, 36] on span "17" at bounding box center [1145, 48] width 32 height 37
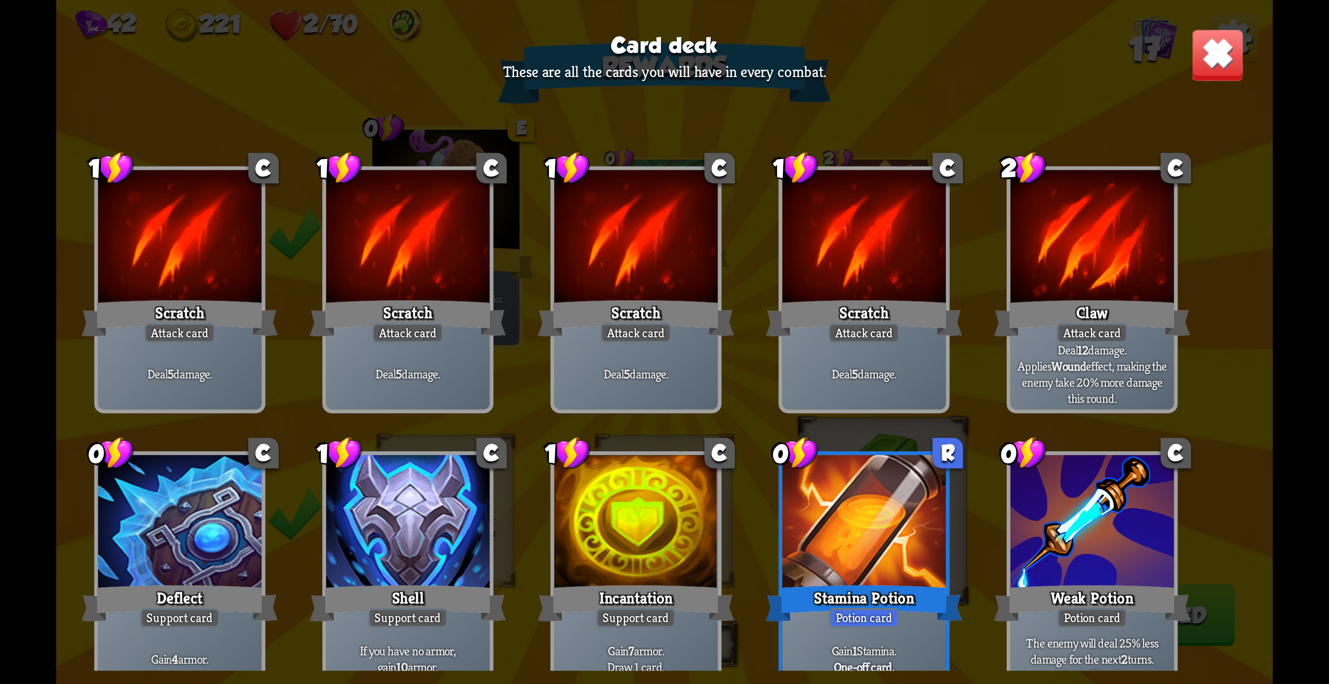
drag, startPoint x: 1201, startPoint y: 70, endPoint x: 1205, endPoint y: 66, distance: 5.9
click at [1202, 70] on img at bounding box center [1217, 55] width 53 height 53
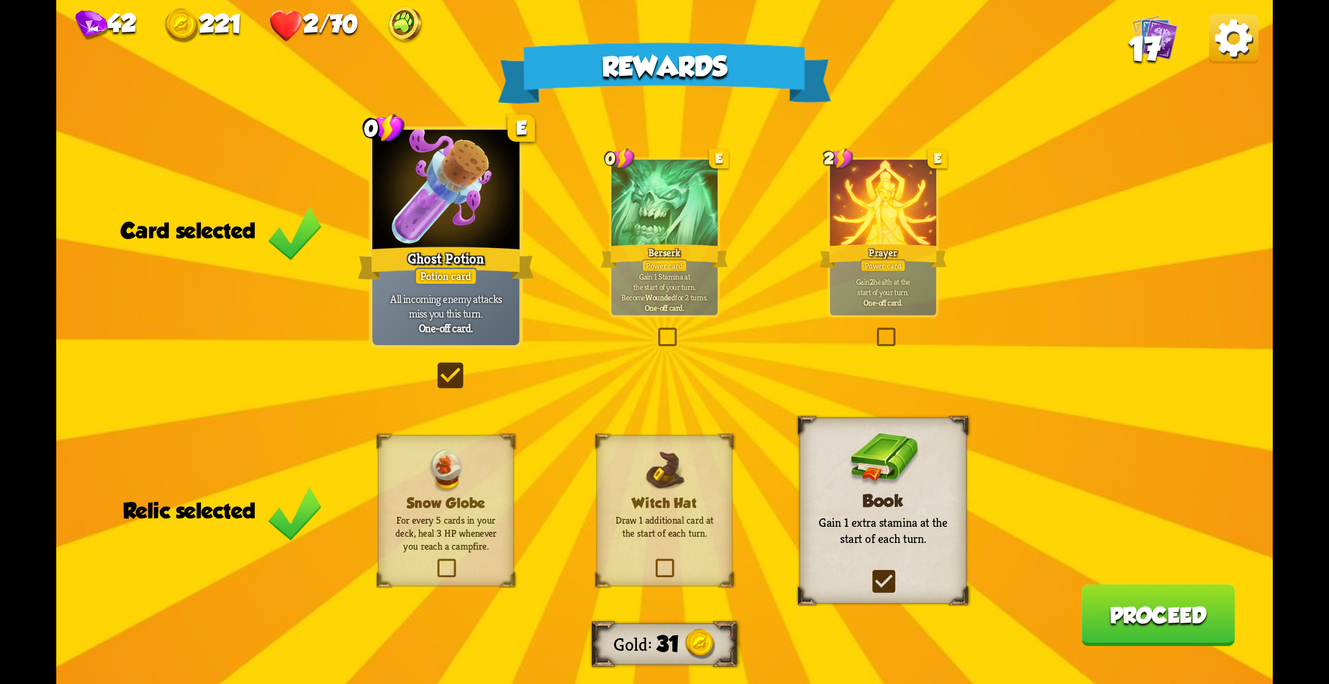
click at [1216, 44] on img at bounding box center [1233, 38] width 49 height 49
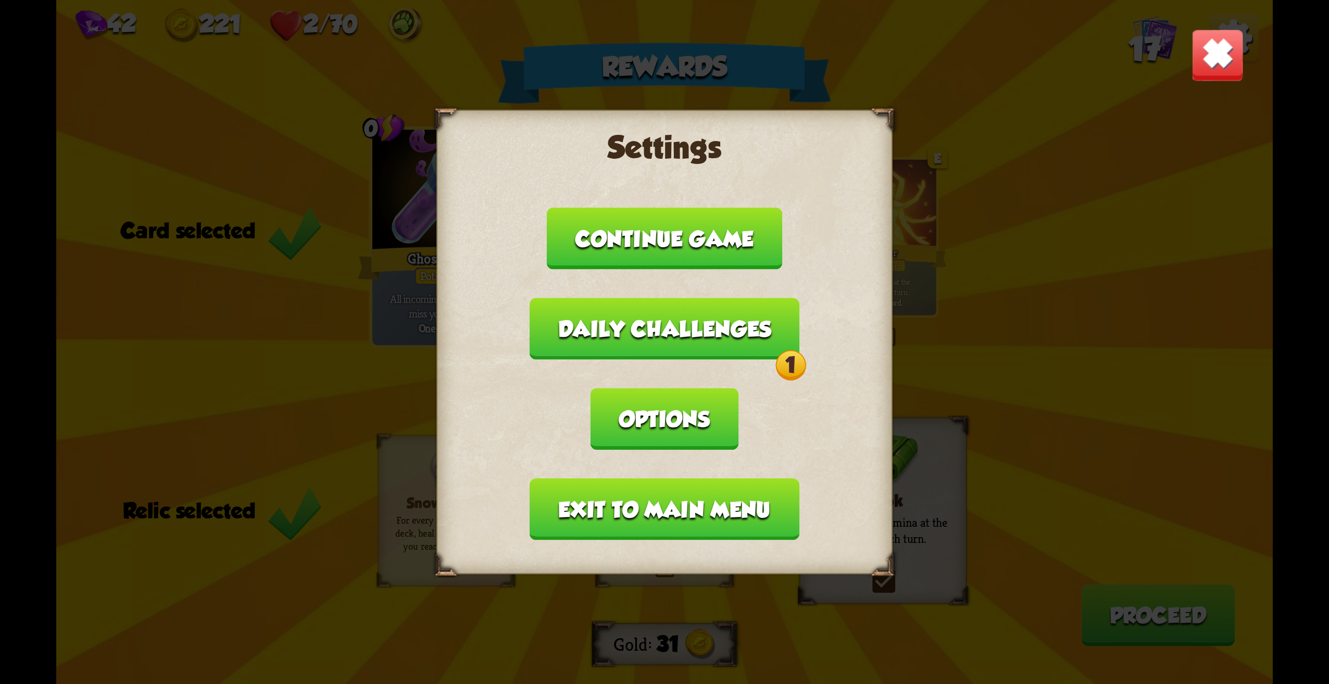
click at [707, 338] on button "Daily challenges 1" at bounding box center [665, 329] width 270 height 62
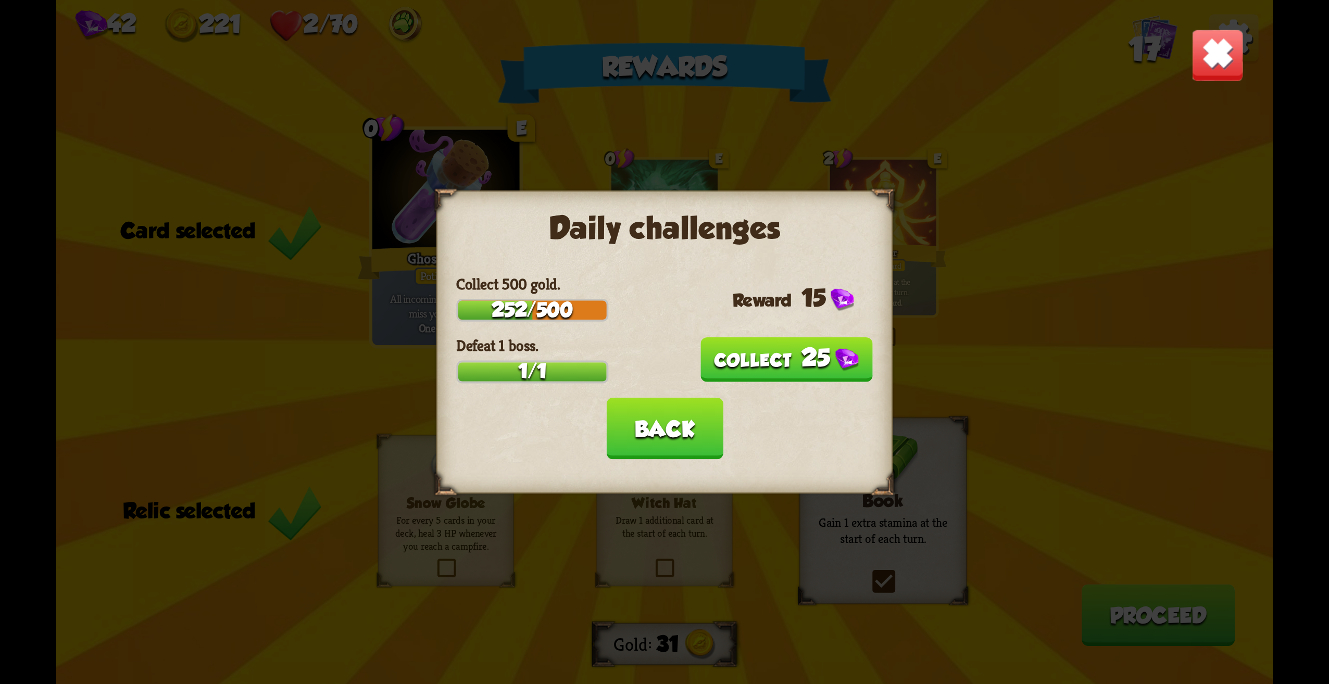
click at [762, 353] on button "25" at bounding box center [786, 359] width 172 height 45
click at [680, 426] on button "Back" at bounding box center [664, 429] width 117 height 62
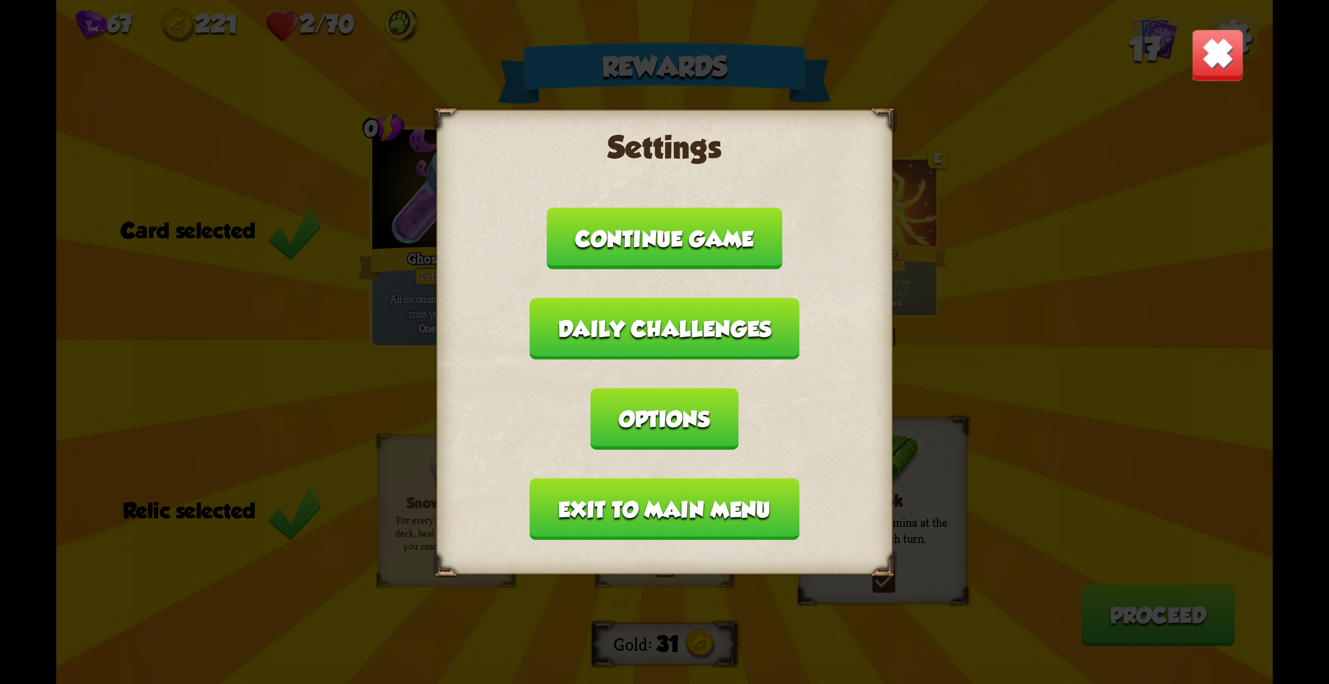
click at [1234, 66] on img at bounding box center [1217, 55] width 53 height 53
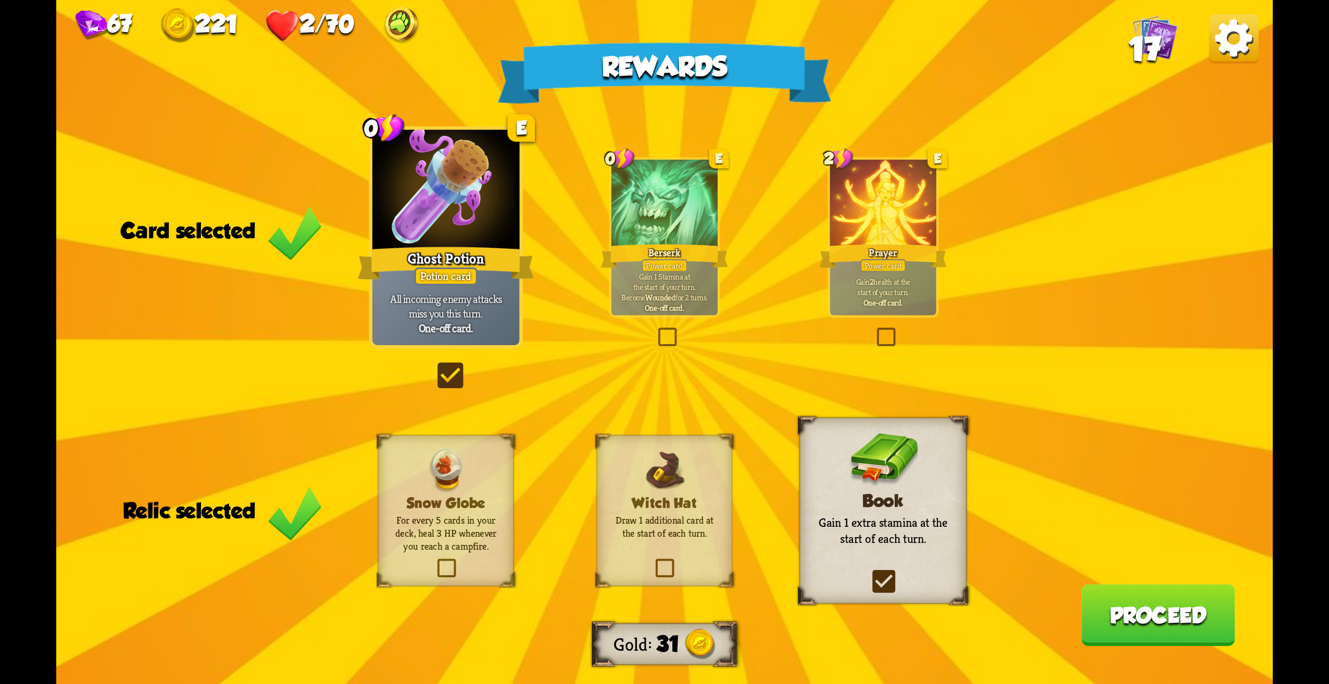
click at [1135, 606] on button "Proceed" at bounding box center [1158, 615] width 154 height 62
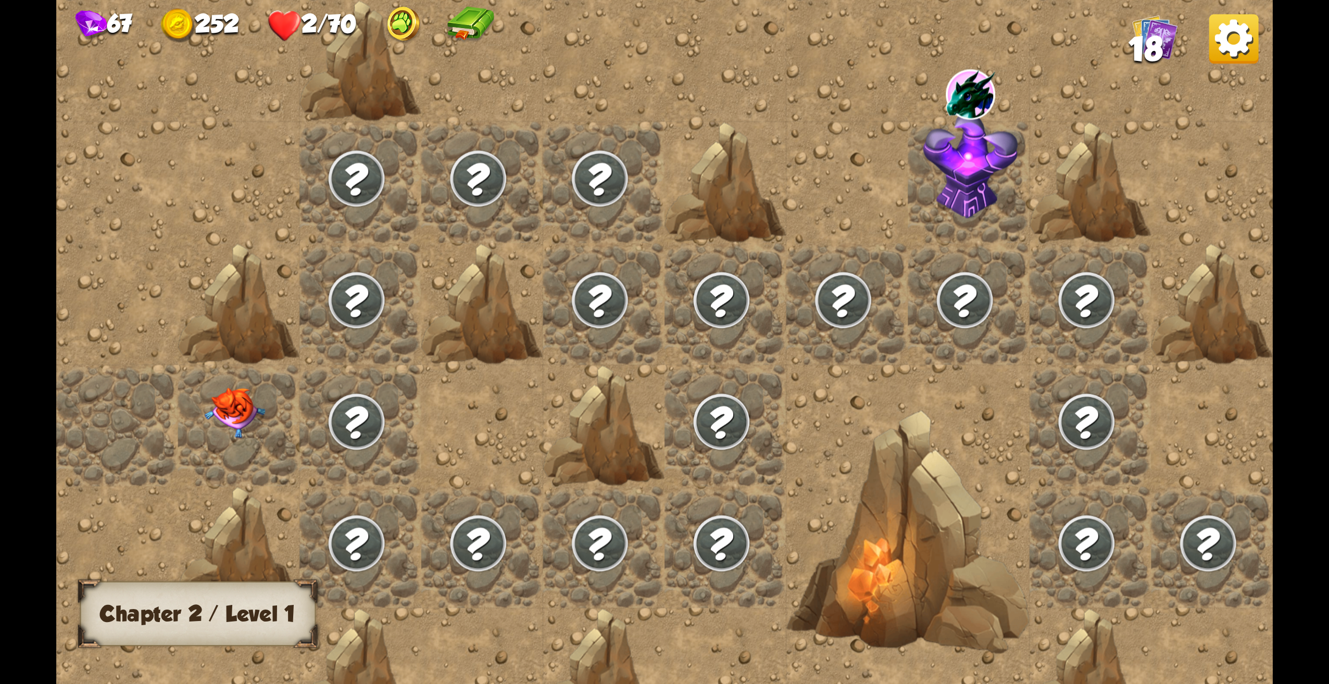
click at [221, 440] on div at bounding box center [239, 426] width 122 height 122
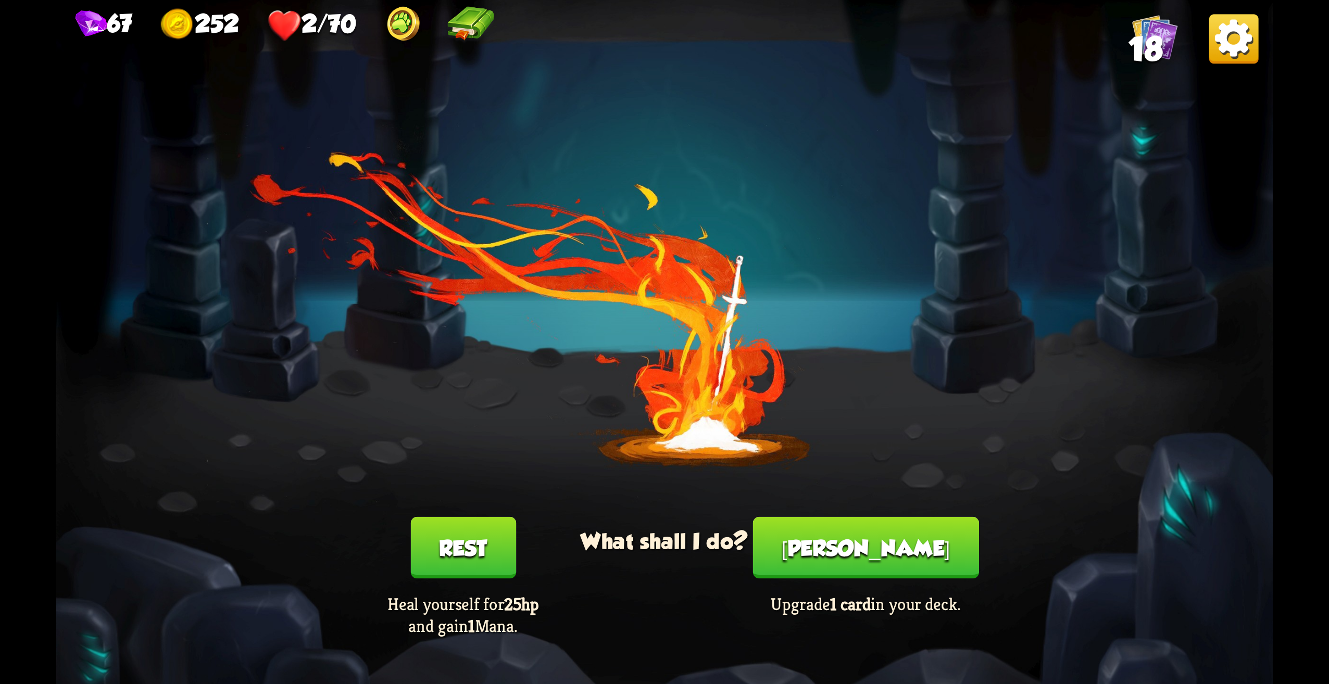
click at [888, 535] on button "[PERSON_NAME]" at bounding box center [866, 548] width 226 height 62
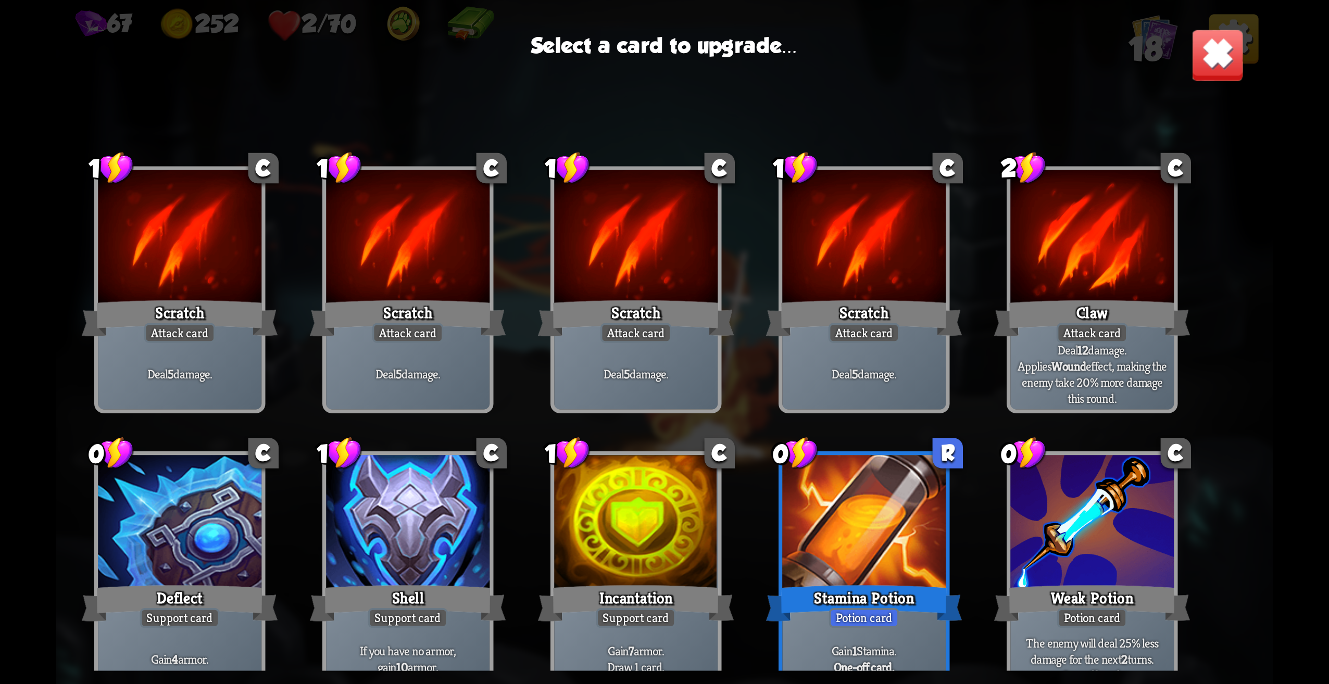
click at [871, 492] on div at bounding box center [864, 525] width 164 height 138
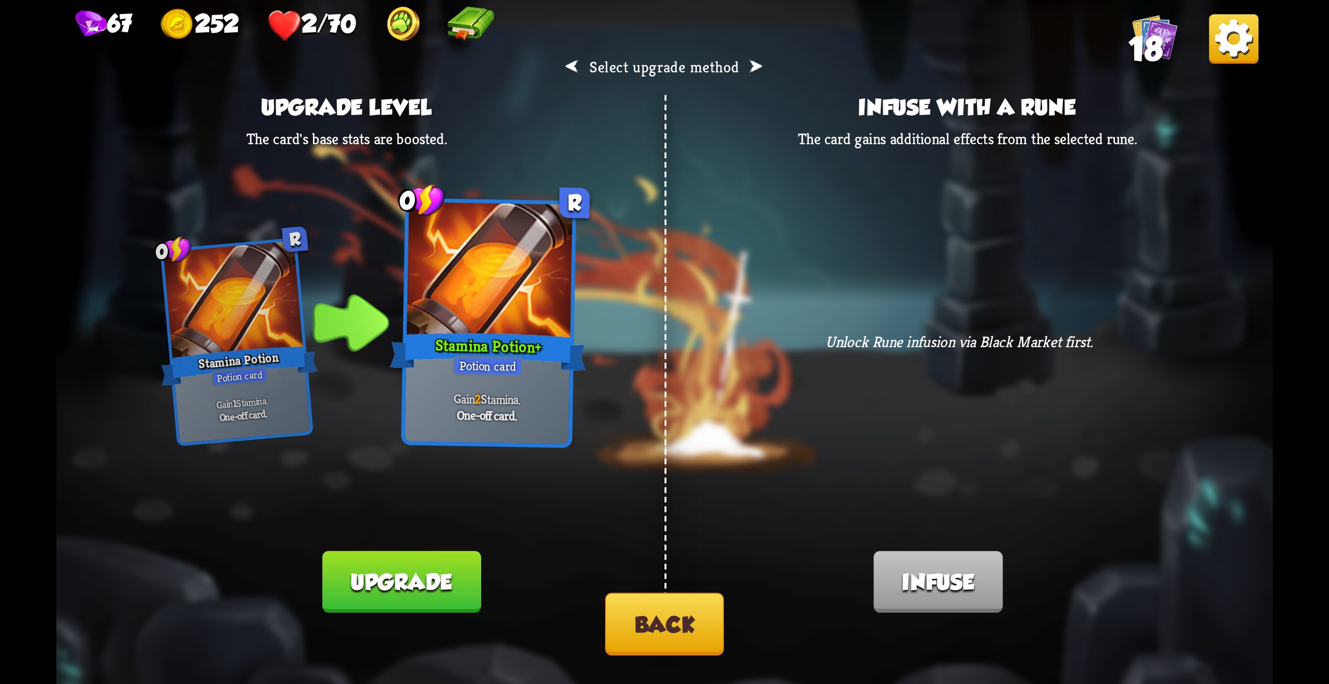
click at [457, 584] on button "Upgrade" at bounding box center [401, 583] width 158 height 62
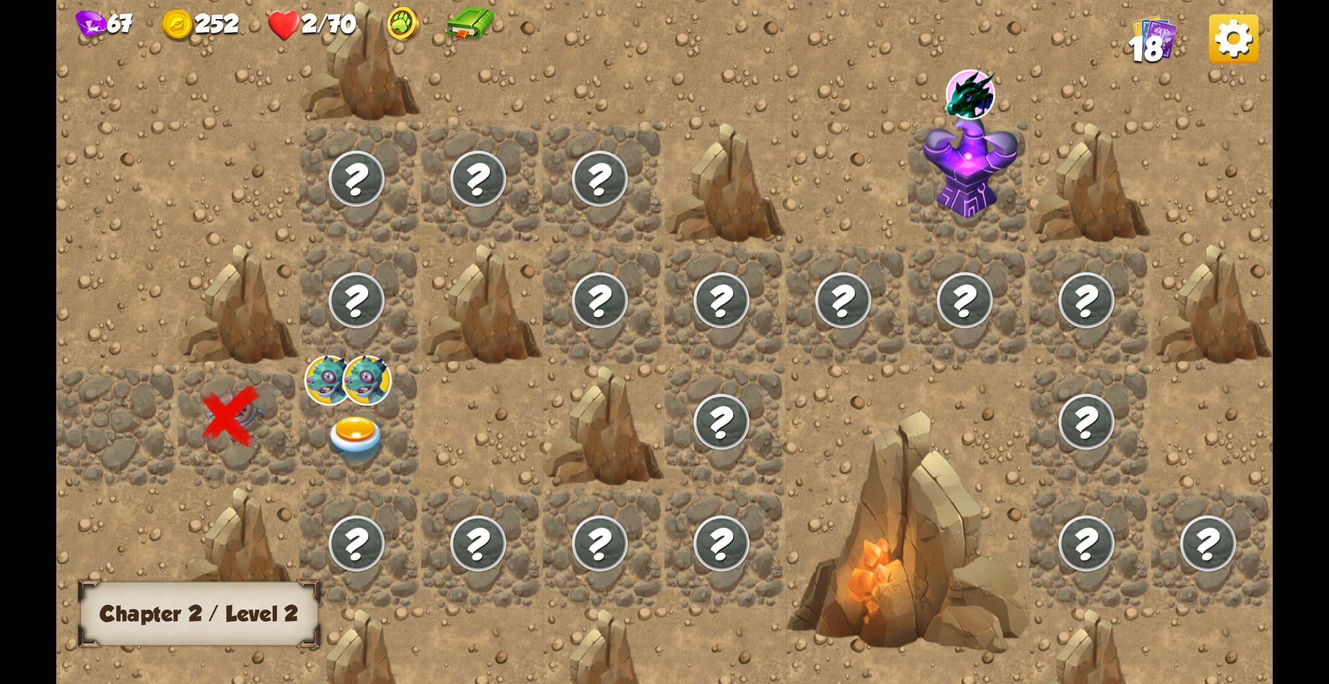
click at [357, 443] on img at bounding box center [356, 439] width 61 height 47
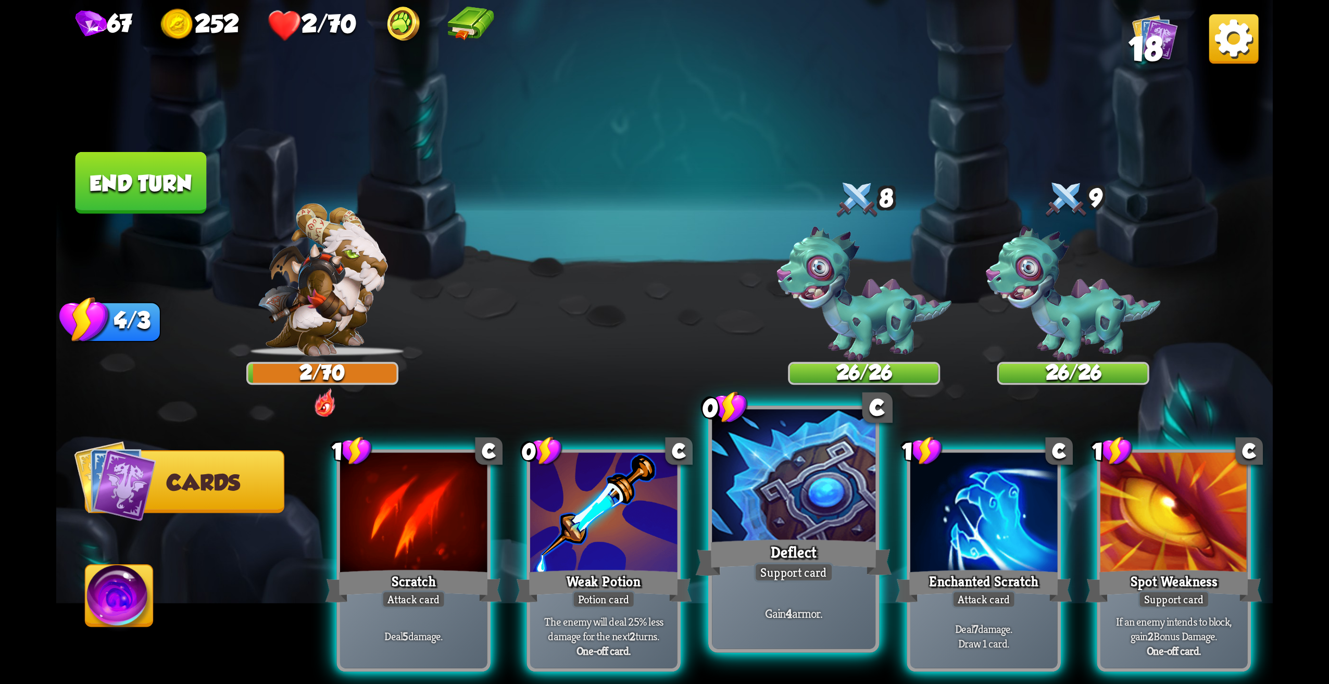
click at [809, 567] on div "Support card" at bounding box center [794, 572] width 80 height 20
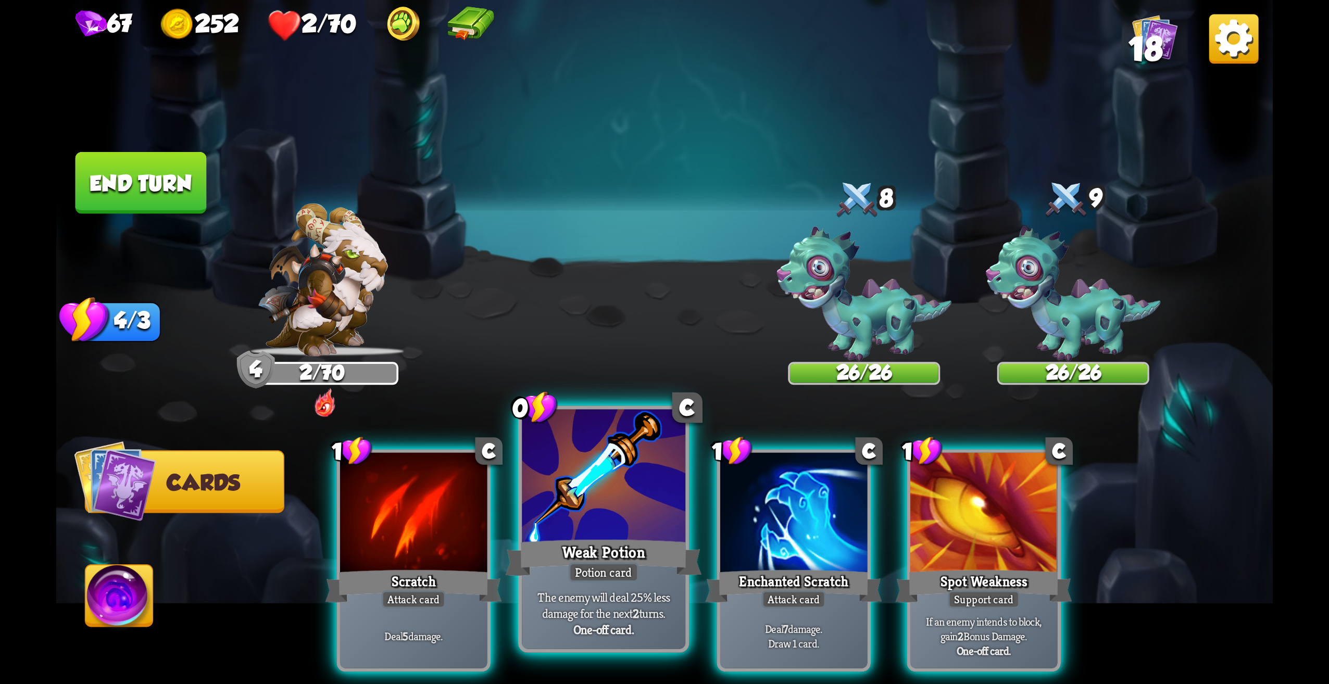
click at [595, 540] on div "Weak Potion" at bounding box center [604, 558] width 196 height 44
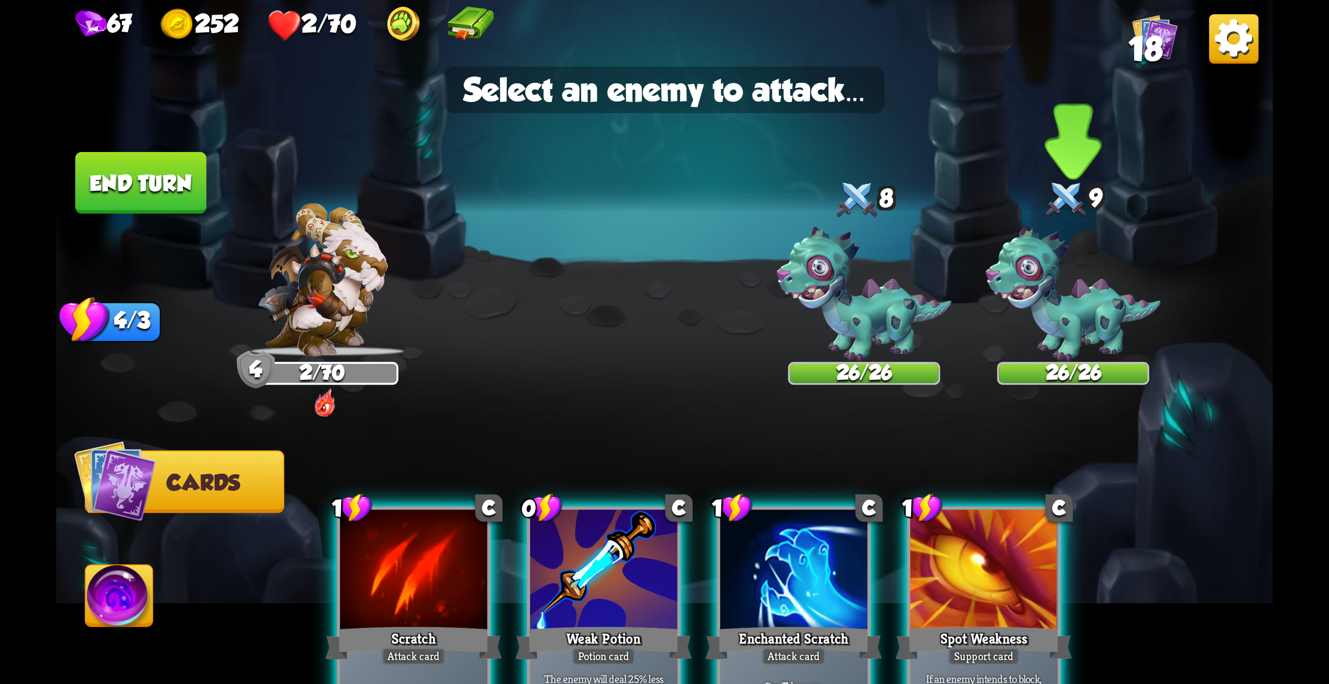
click at [1087, 303] on img at bounding box center [1073, 294] width 175 height 135
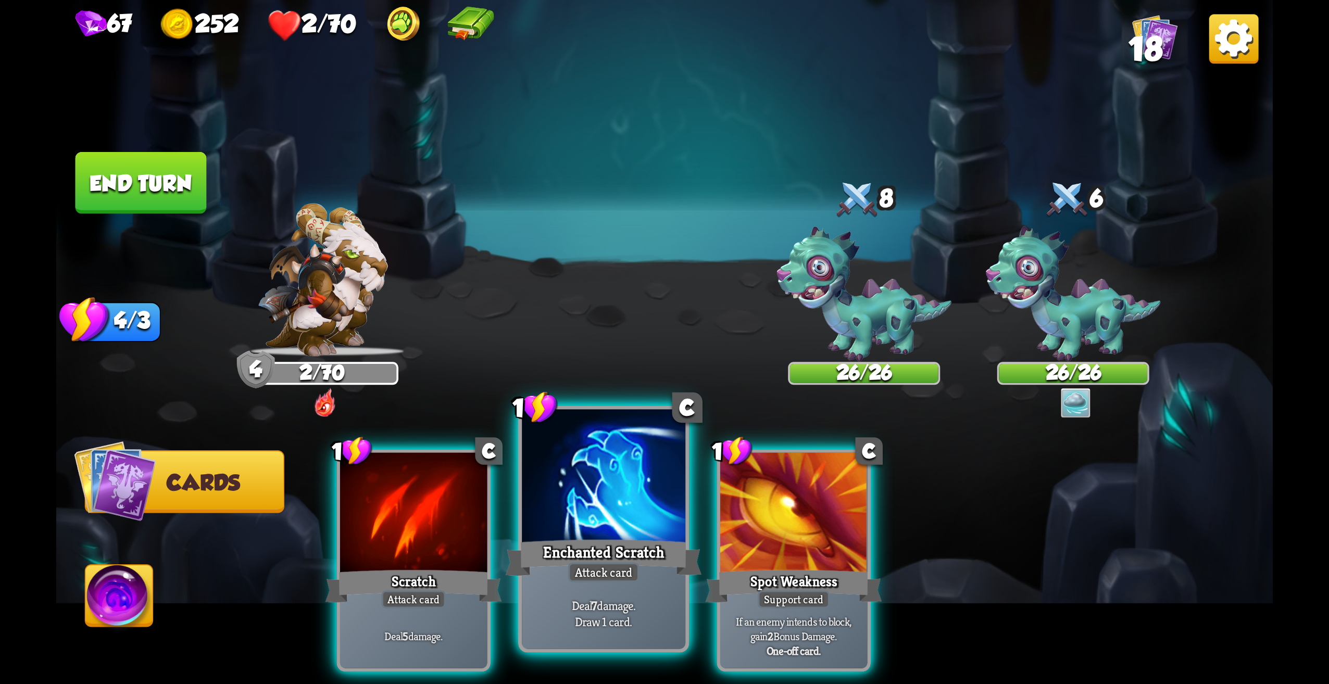
click at [658, 557] on div "Enchanted Scratch" at bounding box center [604, 558] width 196 height 44
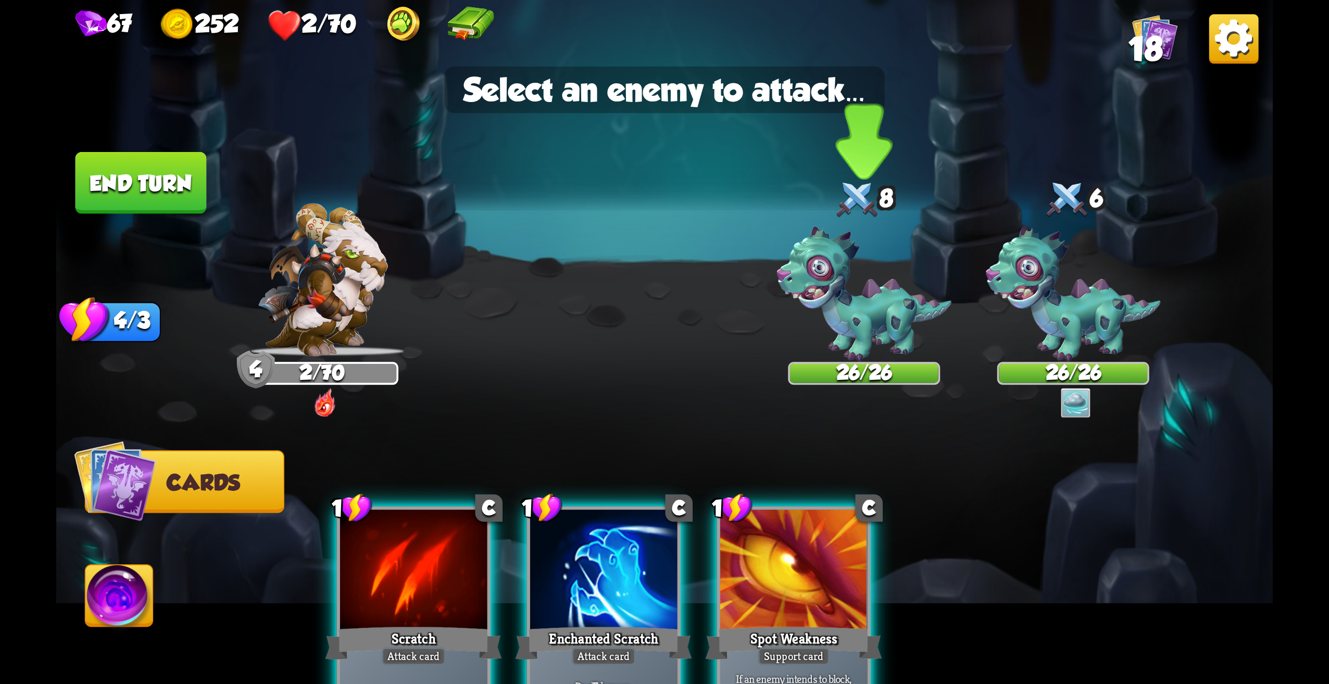
click at [857, 315] on img at bounding box center [864, 294] width 175 height 135
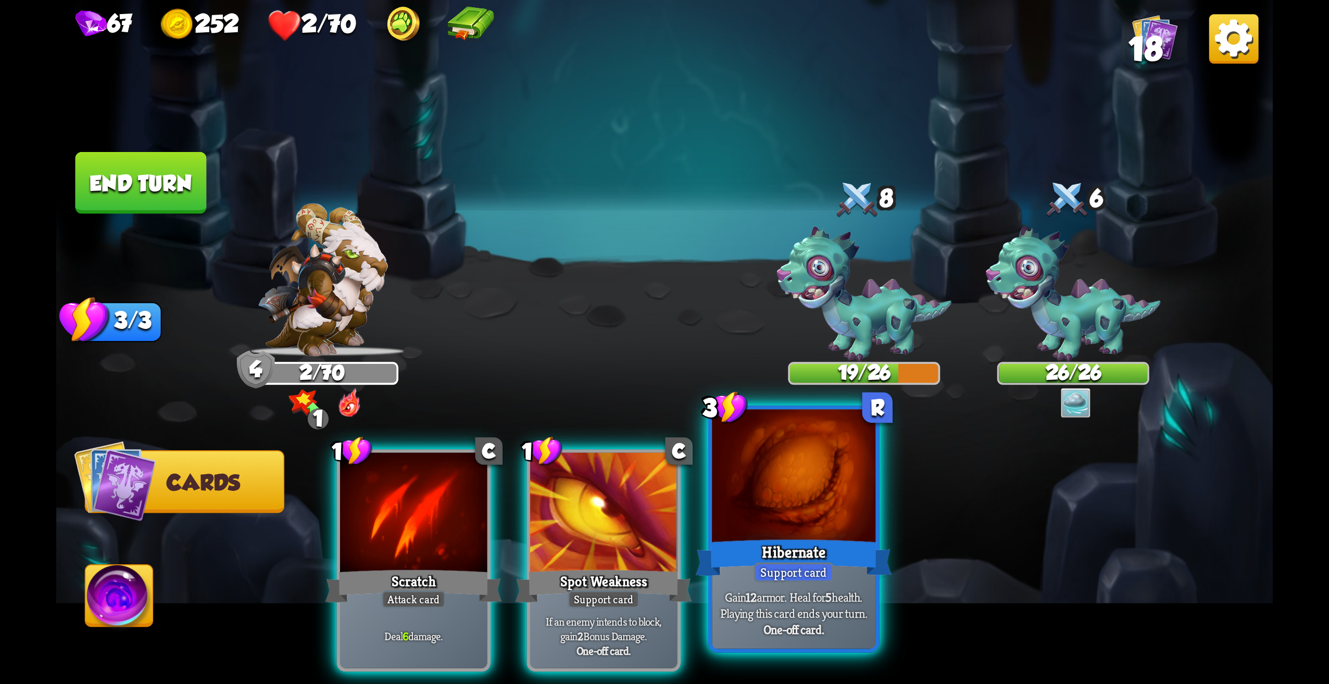
click at [824, 510] on div at bounding box center [794, 479] width 164 height 138
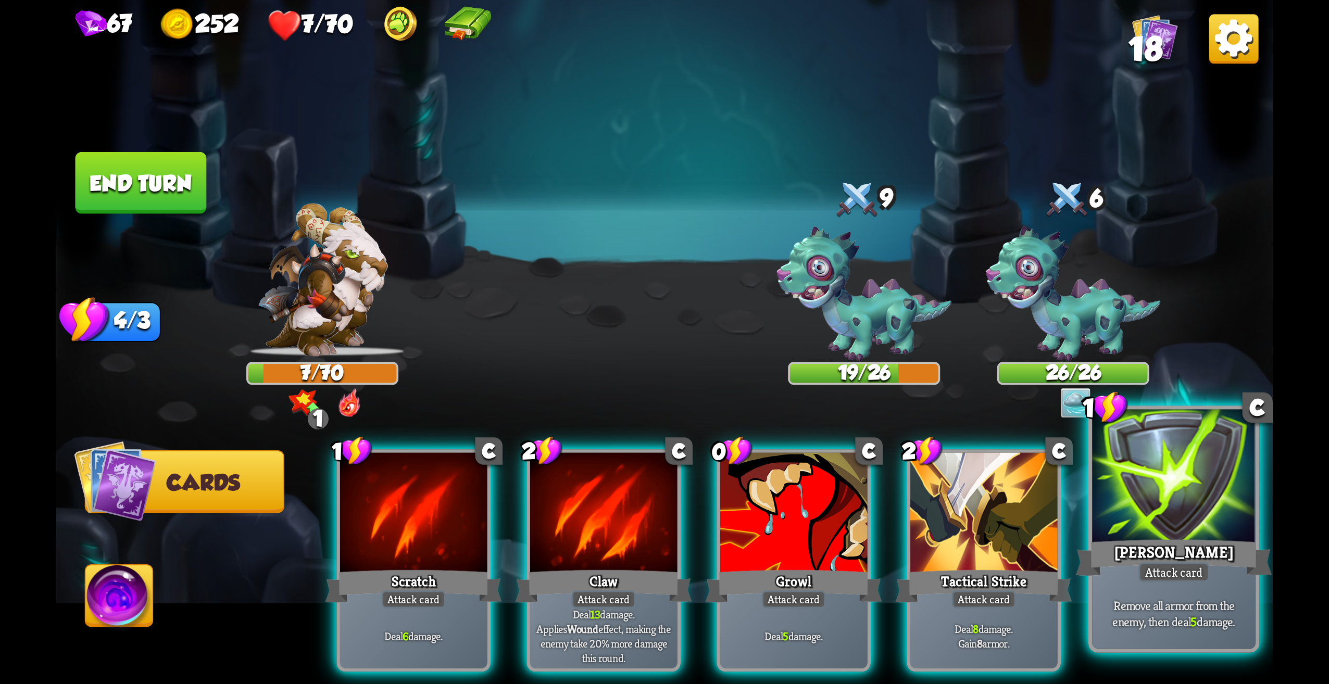
click at [1168, 540] on div "[PERSON_NAME]" at bounding box center [1174, 558] width 196 height 44
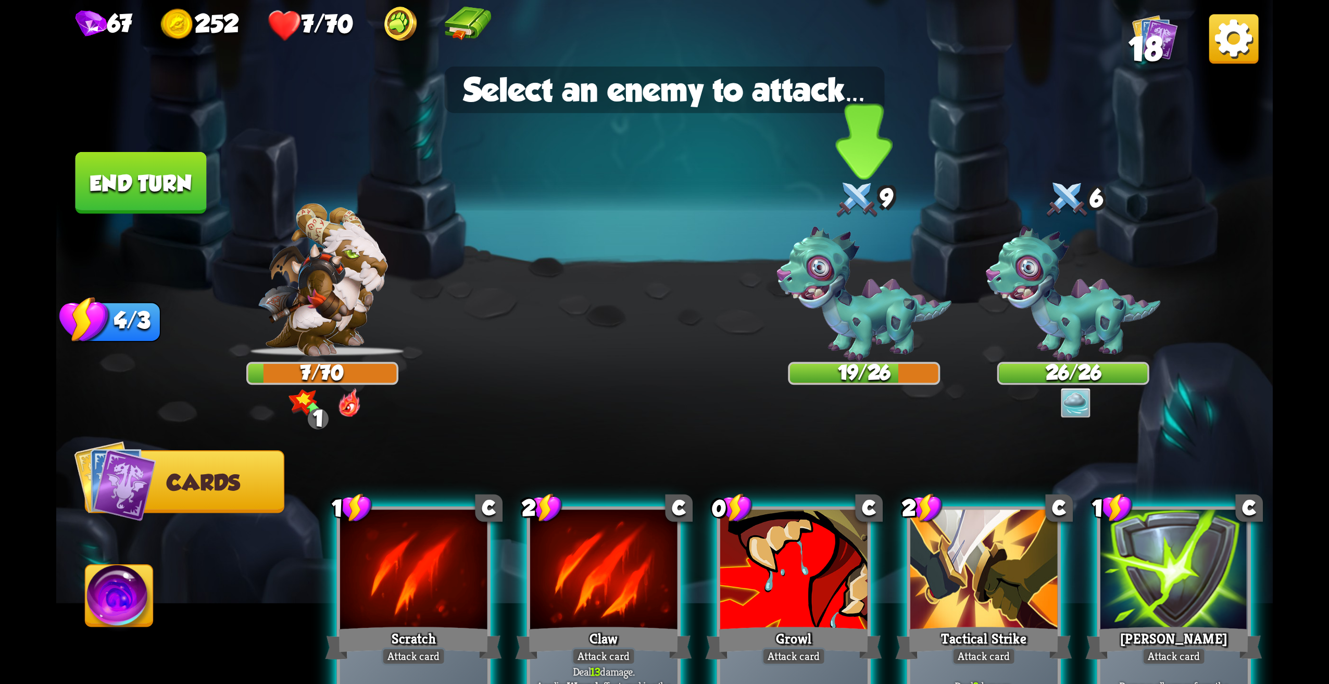
click at [879, 317] on img at bounding box center [864, 294] width 175 height 135
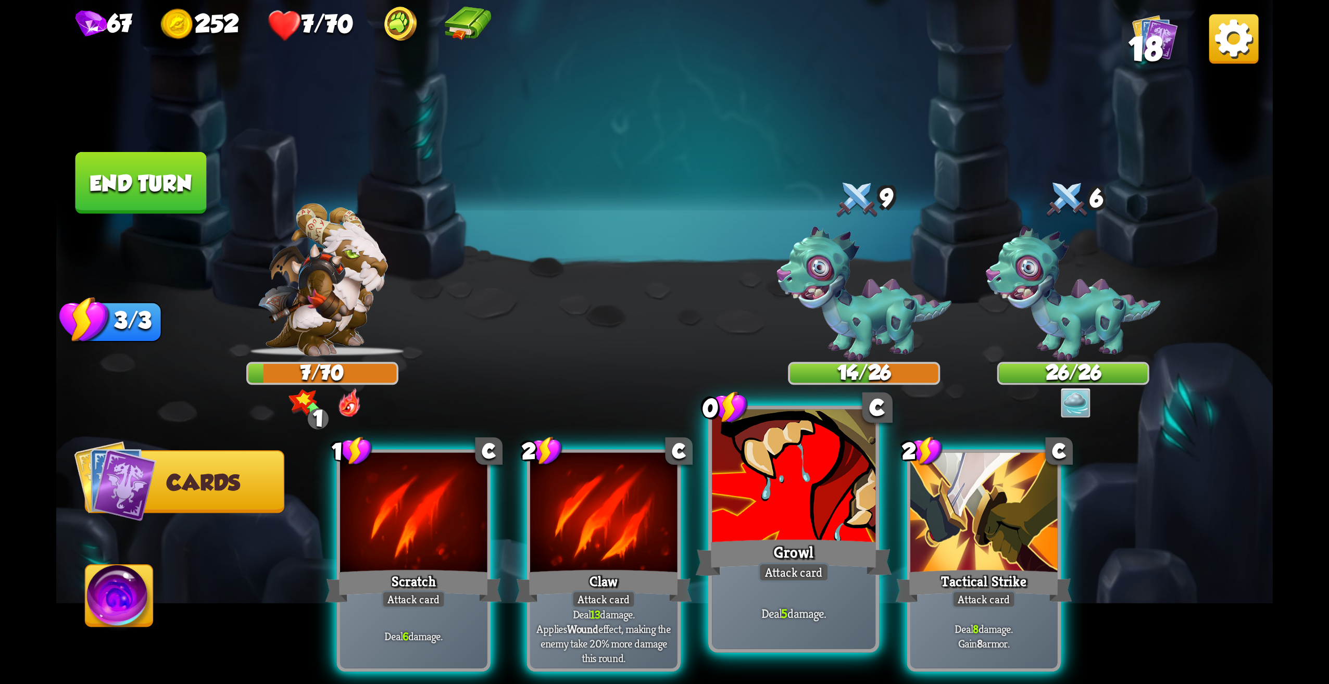
click at [869, 490] on div at bounding box center [794, 479] width 164 height 138
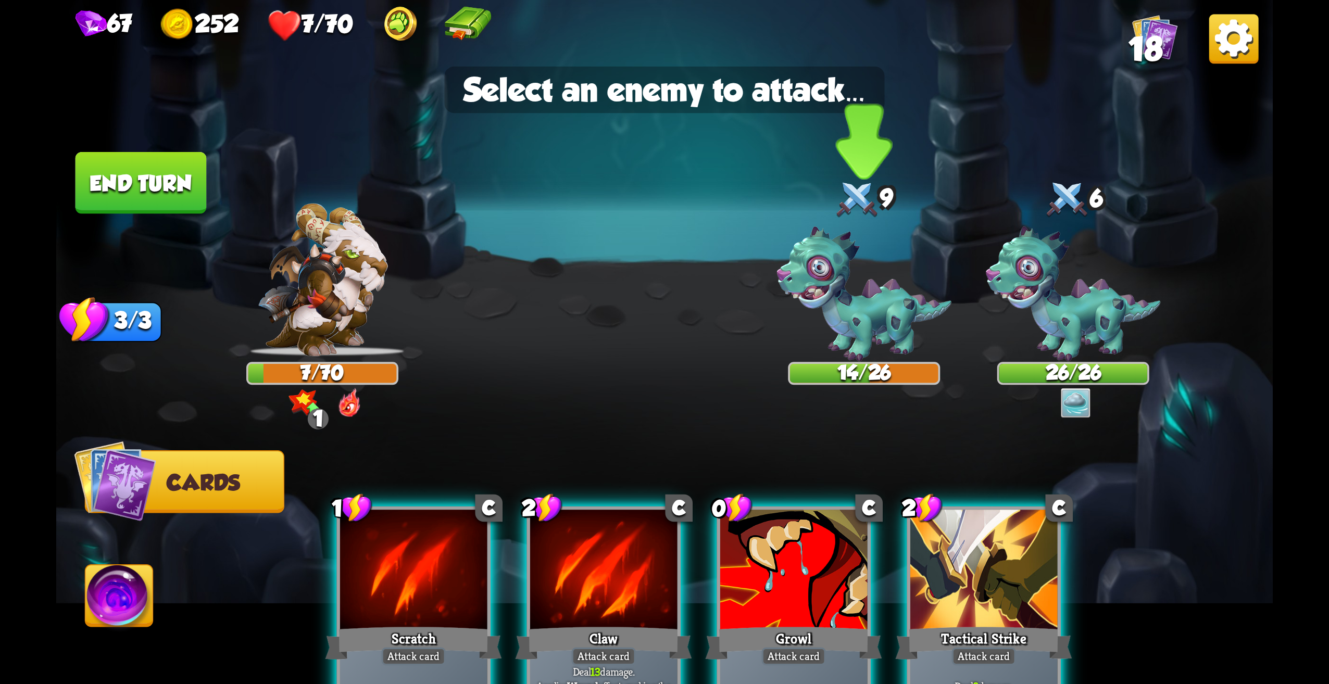
click at [867, 303] on img at bounding box center [864, 294] width 175 height 135
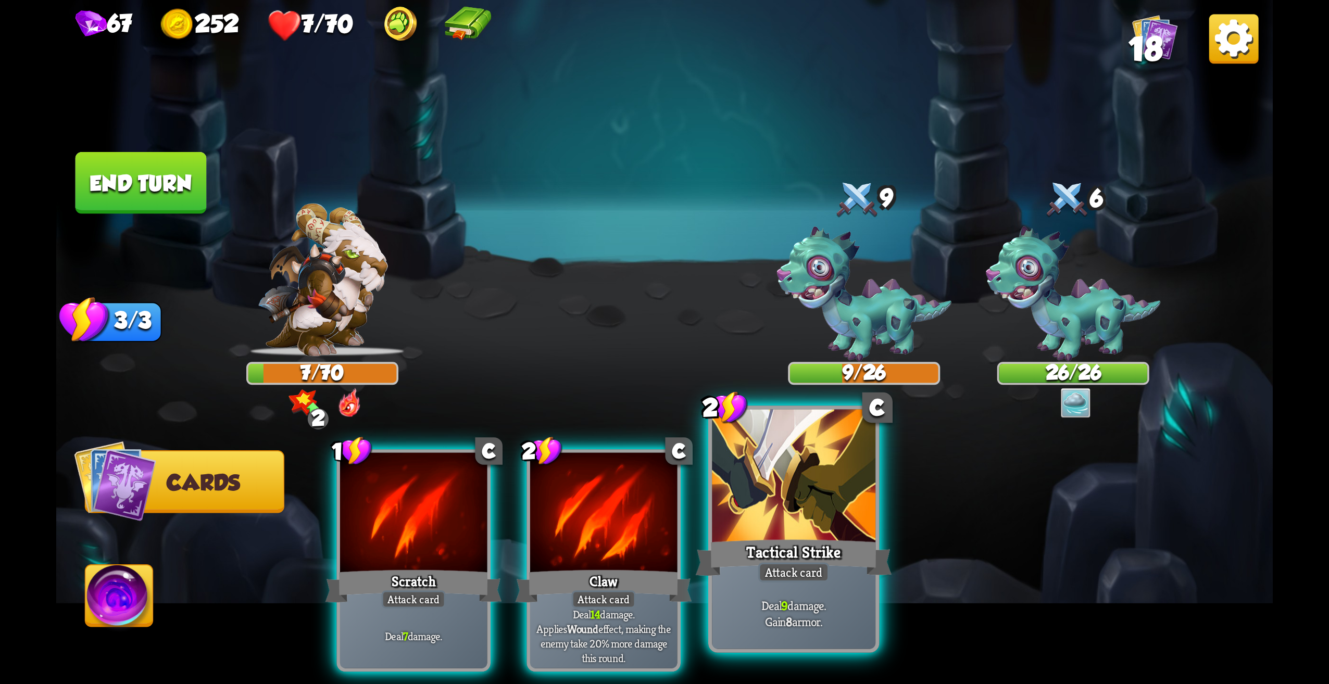
click at [791, 548] on div "Tactical Strike" at bounding box center [794, 558] width 196 height 44
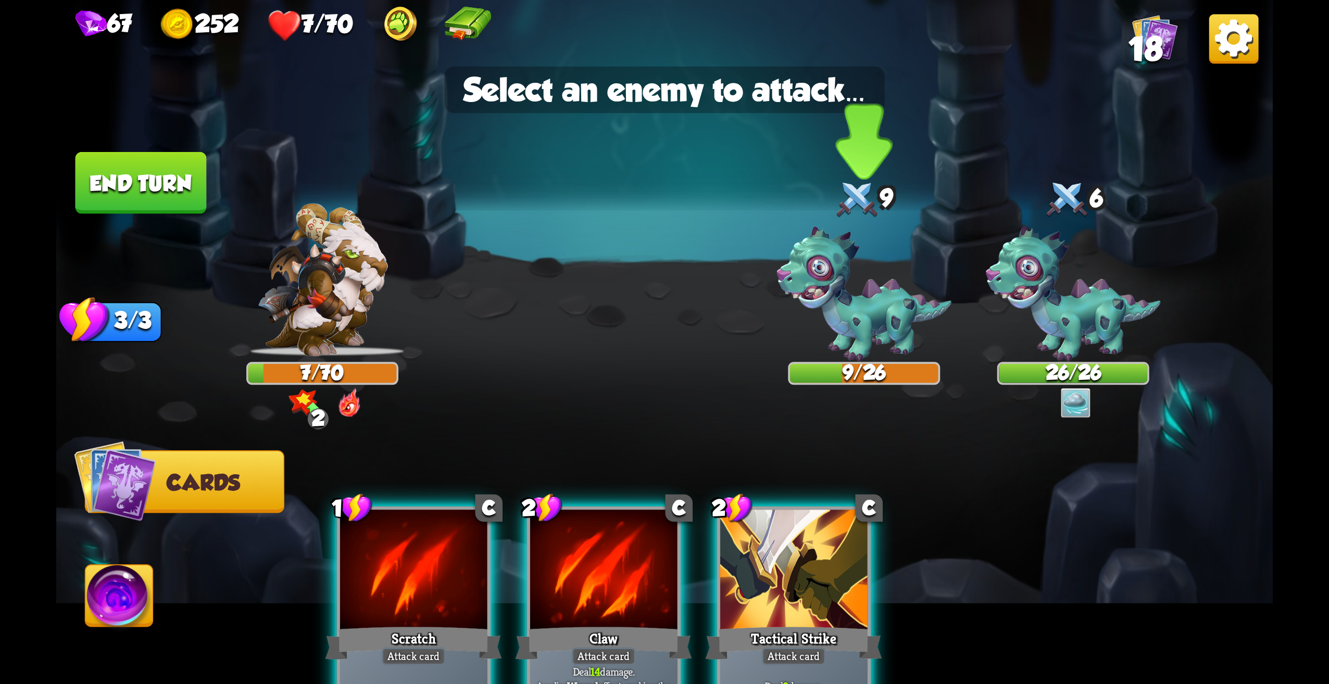
click at [841, 332] on img at bounding box center [864, 294] width 175 height 135
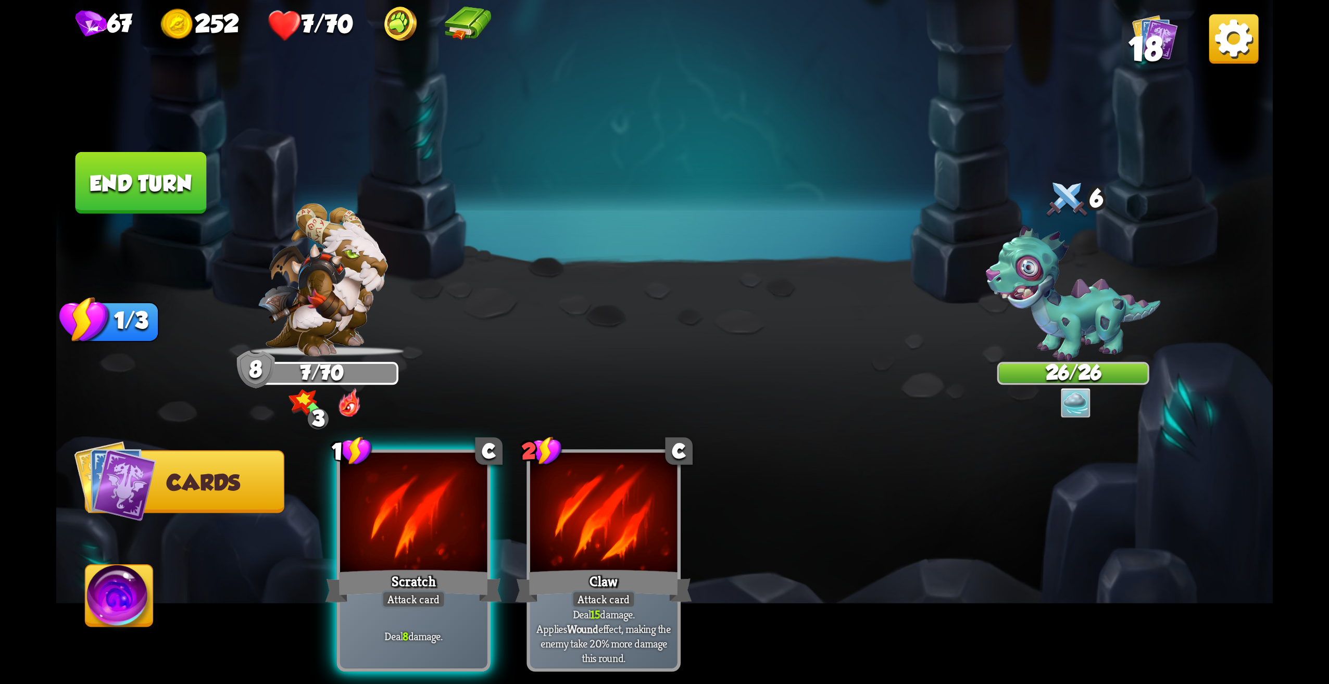
drag, startPoint x: 479, startPoint y: 498, endPoint x: 971, endPoint y: 308, distance: 528.1
click at [479, 497] on div at bounding box center [413, 515] width 147 height 124
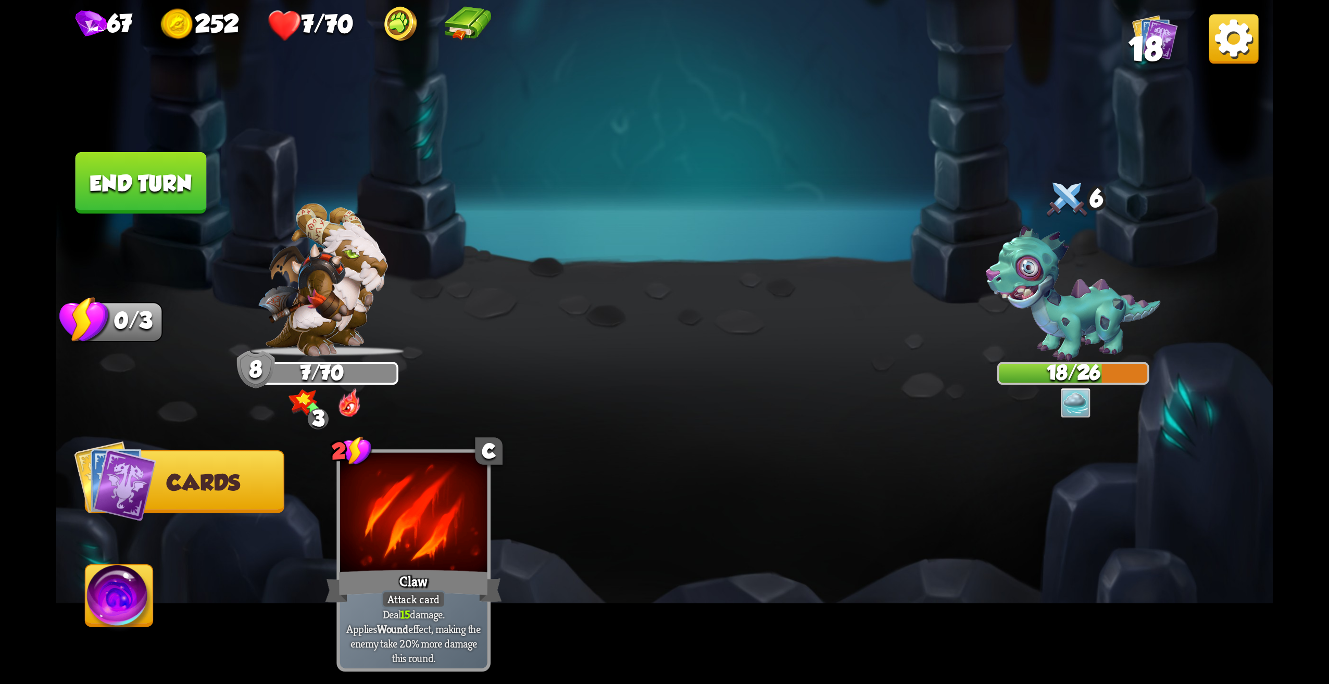
click at [137, 179] on button "End turn" at bounding box center [141, 183] width 131 height 62
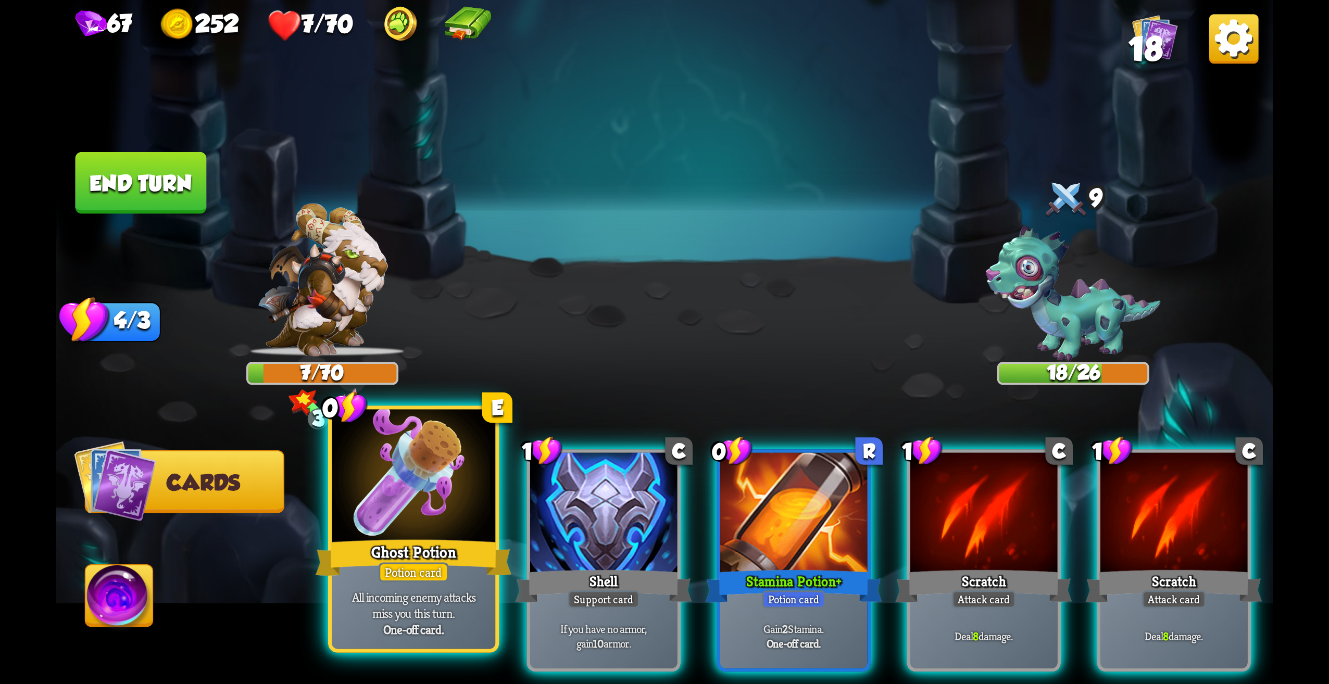
click at [433, 535] on div at bounding box center [414, 479] width 164 height 138
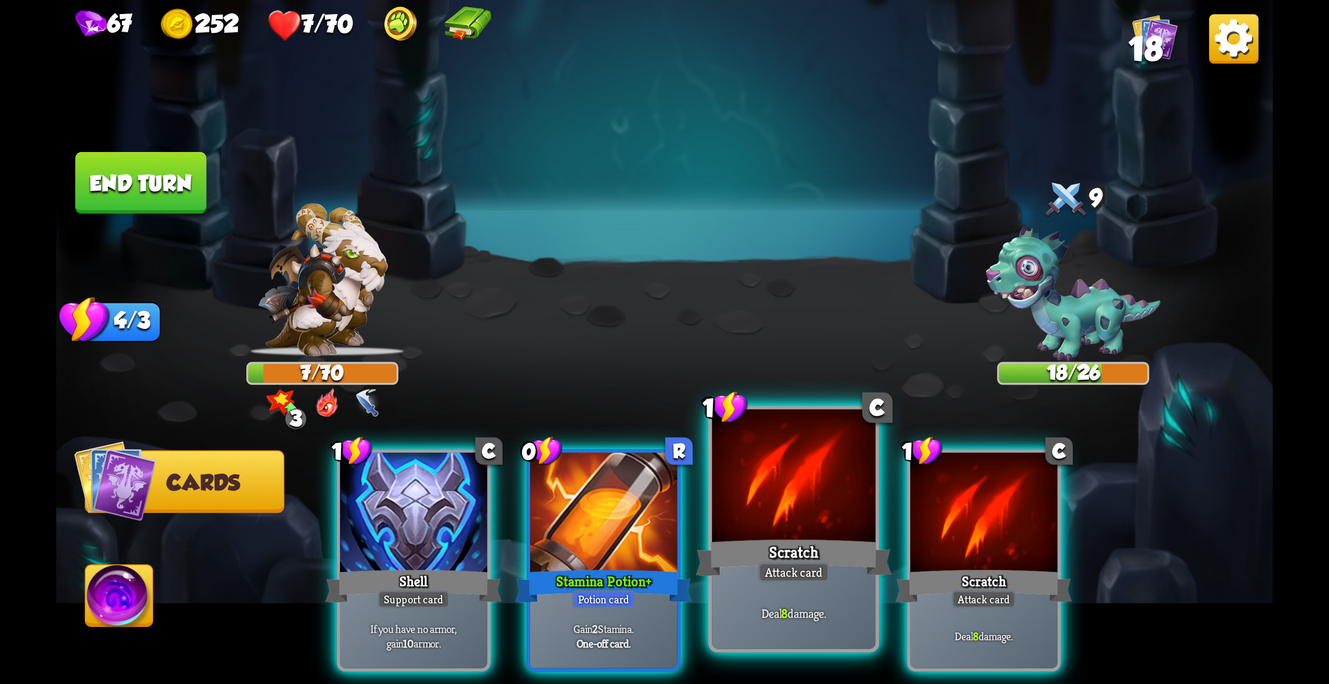
click at [795, 543] on div "Scratch" at bounding box center [794, 558] width 196 height 44
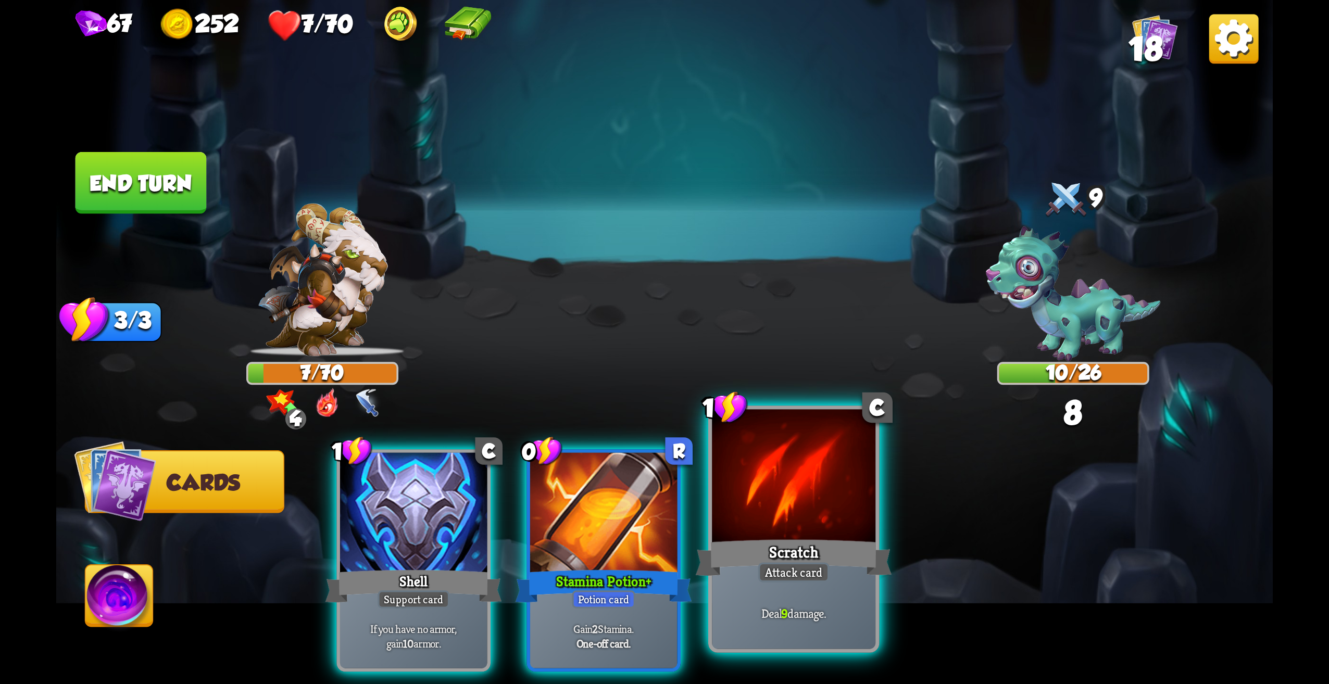
click at [786, 587] on div "Deal 9 damage." at bounding box center [794, 613] width 164 height 71
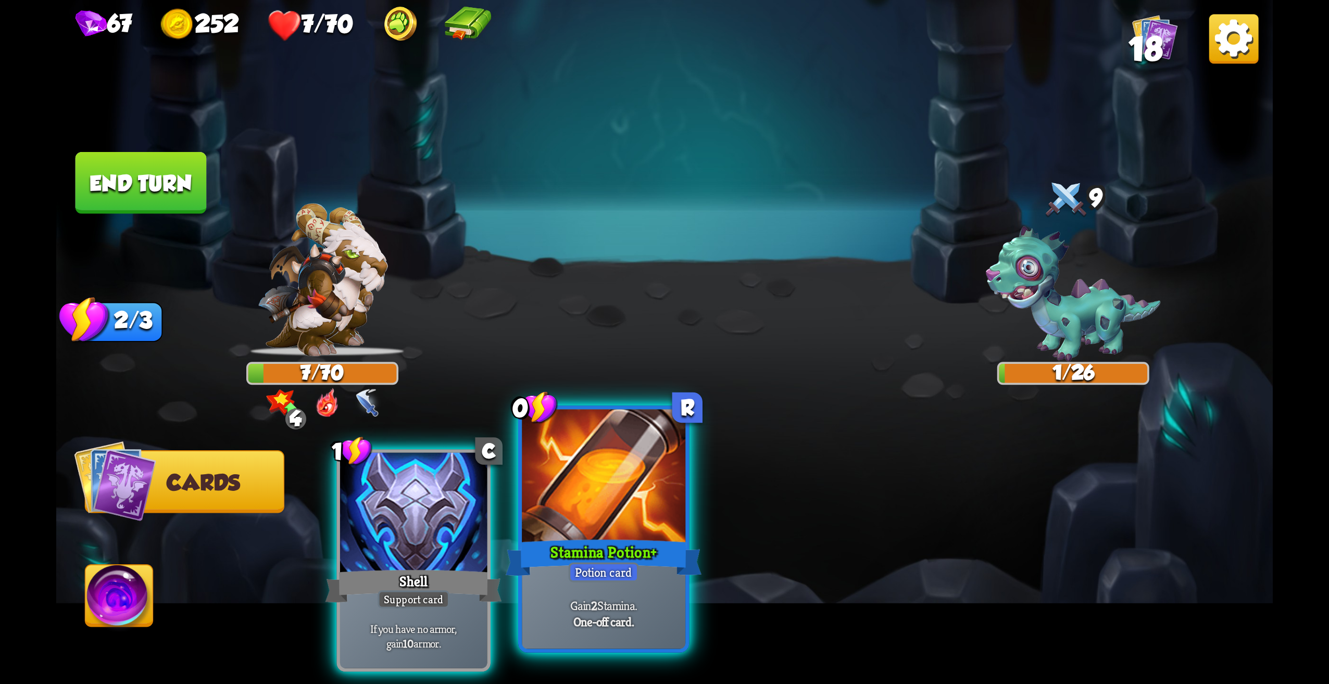
click at [599, 579] on div "Potion card" at bounding box center [604, 572] width 70 height 20
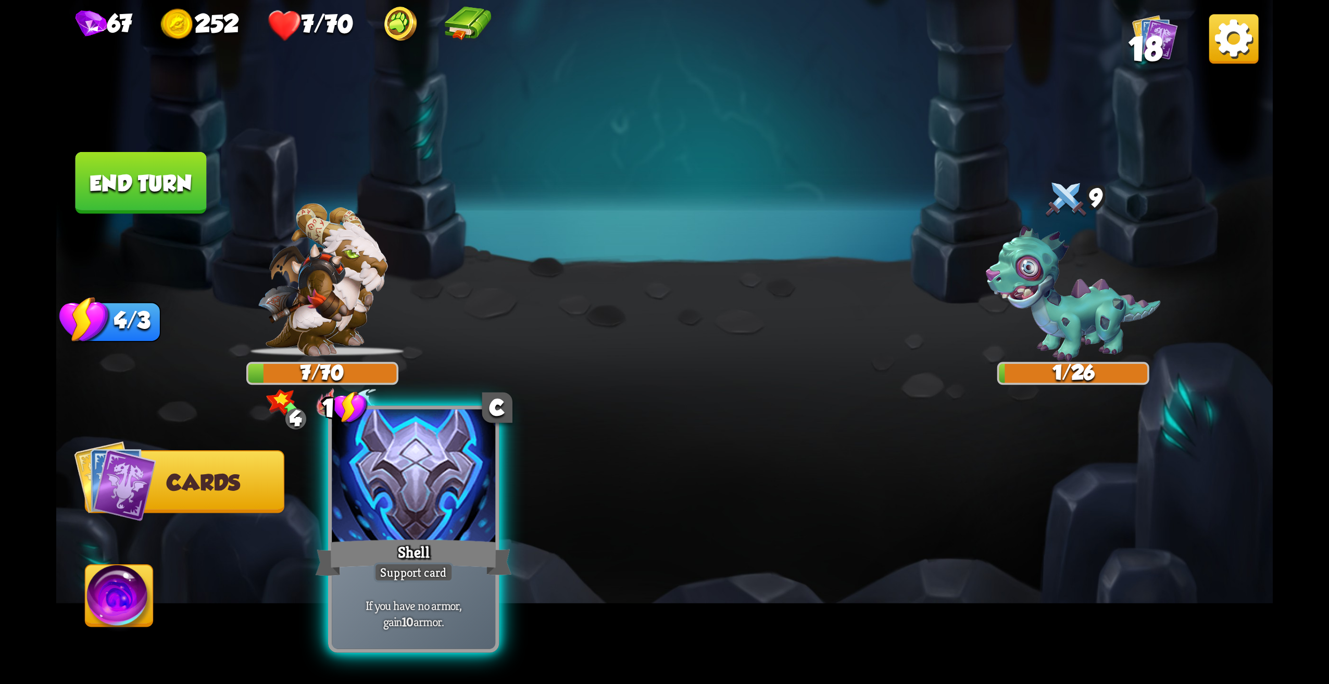
click at [468, 561] on div "Shell" at bounding box center [414, 558] width 196 height 44
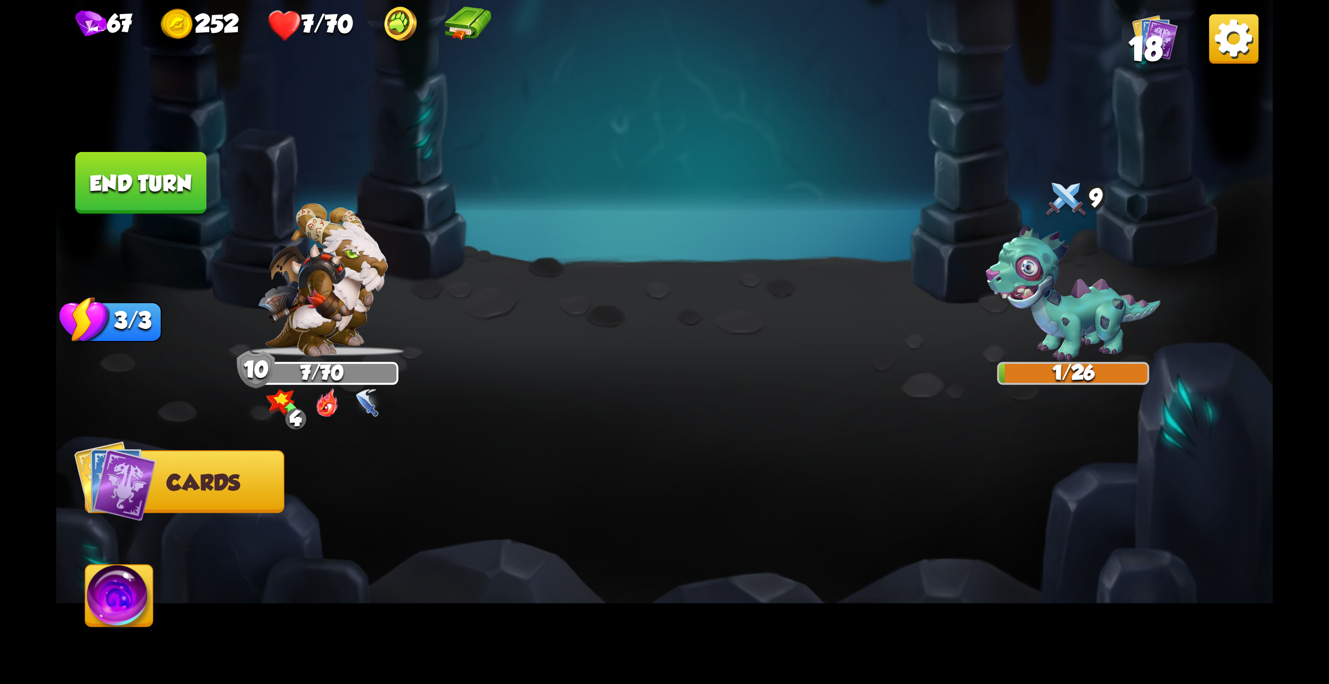
click at [192, 216] on img at bounding box center [664, 342] width 1217 height 684
click at [195, 207] on button "End turn" at bounding box center [141, 183] width 131 height 62
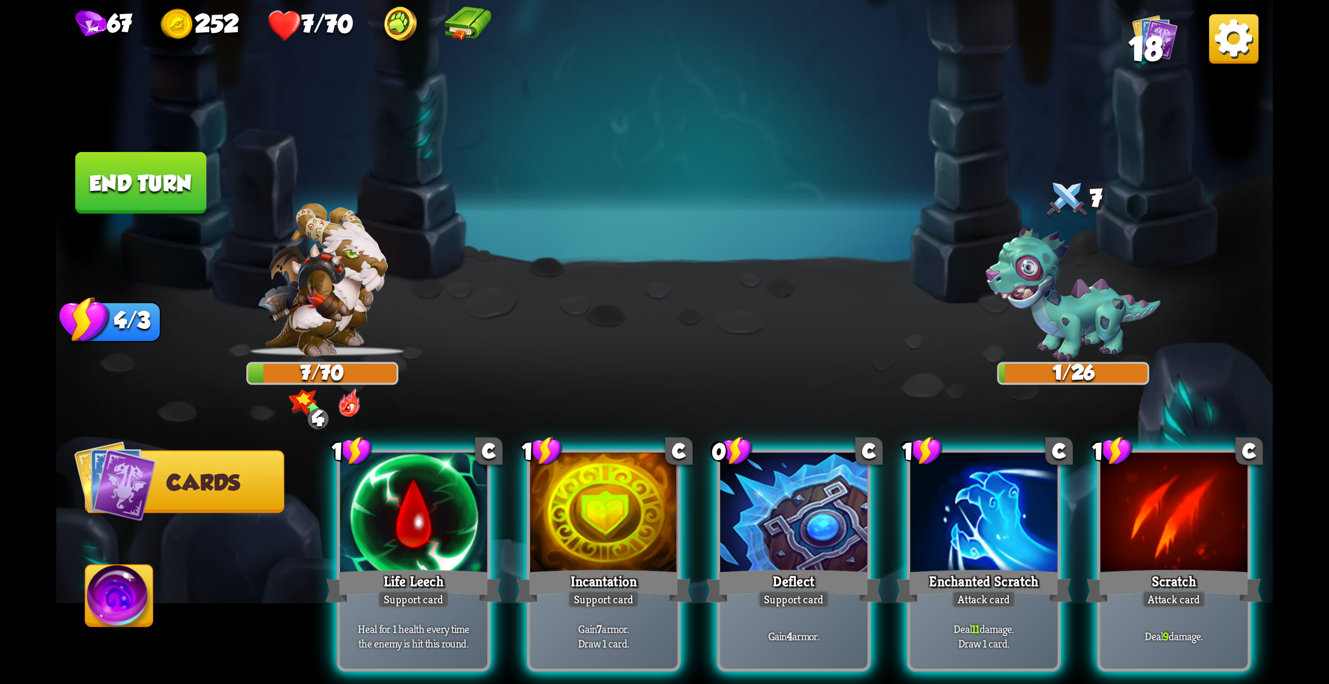
click at [1071, 519] on div "1 C Life Leech Support card Heal for 1 health every time the enemy is hit this …" at bounding box center [785, 532] width 973 height 304
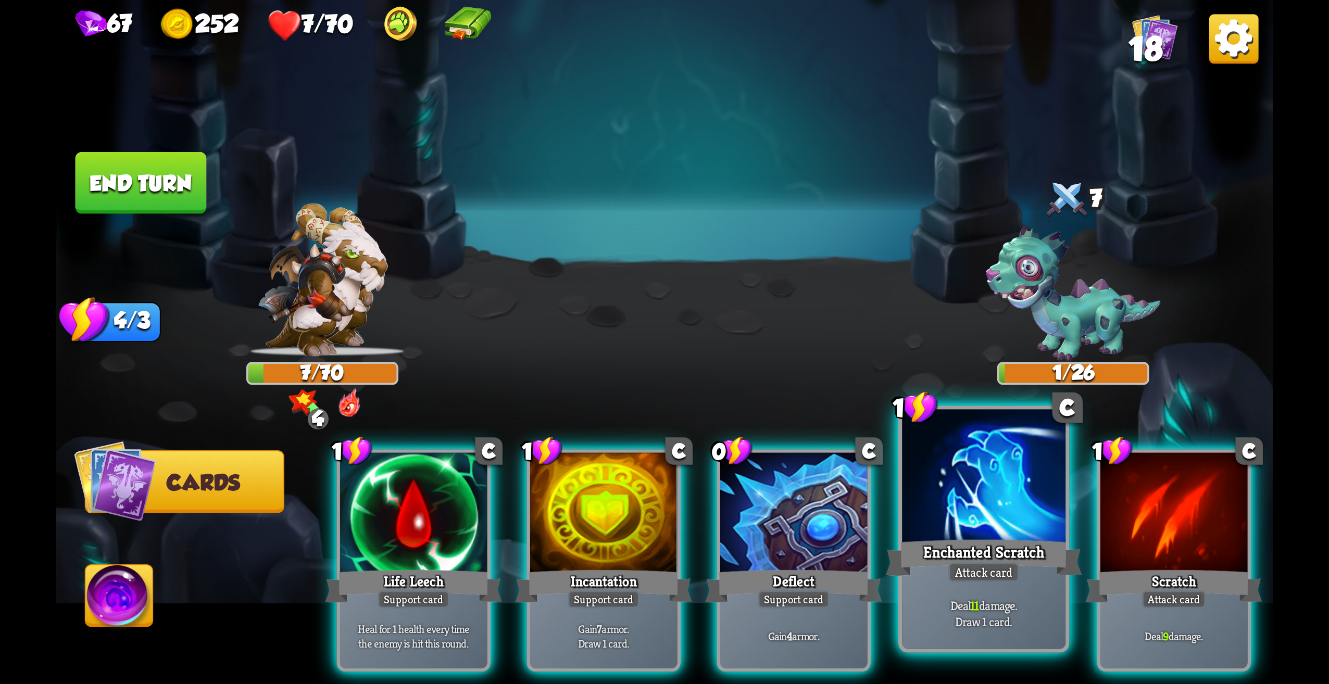
click at [1045, 524] on div at bounding box center [984, 479] width 164 height 138
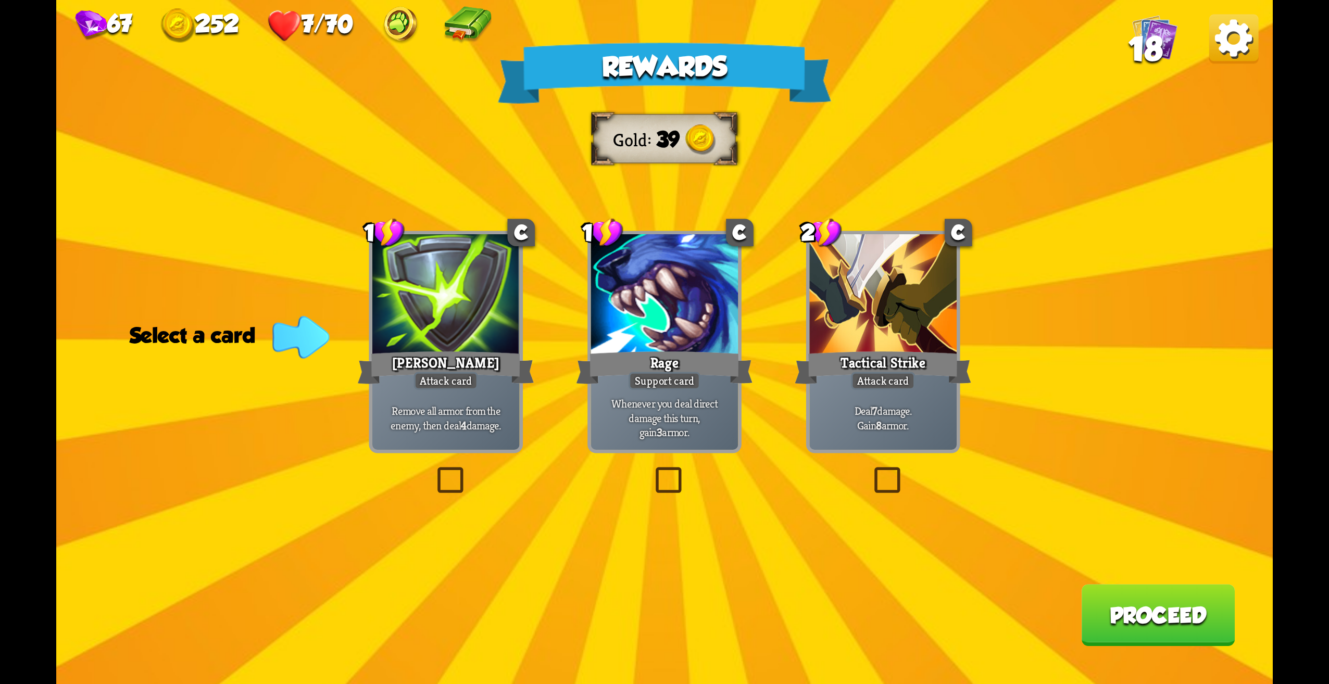
click at [870, 470] on label at bounding box center [870, 470] width 0 height 0
click at [0, 0] on input "checkbox" at bounding box center [0, 0] width 0 height 0
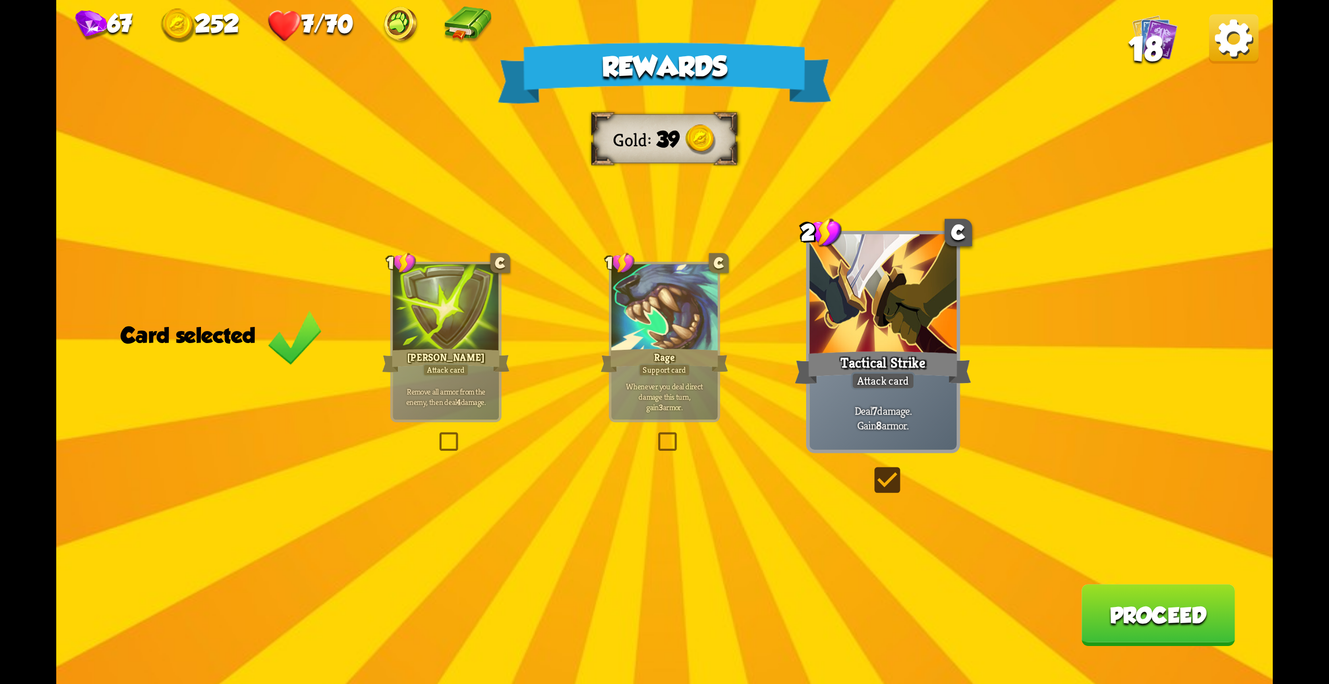
click at [1123, 603] on button "Proceed" at bounding box center [1158, 615] width 154 height 62
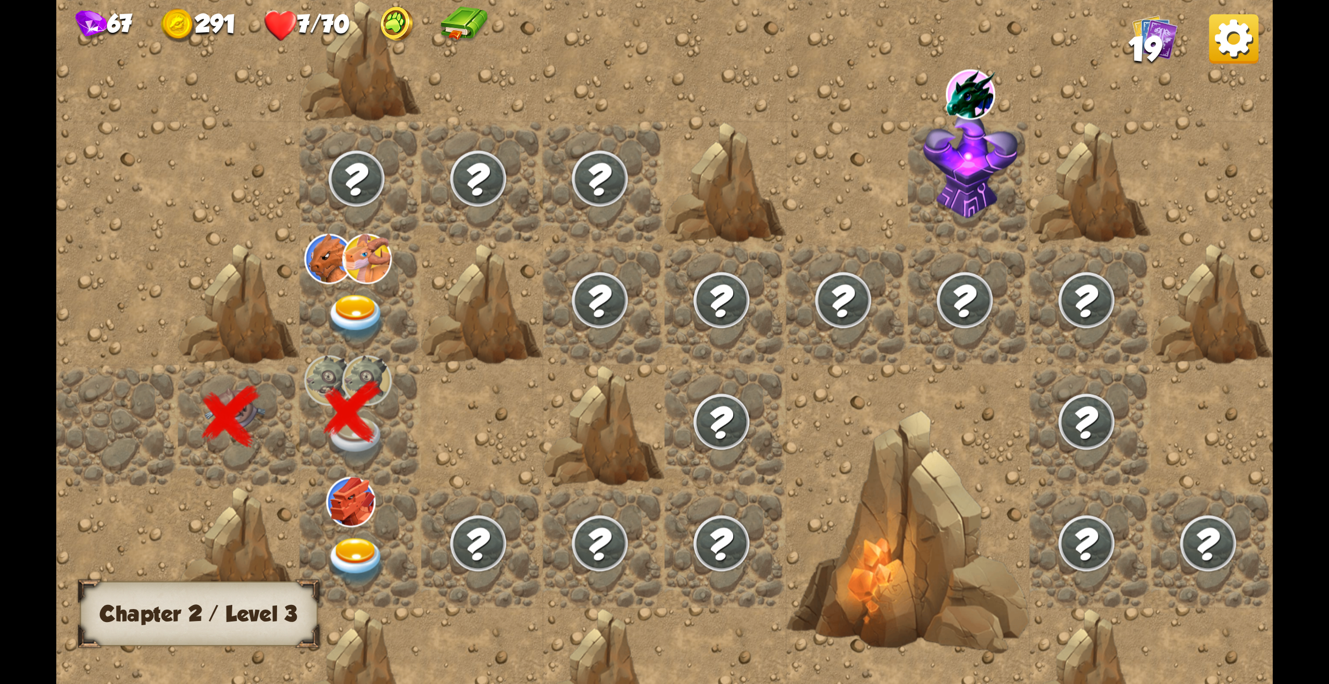
click at [366, 570] on img at bounding box center [356, 561] width 61 height 47
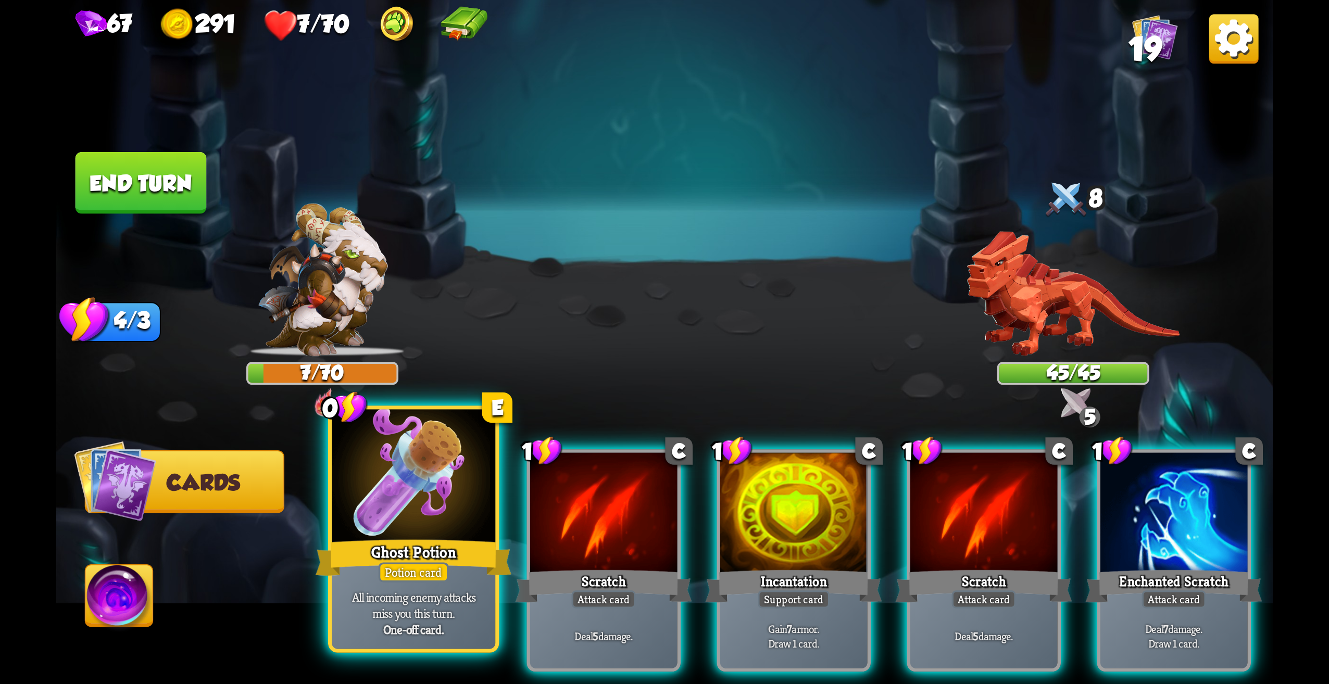
click at [459, 499] on div at bounding box center [414, 479] width 164 height 138
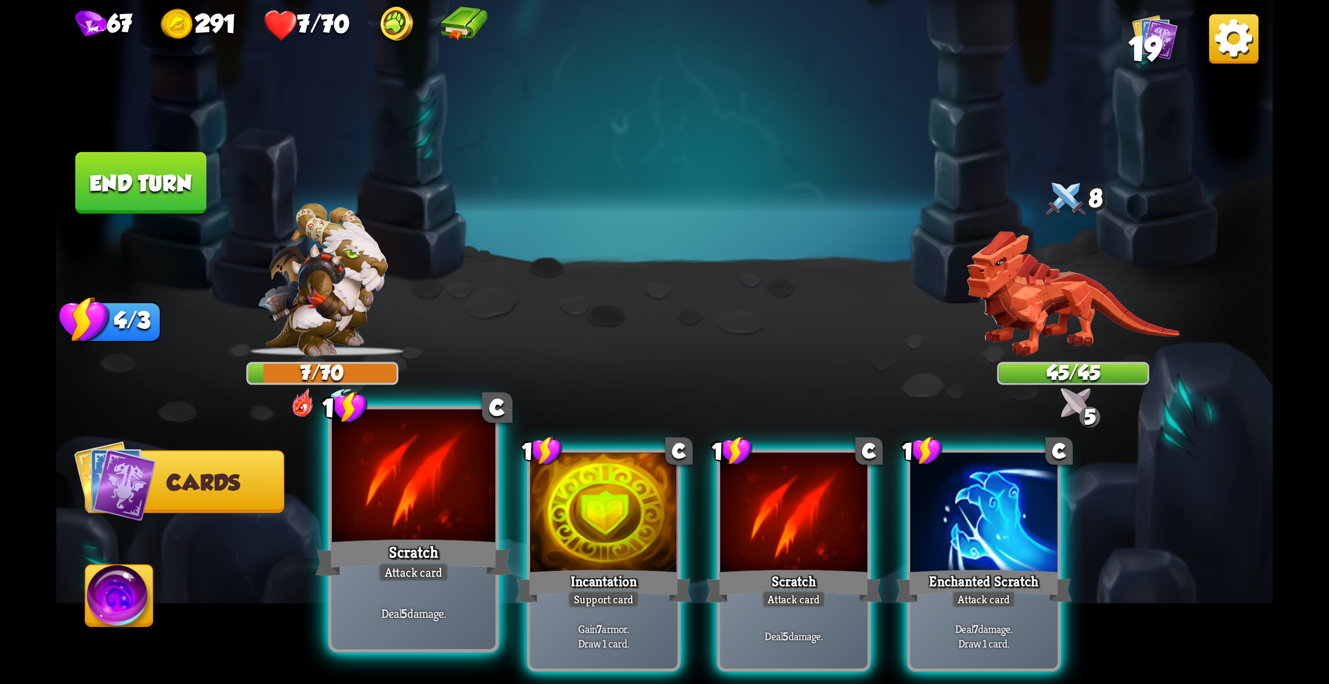
click at [436, 587] on div "Deal 5 damage." at bounding box center [414, 613] width 164 height 71
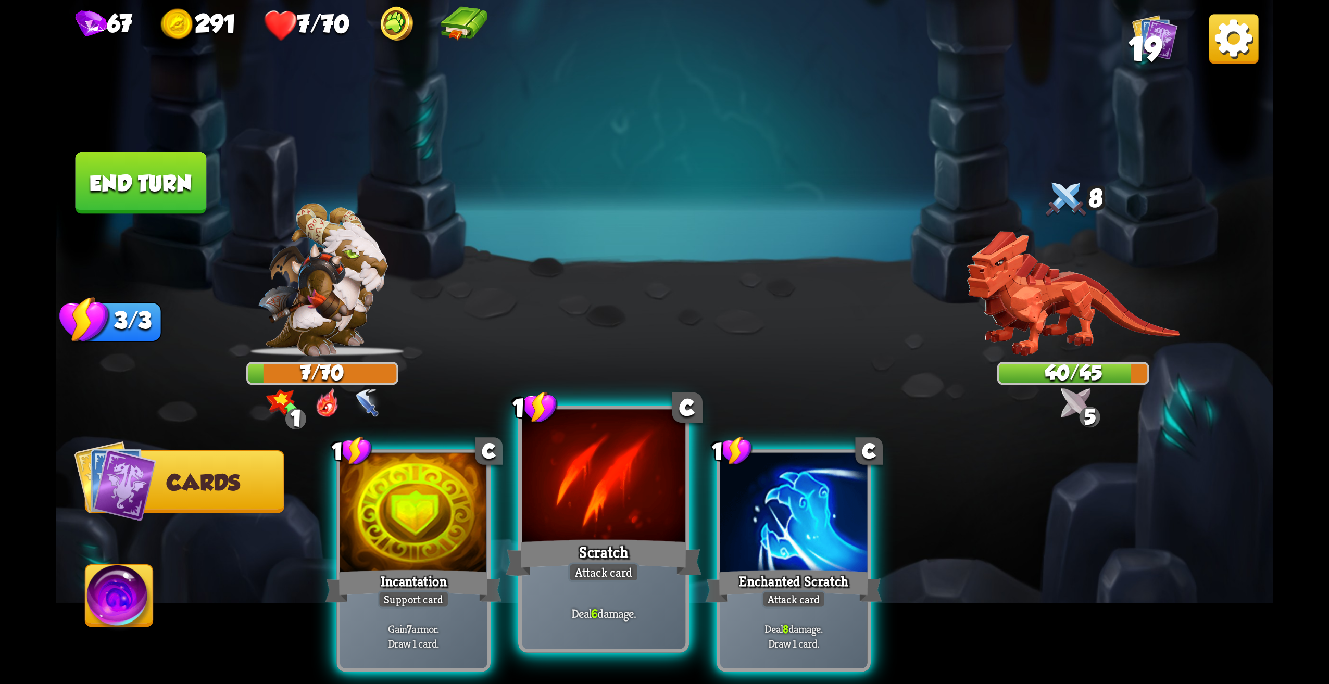
click at [612, 554] on div "Scratch" at bounding box center [604, 558] width 196 height 44
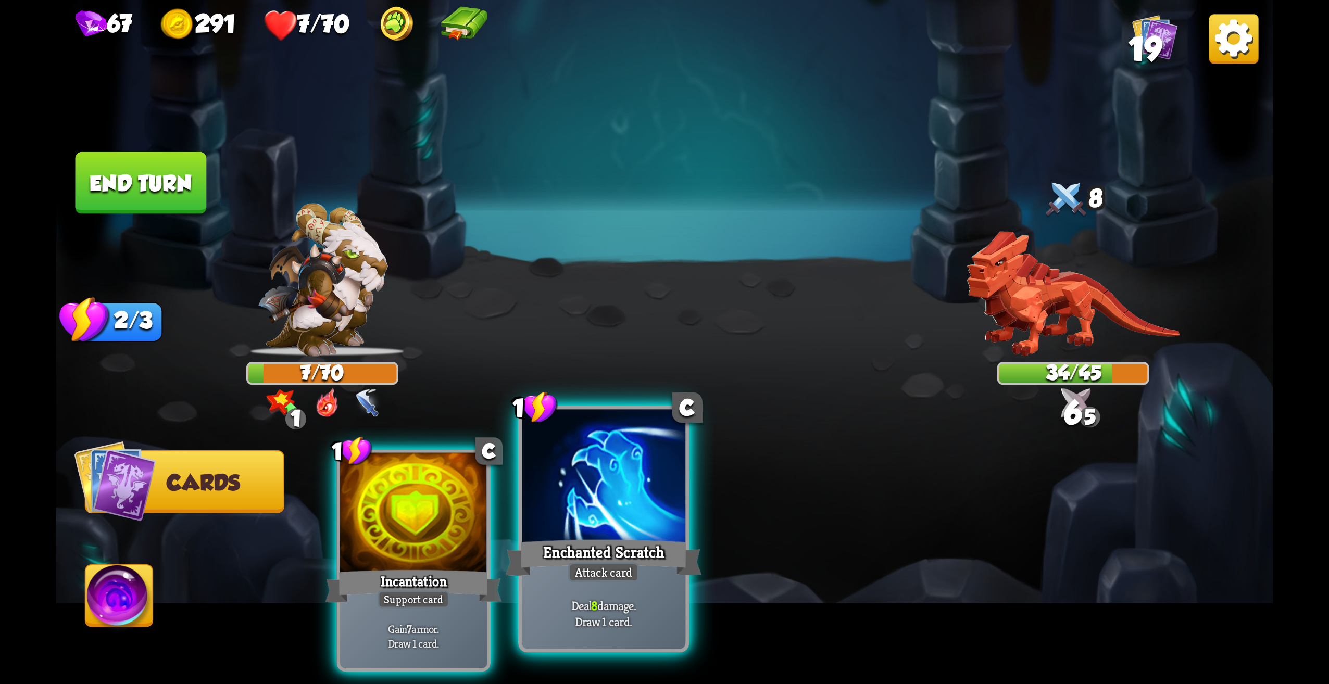
click at [627, 538] on div "Enchanted Scratch" at bounding box center [604, 558] width 196 height 44
click at [627, 538] on div "1 C Incantation Support card Gain 7 armor. Draw 1 card. 1 C Enchanted Scratch A…" at bounding box center [785, 532] width 973 height 304
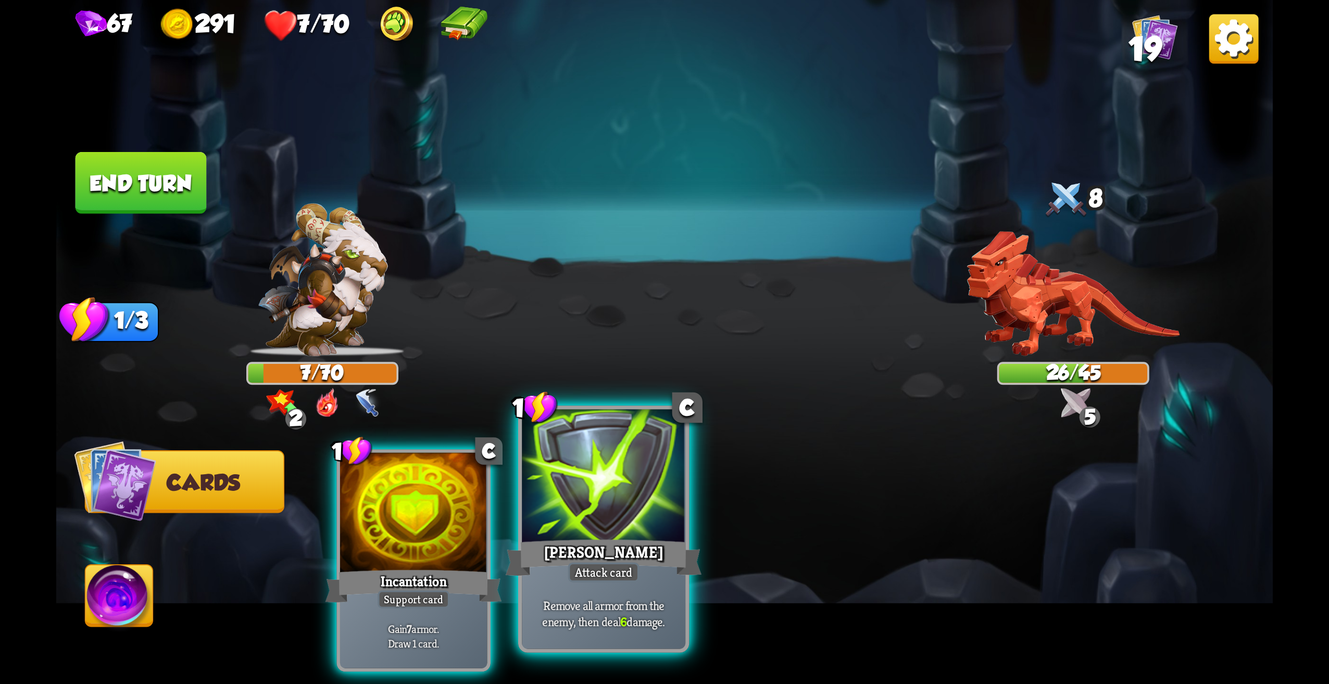
click at [566, 500] on div at bounding box center [604, 479] width 164 height 138
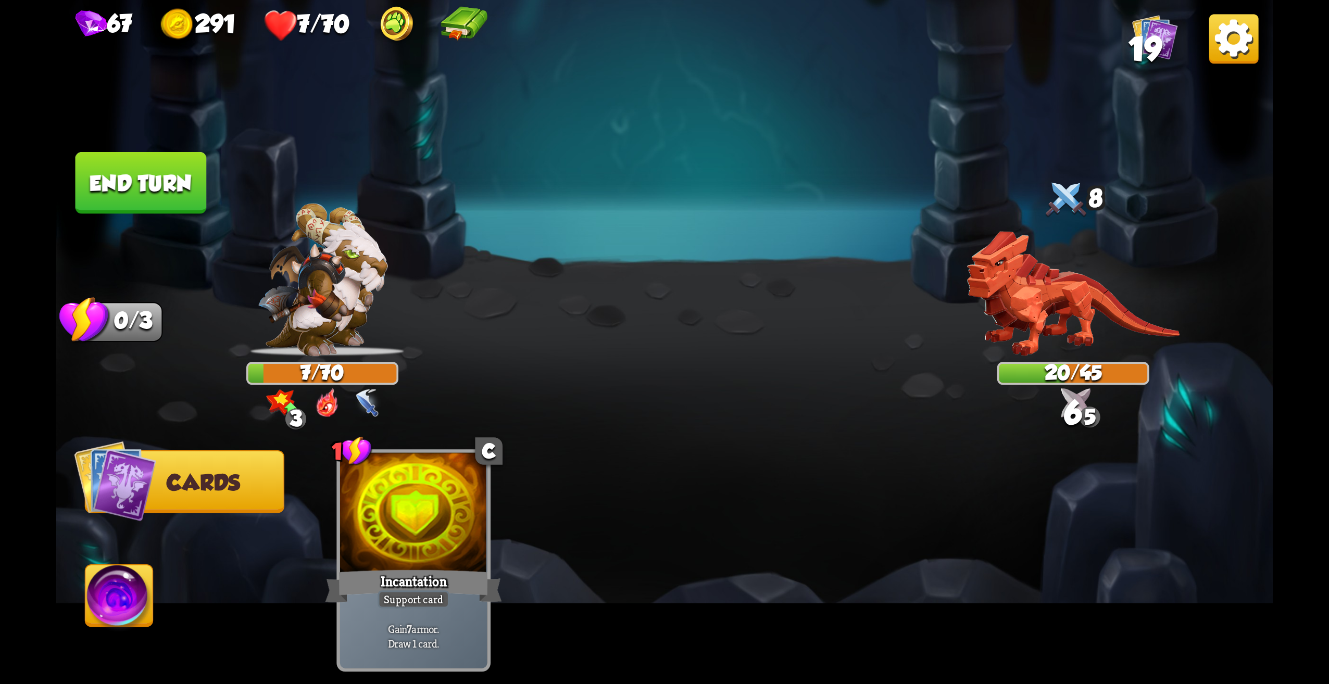
click at [195, 199] on button "End turn" at bounding box center [141, 183] width 131 height 62
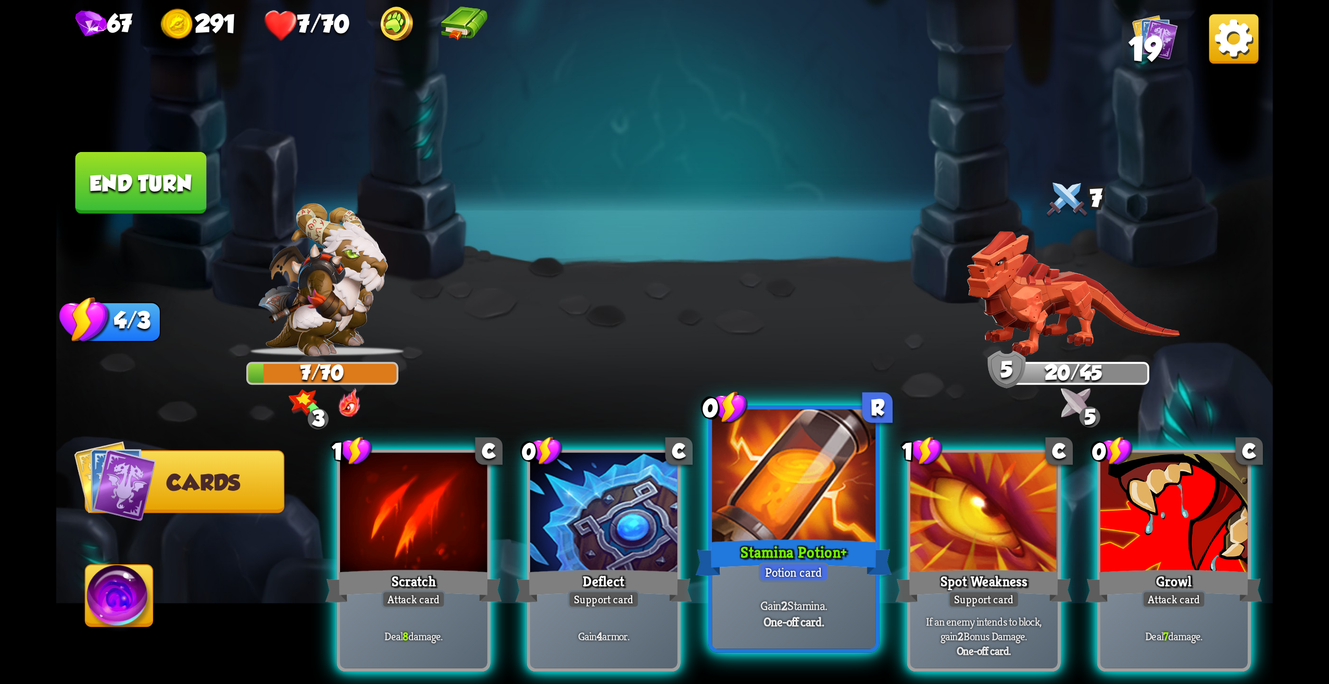
click at [841, 554] on div "Stamina Potion +" at bounding box center [794, 558] width 196 height 44
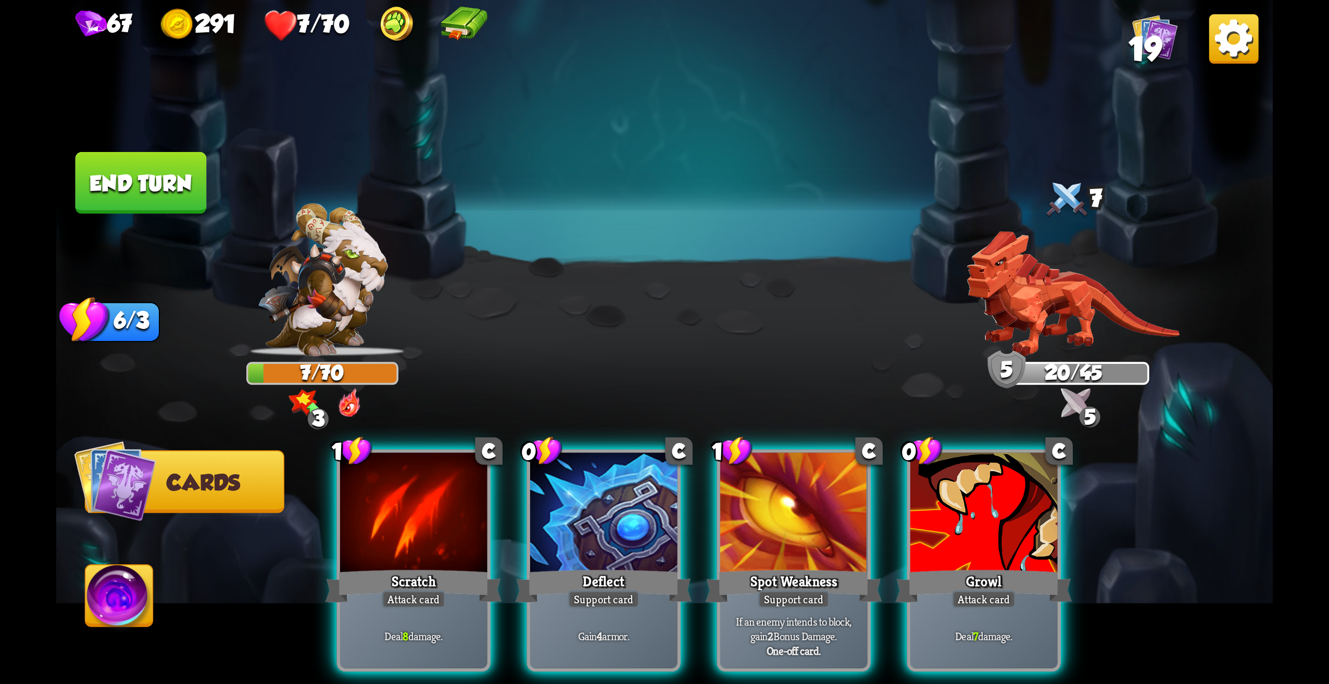
drag, startPoint x: 1011, startPoint y: 534, endPoint x: 1006, endPoint y: 534, distance: 5.2
click at [1011, 533] on div at bounding box center [983, 515] width 147 height 124
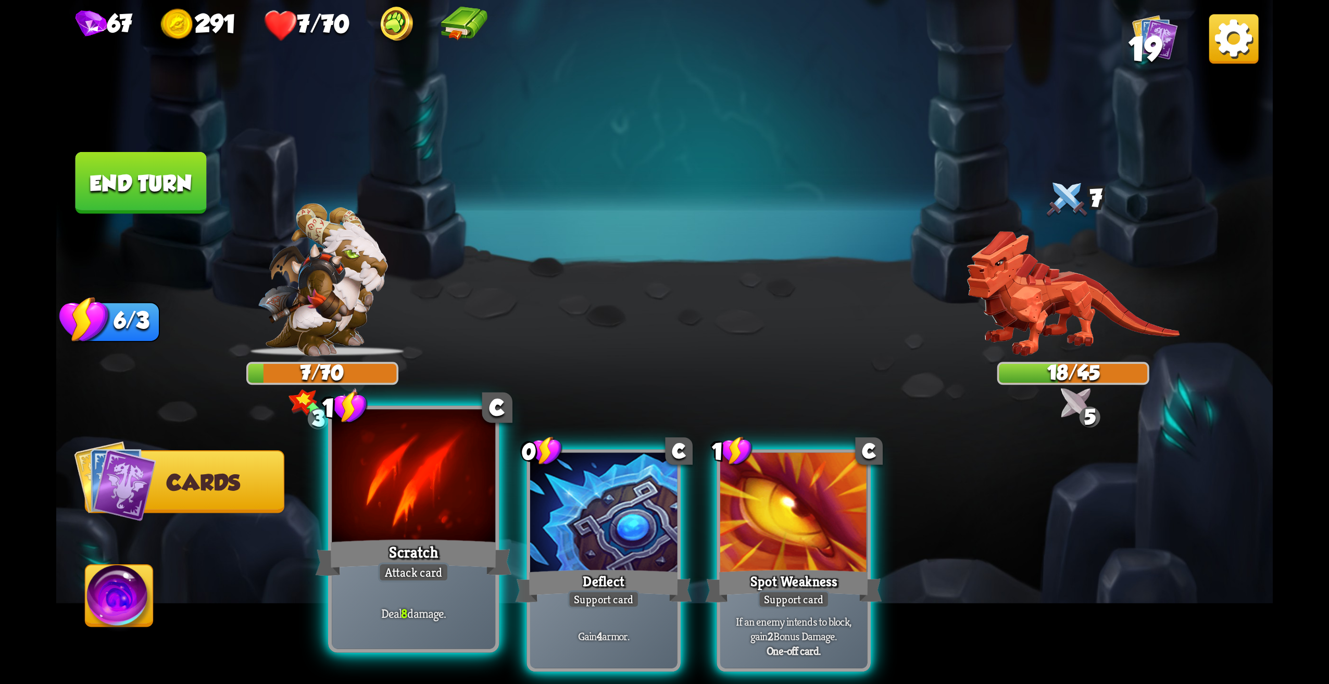
click at [429, 596] on div "Deal 8 damage." at bounding box center [414, 613] width 164 height 71
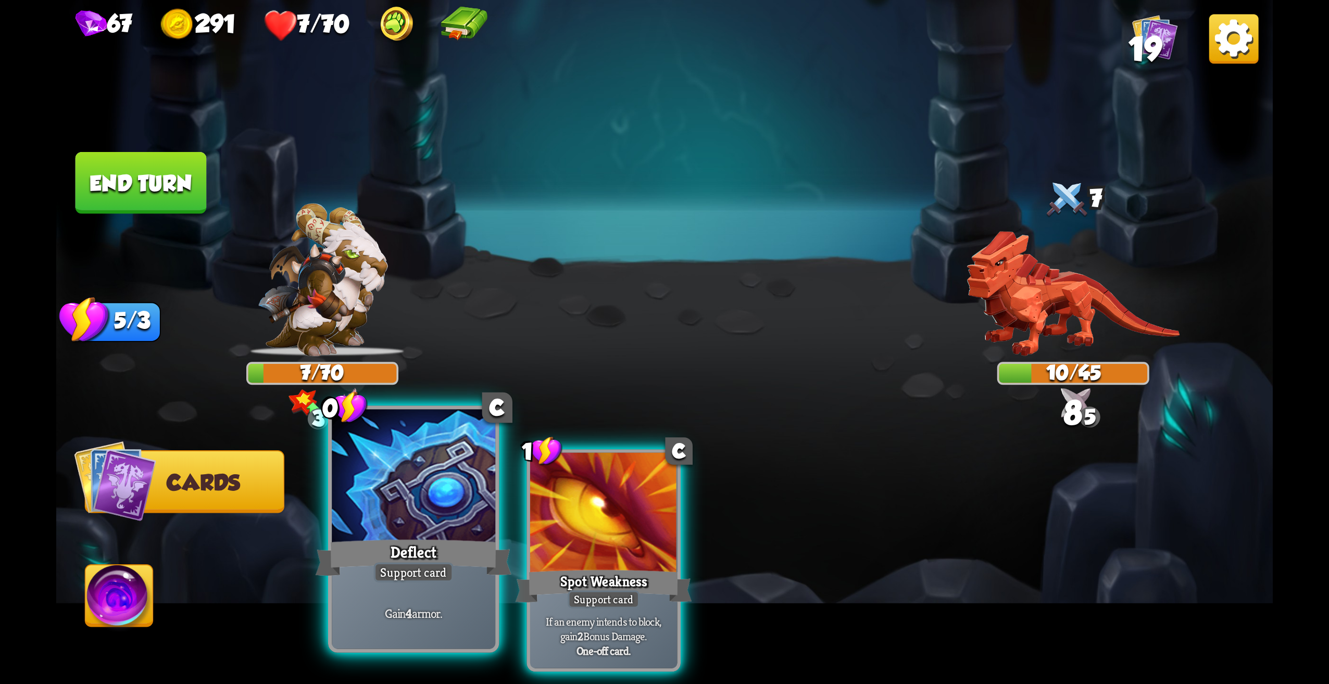
drag, startPoint x: 440, startPoint y: 563, endPoint x: 446, endPoint y: 560, distance: 6.3
click at [446, 560] on div "0 C Deflect Support card Gain 4 armor." at bounding box center [413, 529] width 171 height 247
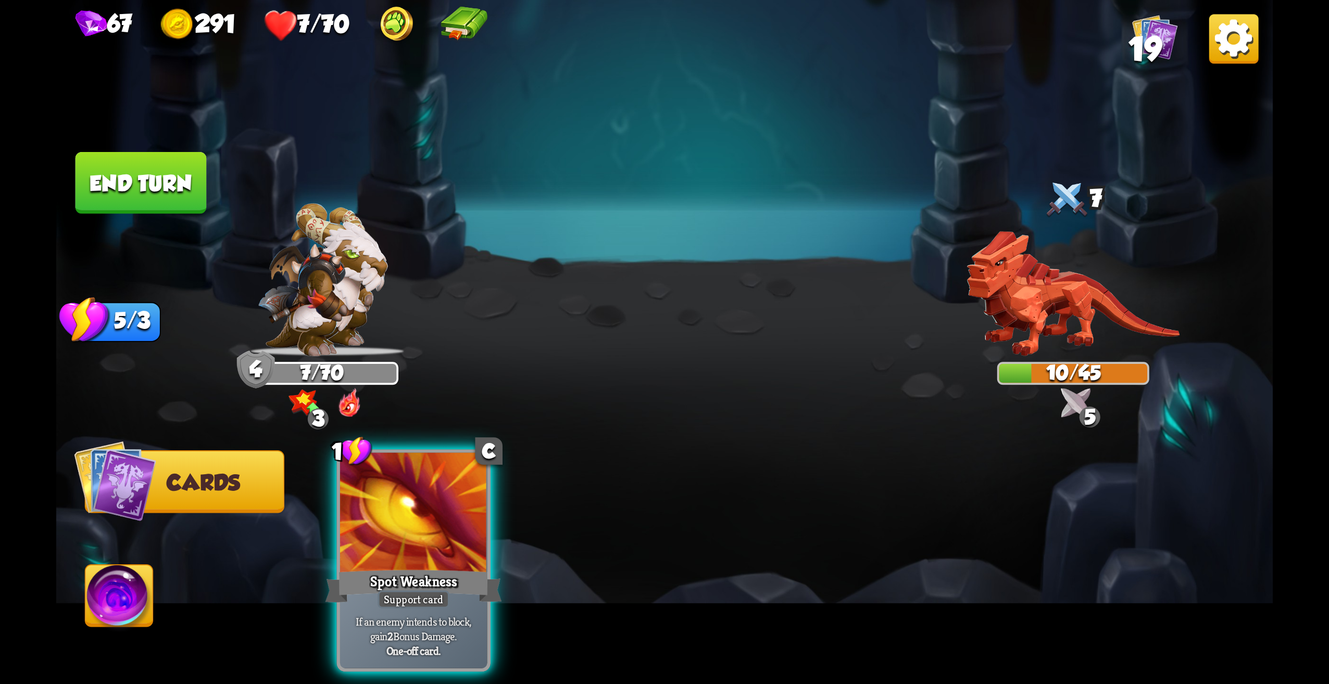
click at [1250, 58] on img at bounding box center [1233, 38] width 49 height 49
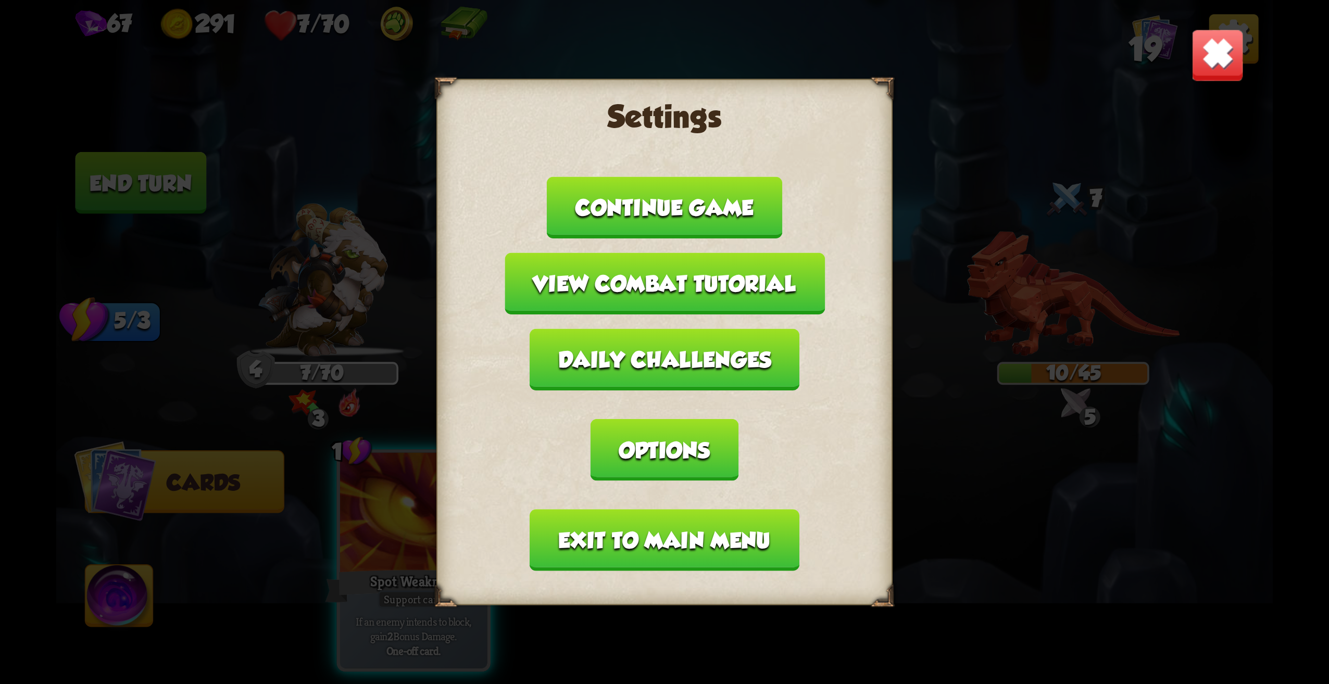
click at [679, 515] on button "Exit to main menu" at bounding box center [664, 540] width 269 height 62
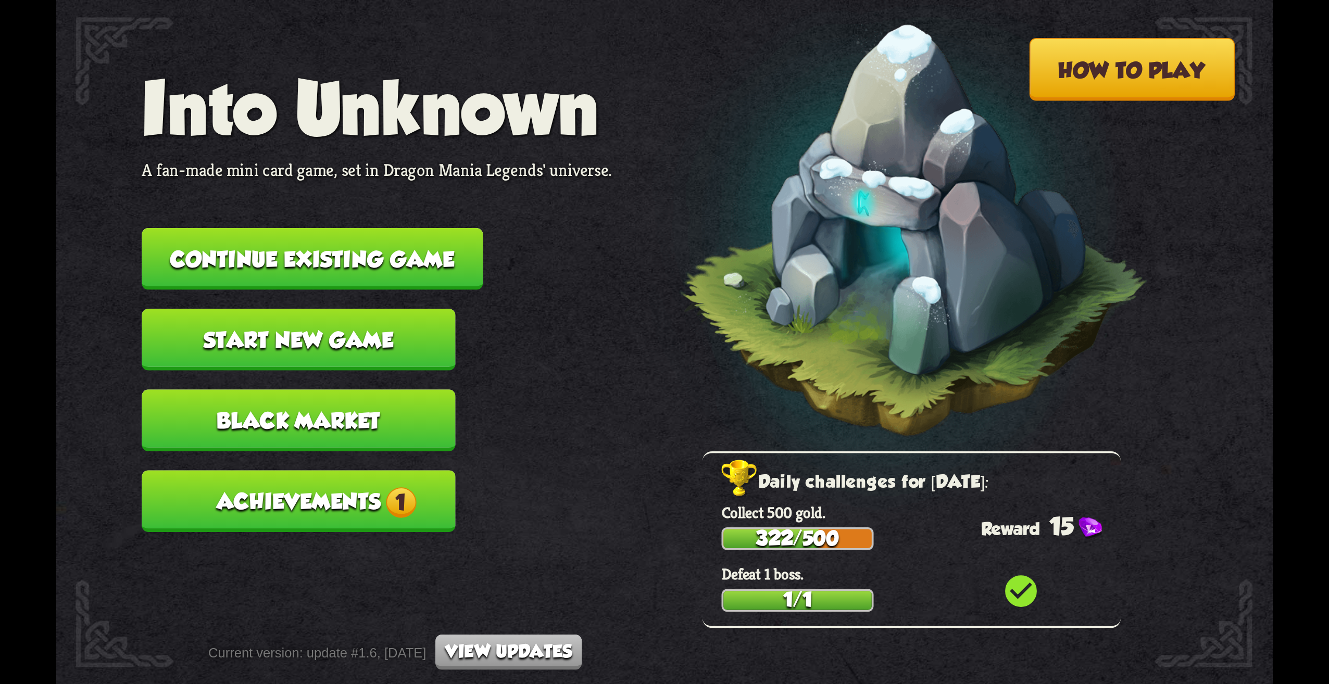
click at [437, 496] on button "Achievements 1" at bounding box center [299, 501] width 314 height 62
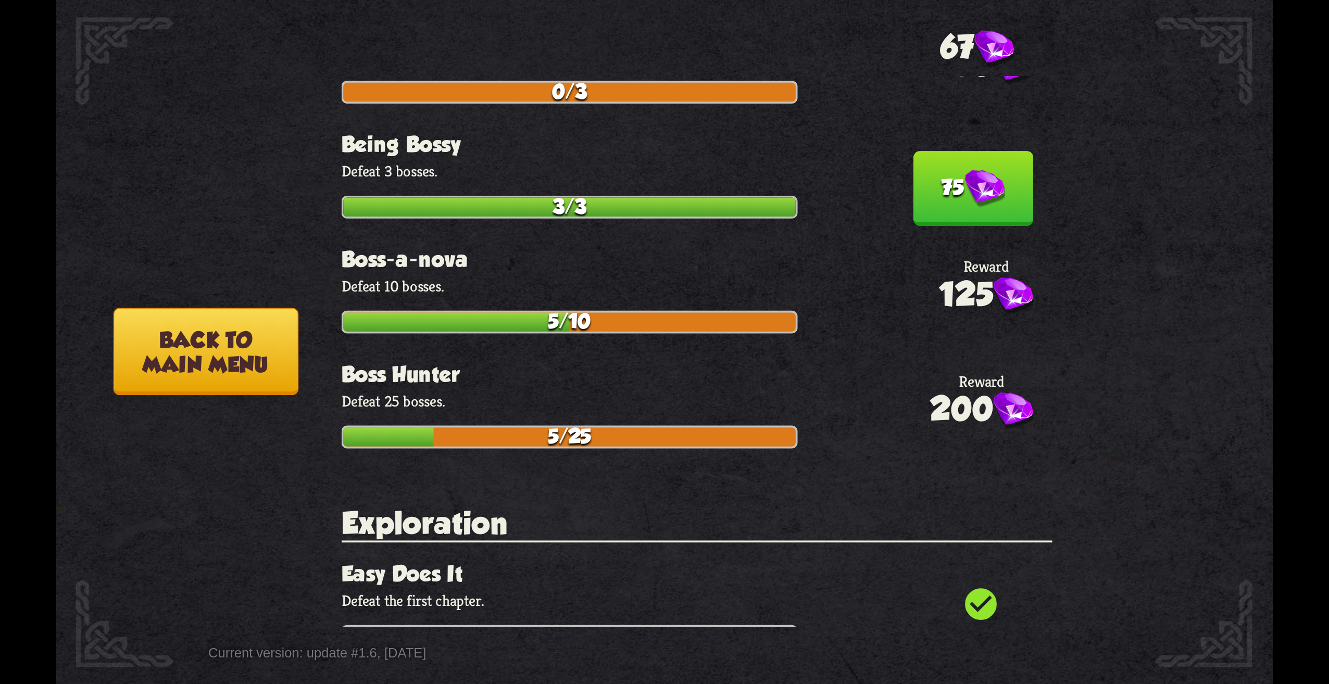
scroll to position [365, 0]
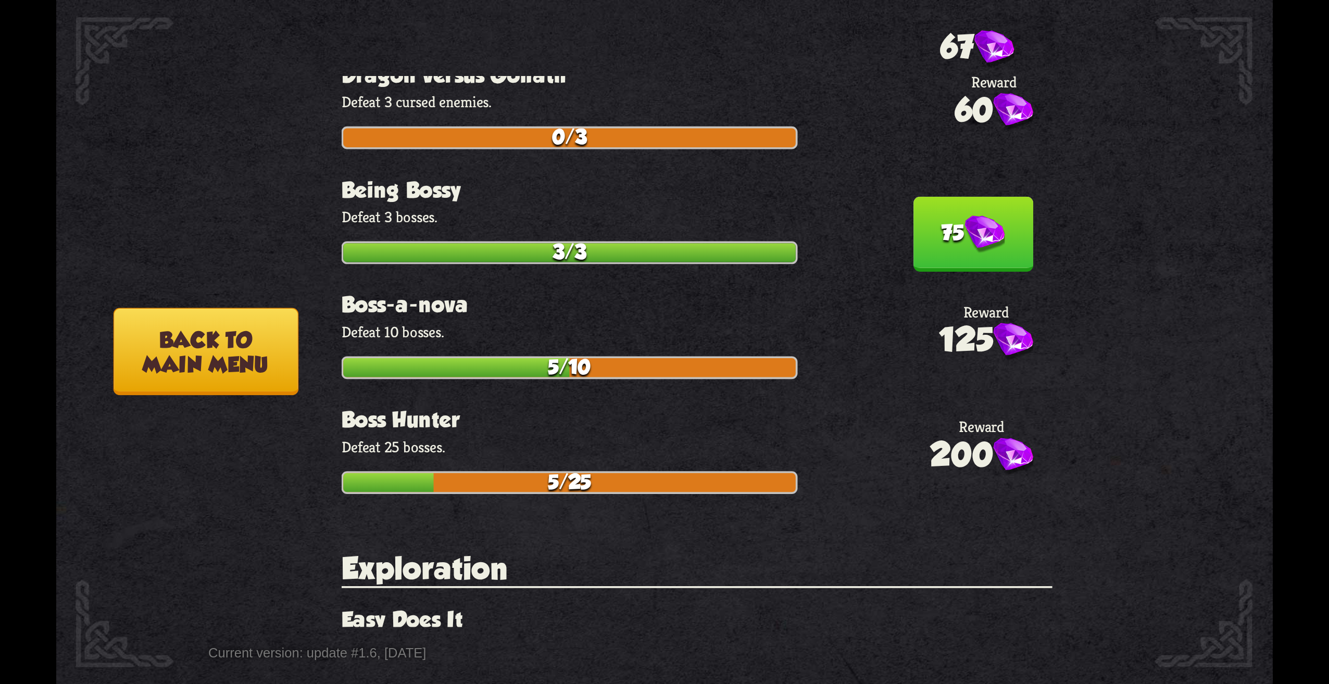
click at [965, 237] on img at bounding box center [985, 235] width 40 height 38
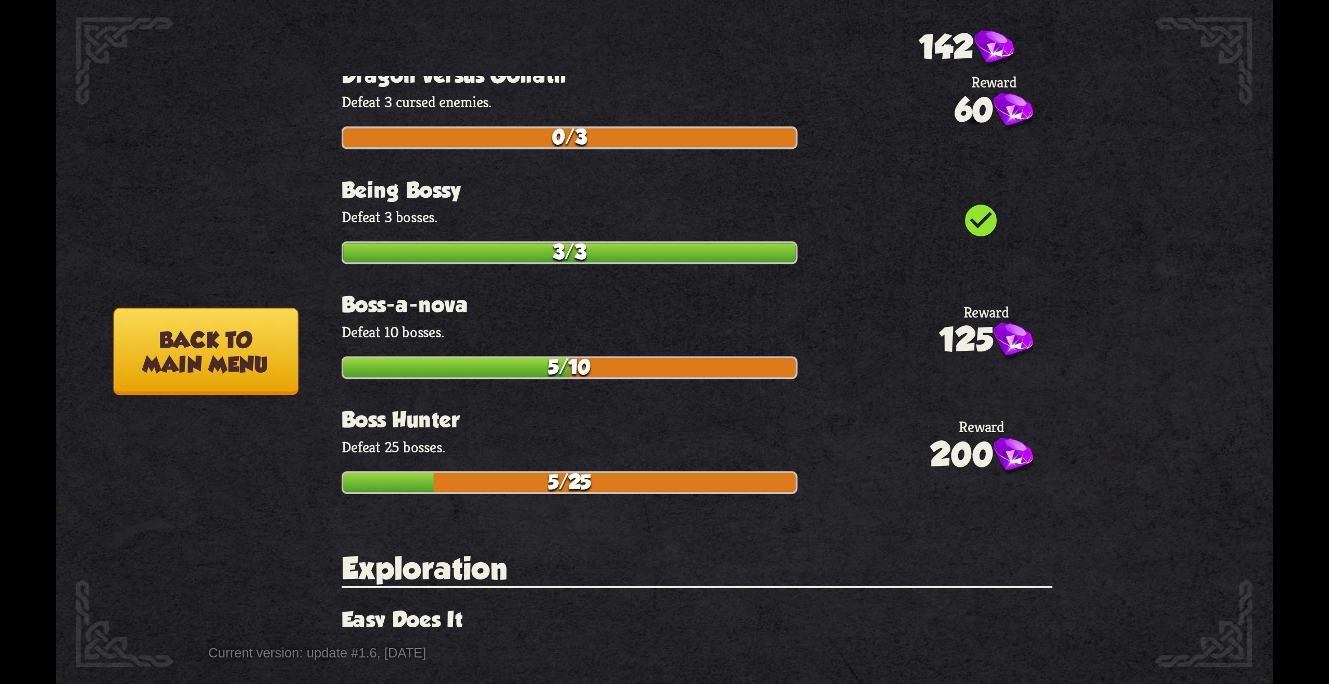
click at [240, 339] on button "Back to main menu" at bounding box center [206, 351] width 185 height 87
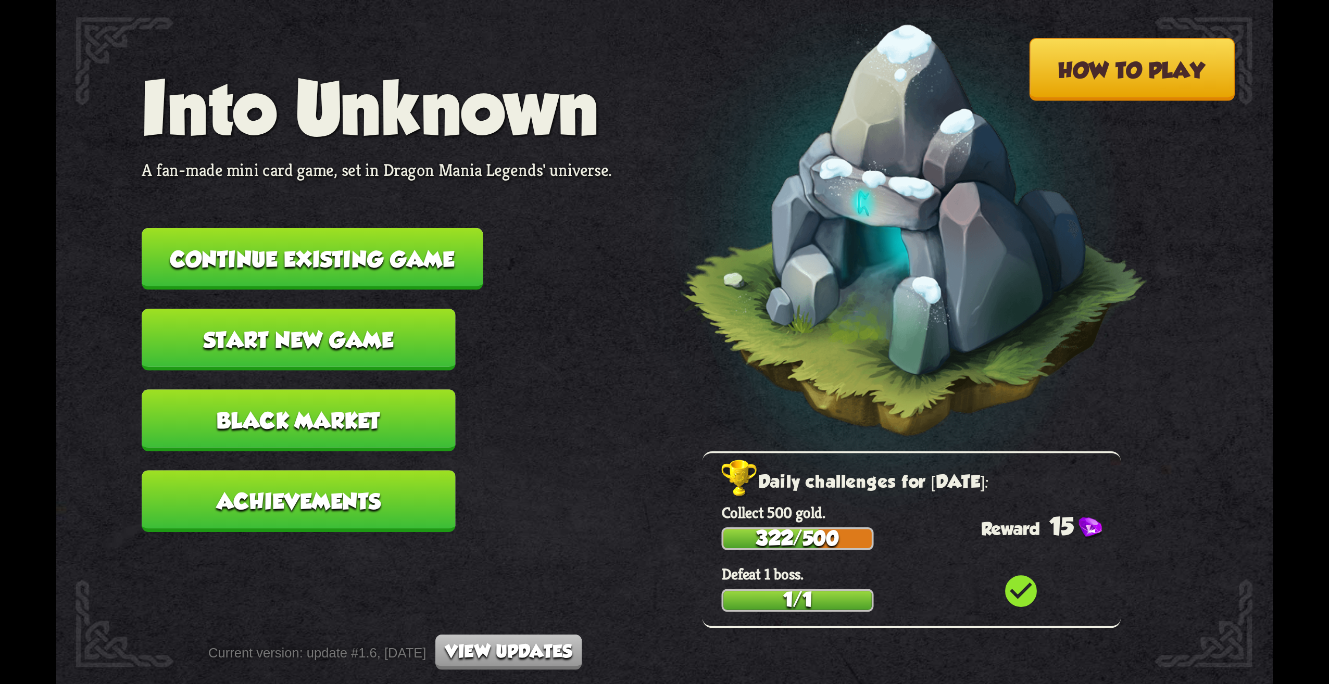
click at [335, 252] on button "Continue existing game" at bounding box center [312, 259] width 341 height 62
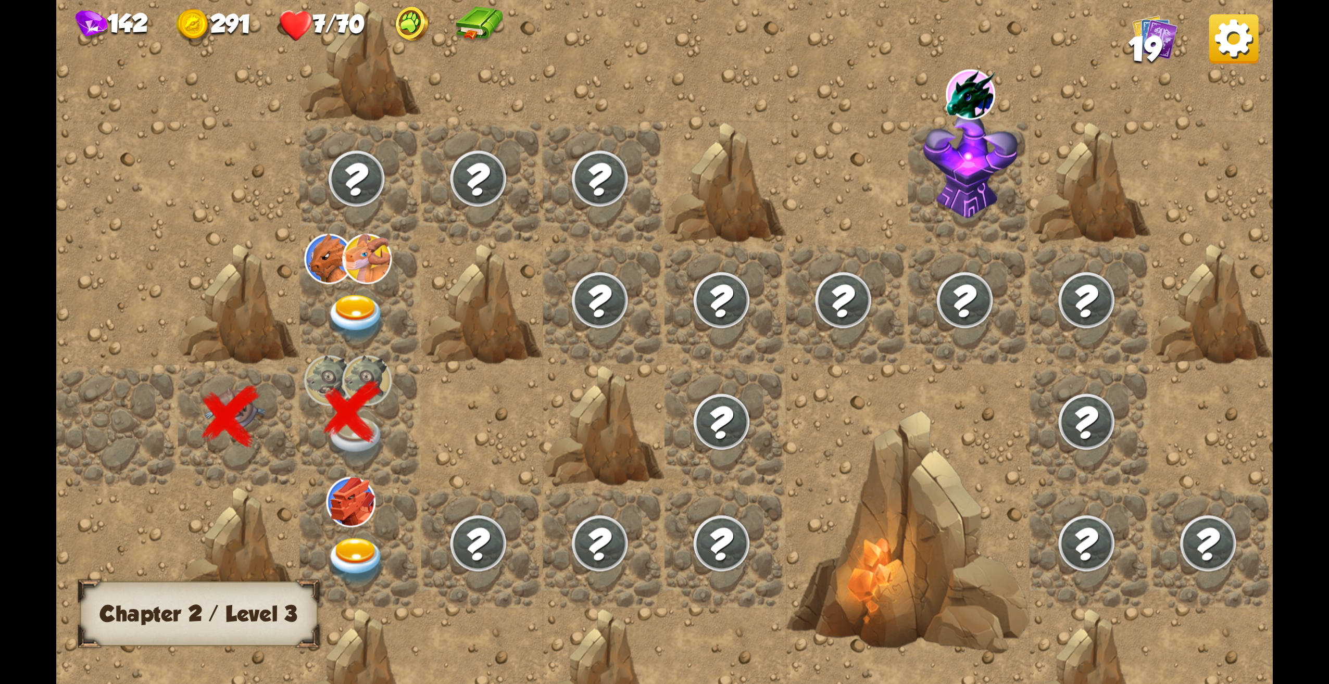
click at [1258, 48] on img at bounding box center [1233, 38] width 49 height 49
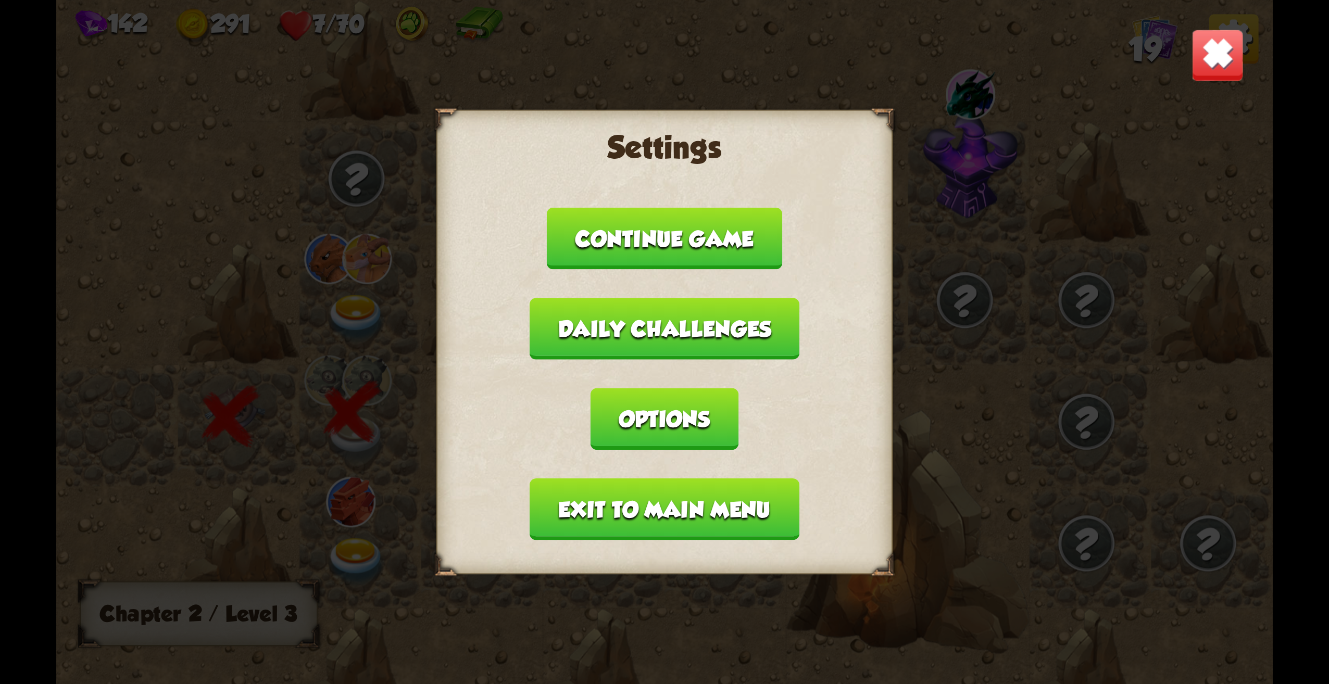
click at [696, 509] on button "Exit to main menu" at bounding box center [664, 510] width 269 height 62
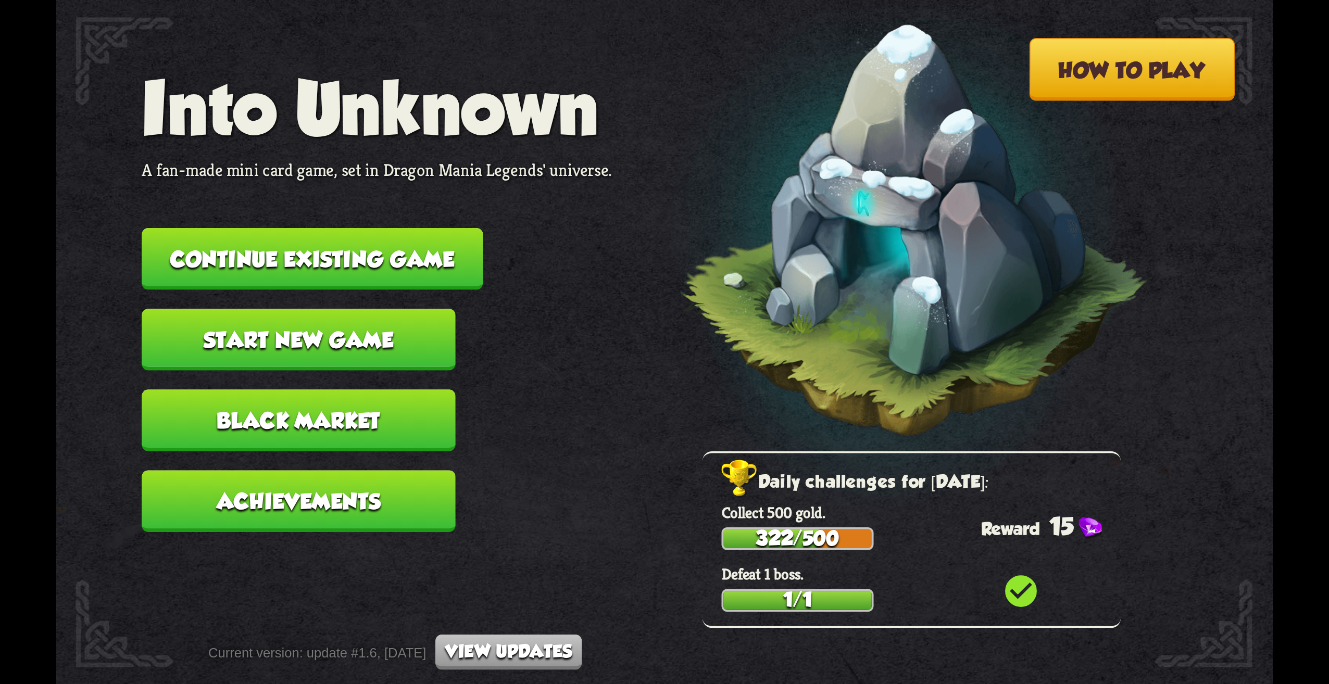
click at [382, 420] on button "Black Market" at bounding box center [299, 421] width 314 height 62
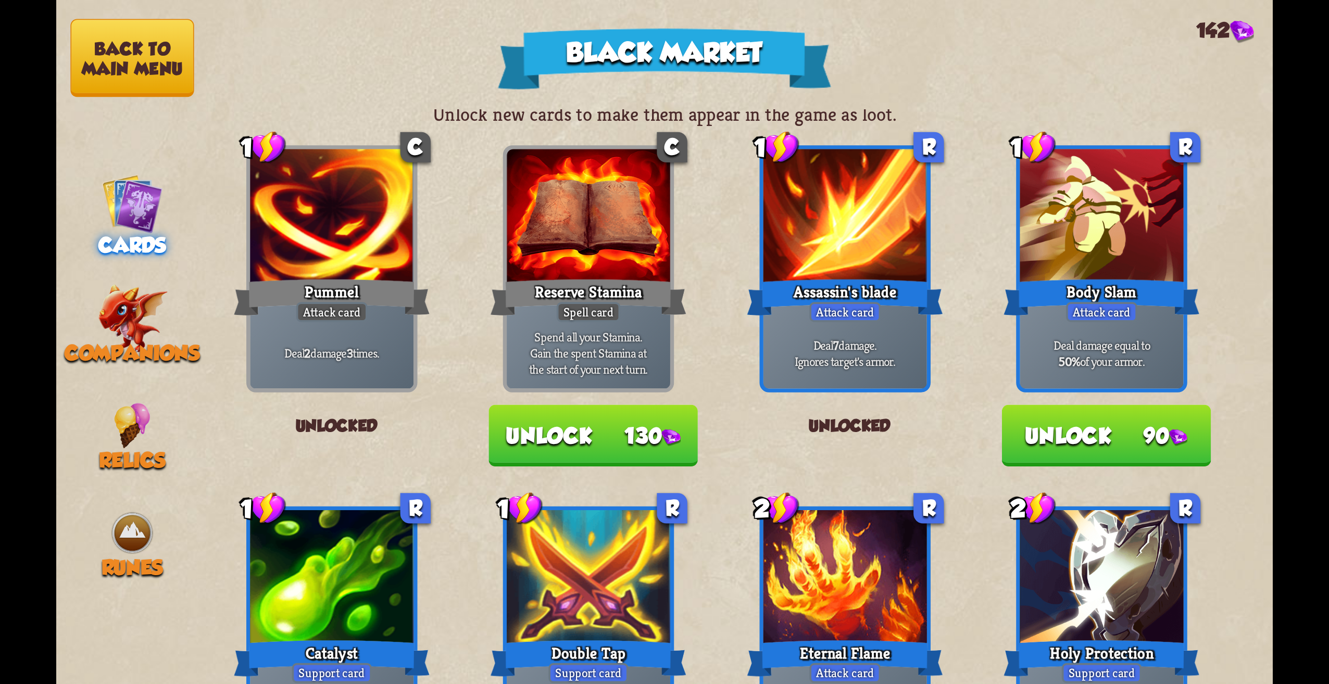
scroll to position [0, 0]
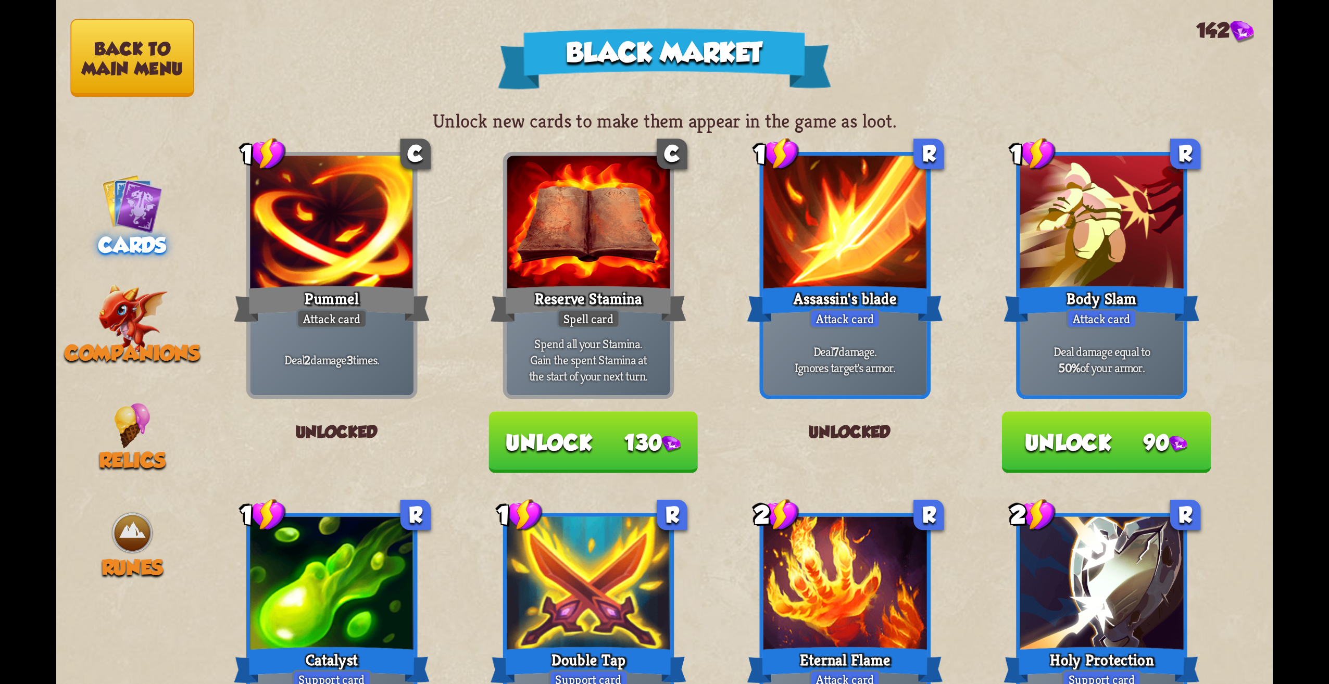
click at [670, 448] on img at bounding box center [671, 444] width 18 height 17
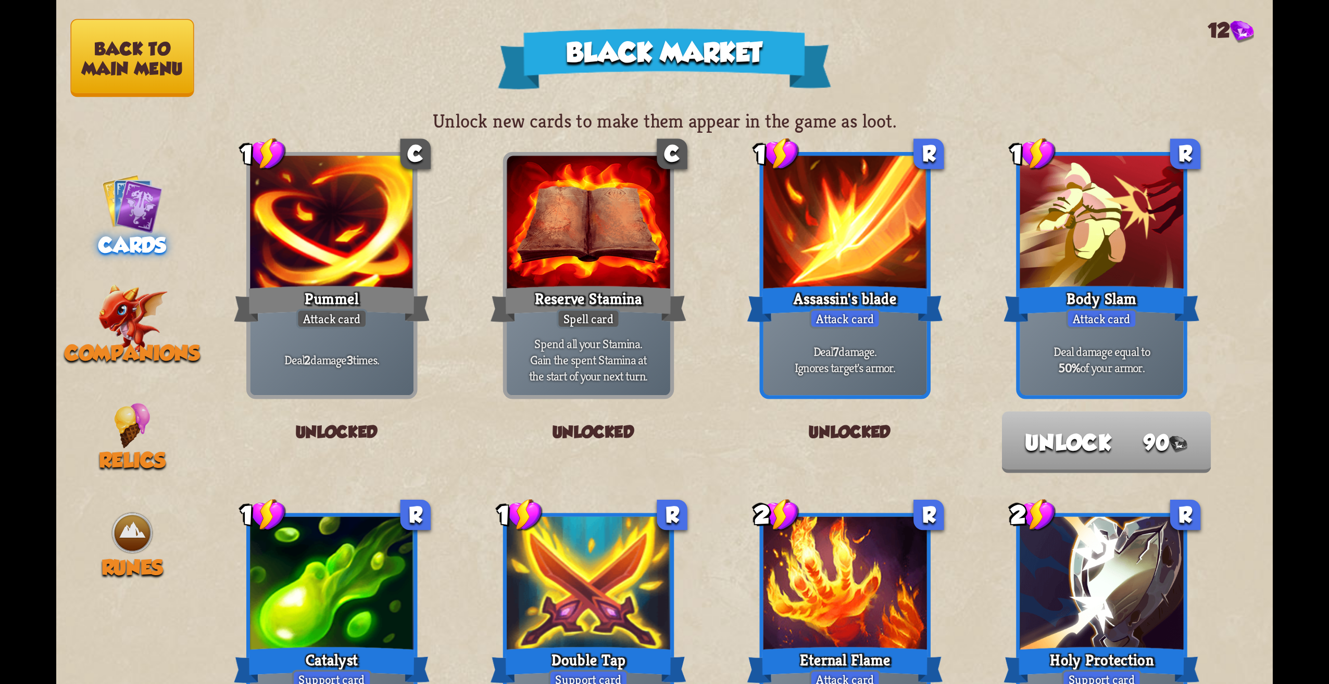
click at [112, 60] on button "Back to main menu" at bounding box center [131, 58] width 123 height 78
